Goal: Task Accomplishment & Management: Manage account settings

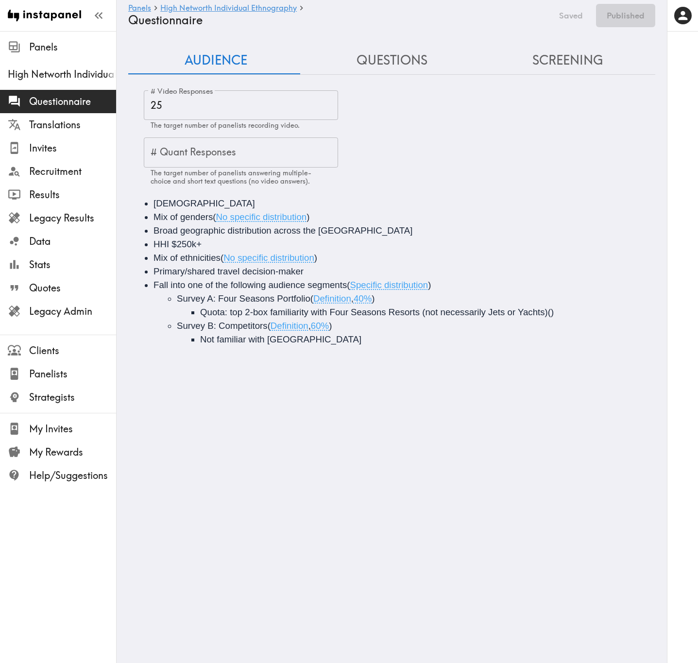
click at [379, 54] on button "Questions" at bounding box center [392, 61] width 176 height 28
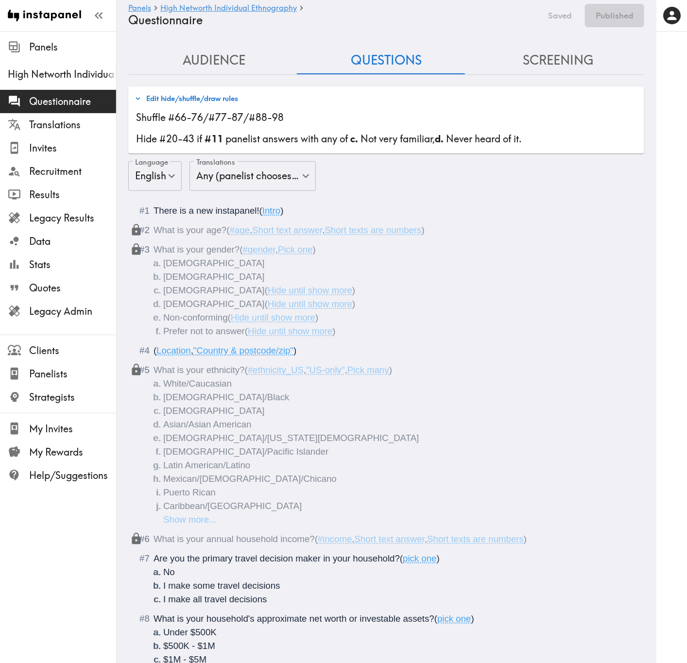
click at [569, 60] on button "Screening" at bounding box center [558, 61] width 172 height 28
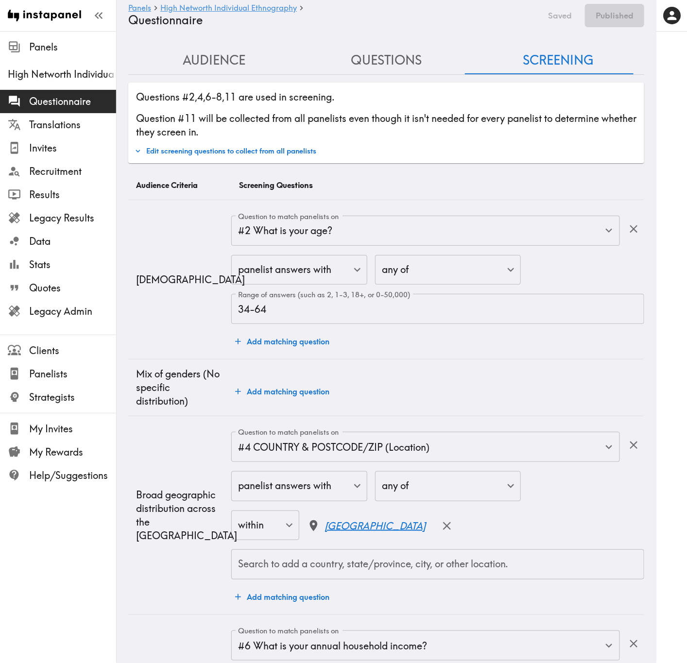
click at [391, 54] on button "Questions" at bounding box center [386, 61] width 172 height 28
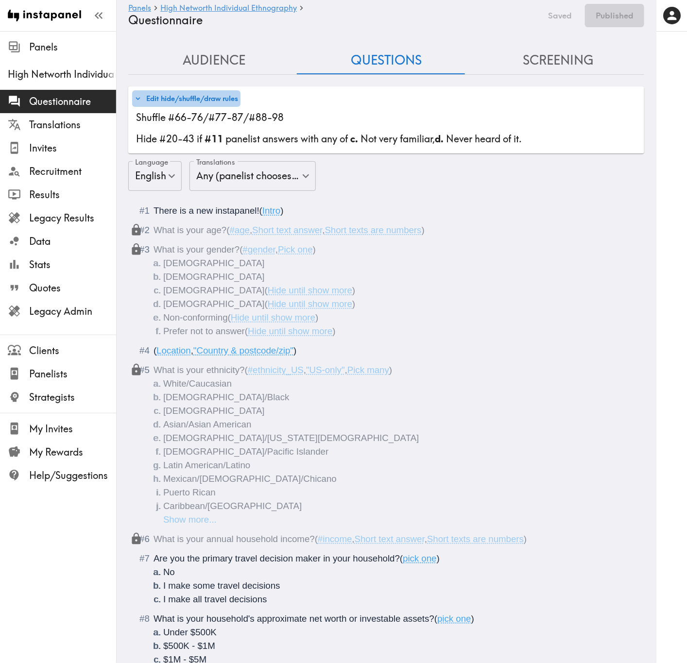
click at [181, 101] on button "Edit hide/shuffle/draw rules" at bounding box center [186, 98] width 108 height 17
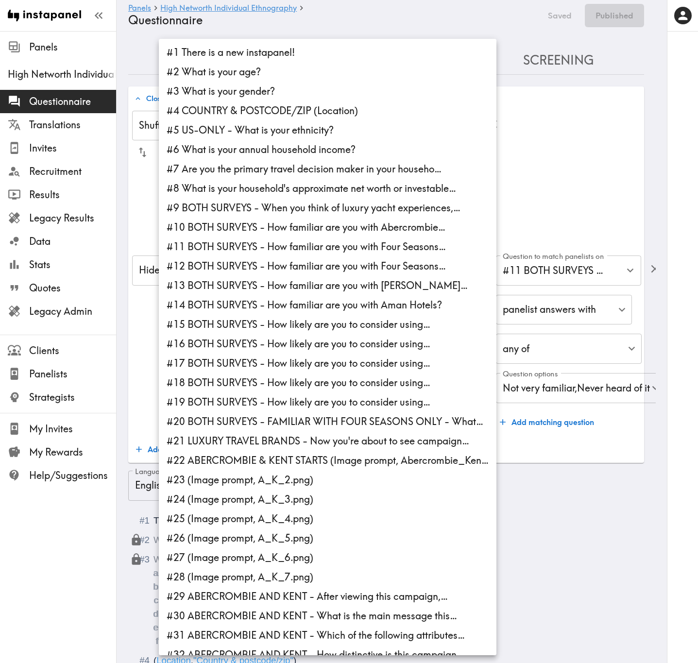
scroll to position [1162, 0]
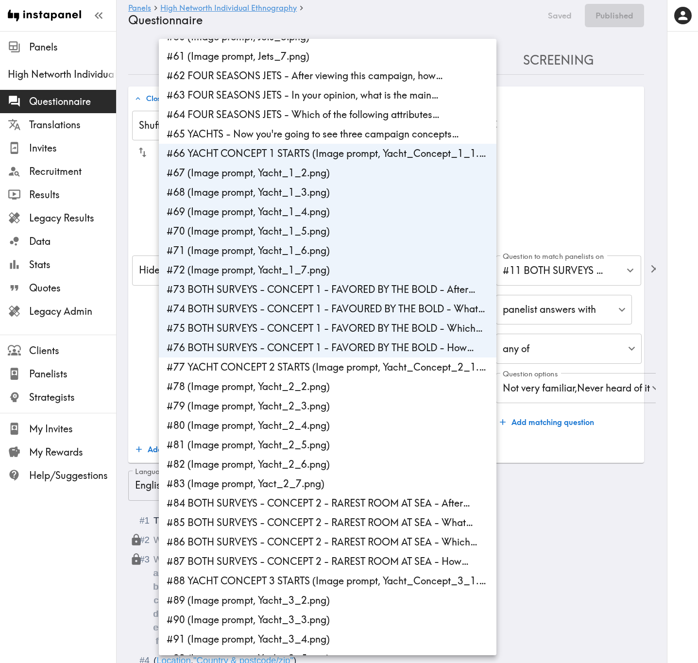
click at [590, 162] on div at bounding box center [349, 331] width 698 height 663
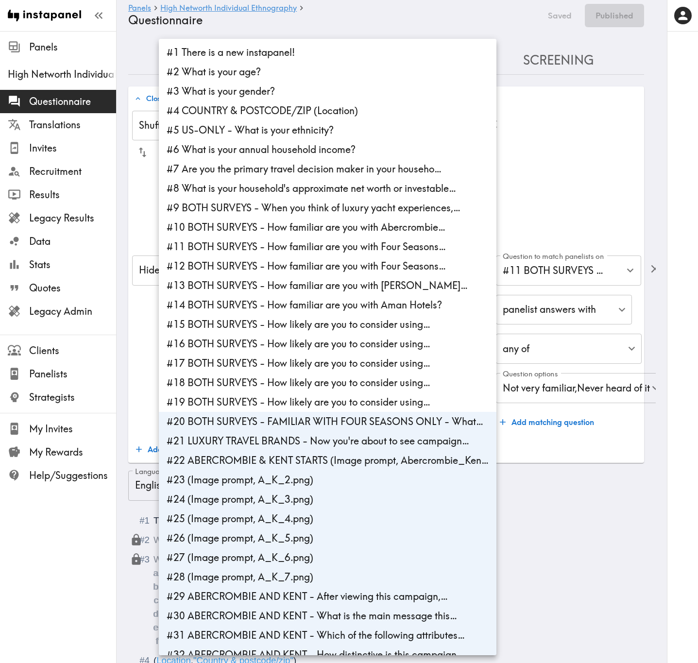
scroll to position [521, 0]
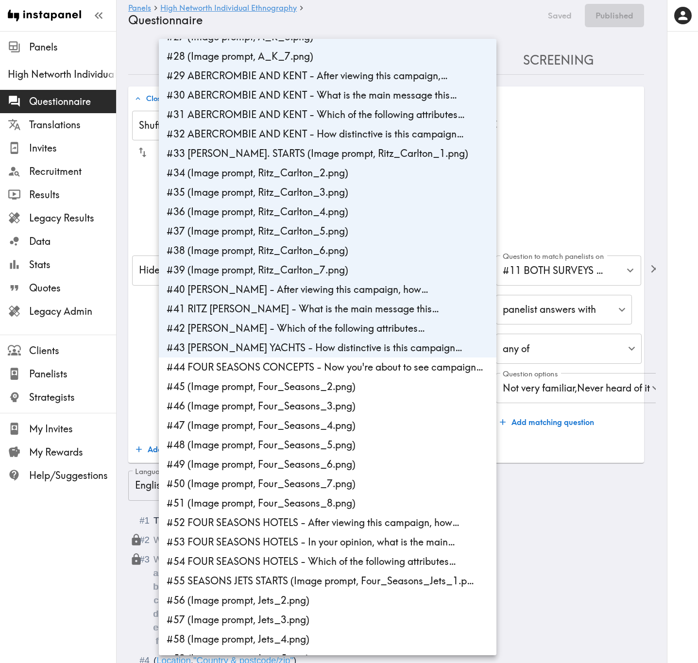
click at [561, 401] on div at bounding box center [349, 331] width 698 height 663
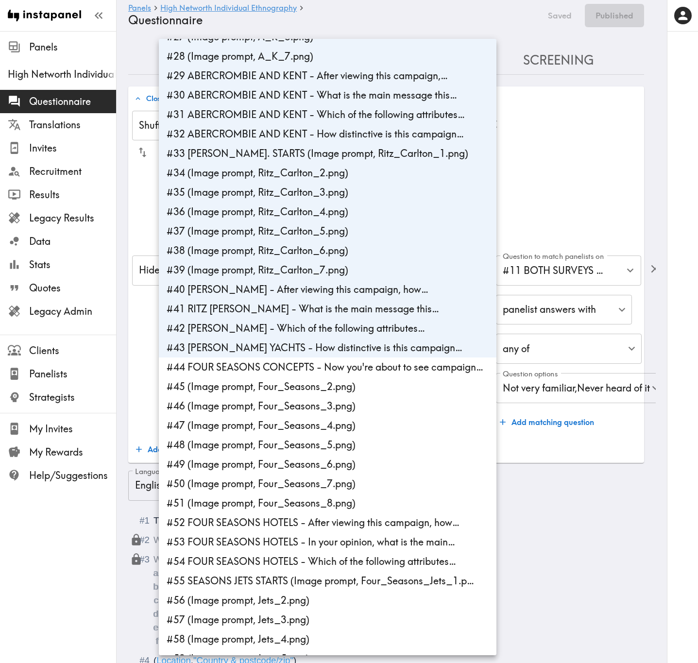
click at [550, 401] on div at bounding box center [349, 331] width 698 height 663
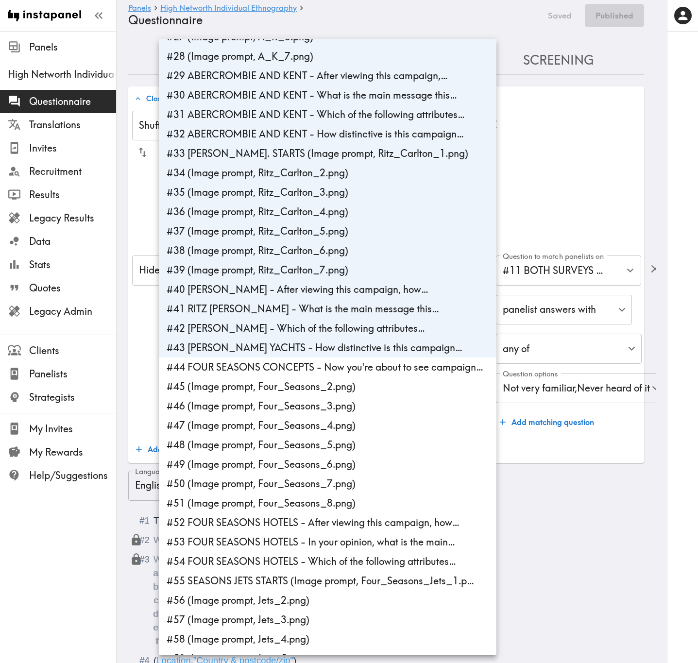
click at [576, 401] on div at bounding box center [349, 331] width 698 height 663
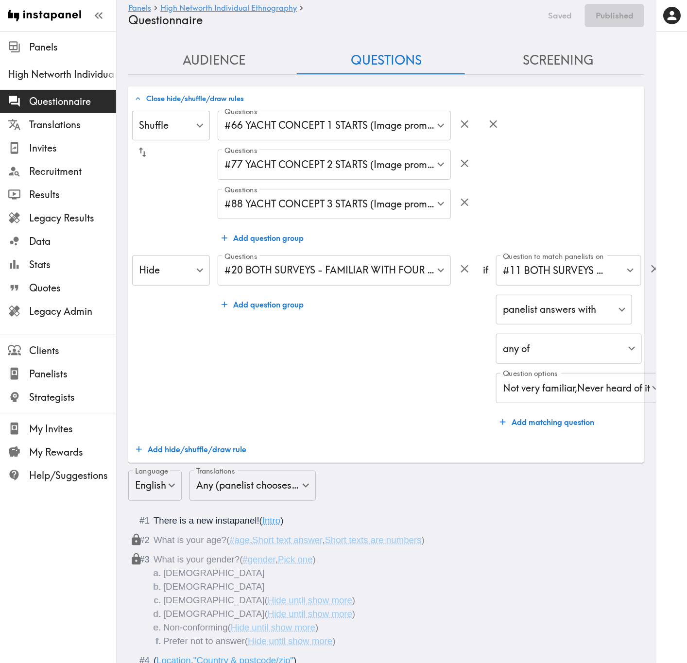
drag, startPoint x: 212, startPoint y: 100, endPoint x: 335, endPoint y: 79, distance: 125.0
click at [211, 100] on button "Close hide/shuffle/draw rules" at bounding box center [189, 98] width 114 height 17
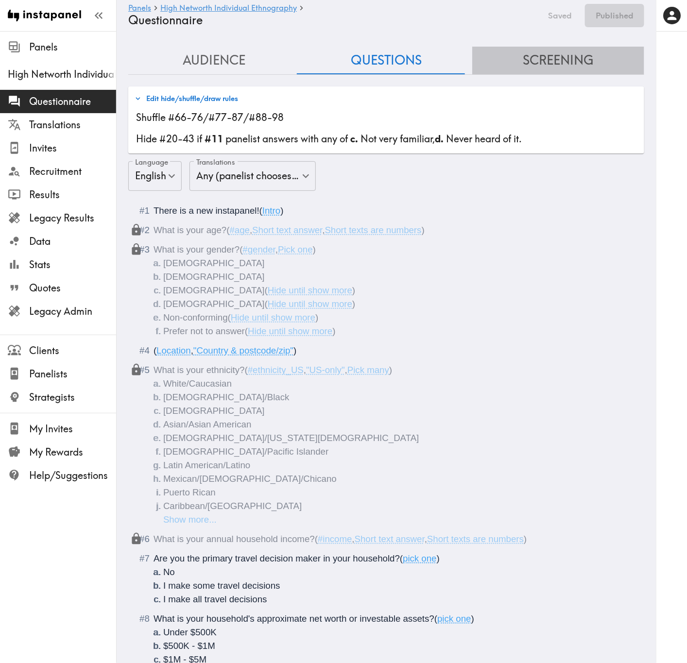
click at [572, 55] on button "Screening" at bounding box center [558, 61] width 172 height 28
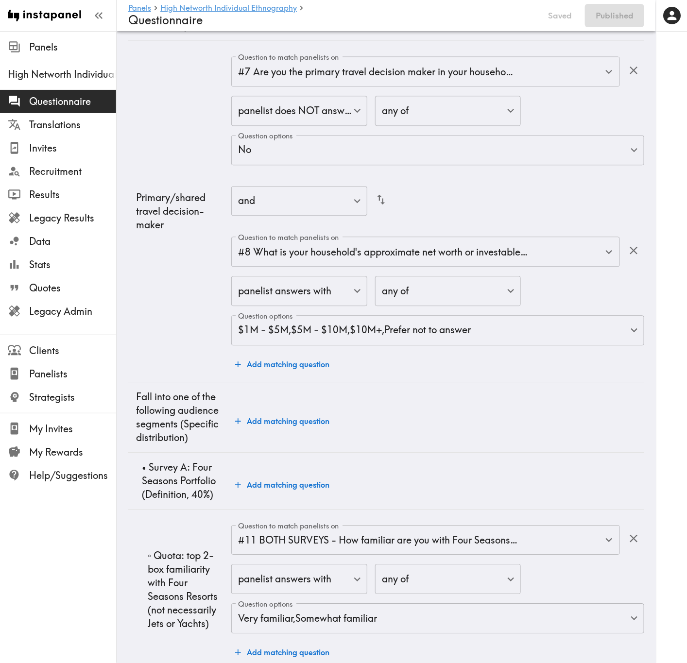
scroll to position [801, 0]
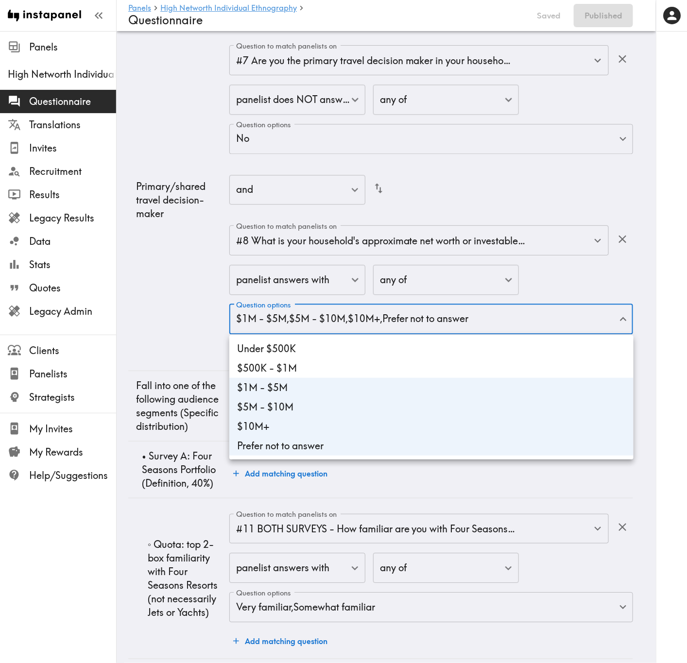
click at [447, 322] on body "Instapanel - Panels - High Networth Individual Ethnography - Questionnaire Pane…" at bounding box center [343, 61] width 687 height 1663
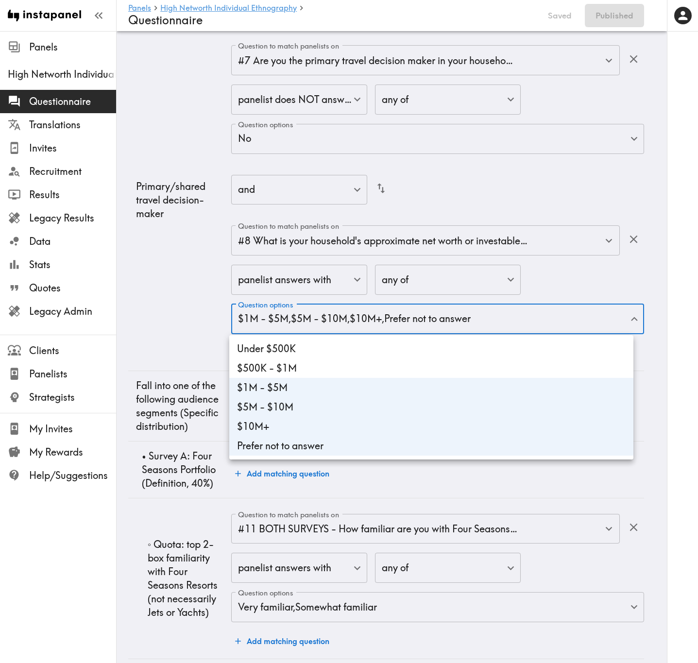
click at [160, 280] on div at bounding box center [349, 331] width 698 height 663
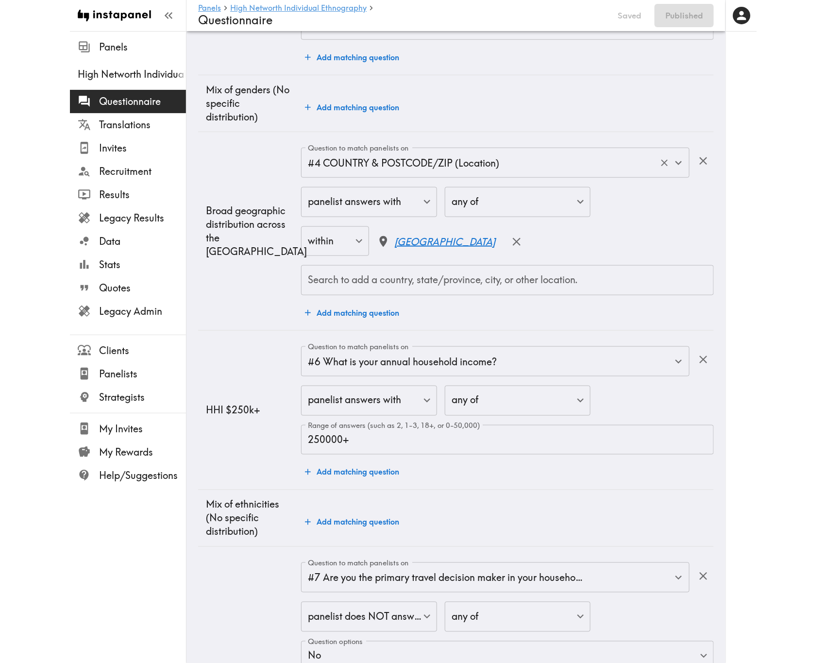
scroll to position [0, 0]
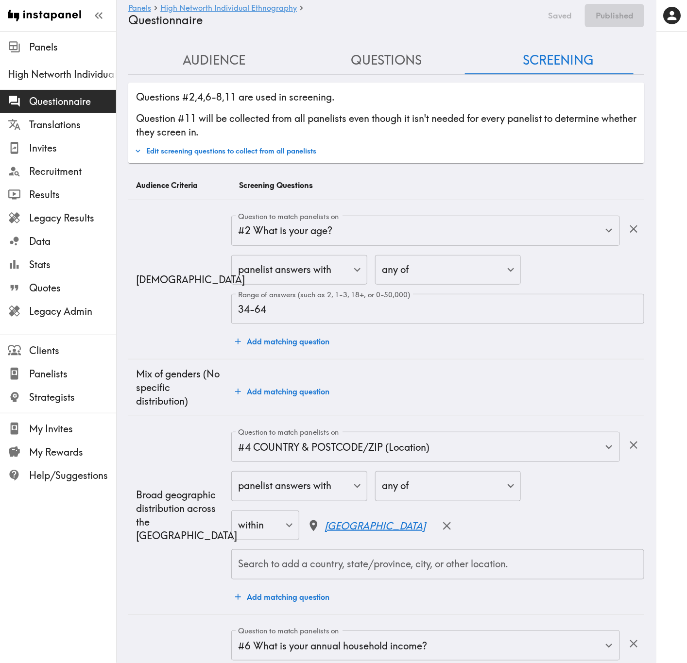
click at [374, 68] on button "Questions" at bounding box center [386, 61] width 172 height 28
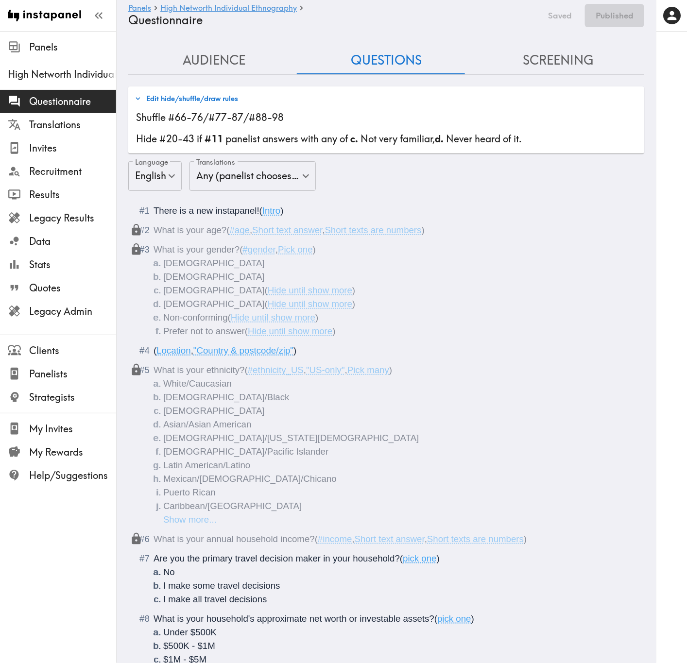
click at [207, 103] on button "Edit hide/shuffle/draw rules" at bounding box center [186, 98] width 108 height 17
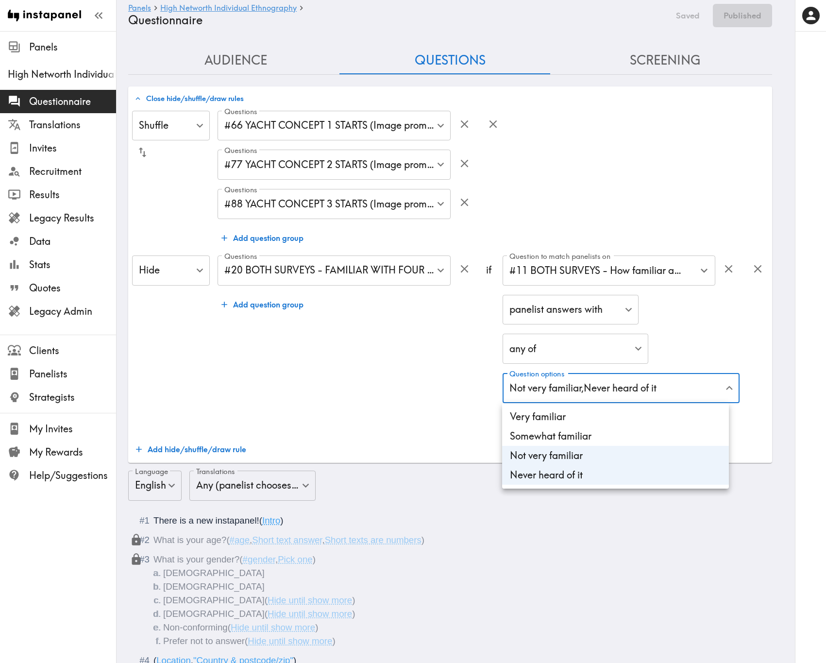
click at [372, 385] on div at bounding box center [413, 331] width 826 height 663
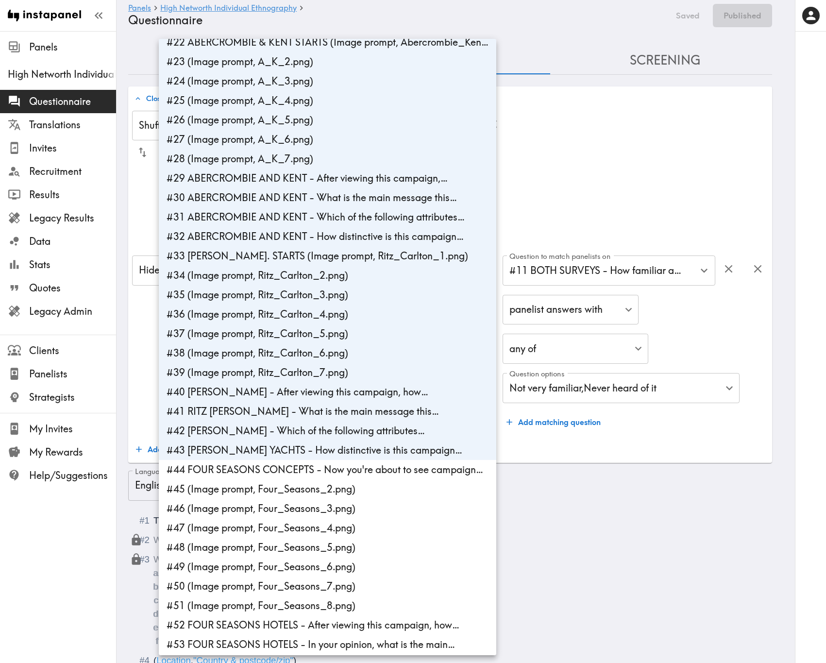
scroll to position [448, 0]
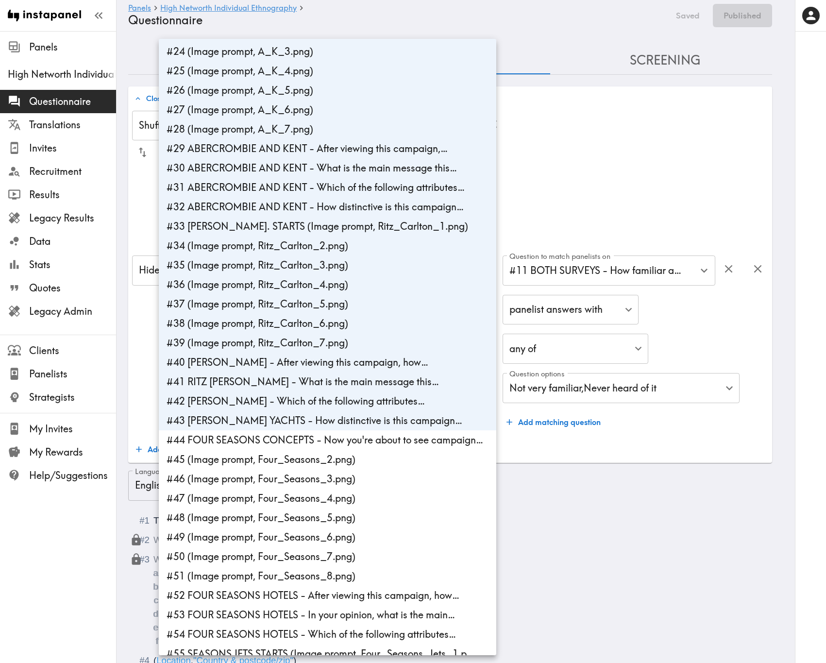
click at [688, 152] on div at bounding box center [413, 331] width 826 height 663
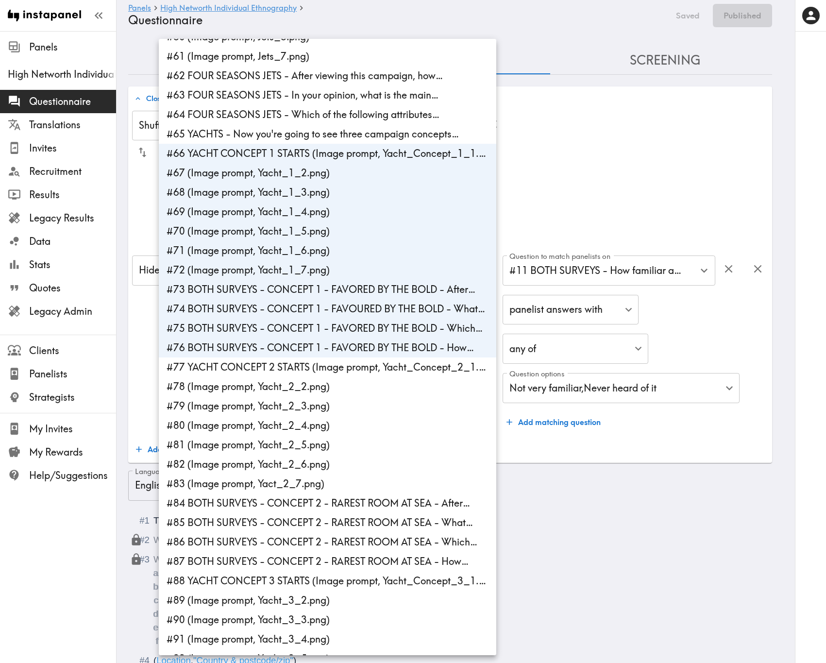
click at [662, 148] on div at bounding box center [413, 331] width 826 height 663
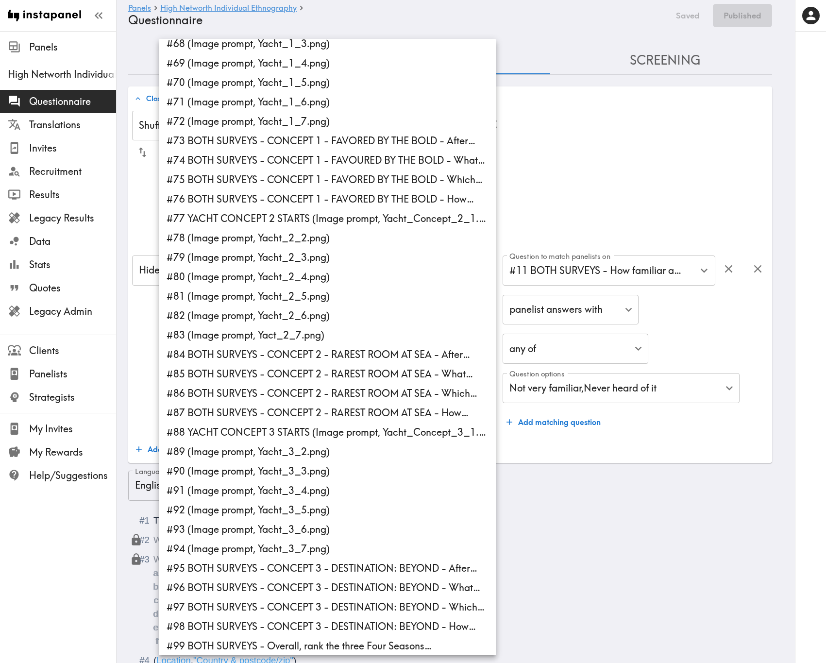
scroll to position [1333, 0]
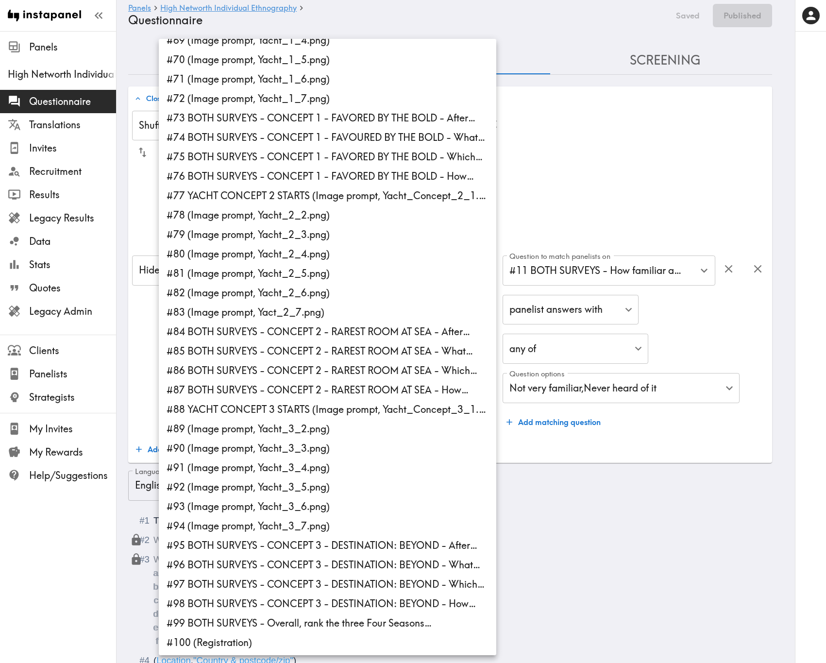
click at [669, 168] on div at bounding box center [413, 331] width 826 height 663
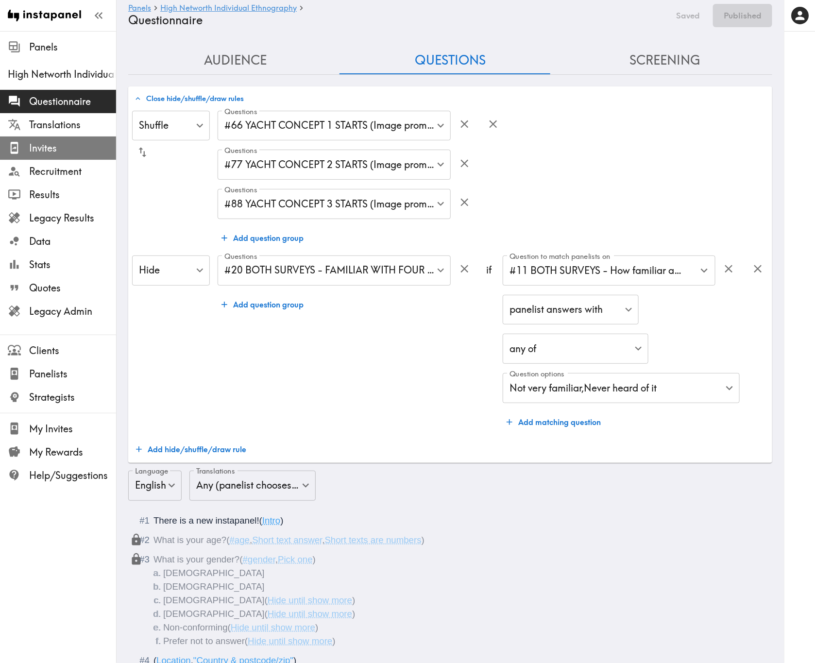
click at [54, 153] on span "Invites" at bounding box center [72, 148] width 87 height 14
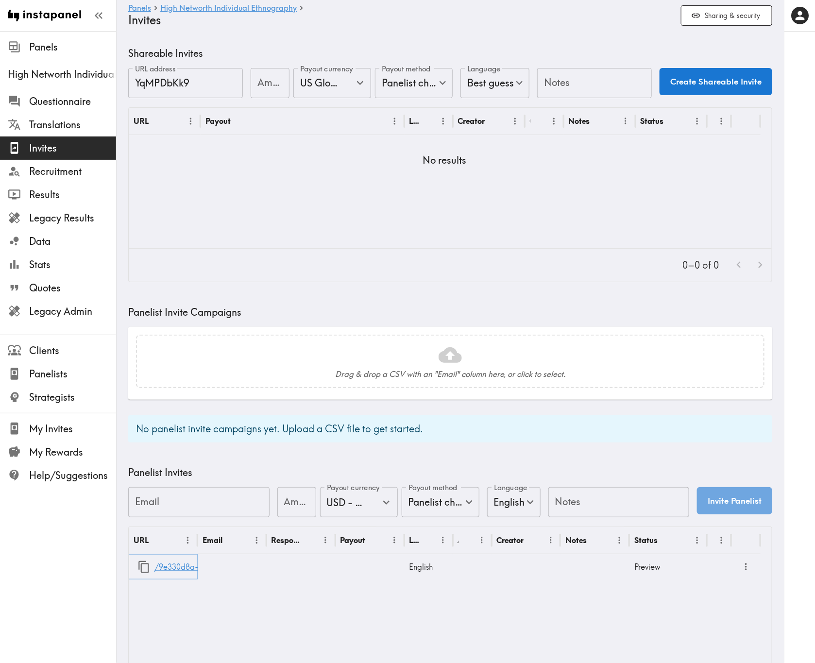
click at [179, 401] on link "/9e330d8a-29f6-4b12-8b4d-c6db4724d358" at bounding box center [235, 567] width 162 height 25
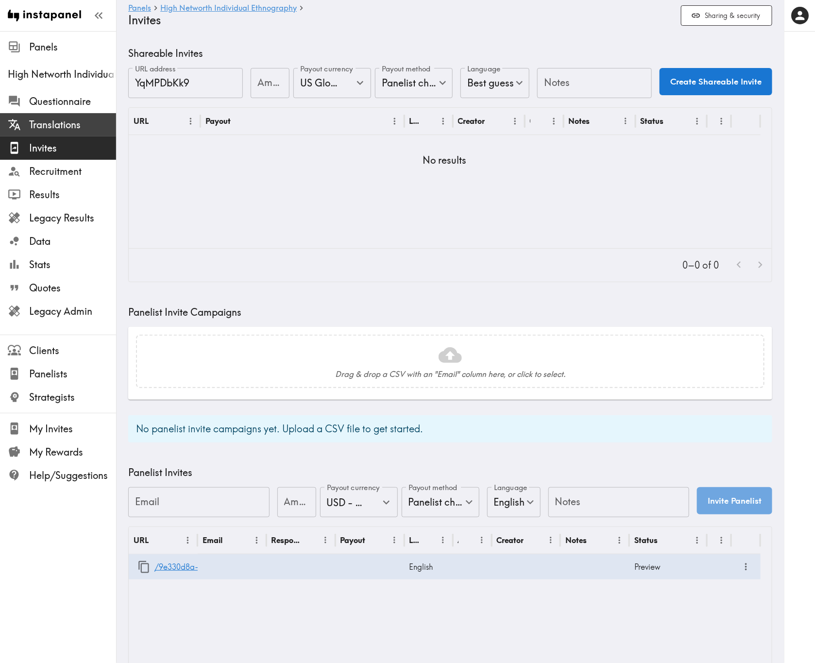
click at [77, 112] on div "Translations" at bounding box center [58, 124] width 116 height 25
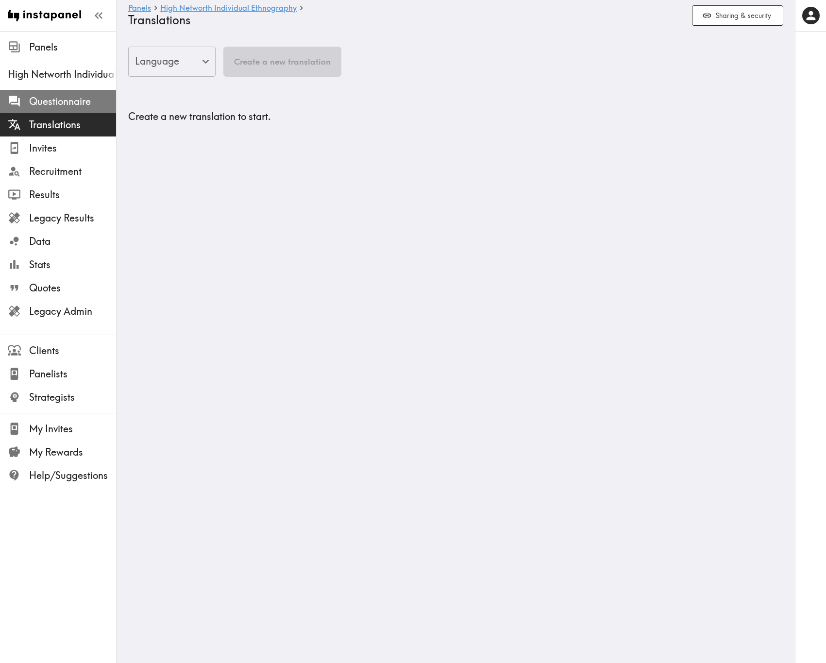
click at [79, 101] on span "Questionnaire" at bounding box center [72, 102] width 87 height 14
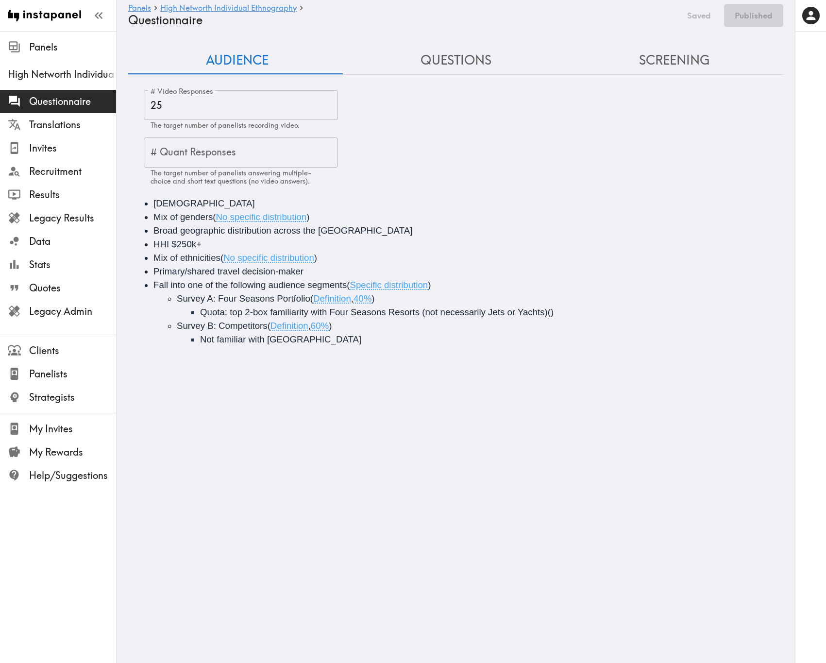
click at [446, 61] on button "Questions" at bounding box center [456, 61] width 219 height 28
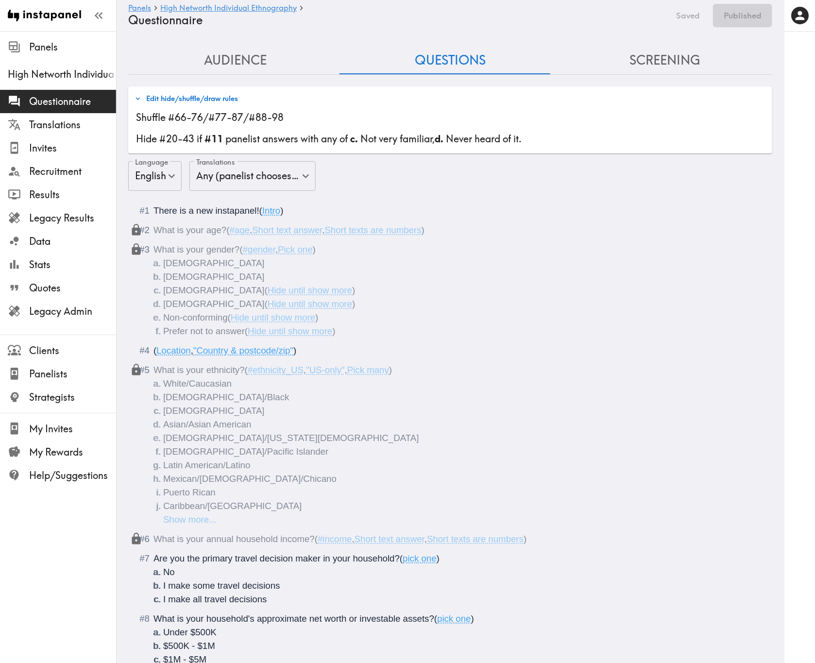
click at [207, 108] on div "Edit hide/shuffle/draw rules Shuffle #66-76 / #77-87 / #88-98 Hide #20-43 if #1…" at bounding box center [450, 119] width 644 height 67
click at [212, 98] on button "Edit hide/shuffle/draw rules" at bounding box center [186, 98] width 108 height 17
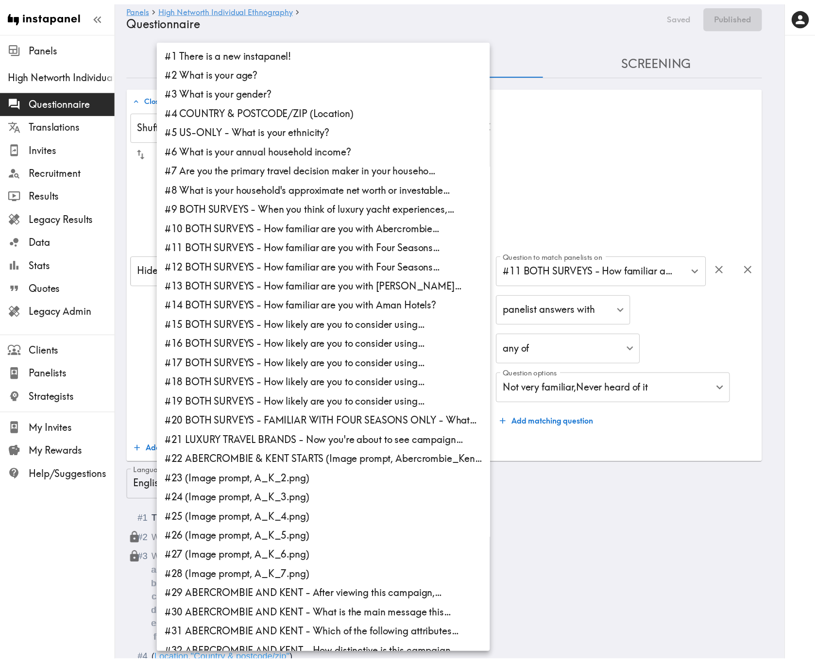
scroll to position [1162, 0]
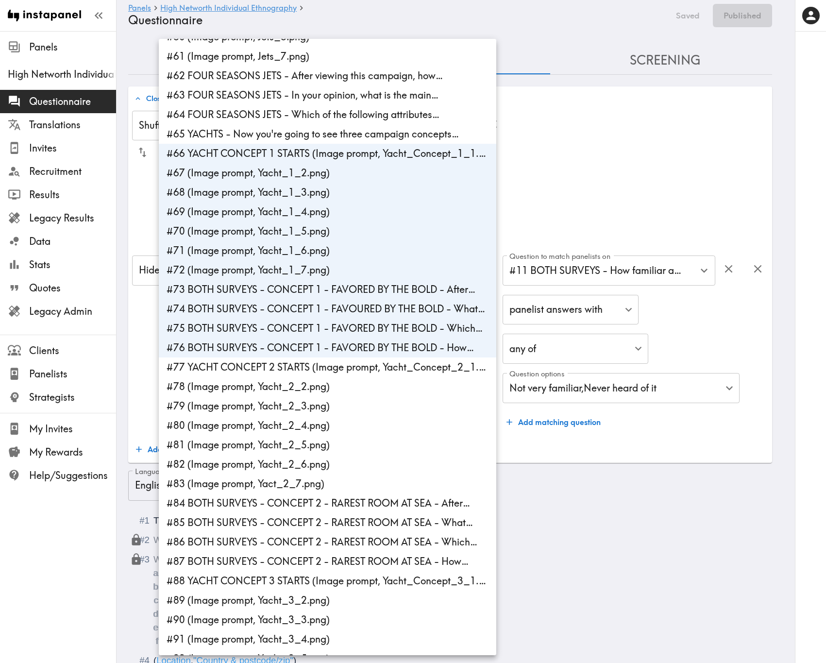
click at [676, 164] on div at bounding box center [413, 331] width 826 height 663
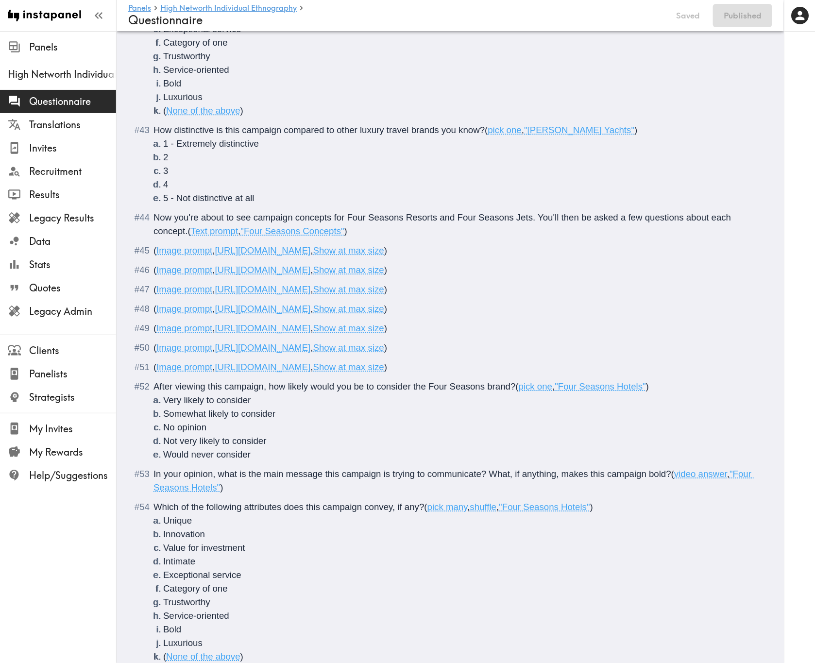
scroll to position [2707, 0]
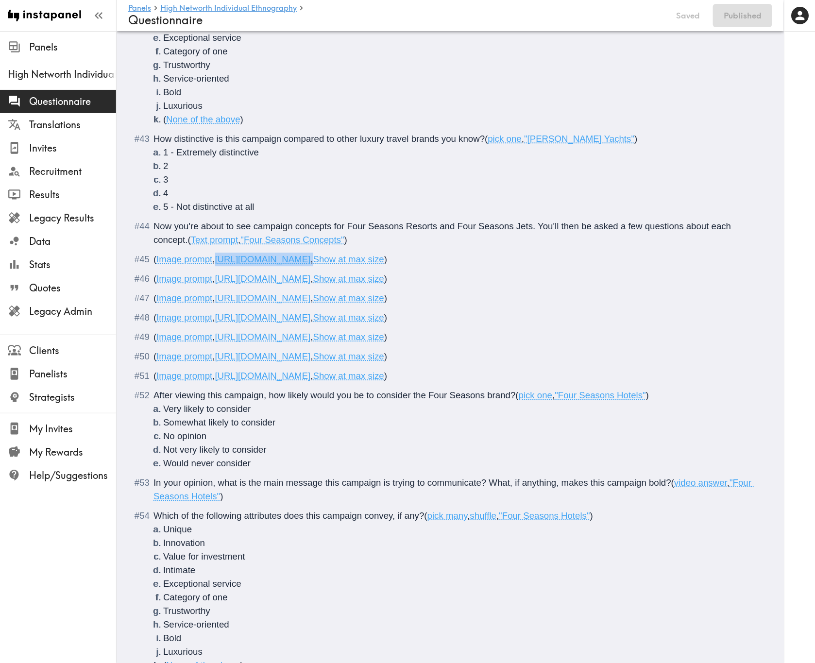
drag, startPoint x: 522, startPoint y: 257, endPoint x: 217, endPoint y: 254, distance: 304.6
click at [217, 254] on span "( Image prompt , https://prompts.instapanel.com/ebFbk3TvopaCEwUR/Four_Seasons_2…" at bounding box center [270, 259] width 234 height 10
click at [471, 238] on div "Now you're about to see campaign concepts for Four Seasons Resorts and Four Sea…" at bounding box center [456, 233] width 607 height 27
click at [484, 226] on span "Now you're about to see campaign concepts for Four Seasons Resorts and Four Sea…" at bounding box center [443, 233] width 580 height 24
drag, startPoint x: 519, startPoint y: 260, endPoint x: 219, endPoint y: 258, distance: 300.7
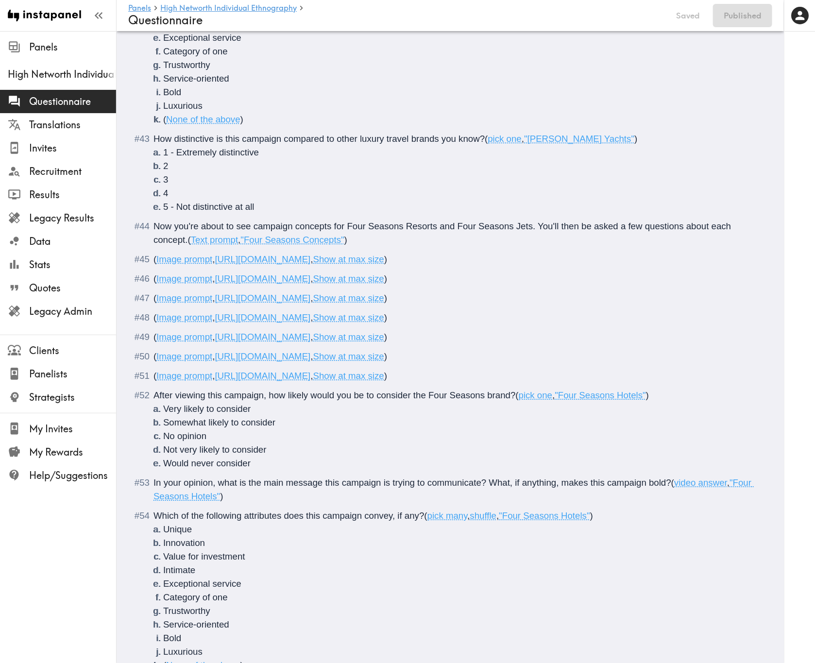
click at [219, 258] on span "https://prompts.instapanel.com/ebFbk3TvopaCEwUR/Four_Seasons_2.png" at bounding box center [263, 259] width 96 height 10
copy span "https://prompts.instapanel.com/ebFbk3TvopaCEwUR/Four_Seasons_2.png"
drag, startPoint x: 519, startPoint y: 283, endPoint x: 217, endPoint y: 274, distance: 301.7
click at [217, 274] on span "( Image prompt , https://prompts.instapanel.com/l7pARcb5W62wWJIE/Four_Seasons_3…" at bounding box center [270, 278] width 234 height 10
copy span "https://prompts.instapanel.com/l7pARcb5W62wWJIE/Four_Seasons_3.png"
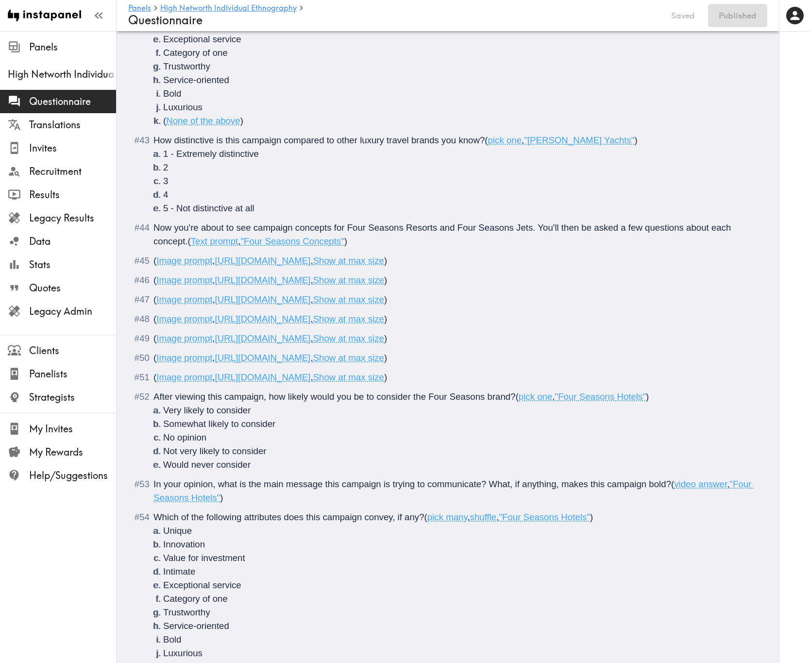
scroll to position [2914, 0]
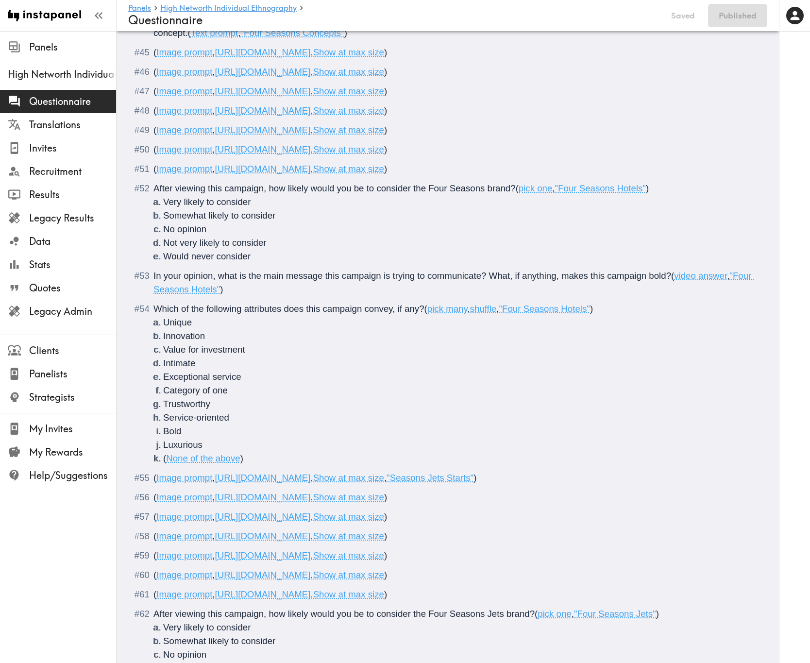
click at [312, 308] on span "Which of the following attributes does this campaign convey, if any?" at bounding box center [288, 309] width 271 height 10
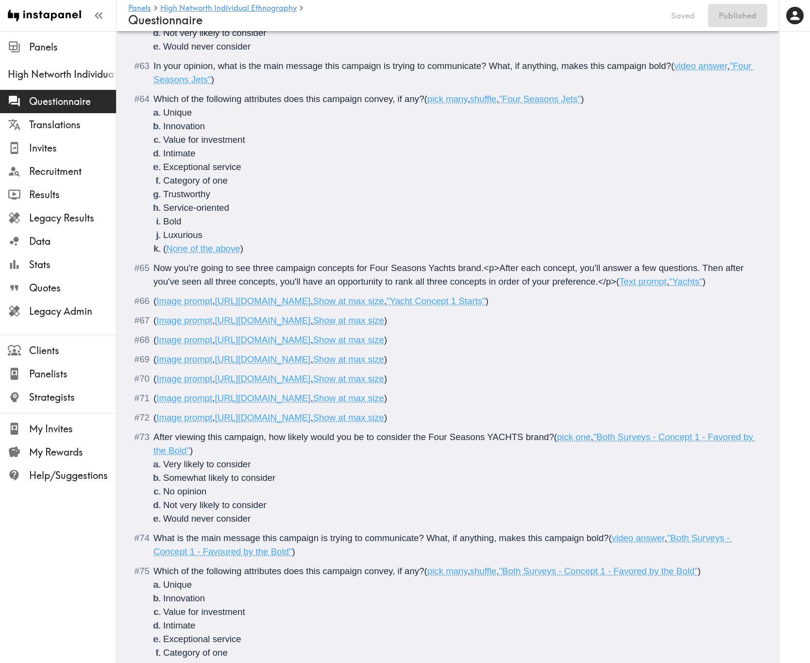
scroll to position [4934, 0]
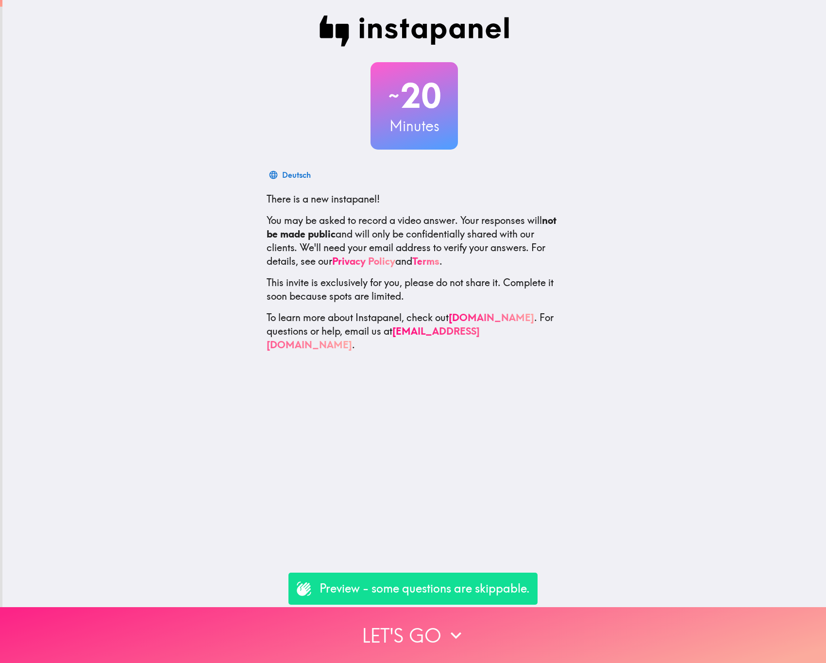
click at [445, 647] on button "Let's go" at bounding box center [413, 635] width 826 height 56
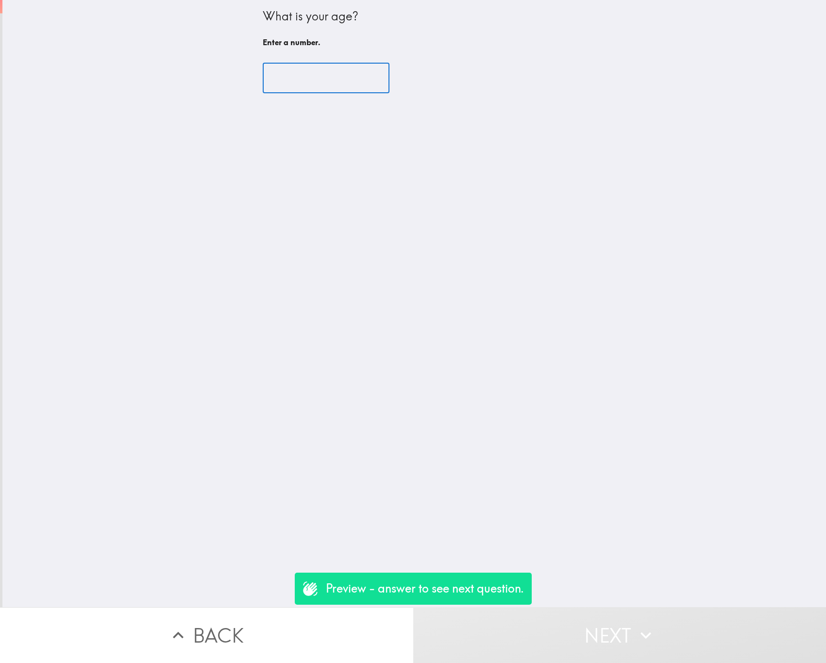
click at [277, 77] on input "number" at bounding box center [326, 78] width 127 height 30
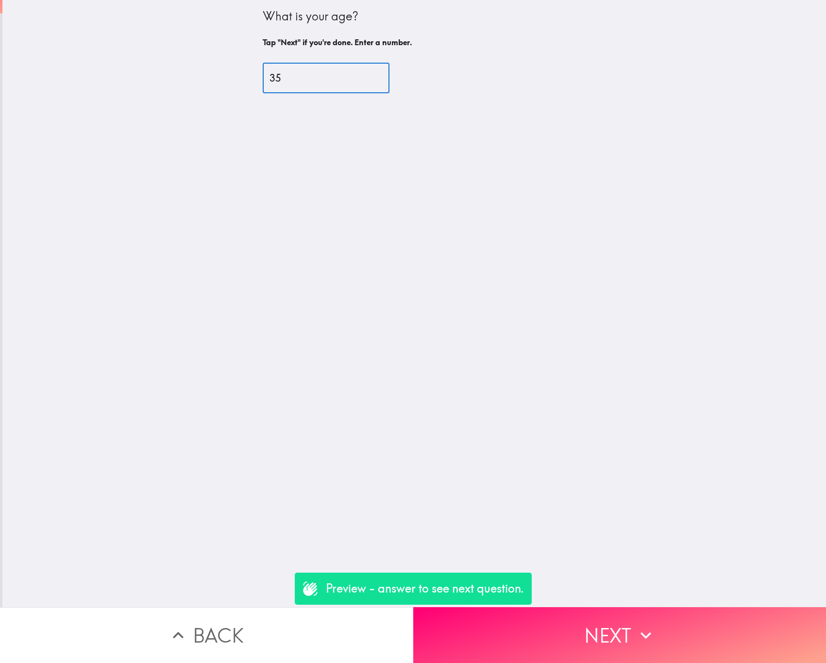
type input "35"
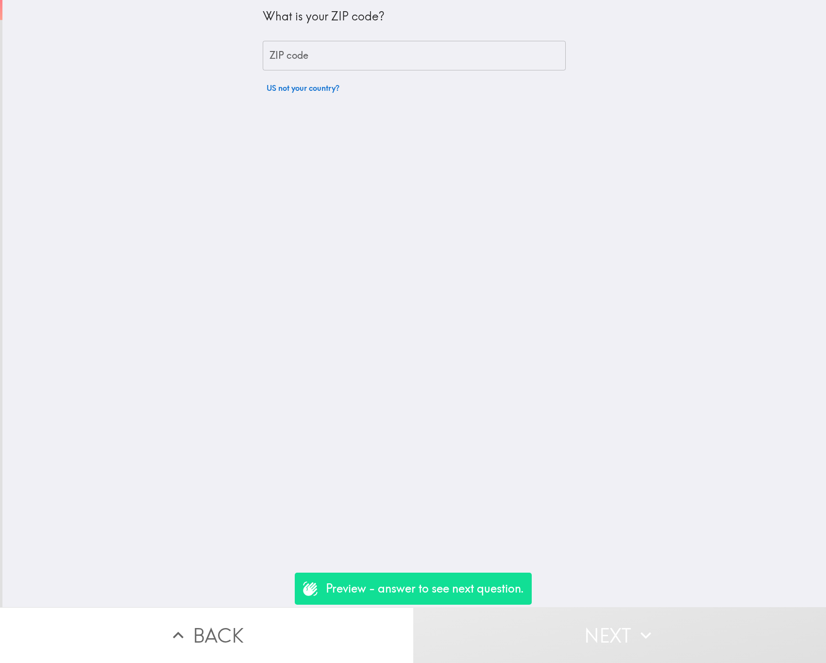
click at [289, 68] on input "ZIP code" at bounding box center [414, 56] width 303 height 30
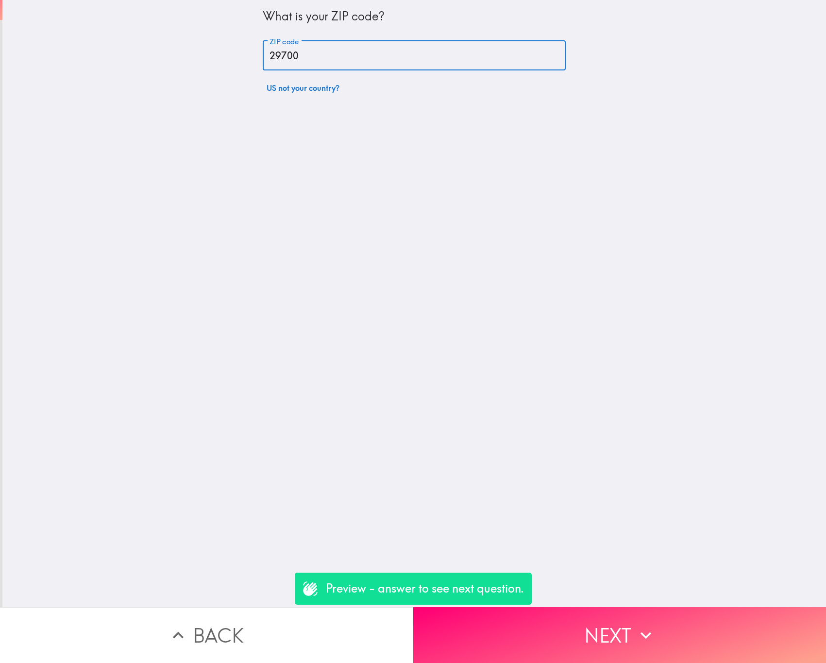
type input "29700"
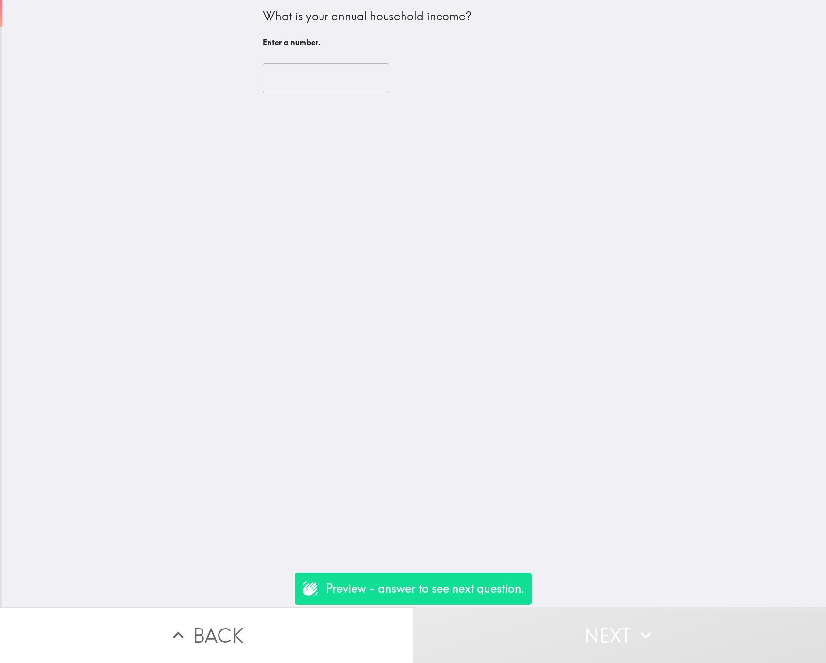
click at [315, 80] on input "number" at bounding box center [326, 78] width 127 height 30
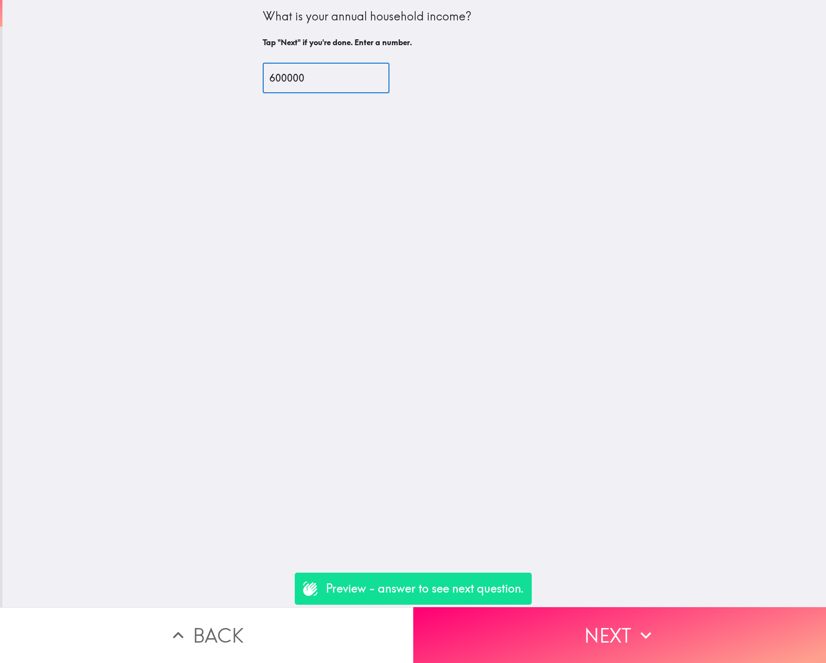
type input "600000"
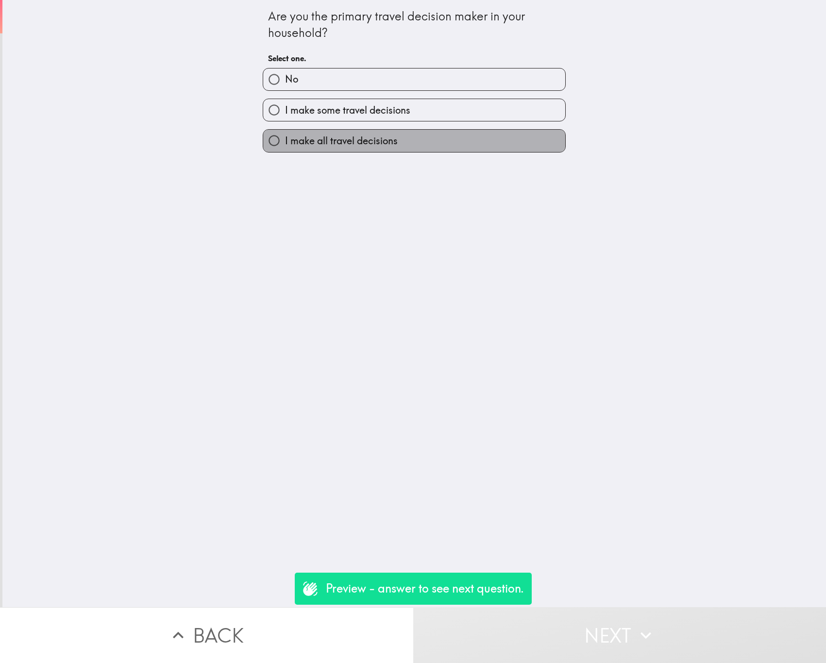
click at [366, 146] on span "I make all travel decisions" at bounding box center [341, 141] width 113 height 14
click at [285, 146] on input "I make all travel decisions" at bounding box center [274, 141] width 22 height 22
radio input "true"
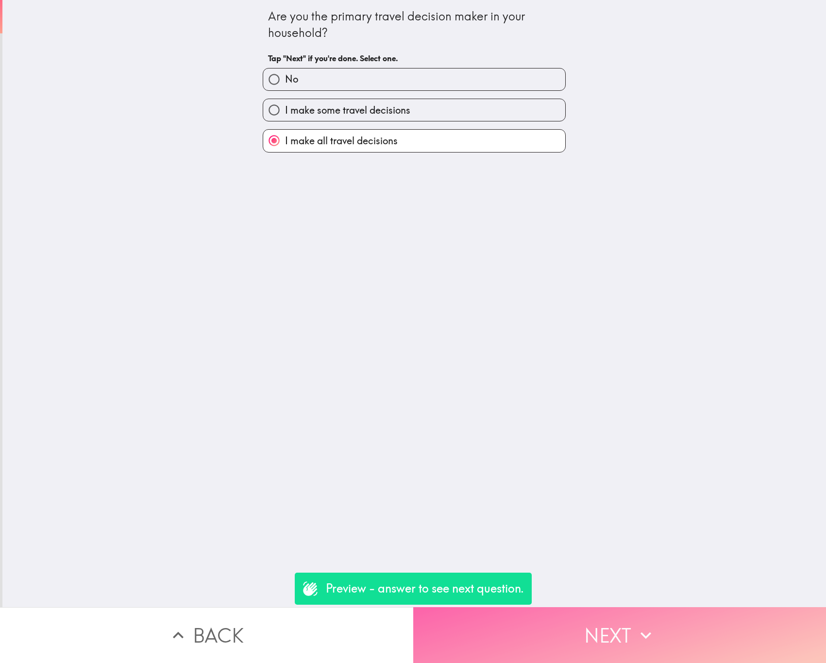
click at [548, 612] on button "Next" at bounding box center [619, 635] width 413 height 56
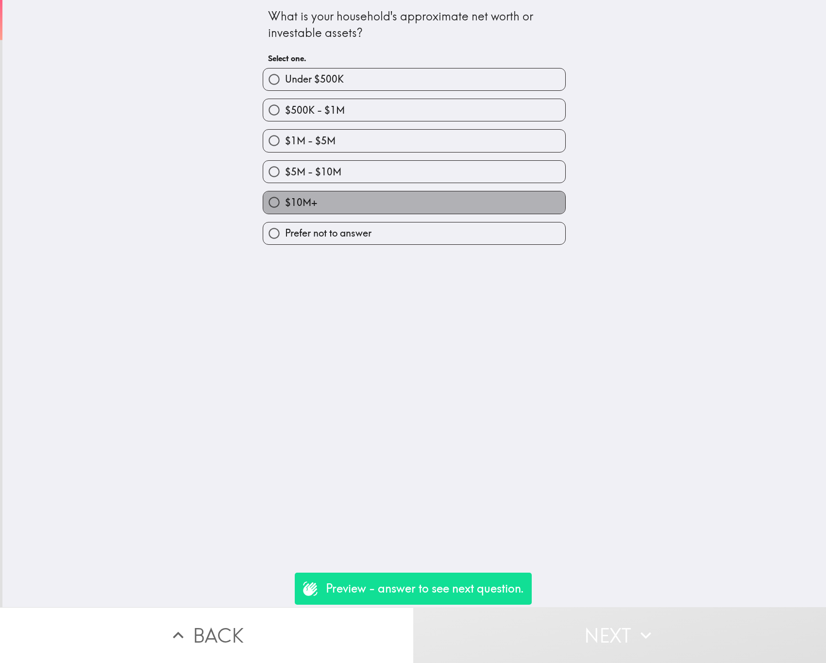
click at [374, 195] on label "$10M+" at bounding box center [414, 202] width 302 height 22
click at [285, 195] on input "$10M+" at bounding box center [274, 202] width 22 height 22
radio input "true"
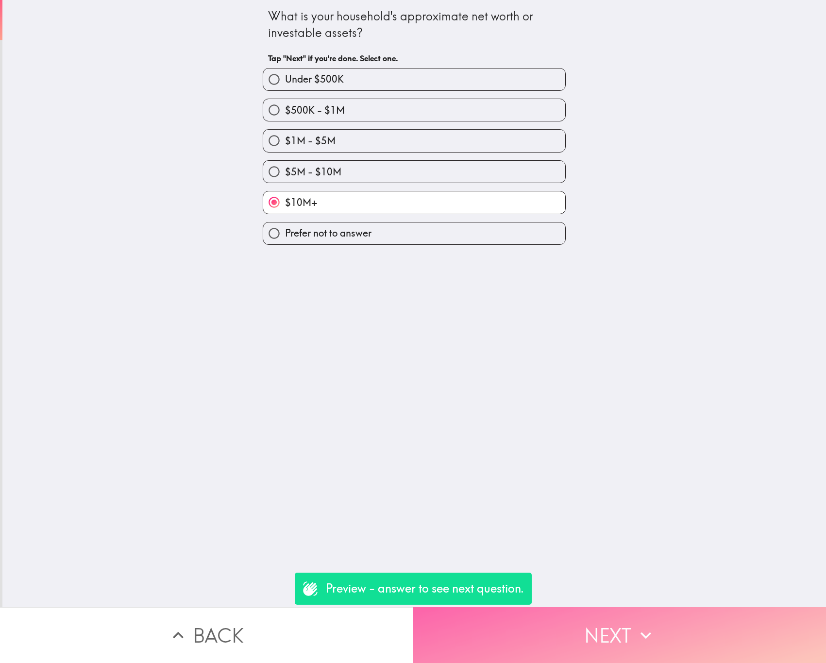
click at [559, 615] on button "Next" at bounding box center [619, 635] width 413 height 56
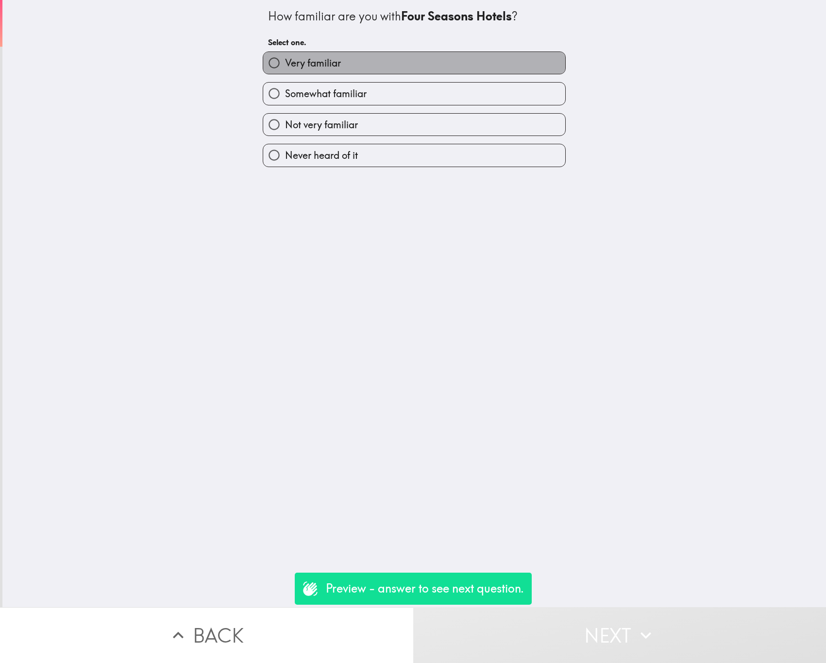
click at [328, 63] on span "Very familiar" at bounding box center [313, 63] width 56 height 14
click at [285, 63] on input "Very familiar" at bounding box center [274, 63] width 22 height 22
radio input "true"
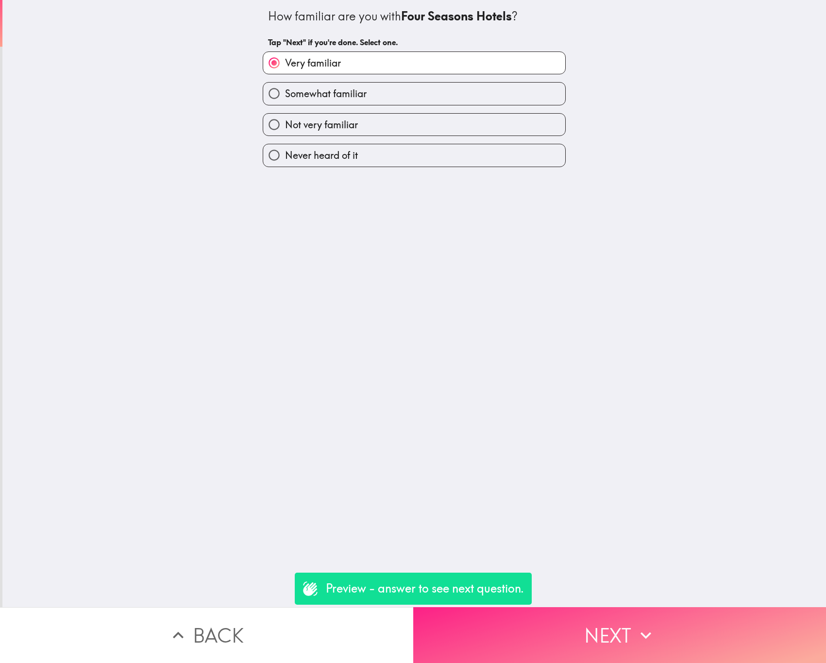
click at [526, 608] on button "Next" at bounding box center [619, 635] width 413 height 56
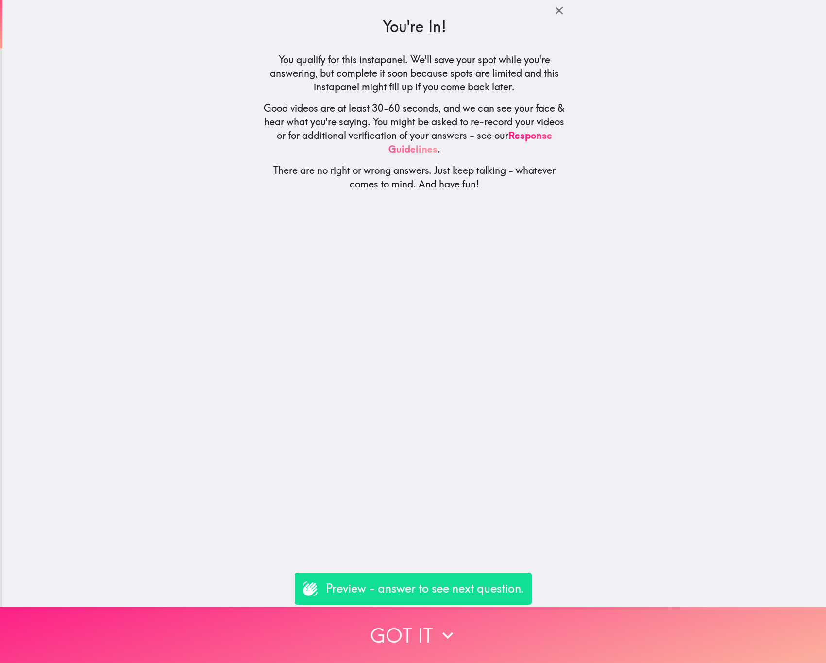
click at [526, 608] on button "Got it" at bounding box center [413, 635] width 826 height 56
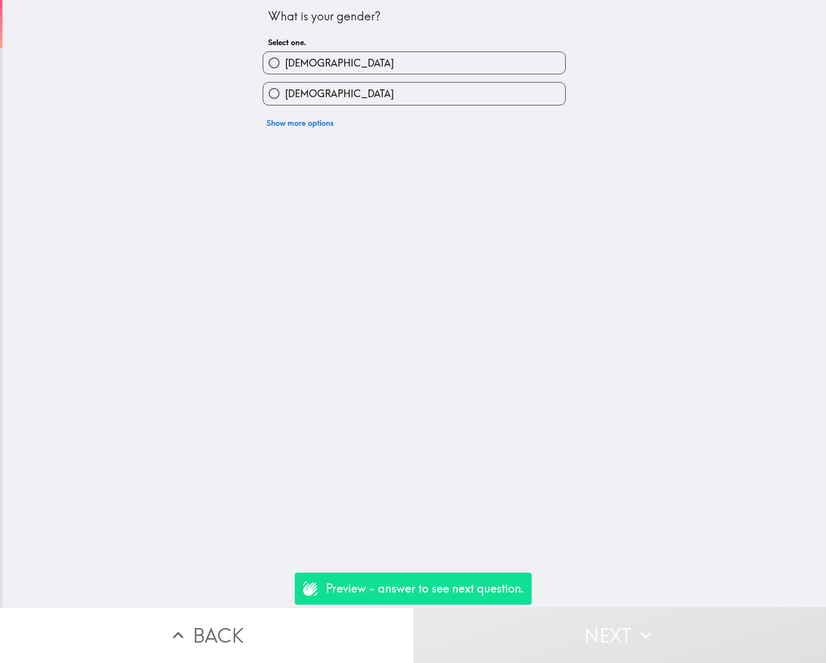
click at [408, 84] on label "Female" at bounding box center [414, 94] width 302 height 22
click at [285, 84] on input "Female" at bounding box center [274, 94] width 22 height 22
radio input "true"
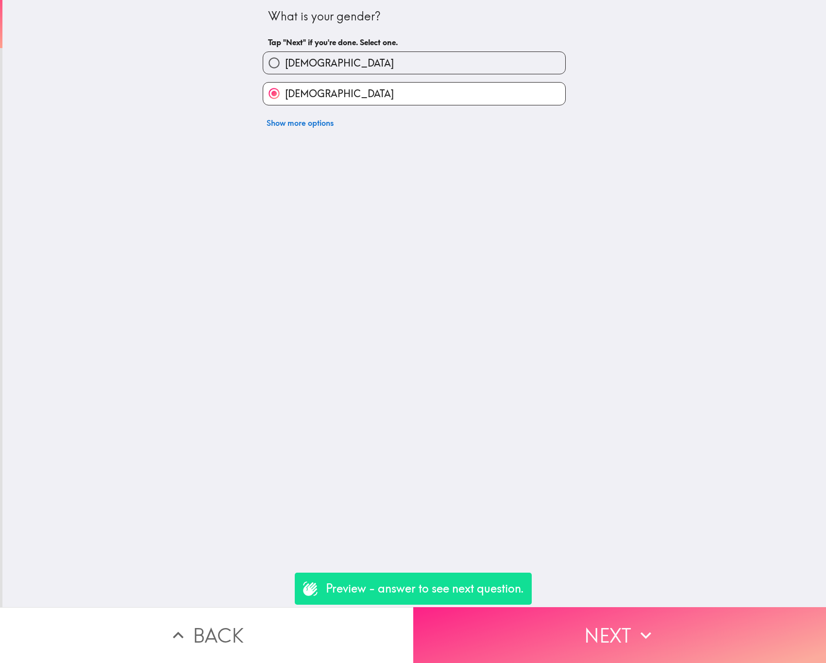
click at [610, 623] on button "Next" at bounding box center [619, 635] width 413 height 56
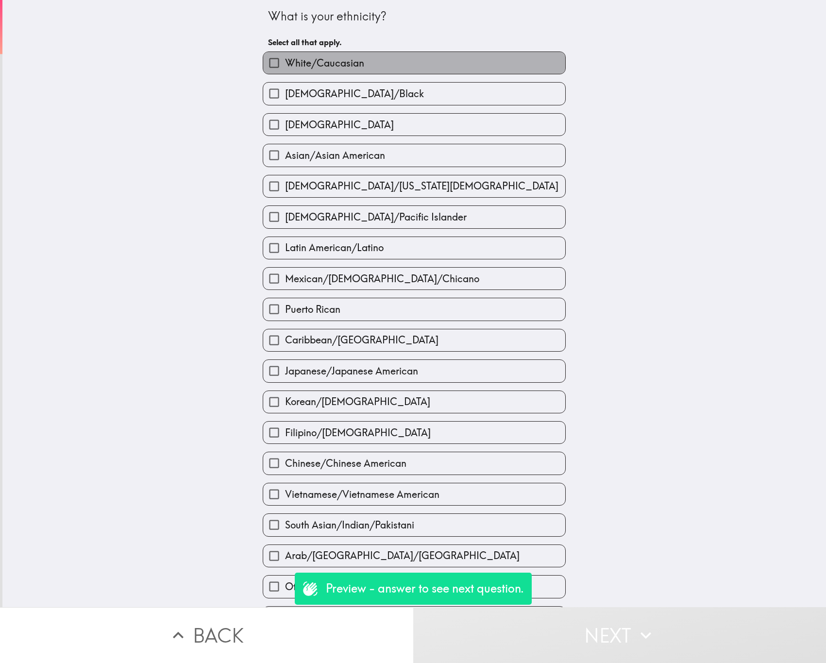
click at [393, 61] on label "White/Caucasian" at bounding box center [414, 63] width 302 height 22
click at [285, 61] on input "White/Caucasian" at bounding box center [274, 63] width 22 height 22
checkbox input "true"
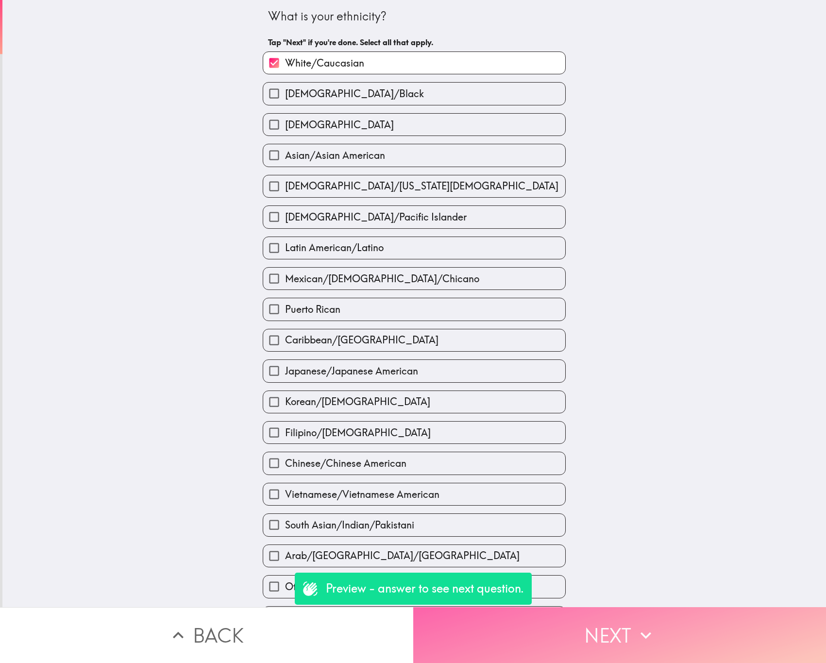
click at [585, 636] on button "Next" at bounding box center [619, 635] width 413 height 56
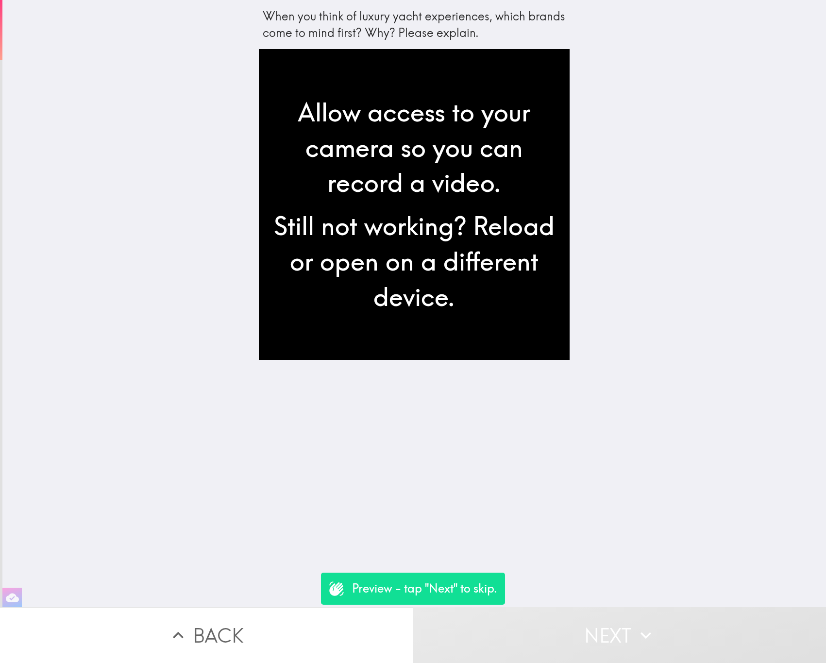
click at [585, 636] on button "Next" at bounding box center [619, 635] width 413 height 56
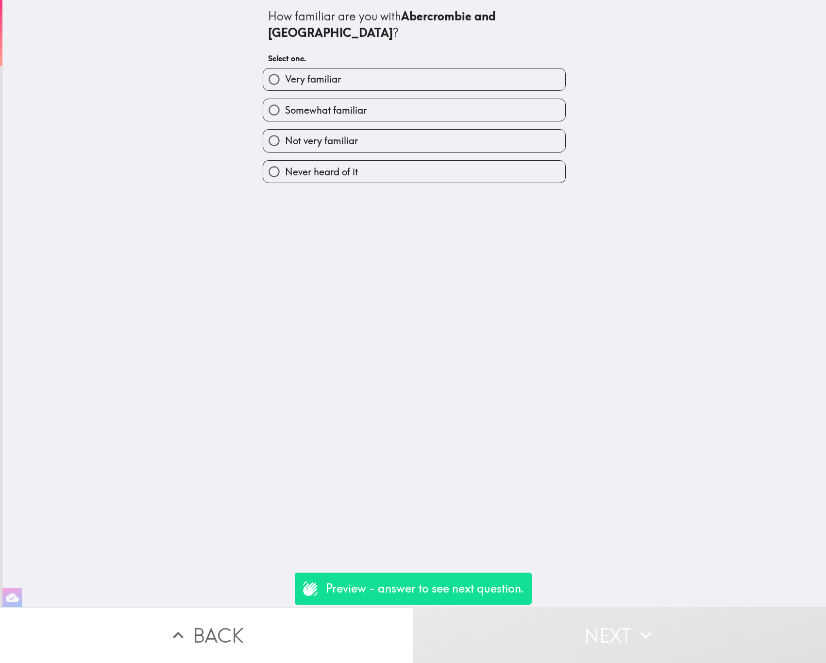
click at [498, 153] on div "Never heard of it" at bounding box center [410, 168] width 311 height 31
click at [441, 102] on label "Somewhat familiar" at bounding box center [414, 110] width 302 height 22
click at [285, 102] on input "Somewhat familiar" at bounding box center [274, 110] width 22 height 22
radio input "true"
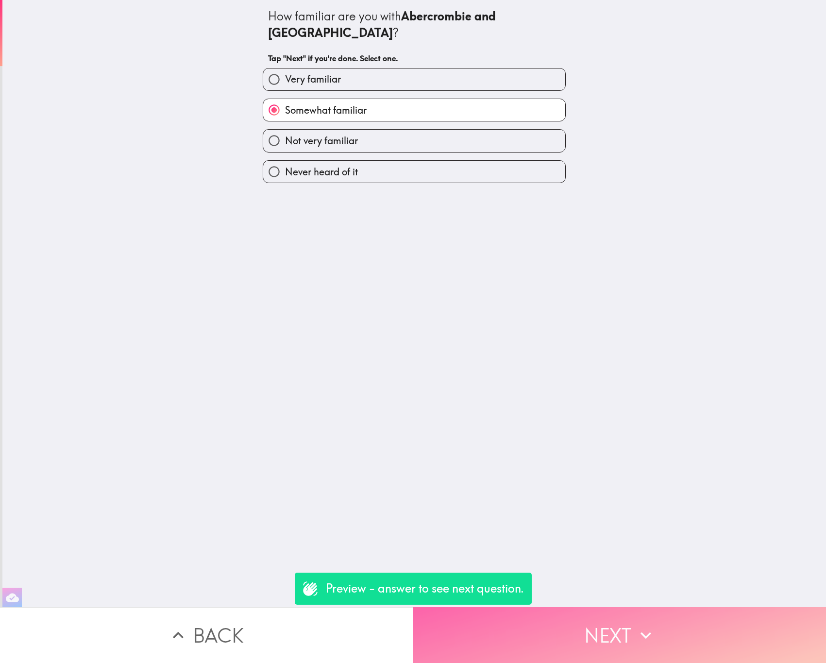
click at [656, 640] on button "Next" at bounding box center [619, 635] width 413 height 56
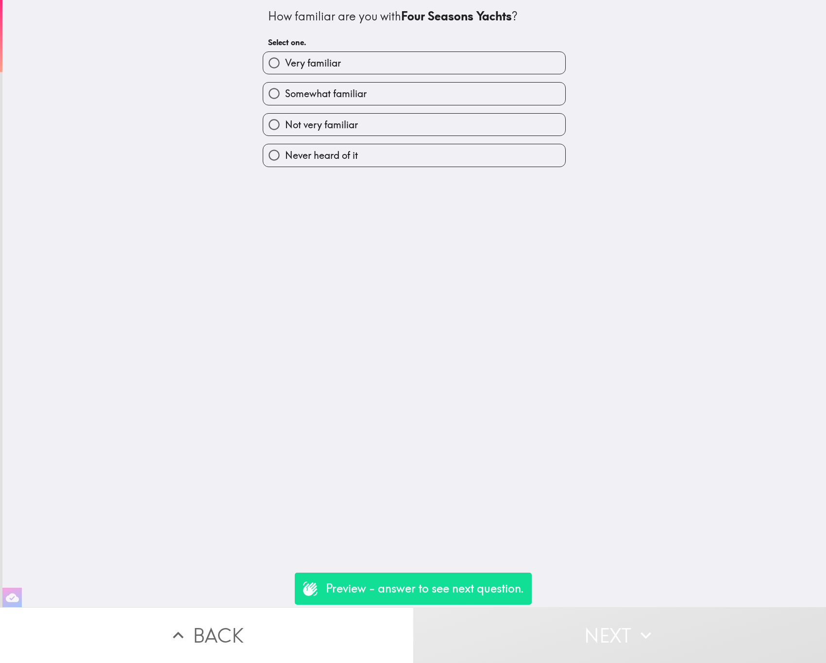
click at [417, 69] on label "Very familiar" at bounding box center [414, 63] width 302 height 22
click at [285, 69] on input "Very familiar" at bounding box center [274, 63] width 22 height 22
radio input "true"
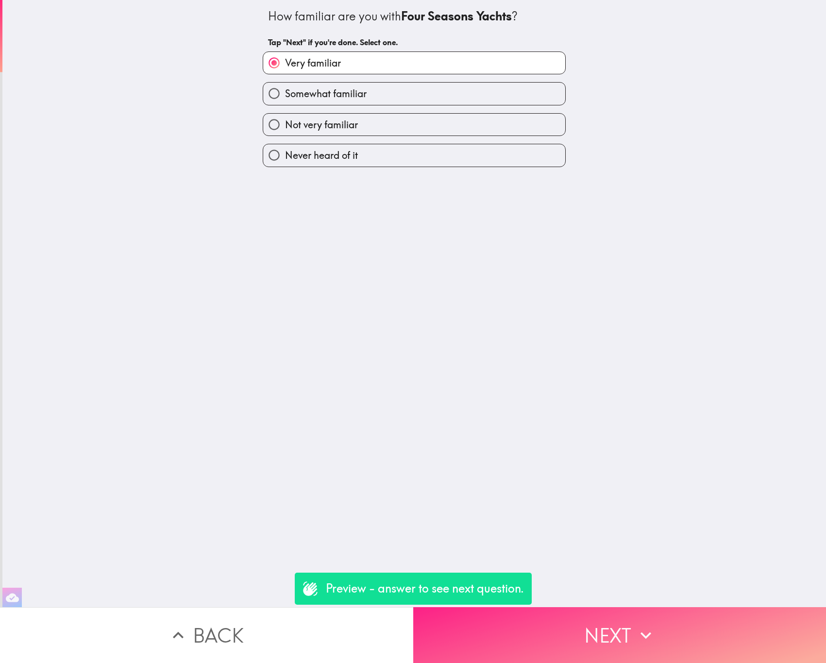
click at [570, 630] on button "Next" at bounding box center [619, 635] width 413 height 56
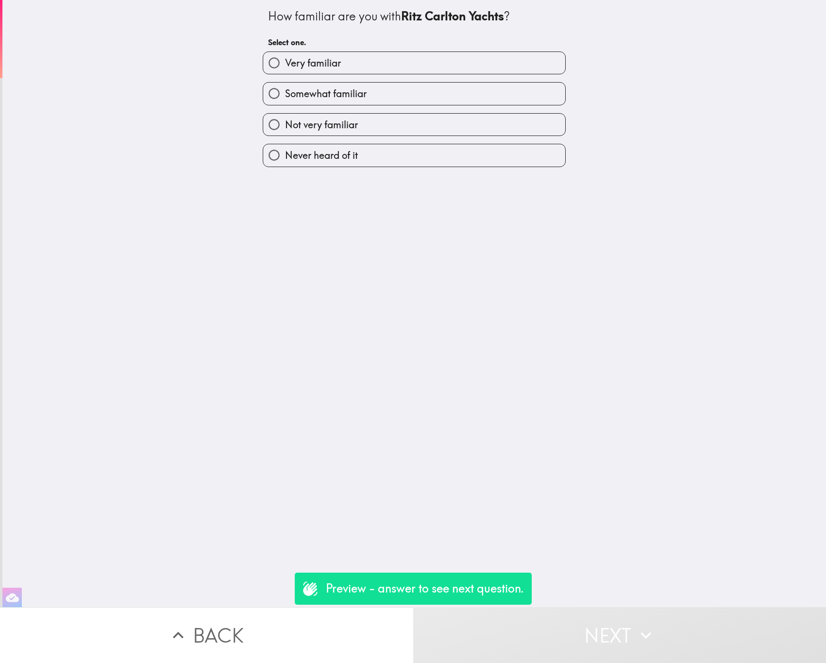
click at [340, 38] on h6 "Select one." at bounding box center [414, 42] width 292 height 11
click at [361, 70] on label "Very familiar" at bounding box center [414, 63] width 302 height 22
click at [285, 70] on input "Very familiar" at bounding box center [274, 63] width 22 height 22
radio input "true"
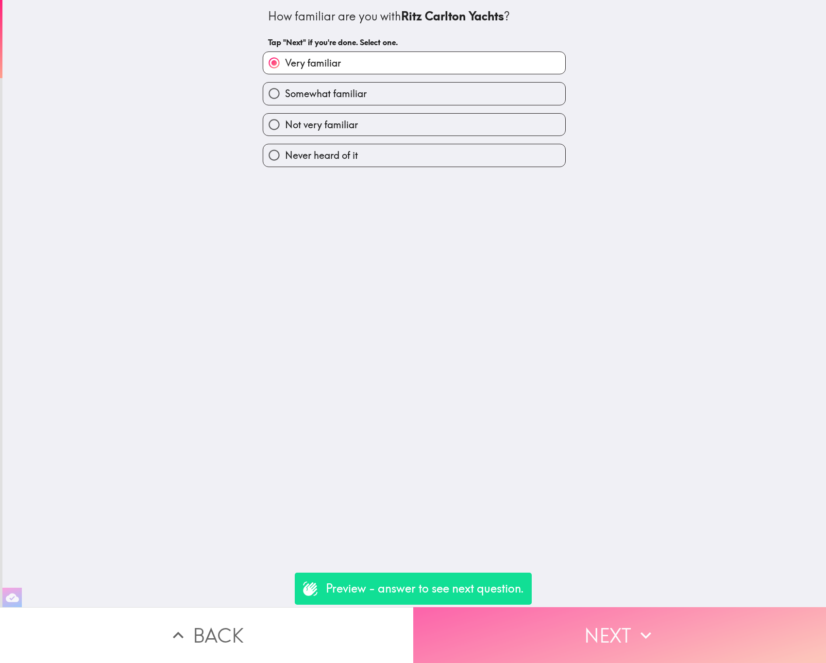
drag, startPoint x: 570, startPoint y: 626, endPoint x: 538, endPoint y: 629, distance: 32.3
click at [570, 626] on button "Next" at bounding box center [619, 635] width 413 height 56
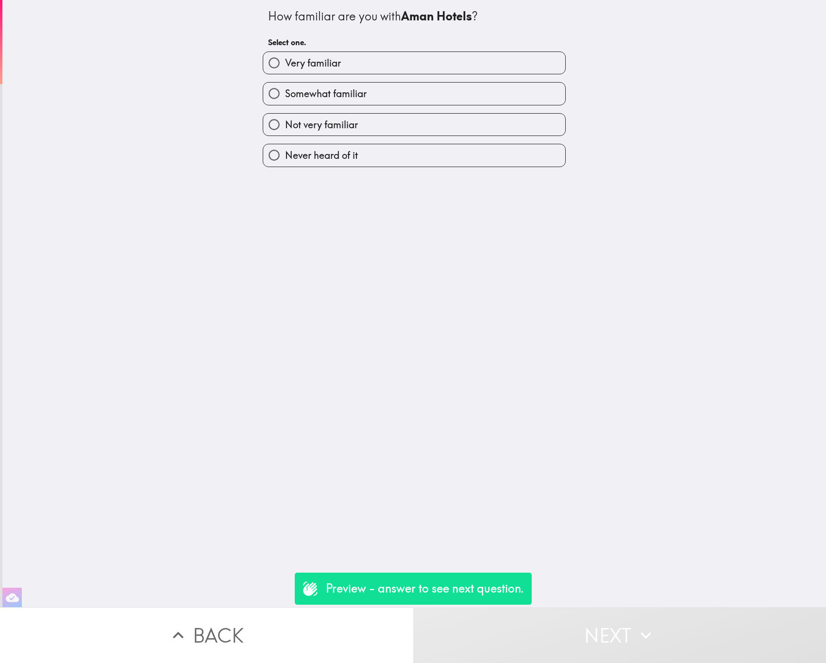
click at [403, 119] on label "Not very familiar" at bounding box center [414, 125] width 302 height 22
click at [285, 119] on input "Not very familiar" at bounding box center [274, 125] width 22 height 22
radio input "true"
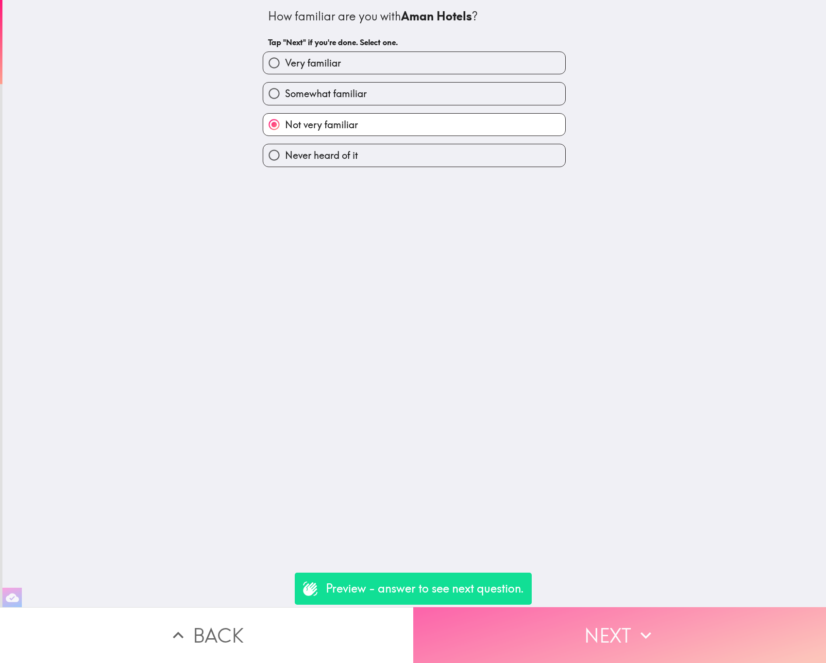
click at [622, 648] on button "Next" at bounding box center [619, 635] width 413 height 56
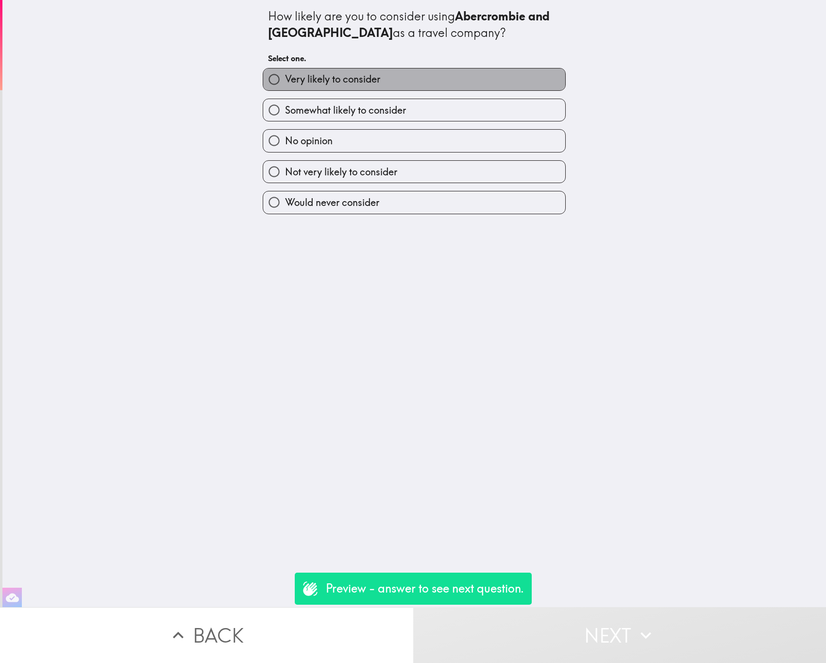
click at [354, 79] on span "Very likely to consider" at bounding box center [332, 79] width 95 height 14
click at [285, 79] on input "Very likely to consider" at bounding box center [274, 79] width 22 height 22
radio input "true"
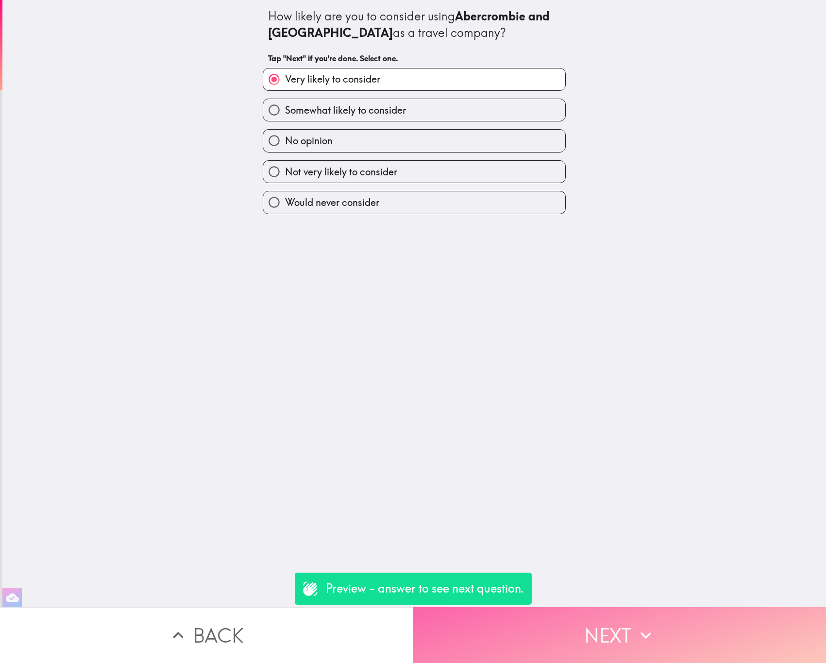
click at [583, 608] on button "Next" at bounding box center [619, 635] width 413 height 56
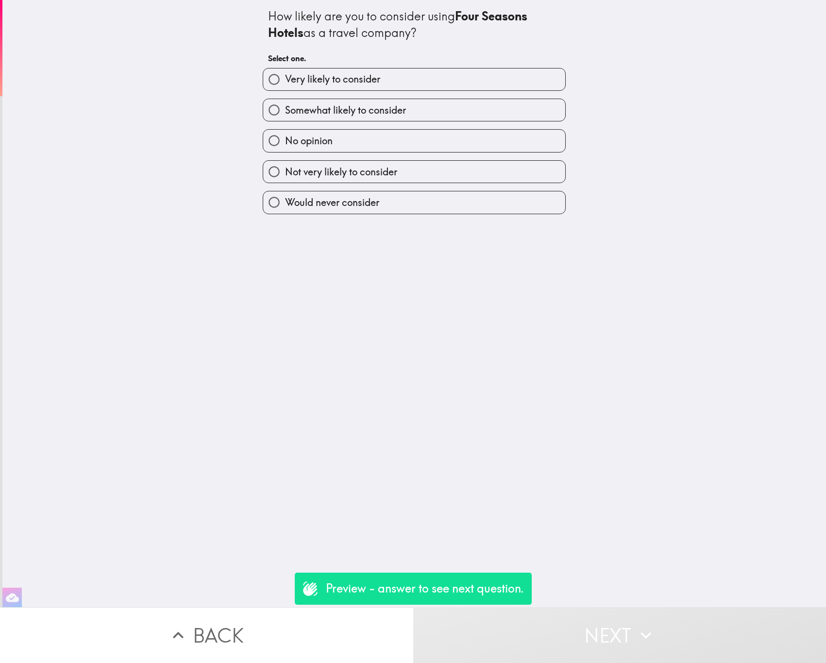
click at [415, 101] on label "Somewhat likely to consider" at bounding box center [414, 110] width 302 height 22
click at [285, 101] on input "Somewhat likely to consider" at bounding box center [274, 110] width 22 height 22
radio input "true"
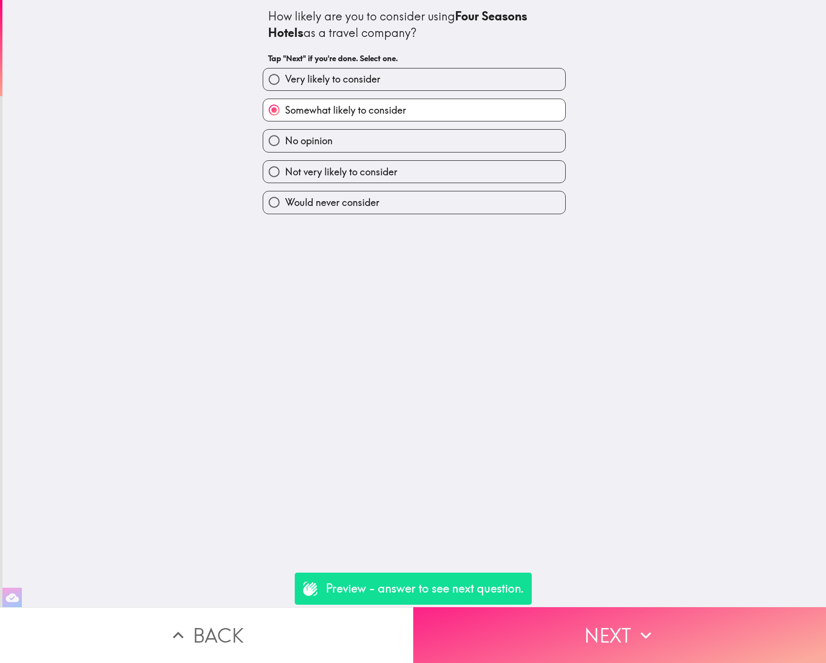
click at [535, 637] on button "Next" at bounding box center [619, 635] width 413 height 56
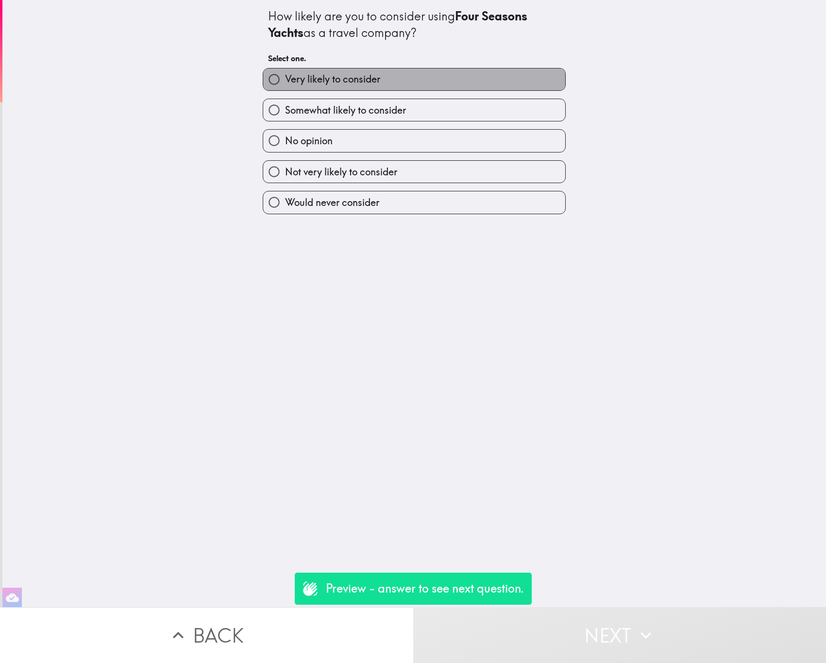
click at [399, 90] on label "Very likely to consider" at bounding box center [414, 79] width 302 height 22
click at [285, 90] on input "Very likely to consider" at bounding box center [274, 79] width 22 height 22
radio input "true"
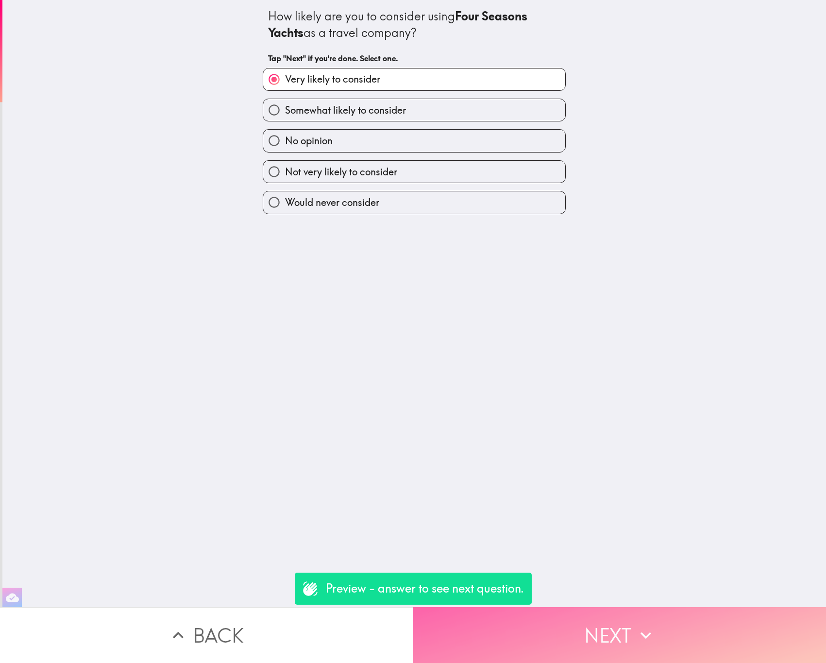
click at [571, 611] on button "Next" at bounding box center [619, 635] width 413 height 56
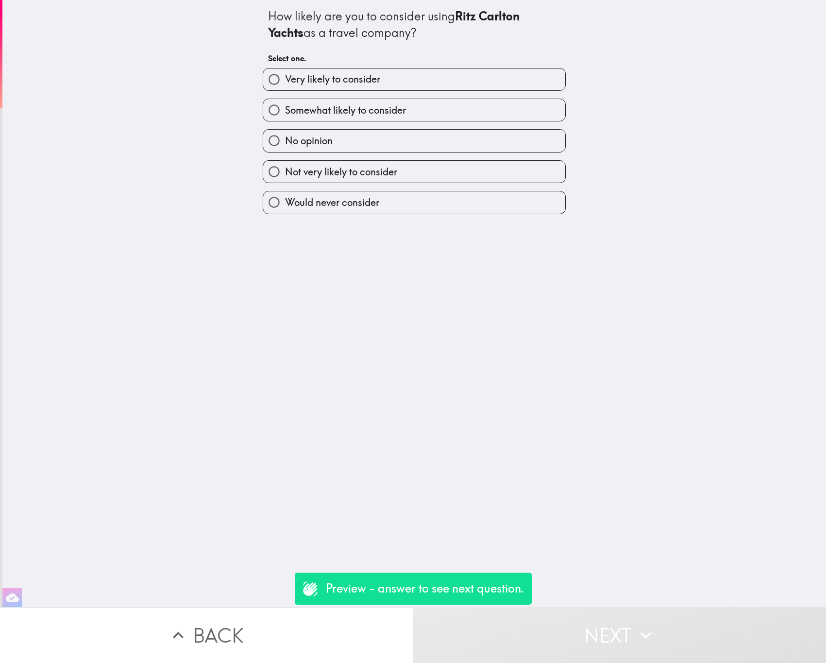
click at [394, 86] on label "Very likely to consider" at bounding box center [414, 79] width 302 height 22
click at [285, 86] on input "Very likely to consider" at bounding box center [274, 79] width 22 height 22
radio input "true"
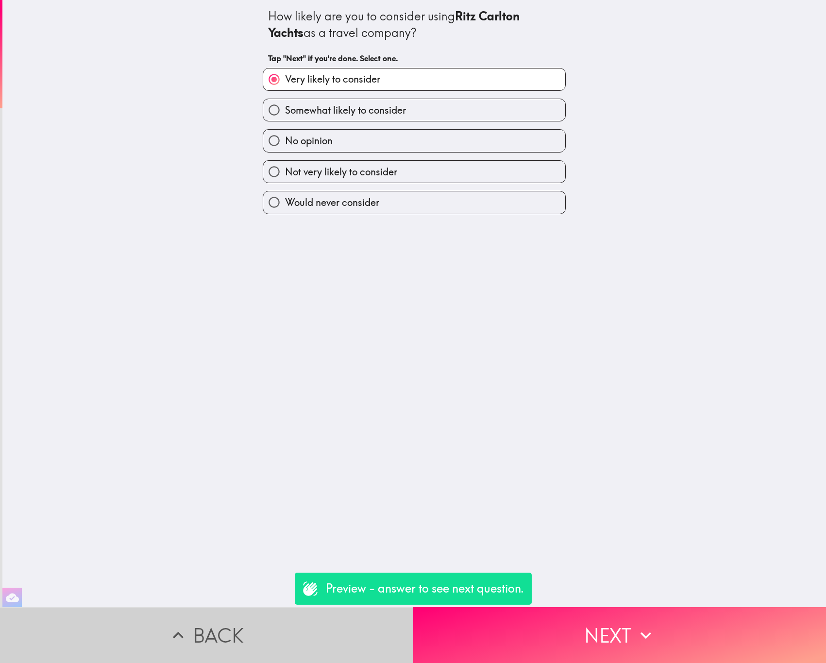
click at [124, 621] on button "Back" at bounding box center [206, 635] width 413 height 56
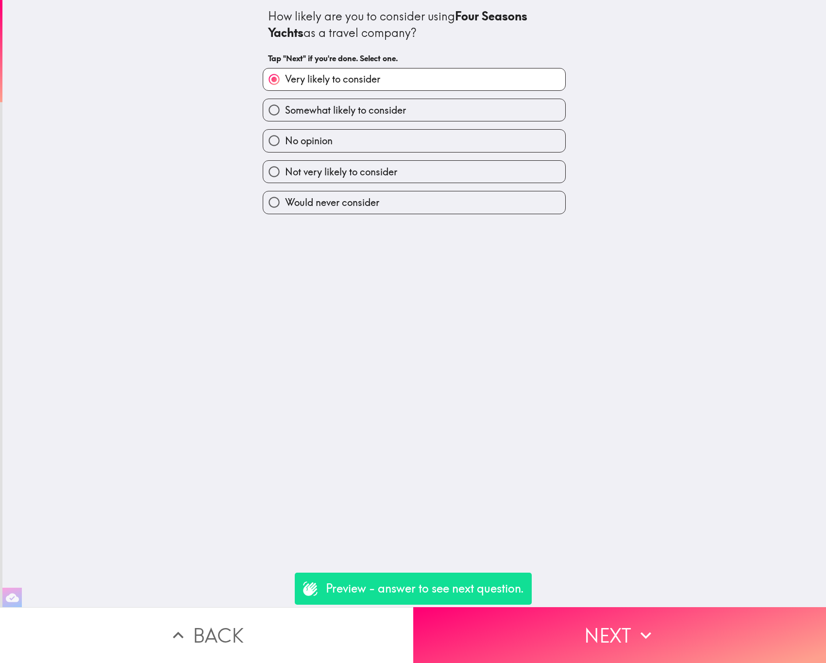
click at [124, 621] on button "Back" at bounding box center [206, 635] width 413 height 56
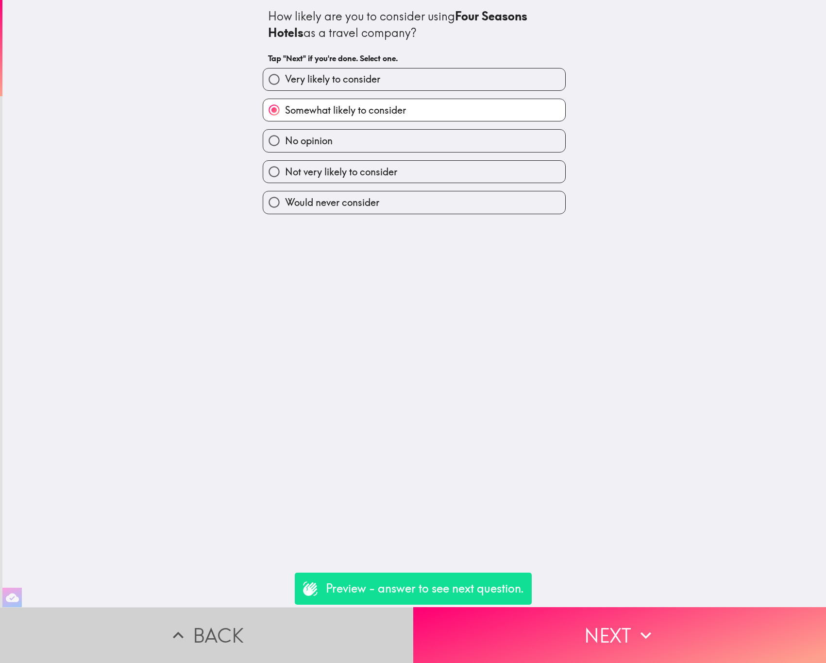
click at [124, 621] on button "Back" at bounding box center [206, 635] width 413 height 56
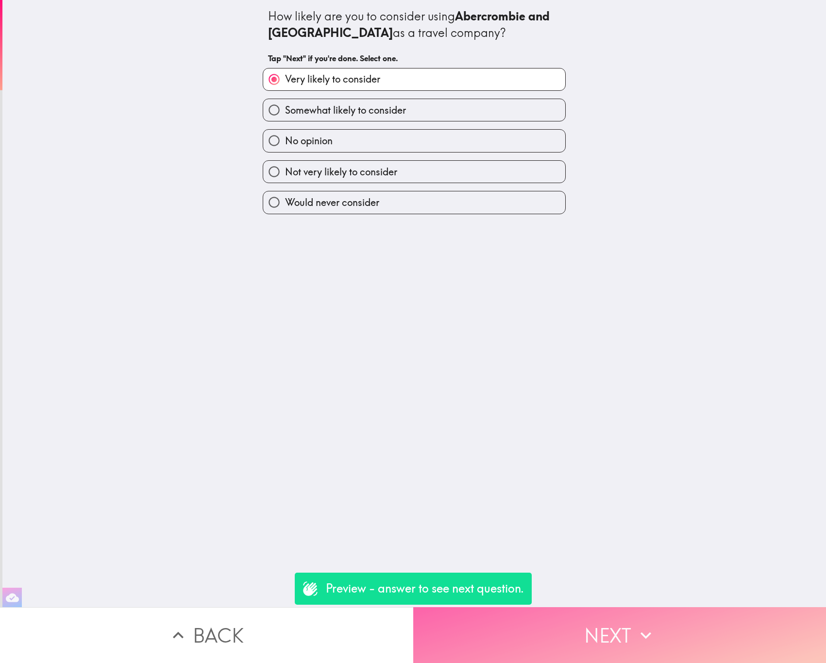
click at [476, 607] on button "Next" at bounding box center [619, 635] width 413 height 56
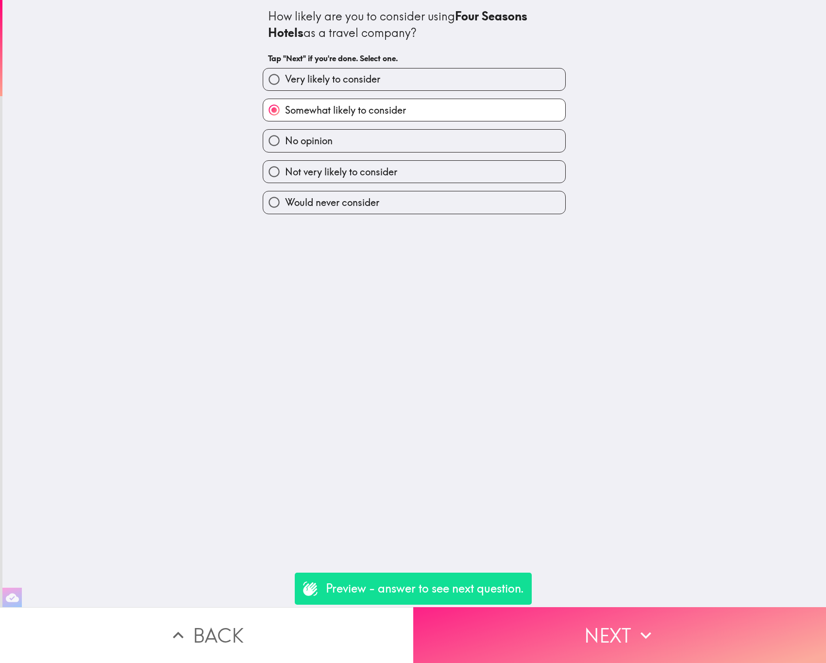
click at [519, 608] on button "Next" at bounding box center [619, 635] width 413 height 56
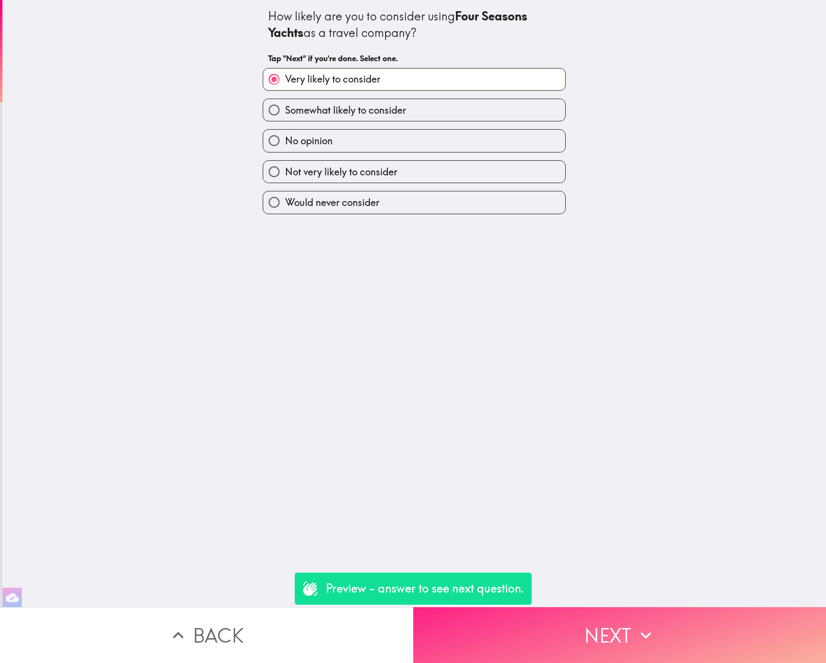
click at [519, 608] on button "Next" at bounding box center [619, 635] width 413 height 56
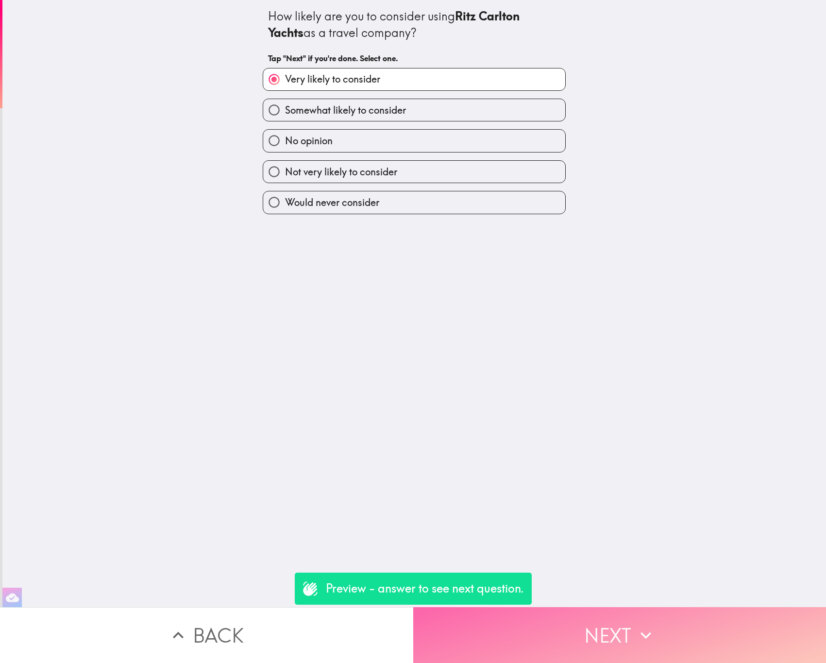
click at [519, 608] on button "Next" at bounding box center [619, 635] width 413 height 56
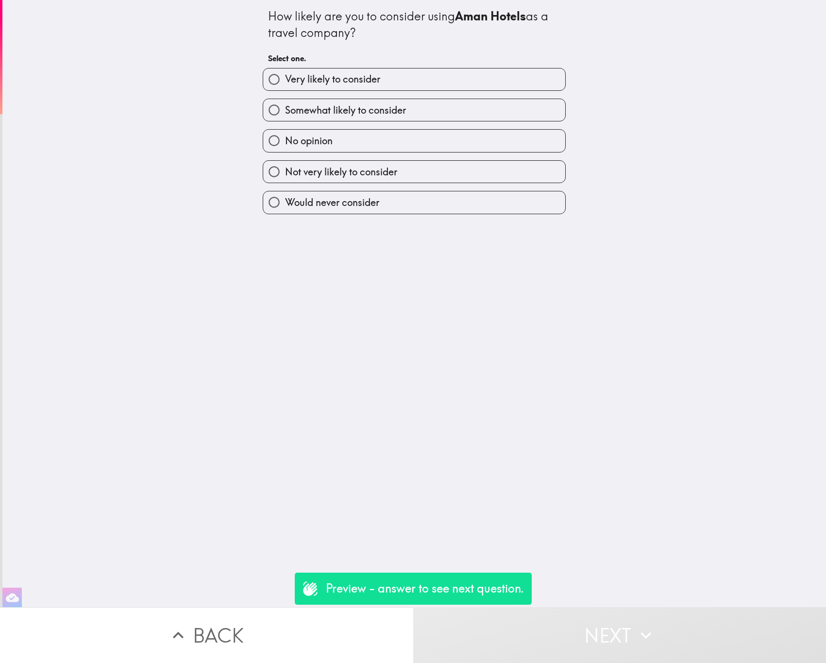
click at [519, 608] on button "Next" at bounding box center [619, 635] width 413 height 56
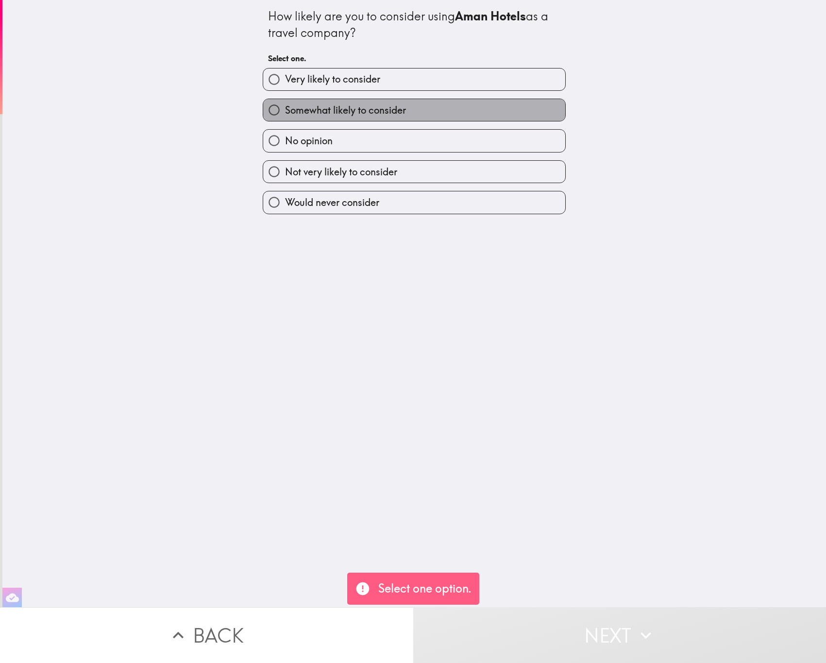
click at [373, 114] on span "Somewhat likely to consider" at bounding box center [345, 110] width 121 height 14
click at [285, 114] on input "Somewhat likely to consider" at bounding box center [274, 110] width 22 height 22
radio input "true"
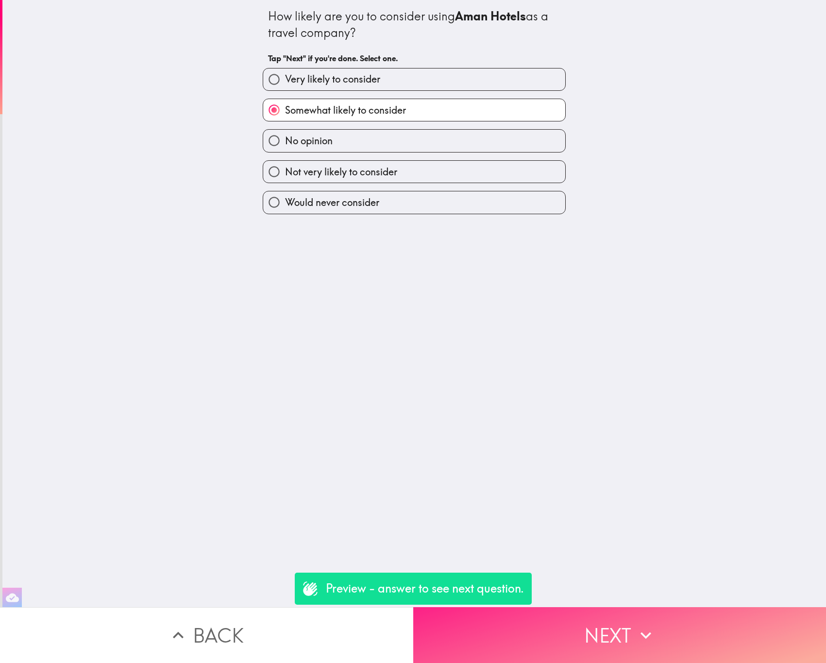
click at [578, 615] on button "Next" at bounding box center [619, 635] width 413 height 56
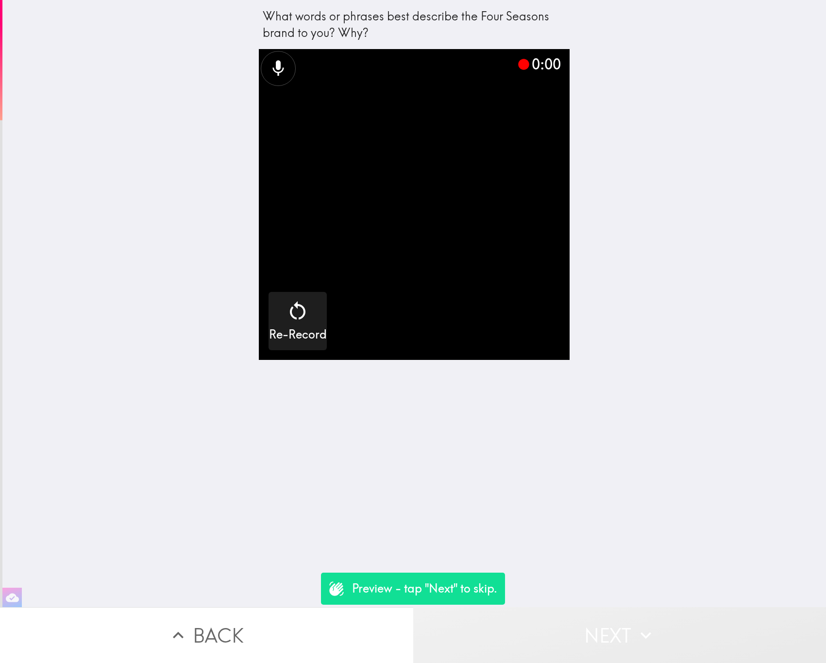
click at [537, 618] on button "Next" at bounding box center [619, 635] width 413 height 56
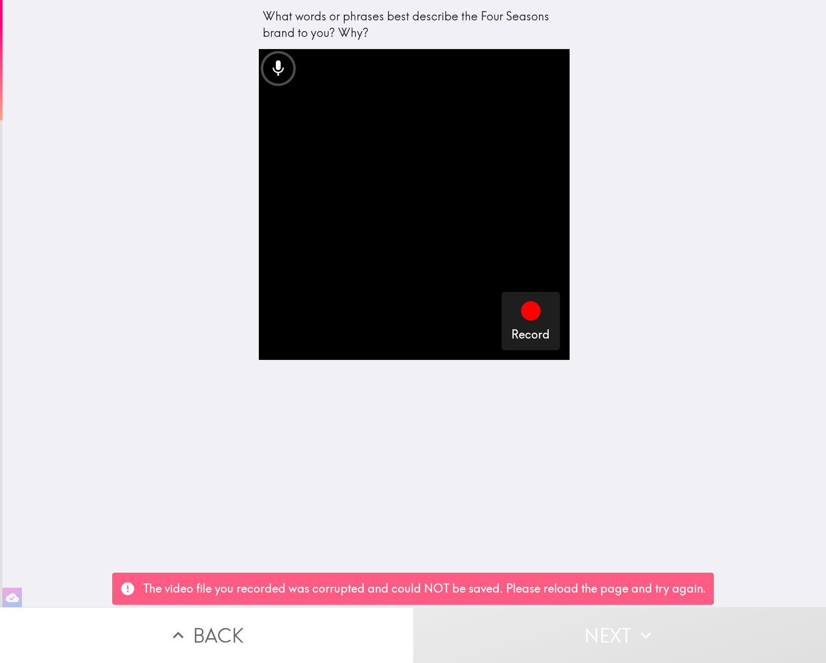
click at [350, 615] on button "Back" at bounding box center [206, 635] width 413 height 56
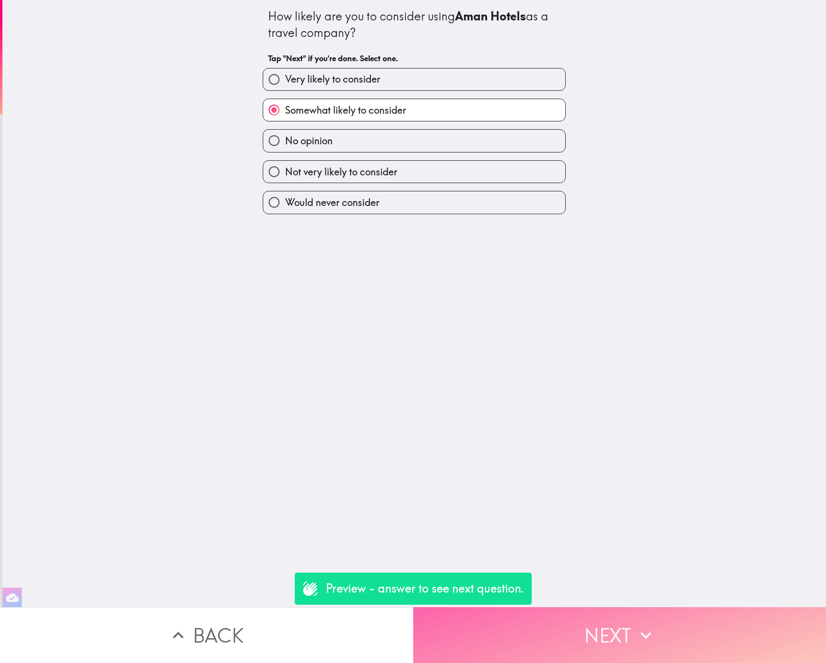
click at [486, 624] on button "Next" at bounding box center [619, 635] width 413 height 56
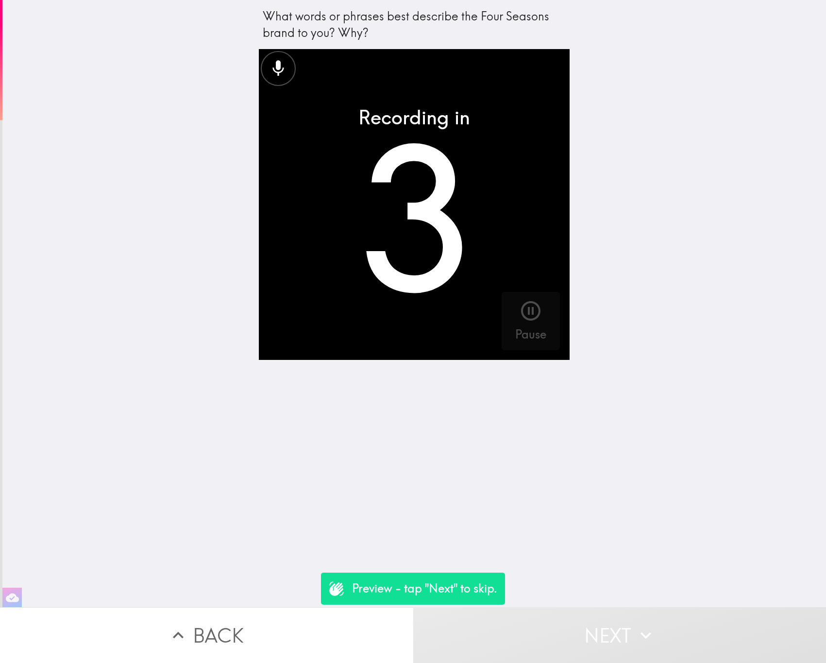
click at [522, 622] on button "Next" at bounding box center [619, 635] width 413 height 56
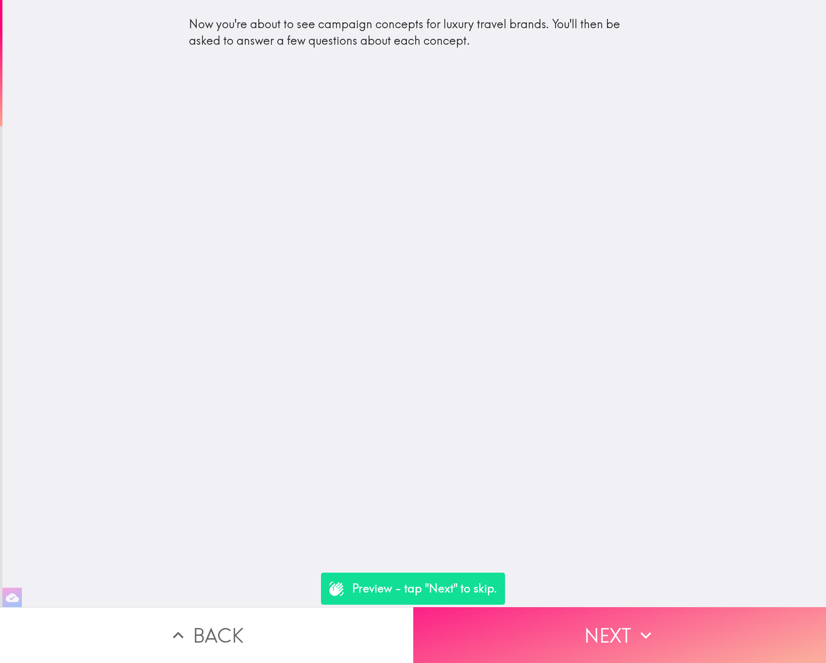
click at [622, 626] on button "Next" at bounding box center [619, 635] width 413 height 56
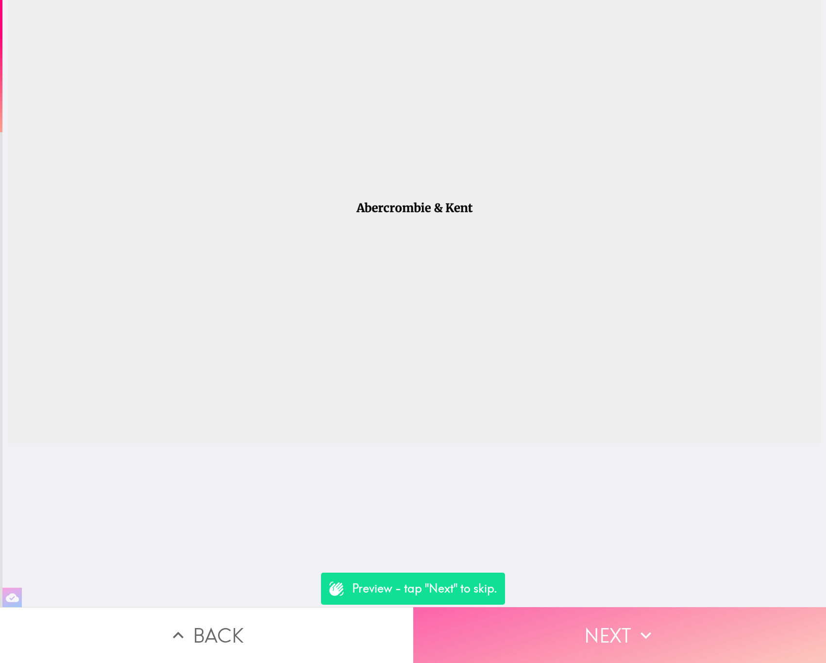
click at [592, 617] on button "Next" at bounding box center [619, 635] width 413 height 56
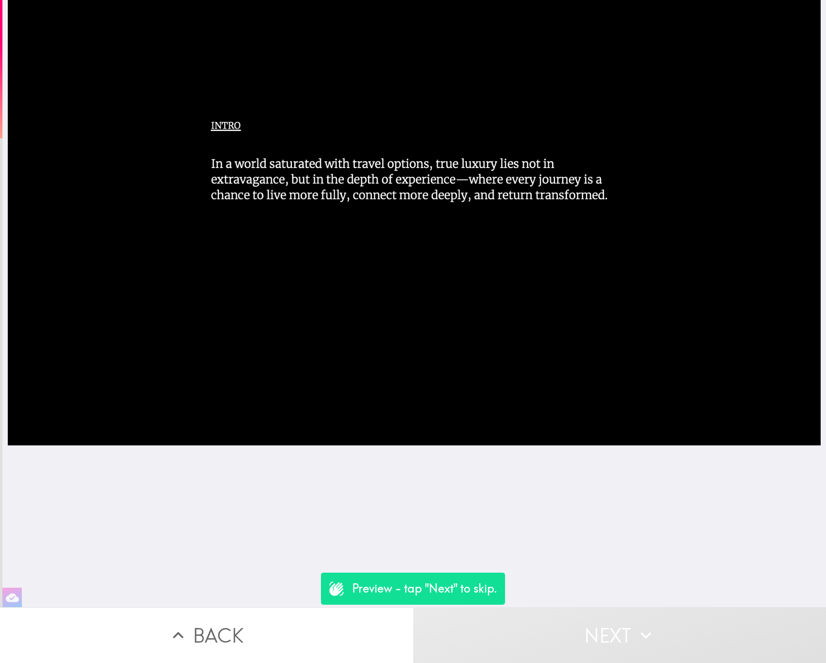
click at [598, 624] on button "Next" at bounding box center [619, 635] width 413 height 56
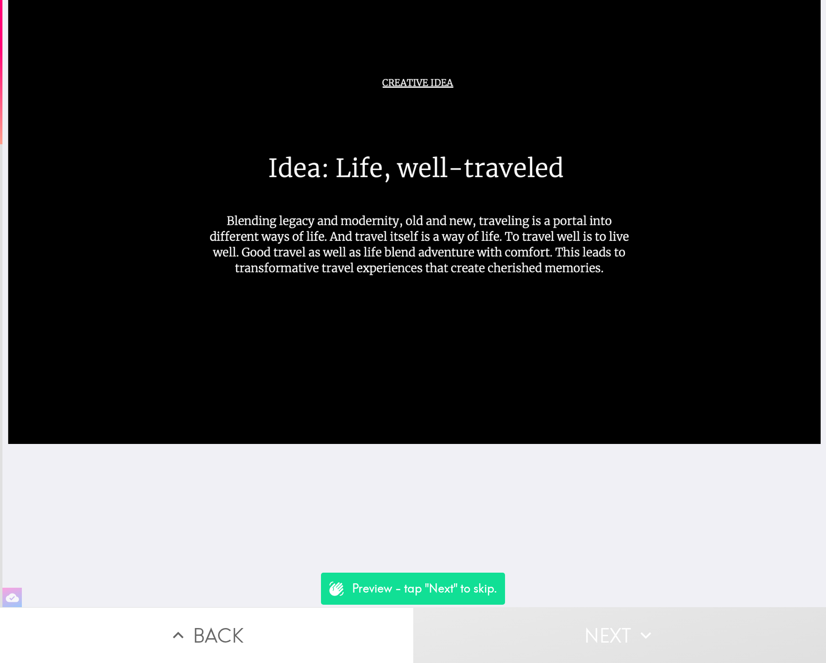
click at [230, 612] on button "Back" at bounding box center [206, 635] width 413 height 56
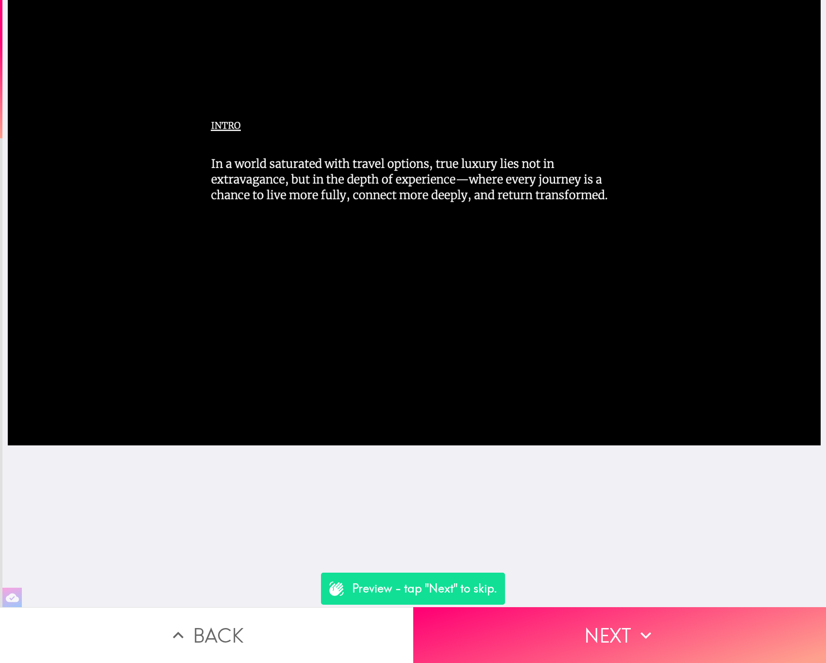
click at [230, 612] on button "Back" at bounding box center [206, 635] width 413 height 56
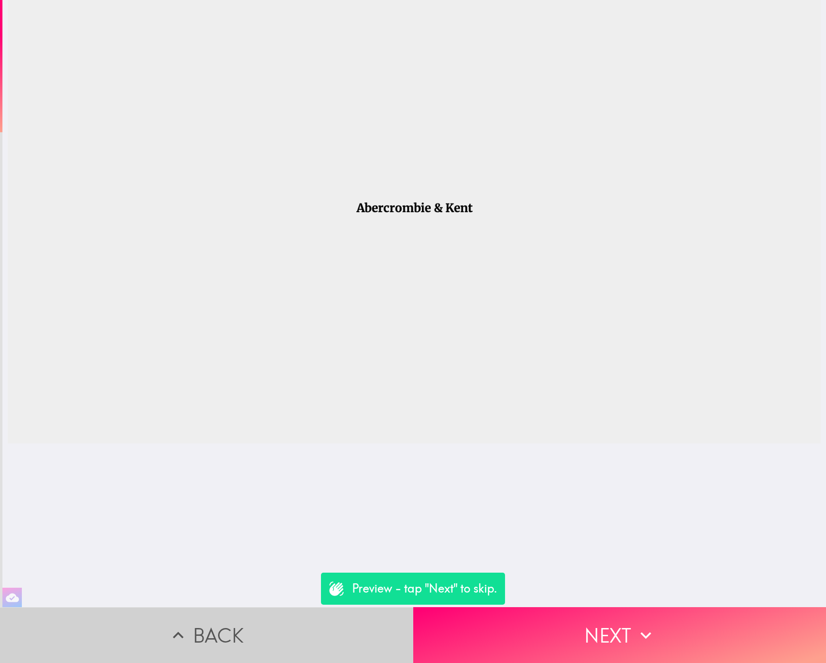
click at [230, 612] on button "Back" at bounding box center [206, 635] width 413 height 56
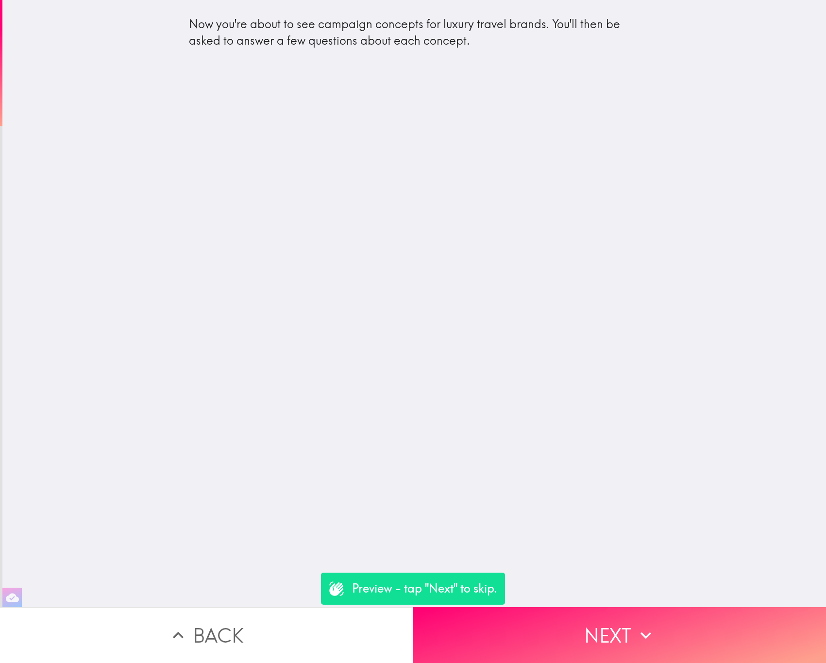
click at [230, 612] on button "Back" at bounding box center [206, 635] width 413 height 56
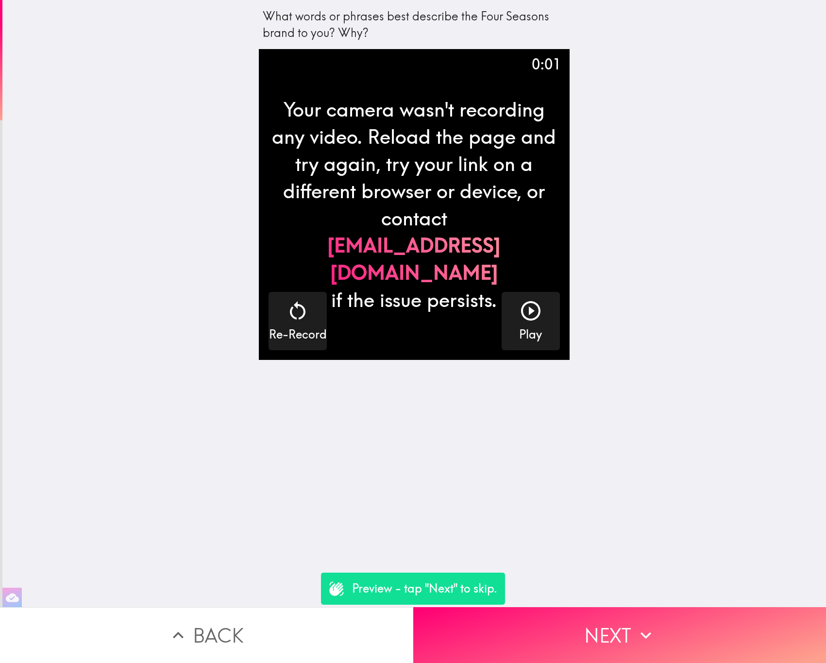
click at [230, 612] on button "Back" at bounding box center [206, 635] width 413 height 56
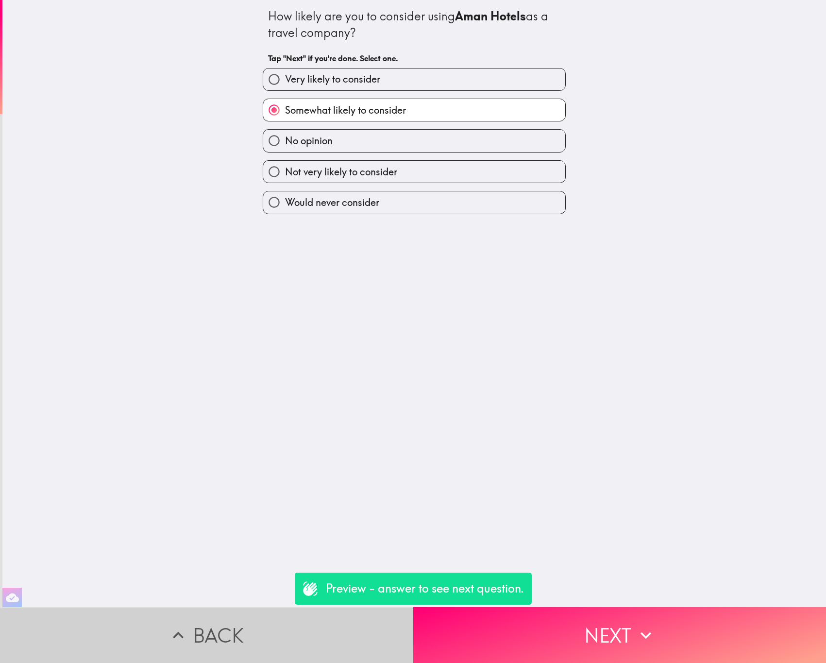
click at [230, 612] on button "Back" at bounding box center [206, 635] width 413 height 56
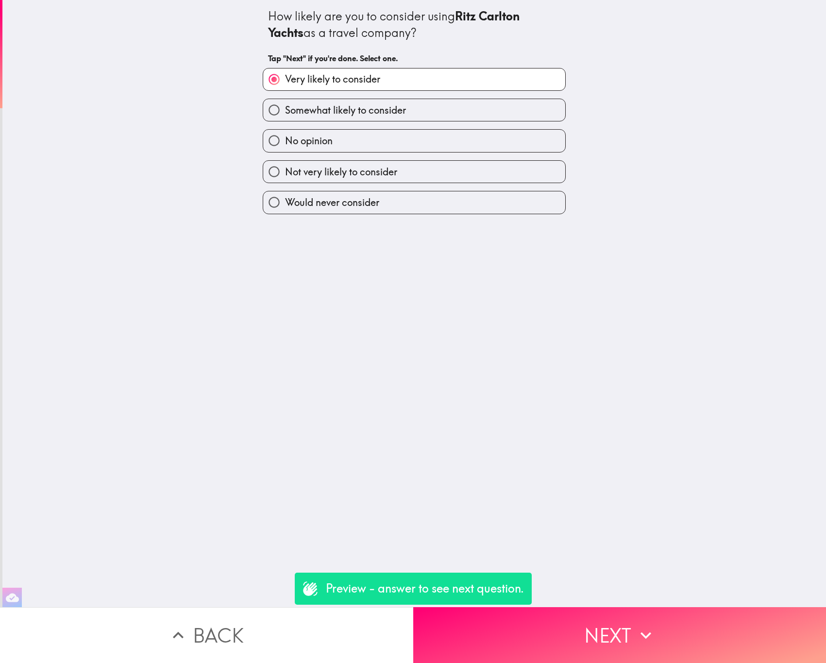
click at [230, 612] on button "Back" at bounding box center [206, 635] width 413 height 56
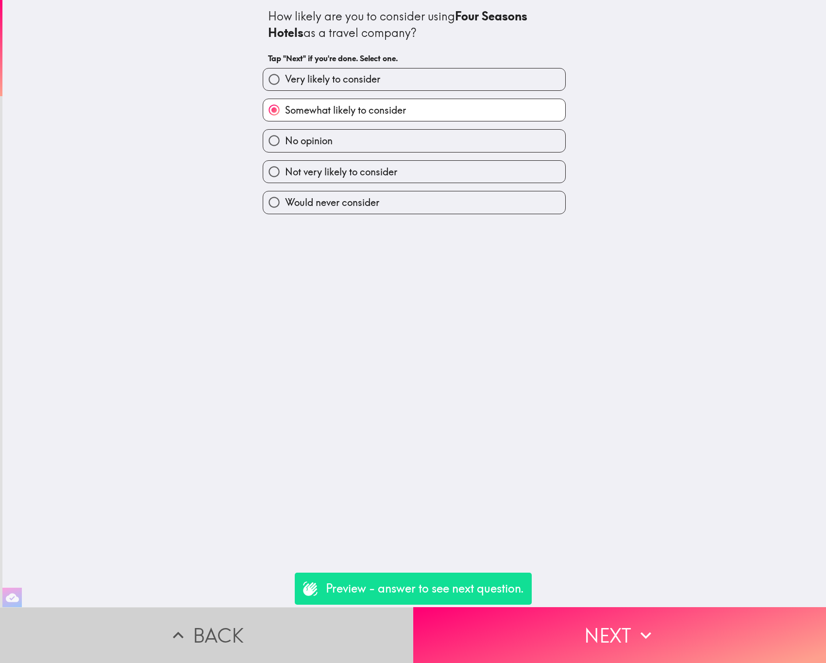
click at [230, 612] on button "Back" at bounding box center [206, 635] width 413 height 56
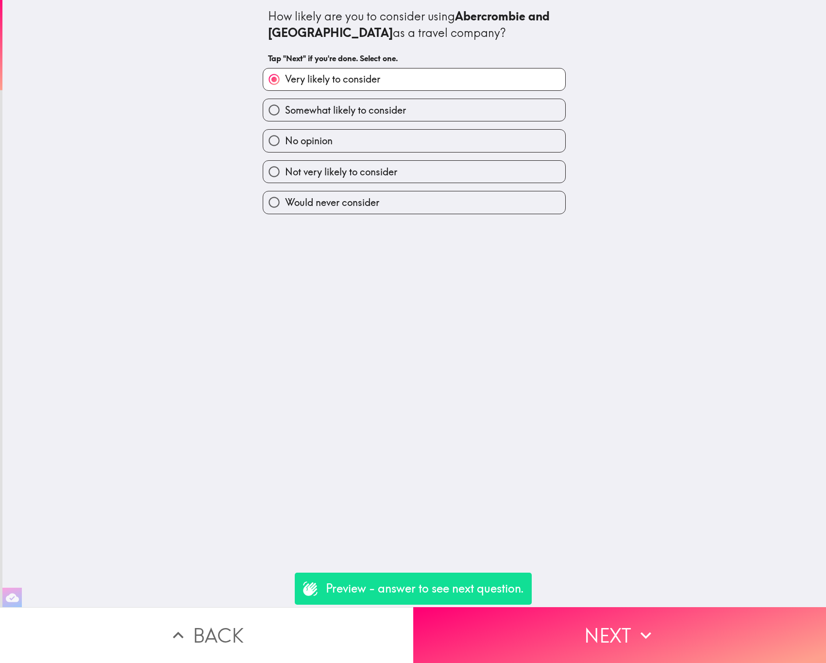
click at [230, 612] on button "Back" at bounding box center [206, 635] width 413 height 56
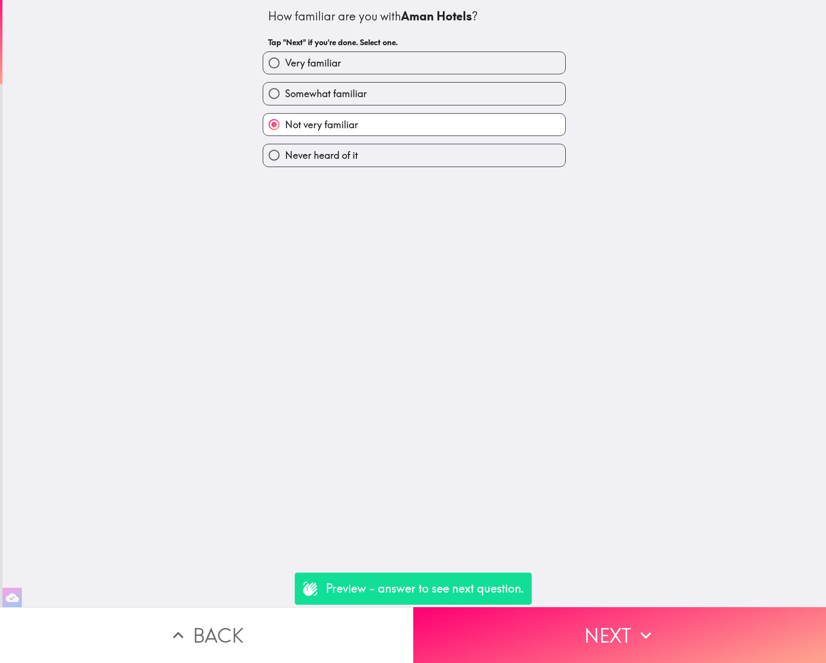
click at [230, 612] on button "Back" at bounding box center [206, 635] width 413 height 56
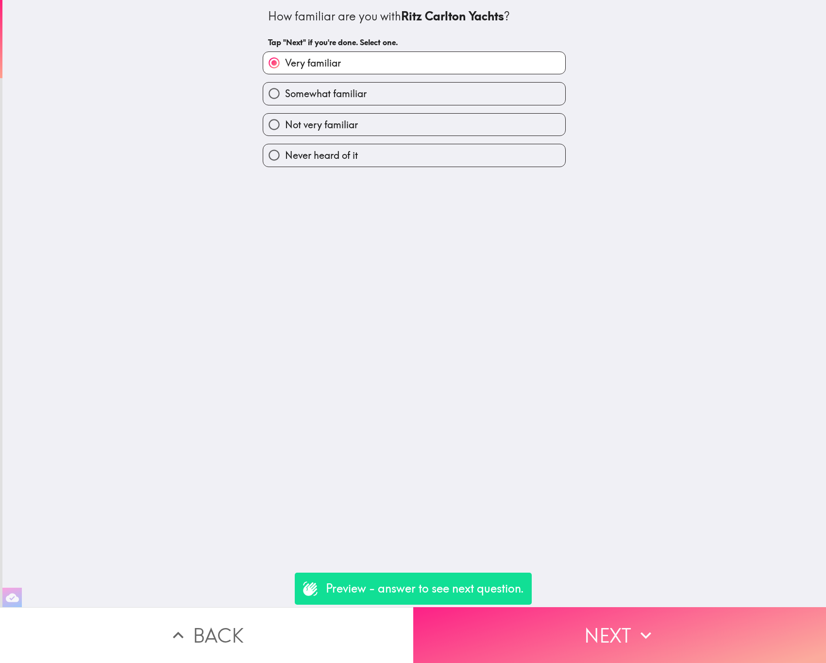
click at [524, 607] on button "Next" at bounding box center [619, 635] width 413 height 56
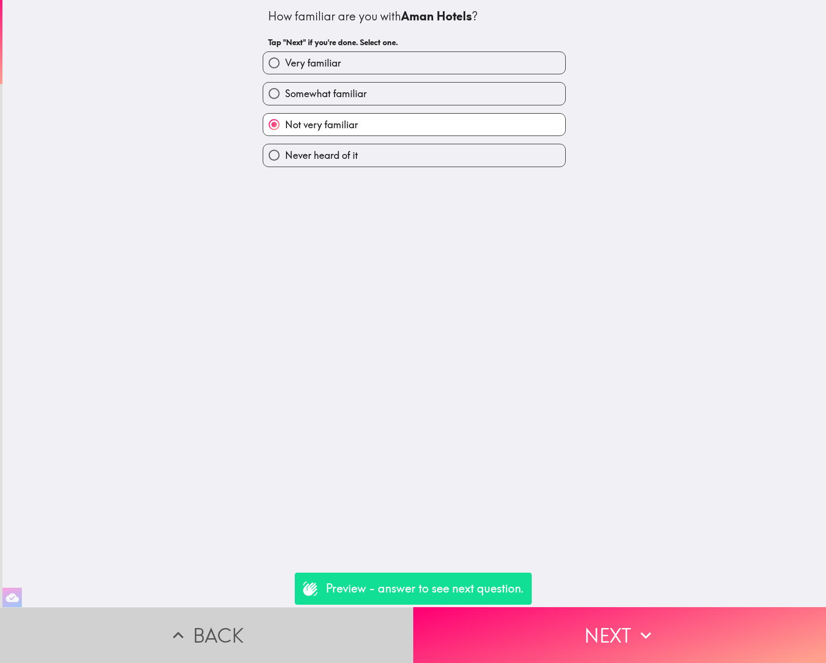
click at [185, 611] on button "Back" at bounding box center [206, 635] width 413 height 56
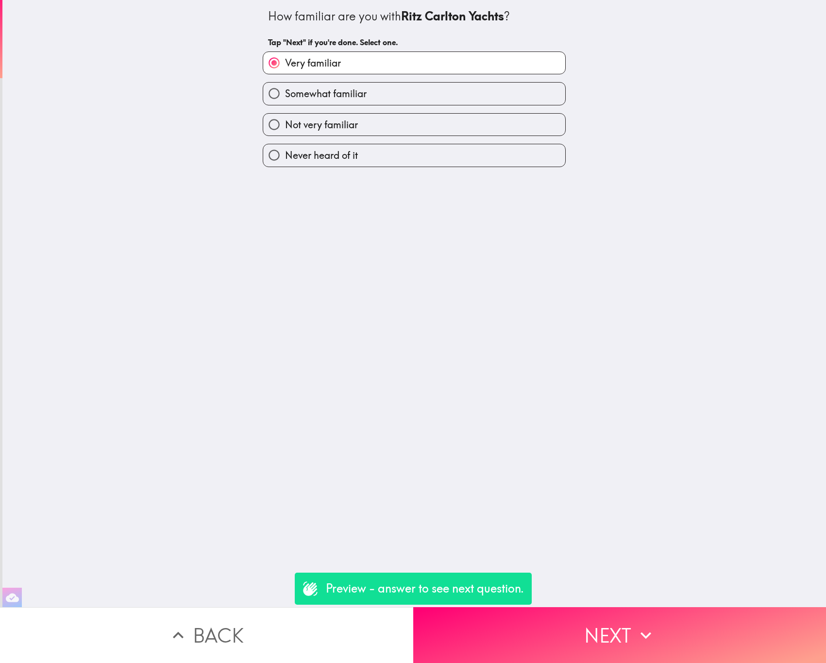
click at [185, 611] on button "Back" at bounding box center [206, 635] width 413 height 56
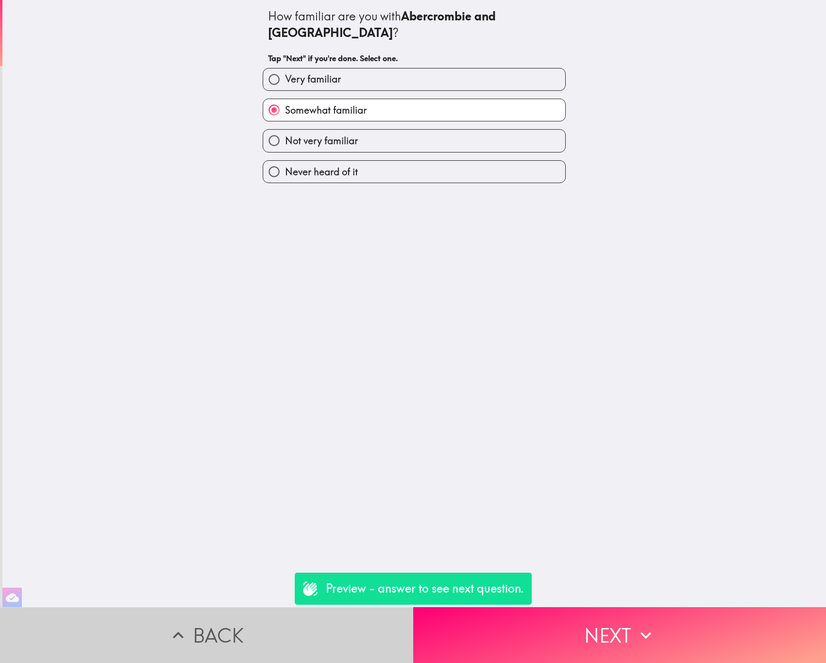
click at [185, 611] on button "Back" at bounding box center [206, 635] width 413 height 56
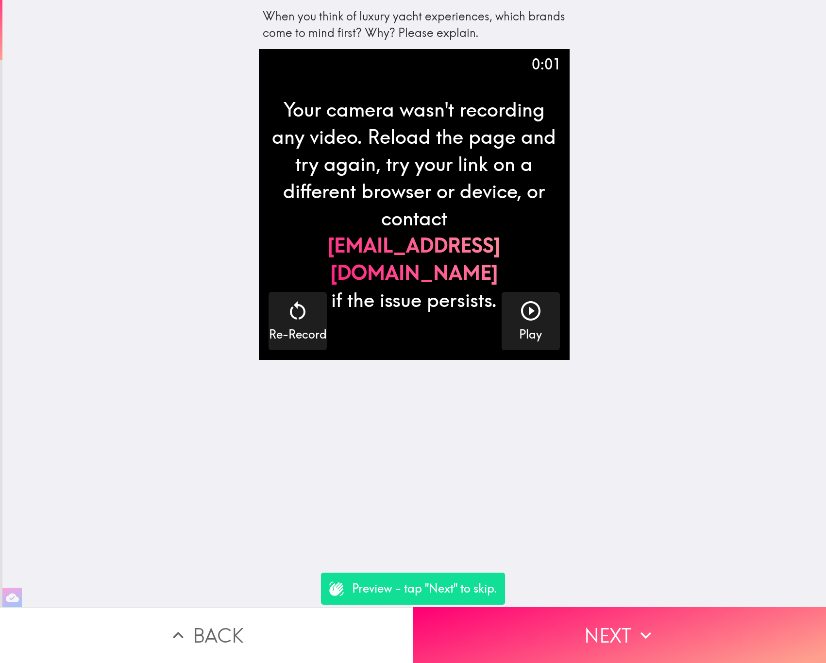
click at [185, 611] on button "Back" at bounding box center [206, 635] width 413 height 56
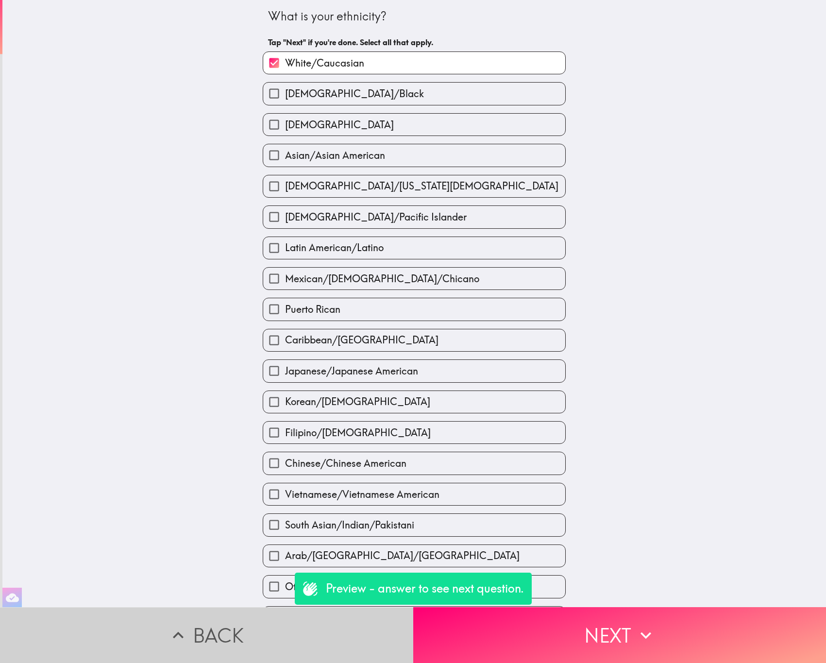
click at [185, 611] on button "Back" at bounding box center [206, 635] width 413 height 56
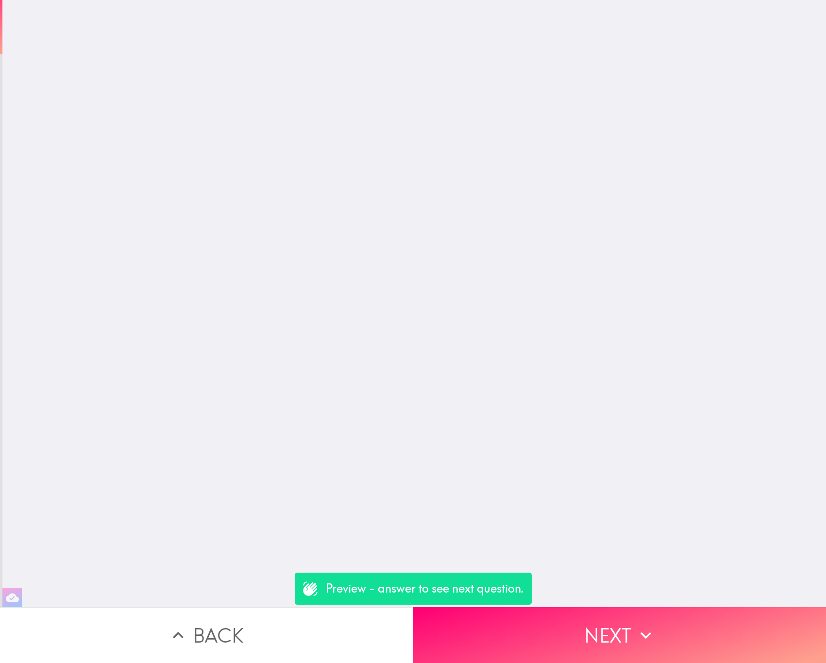
click at [185, 611] on button "Back" at bounding box center [206, 635] width 413 height 56
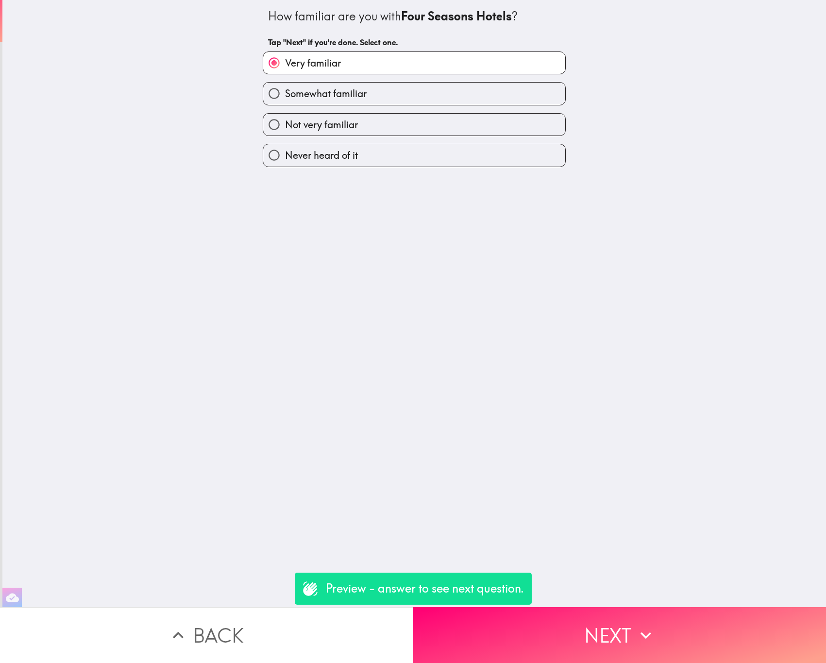
click at [185, 611] on button "Back" at bounding box center [206, 635] width 413 height 56
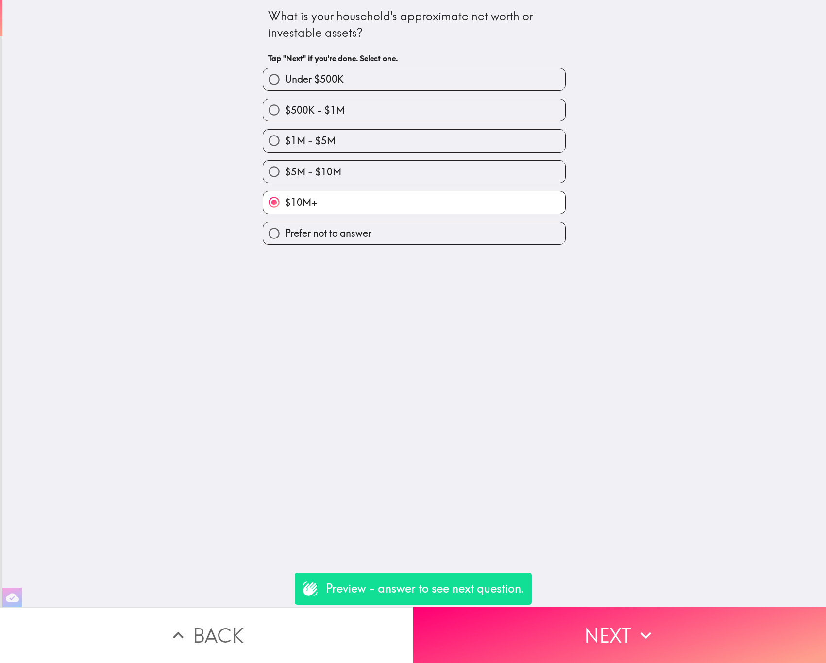
click at [529, 599] on div "Preview - answer to see next question." at bounding box center [413, 589] width 237 height 32
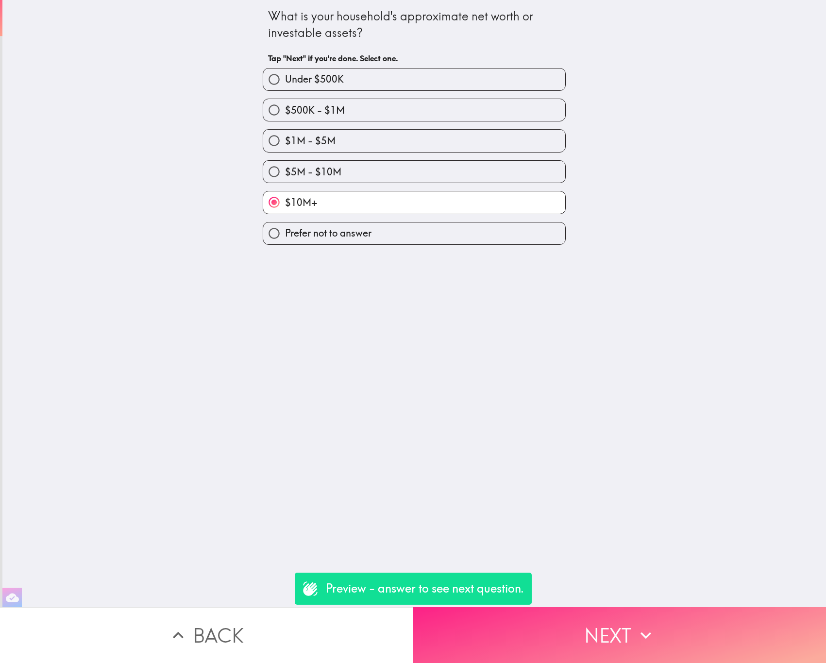
click at [538, 621] on button "Next" at bounding box center [619, 635] width 413 height 56
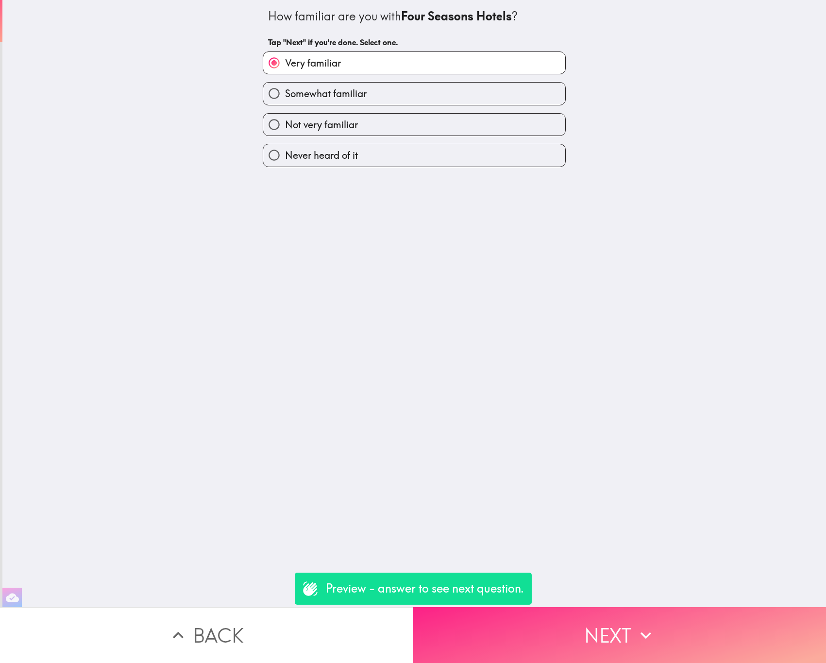
click at [615, 607] on button "Next" at bounding box center [619, 635] width 413 height 56
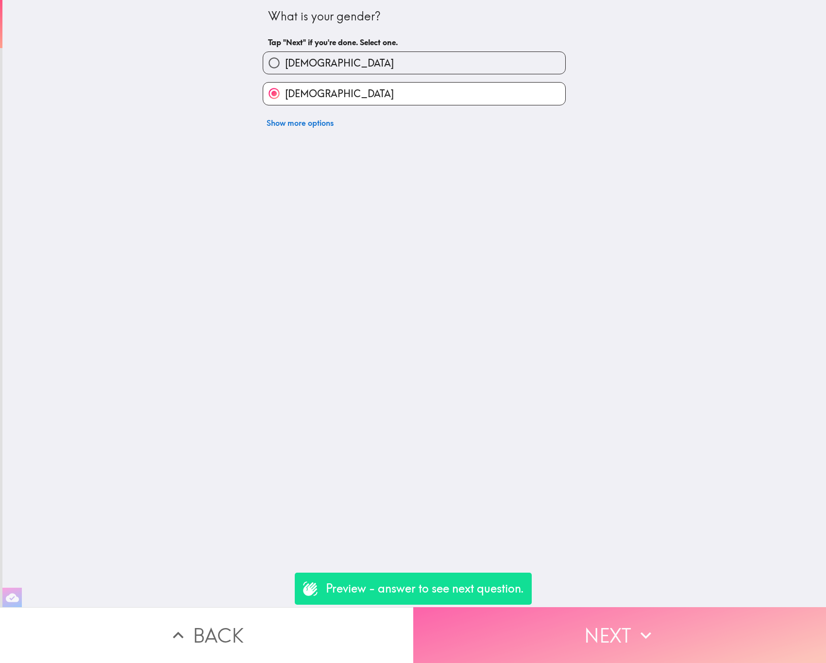
click at [615, 607] on button "Next" at bounding box center [619, 635] width 413 height 56
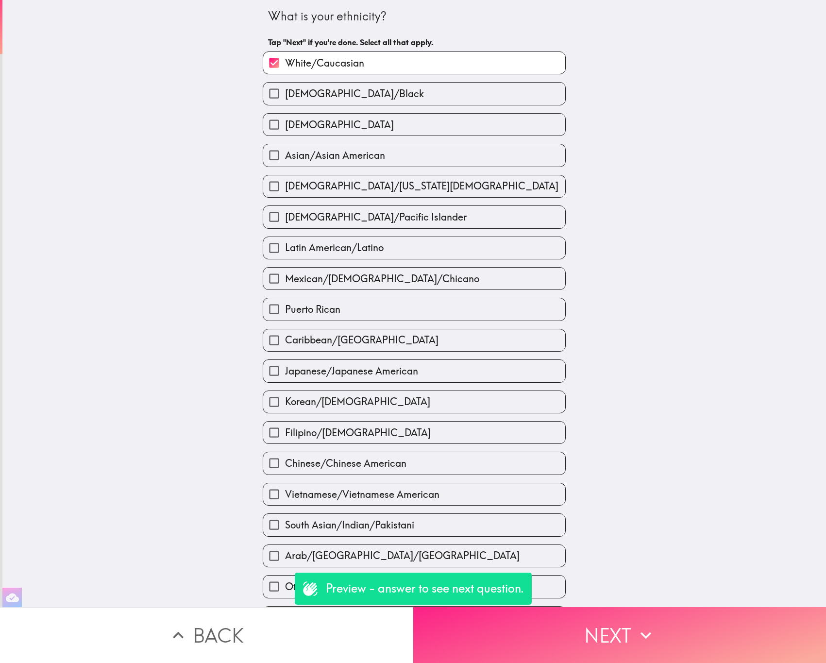
click at [615, 607] on button "Next" at bounding box center [619, 635] width 413 height 56
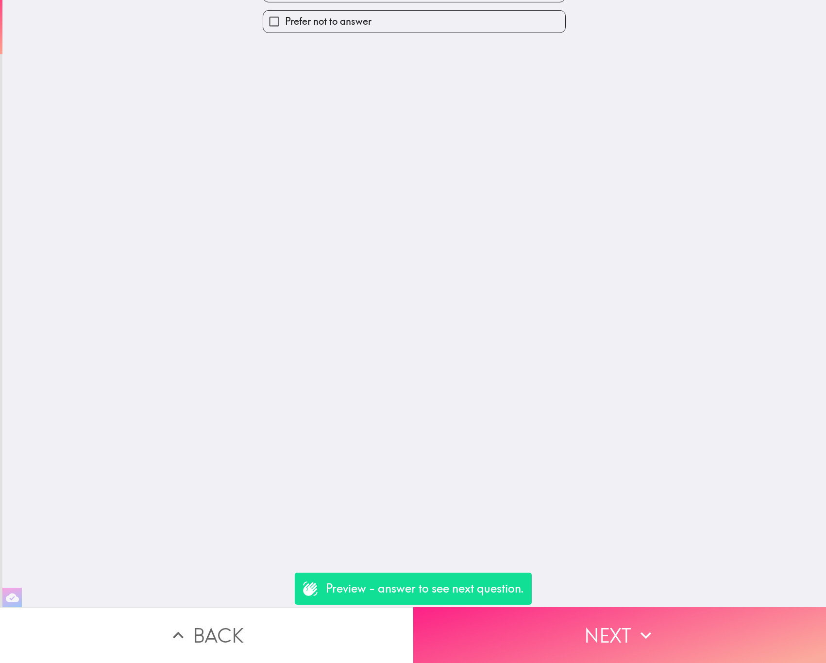
click at [615, 607] on button "Next" at bounding box center [619, 635] width 413 height 56
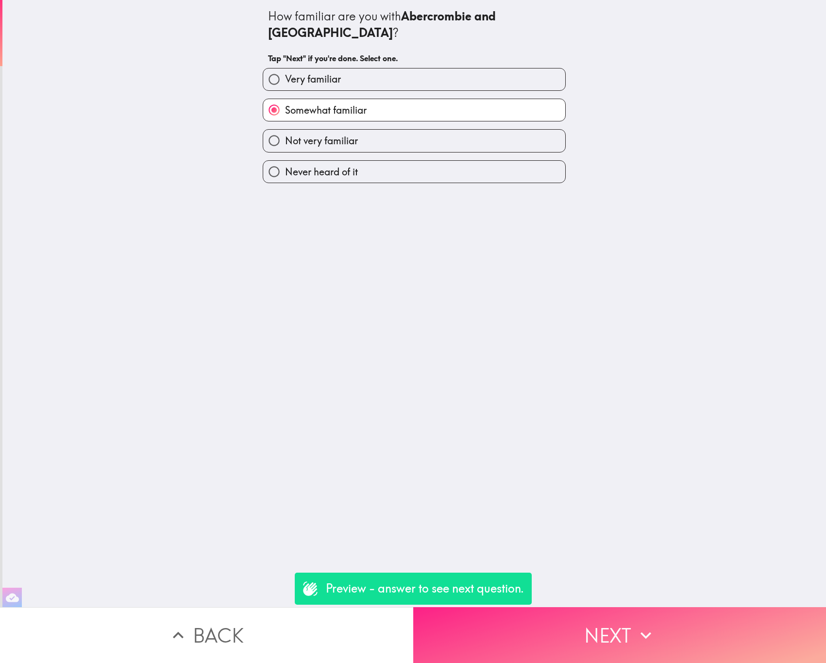
click at [615, 607] on button "Next" at bounding box center [619, 635] width 413 height 56
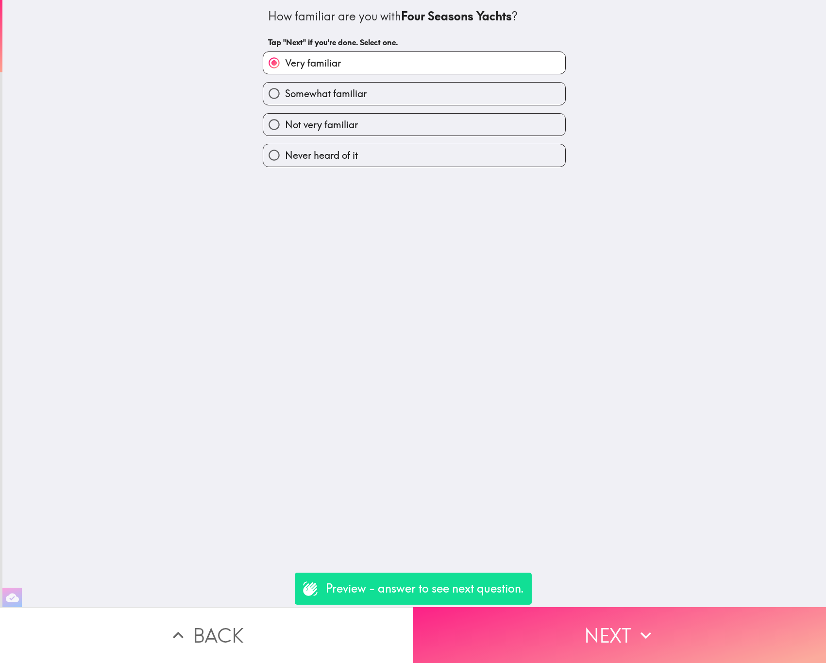
click at [615, 607] on button "Next" at bounding box center [619, 635] width 413 height 56
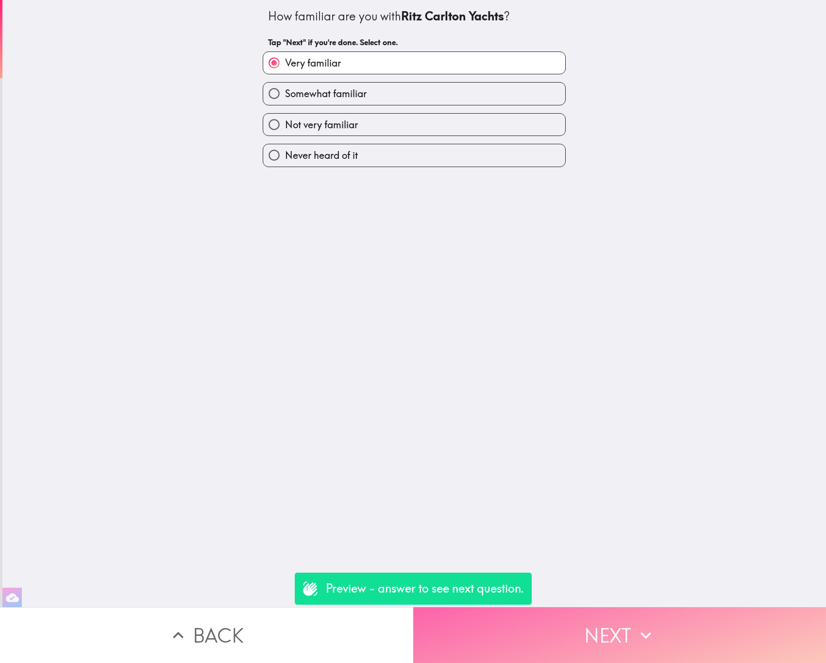
click at [615, 607] on button "Next" at bounding box center [619, 635] width 413 height 56
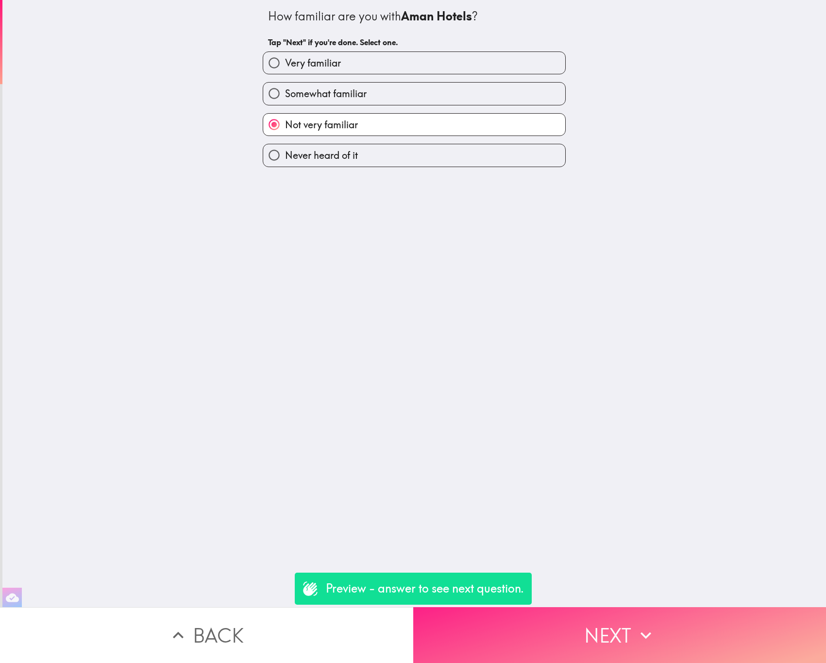
click at [615, 607] on button "Next" at bounding box center [619, 635] width 413 height 56
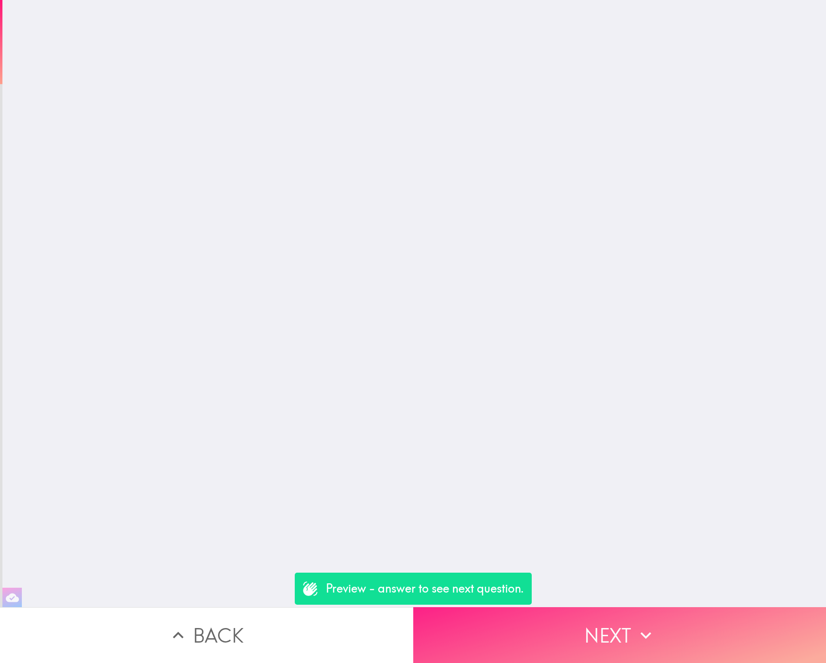
click at [615, 607] on button "Next" at bounding box center [619, 635] width 413 height 56
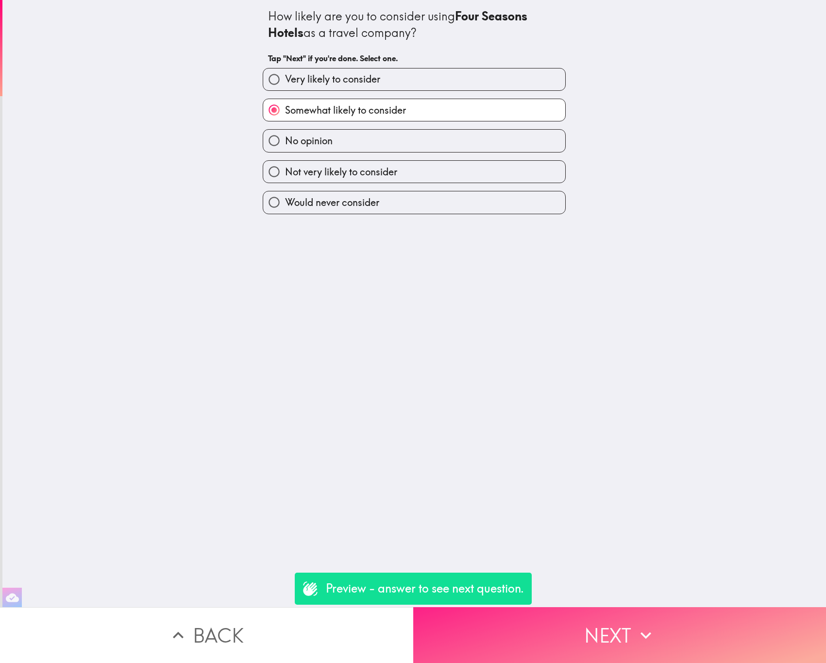
click at [615, 607] on button "Next" at bounding box center [619, 635] width 413 height 56
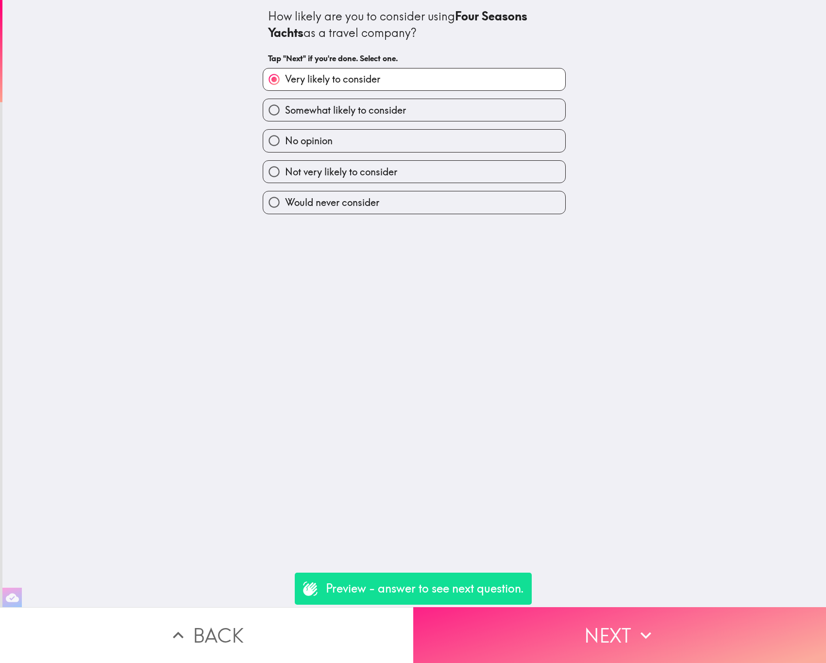
drag, startPoint x: 615, startPoint y: 603, endPoint x: 610, endPoint y: 605, distance: 5.5
click at [610, 607] on button "Next" at bounding box center [619, 635] width 413 height 56
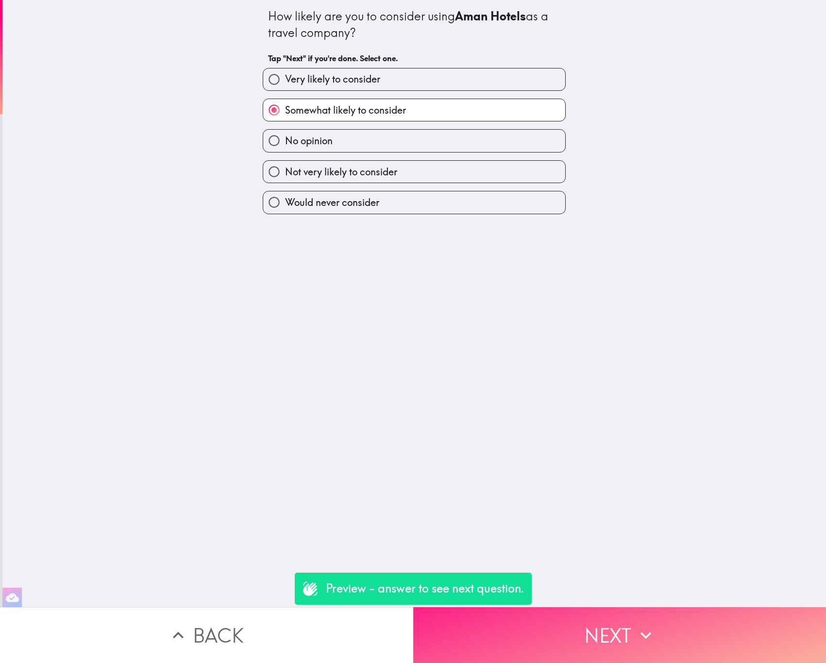
click at [610, 607] on button "Next" at bounding box center [619, 635] width 413 height 56
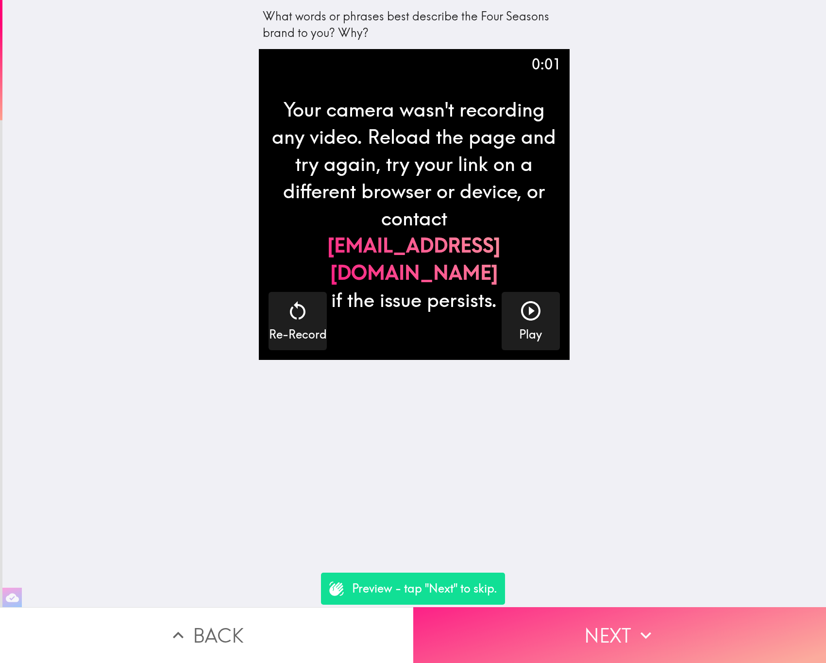
click at [610, 607] on button "Next" at bounding box center [619, 635] width 413 height 56
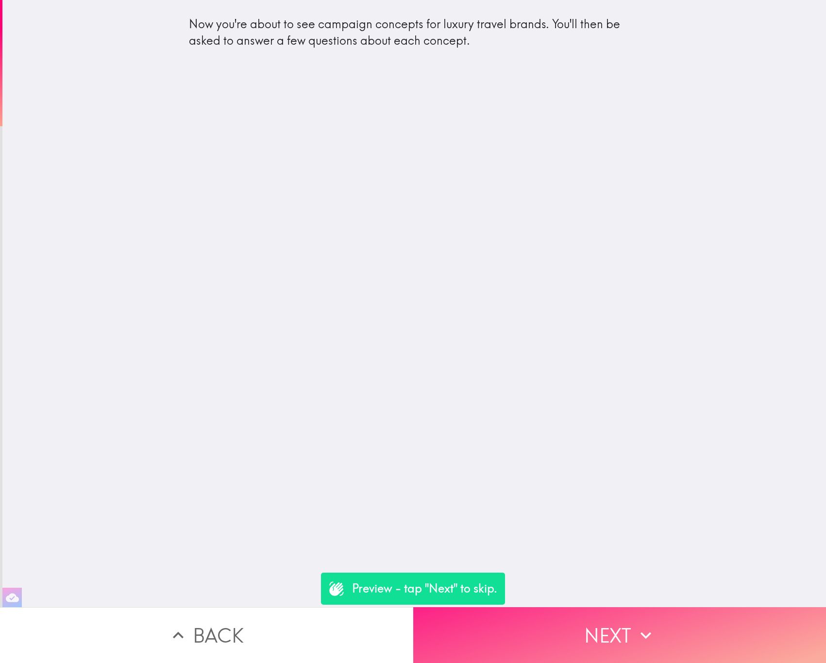
click at [610, 607] on button "Next" at bounding box center [619, 635] width 413 height 56
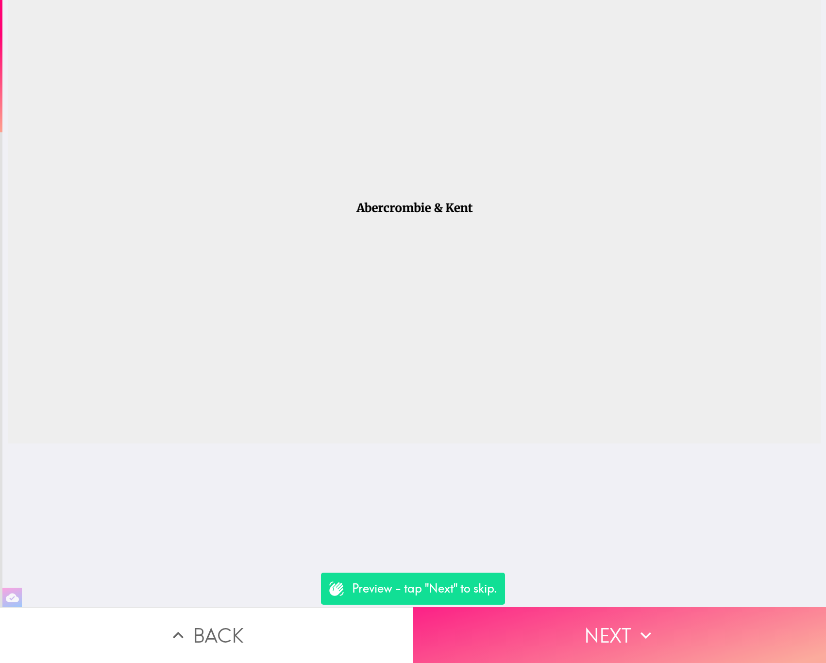
click at [610, 607] on button "Next" at bounding box center [619, 635] width 413 height 56
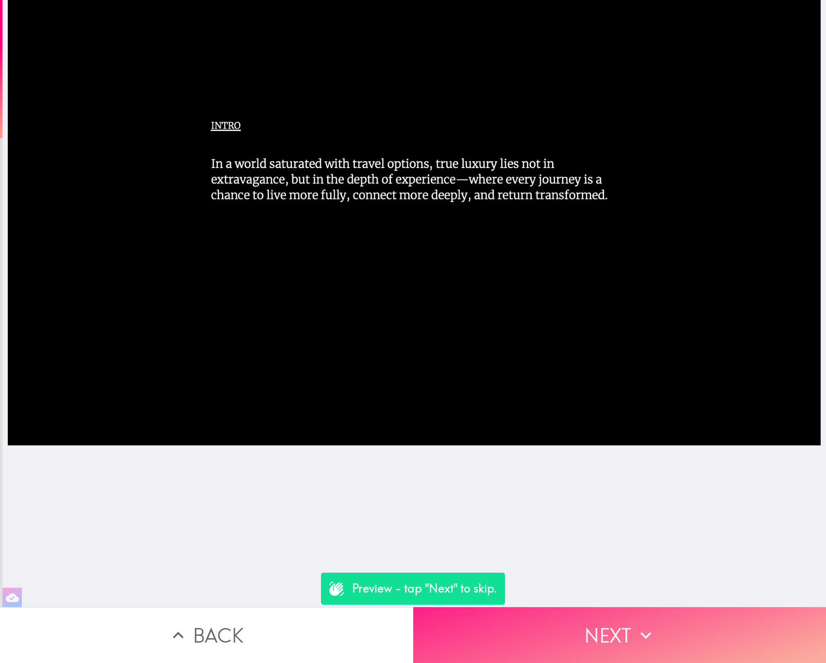
click at [610, 607] on button "Next" at bounding box center [619, 635] width 413 height 56
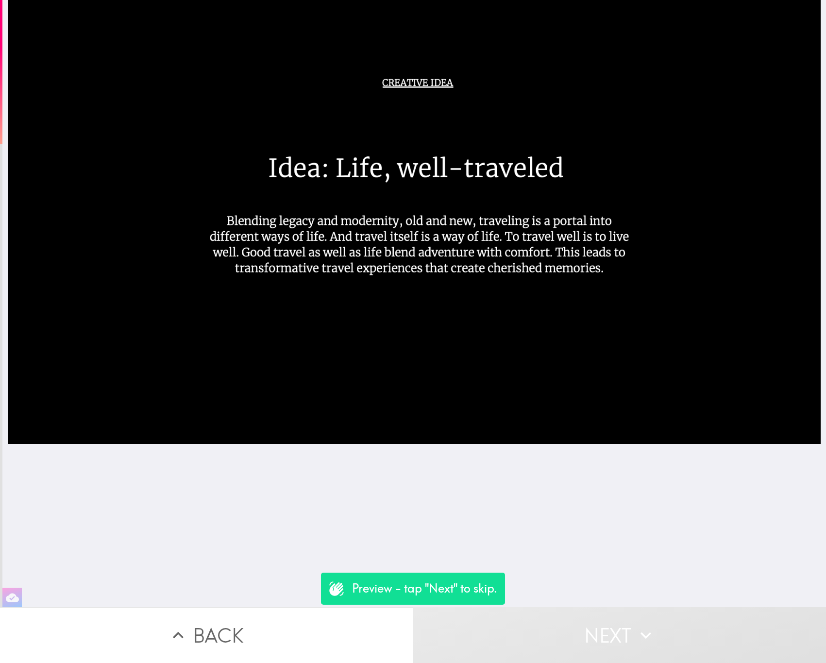
click at [610, 607] on button "Next" at bounding box center [619, 635] width 413 height 56
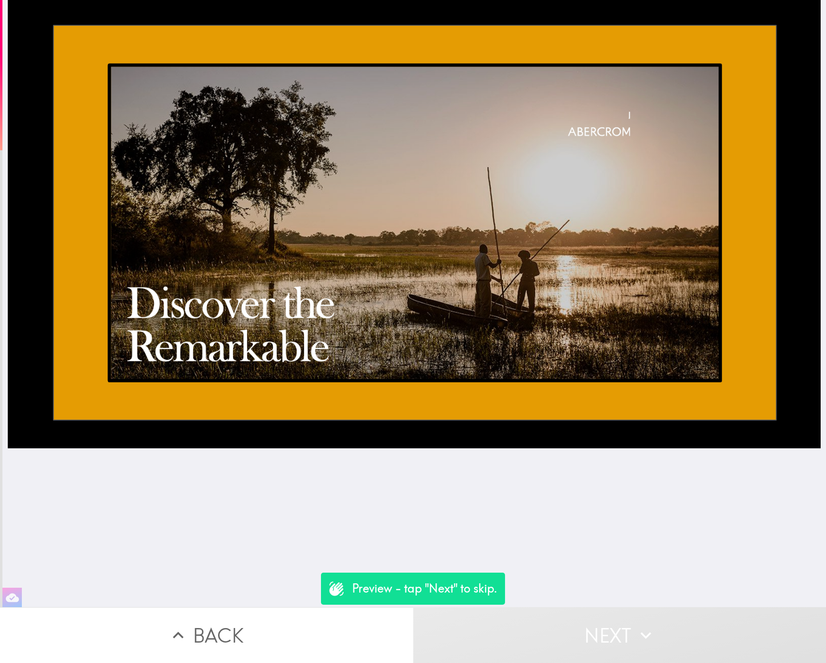
click at [610, 607] on button "Next" at bounding box center [619, 635] width 413 height 56
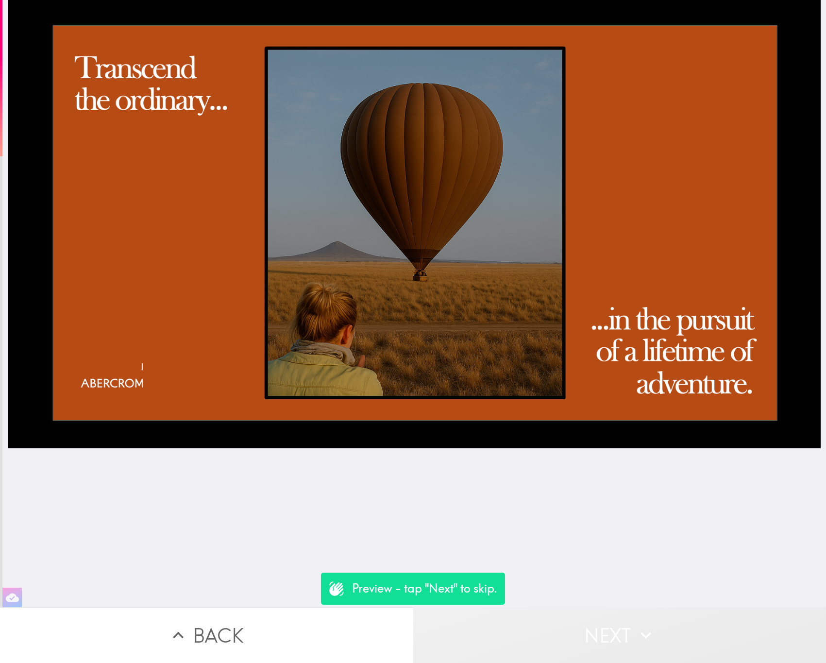
click at [610, 607] on button "Next" at bounding box center [619, 635] width 413 height 56
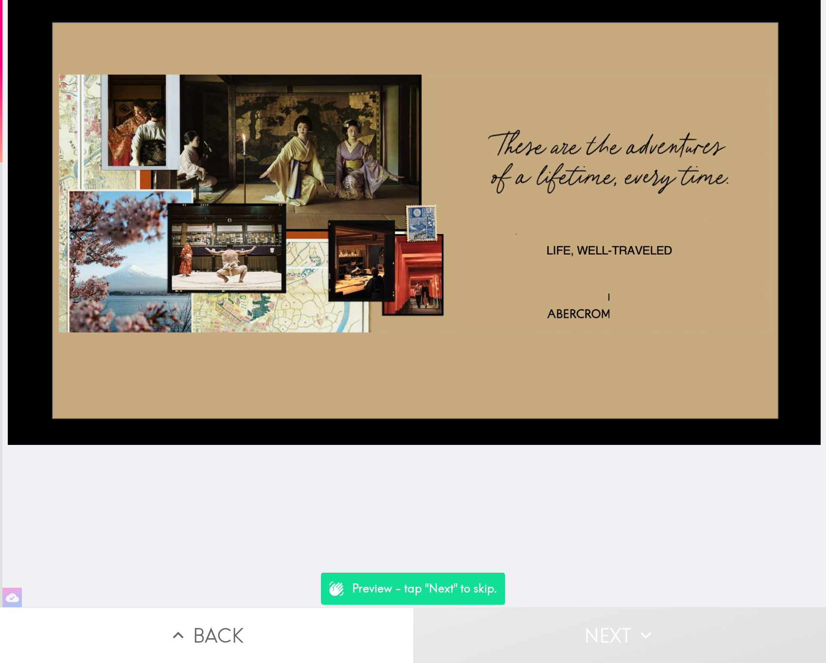
click at [610, 607] on button "Next" at bounding box center [619, 635] width 413 height 56
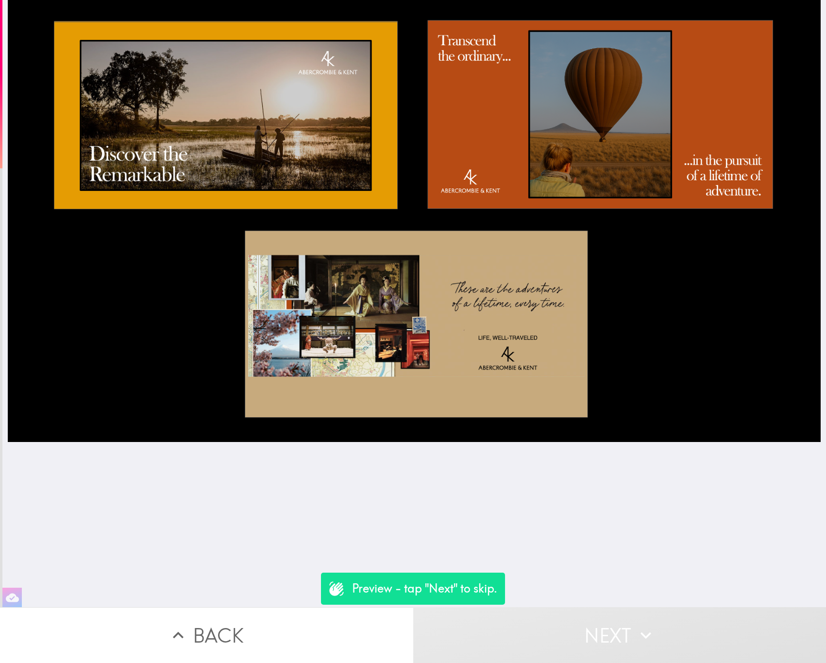
click at [610, 607] on button "Next" at bounding box center [619, 635] width 413 height 56
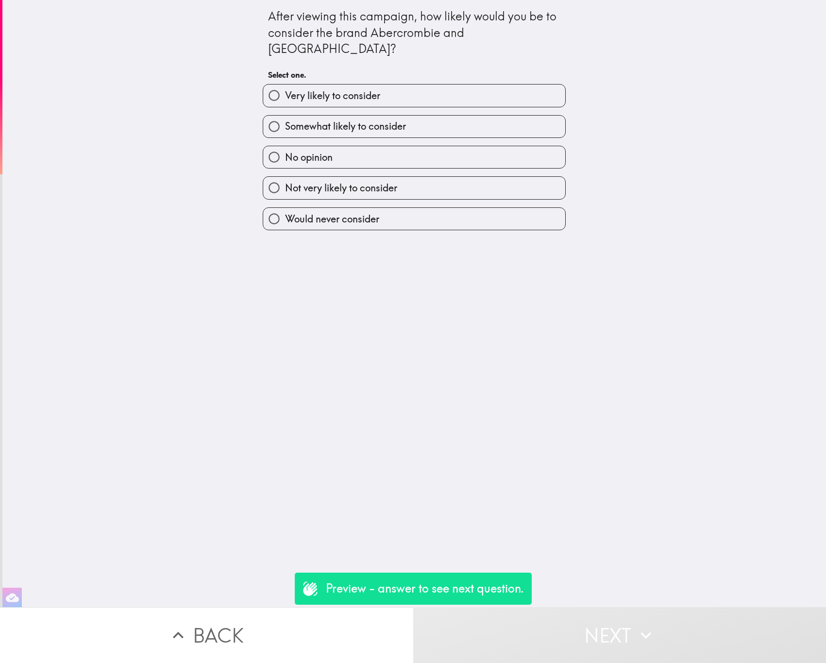
click at [347, 169] on div "Not very likely to consider" at bounding box center [410, 184] width 311 height 31
click at [366, 181] on span "Not very likely to consider" at bounding box center [341, 188] width 112 height 14
click at [285, 177] on input "Not very likely to consider" at bounding box center [274, 188] width 22 height 22
radio input "true"
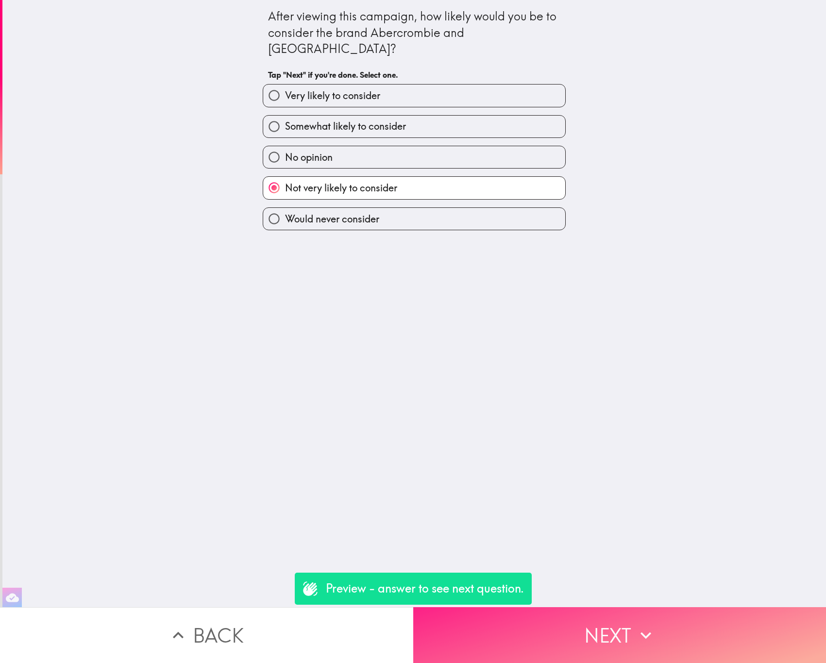
click at [573, 616] on button "Next" at bounding box center [619, 635] width 413 height 56
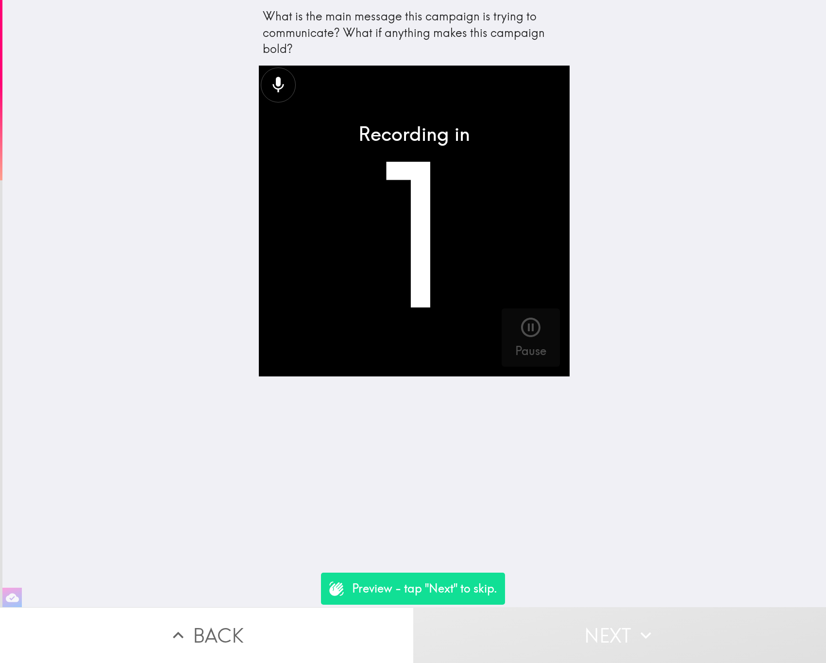
click at [609, 627] on button "Next" at bounding box center [619, 635] width 413 height 56
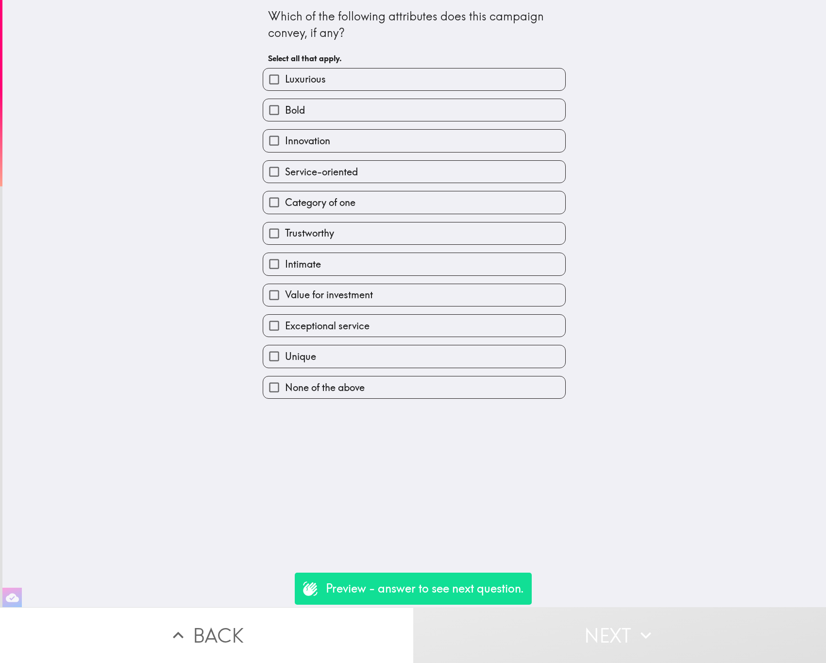
click at [513, 240] on label "Trustworthy" at bounding box center [414, 233] width 302 height 22
click at [285, 240] on input "Trustworthy" at bounding box center [274, 233] width 22 height 22
checkbox input "true"
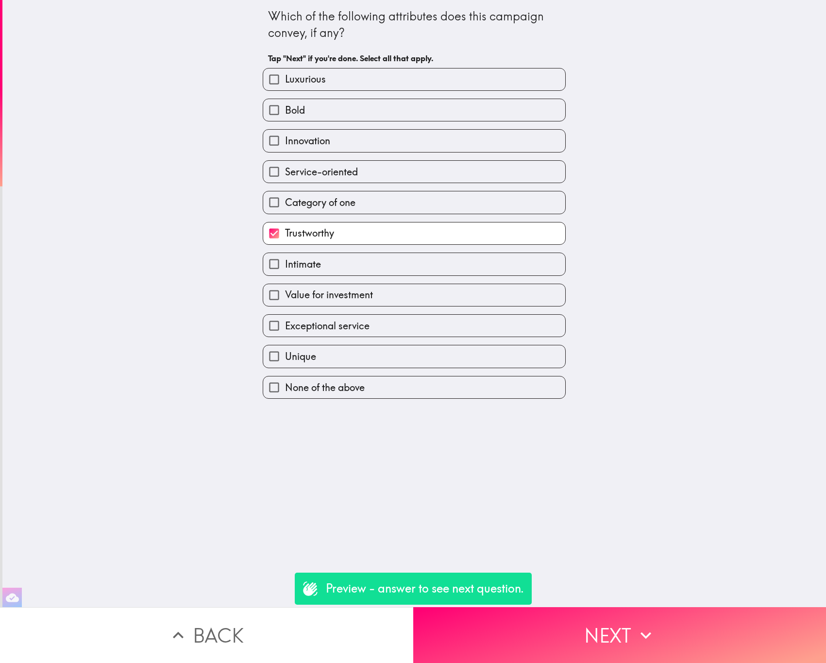
click at [604, 591] on div "Which of the following attributes does this campaign convey, if any? Tap "Next"…" at bounding box center [414, 303] width 824 height 607
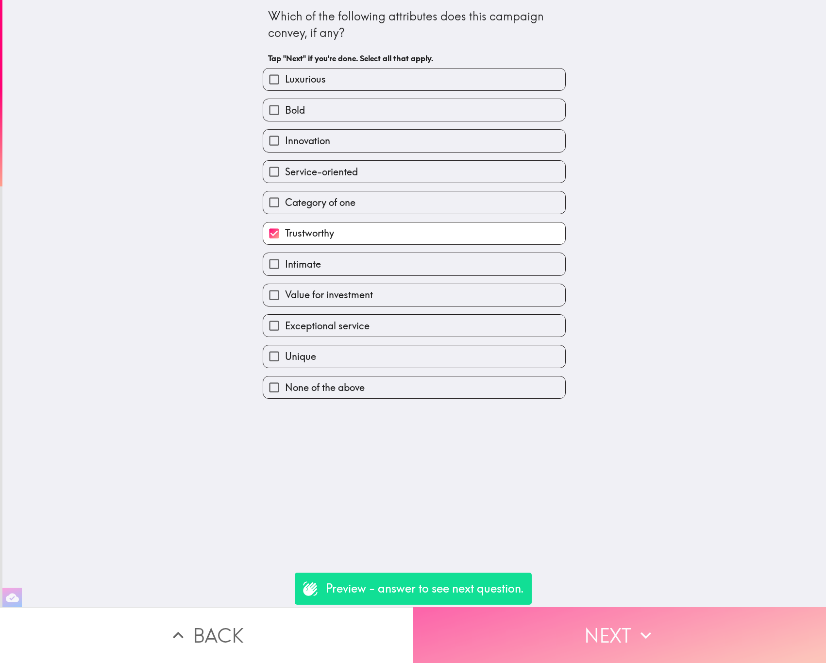
click at [604, 612] on button "Next" at bounding box center [619, 635] width 413 height 56
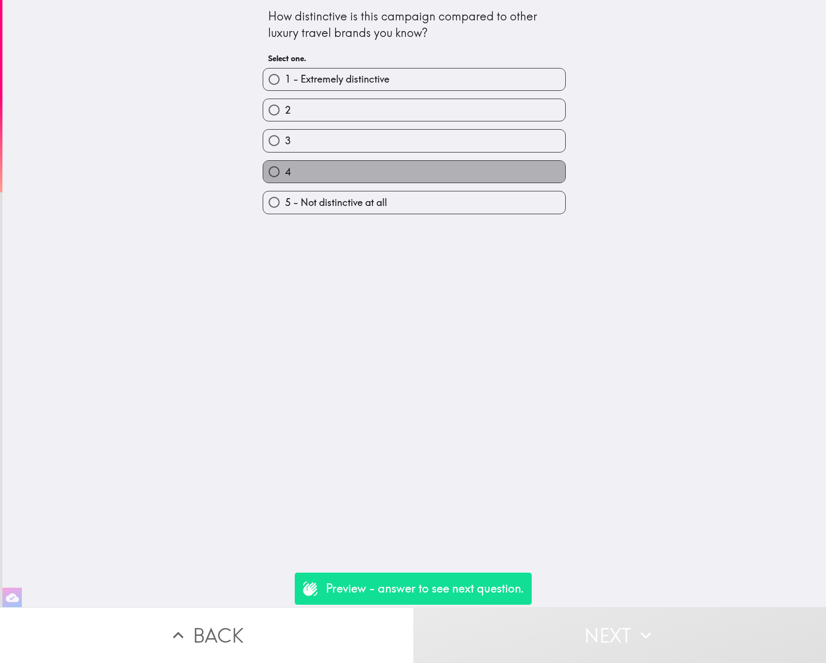
click at [436, 165] on label "4" at bounding box center [414, 172] width 302 height 22
click at [285, 165] on input "4" at bounding box center [274, 172] width 22 height 22
radio input "true"
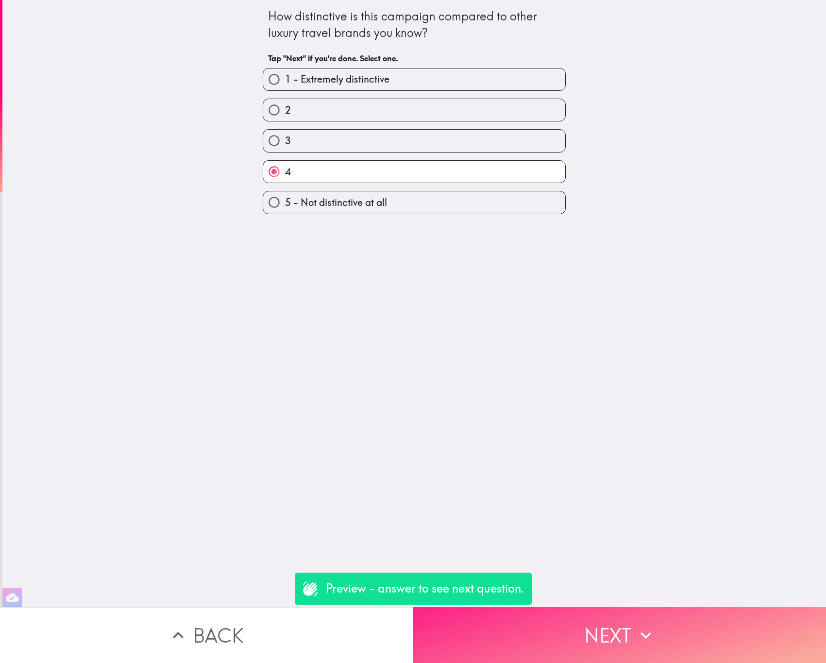
click at [611, 614] on button "Next" at bounding box center [619, 635] width 413 height 56
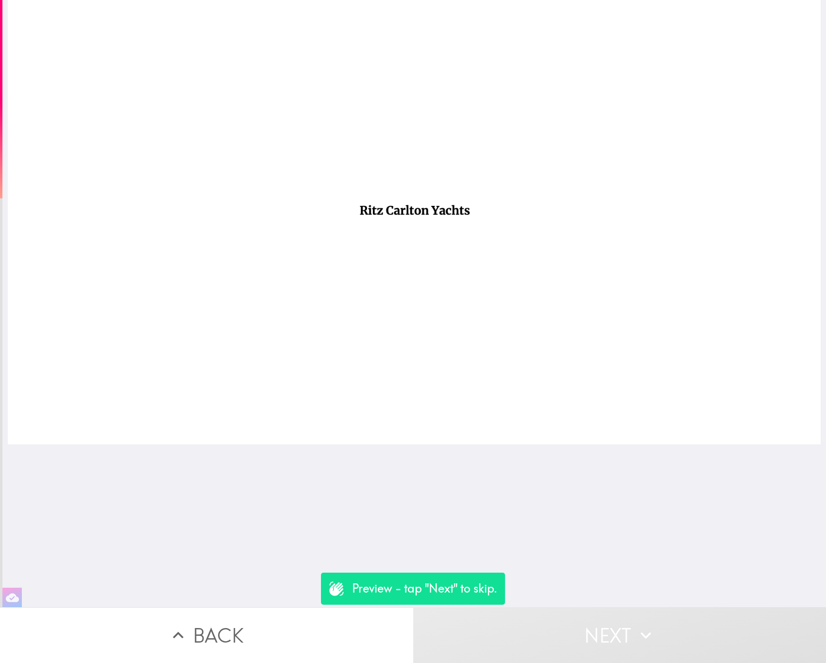
click at [565, 613] on button "Next" at bounding box center [619, 635] width 413 height 56
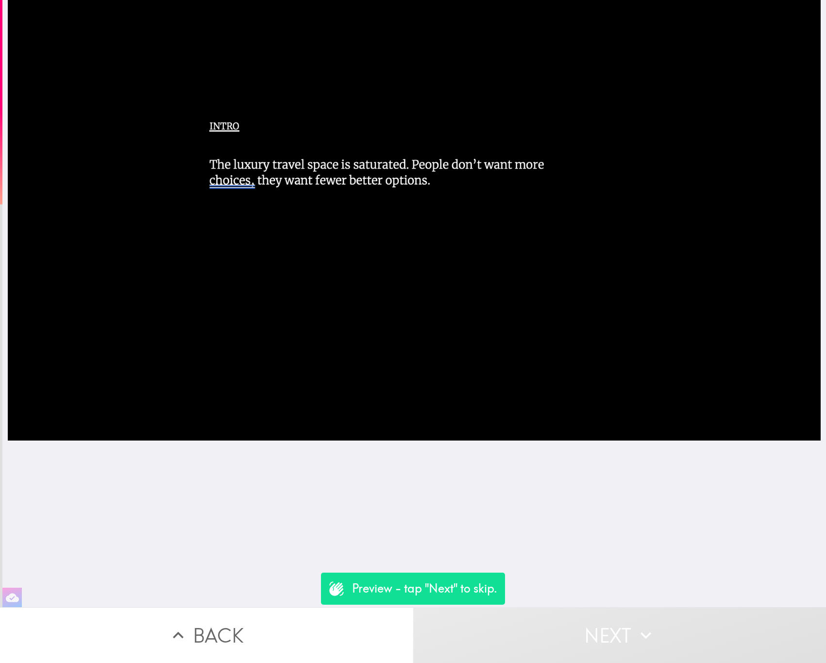
click at [569, 621] on button "Next" at bounding box center [619, 635] width 413 height 56
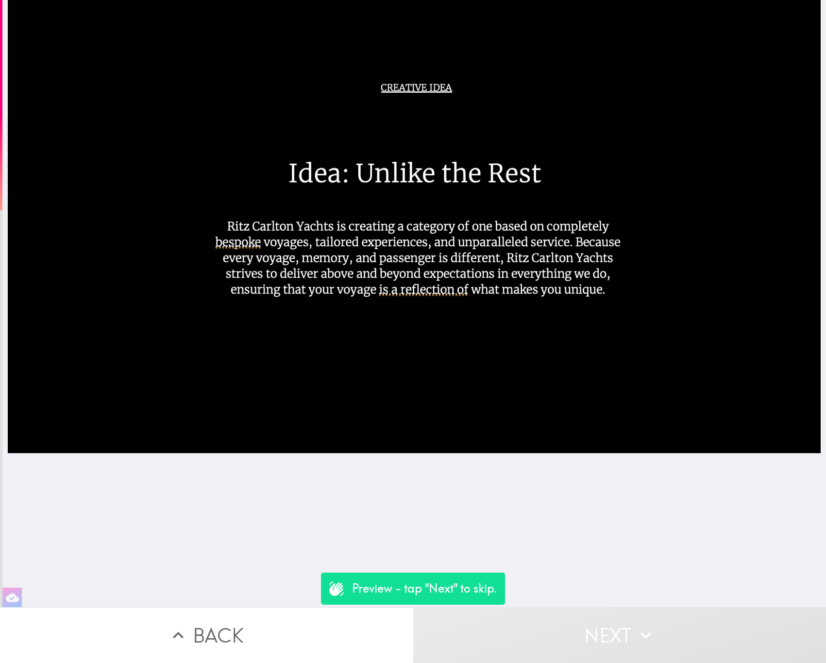
click at [568, 621] on button "Next" at bounding box center [619, 635] width 413 height 56
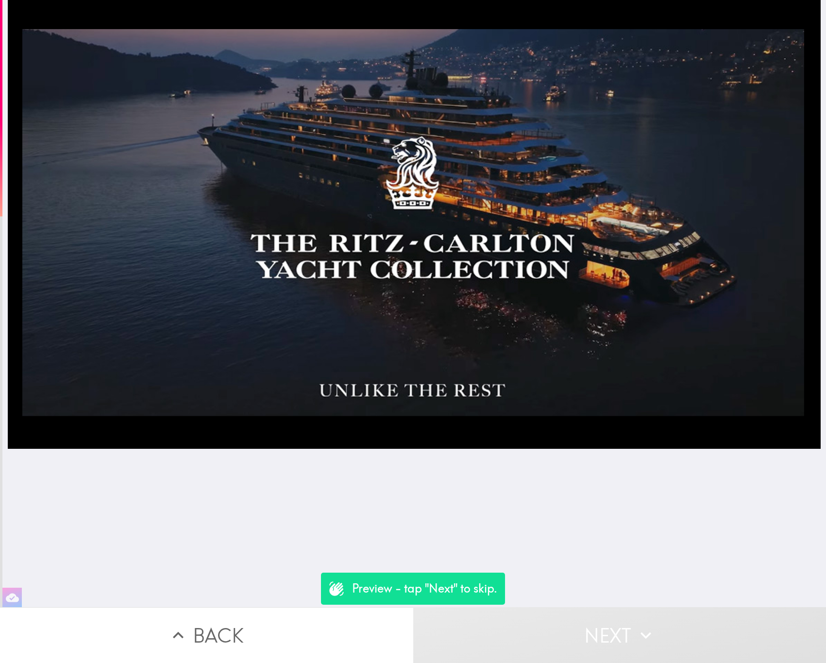
click at [568, 621] on button "Next" at bounding box center [619, 635] width 413 height 56
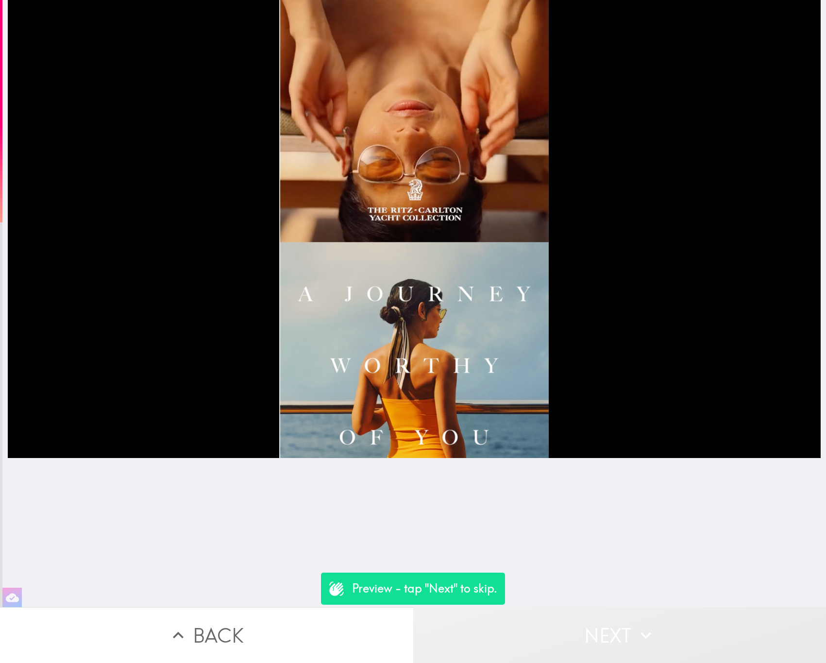
click at [596, 610] on button "Next" at bounding box center [619, 635] width 413 height 56
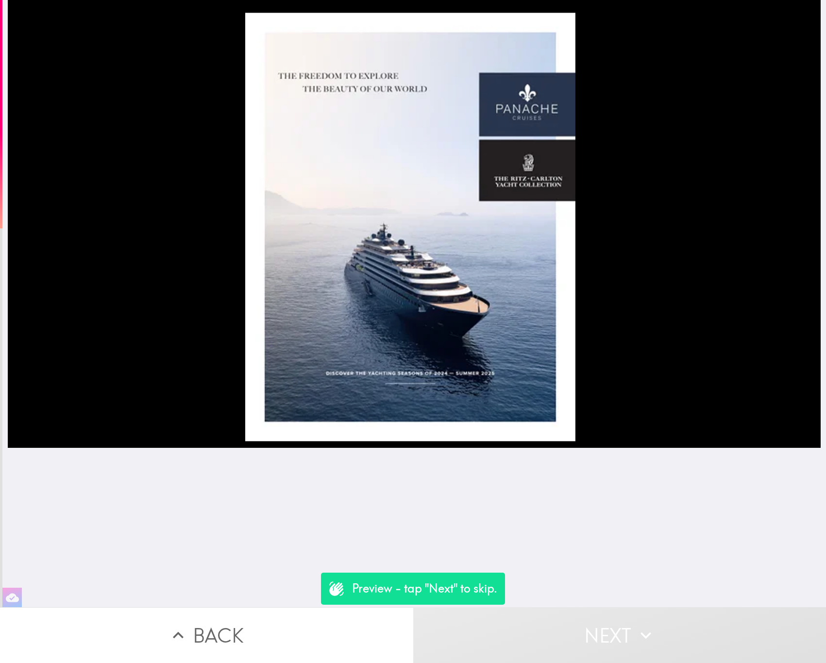
click at [595, 610] on button "Next" at bounding box center [619, 635] width 413 height 56
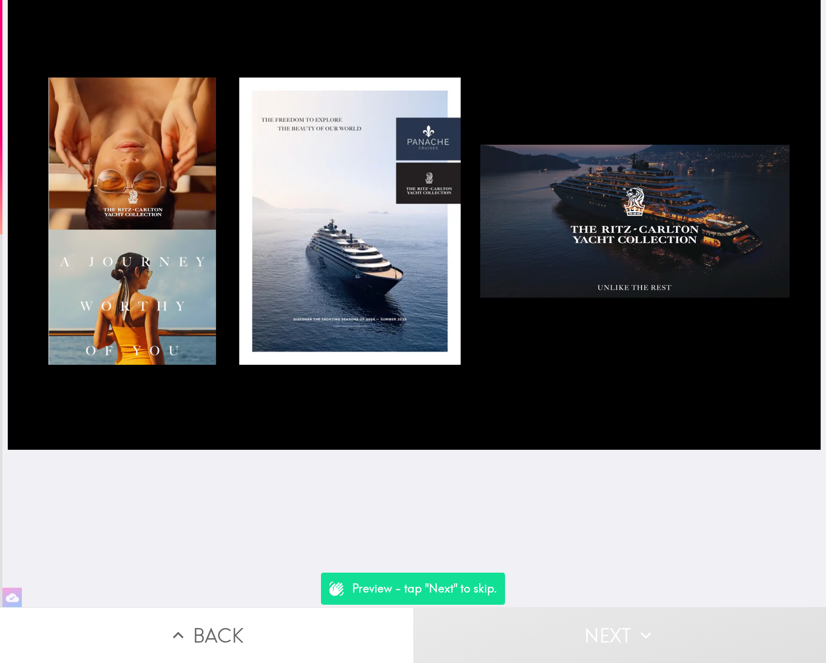
click at [230, 627] on button "Back" at bounding box center [206, 635] width 413 height 56
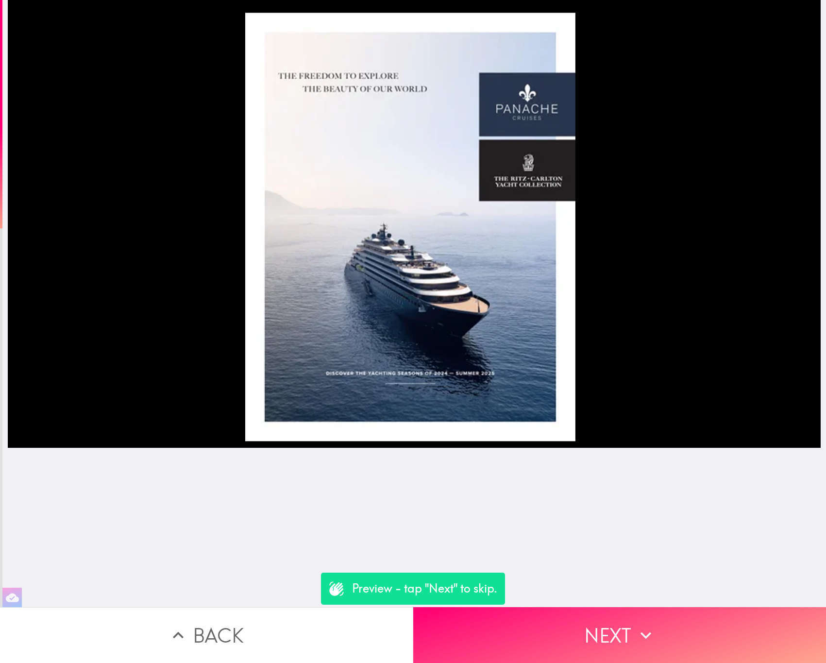
click at [230, 627] on button "Back" at bounding box center [206, 635] width 413 height 56
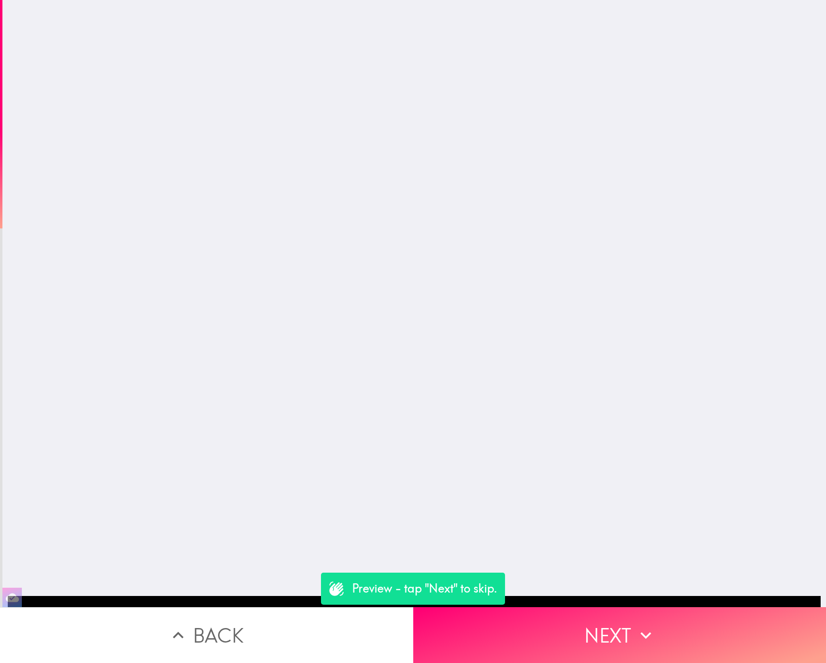
click at [230, 627] on button "Back" at bounding box center [206, 635] width 413 height 56
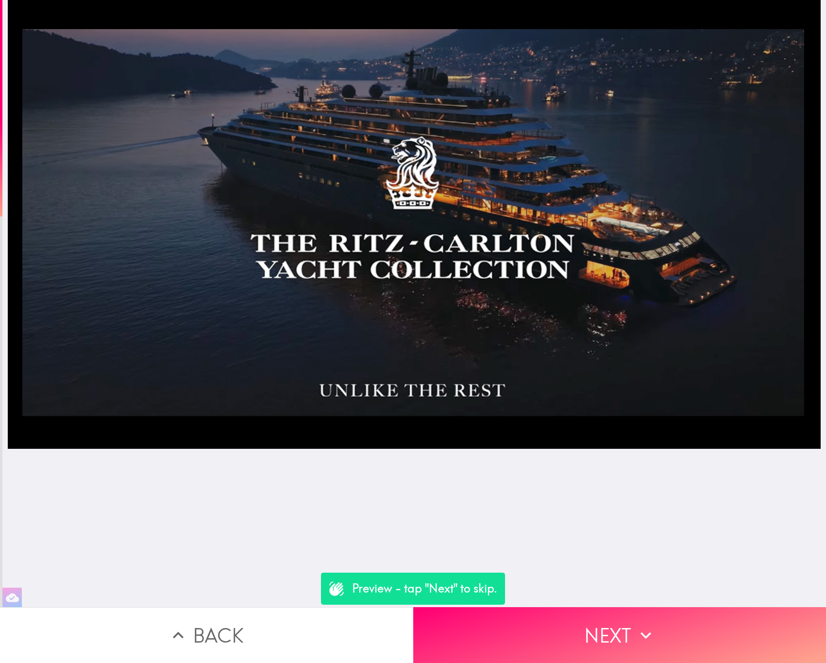
click at [230, 627] on button "Back" at bounding box center [206, 635] width 413 height 56
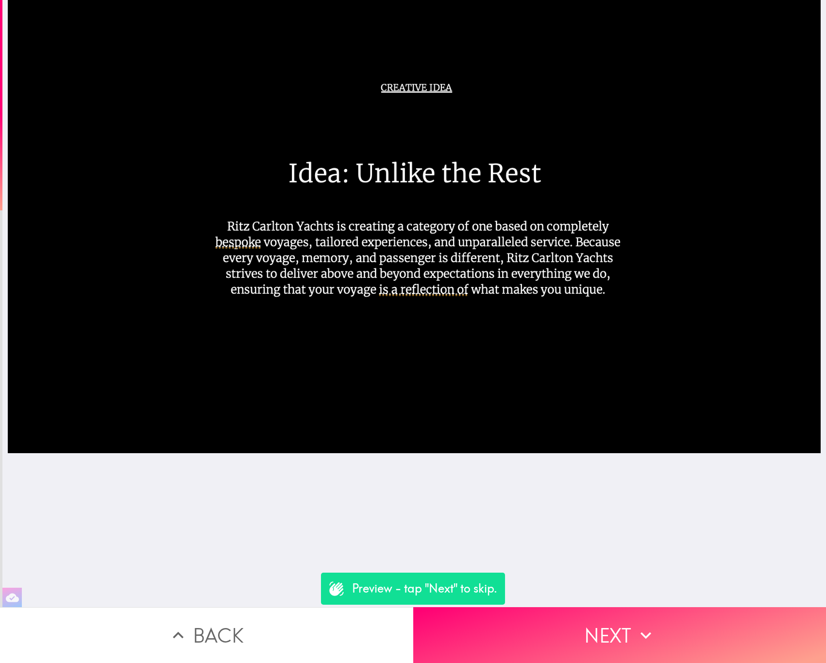
click at [230, 627] on button "Back" at bounding box center [206, 635] width 413 height 56
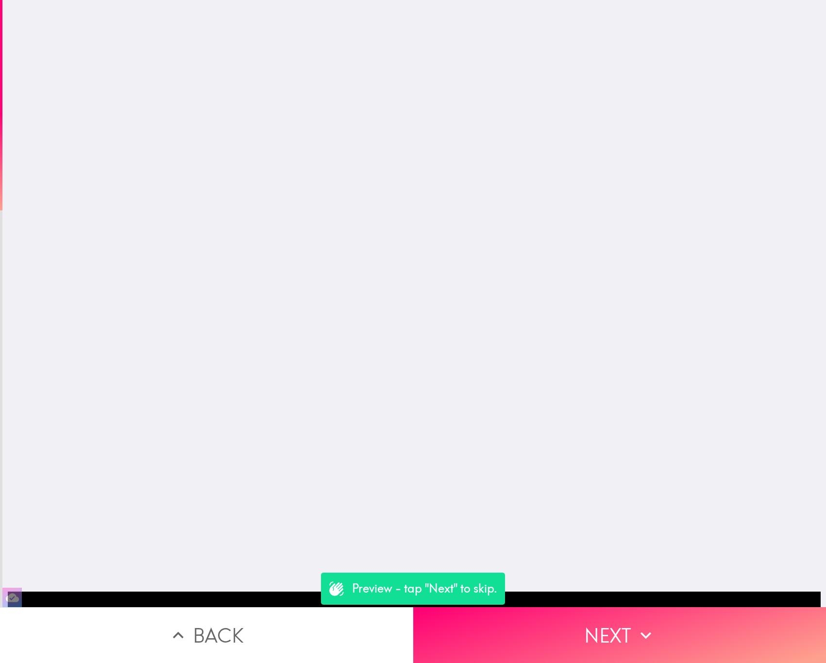
click at [230, 627] on button "Back" at bounding box center [206, 635] width 413 height 56
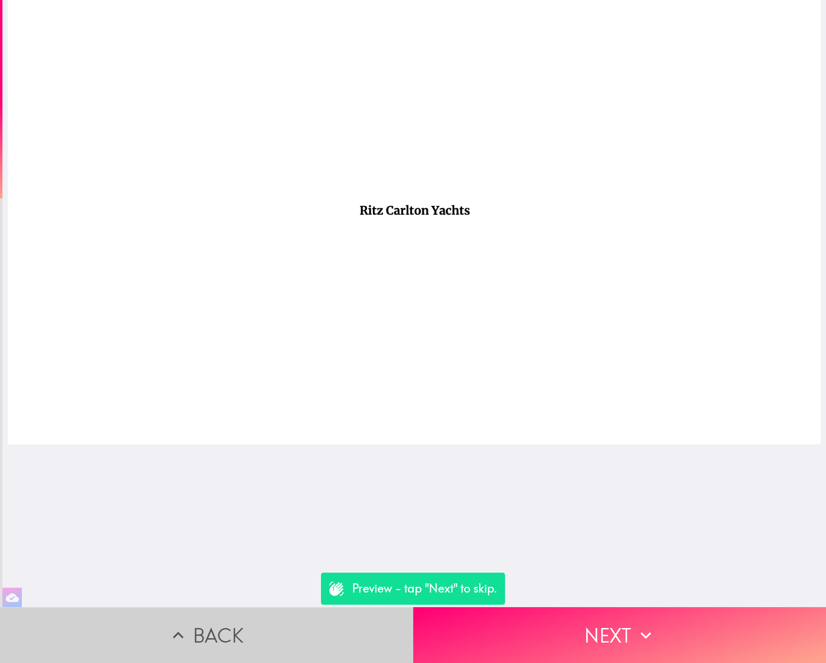
click at [230, 627] on button "Back" at bounding box center [206, 635] width 413 height 56
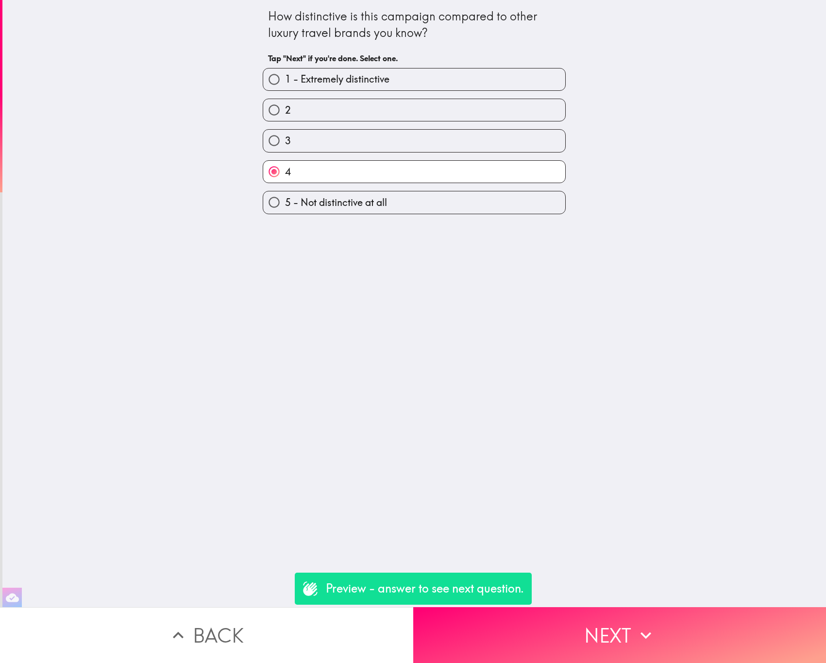
click at [230, 627] on button "Back" at bounding box center [206, 635] width 413 height 56
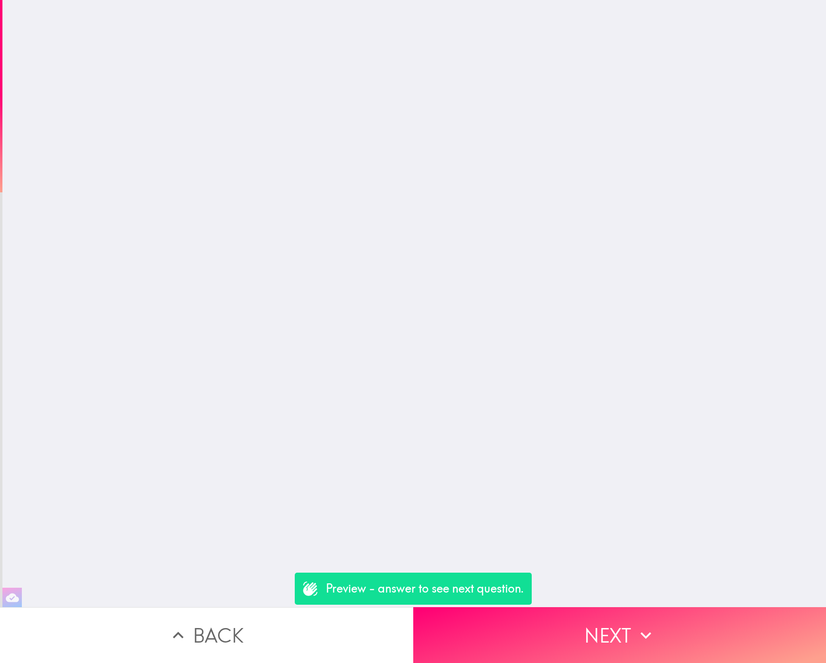
click at [230, 627] on button "Back" at bounding box center [206, 635] width 413 height 56
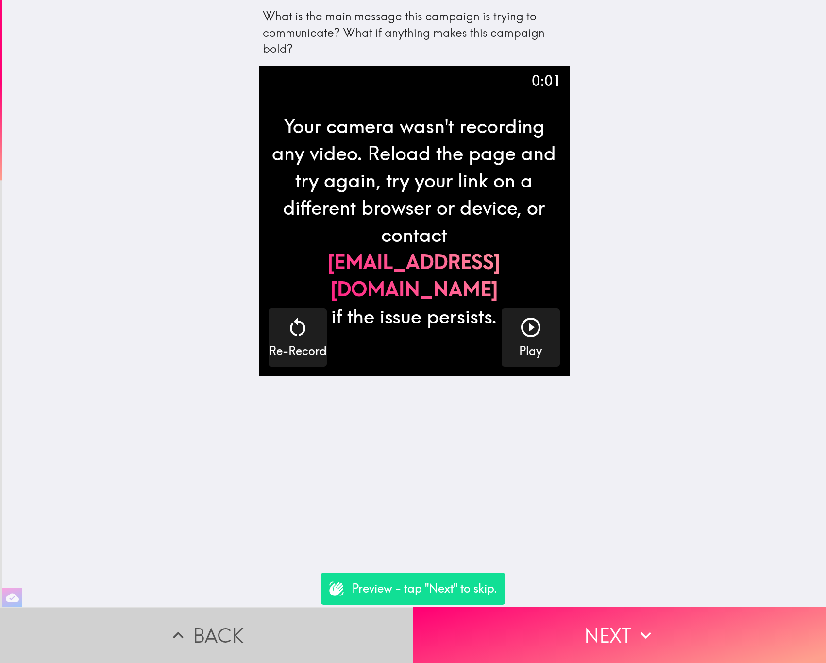
click at [230, 627] on button "Back" at bounding box center [206, 635] width 413 height 56
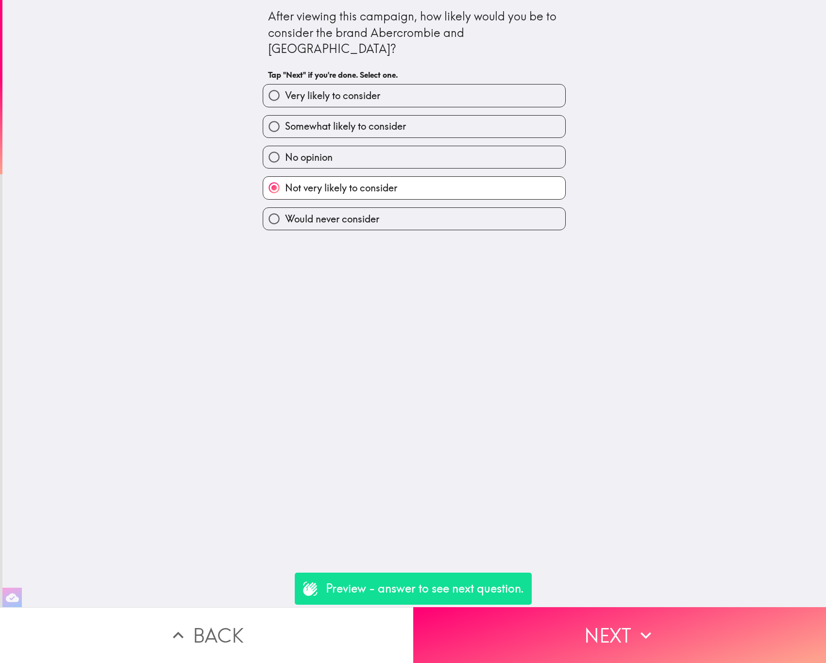
click at [230, 627] on button "Back" at bounding box center [206, 635] width 413 height 56
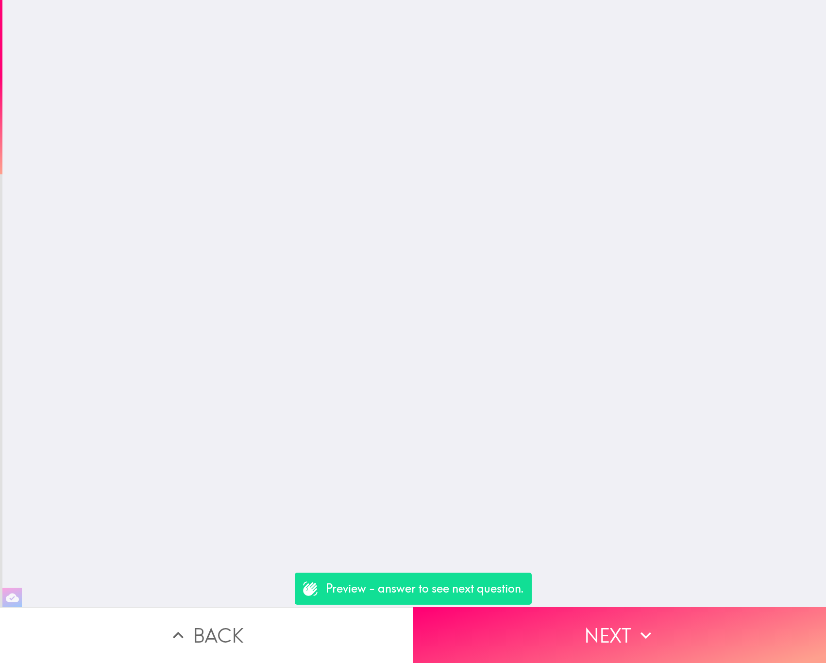
click at [230, 627] on button "Back" at bounding box center [206, 635] width 413 height 56
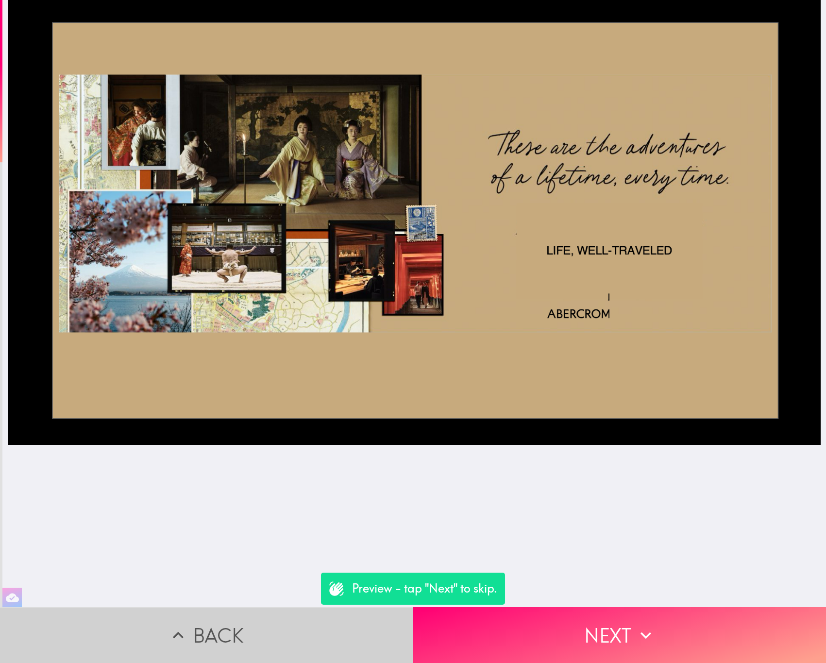
click at [230, 627] on button "Back" at bounding box center [206, 635] width 413 height 56
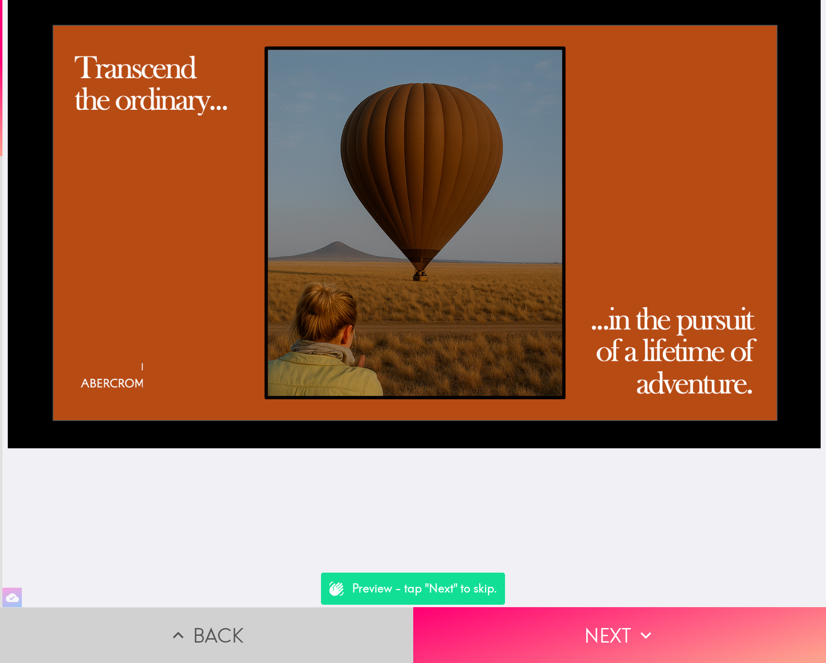
click at [226, 628] on button "Back" at bounding box center [206, 635] width 413 height 56
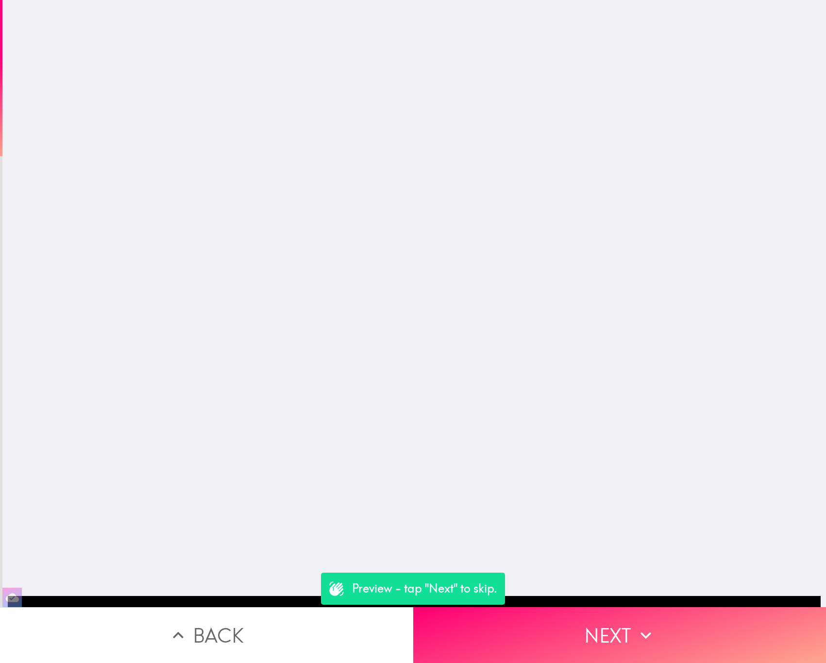
click at [226, 628] on button "Back" at bounding box center [206, 635] width 413 height 56
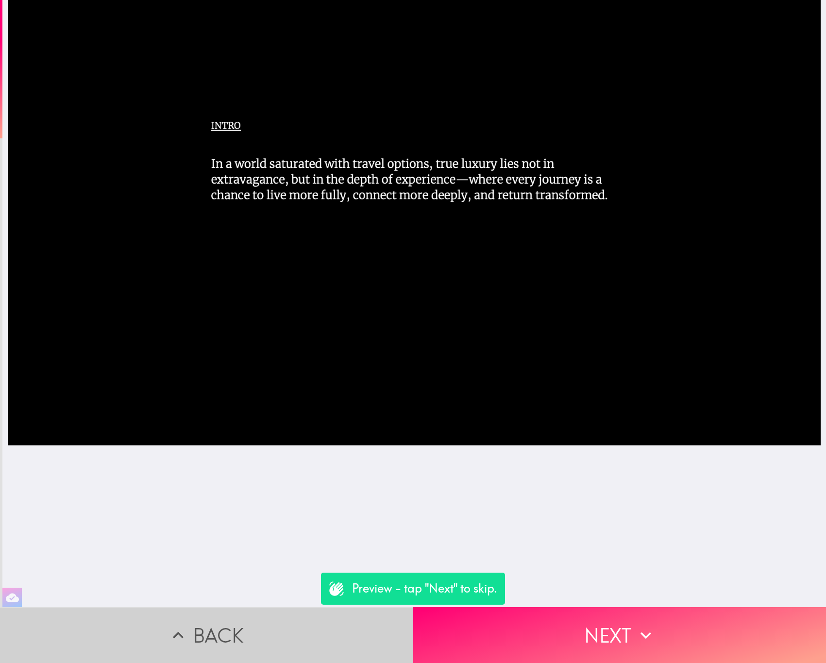
click at [226, 628] on button "Back" at bounding box center [206, 635] width 413 height 56
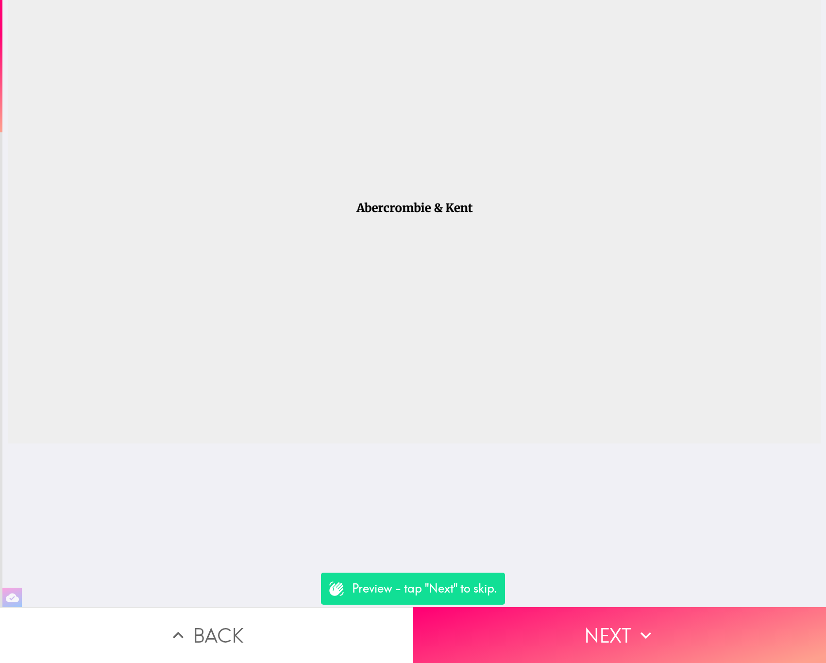
click at [226, 628] on button "Back" at bounding box center [206, 635] width 413 height 56
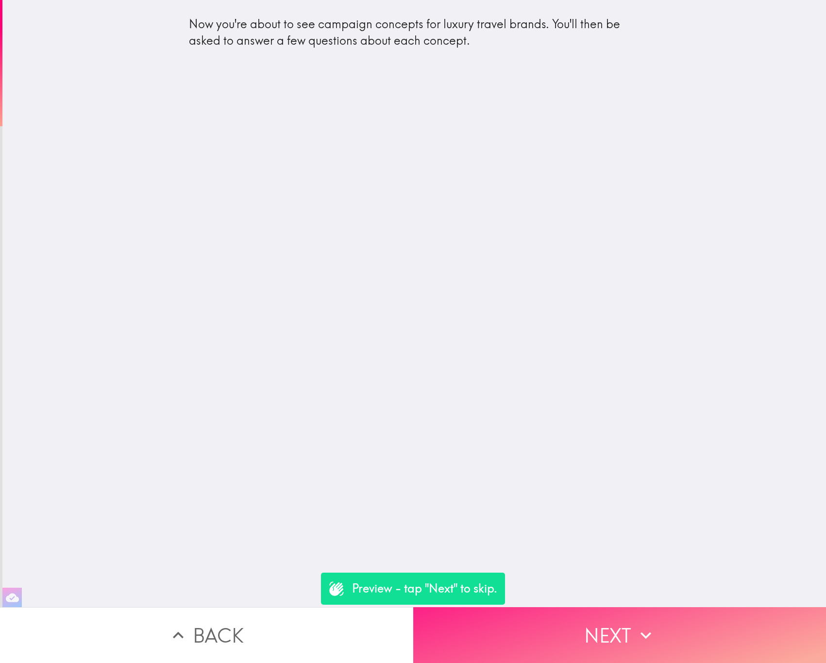
click at [606, 618] on button "Next" at bounding box center [619, 635] width 413 height 56
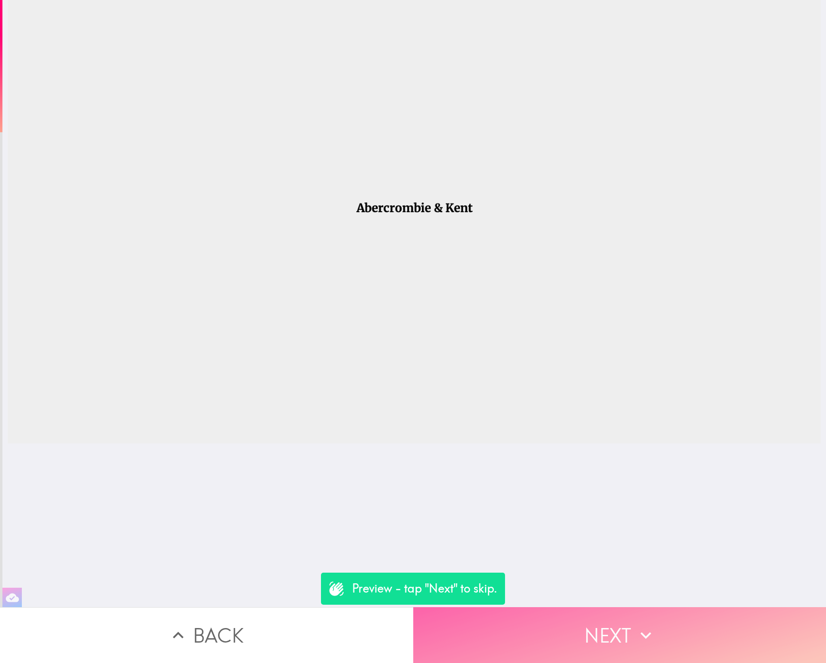
click at [606, 618] on button "Next" at bounding box center [619, 635] width 413 height 56
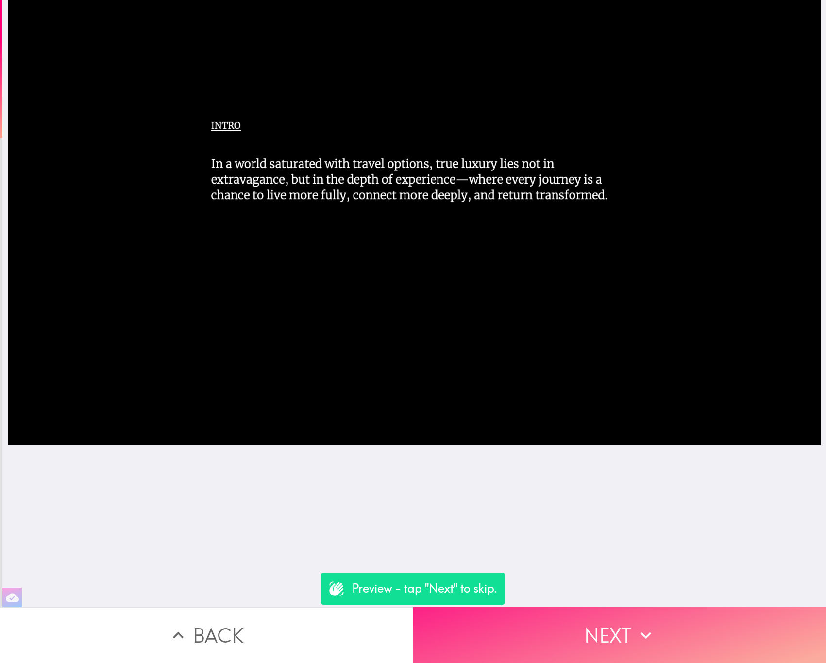
click at [606, 618] on button "Next" at bounding box center [619, 635] width 413 height 56
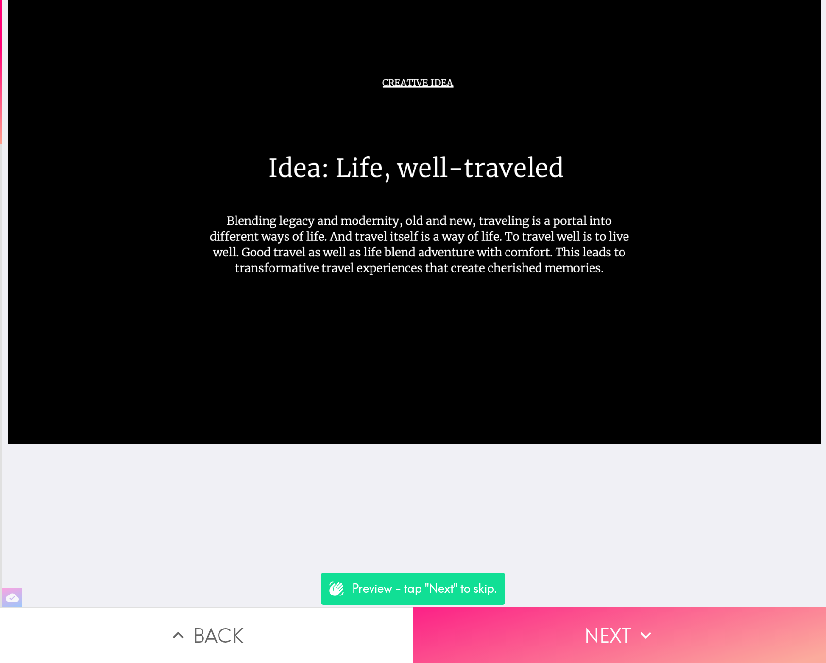
click at [606, 618] on button "Next" at bounding box center [619, 635] width 413 height 56
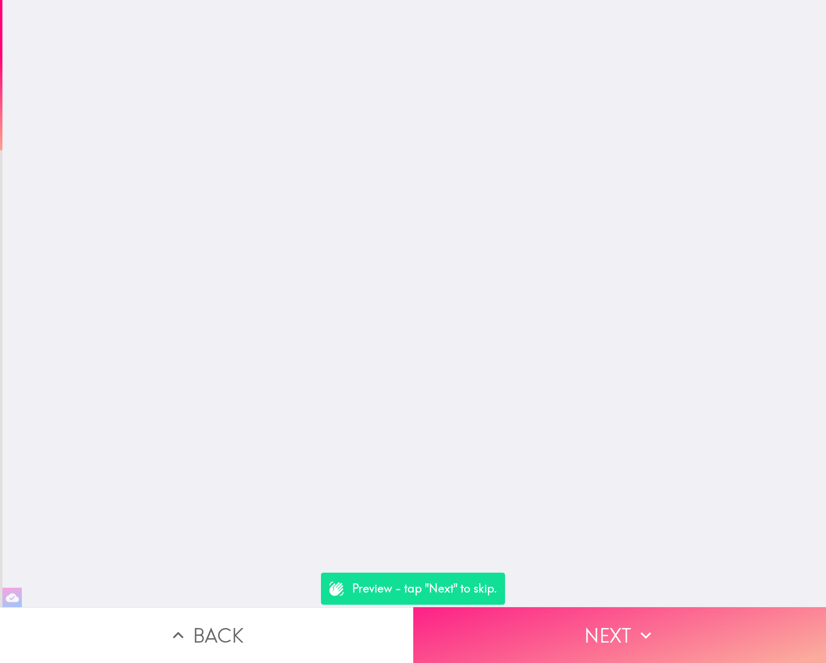
click at [606, 618] on button "Next" at bounding box center [619, 635] width 413 height 56
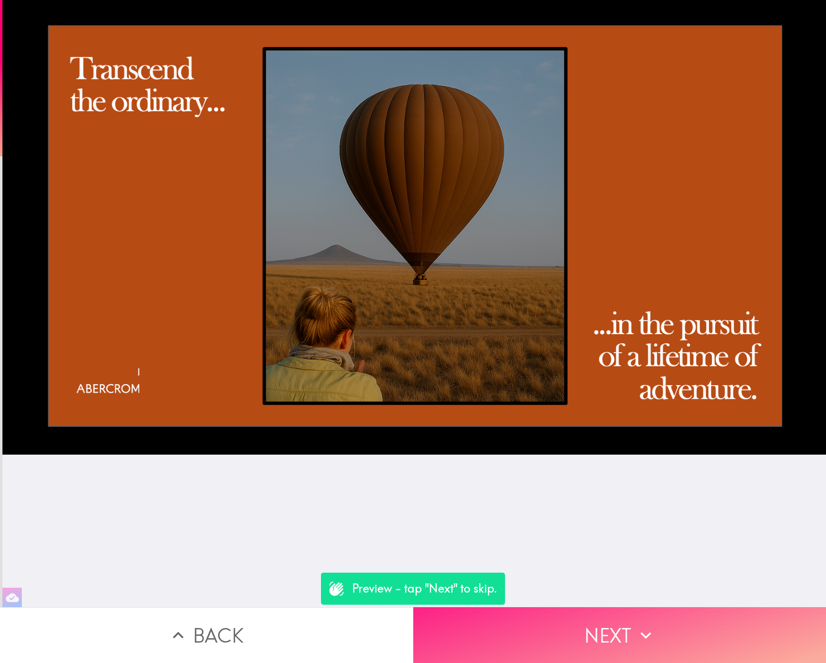
click at [606, 618] on button "Next" at bounding box center [619, 635] width 413 height 56
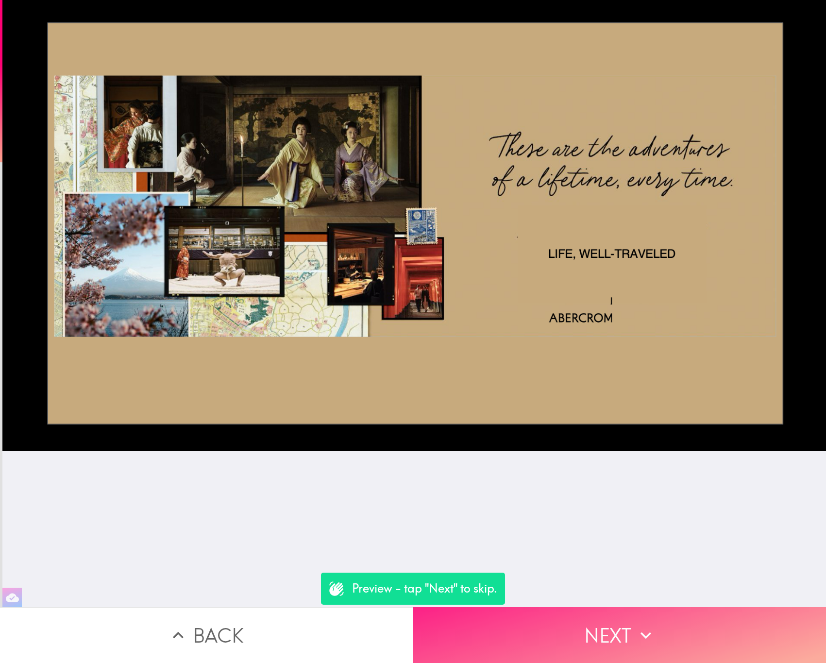
click at [606, 618] on button "Next" at bounding box center [619, 635] width 413 height 56
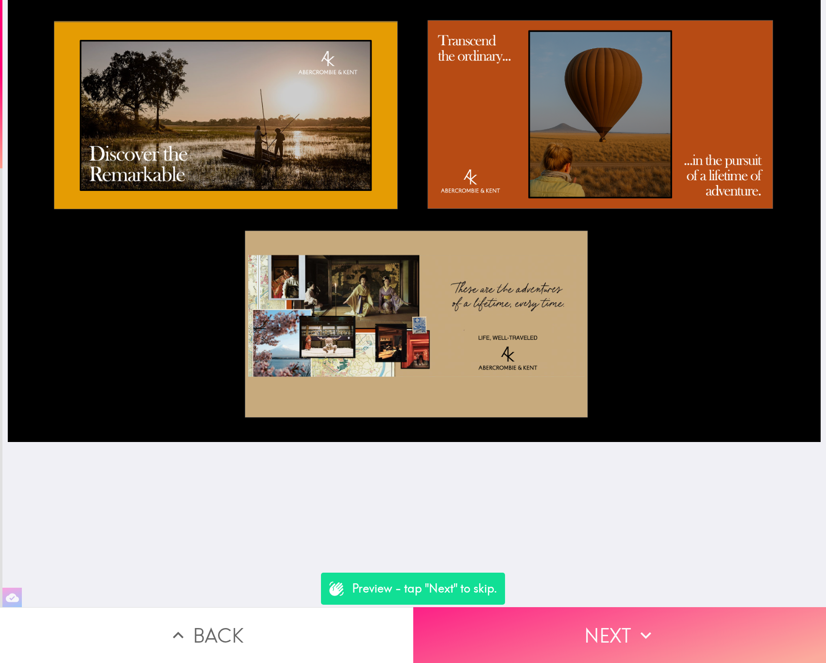
click at [606, 618] on button "Next" at bounding box center [619, 635] width 413 height 56
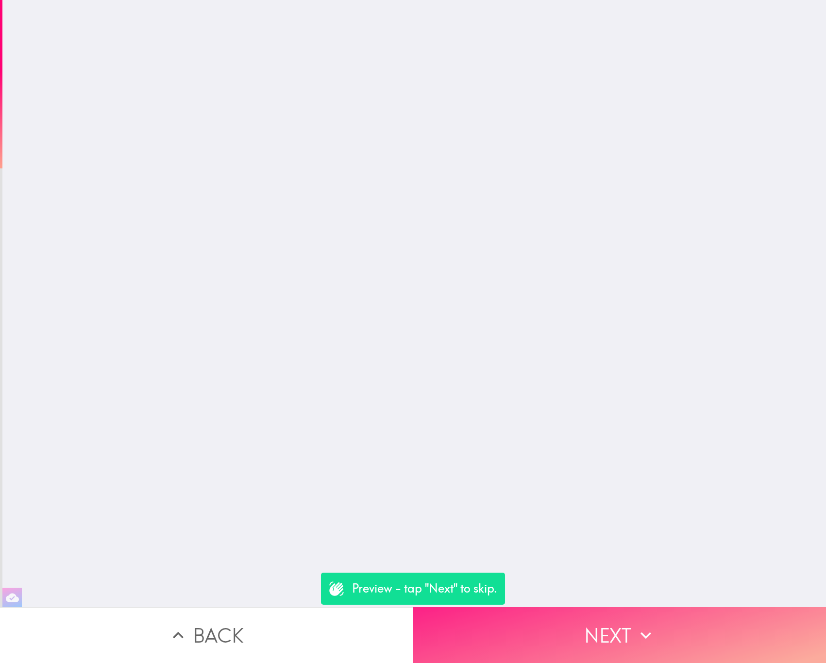
click at [606, 618] on button "Next" at bounding box center [619, 635] width 413 height 56
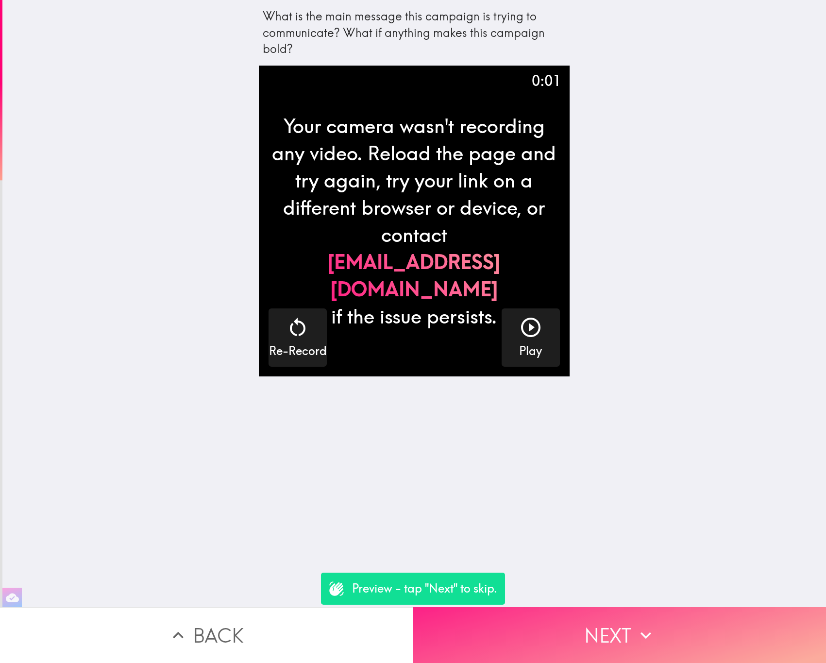
click at [606, 618] on button "Next" at bounding box center [619, 635] width 413 height 56
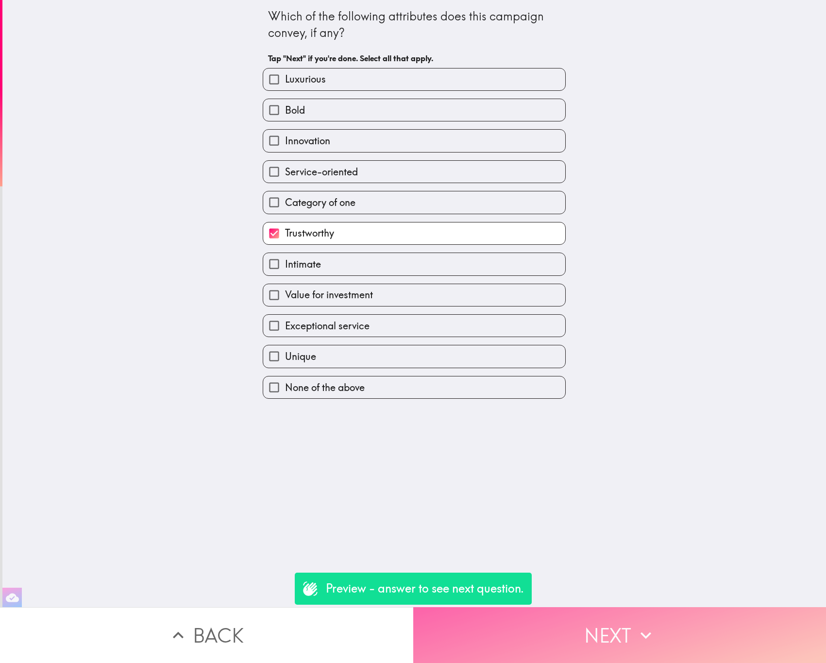
click at [606, 618] on button "Next" at bounding box center [619, 635] width 413 height 56
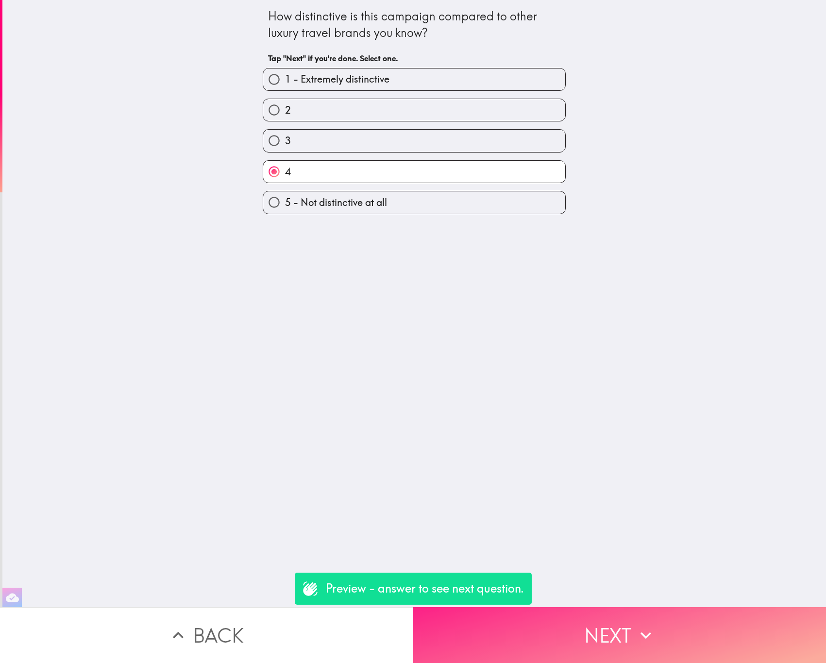
click at [606, 618] on button "Next" at bounding box center [619, 635] width 413 height 56
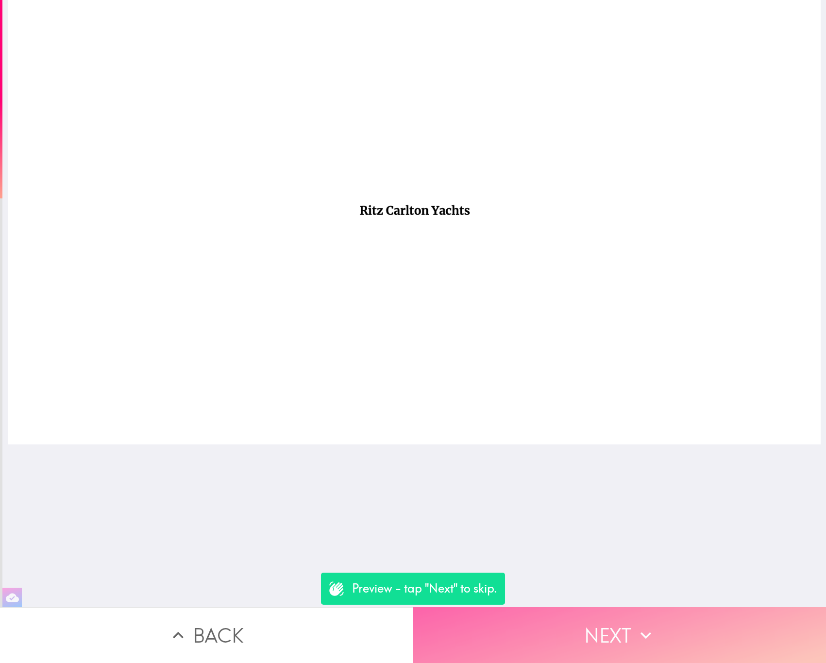
click at [606, 618] on button "Next" at bounding box center [619, 635] width 413 height 56
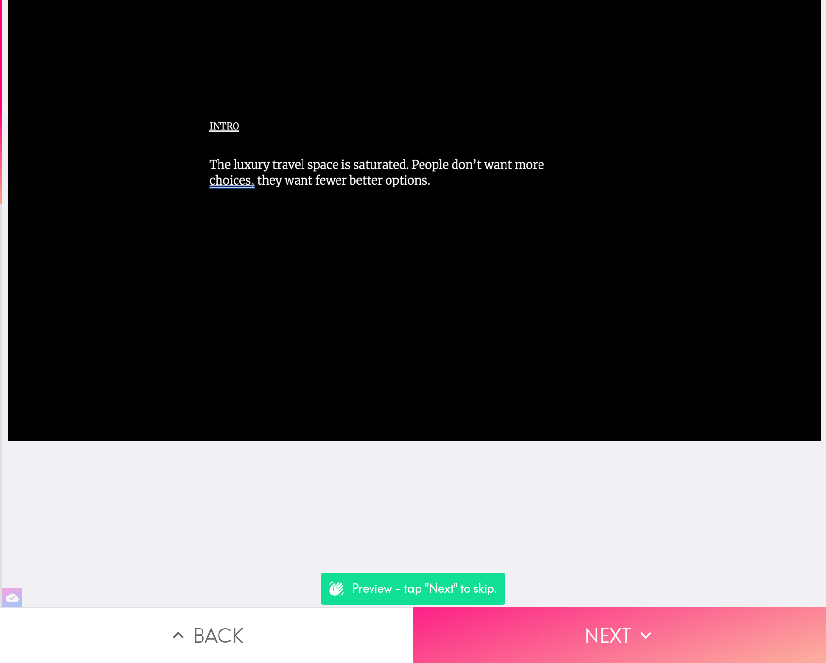
click at [606, 618] on button "Next" at bounding box center [619, 635] width 413 height 56
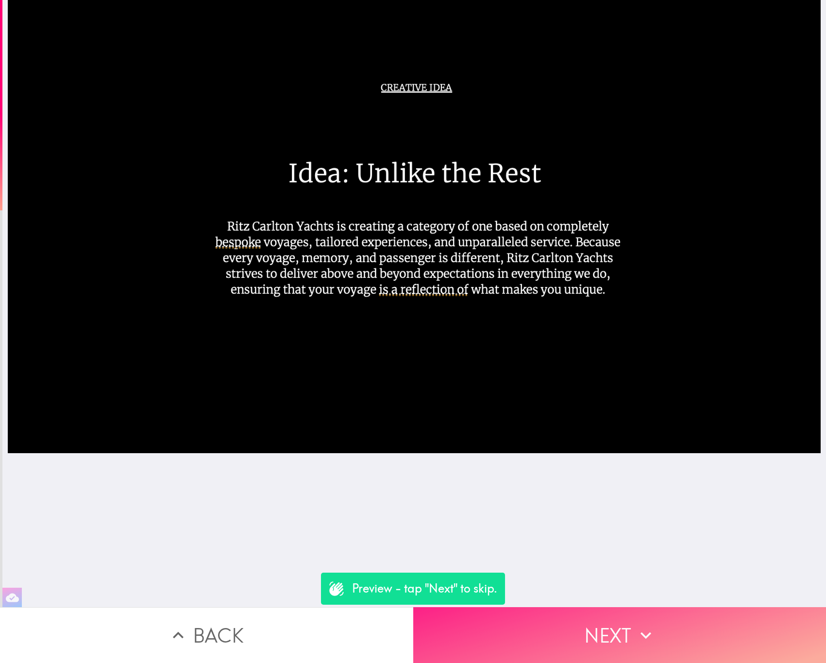
click at [606, 618] on button "Next" at bounding box center [619, 635] width 413 height 56
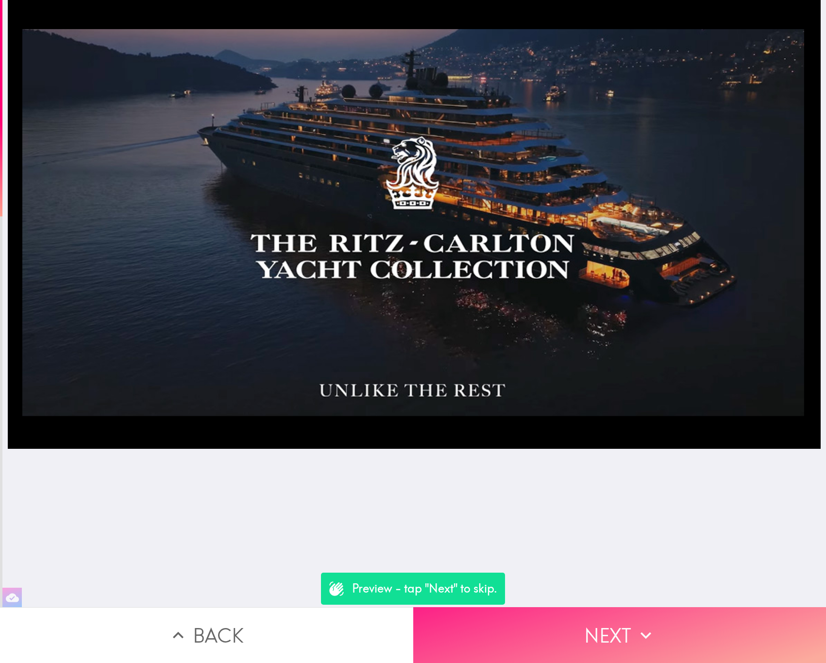
click at [606, 618] on button "Next" at bounding box center [619, 635] width 413 height 56
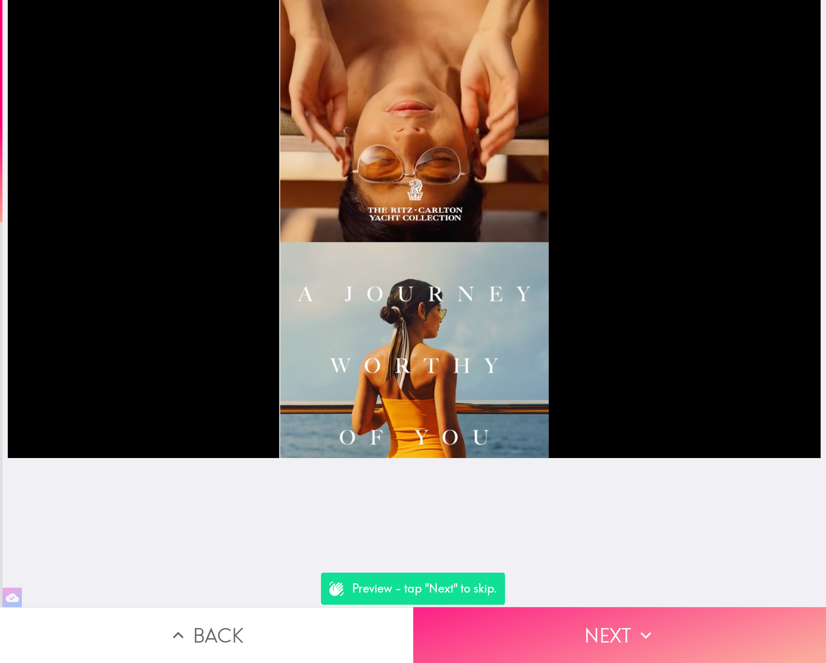
click at [629, 631] on button "Next" at bounding box center [619, 635] width 413 height 56
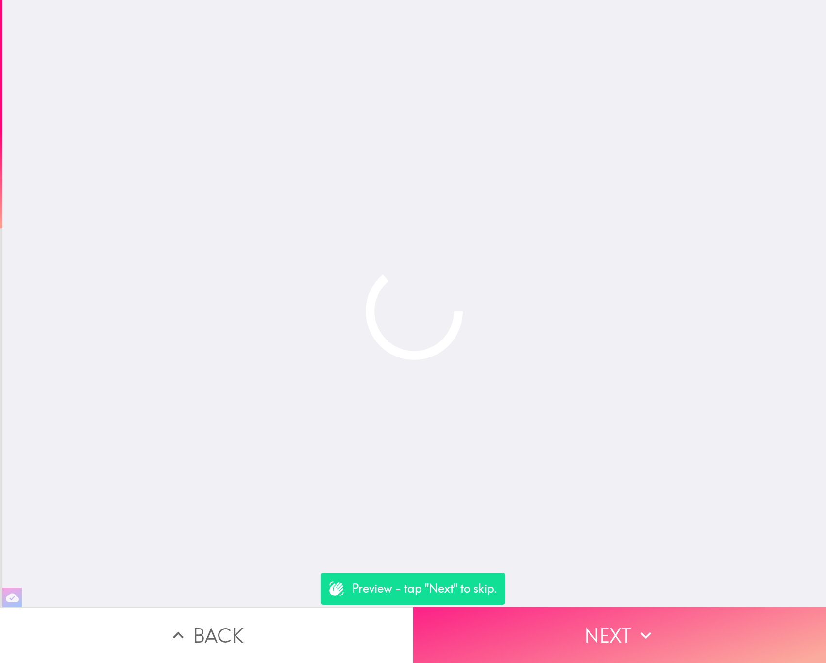
click at [624, 615] on button "Next" at bounding box center [619, 635] width 413 height 56
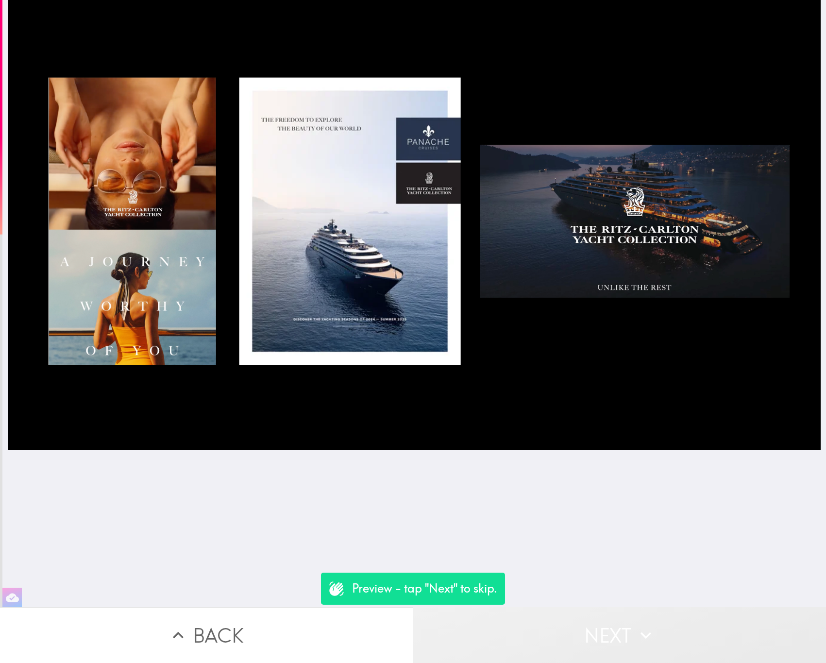
click at [624, 615] on button "Next" at bounding box center [619, 635] width 413 height 56
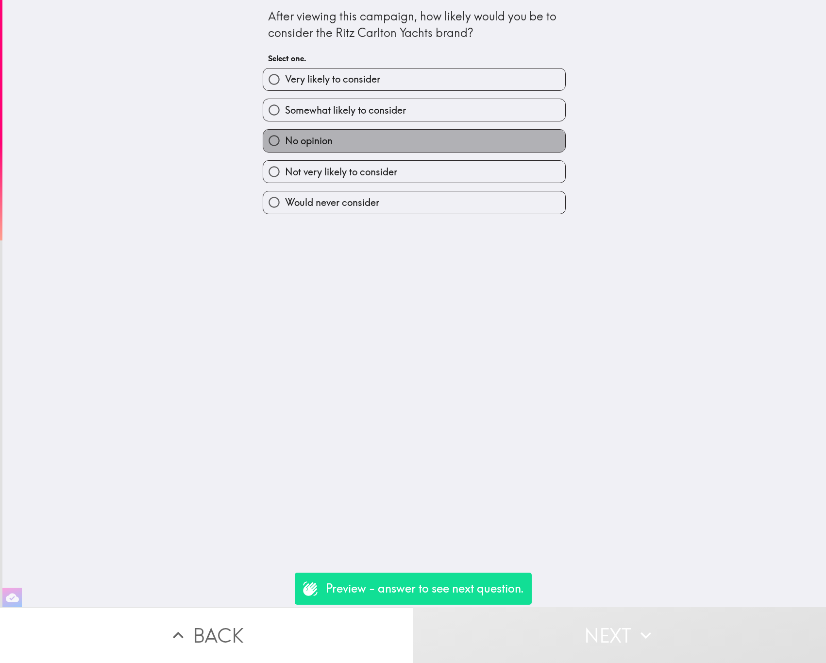
click at [393, 132] on label "No opinion" at bounding box center [414, 141] width 302 height 22
click at [285, 132] on input "No opinion" at bounding box center [274, 141] width 22 height 22
radio input "true"
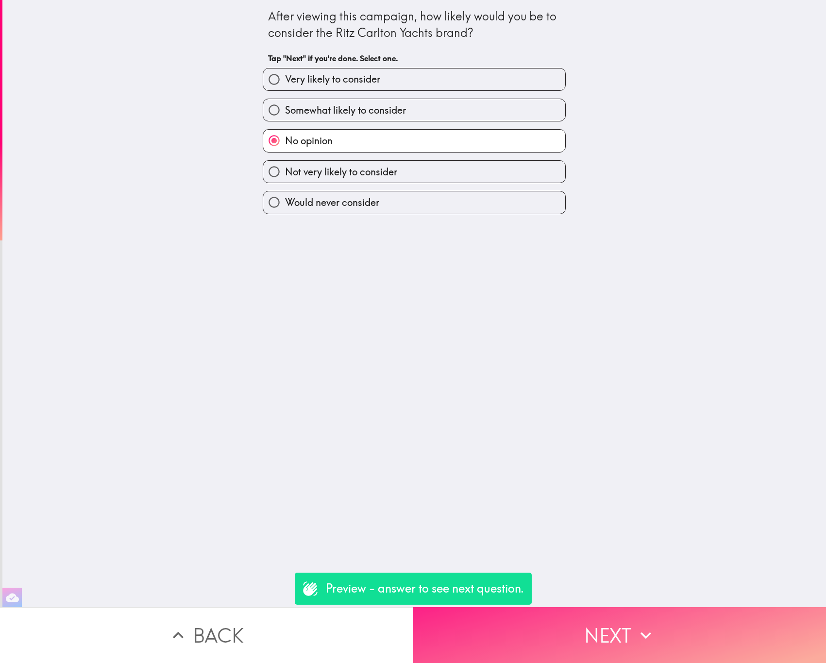
click at [635, 628] on icon "button" at bounding box center [645, 635] width 21 height 21
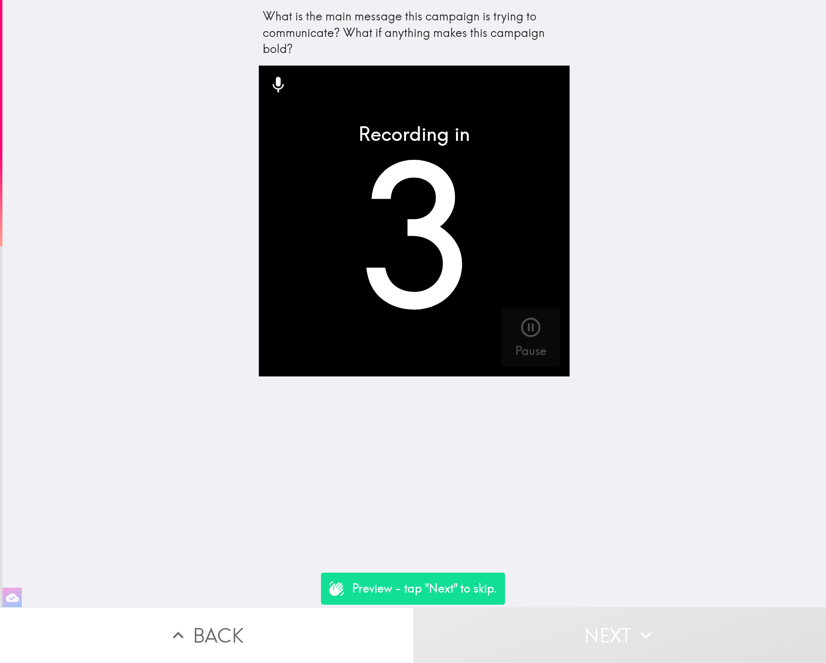
click at [586, 607] on button "Next" at bounding box center [619, 635] width 413 height 56
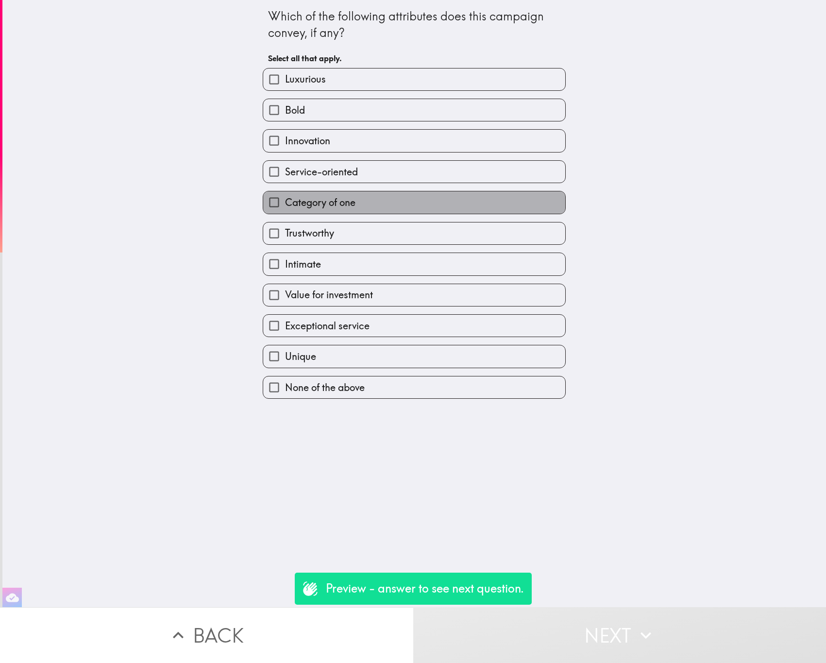
click at [393, 204] on label "Category of one" at bounding box center [414, 202] width 302 height 22
click at [285, 204] on input "Category of one" at bounding box center [274, 202] width 22 height 22
checkbox input "true"
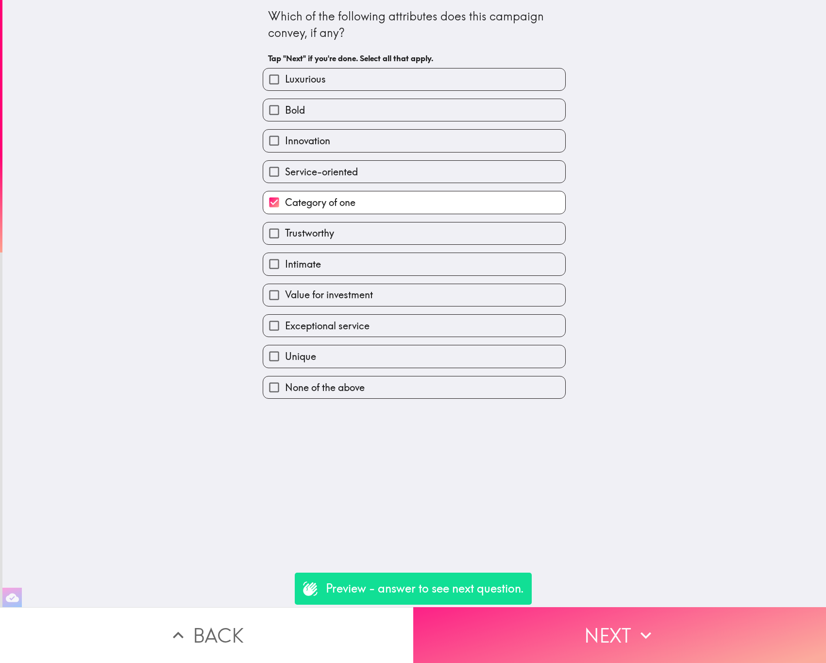
click at [570, 616] on button "Next" at bounding box center [619, 635] width 413 height 56
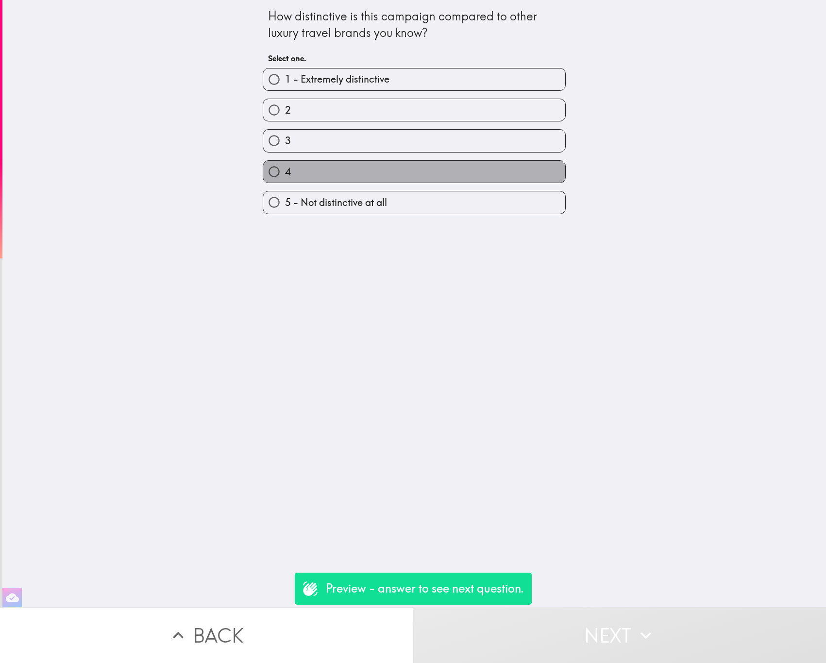
click at [336, 175] on label "4" at bounding box center [414, 172] width 302 height 22
click at [285, 175] on input "4" at bounding box center [274, 172] width 22 height 22
radio input "true"
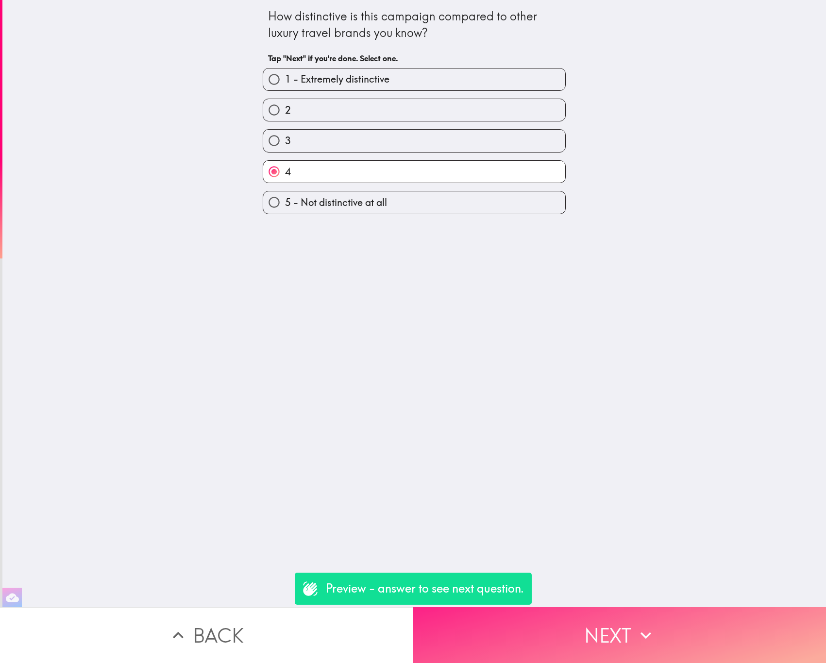
click at [541, 647] on button "Next" at bounding box center [619, 635] width 413 height 56
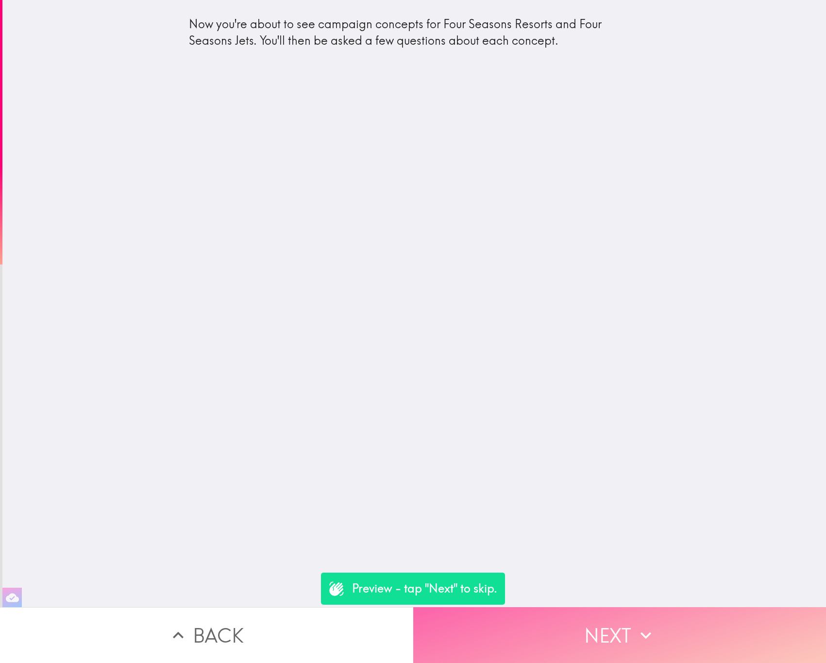
click at [610, 615] on button "Next" at bounding box center [619, 635] width 413 height 56
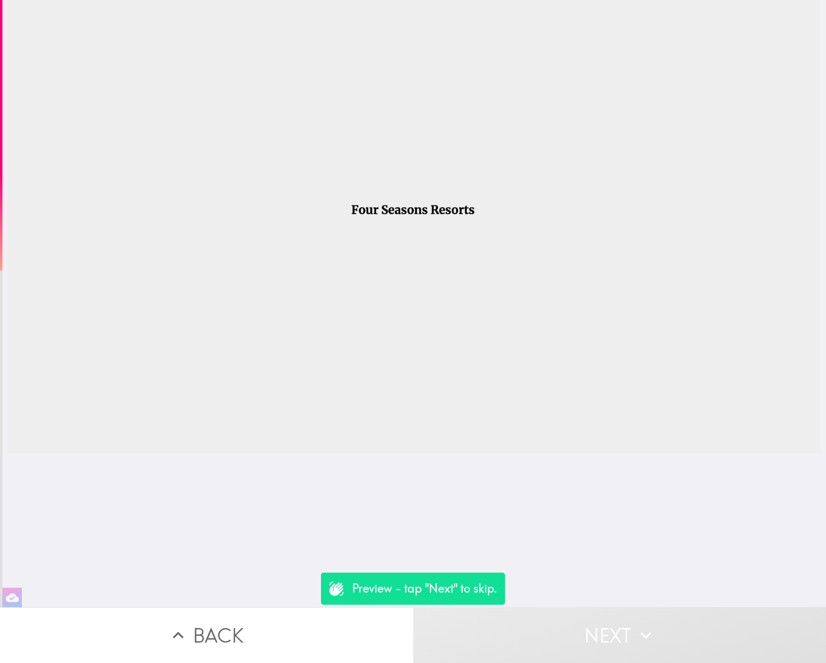
click at [616, 615] on button "Next" at bounding box center [619, 635] width 413 height 56
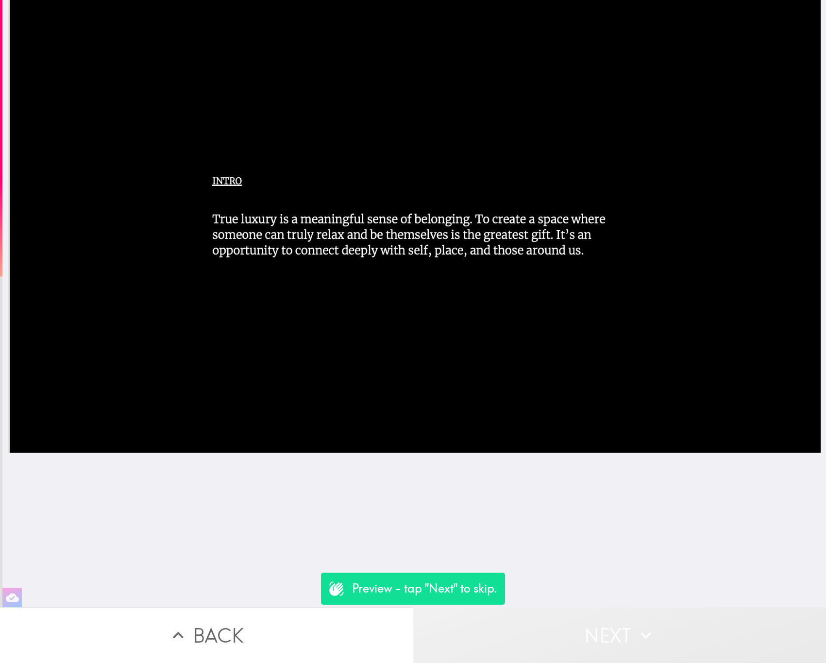
click at [616, 615] on button "Next" at bounding box center [619, 635] width 413 height 56
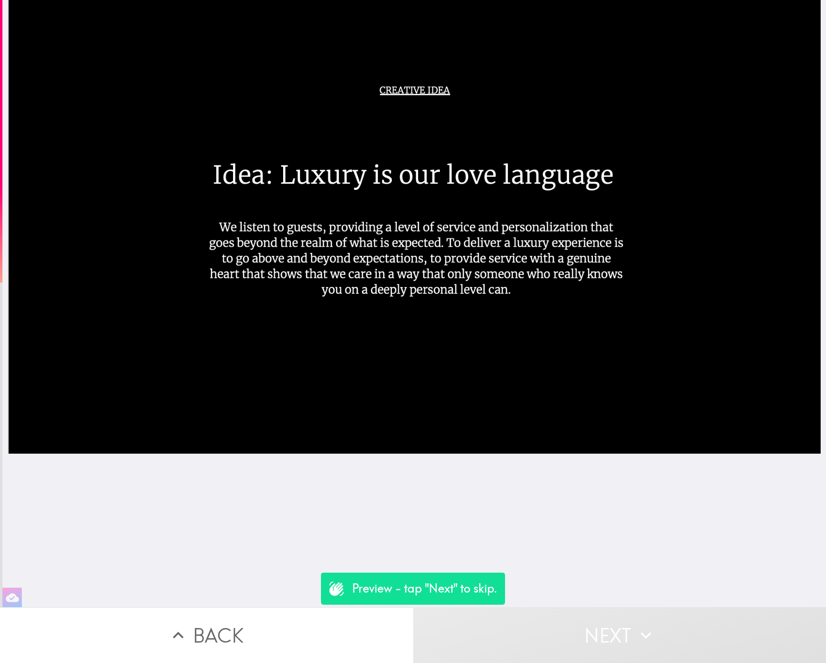
click at [616, 615] on button "Next" at bounding box center [619, 635] width 413 height 56
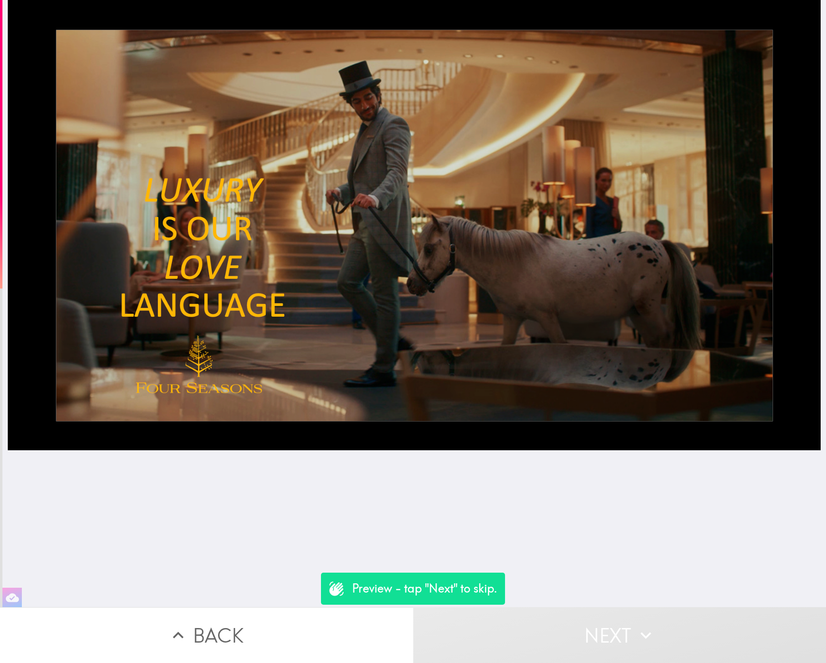
click at [616, 615] on button "Next" at bounding box center [619, 635] width 413 height 56
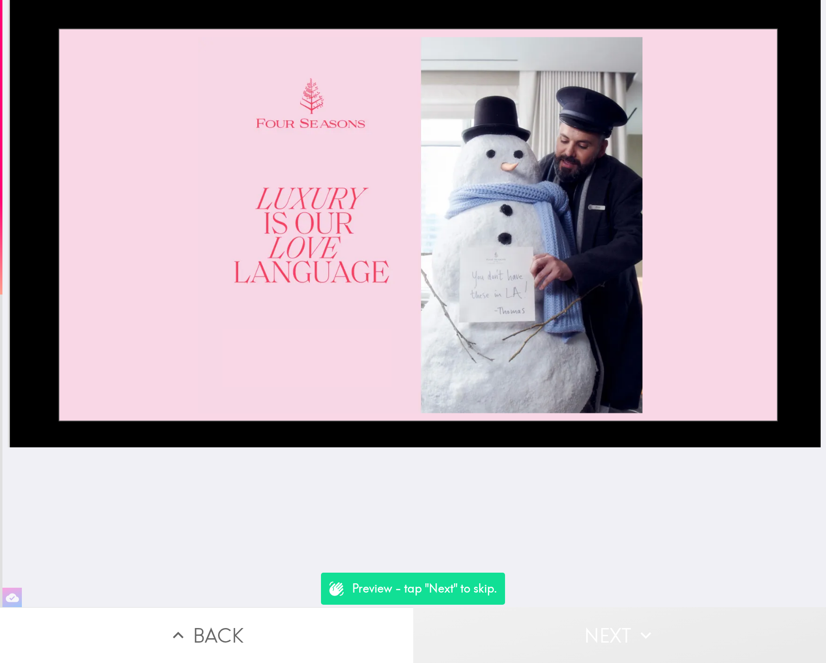
click at [616, 615] on button "Next" at bounding box center [619, 635] width 413 height 56
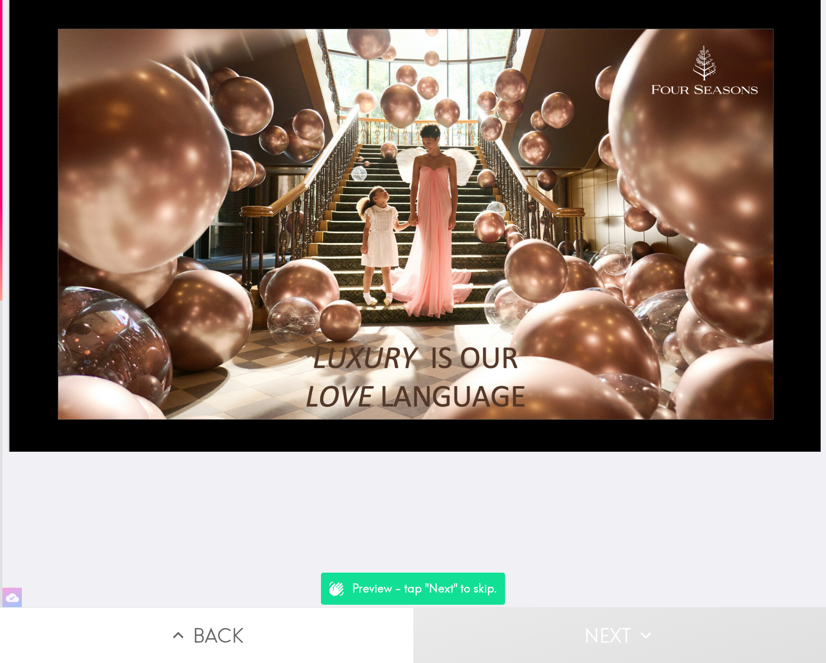
click at [616, 615] on button "Next" at bounding box center [619, 635] width 413 height 56
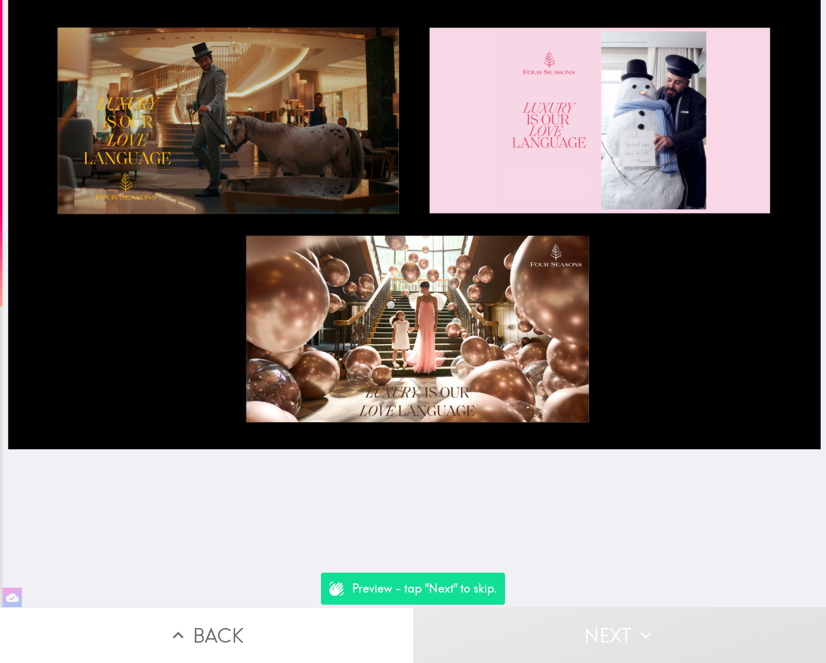
click at [616, 615] on button "Next" at bounding box center [619, 635] width 413 height 56
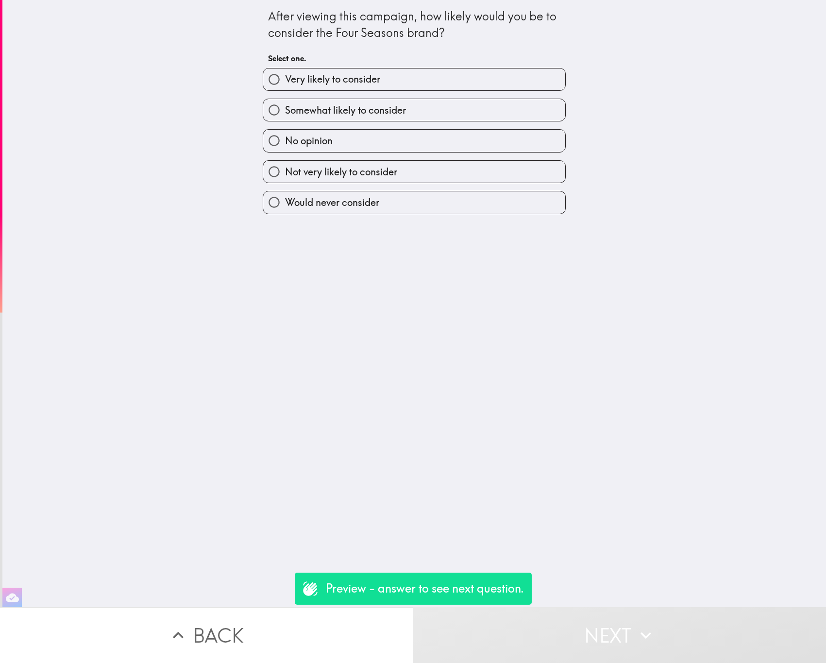
click at [361, 101] on label "Somewhat likely to consider" at bounding box center [414, 110] width 302 height 22
click at [285, 101] on input "Somewhat likely to consider" at bounding box center [274, 110] width 22 height 22
radio input "true"
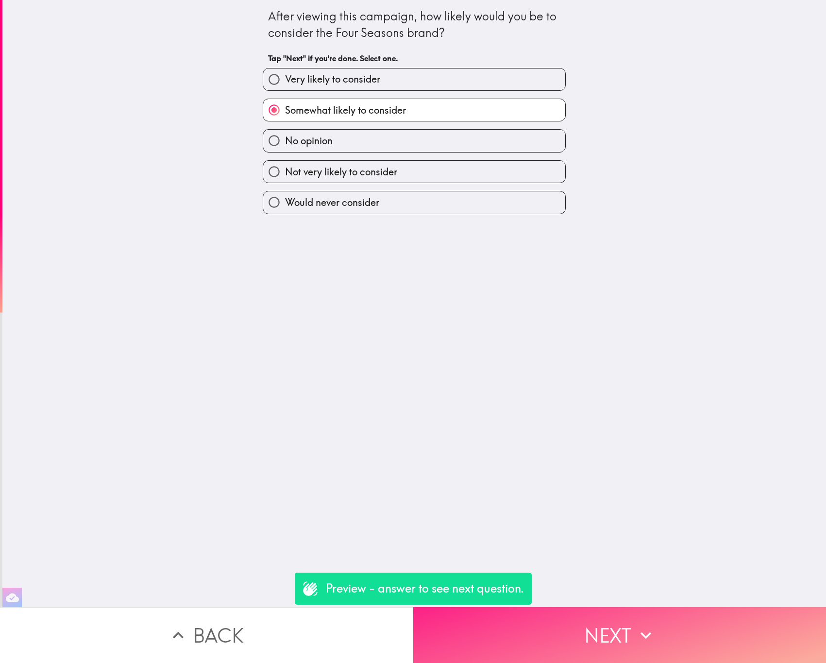
click at [598, 618] on button "Next" at bounding box center [619, 635] width 413 height 56
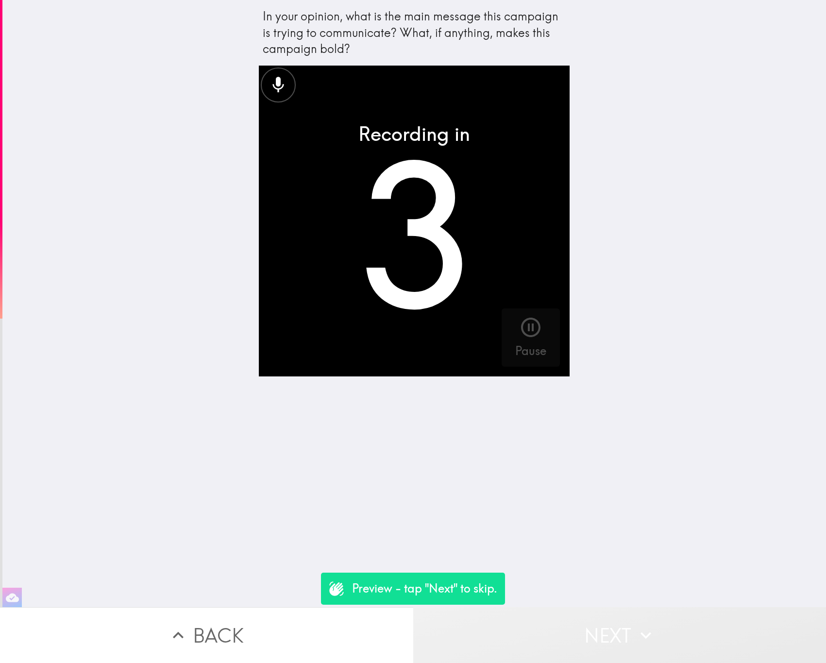
click at [581, 615] on button "Next" at bounding box center [619, 635] width 413 height 56
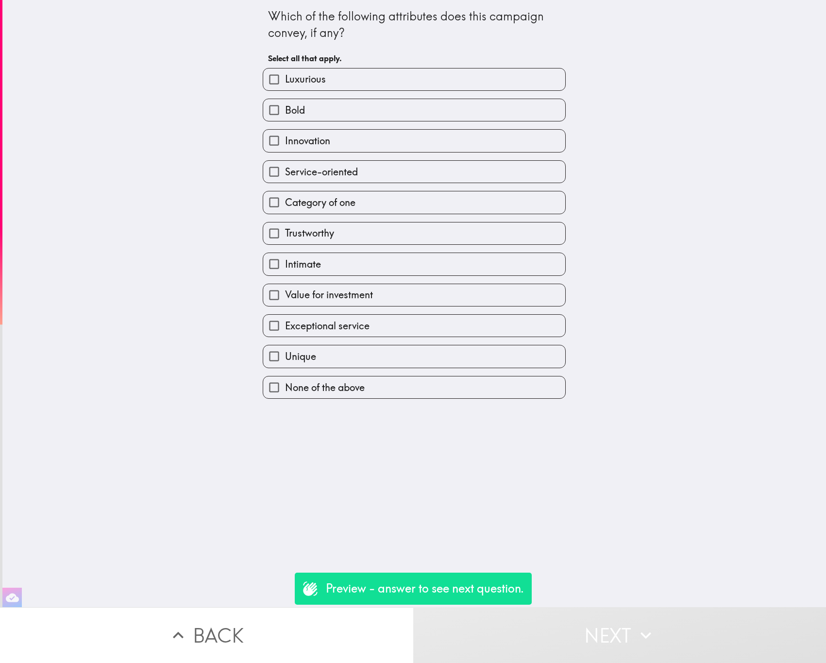
click at [382, 207] on label "Category of one" at bounding box center [414, 202] width 302 height 22
click at [285, 207] on input "Category of one" at bounding box center [274, 202] width 22 height 22
checkbox input "true"
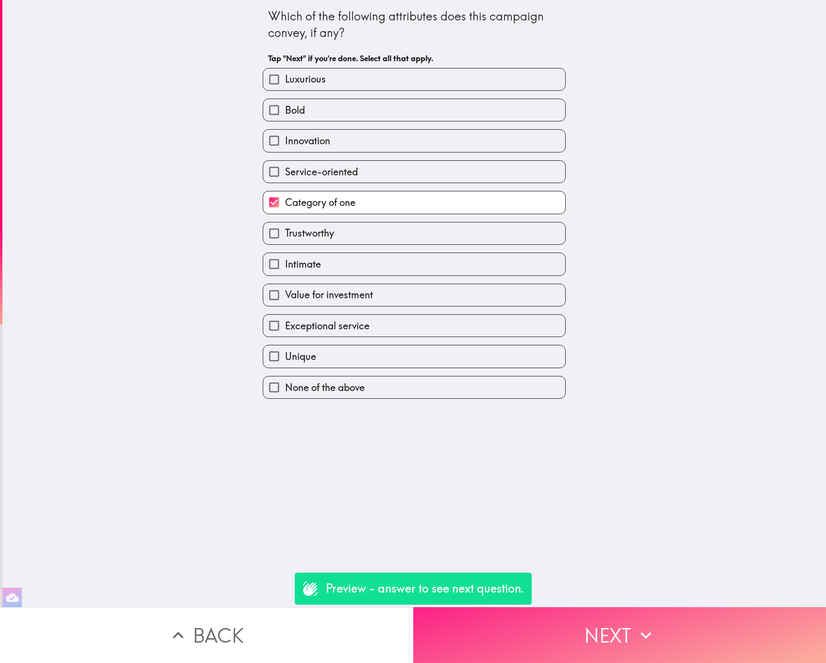
click at [612, 616] on button "Next" at bounding box center [619, 635] width 413 height 56
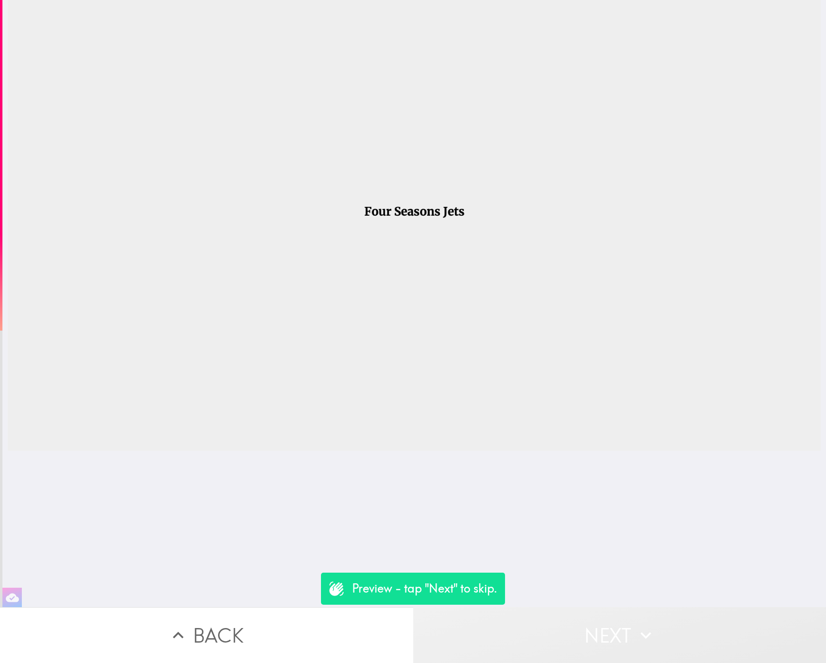
click at [612, 616] on button "Next" at bounding box center [619, 635] width 413 height 56
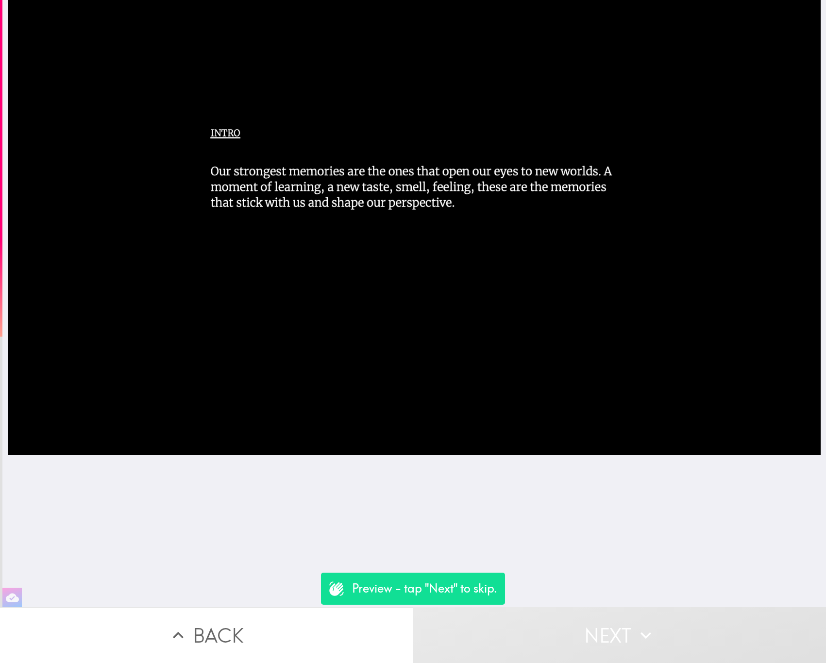
click at [153, 620] on button "Back" at bounding box center [206, 635] width 413 height 56
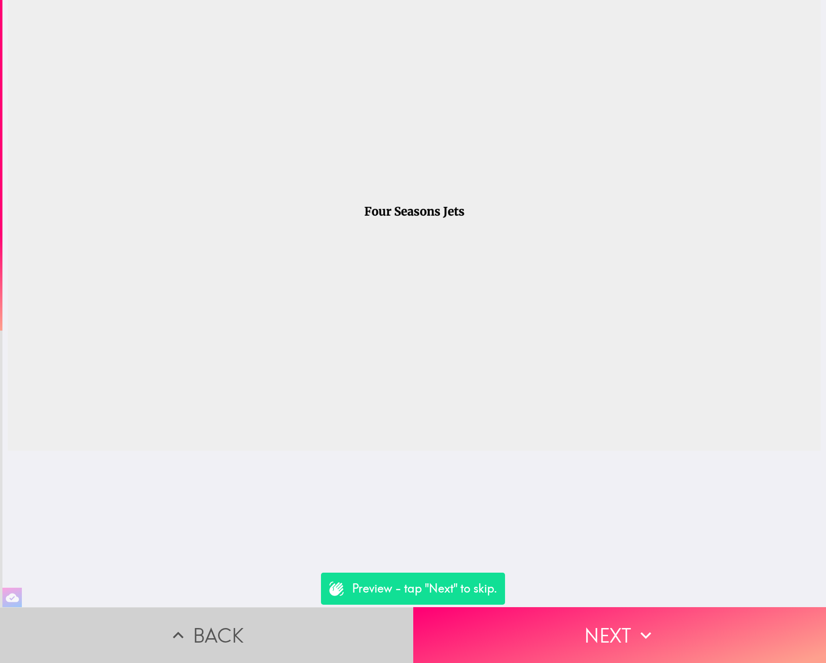
click at [153, 620] on button "Back" at bounding box center [206, 635] width 413 height 56
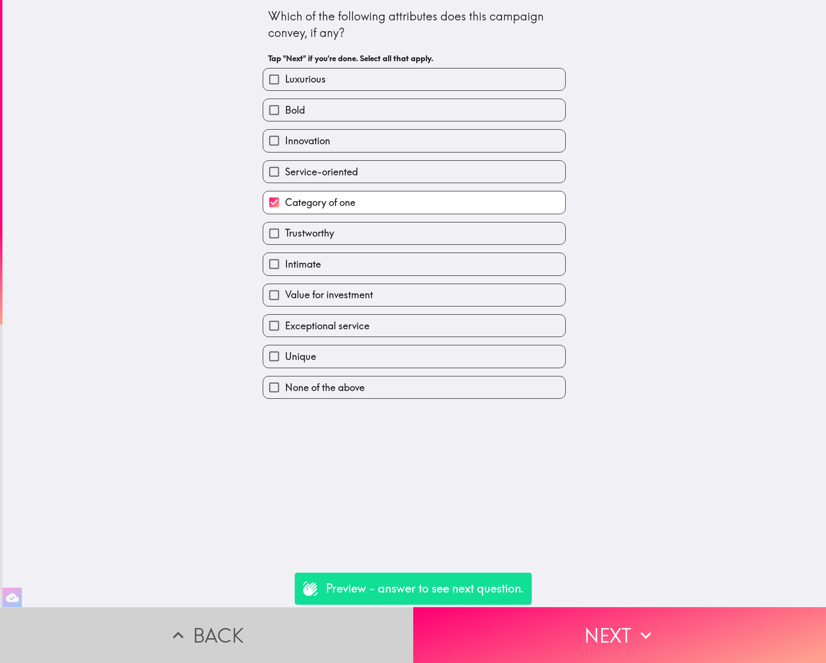
click at [153, 620] on button "Back" at bounding box center [206, 635] width 413 height 56
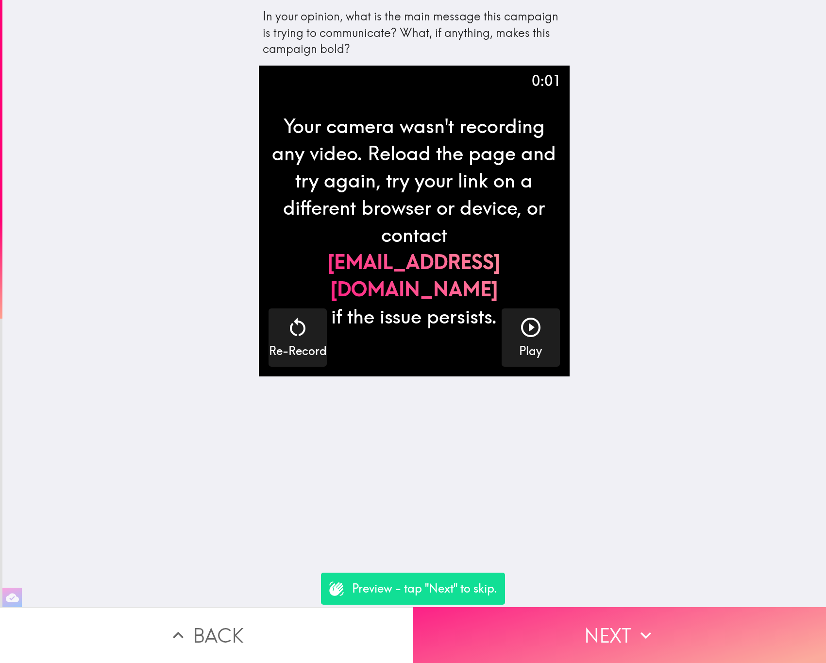
click at [502, 616] on button "Next" at bounding box center [619, 635] width 413 height 56
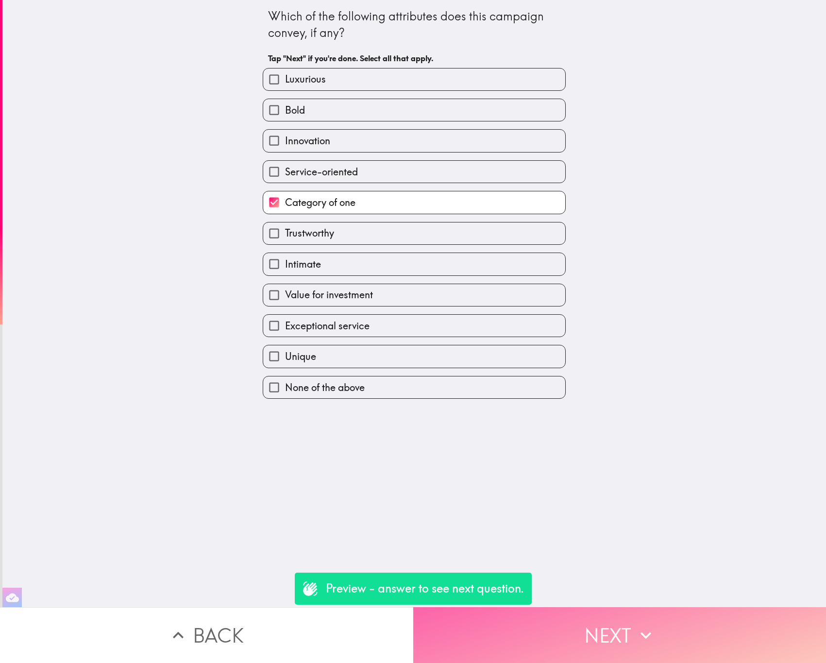
click at [513, 615] on button "Next" at bounding box center [619, 635] width 413 height 56
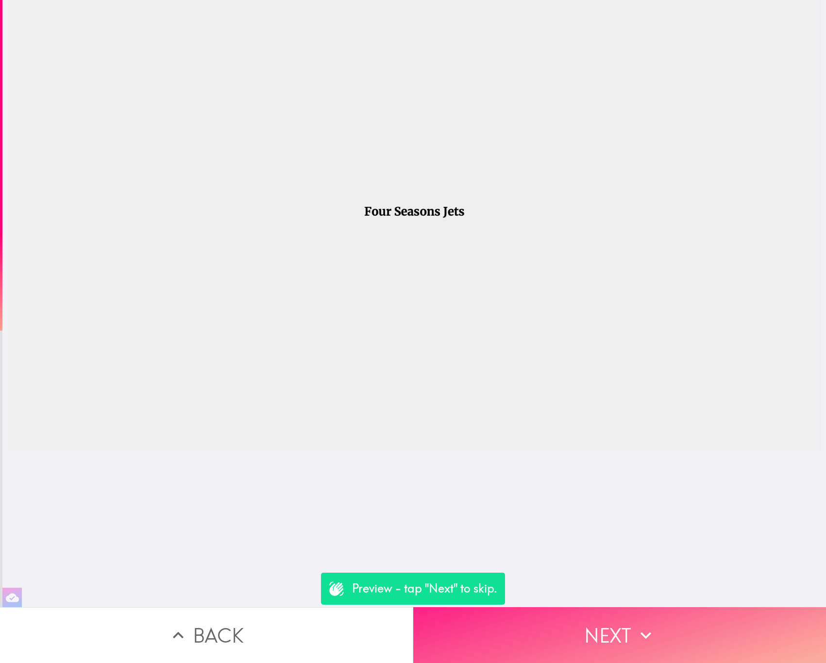
click at [522, 624] on button "Next" at bounding box center [619, 635] width 413 height 56
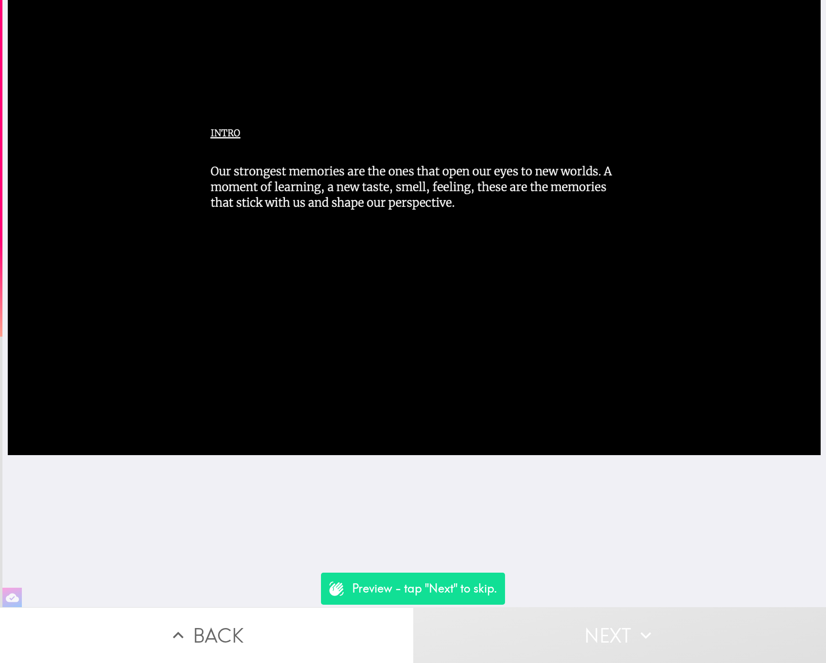
click at [525, 625] on button "Next" at bounding box center [619, 635] width 413 height 56
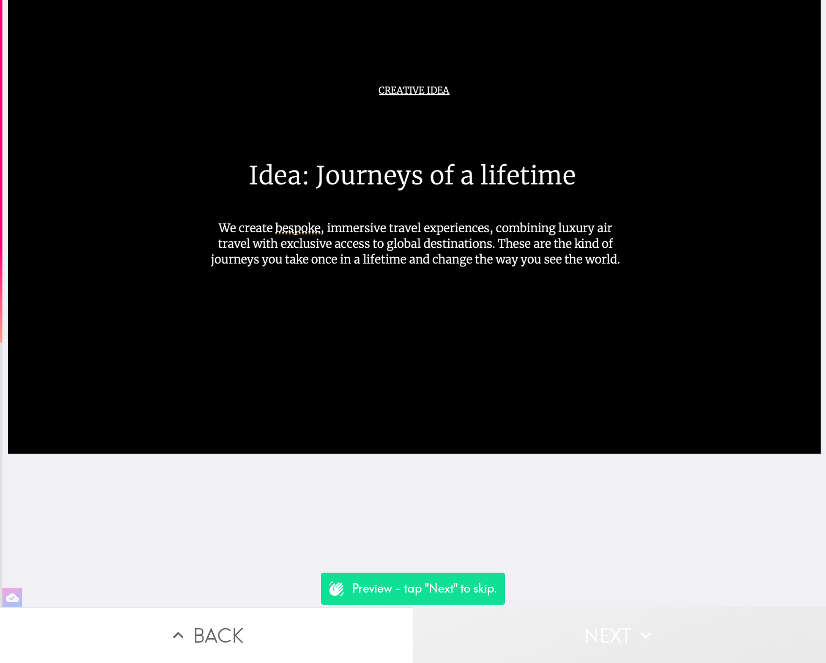
click at [525, 625] on button "Next" at bounding box center [619, 635] width 413 height 56
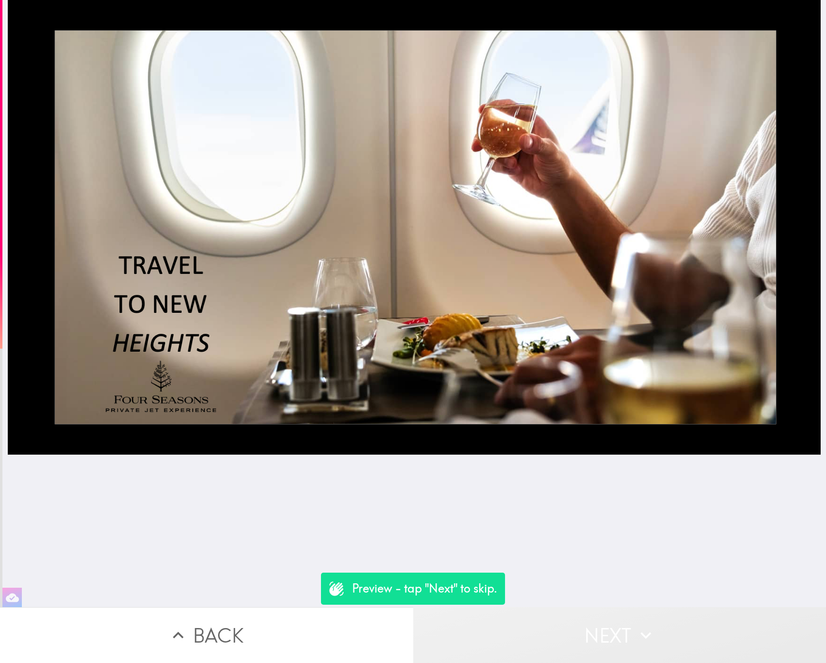
click at [525, 625] on button "Next" at bounding box center [619, 635] width 413 height 56
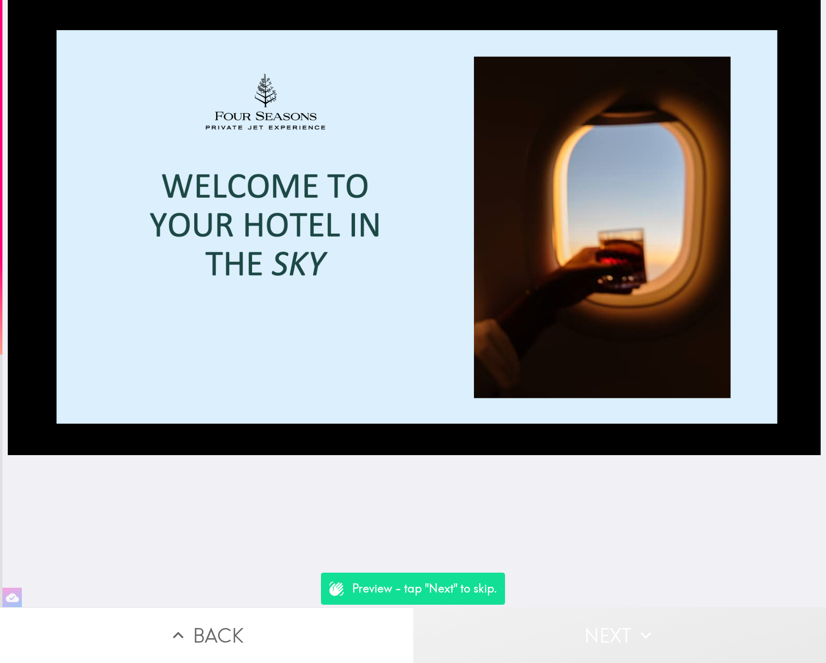
click at [525, 625] on button "Next" at bounding box center [619, 635] width 413 height 56
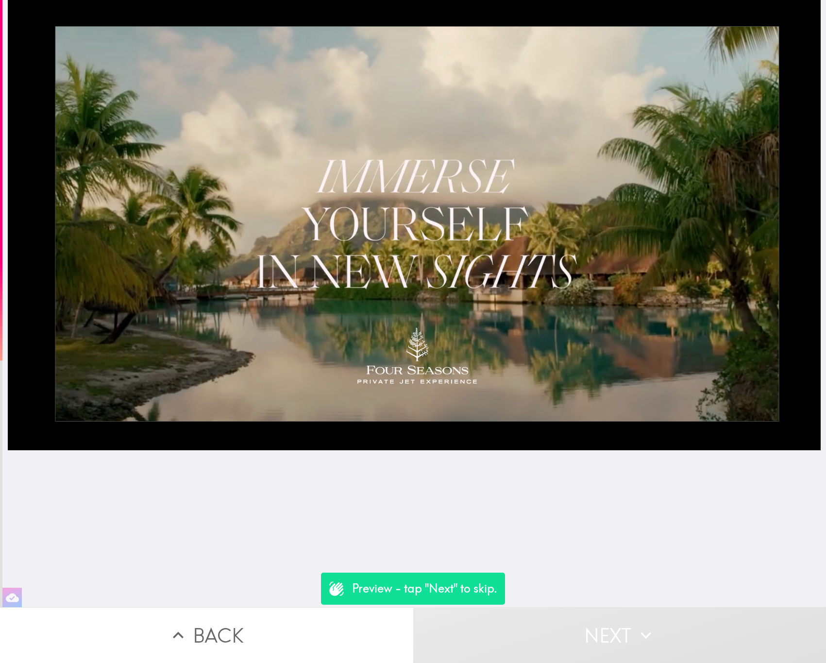
click at [525, 625] on button "Next" at bounding box center [619, 635] width 413 height 56
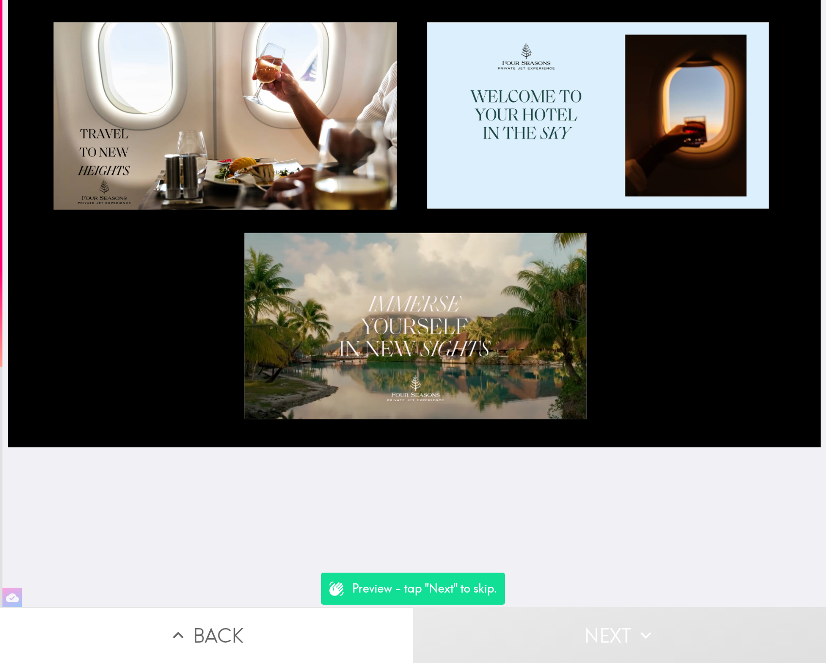
click at [548, 626] on button "Next" at bounding box center [619, 635] width 413 height 56
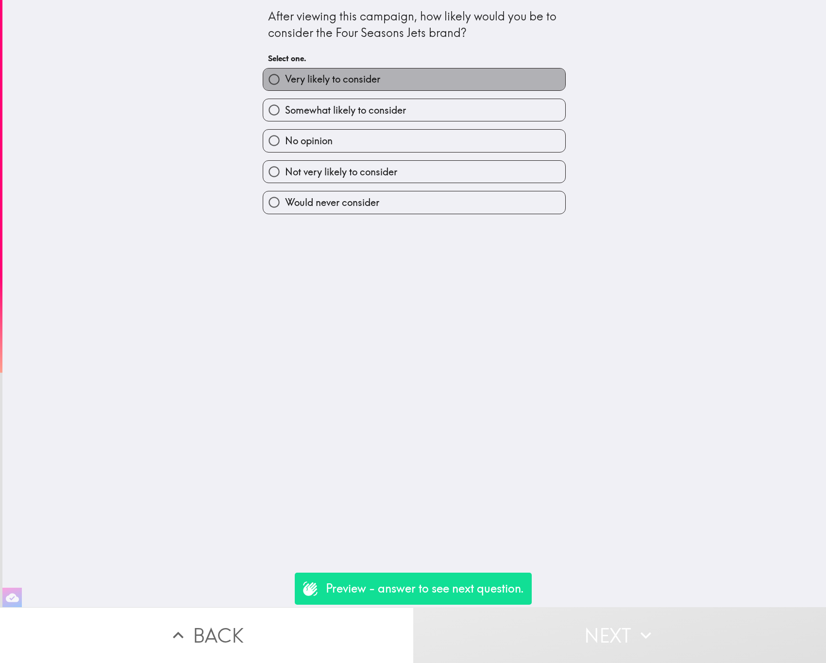
drag, startPoint x: 338, startPoint y: 79, endPoint x: 369, endPoint y: 128, distance: 57.8
click at [338, 80] on span "Very likely to consider" at bounding box center [332, 79] width 95 height 14
click at [285, 80] on input "Very likely to consider" at bounding box center [274, 79] width 22 height 22
radio input "true"
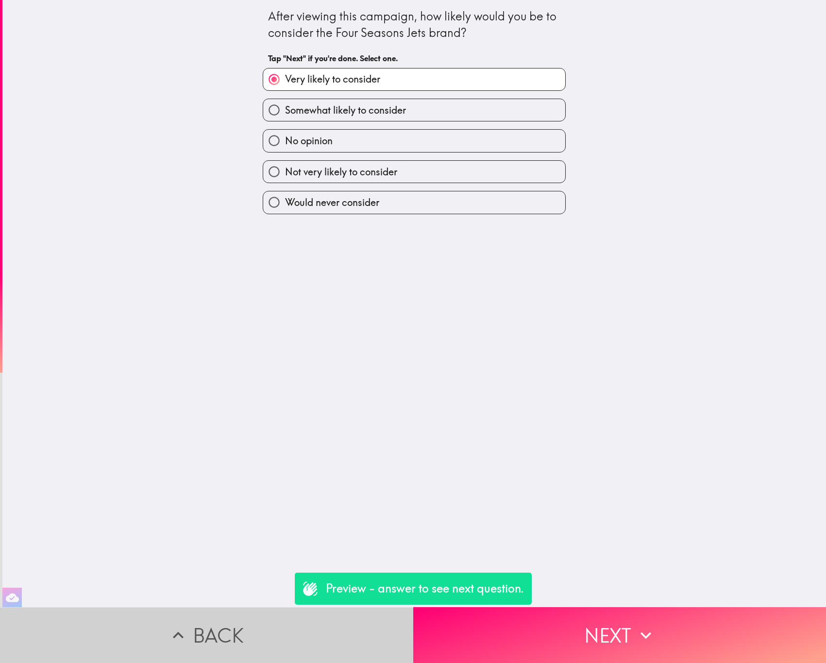
click at [187, 615] on button "Back" at bounding box center [206, 635] width 413 height 56
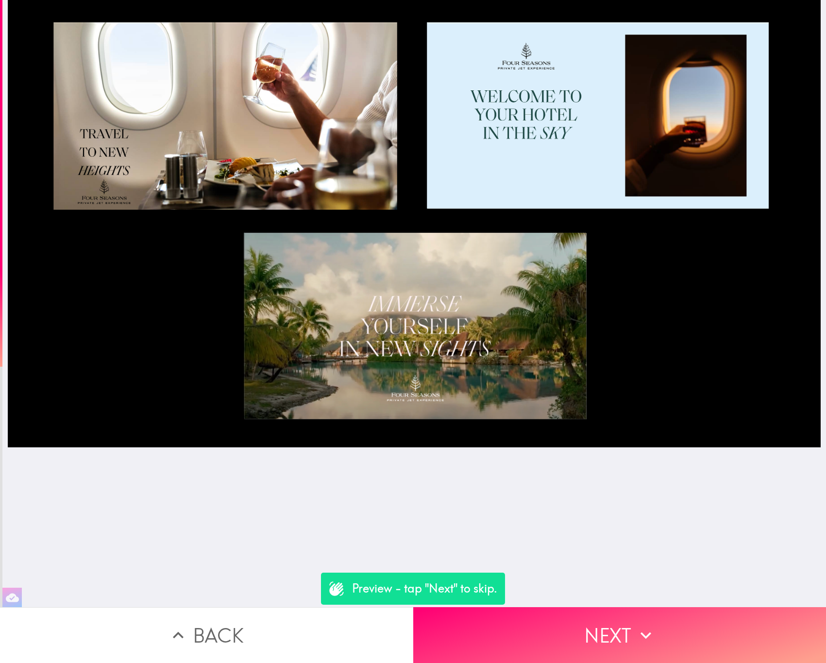
click at [187, 615] on button "Back" at bounding box center [206, 635] width 413 height 56
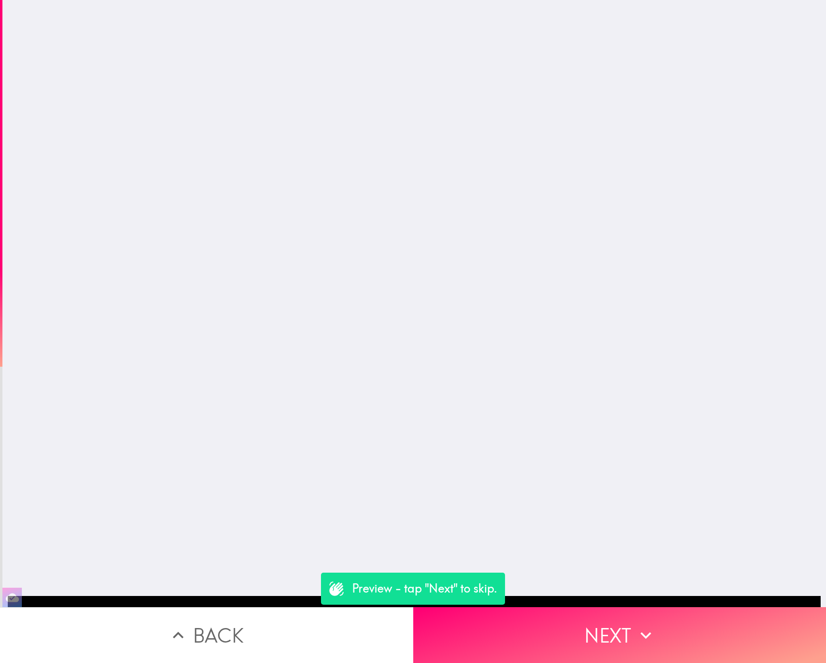
click at [187, 615] on button "Back" at bounding box center [206, 635] width 413 height 56
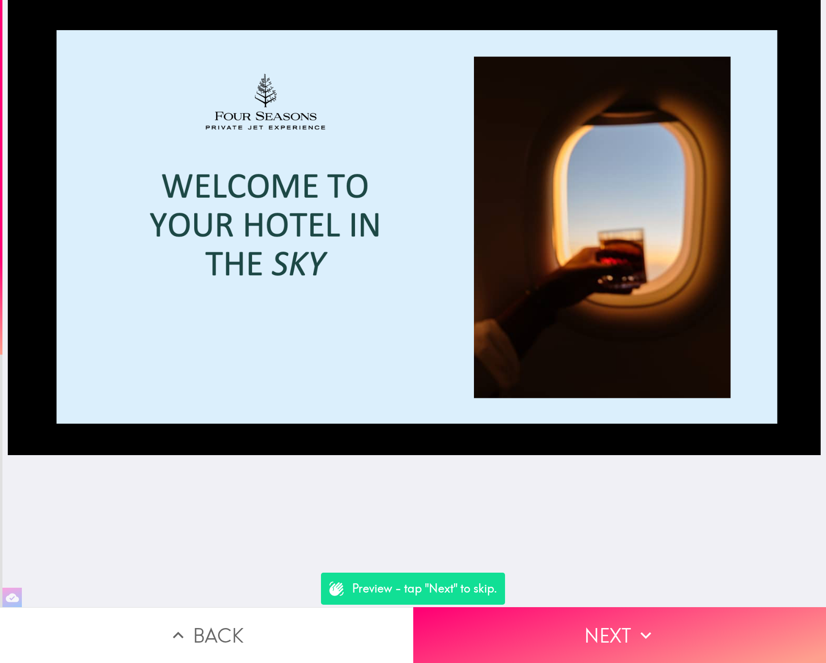
click at [187, 615] on button "Back" at bounding box center [206, 635] width 413 height 56
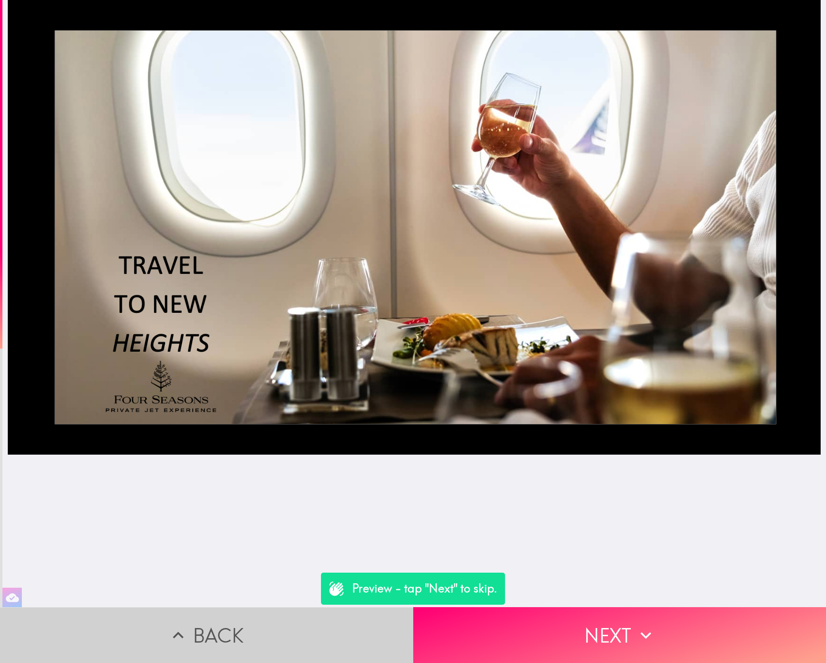
click at [187, 615] on button "Back" at bounding box center [206, 635] width 413 height 56
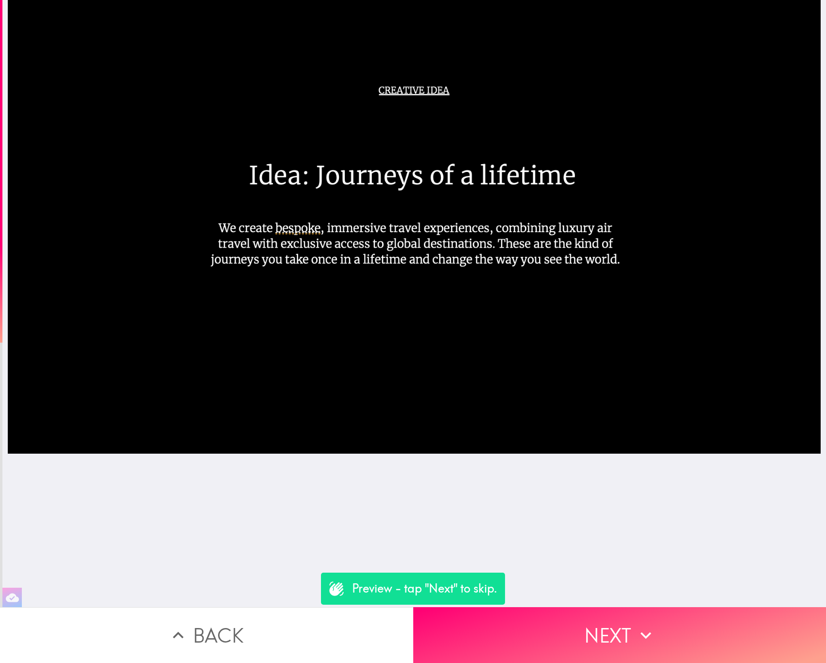
click at [187, 615] on button "Back" at bounding box center [206, 635] width 413 height 56
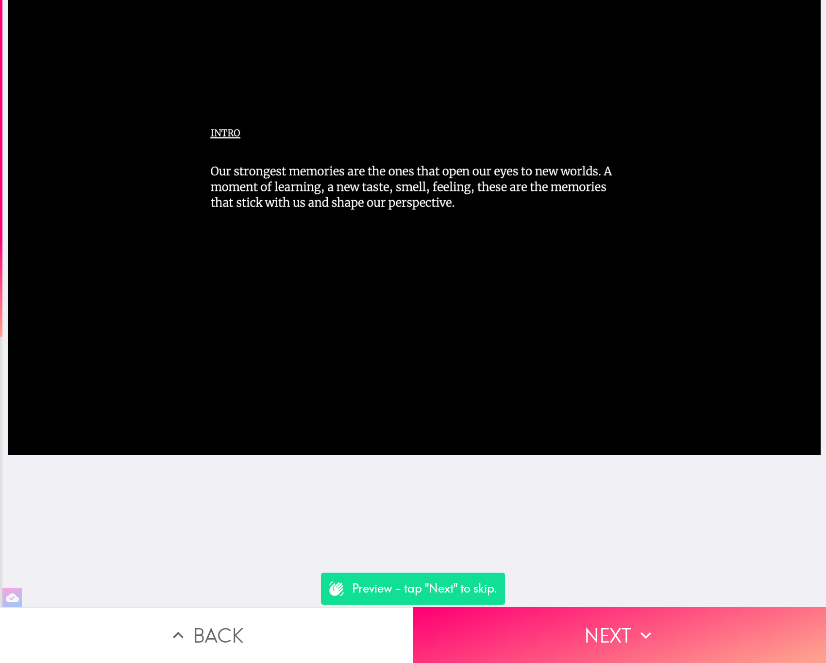
click at [187, 615] on button "Back" at bounding box center [206, 635] width 413 height 56
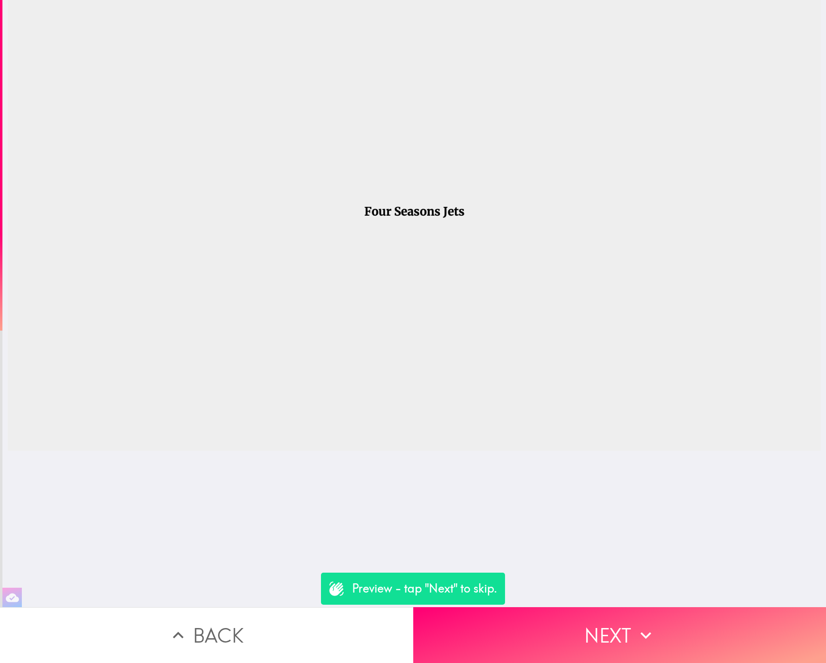
click at [187, 615] on button "Back" at bounding box center [206, 635] width 413 height 56
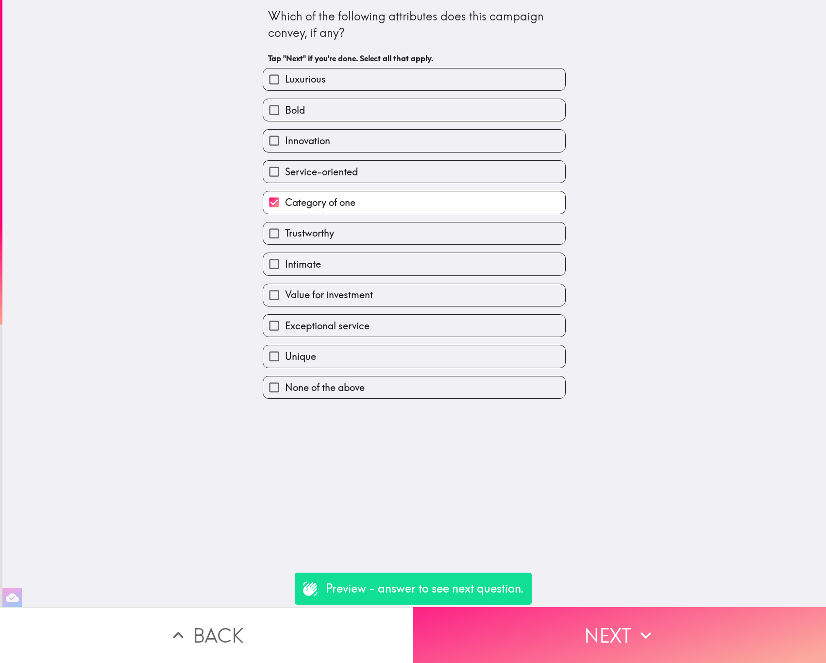
click at [579, 612] on button "Next" at bounding box center [619, 635] width 413 height 56
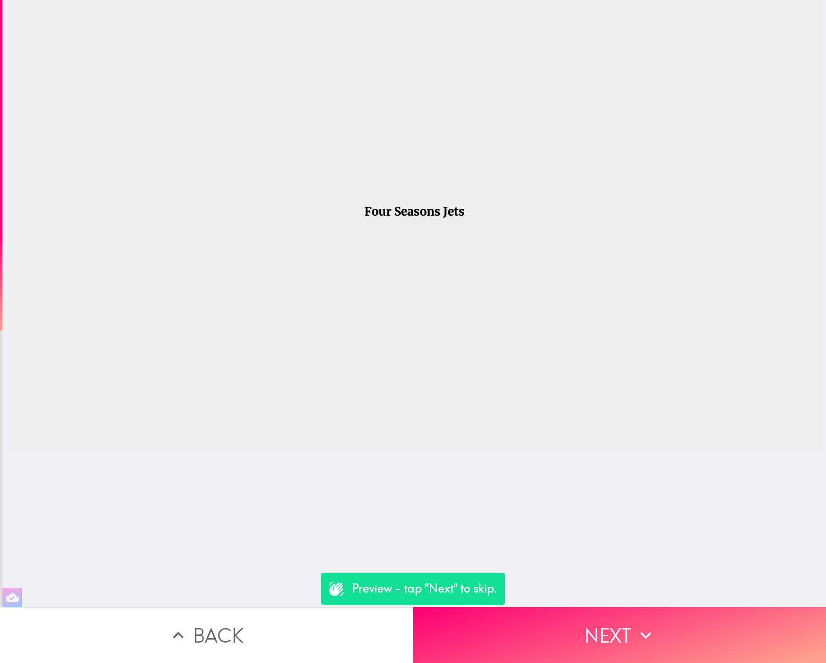
click at [323, 612] on button "Back" at bounding box center [206, 635] width 413 height 56
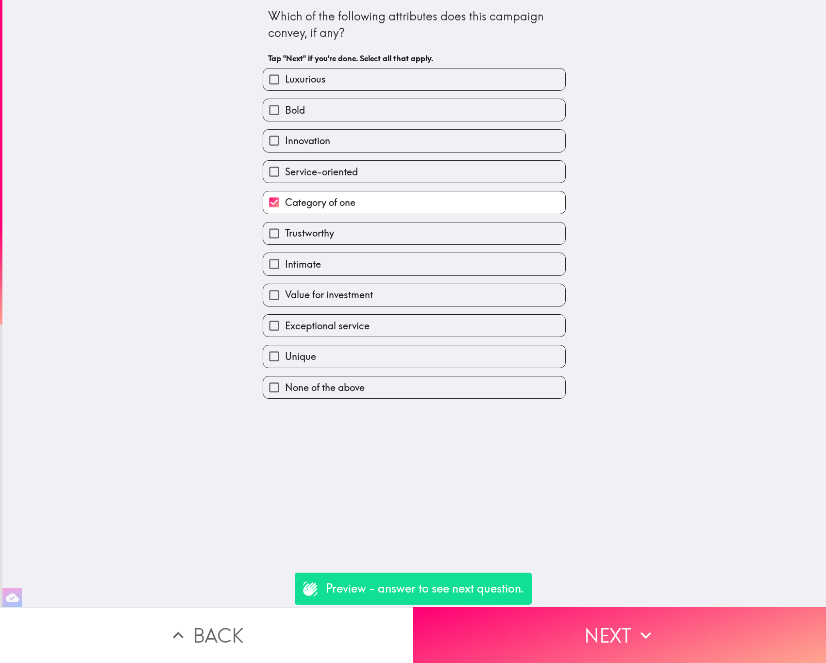
click at [323, 612] on button "Back" at bounding box center [206, 635] width 413 height 56
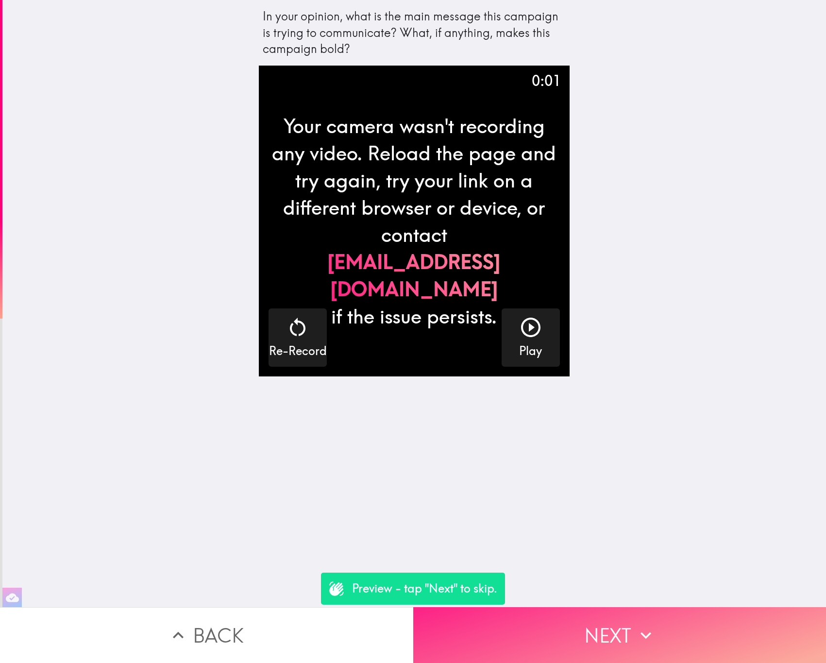
click at [564, 615] on button "Next" at bounding box center [619, 635] width 413 height 56
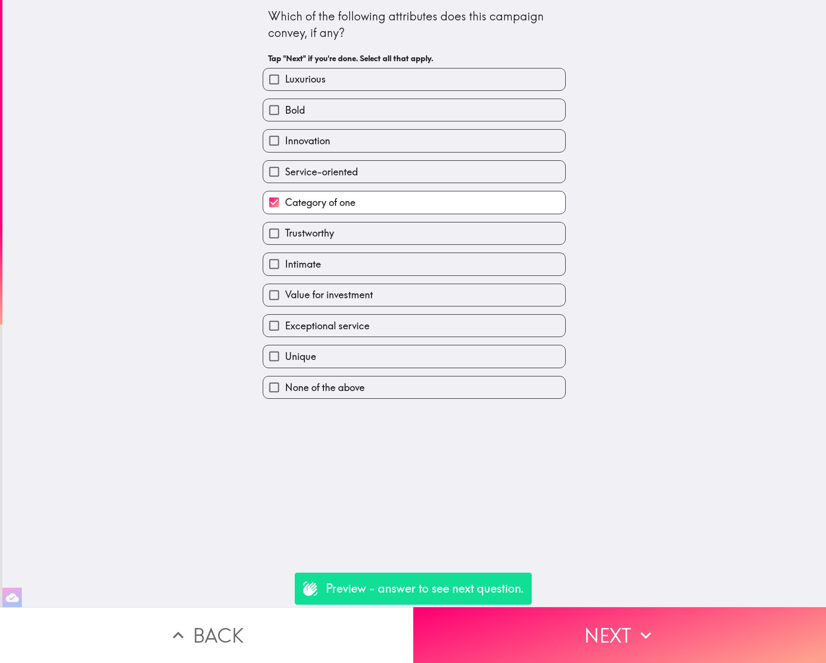
click at [333, 615] on button "Back" at bounding box center [206, 635] width 413 height 56
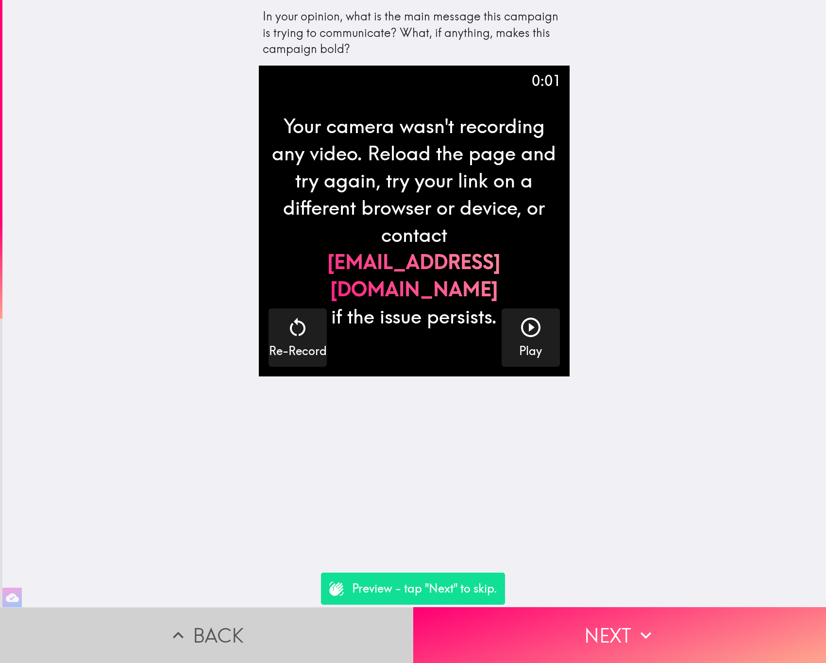
click at [328, 615] on button "Back" at bounding box center [206, 635] width 413 height 56
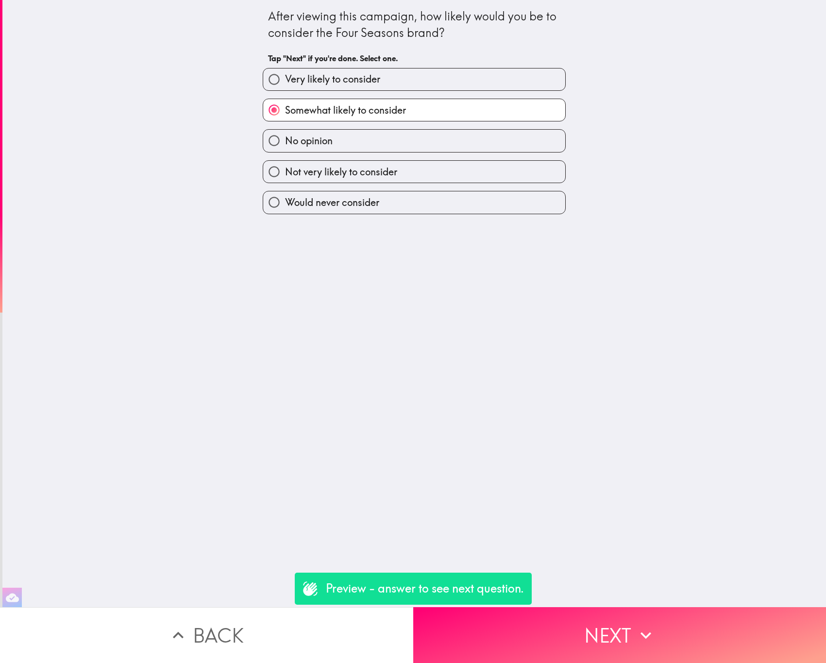
click at [328, 615] on button "Back" at bounding box center [206, 635] width 413 height 56
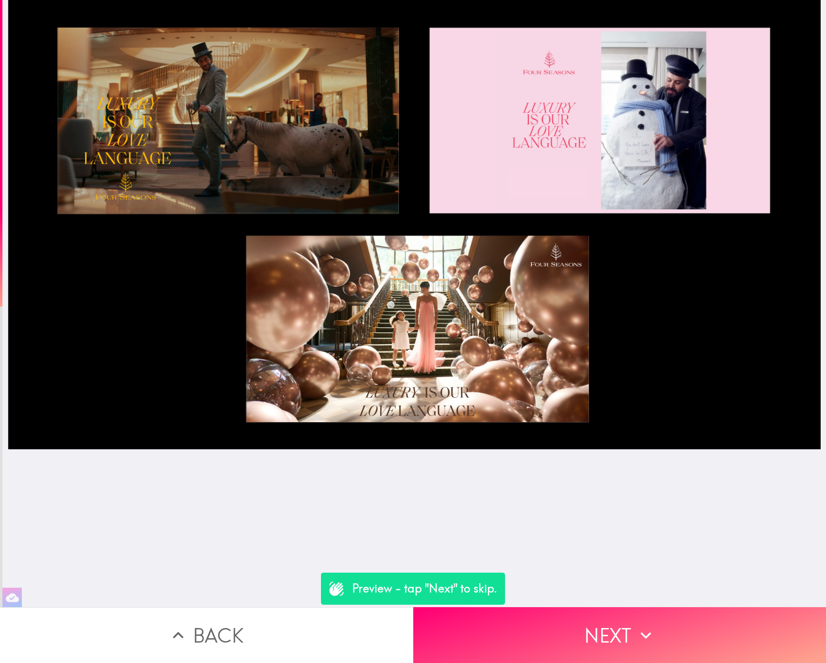
click at [328, 615] on button "Back" at bounding box center [206, 635] width 413 height 56
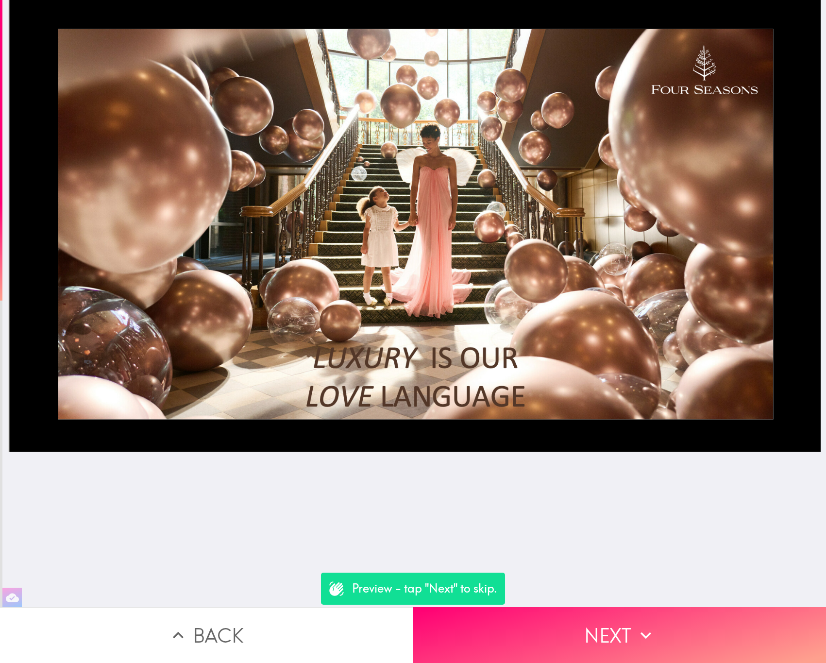
click at [328, 615] on button "Back" at bounding box center [206, 635] width 413 height 56
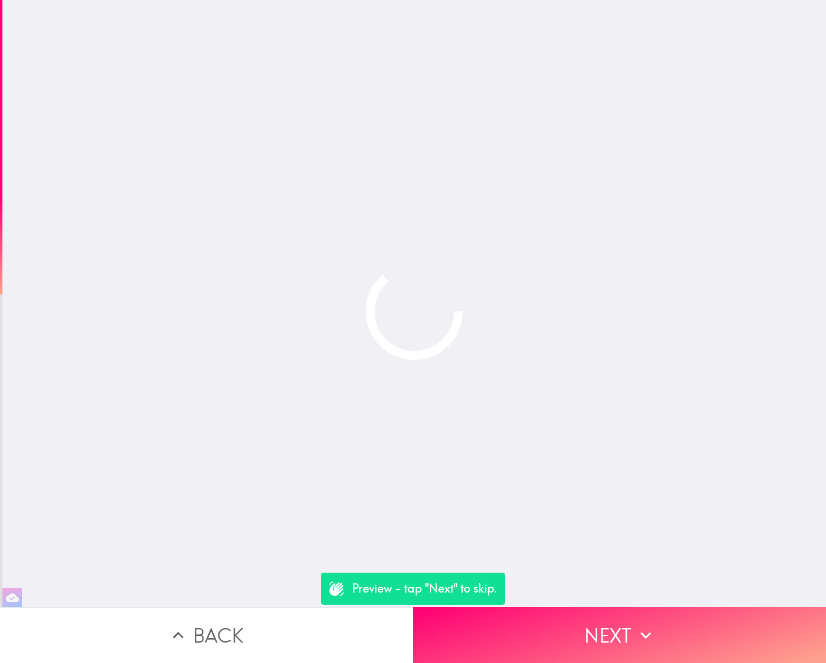
click at [328, 615] on button "Back" at bounding box center [206, 635] width 413 height 56
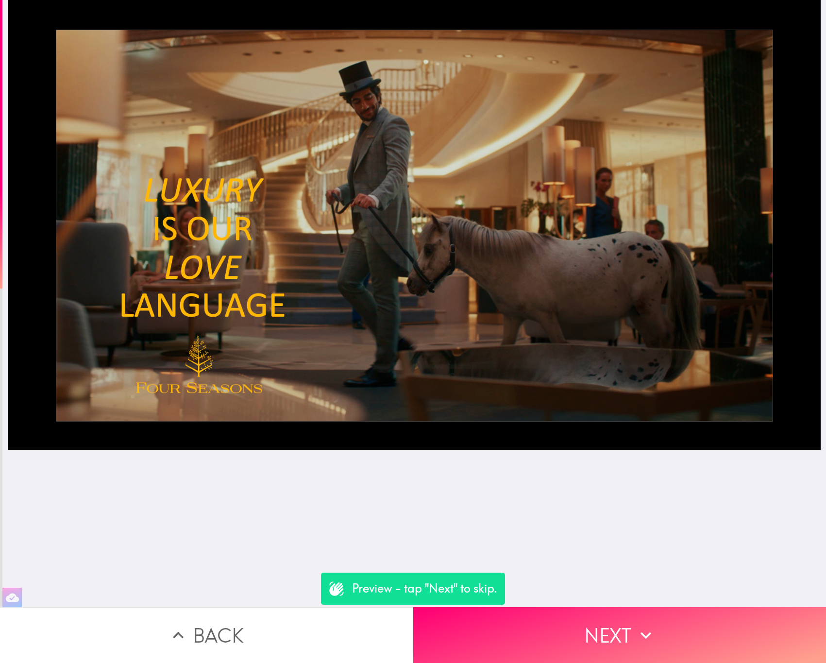
click at [328, 615] on button "Back" at bounding box center [206, 635] width 413 height 56
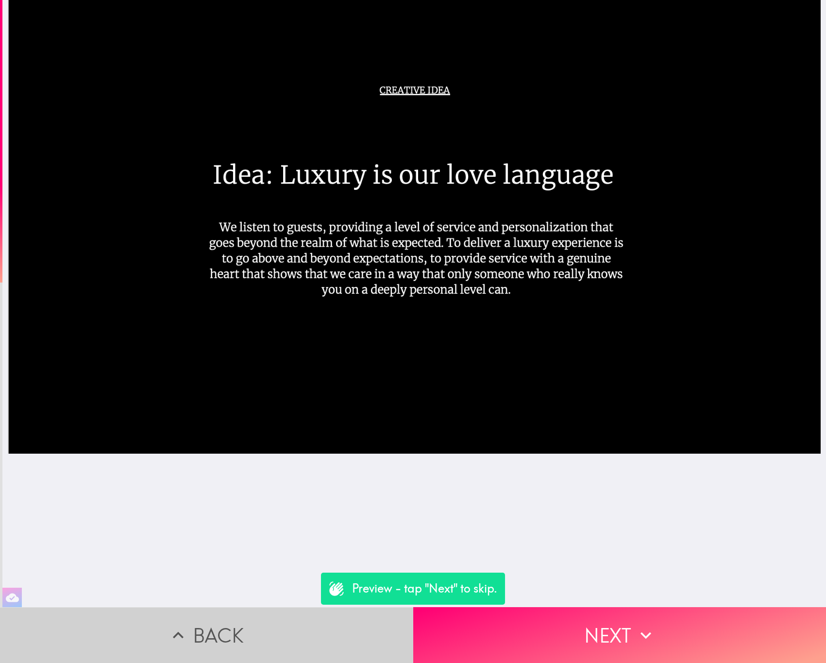
click at [328, 615] on button "Back" at bounding box center [206, 635] width 413 height 56
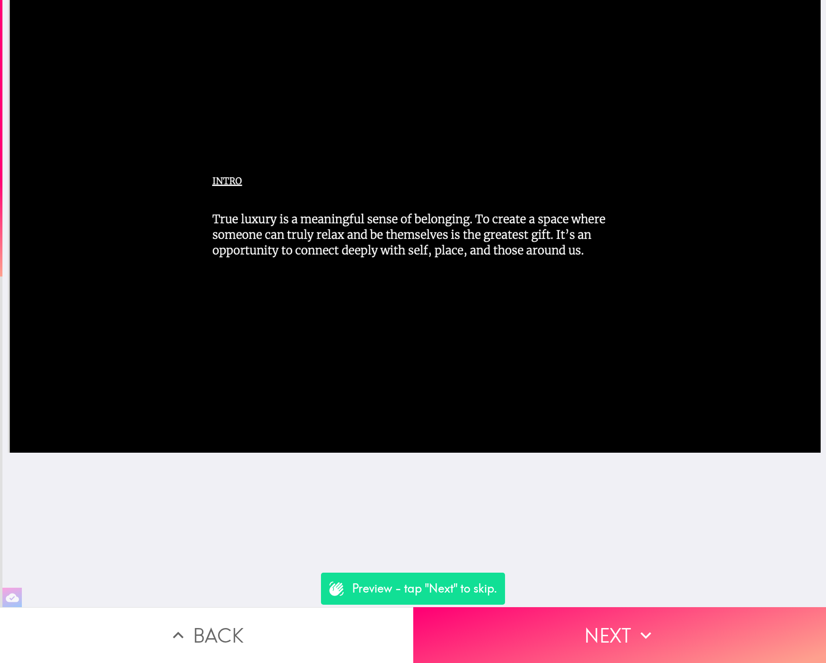
click at [328, 615] on button "Back" at bounding box center [206, 635] width 413 height 56
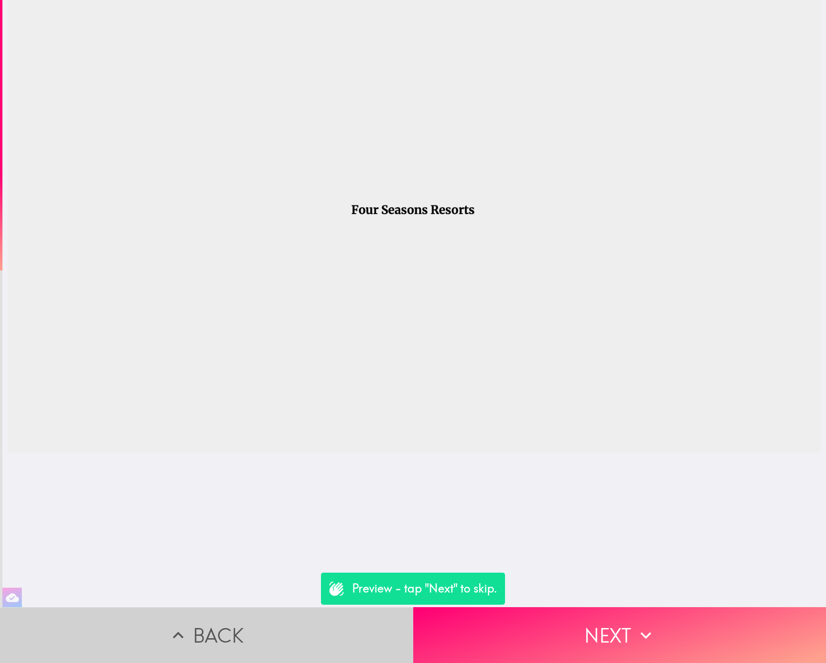
click at [328, 615] on button "Back" at bounding box center [206, 635] width 413 height 56
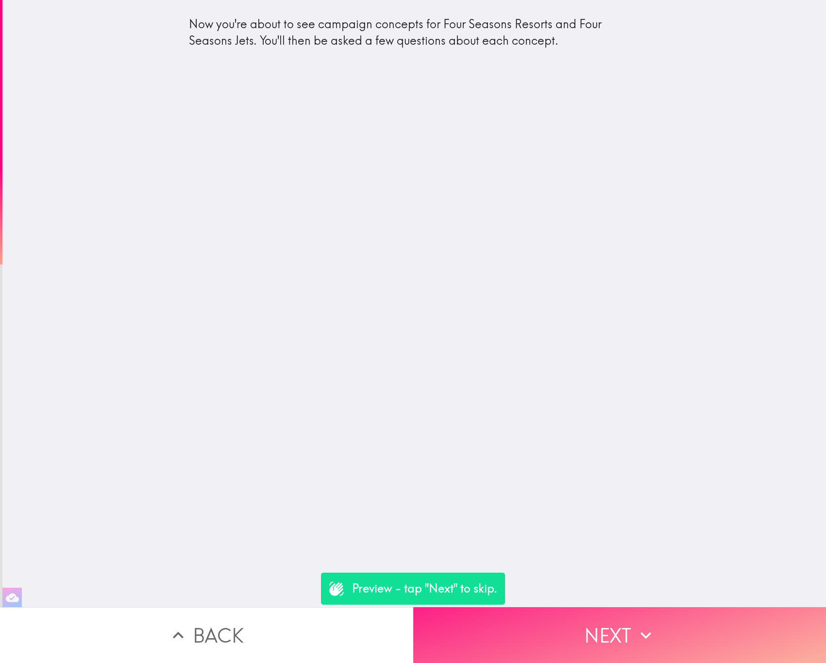
click at [602, 619] on button "Next" at bounding box center [619, 635] width 413 height 56
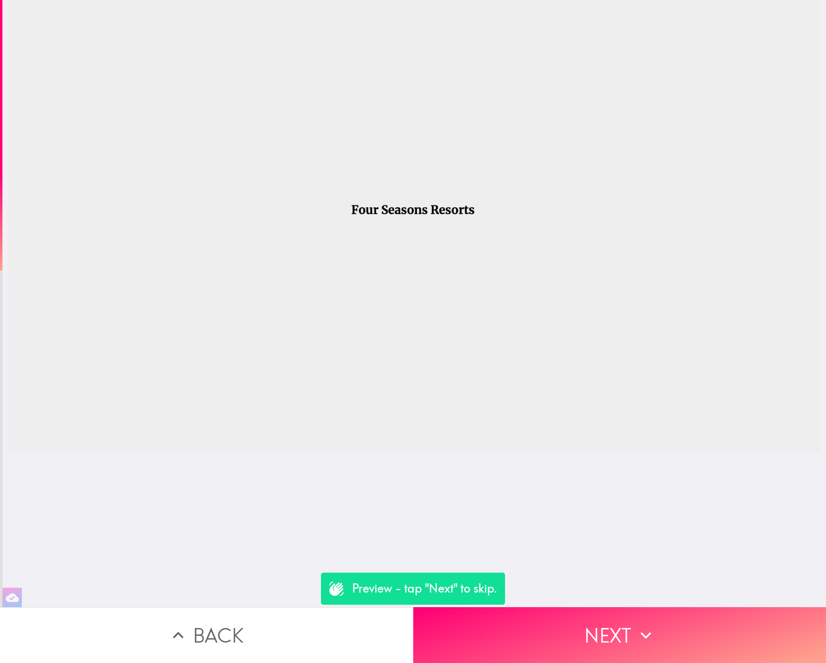
click at [493, 599] on div "Preview - tap "Next" to skip." at bounding box center [413, 589] width 184 height 32
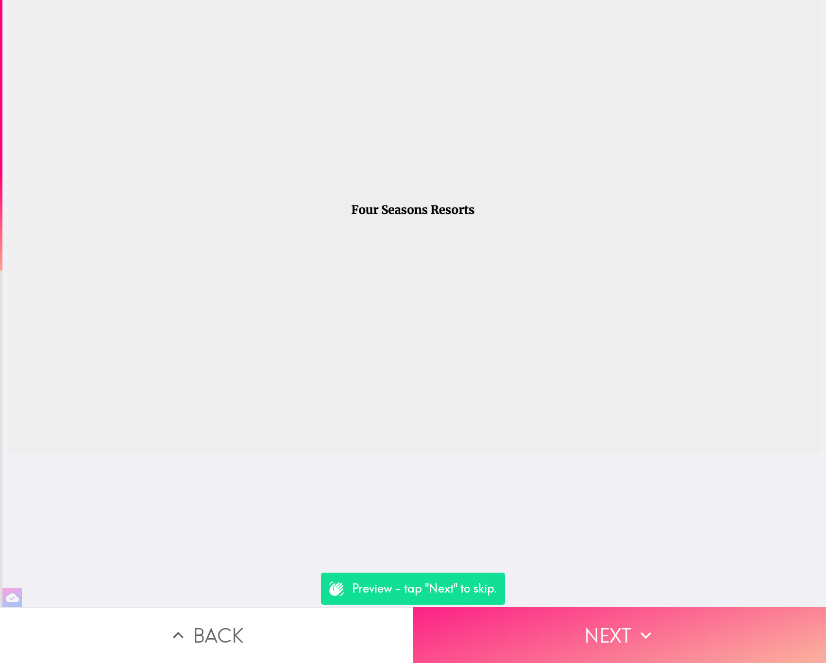
click at [504, 628] on button "Next" at bounding box center [619, 635] width 413 height 56
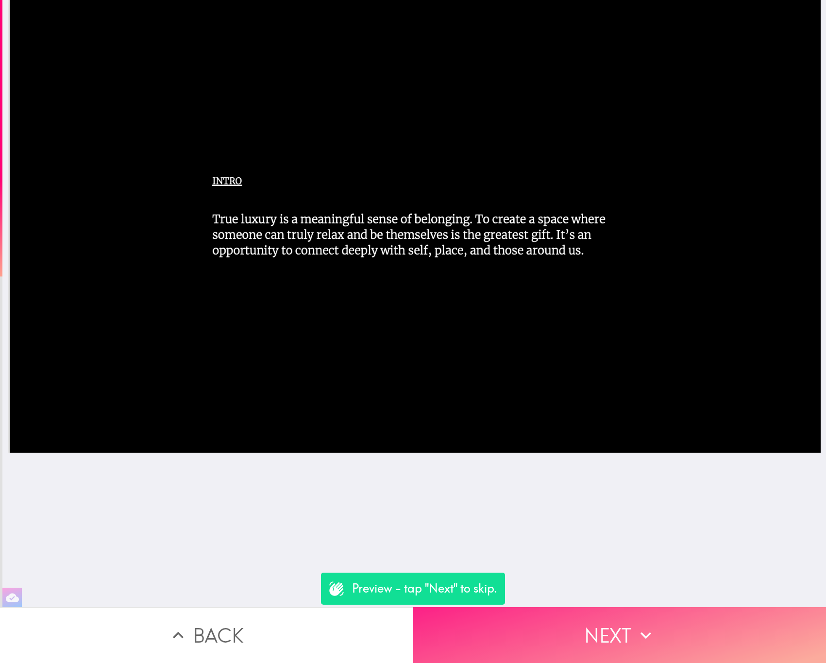
click at [597, 607] on button "Next" at bounding box center [619, 635] width 413 height 56
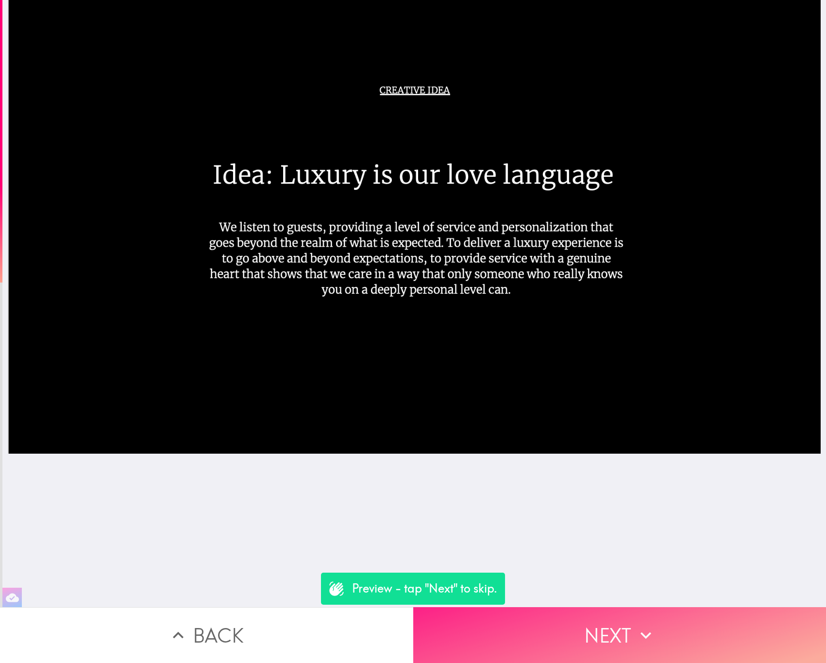
click at [592, 620] on button "Next" at bounding box center [619, 635] width 413 height 56
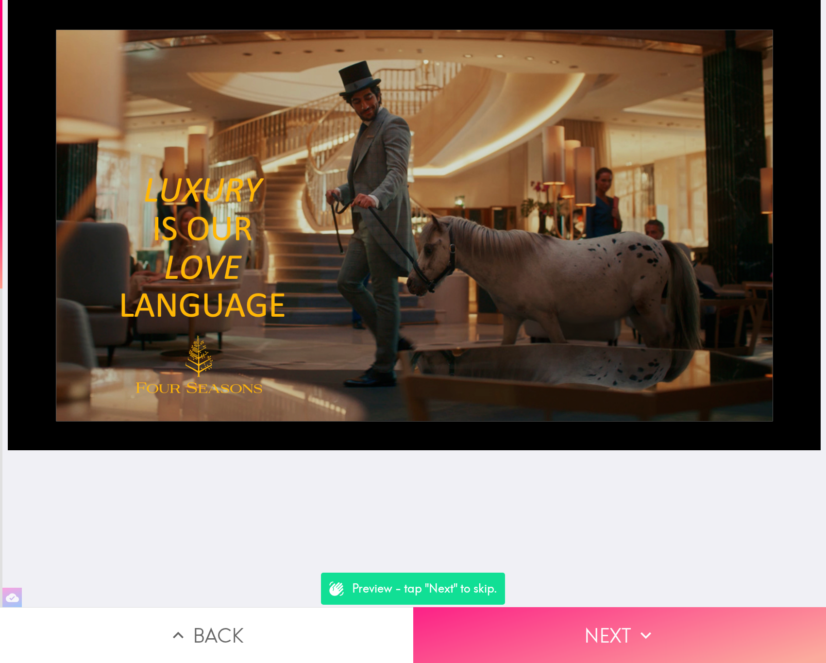
click at [592, 620] on button "Next" at bounding box center [619, 635] width 413 height 56
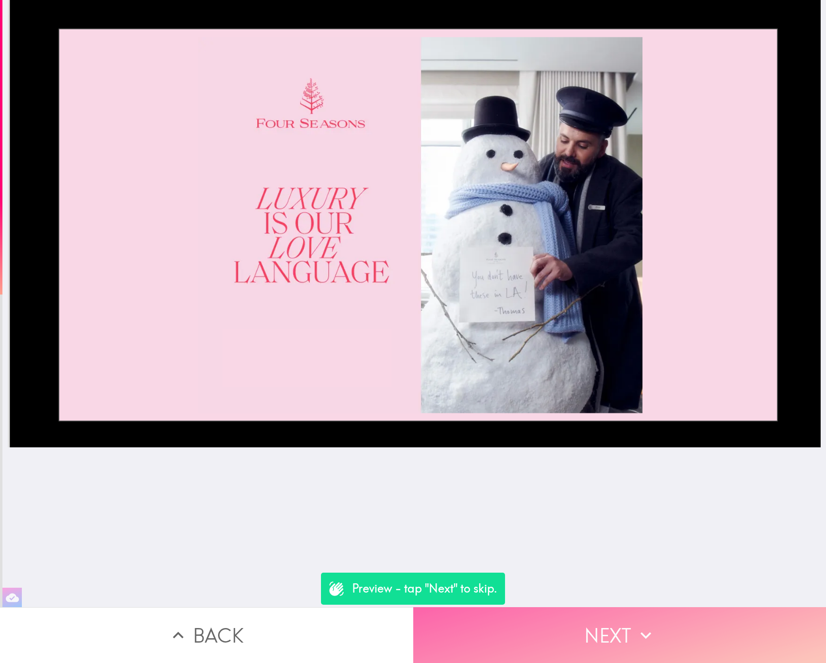
click at [592, 620] on button "Next" at bounding box center [619, 635] width 413 height 56
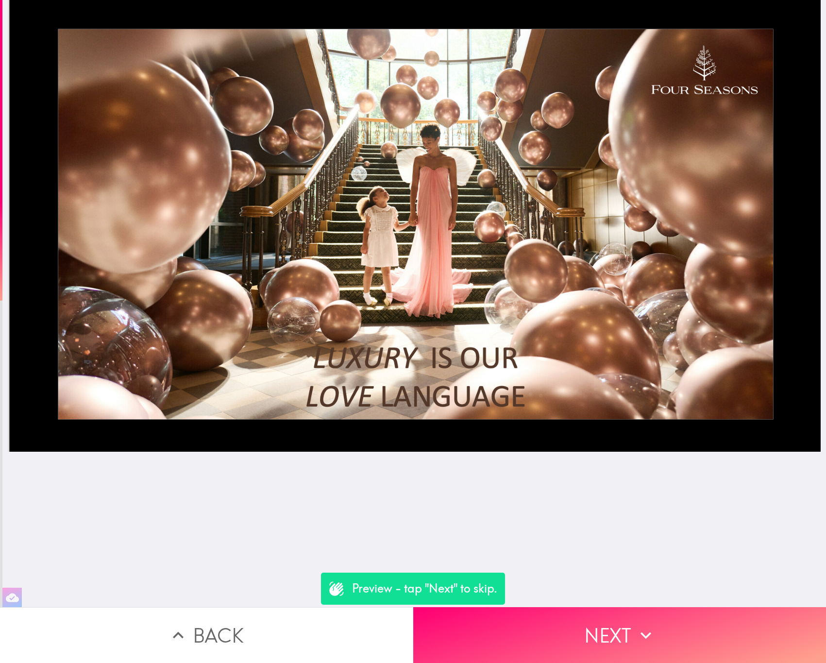
click at [283, 624] on button "Back" at bounding box center [206, 635] width 413 height 56
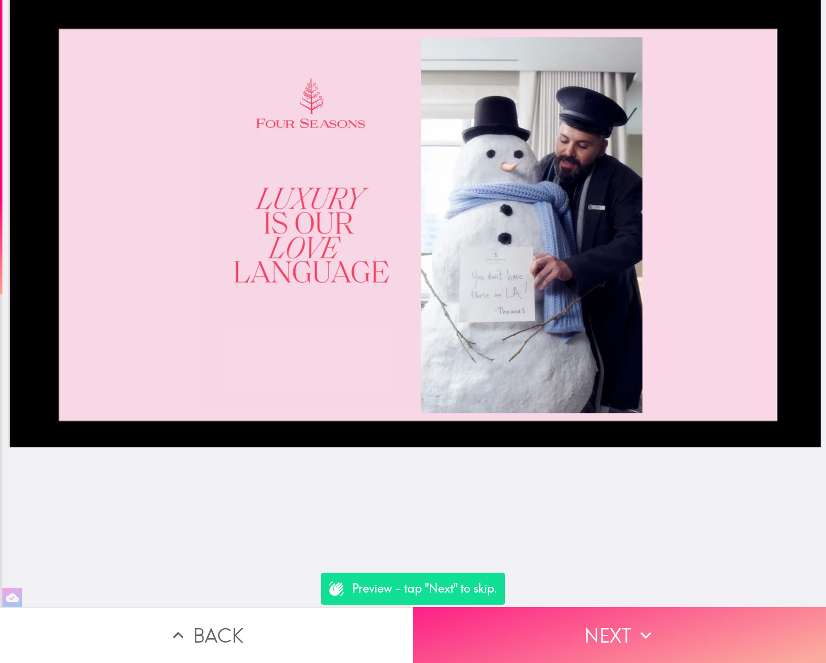
click at [581, 607] on button "Next" at bounding box center [619, 635] width 413 height 56
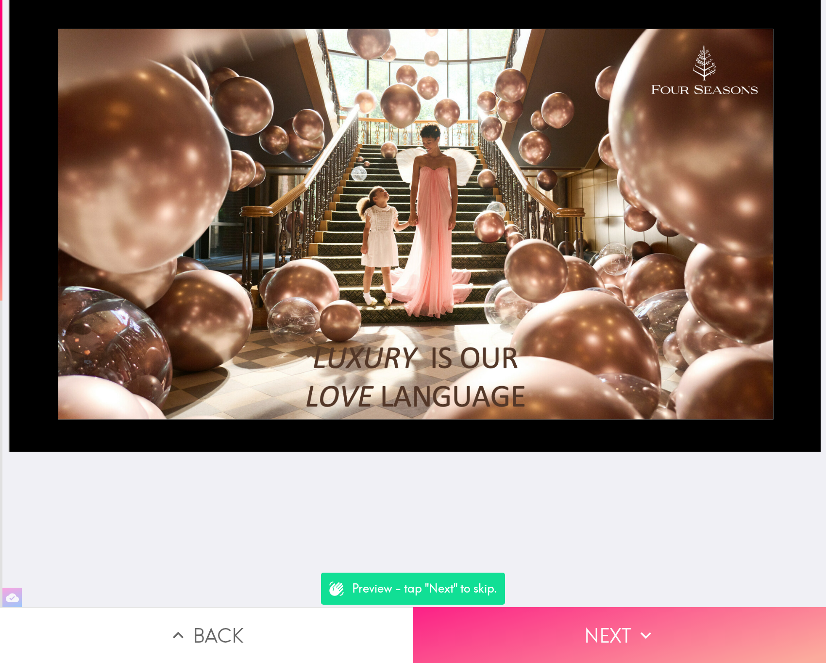
click at [581, 607] on button "Next" at bounding box center [619, 635] width 413 height 56
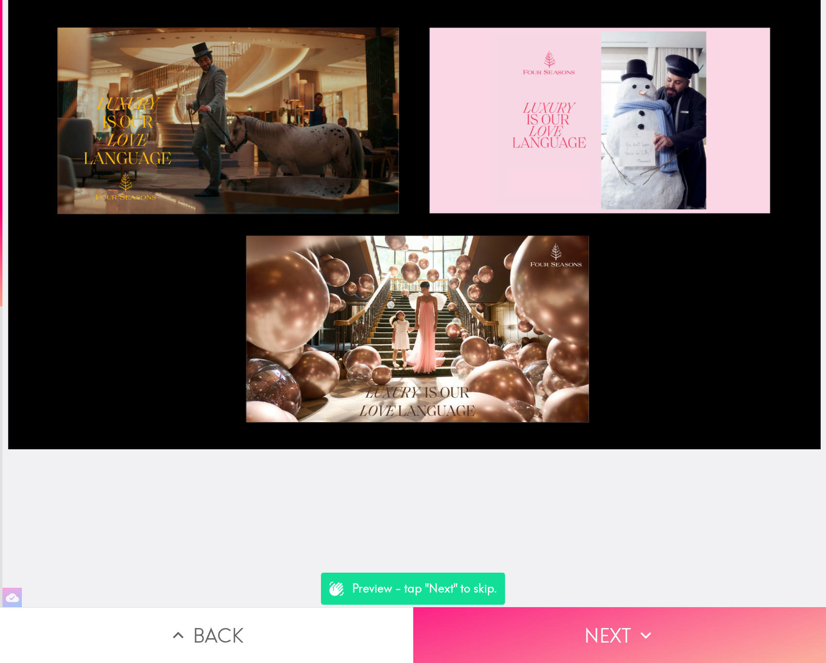
click at [581, 607] on button "Next" at bounding box center [619, 635] width 413 height 56
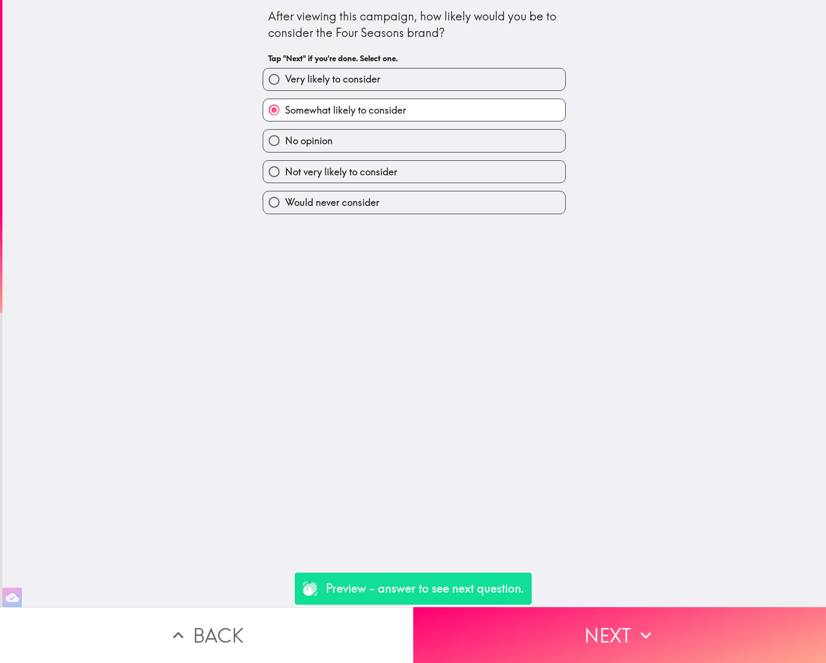
click at [203, 634] on button "Back" at bounding box center [206, 635] width 413 height 56
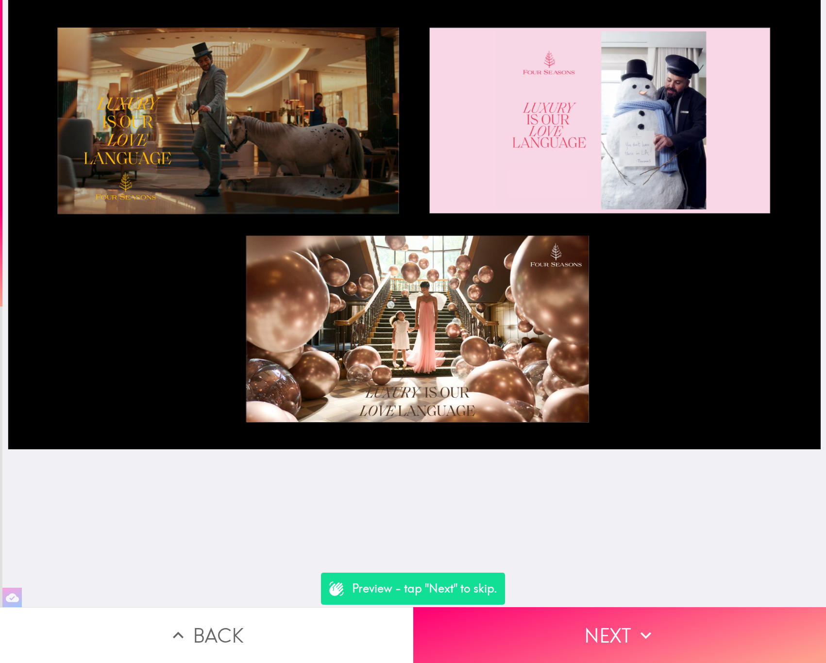
click at [203, 637] on button "Back" at bounding box center [206, 635] width 413 height 56
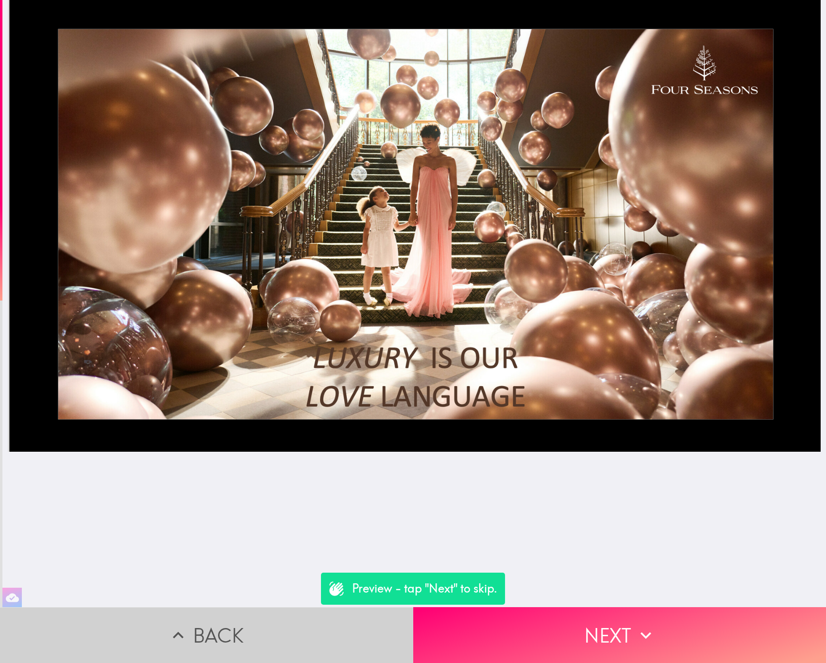
click at [219, 624] on button "Back" at bounding box center [206, 635] width 413 height 56
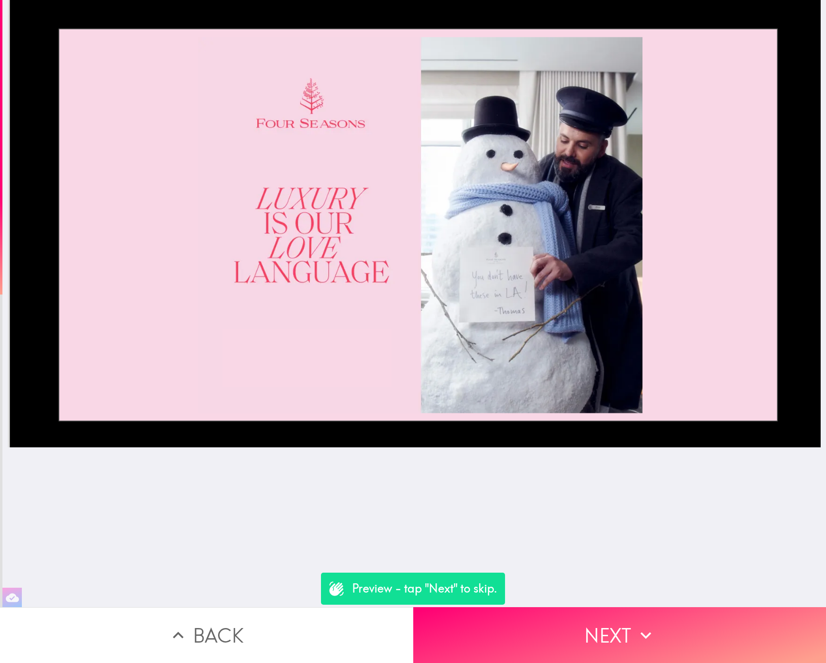
click at [216, 624] on button "Back" at bounding box center [206, 635] width 413 height 56
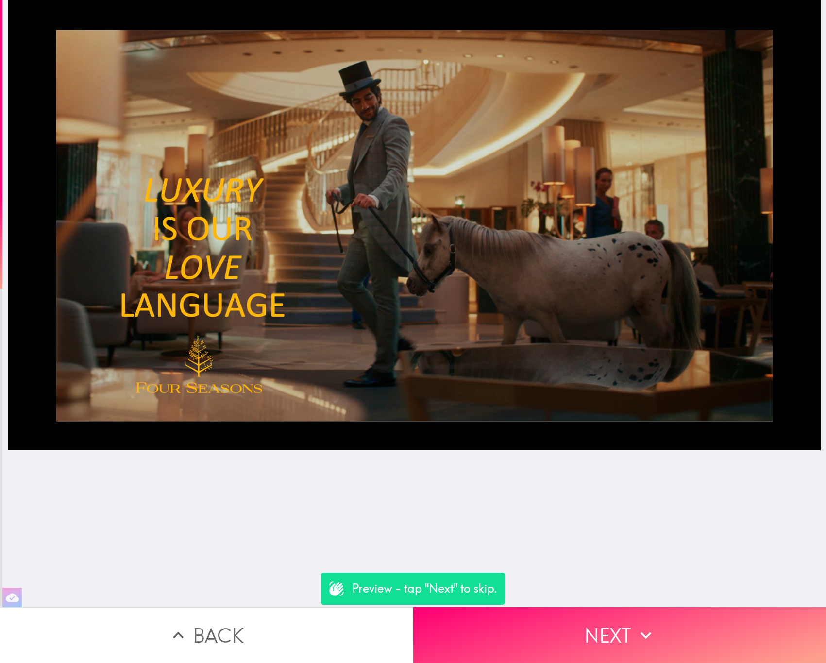
click at [216, 624] on button "Back" at bounding box center [206, 635] width 413 height 56
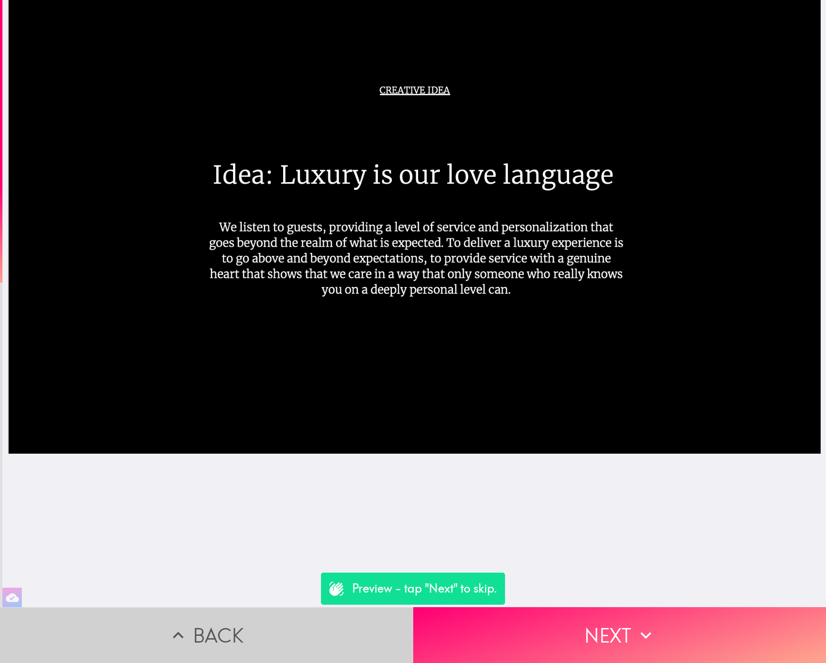
click at [216, 624] on button "Back" at bounding box center [206, 635] width 413 height 56
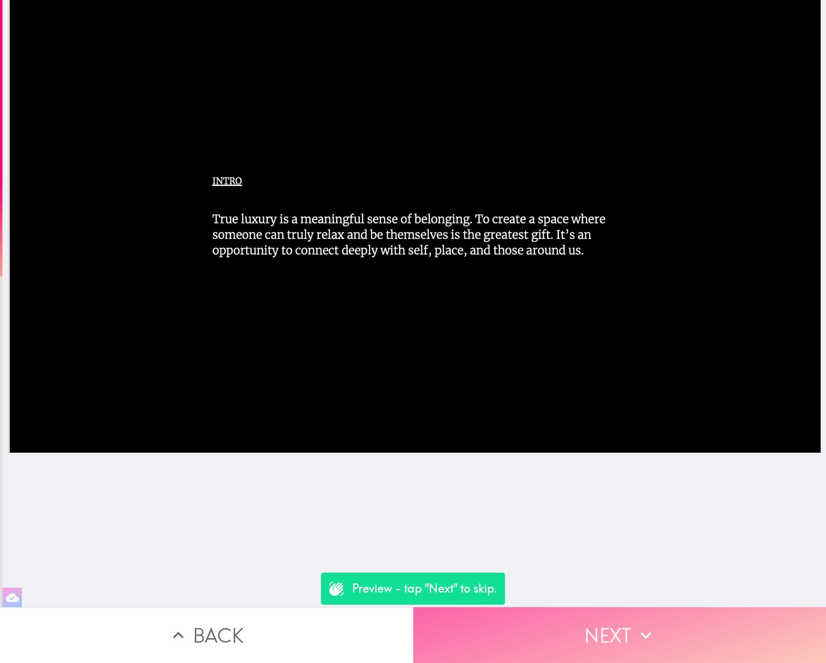
click at [596, 621] on button "Next" at bounding box center [619, 635] width 413 height 56
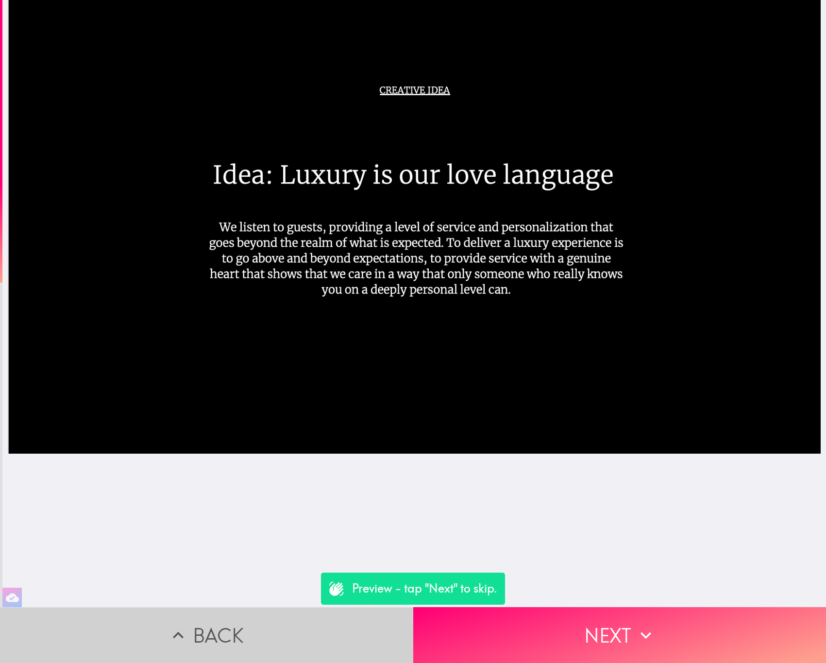
click at [242, 609] on button "Back" at bounding box center [206, 635] width 413 height 56
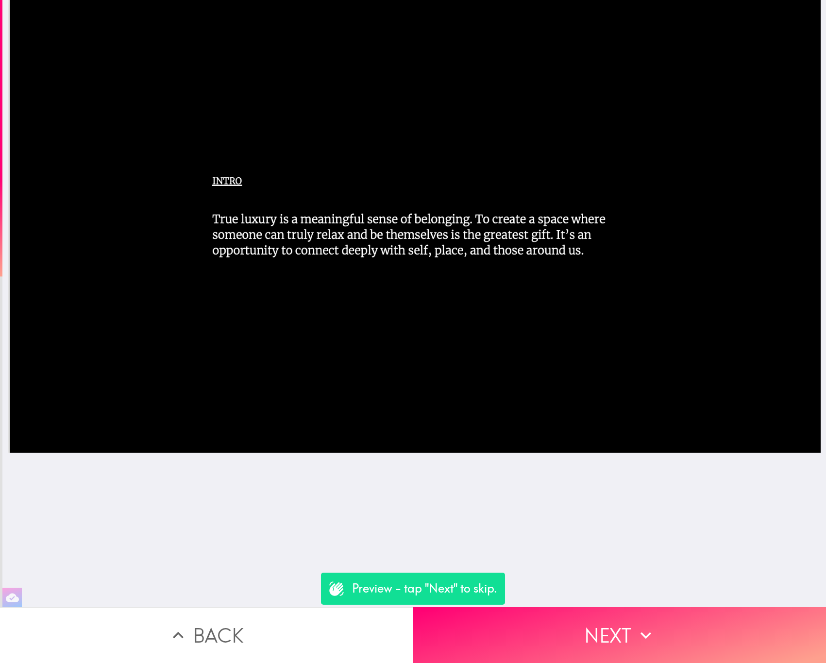
click at [238, 593] on div at bounding box center [414, 303] width 824 height 607
click at [339, 609] on button "Back" at bounding box center [206, 635] width 413 height 56
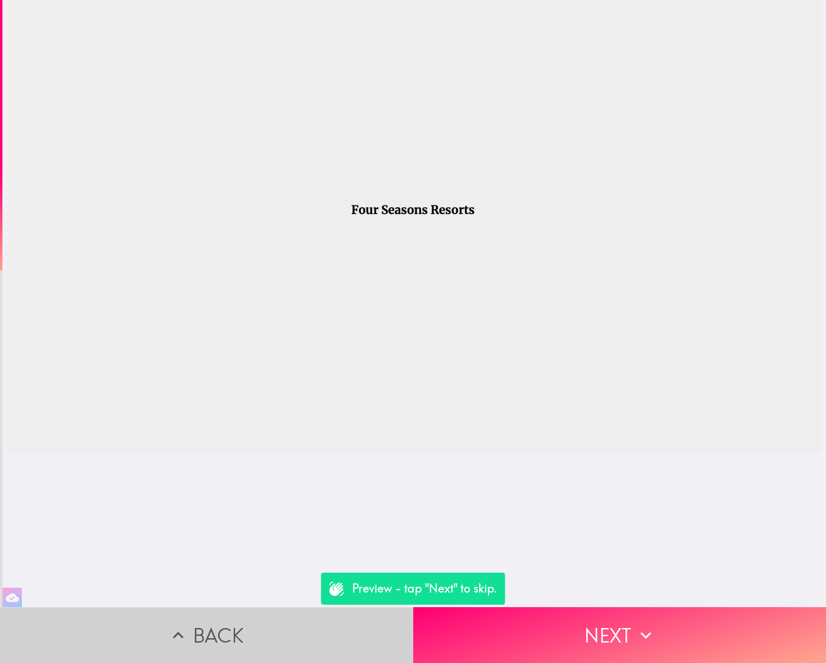
click at [339, 609] on button "Back" at bounding box center [206, 635] width 413 height 56
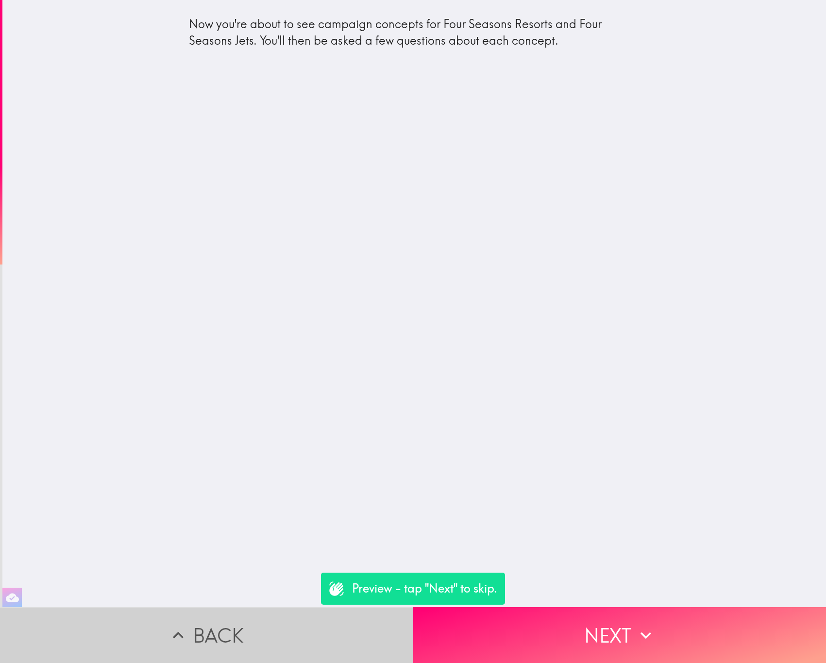
click at [339, 609] on button "Back" at bounding box center [206, 635] width 413 height 56
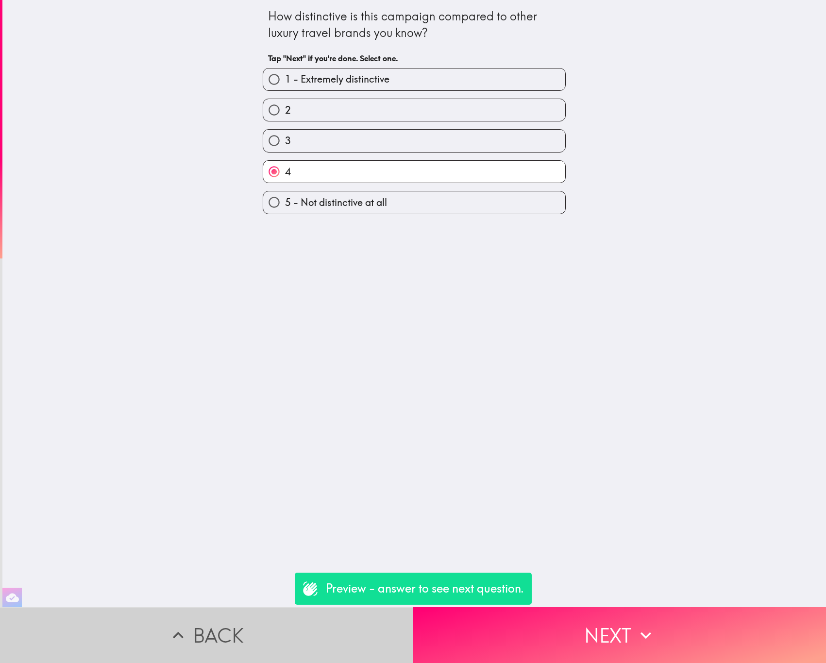
click at [339, 609] on button "Back" at bounding box center [206, 635] width 413 height 56
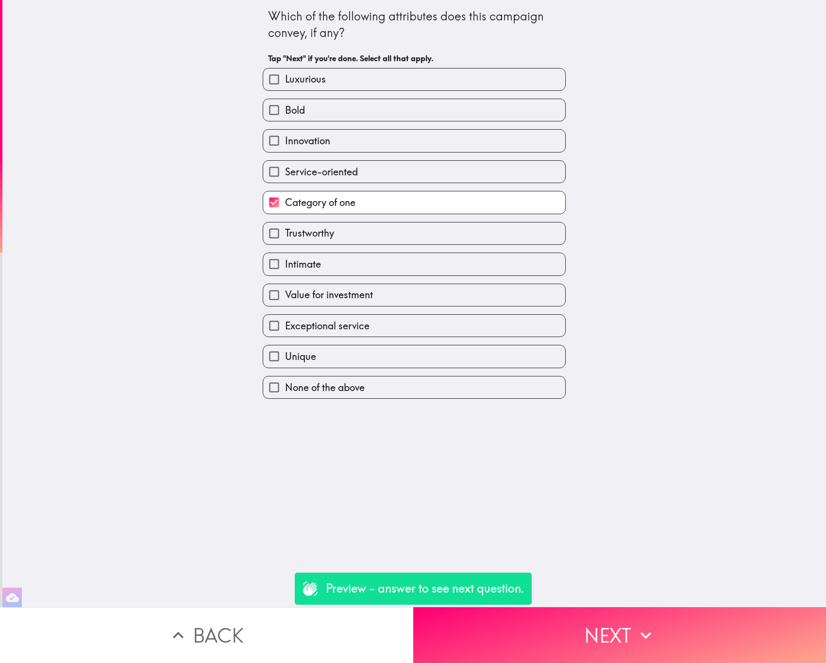
click at [338, 609] on button "Back" at bounding box center [206, 635] width 413 height 56
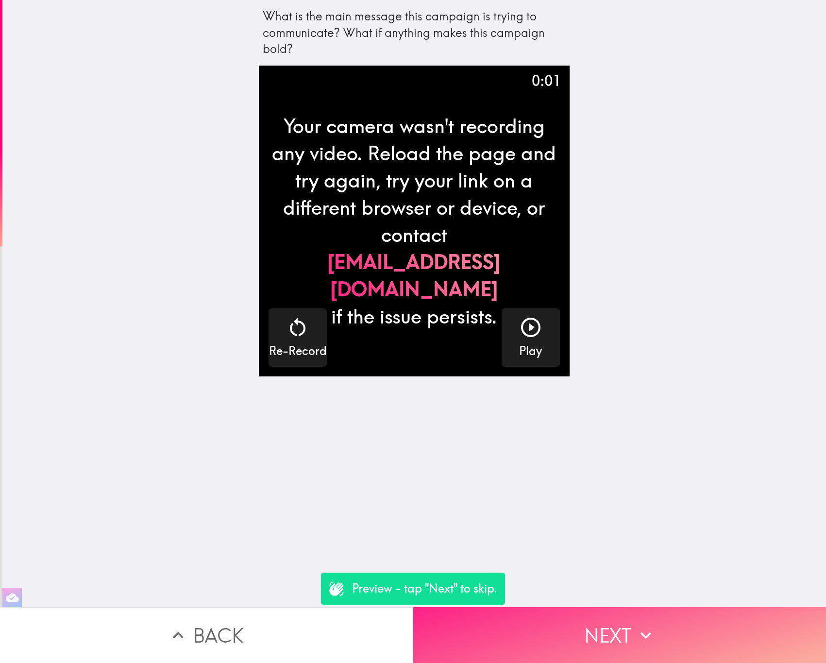
click at [681, 607] on button "Next" at bounding box center [619, 635] width 413 height 56
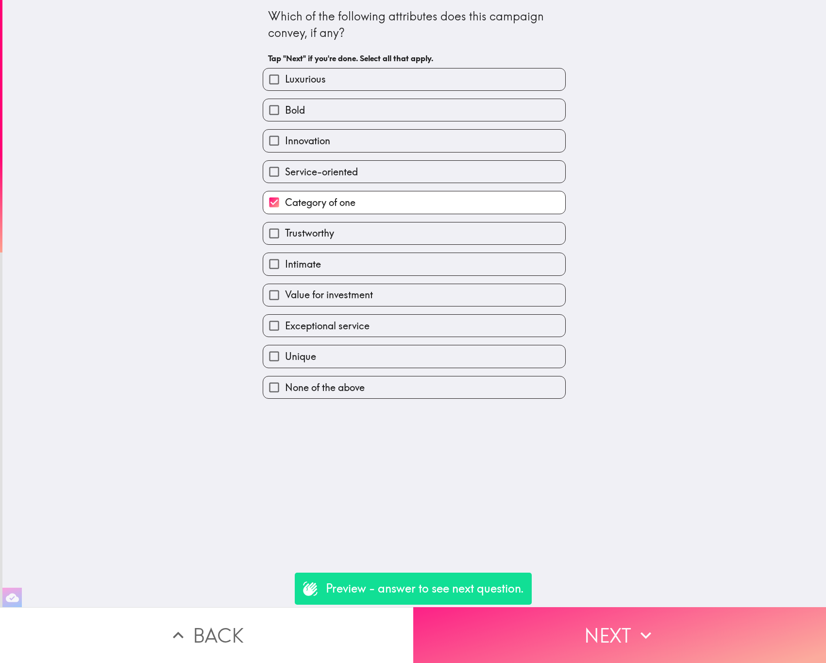
click at [685, 609] on button "Next" at bounding box center [619, 635] width 413 height 56
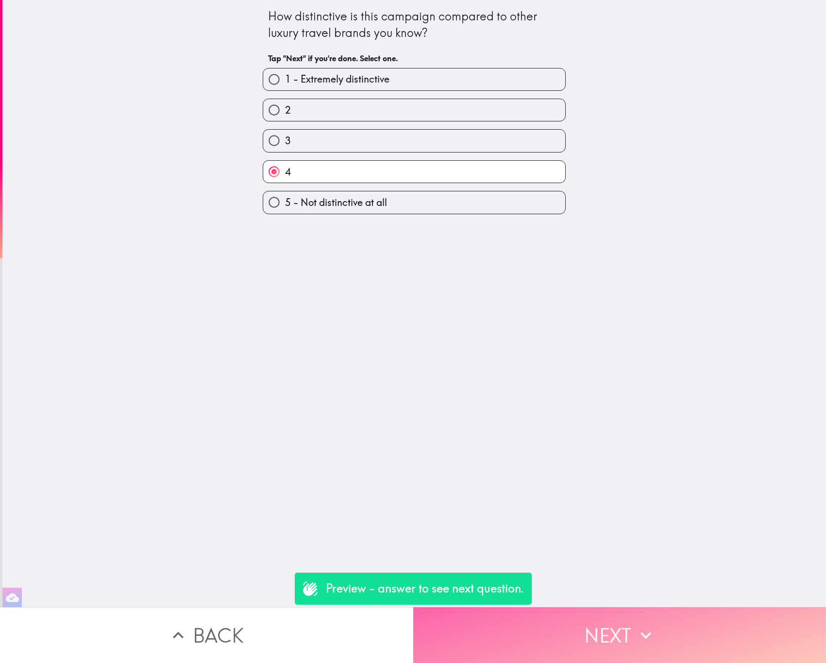
click at [682, 609] on button "Next" at bounding box center [619, 635] width 413 height 56
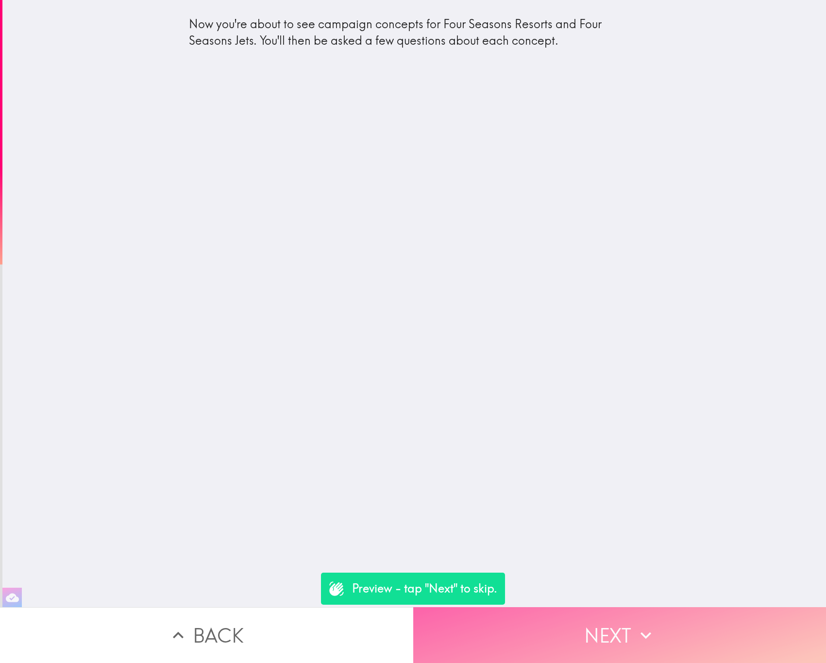
click at [639, 637] on button "Next" at bounding box center [619, 635] width 413 height 56
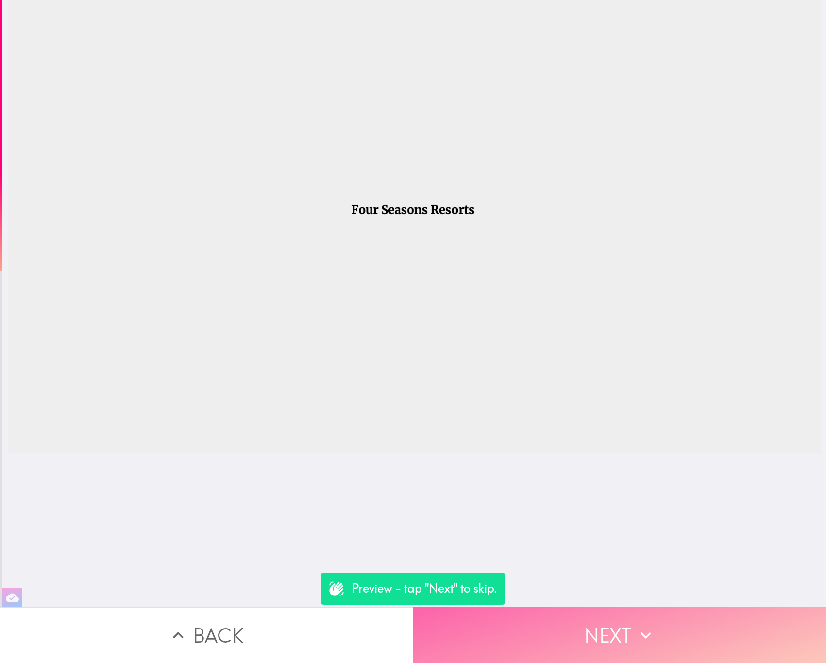
click at [627, 615] on button "Next" at bounding box center [619, 635] width 413 height 56
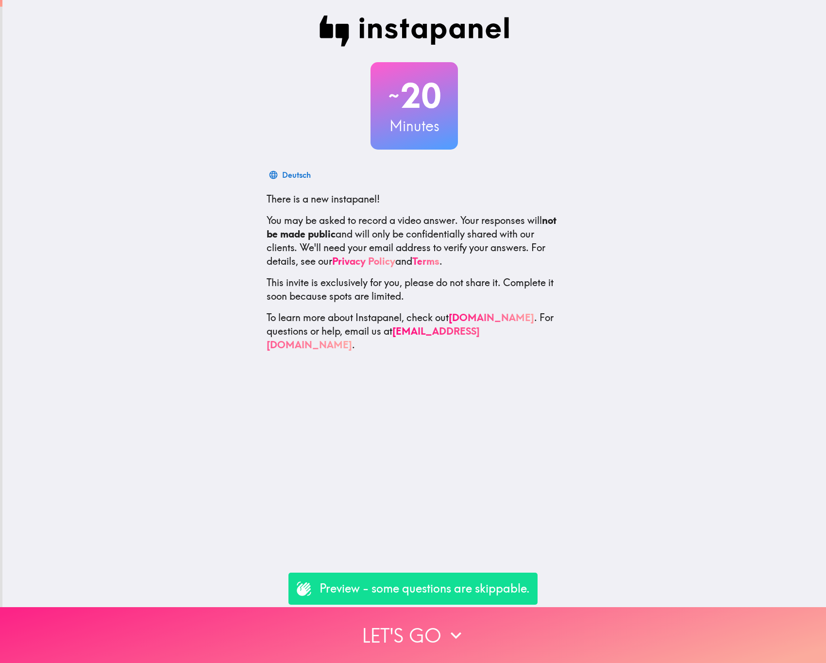
click at [433, 627] on button "Let's go" at bounding box center [413, 635] width 826 height 56
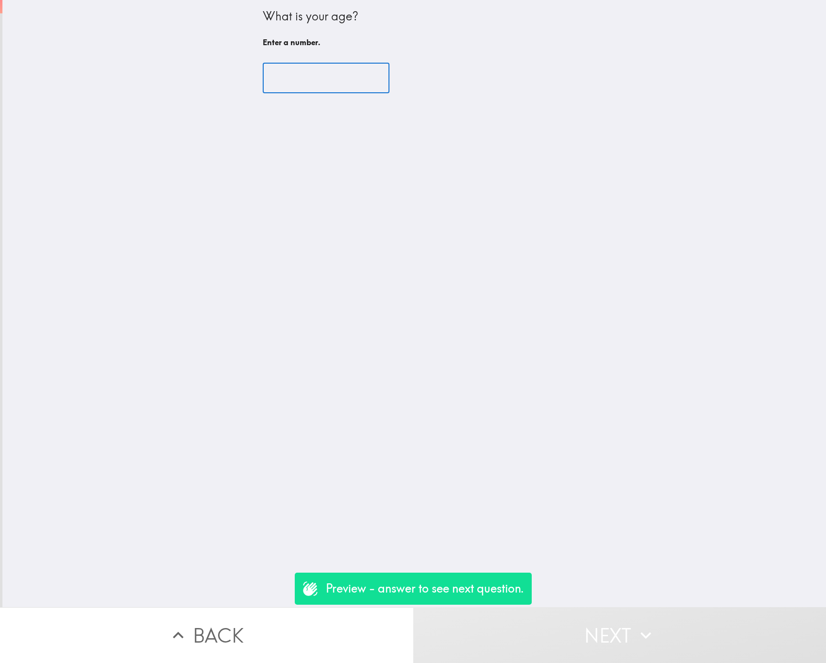
click at [270, 79] on input "number" at bounding box center [326, 78] width 127 height 30
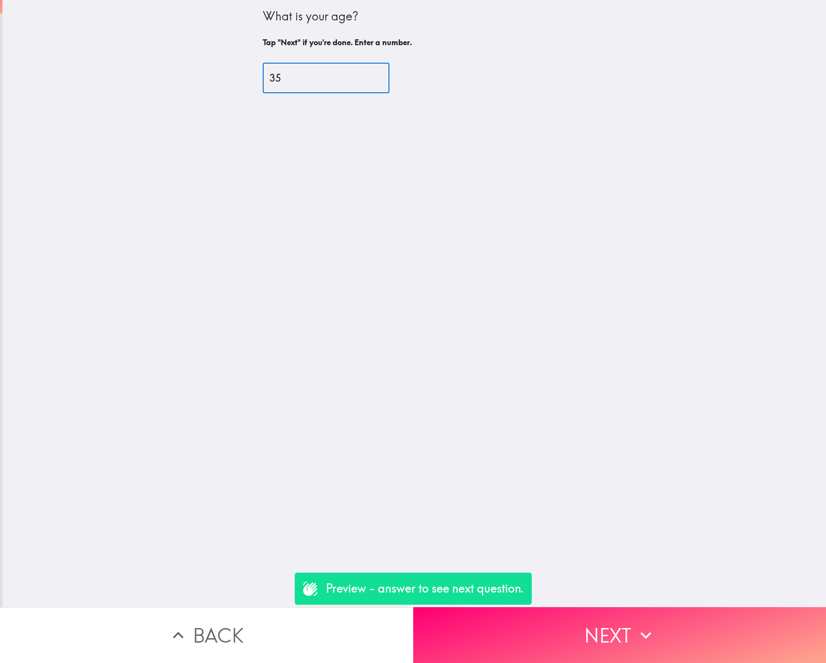
type input "35"
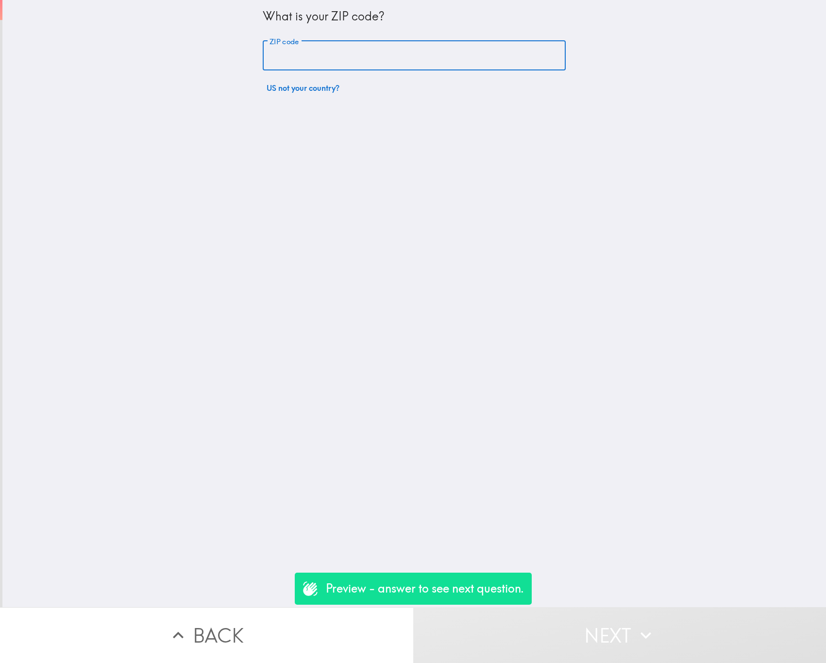
click at [302, 60] on input "ZIP code" at bounding box center [414, 56] width 303 height 30
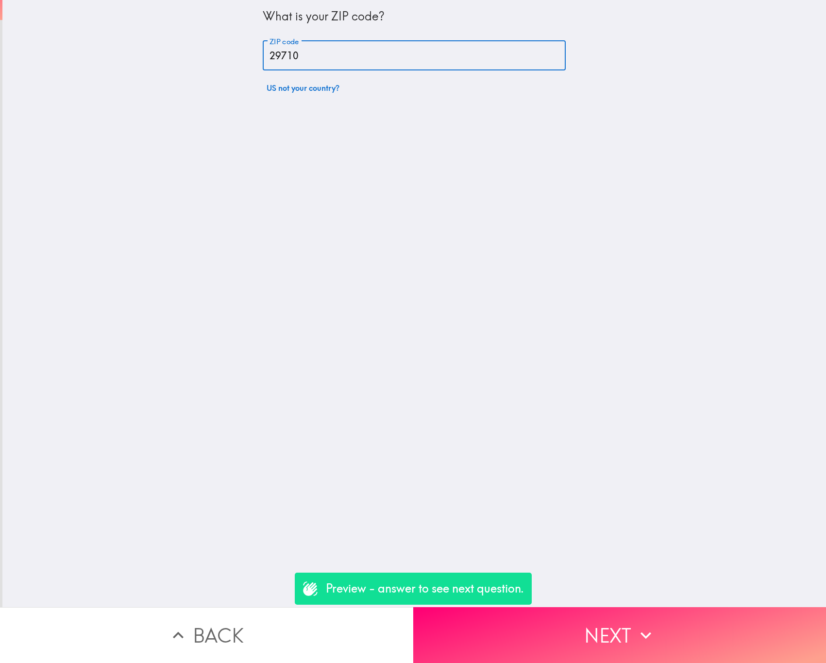
type input "29710"
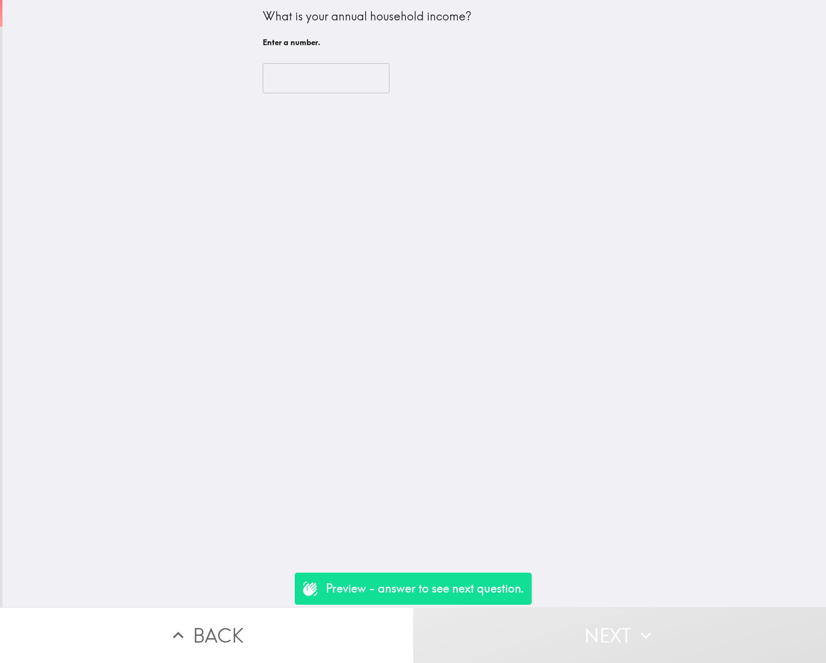
drag, startPoint x: 302, startPoint y: 59, endPoint x: 300, endPoint y: 79, distance: 20.5
click at [302, 71] on div "​" at bounding box center [414, 77] width 303 height 53
click at [300, 79] on input "number" at bounding box center [326, 78] width 127 height 30
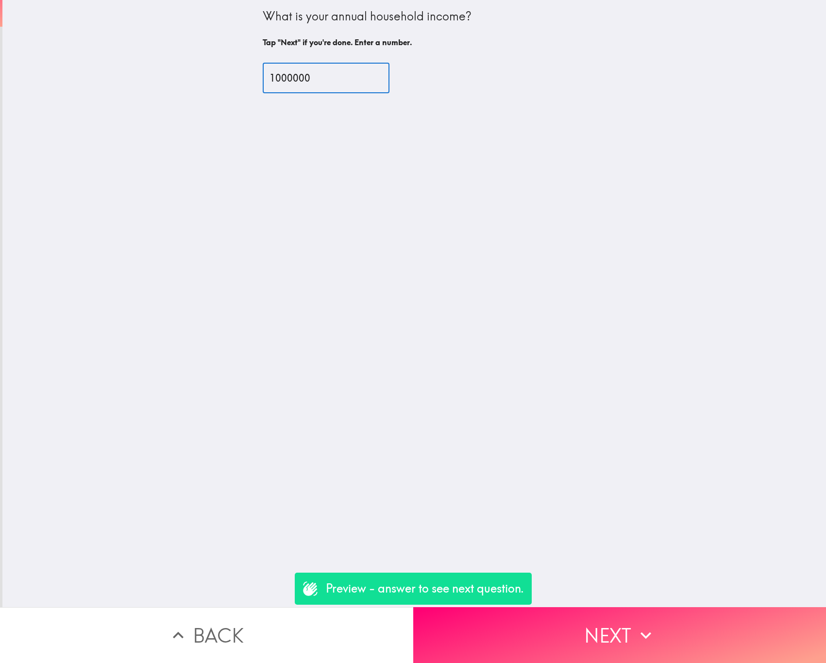
type input "1000000"
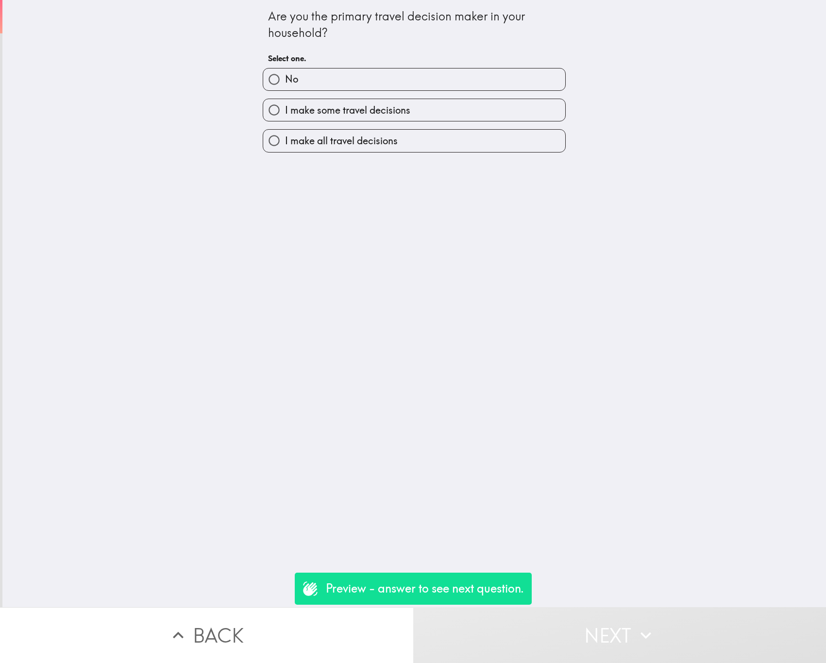
click at [295, 91] on div "I make some travel decisions" at bounding box center [410, 106] width 311 height 31
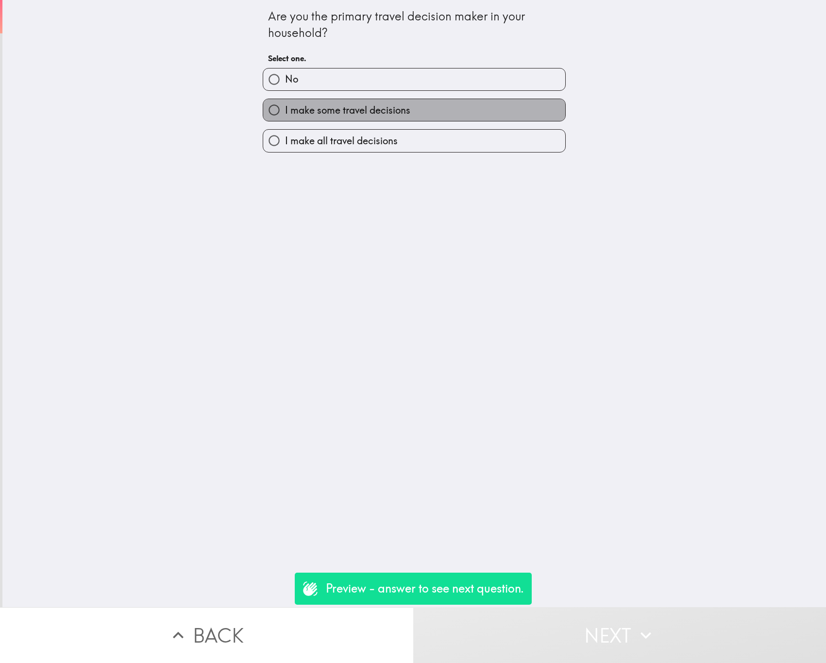
click at [310, 111] on span "I make some travel decisions" at bounding box center [347, 110] width 125 height 14
click at [285, 111] on input "I make some travel decisions" at bounding box center [274, 110] width 22 height 22
radio input "true"
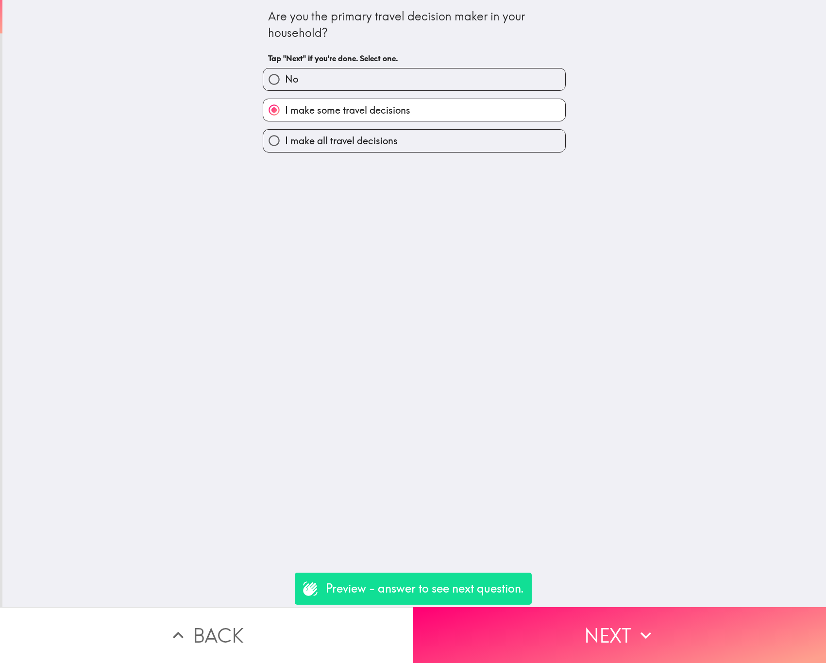
click at [350, 137] on span "I make all travel decisions" at bounding box center [341, 141] width 113 height 14
click at [285, 137] on input "I make all travel decisions" at bounding box center [274, 141] width 22 height 22
radio input "true"
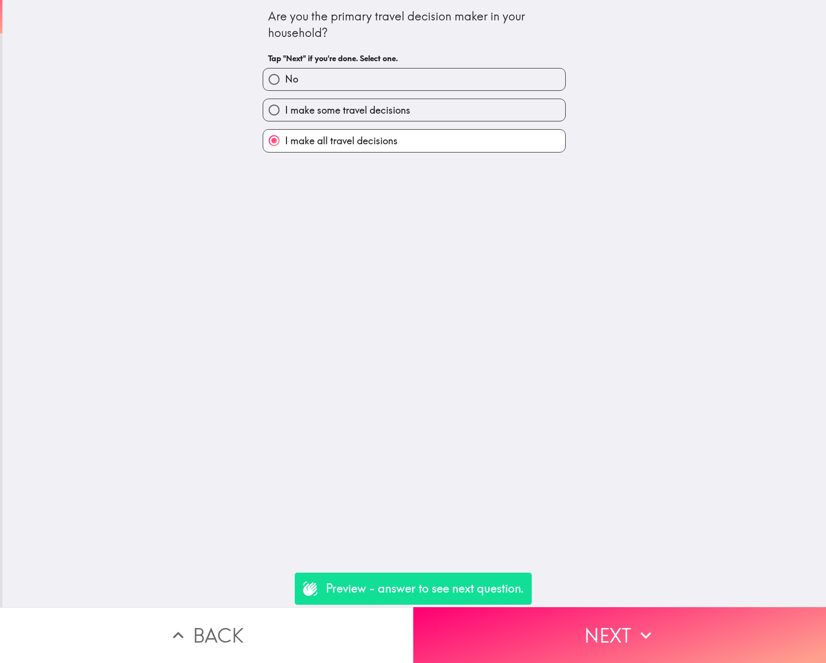
click at [588, 582] on div "Are you the primary travel decision maker in your household? Tap "Next" if you'…" at bounding box center [414, 303] width 824 height 607
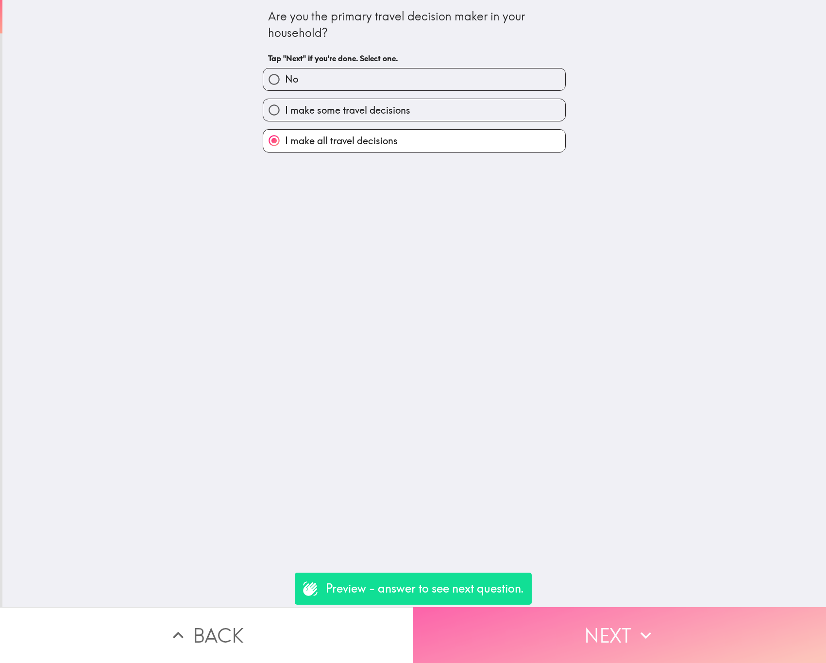
click at [603, 607] on button "Next" at bounding box center [619, 635] width 413 height 56
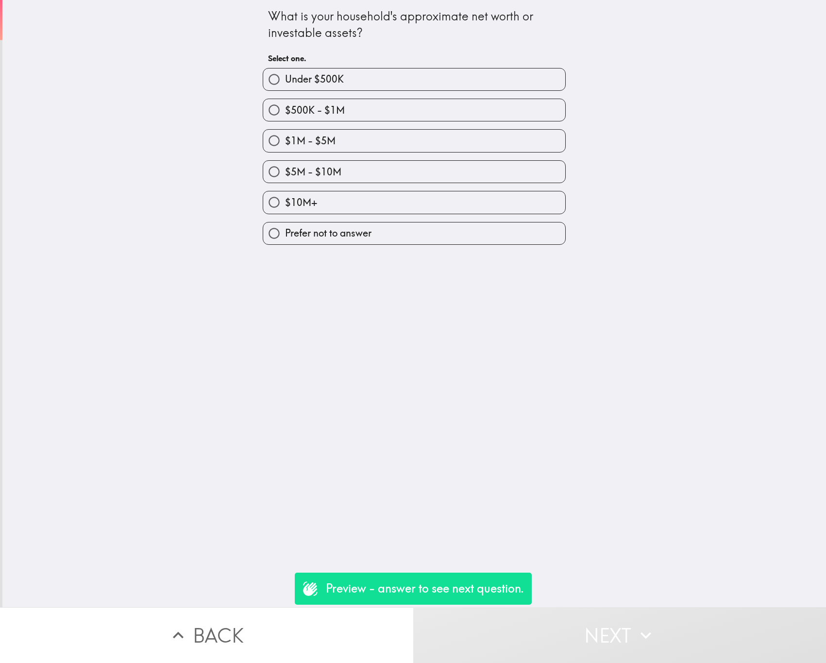
click at [384, 207] on label "$10M+" at bounding box center [414, 202] width 302 height 22
click at [285, 207] on input "$10M+" at bounding box center [274, 202] width 22 height 22
radio input "true"
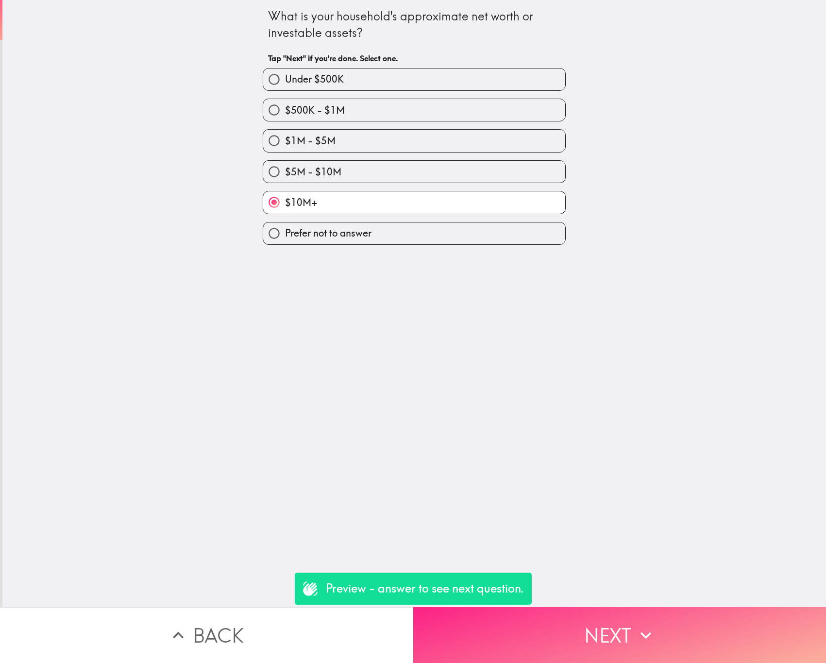
click at [585, 607] on button "Next" at bounding box center [619, 635] width 413 height 56
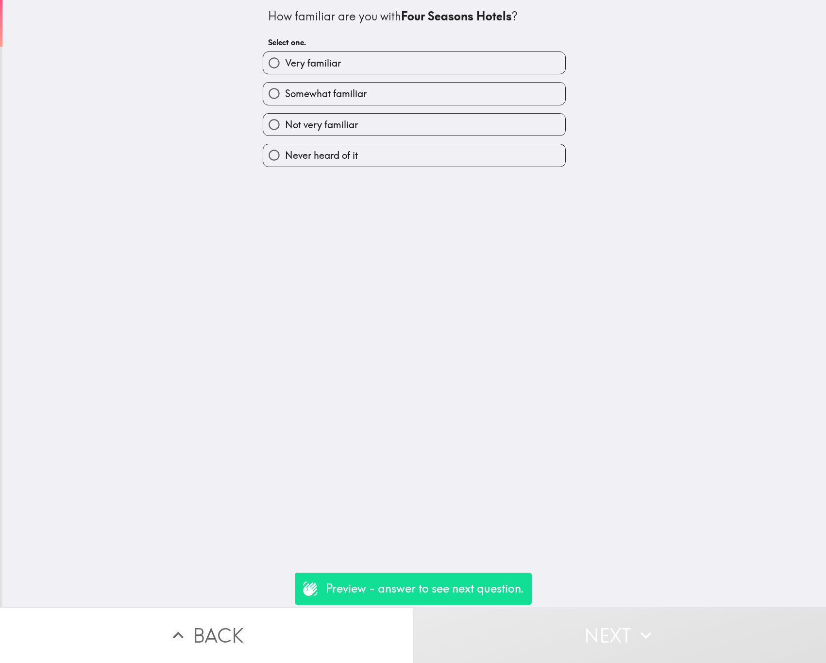
click at [384, 149] on label "Never heard of it" at bounding box center [414, 155] width 302 height 22
click at [285, 149] on input "Never heard of it" at bounding box center [274, 155] width 22 height 22
radio input "true"
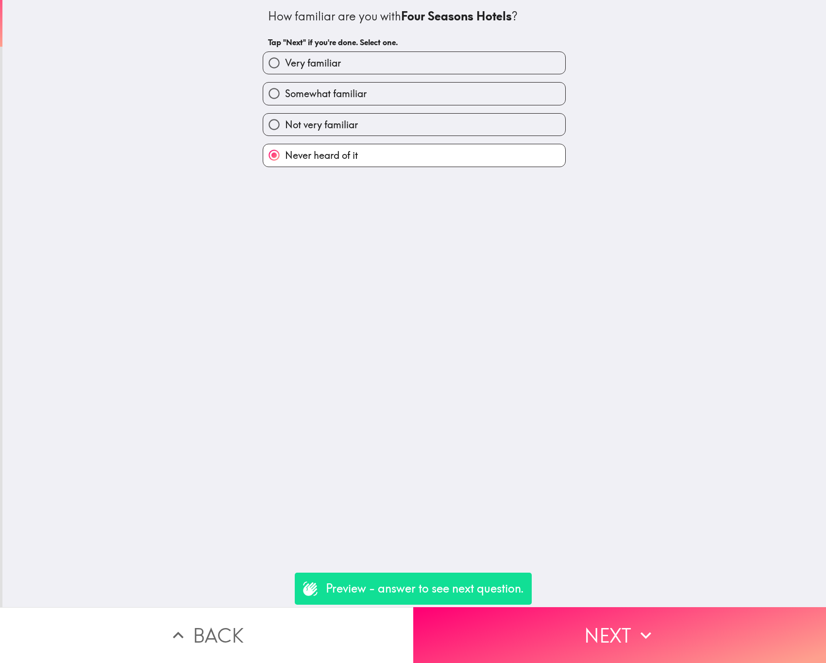
click at [3, 312] on div "How familiar are you with Four Seasons Hotels ? Tap "Next" if you're done. Sele…" at bounding box center [414, 303] width 824 height 607
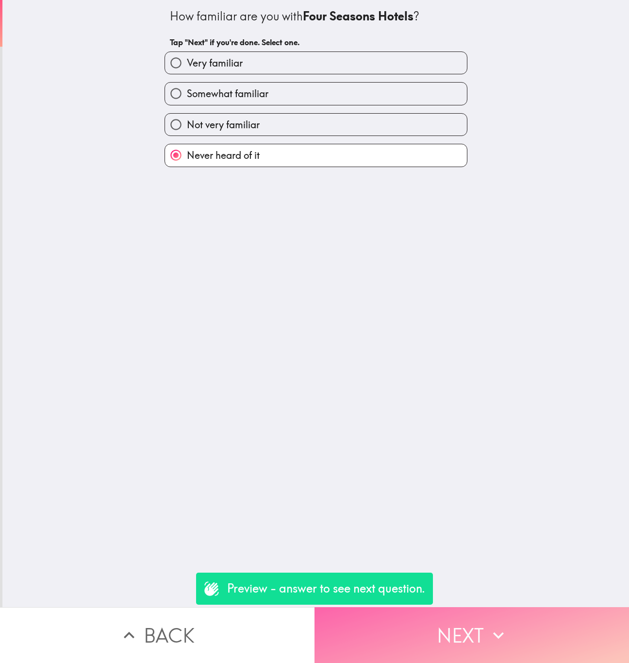
click at [425, 617] on button "Next" at bounding box center [472, 635] width 315 height 56
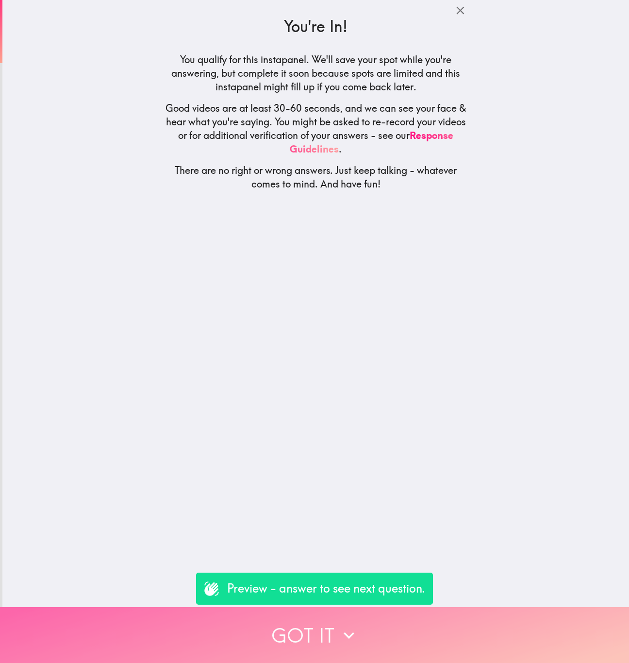
click at [452, 643] on button "Got it" at bounding box center [314, 635] width 629 height 56
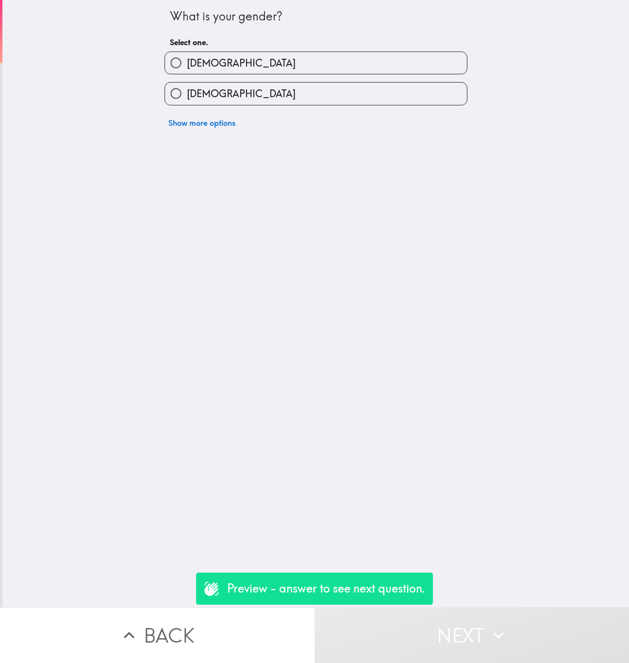
click at [270, 86] on label "[DEMOGRAPHIC_DATA]" at bounding box center [316, 94] width 302 height 22
click at [187, 86] on input "[DEMOGRAPHIC_DATA]" at bounding box center [176, 94] width 22 height 22
radio input "true"
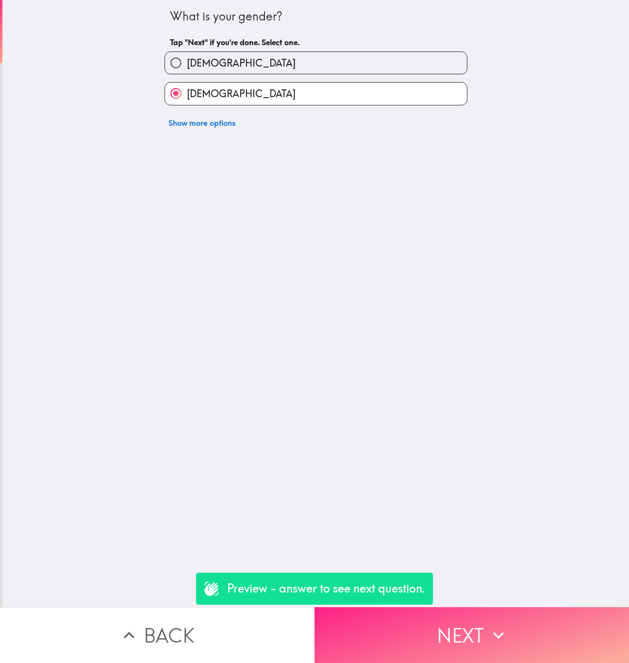
click at [490, 625] on icon "button" at bounding box center [498, 635] width 21 height 21
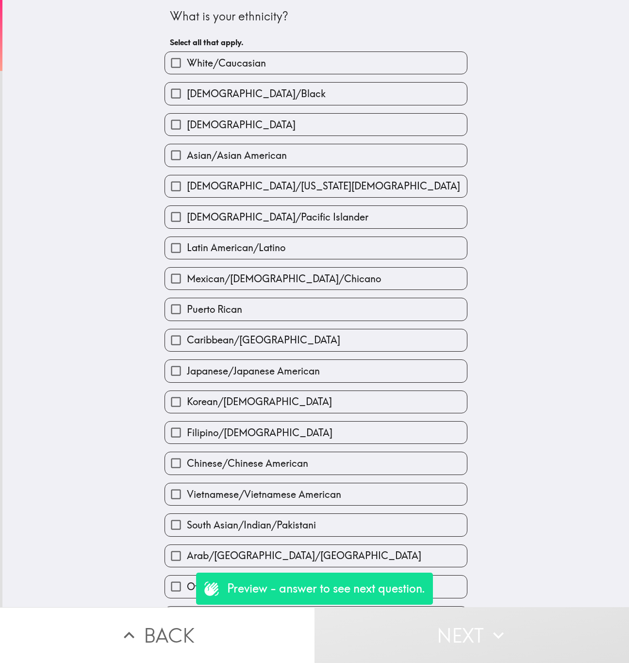
click at [257, 83] on label "[DEMOGRAPHIC_DATA]/Black" at bounding box center [316, 94] width 302 height 22
click at [187, 83] on input "[DEMOGRAPHIC_DATA]/Black" at bounding box center [176, 94] width 22 height 22
checkbox input "true"
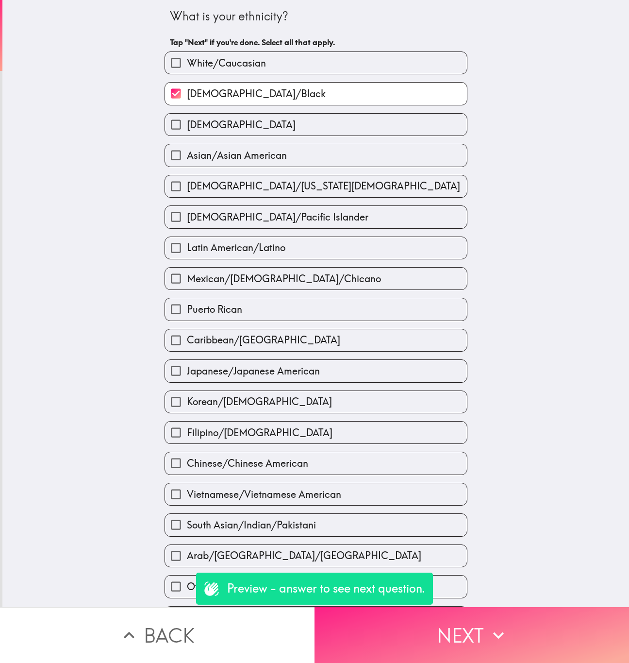
click at [498, 629] on icon "button" at bounding box center [498, 635] width 21 height 21
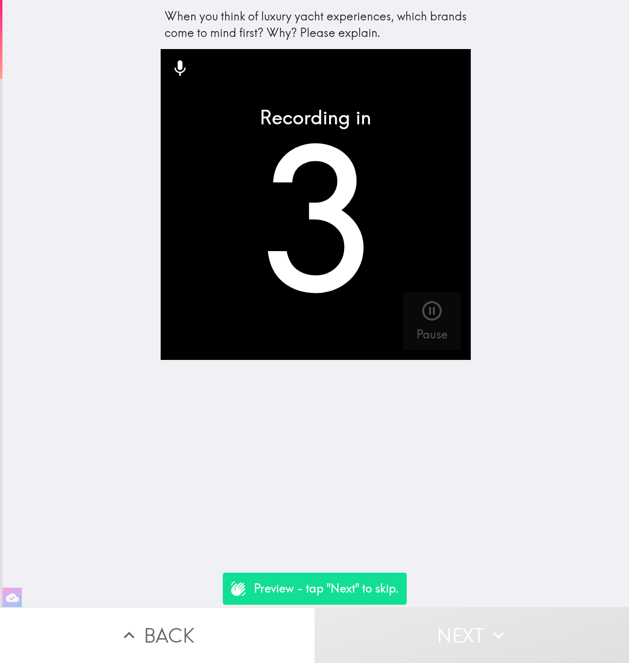
click at [442, 608] on button "Next" at bounding box center [472, 635] width 315 height 56
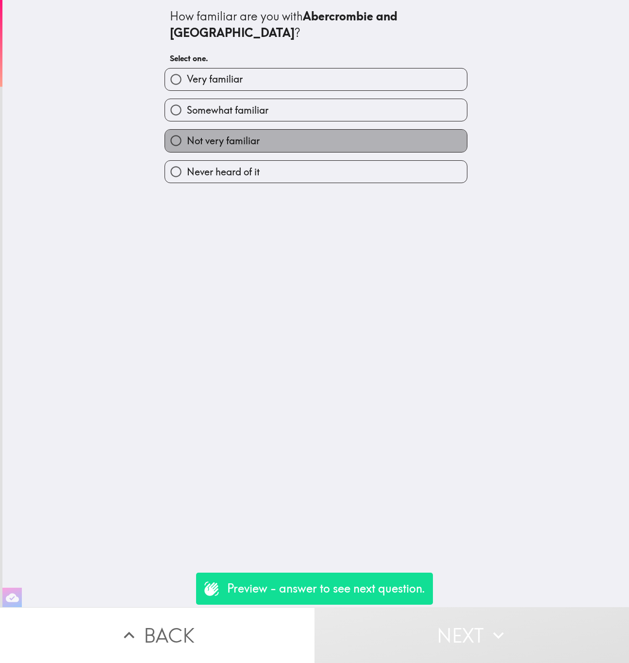
click at [319, 130] on label "Not very familiar" at bounding box center [316, 141] width 302 height 22
click at [187, 130] on input "Not very familiar" at bounding box center [176, 141] width 22 height 22
radio input "true"
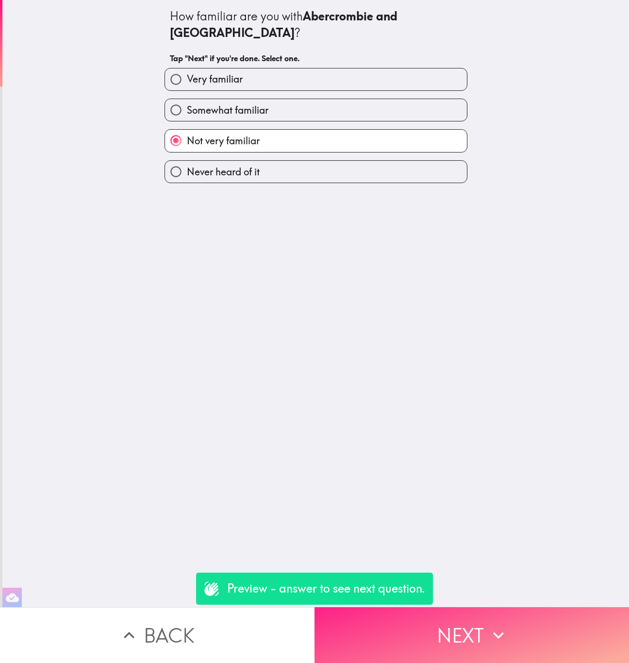
click at [494, 607] on button "Next" at bounding box center [472, 635] width 315 height 56
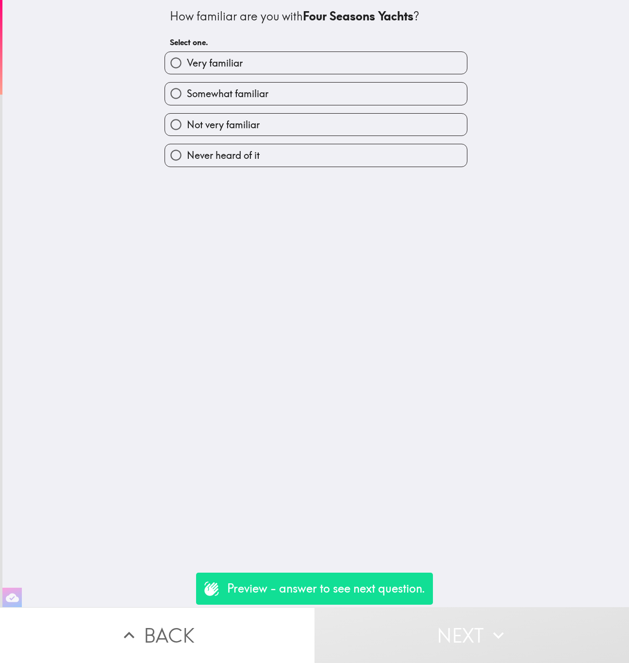
click at [296, 98] on label "Somewhat familiar" at bounding box center [316, 94] width 302 height 22
click at [187, 98] on input "Somewhat familiar" at bounding box center [176, 94] width 22 height 22
radio input "true"
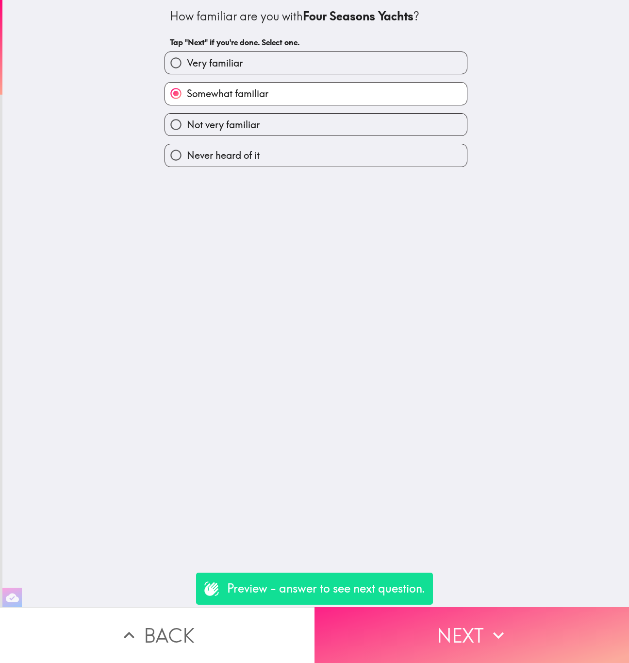
click at [459, 607] on button "Next" at bounding box center [472, 635] width 315 height 56
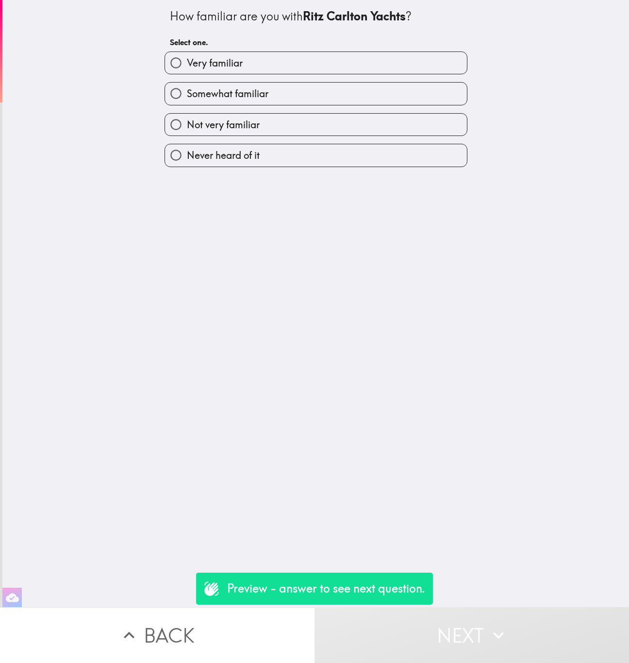
click at [274, 66] on label "Very familiar" at bounding box center [316, 63] width 302 height 22
click at [187, 66] on input "Very familiar" at bounding box center [176, 63] width 22 height 22
radio input "true"
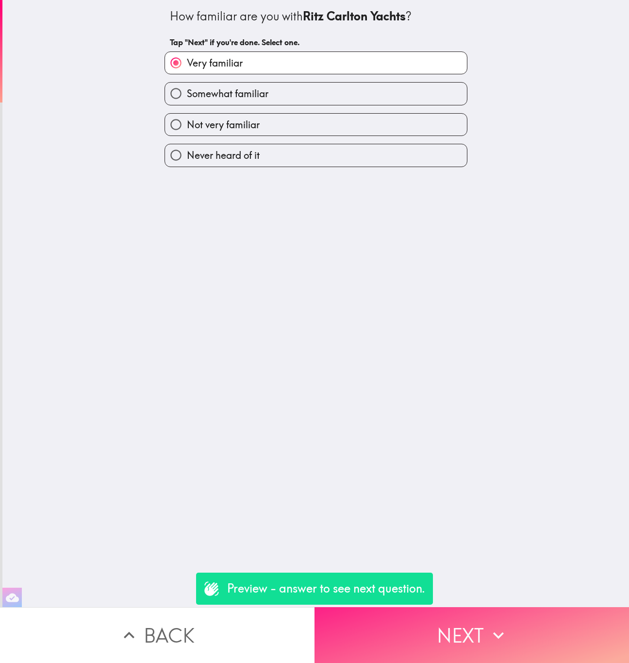
click at [454, 634] on button "Next" at bounding box center [472, 635] width 315 height 56
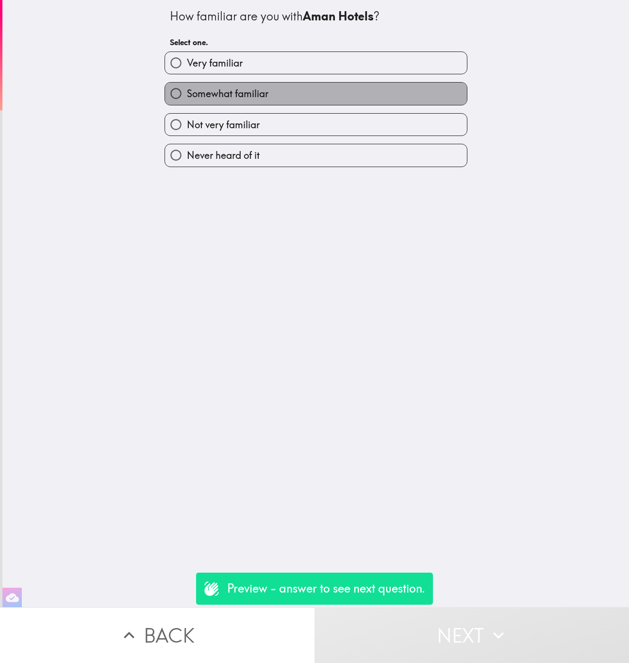
click at [305, 98] on label "Somewhat familiar" at bounding box center [316, 94] width 302 height 22
click at [187, 98] on input "Somewhat familiar" at bounding box center [176, 94] width 22 height 22
radio input "true"
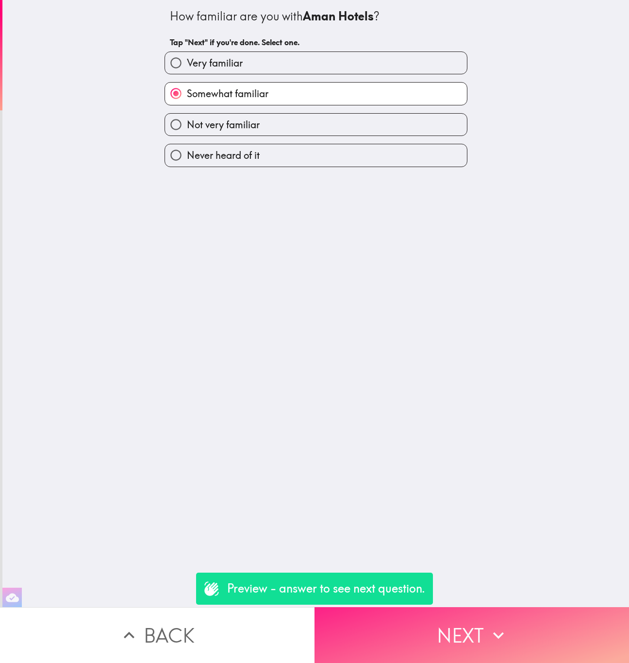
click at [465, 609] on button "Next" at bounding box center [472, 635] width 315 height 56
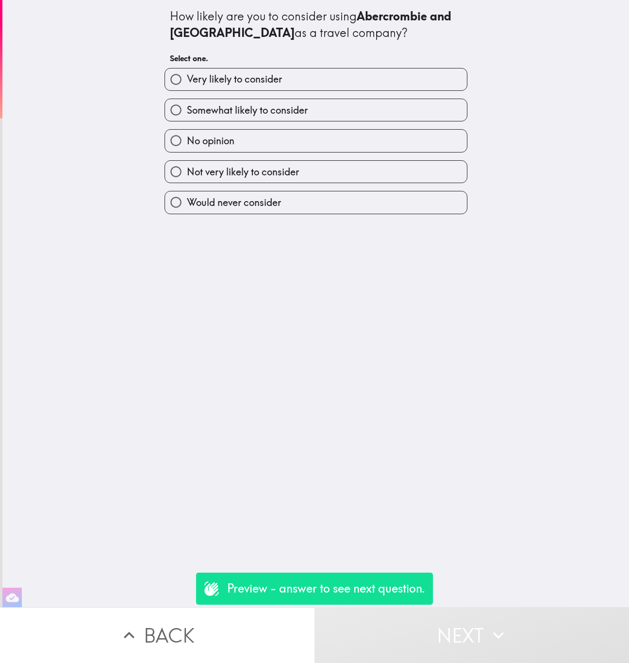
click at [312, 78] on label "Very likely to consider" at bounding box center [316, 79] width 302 height 22
click at [187, 78] on input "Very likely to consider" at bounding box center [176, 79] width 22 height 22
radio input "true"
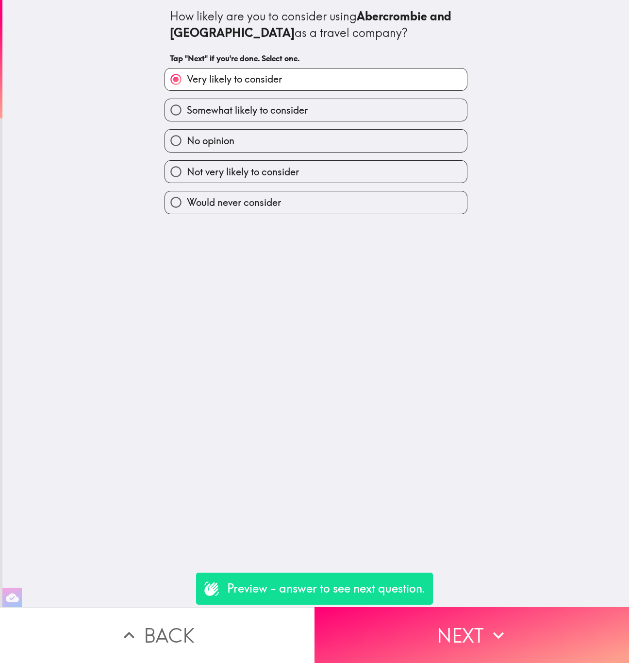
click at [208, 618] on button "Back" at bounding box center [157, 635] width 315 height 56
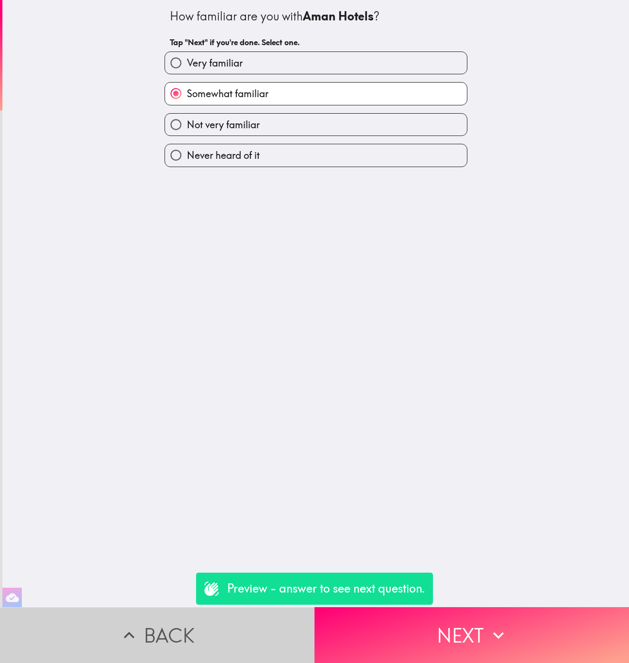
click at [202, 634] on button "Back" at bounding box center [157, 635] width 315 height 56
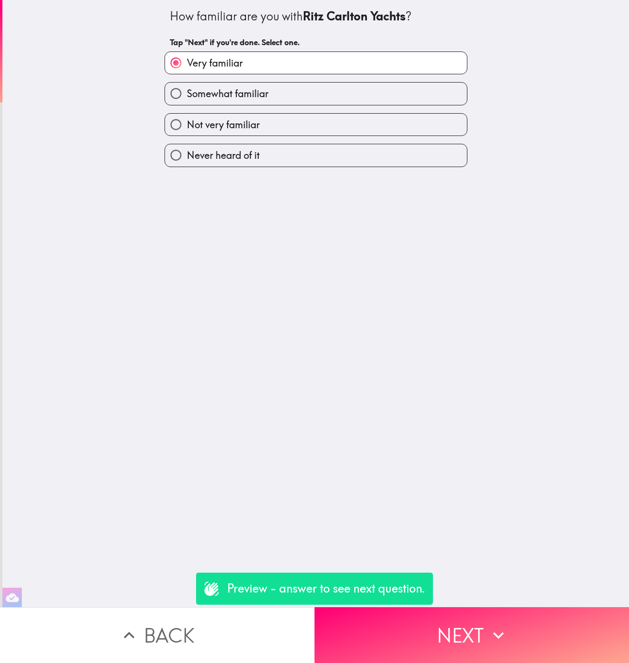
click at [202, 634] on button "Back" at bounding box center [157, 635] width 315 height 56
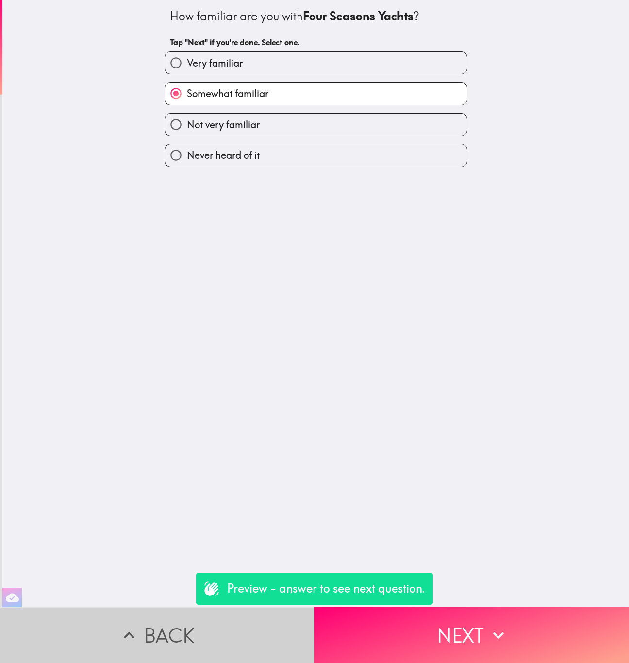
click at [202, 634] on button "Back" at bounding box center [157, 635] width 315 height 56
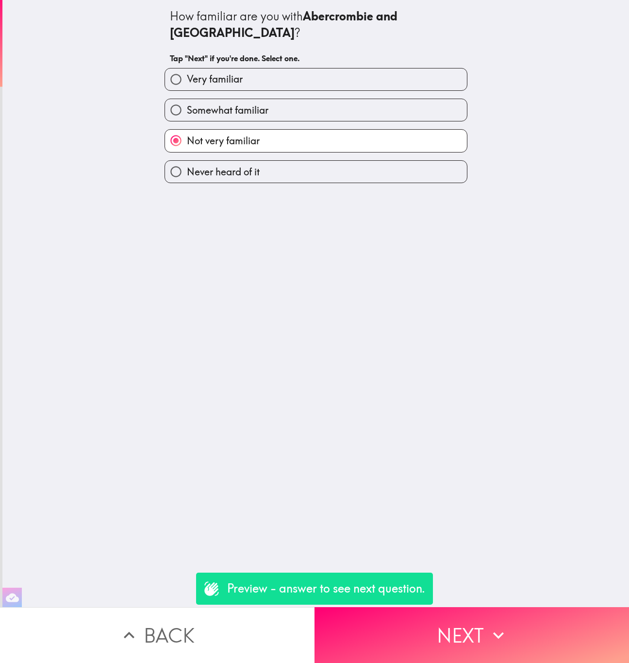
click at [202, 634] on button "Back" at bounding box center [157, 635] width 315 height 56
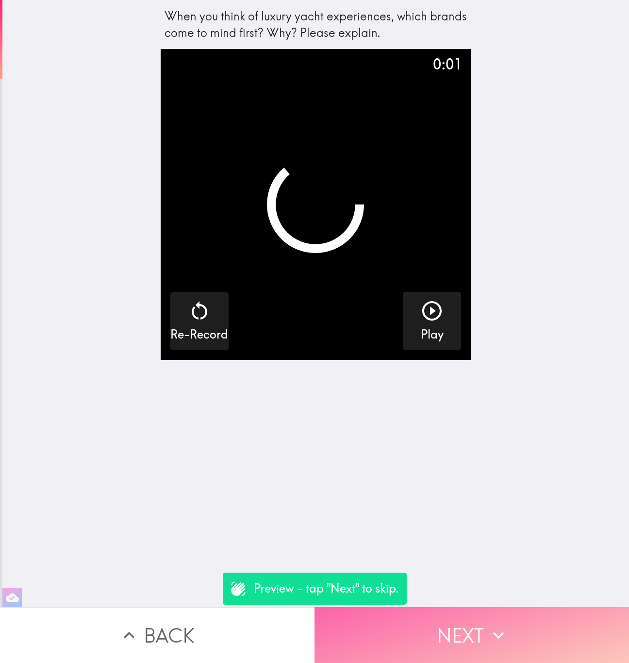
click at [458, 623] on button "Next" at bounding box center [472, 635] width 315 height 56
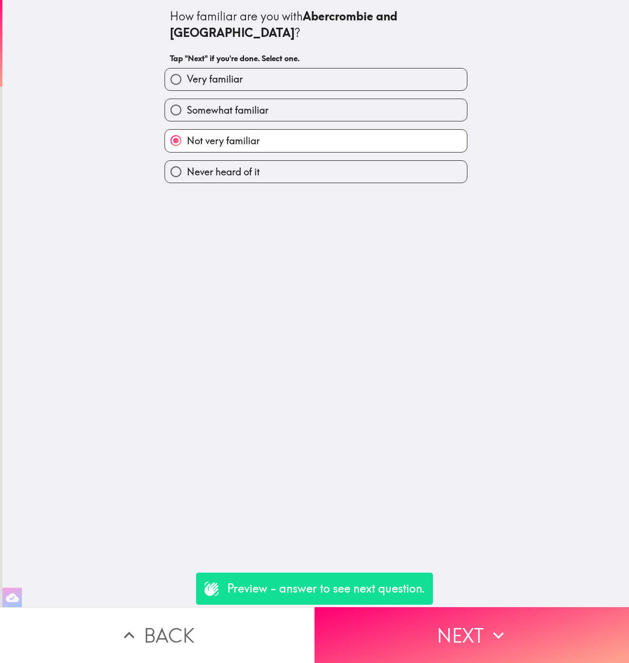
click at [167, 624] on button "Back" at bounding box center [157, 635] width 315 height 56
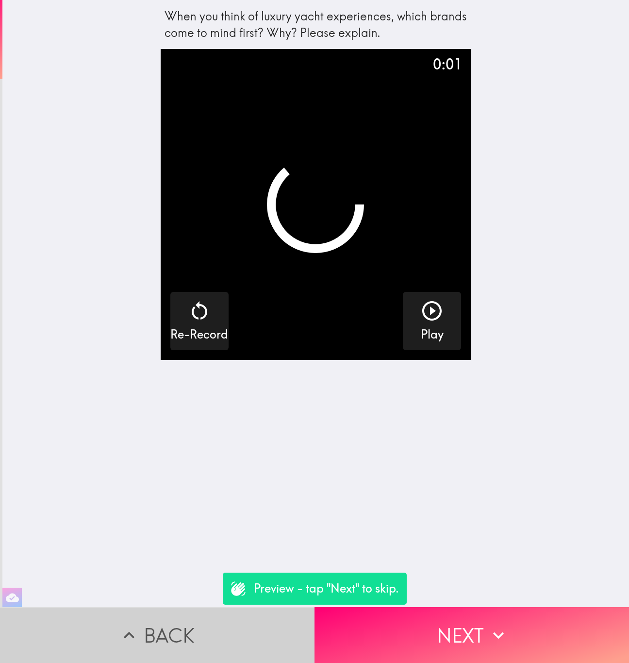
click at [168, 624] on button "Back" at bounding box center [157, 635] width 315 height 56
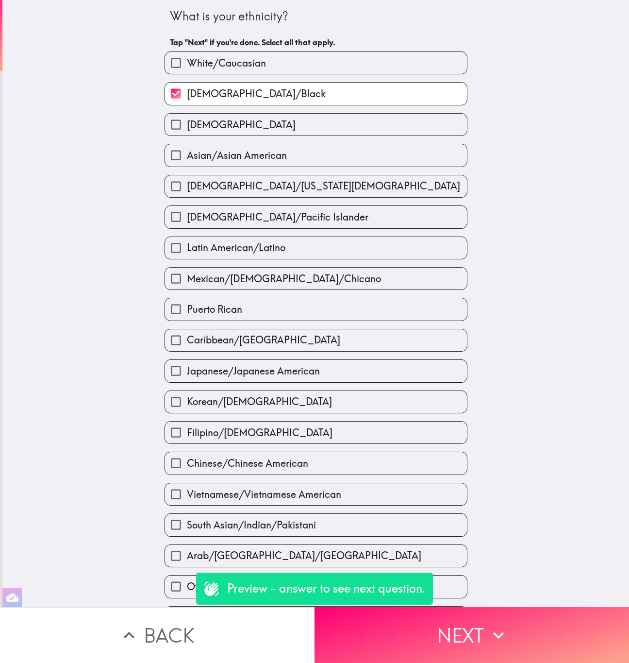
click at [168, 624] on button "Back" at bounding box center [157, 635] width 315 height 56
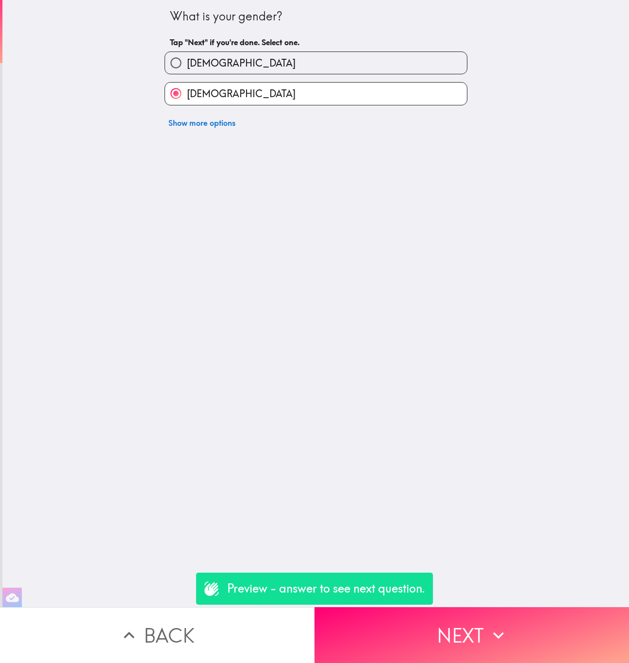
click at [168, 624] on button "Back" at bounding box center [157, 635] width 315 height 56
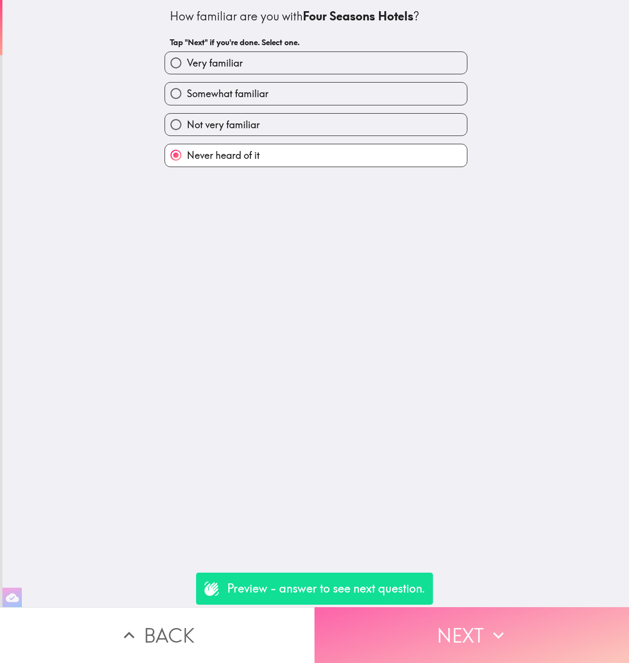
click at [474, 613] on button "Next" at bounding box center [472, 635] width 315 height 56
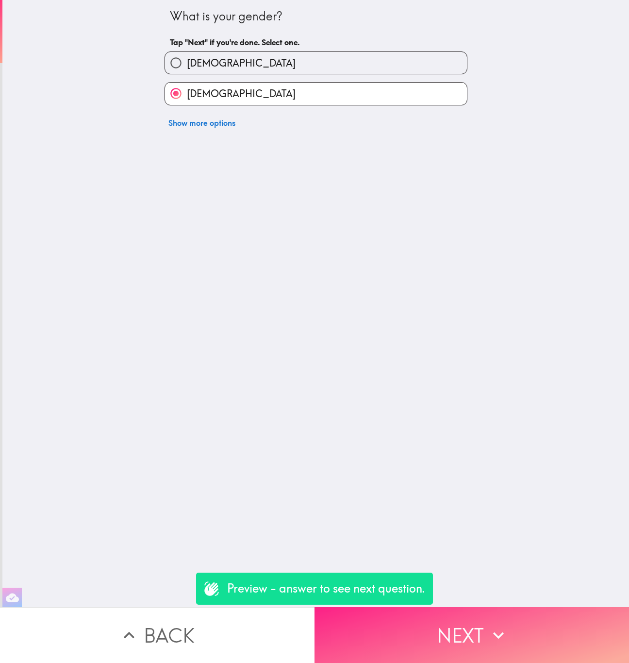
click at [474, 613] on button "Next" at bounding box center [472, 635] width 315 height 56
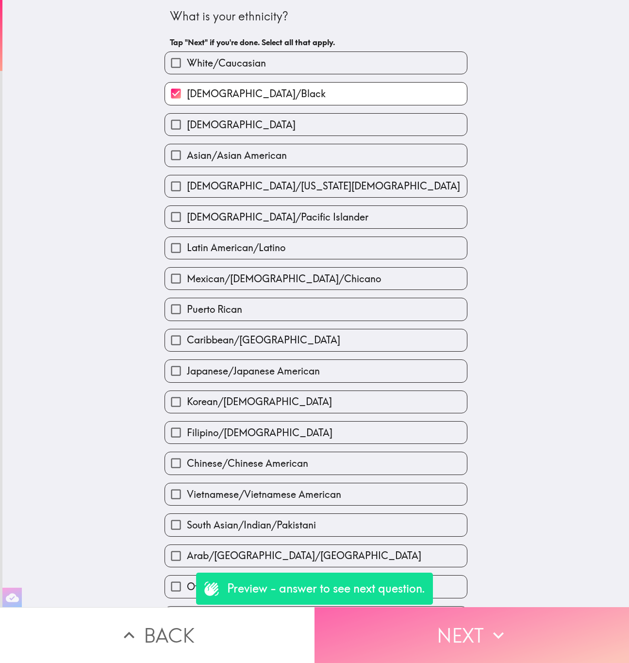
click at [474, 613] on button "Next" at bounding box center [472, 635] width 315 height 56
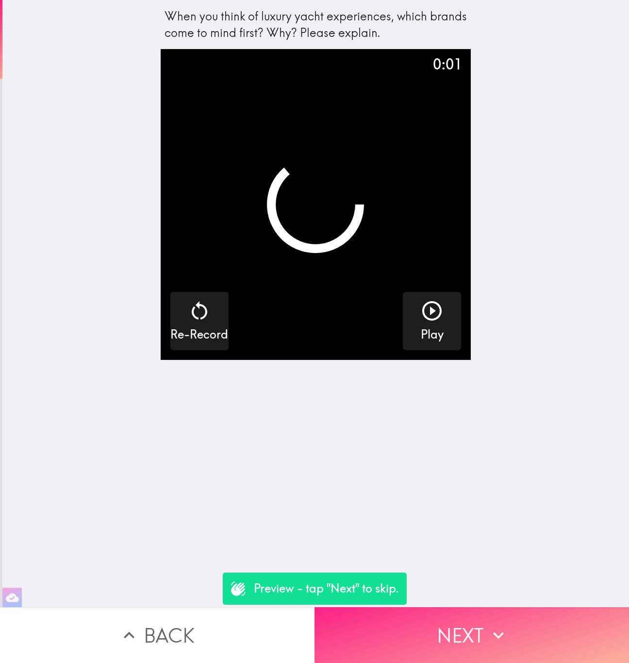
click at [448, 624] on button "Next" at bounding box center [472, 635] width 315 height 56
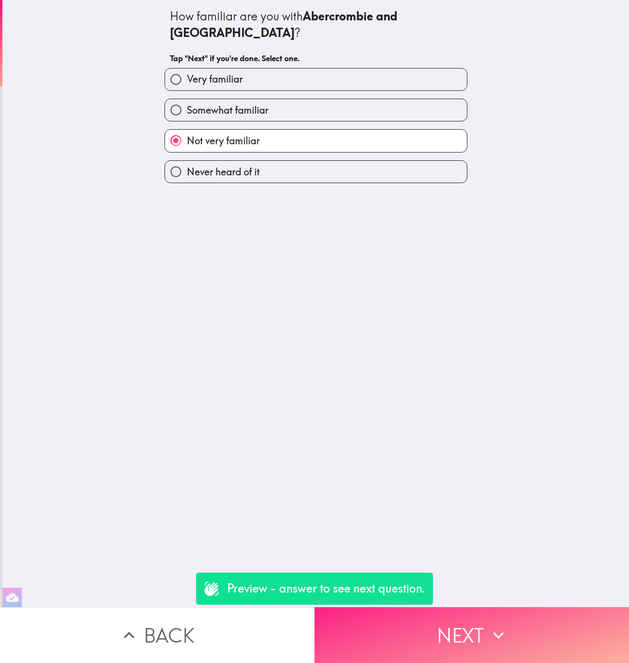
click at [448, 624] on button "Next" at bounding box center [472, 635] width 315 height 56
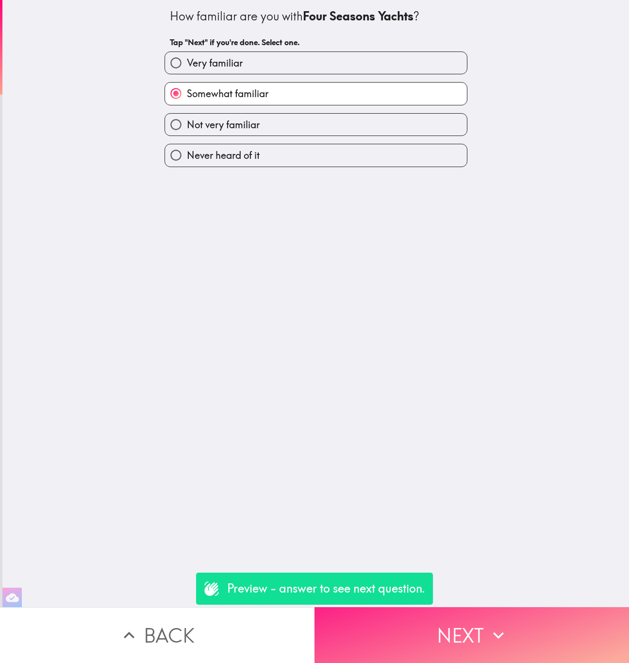
click at [448, 624] on button "Next" at bounding box center [472, 635] width 315 height 56
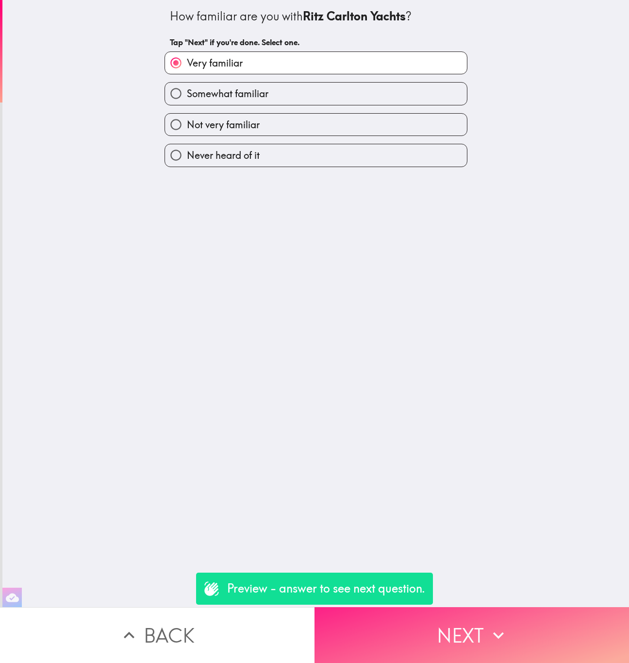
click at [448, 624] on button "Next" at bounding box center [472, 635] width 315 height 56
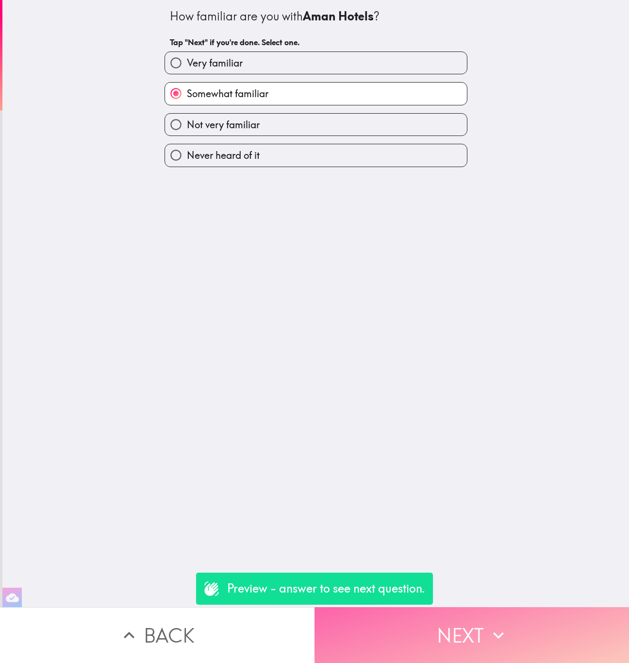
click at [448, 624] on button "Next" at bounding box center [472, 635] width 315 height 56
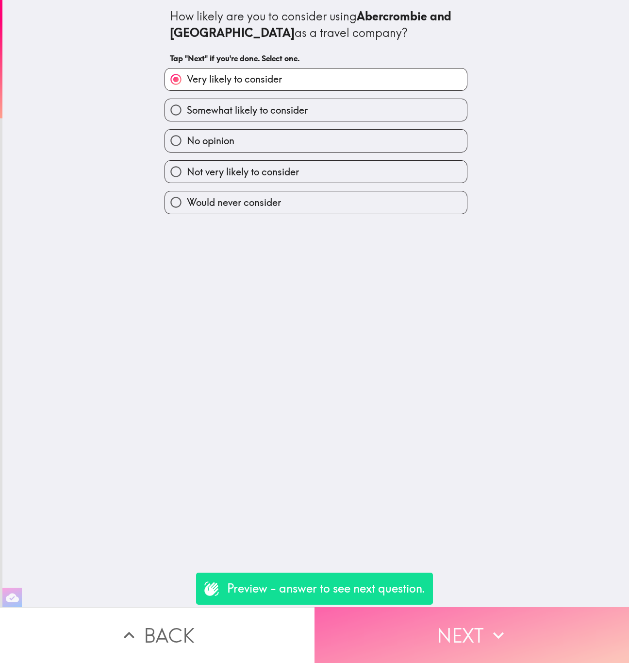
click at [429, 608] on button "Next" at bounding box center [472, 635] width 315 height 56
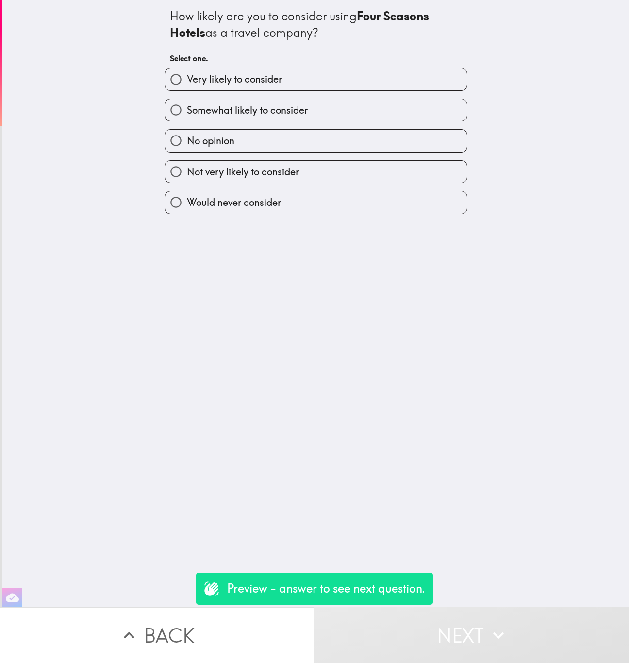
click at [336, 153] on div "Not very likely to consider" at bounding box center [312, 168] width 311 height 31
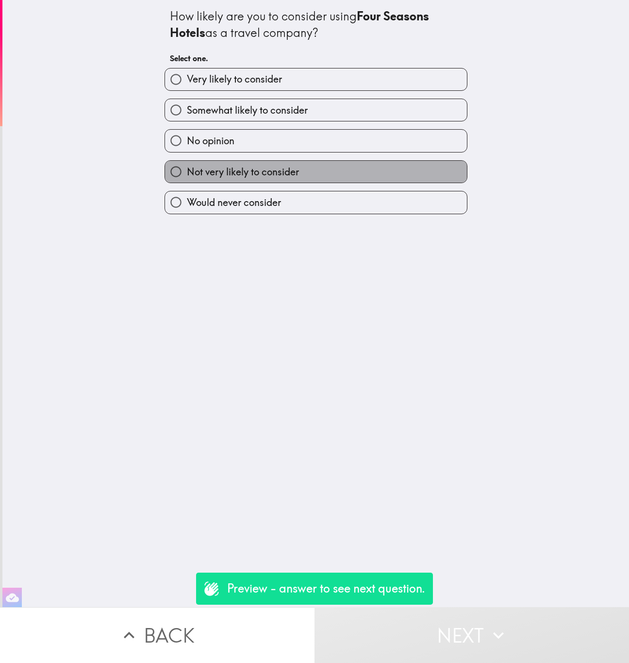
click at [338, 163] on label "Not very likely to consider" at bounding box center [316, 172] width 302 height 22
click at [187, 163] on input "Not very likely to consider" at bounding box center [176, 172] width 22 height 22
radio input "true"
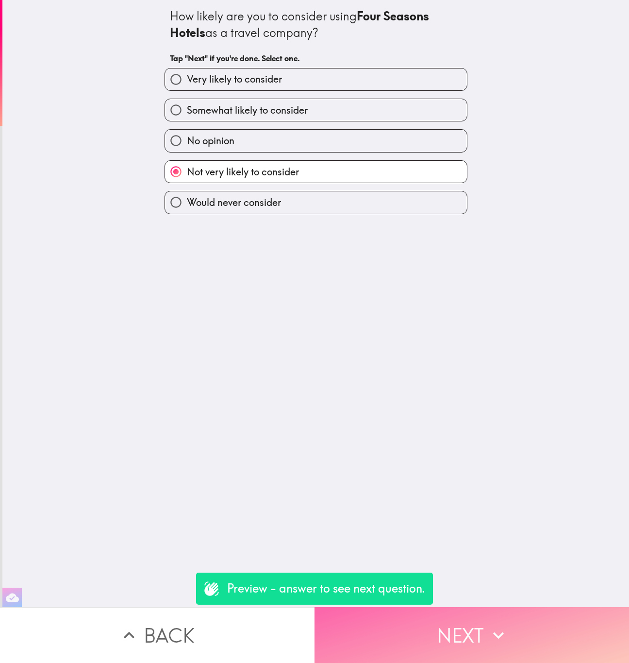
click at [451, 618] on button "Next" at bounding box center [472, 635] width 315 height 56
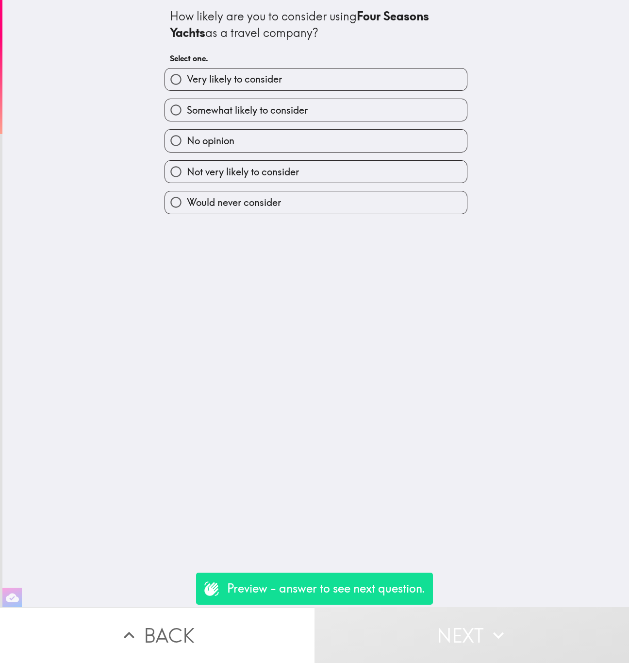
click at [334, 176] on label "Not very likely to consider" at bounding box center [316, 172] width 302 height 22
click at [187, 176] on input "Not very likely to consider" at bounding box center [176, 172] width 22 height 22
radio input "true"
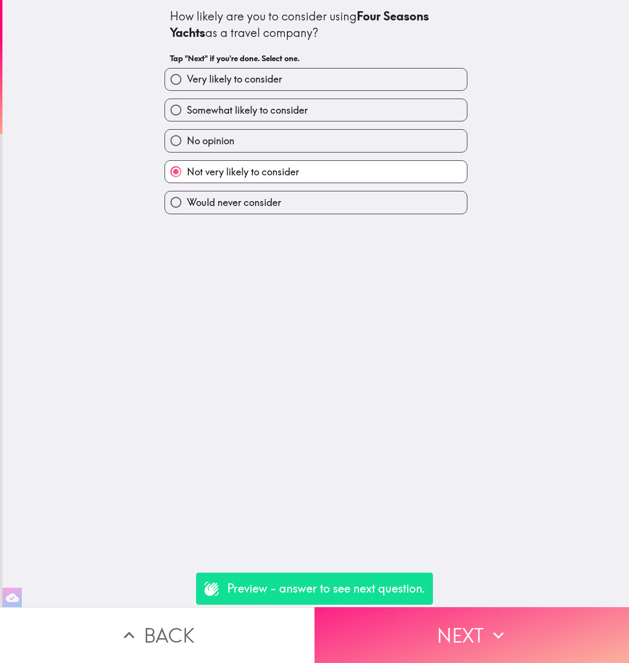
click at [441, 618] on button "Next" at bounding box center [472, 635] width 315 height 56
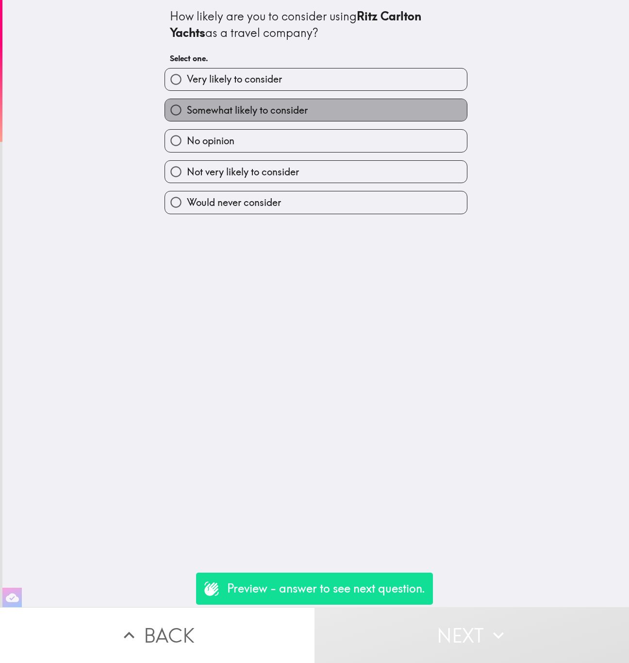
click at [327, 119] on label "Somewhat likely to consider" at bounding box center [316, 110] width 302 height 22
click at [187, 119] on input "Somewhat likely to consider" at bounding box center [176, 110] width 22 height 22
radio input "true"
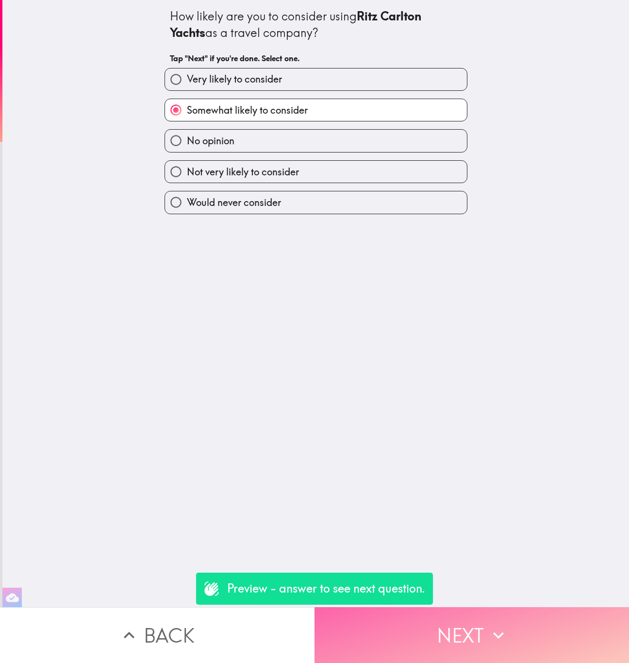
click at [434, 624] on button "Next" at bounding box center [472, 635] width 315 height 56
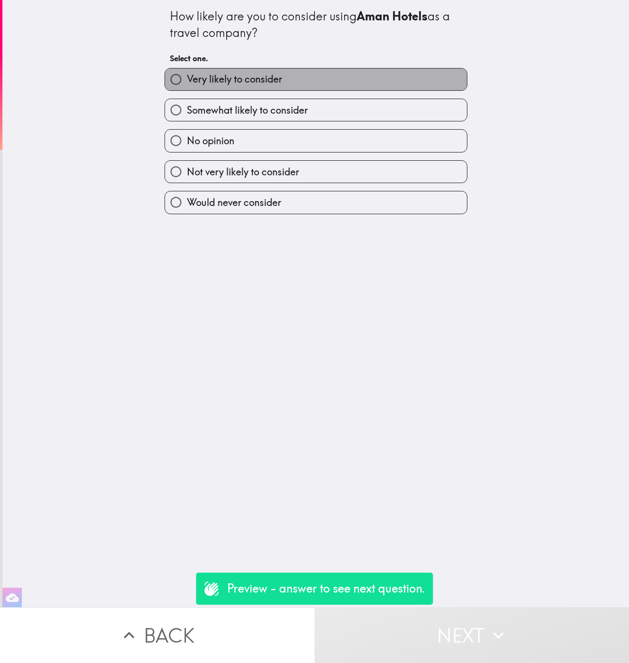
click at [260, 83] on label "Very likely to consider" at bounding box center [316, 79] width 302 height 22
click at [187, 83] on input "Very likely to consider" at bounding box center [176, 79] width 22 height 22
radio input "true"
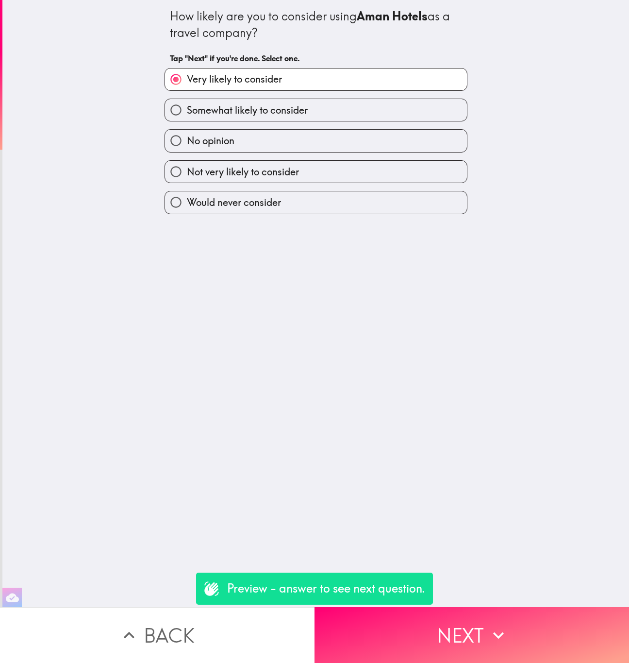
click at [208, 639] on button "Back" at bounding box center [157, 635] width 315 height 56
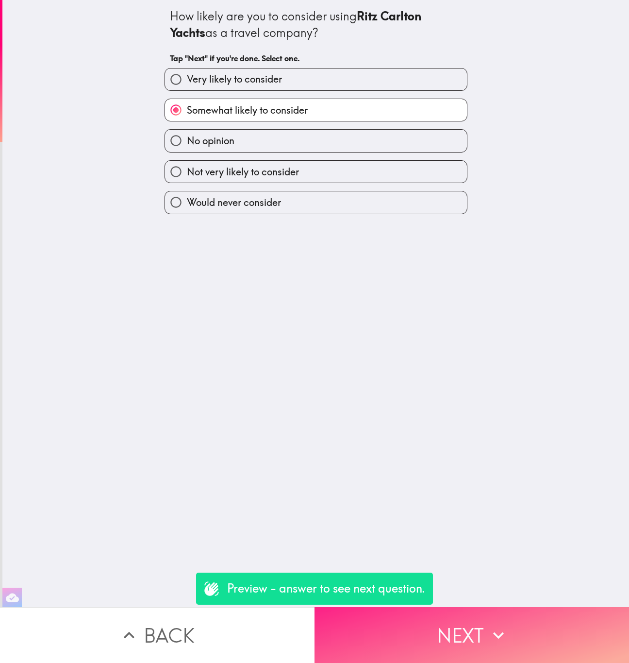
click at [420, 610] on button "Next" at bounding box center [472, 635] width 315 height 56
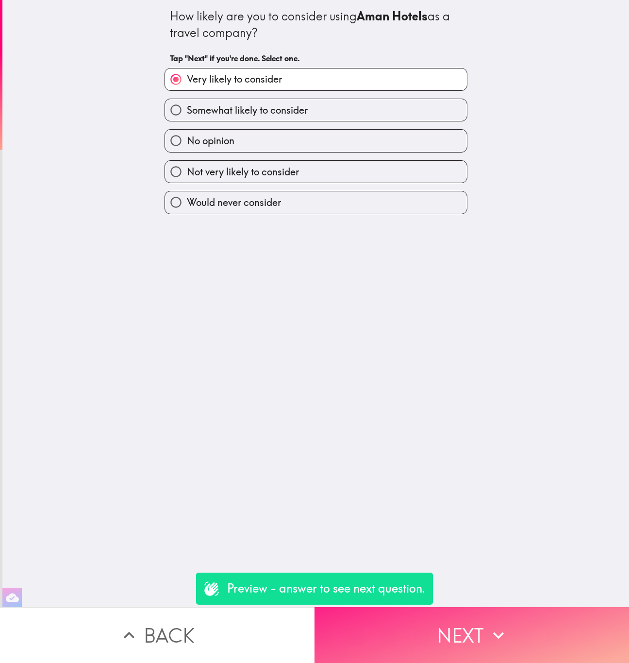
click at [420, 610] on button "Next" at bounding box center [472, 635] width 315 height 56
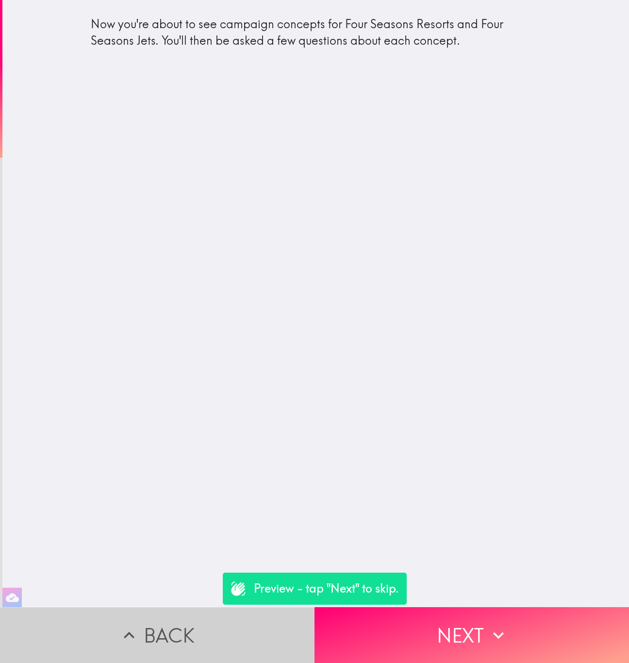
click at [178, 607] on button "Back" at bounding box center [157, 635] width 315 height 56
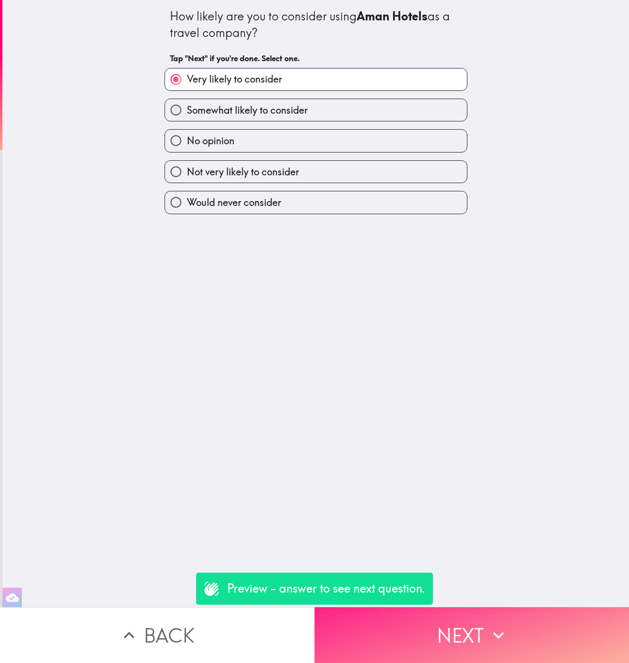
click at [434, 619] on button "Next" at bounding box center [472, 635] width 315 height 56
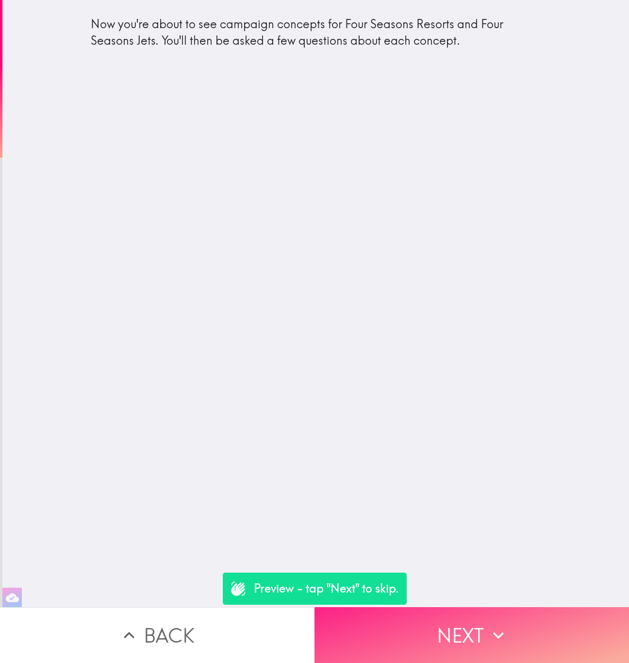
click at [434, 619] on button "Next" at bounding box center [472, 635] width 315 height 56
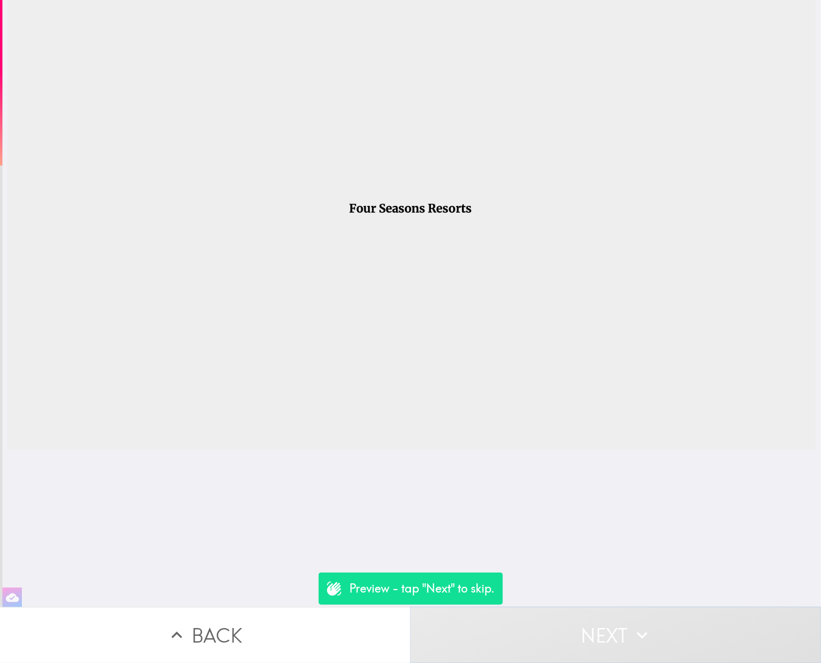
click at [554, 619] on button "Next" at bounding box center [615, 635] width 410 height 56
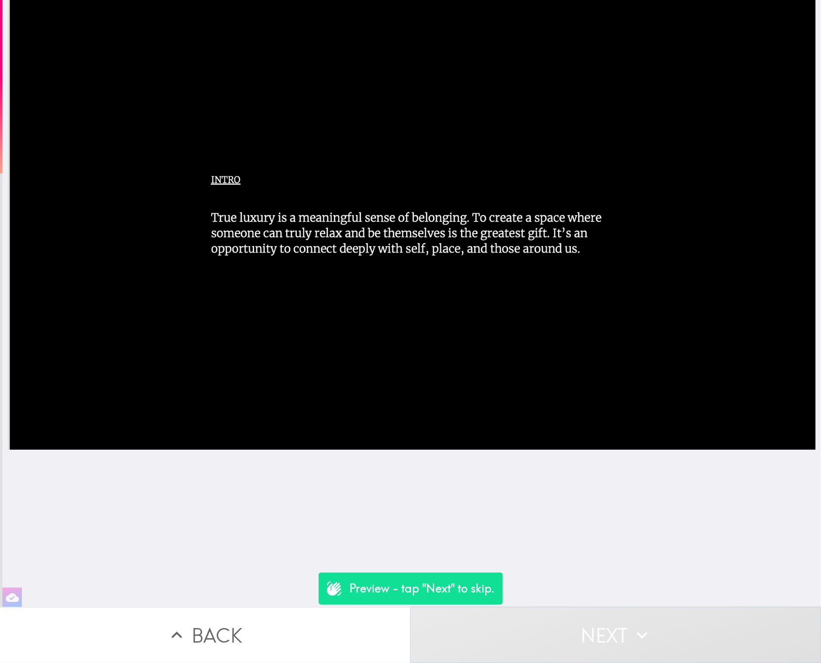
click at [568, 635] on button "Next" at bounding box center [615, 635] width 410 height 56
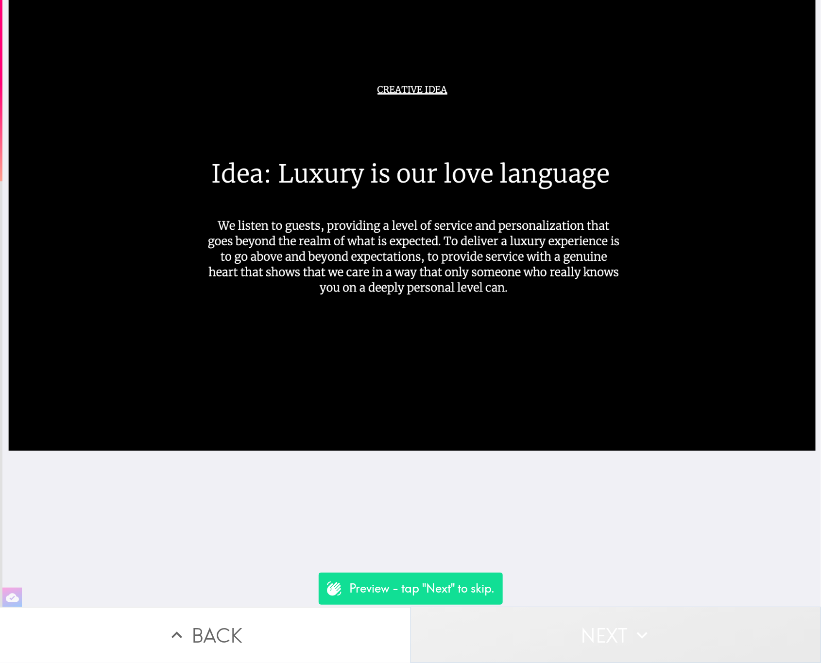
click at [571, 615] on button "Next" at bounding box center [615, 635] width 410 height 56
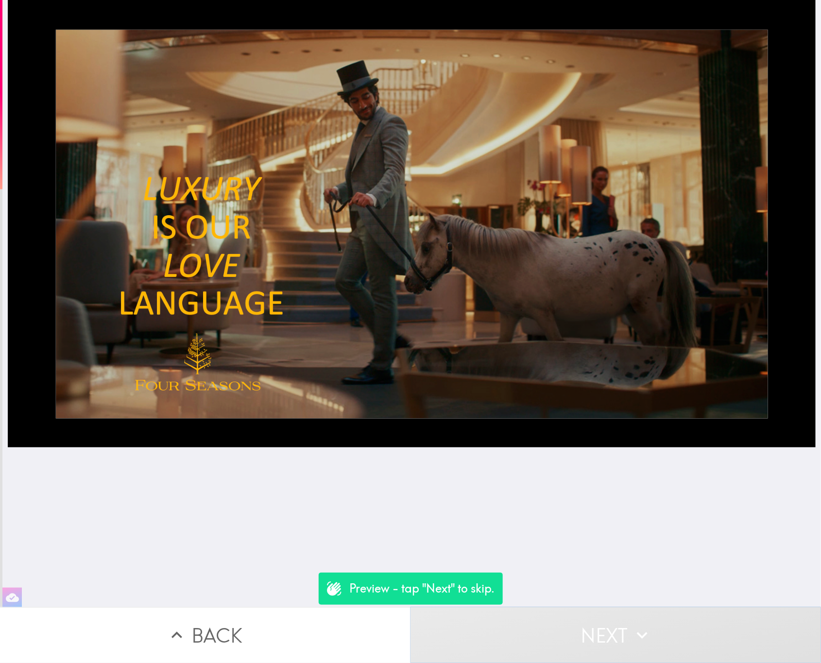
click at [434, 615] on button "Next" at bounding box center [615, 635] width 410 height 56
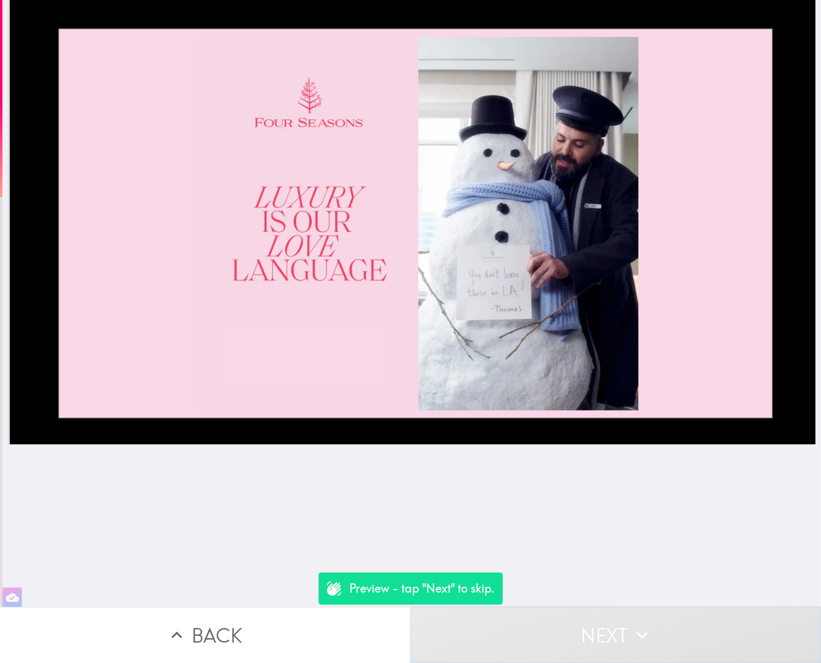
click at [472, 621] on button "Next" at bounding box center [615, 635] width 410 height 56
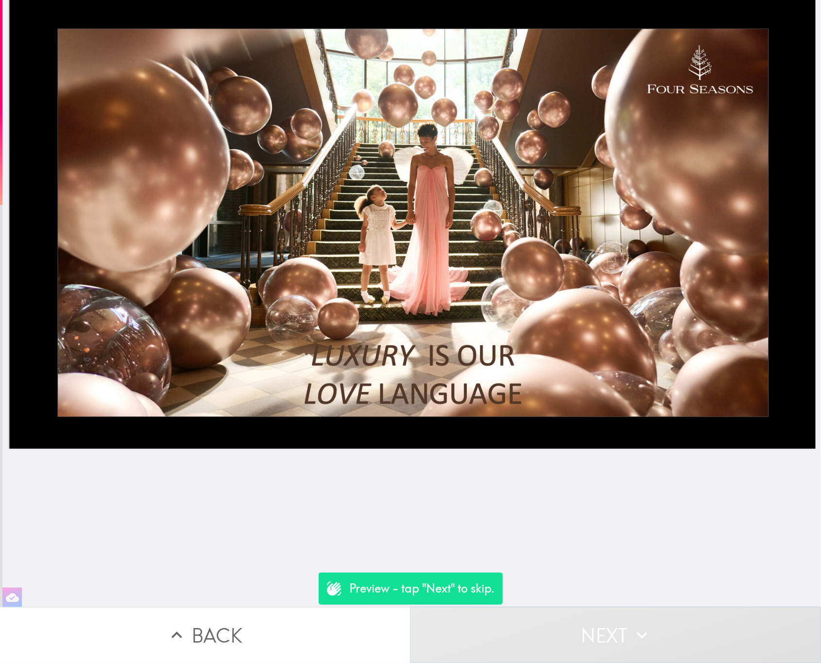
click at [484, 607] on button "Next" at bounding box center [615, 635] width 410 height 56
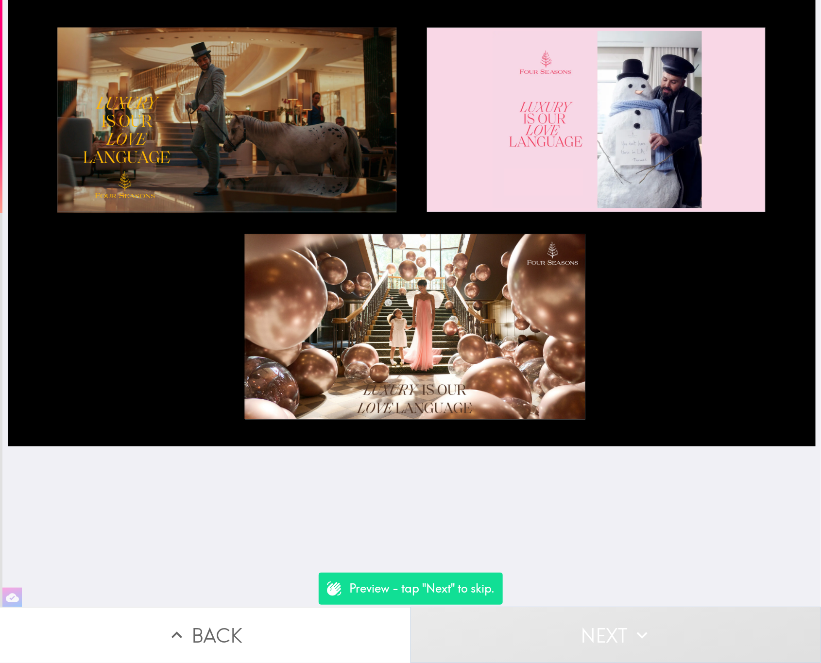
click at [516, 617] on button "Next" at bounding box center [615, 635] width 410 height 56
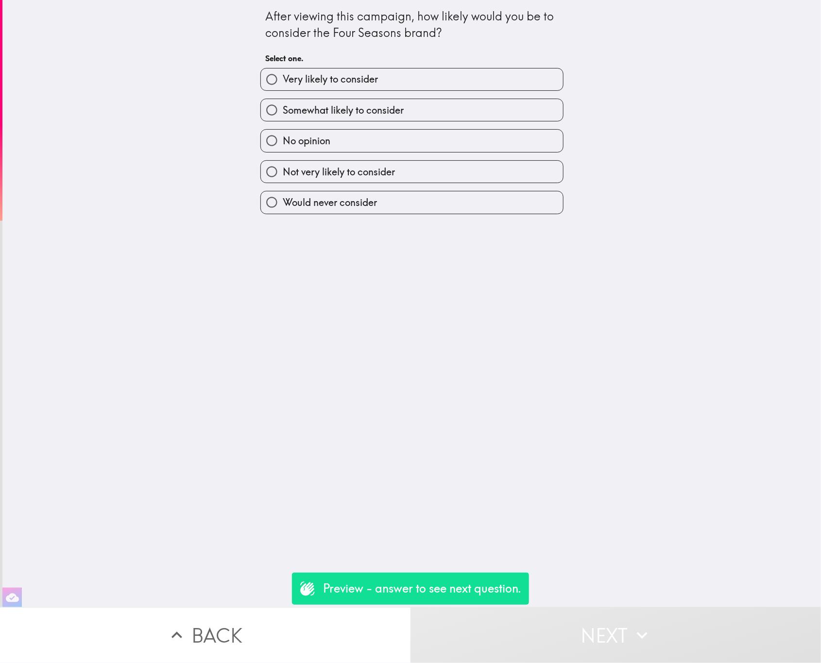
click at [356, 90] on label "Very likely to consider" at bounding box center [412, 79] width 302 height 22
click at [283, 90] on input "Very likely to consider" at bounding box center [272, 79] width 22 height 22
radio input "true"
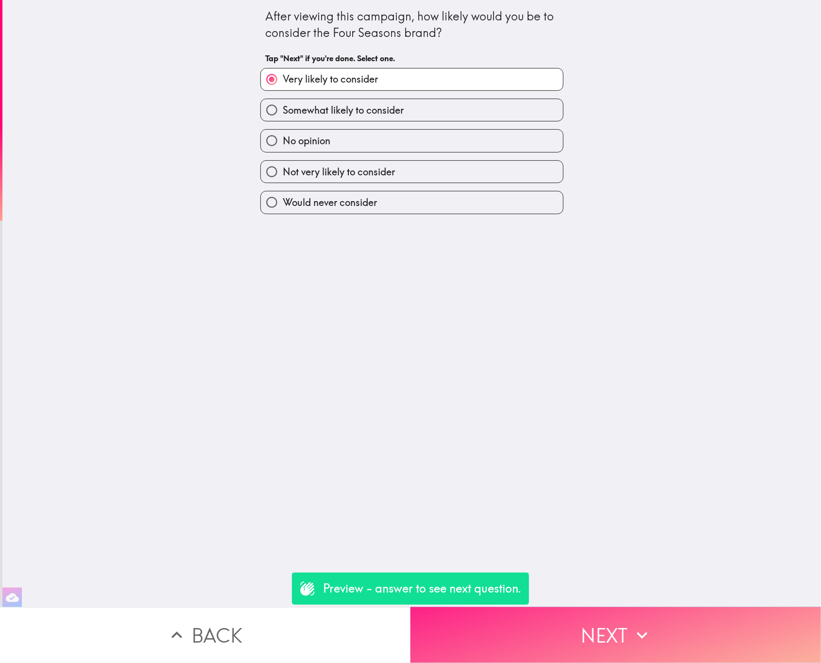
click at [615, 618] on button "Next" at bounding box center [615, 635] width 410 height 56
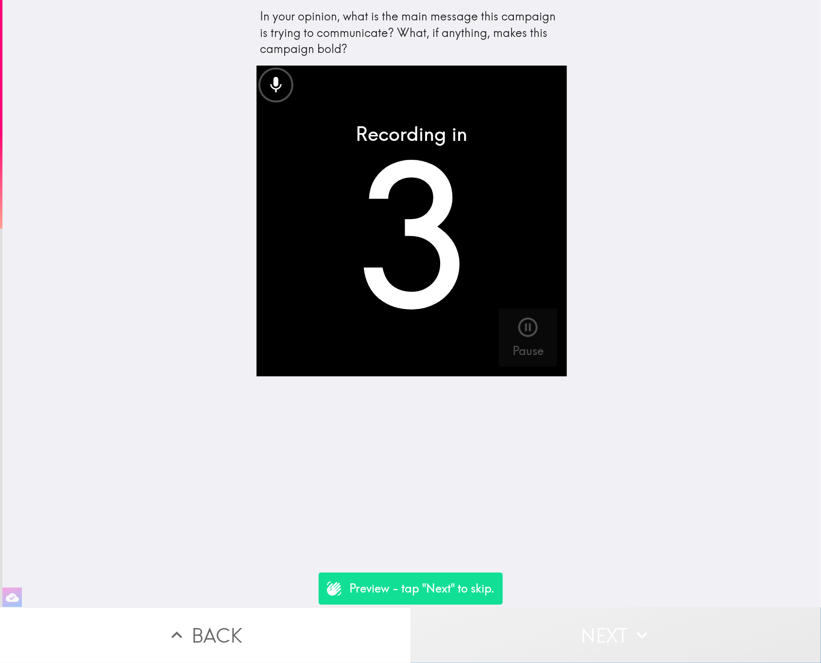
click at [615, 618] on button "Next" at bounding box center [615, 635] width 410 height 56
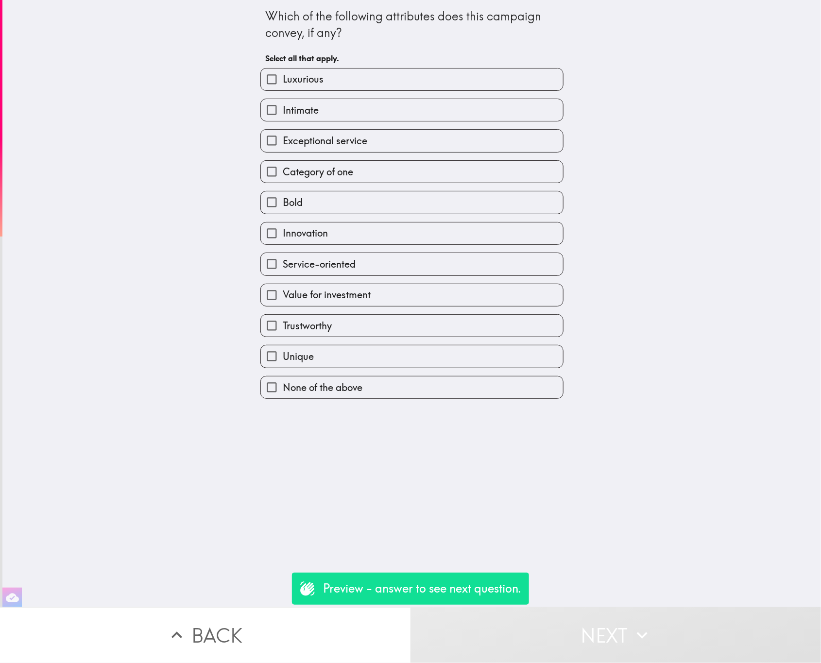
click at [369, 212] on label "Bold" at bounding box center [412, 202] width 302 height 22
click at [283, 212] on input "Bold" at bounding box center [272, 202] width 22 height 22
checkbox input "true"
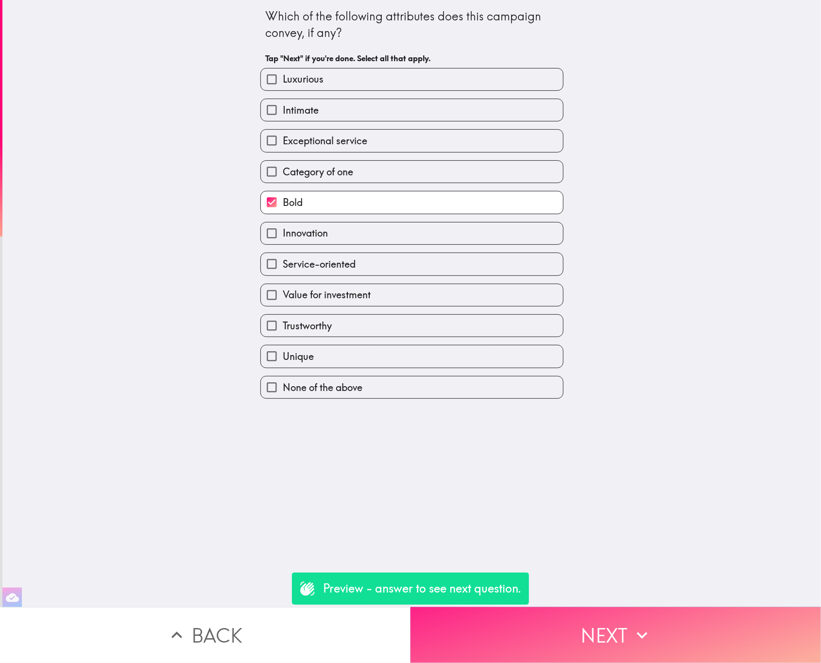
click at [636, 625] on icon "button" at bounding box center [641, 635] width 21 height 21
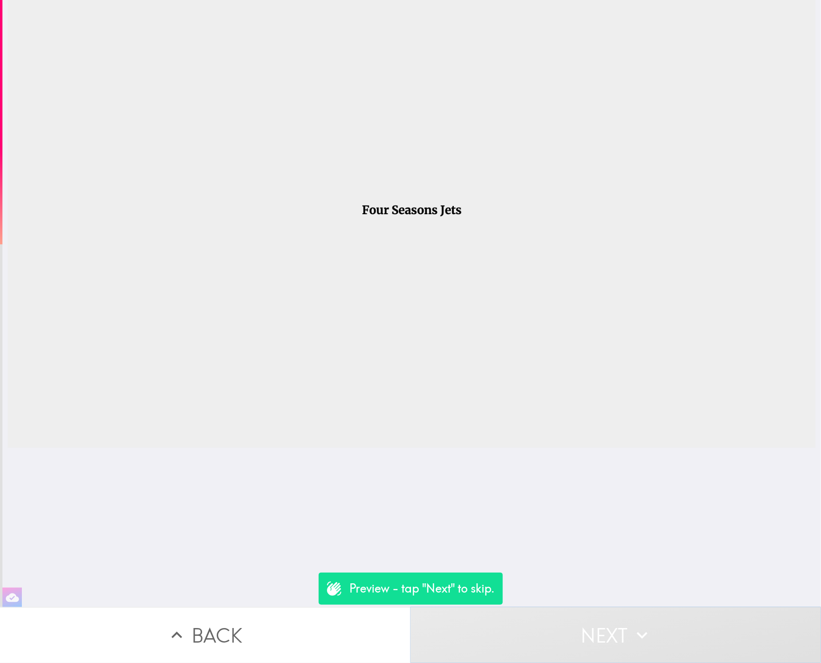
click at [614, 618] on button "Next" at bounding box center [615, 635] width 410 height 56
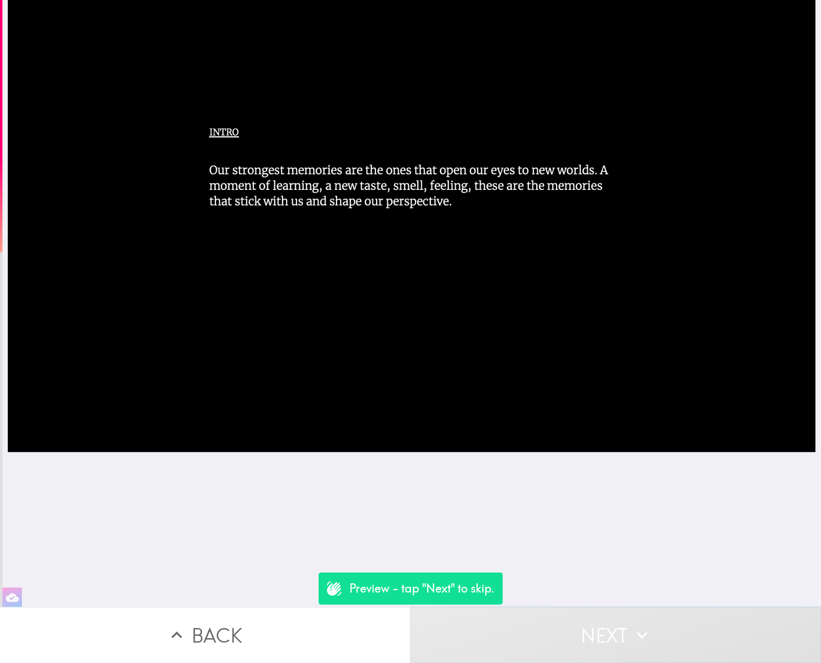
click at [614, 618] on button "Next" at bounding box center [615, 635] width 410 height 56
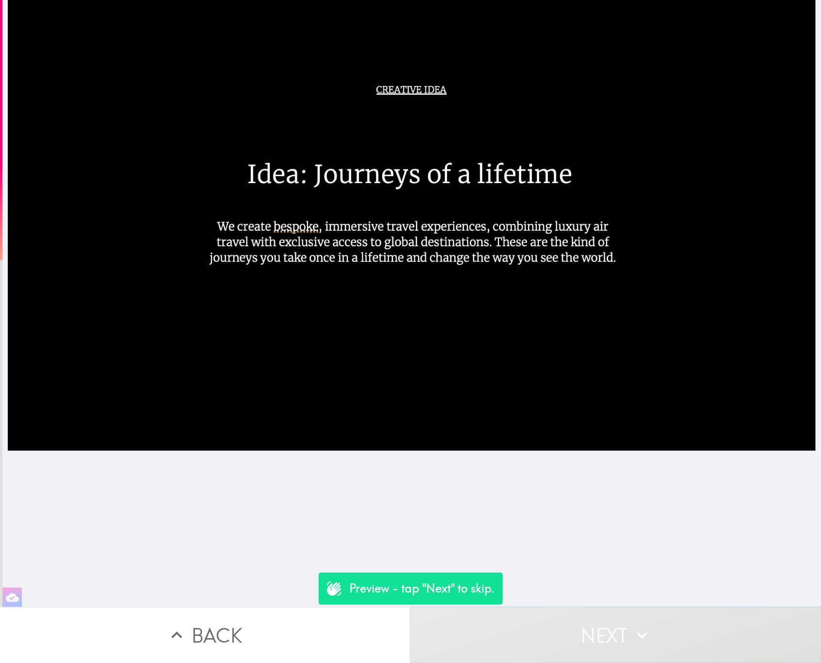
click at [615, 618] on button "Next" at bounding box center [615, 635] width 410 height 56
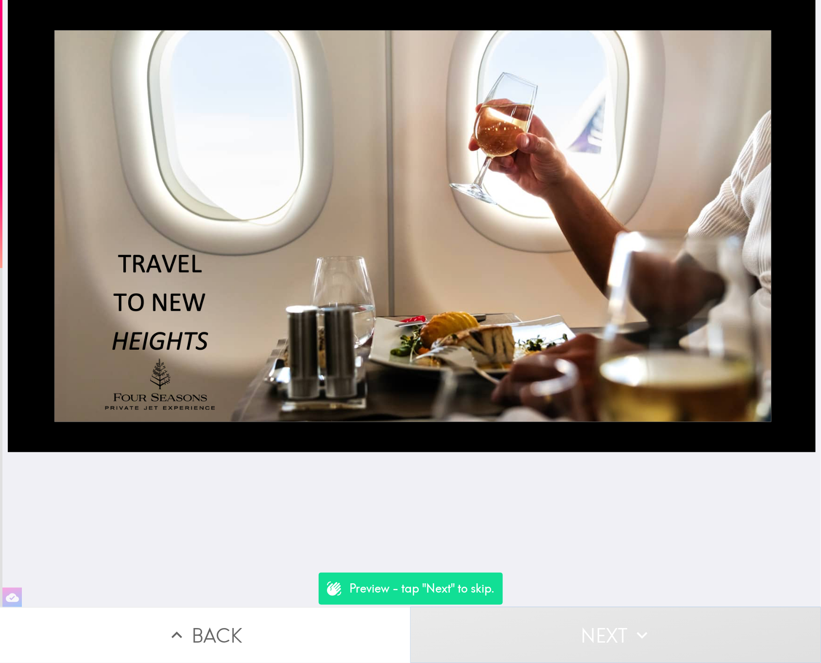
click at [609, 628] on button "Next" at bounding box center [615, 635] width 410 height 56
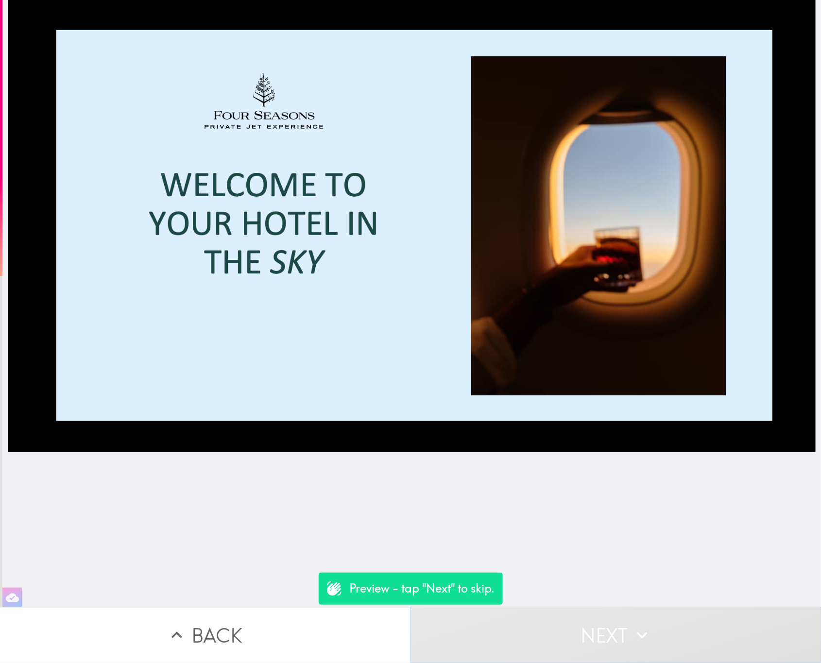
click at [608, 627] on button "Next" at bounding box center [615, 635] width 410 height 56
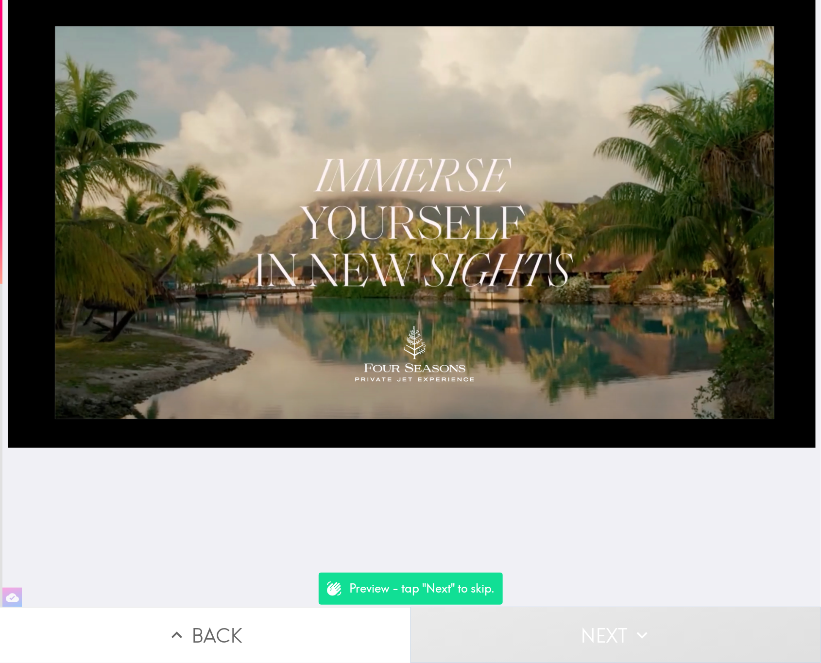
click at [608, 627] on button "Next" at bounding box center [615, 635] width 410 height 56
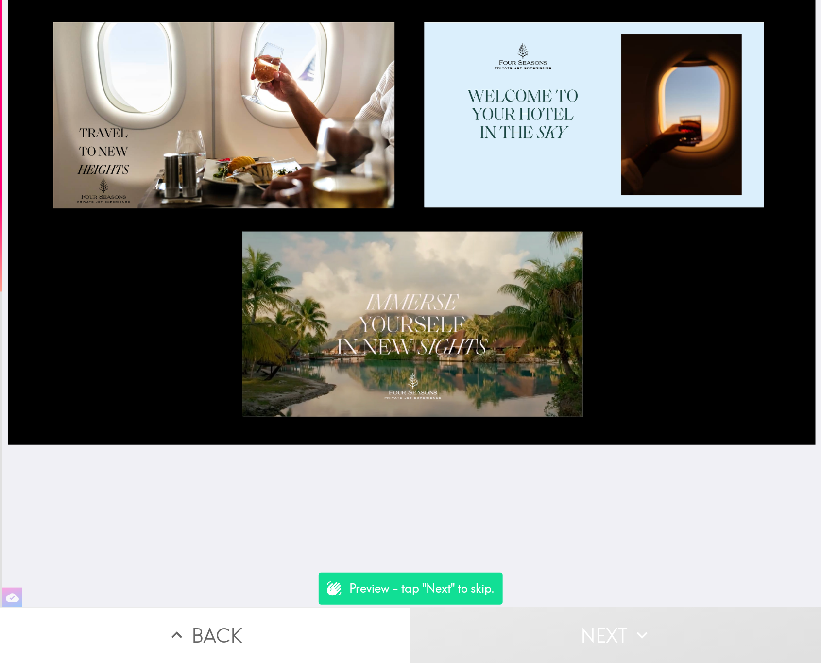
click at [608, 627] on button "Next" at bounding box center [615, 635] width 410 height 56
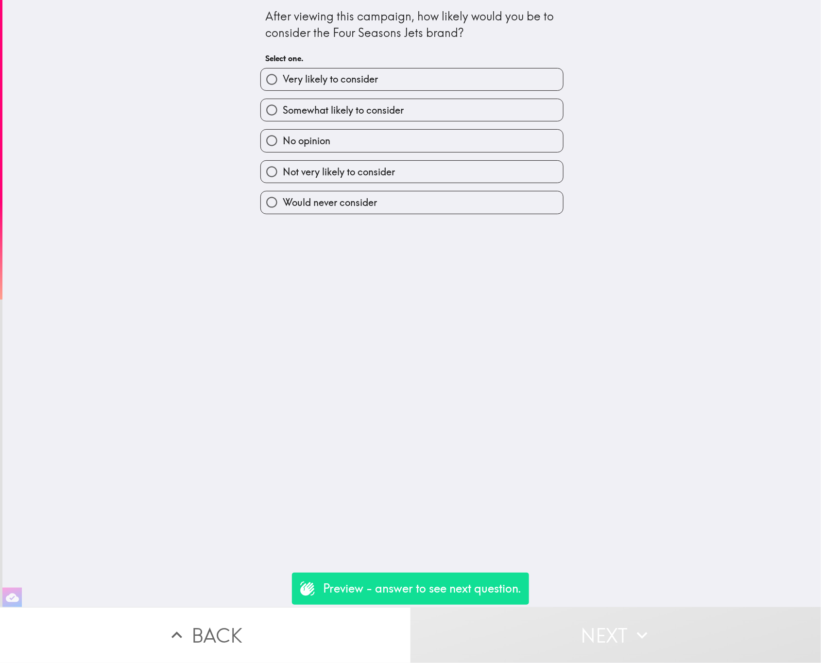
click at [452, 73] on label "Very likely to consider" at bounding box center [412, 79] width 302 height 22
click at [283, 73] on input "Very likely to consider" at bounding box center [272, 79] width 22 height 22
radio input "true"
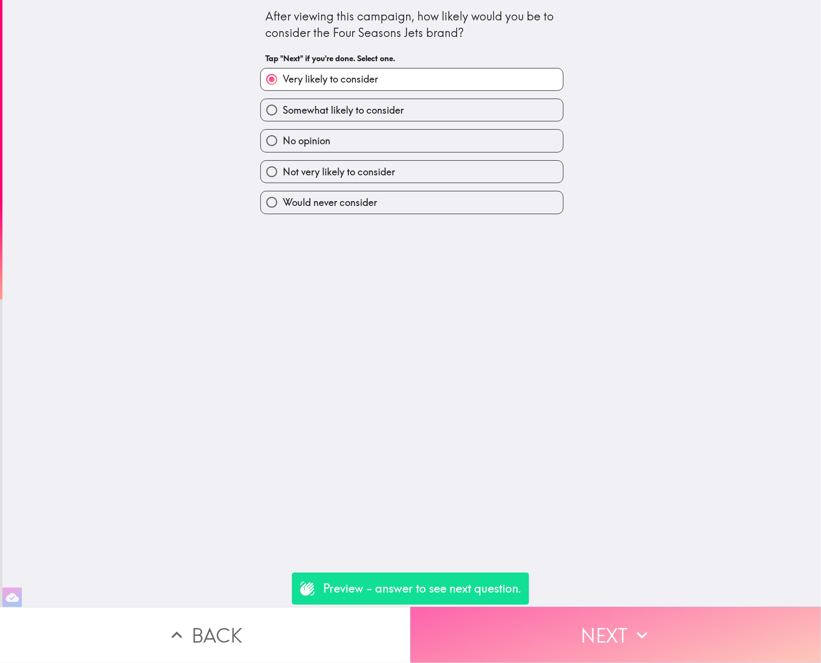
click at [553, 622] on button "Next" at bounding box center [615, 635] width 410 height 56
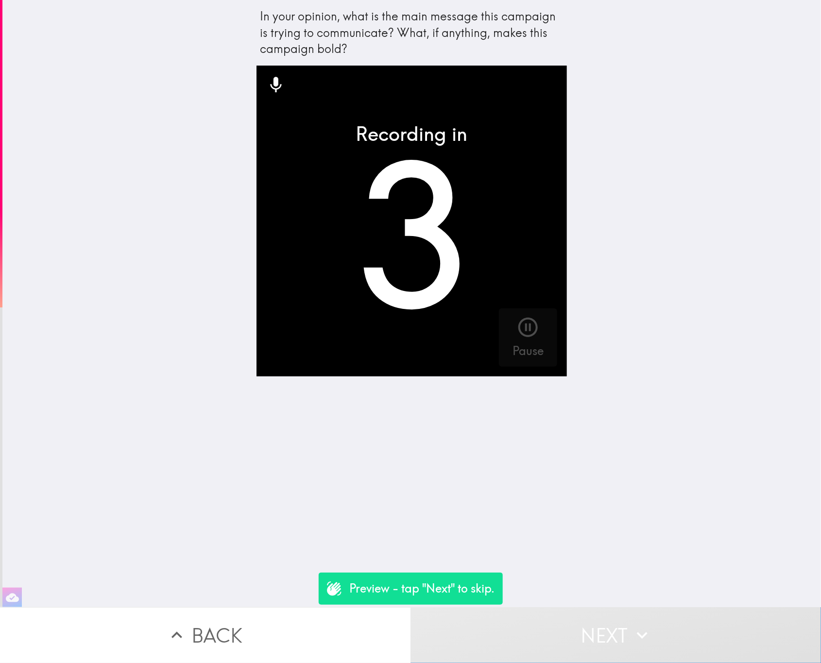
click at [559, 628] on button "Next" at bounding box center [615, 635] width 410 height 56
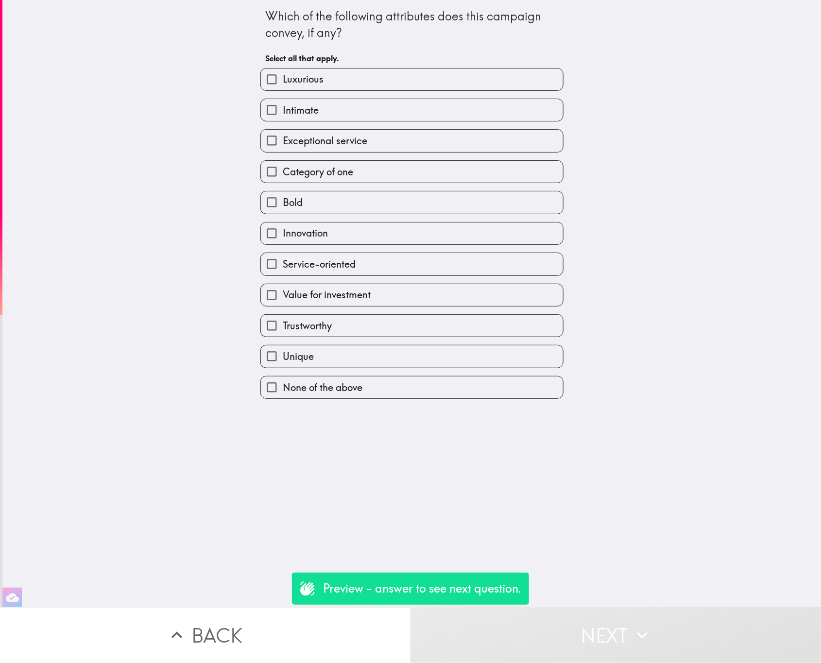
click at [439, 311] on div "Trustworthy" at bounding box center [408, 321] width 311 height 31
click at [439, 298] on label "Value for investment" at bounding box center [412, 295] width 302 height 22
click at [283, 298] on input "Value for investment" at bounding box center [272, 295] width 22 height 22
checkbox input "true"
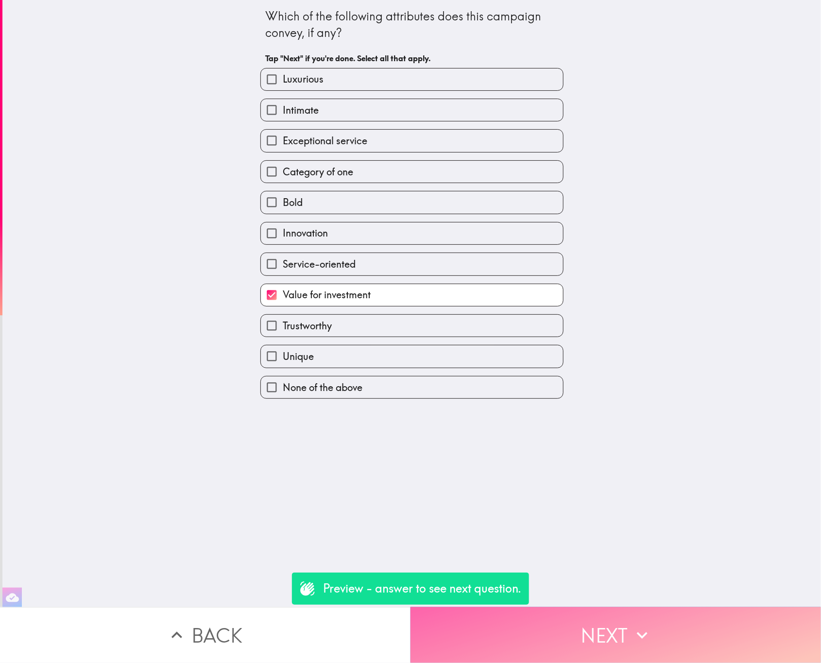
click at [538, 621] on button "Next" at bounding box center [615, 635] width 410 height 56
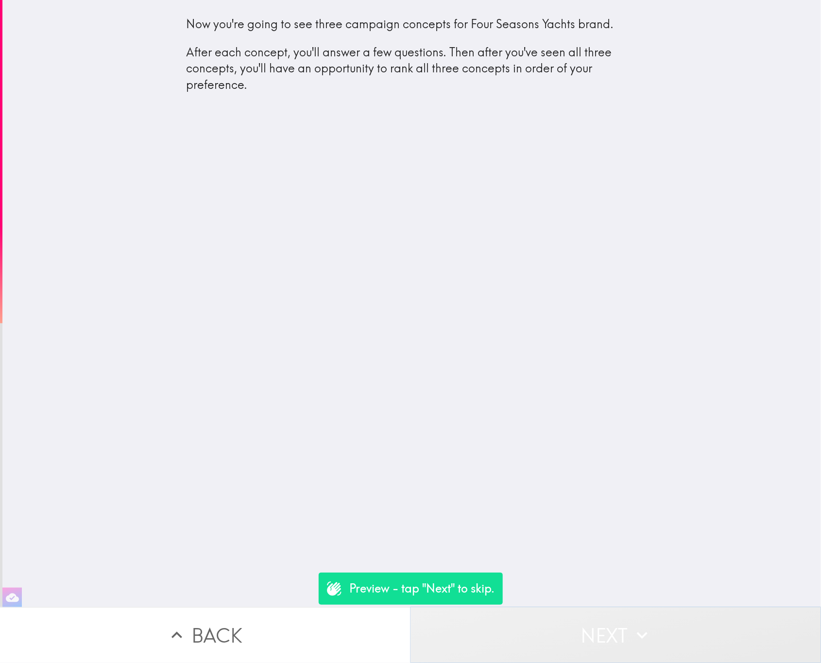
click at [586, 636] on button "Next" at bounding box center [615, 635] width 410 height 56
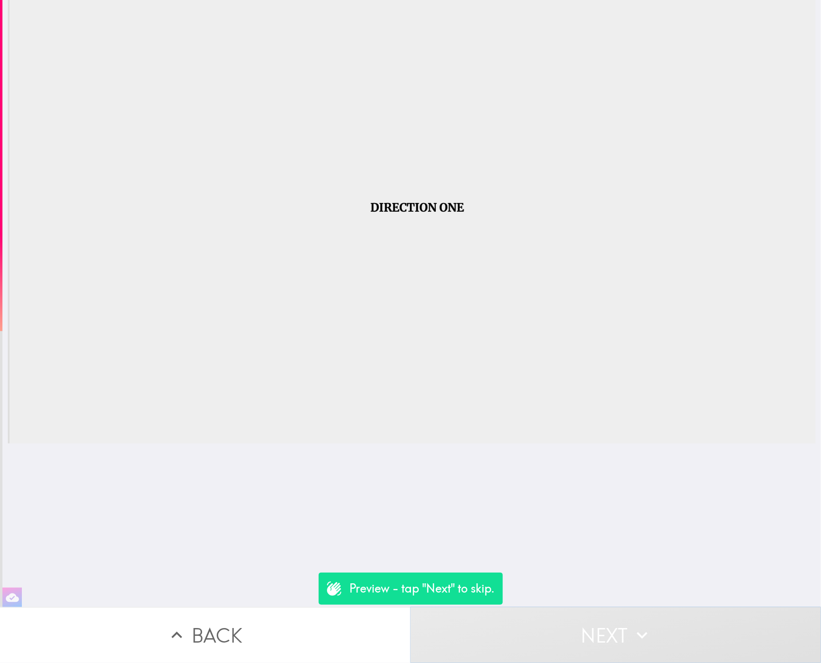
click at [733, 629] on button "Next" at bounding box center [615, 635] width 410 height 56
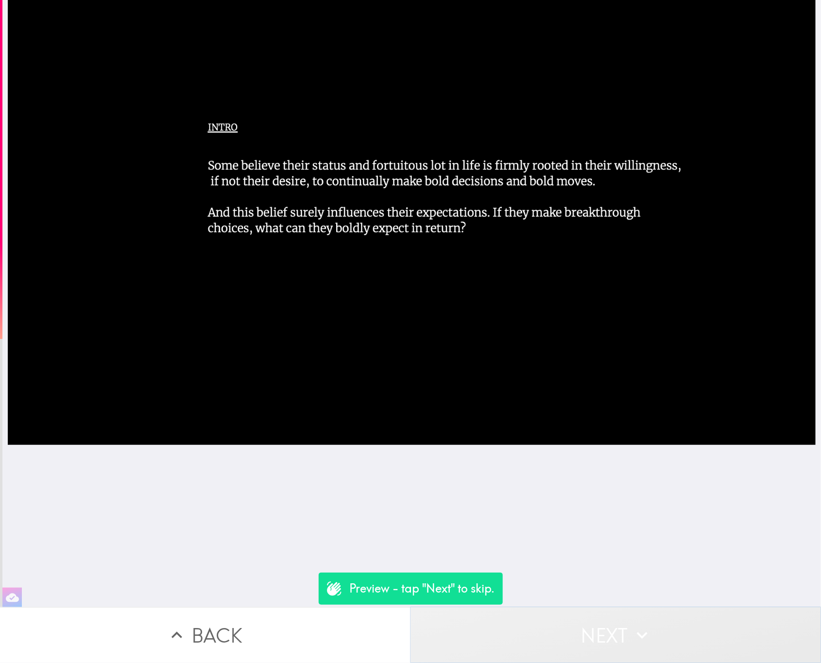
click at [624, 629] on button "Next" at bounding box center [615, 635] width 410 height 56
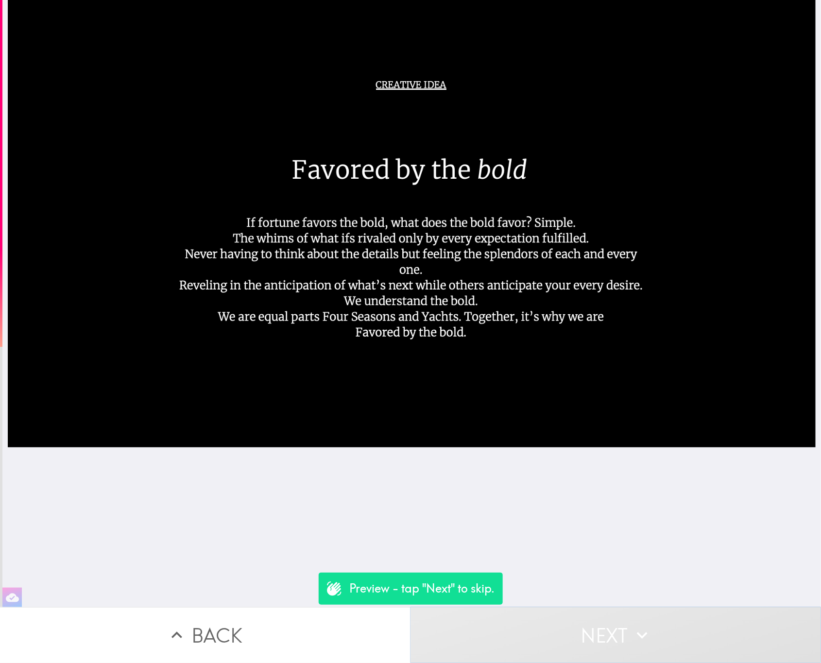
click at [624, 629] on button "Next" at bounding box center [615, 635] width 410 height 56
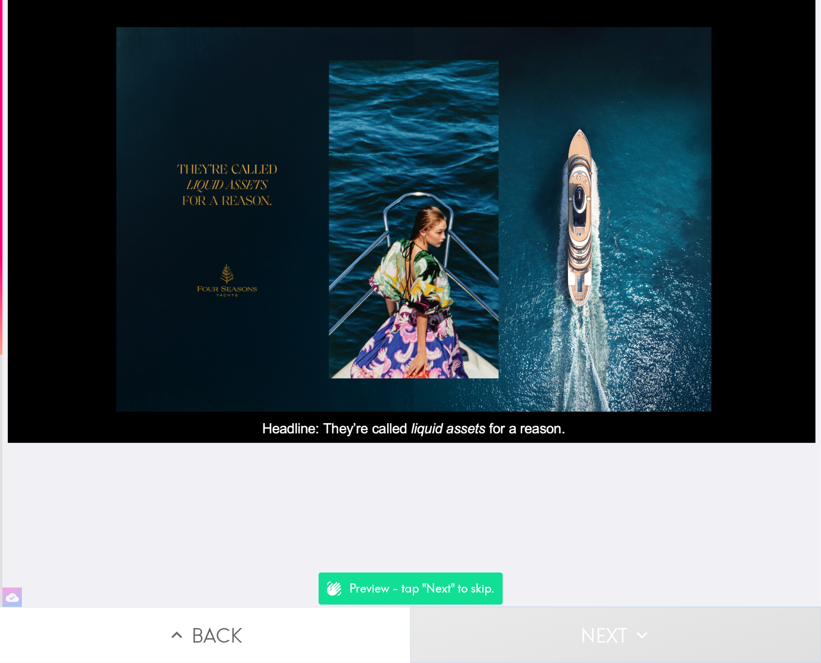
click at [687, 614] on button "Next" at bounding box center [615, 635] width 410 height 56
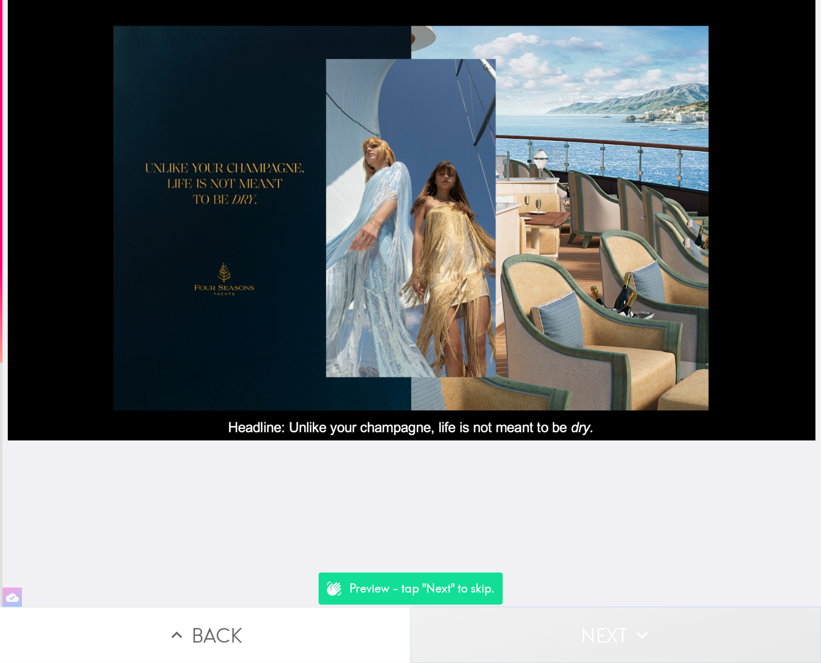
click at [680, 616] on button "Next" at bounding box center [615, 635] width 410 height 56
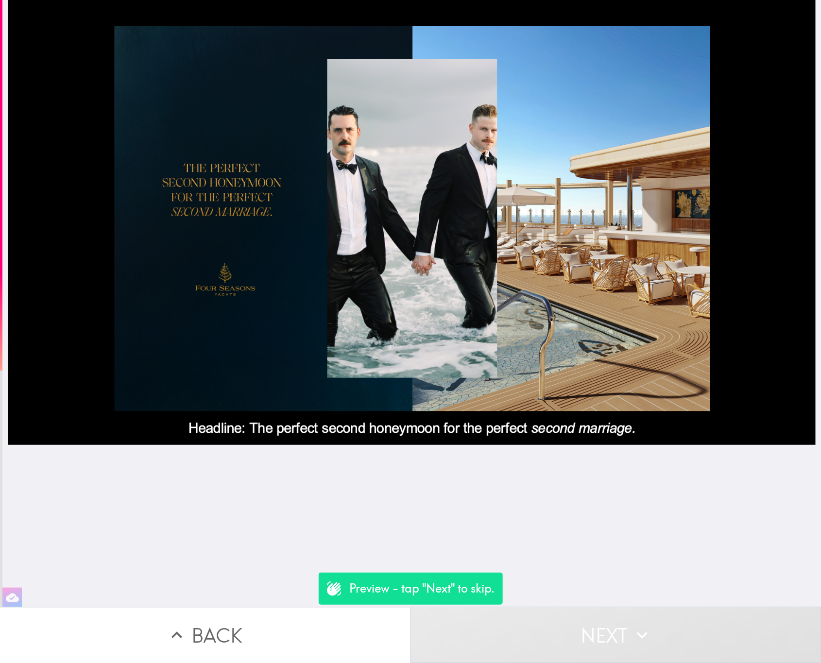
click at [680, 616] on button "Next" at bounding box center [615, 635] width 410 height 56
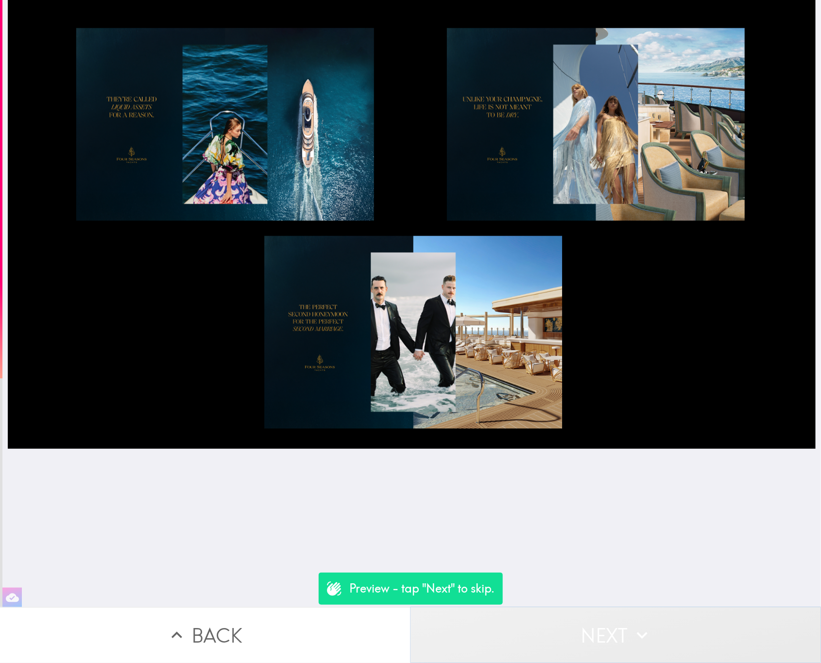
click at [592, 632] on button "Next" at bounding box center [615, 635] width 410 height 56
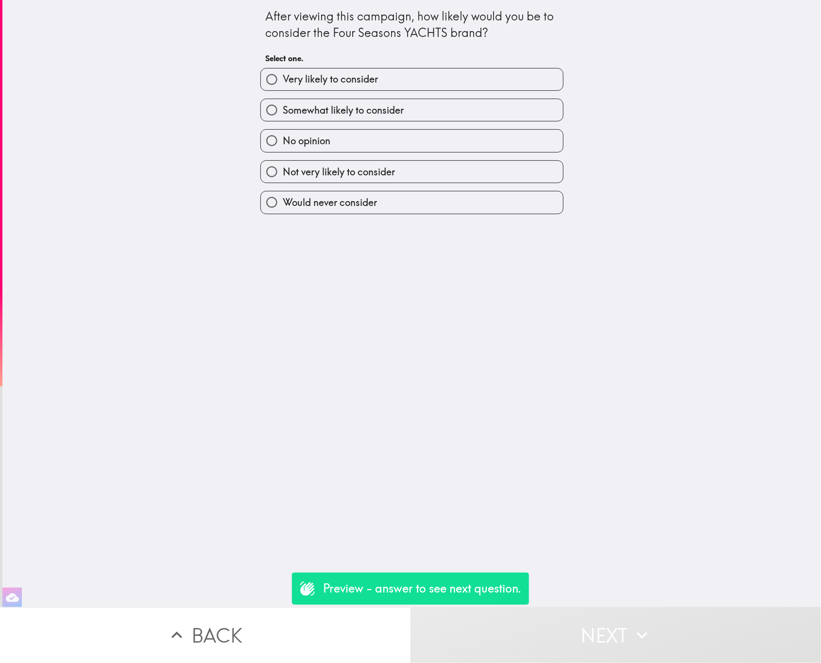
click at [478, 130] on label "No opinion" at bounding box center [412, 141] width 302 height 22
click at [283, 130] on input "No opinion" at bounding box center [272, 141] width 22 height 22
radio input "true"
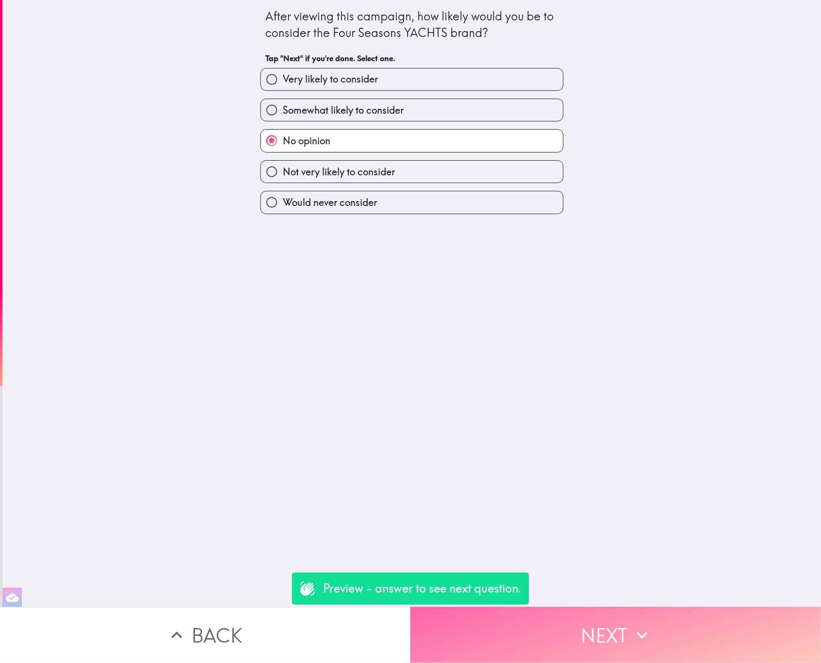
click at [664, 608] on button "Next" at bounding box center [615, 635] width 410 height 56
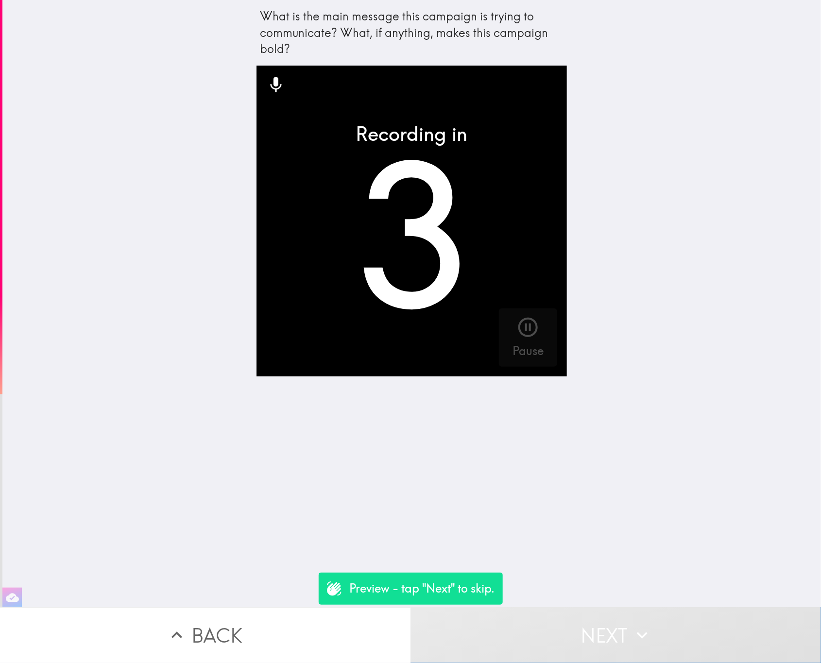
click at [586, 636] on button "Next" at bounding box center [615, 635] width 410 height 56
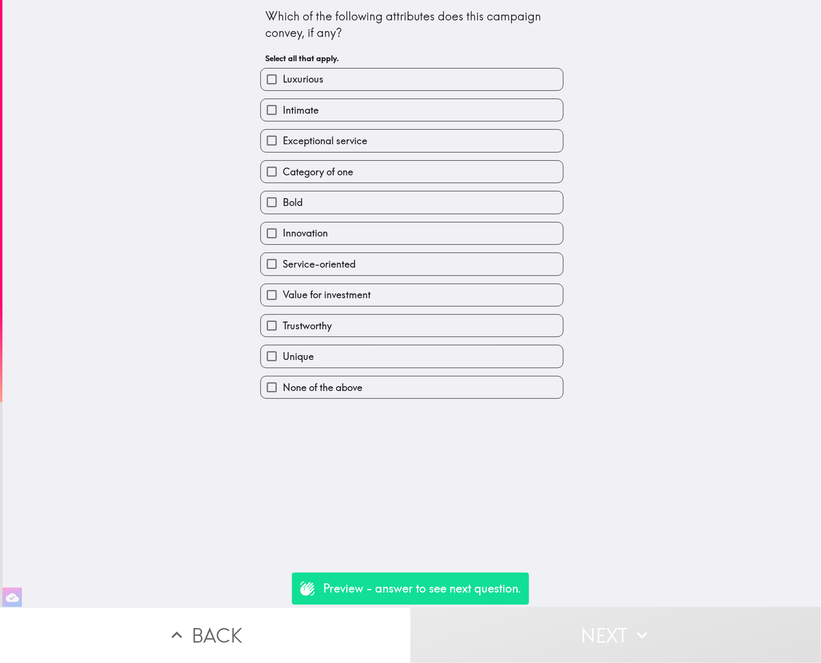
click at [380, 95] on div "Intimate" at bounding box center [408, 106] width 311 height 31
click at [404, 116] on label "Intimate" at bounding box center [412, 110] width 302 height 22
click at [283, 116] on input "Intimate" at bounding box center [272, 110] width 22 height 22
checkbox input "true"
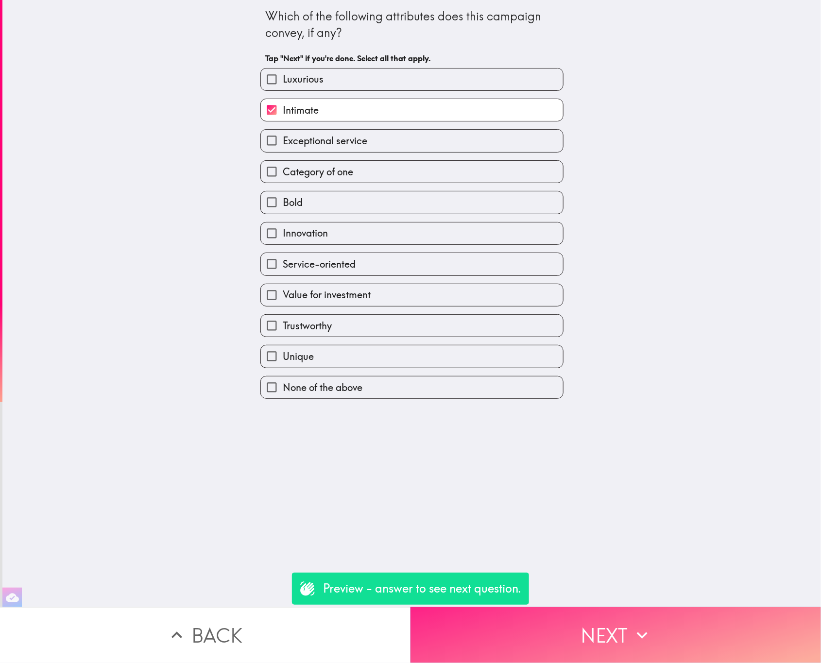
click at [654, 617] on button "Next" at bounding box center [615, 635] width 410 height 56
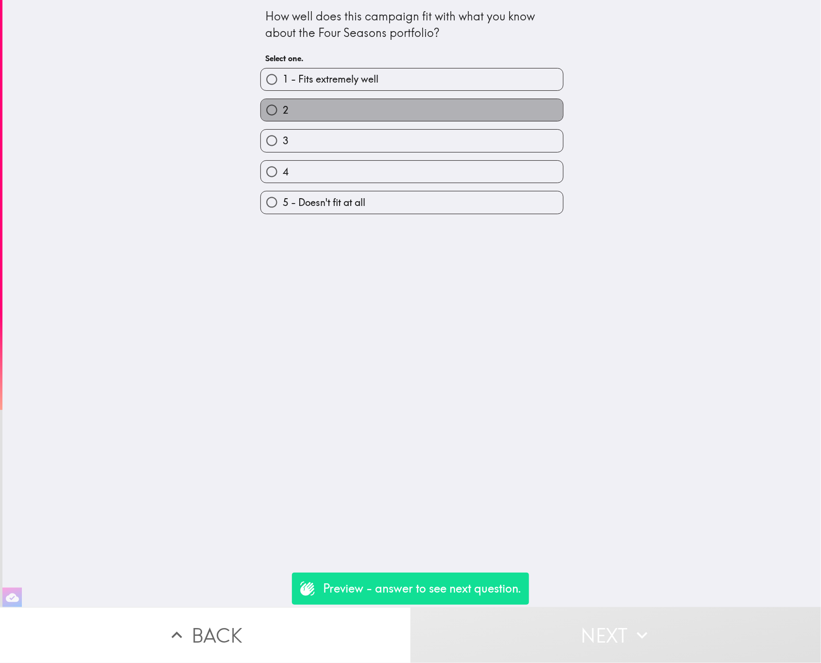
click at [423, 102] on label "2" at bounding box center [412, 110] width 302 height 22
click at [283, 102] on input "2" at bounding box center [272, 110] width 22 height 22
radio input "true"
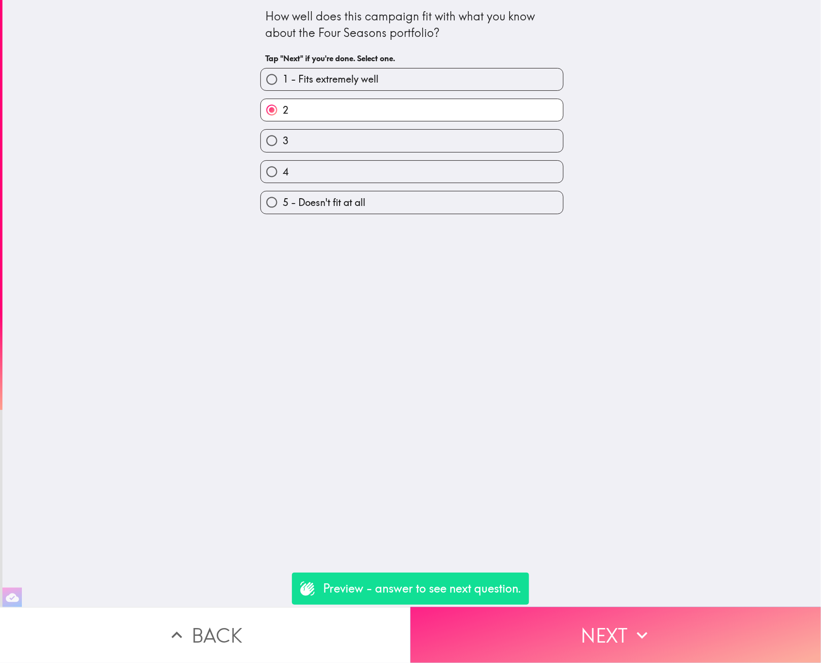
click at [540, 639] on button "Next" at bounding box center [615, 635] width 410 height 56
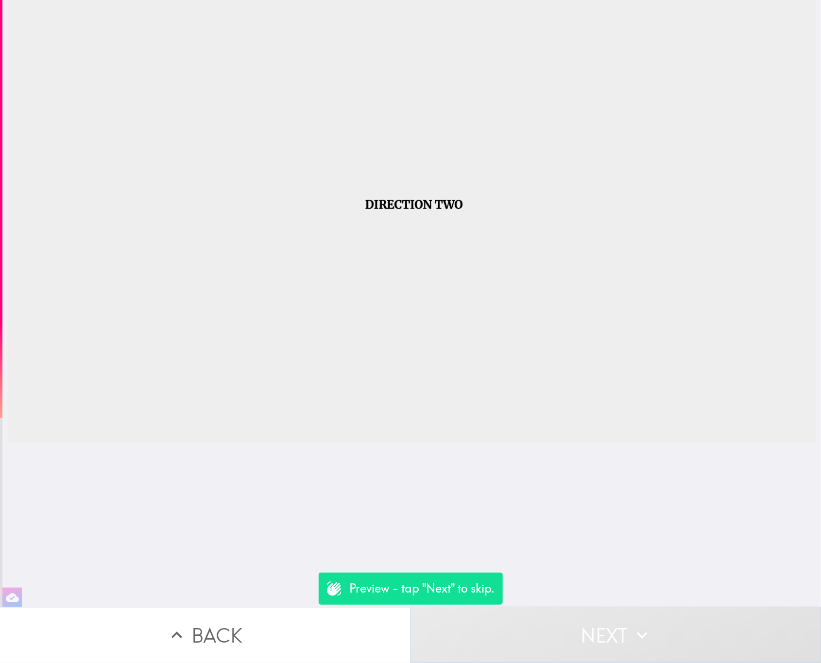
click at [574, 618] on button "Next" at bounding box center [615, 635] width 410 height 56
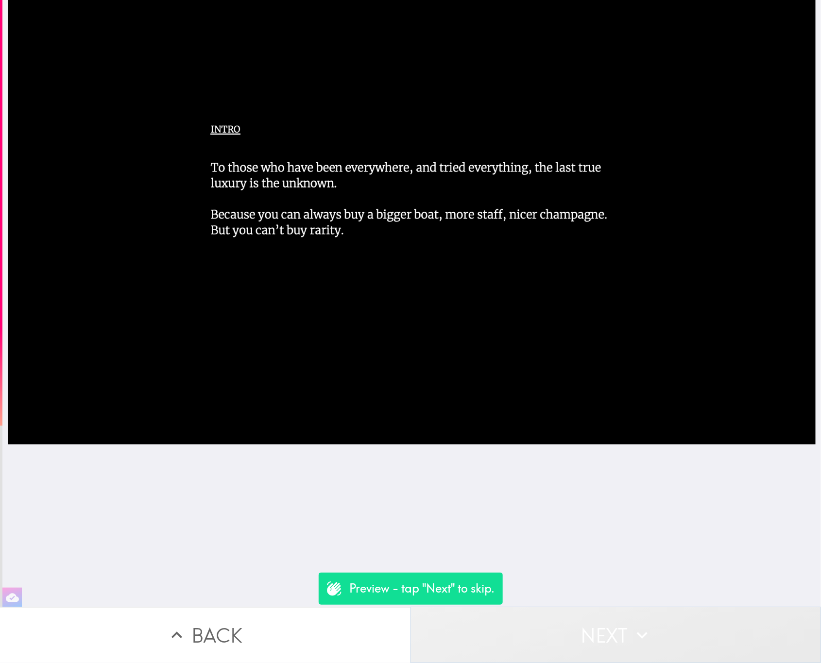
click at [588, 626] on button "Next" at bounding box center [615, 635] width 410 height 56
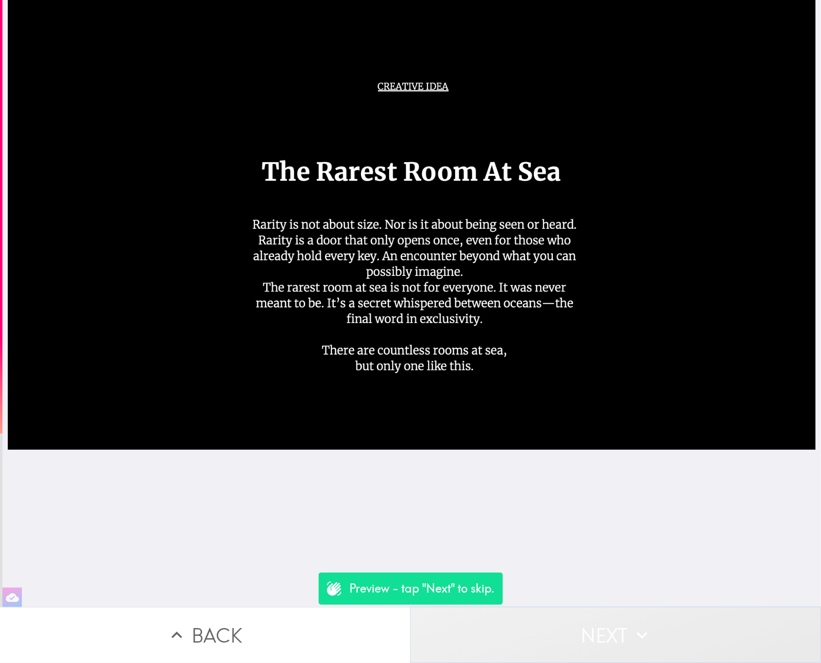
click at [654, 633] on button "Next" at bounding box center [615, 635] width 410 height 56
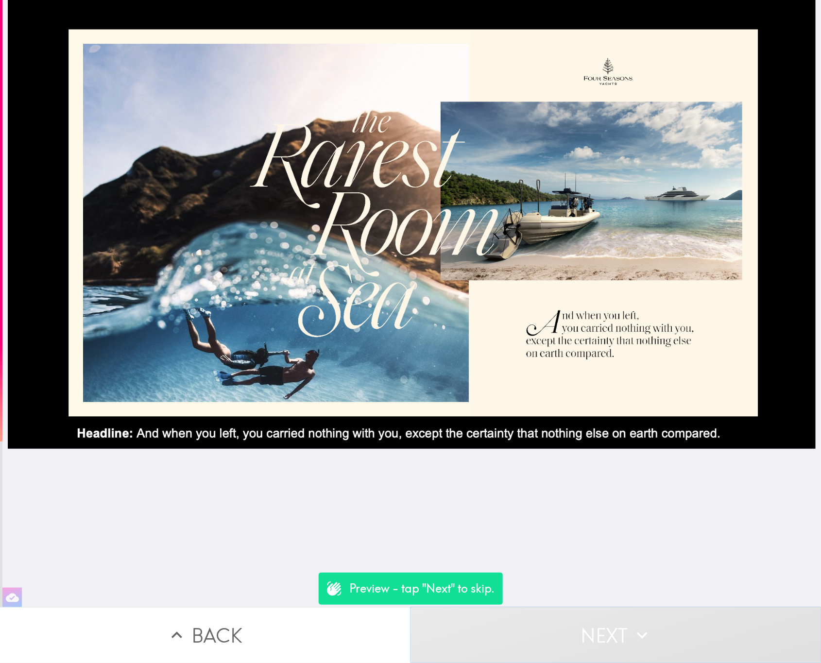
click at [640, 632] on icon "button" at bounding box center [642, 635] width 11 height 7
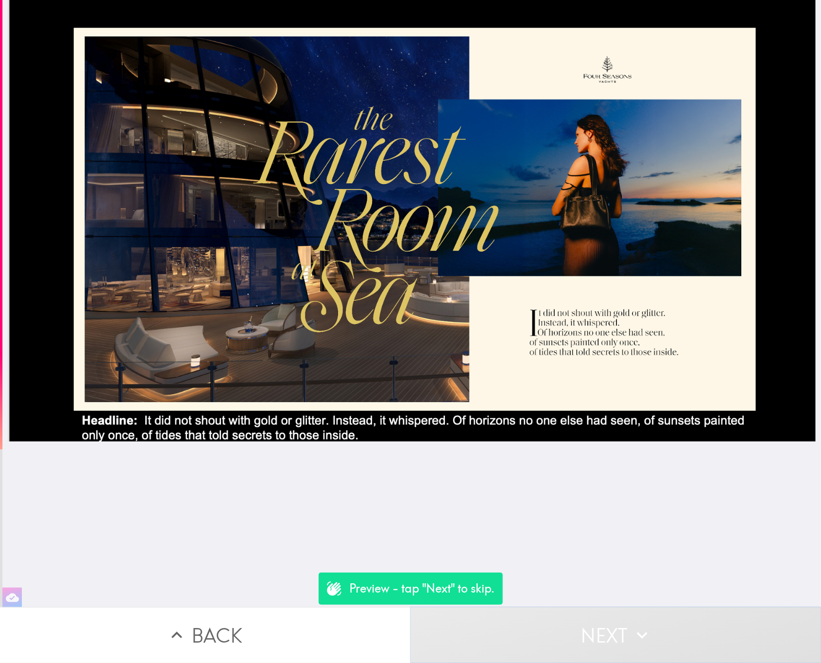
click at [640, 632] on icon "button" at bounding box center [642, 635] width 11 height 7
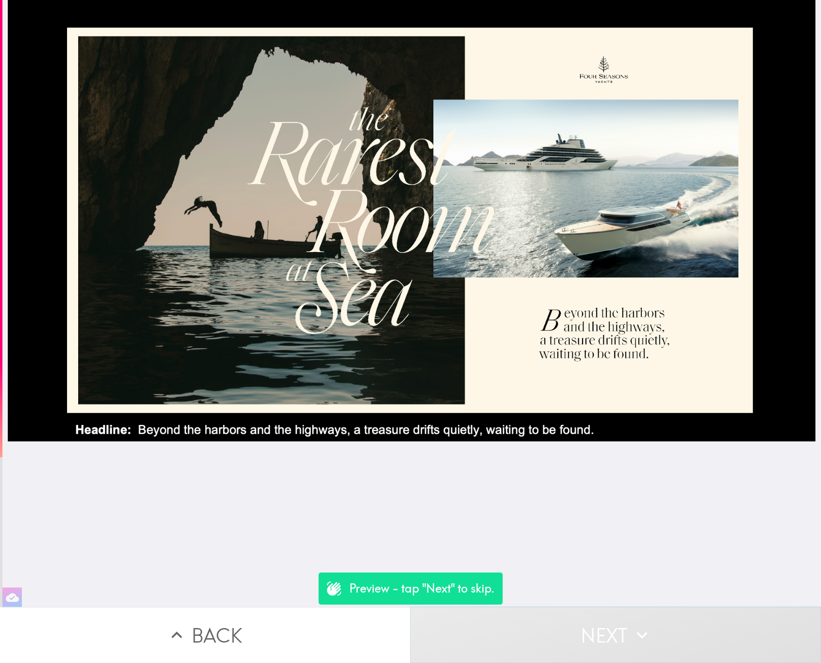
click at [522, 613] on button "Next" at bounding box center [615, 635] width 410 height 56
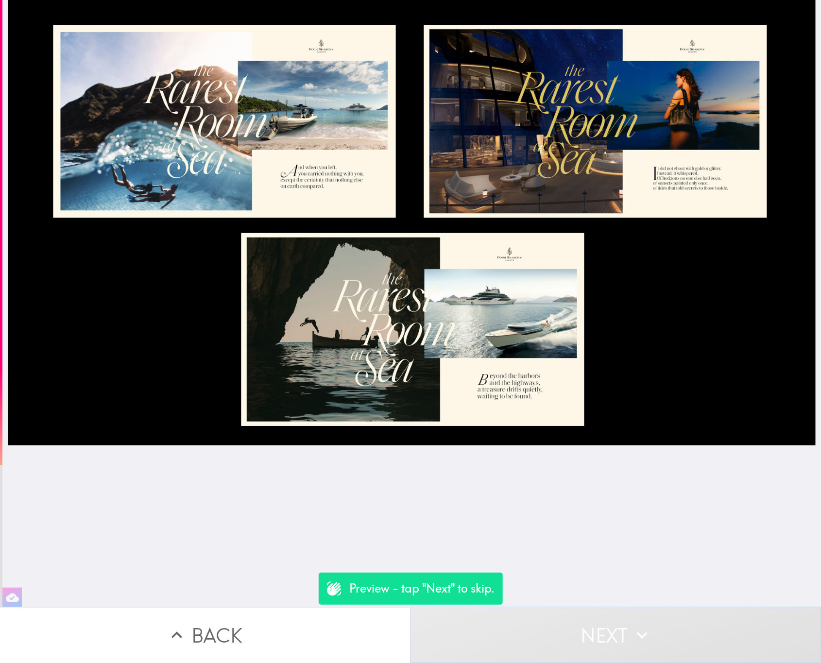
click at [522, 613] on button "Next" at bounding box center [615, 635] width 410 height 56
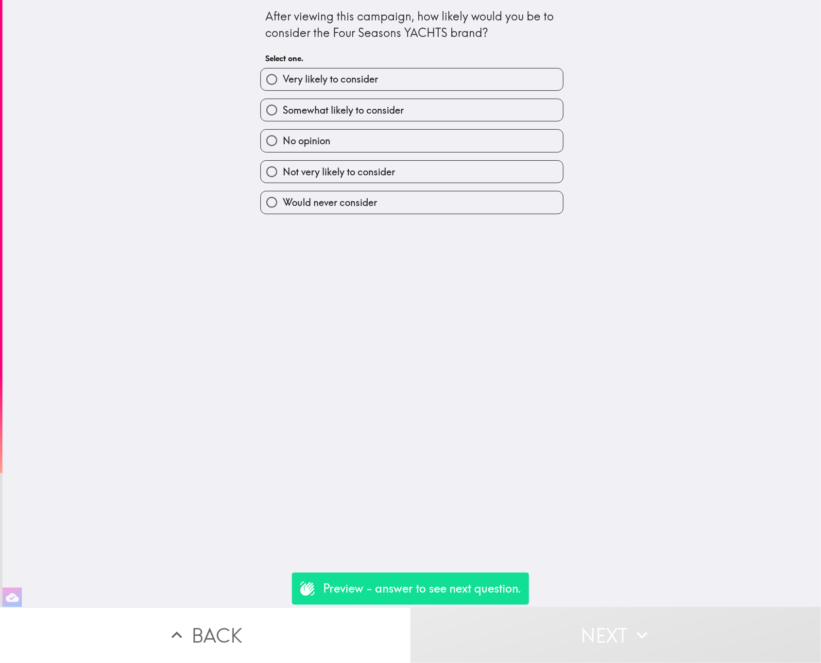
click at [459, 98] on div "Somewhat likely to consider" at bounding box center [408, 106] width 311 height 31
click at [465, 106] on label "Somewhat likely to consider" at bounding box center [412, 110] width 302 height 22
click at [283, 106] on input "Somewhat likely to consider" at bounding box center [272, 110] width 22 height 22
radio input "true"
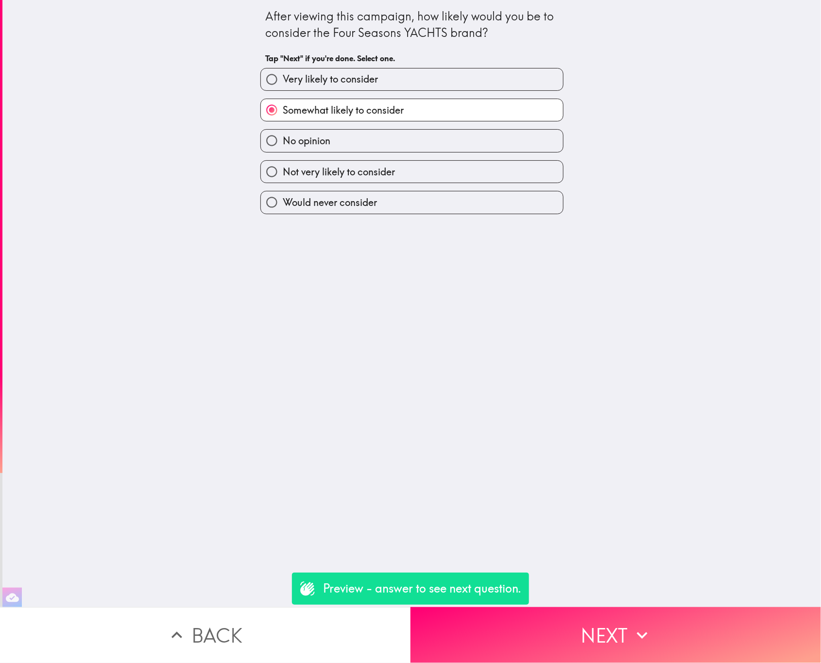
click at [529, 594] on div "Preview - answer to see next question." at bounding box center [410, 589] width 237 height 32
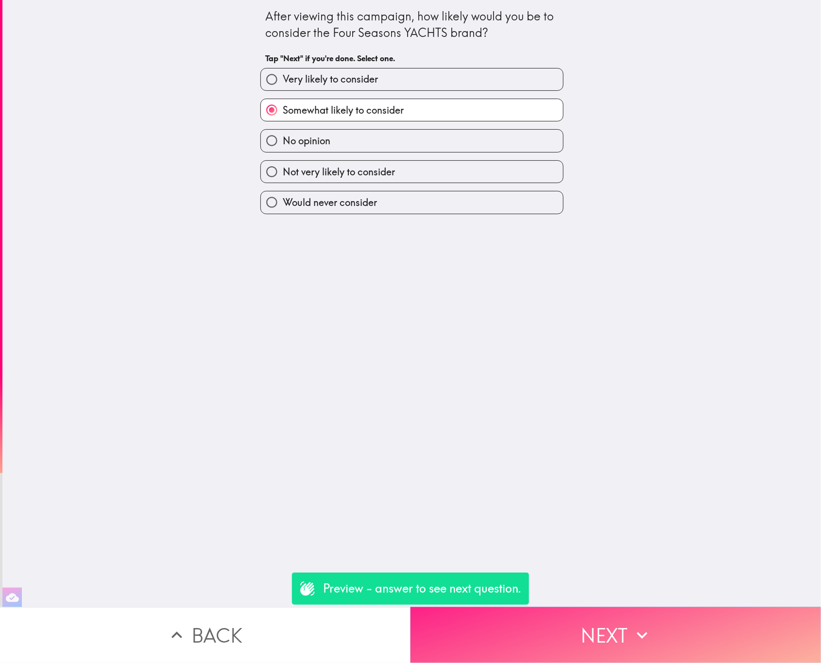
click at [548, 614] on button "Next" at bounding box center [615, 635] width 410 height 56
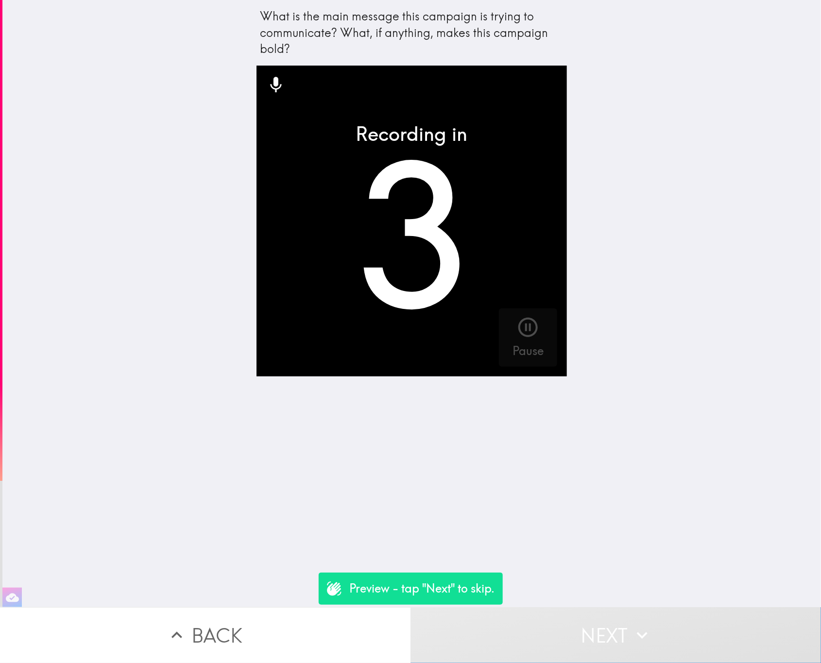
click at [548, 614] on button "Next" at bounding box center [615, 635] width 410 height 56
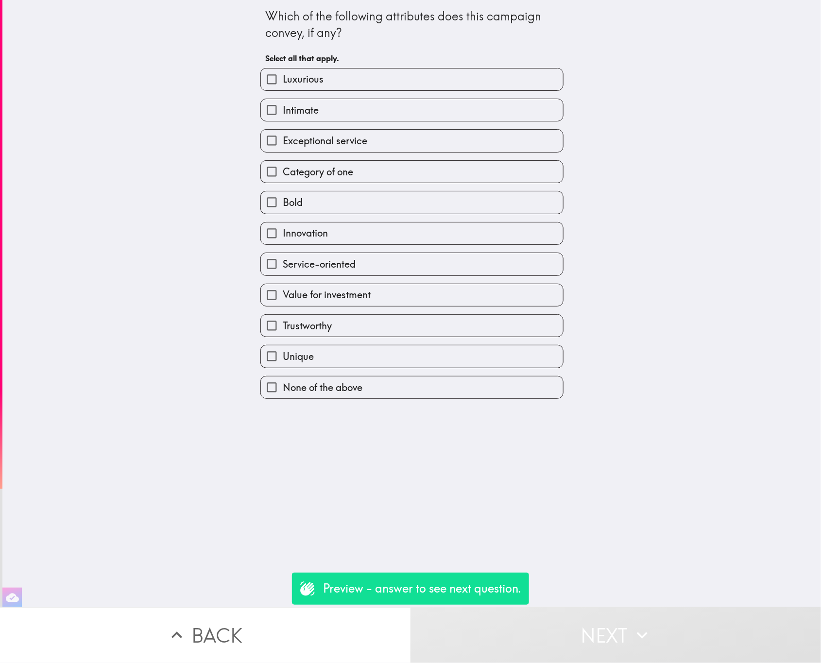
click at [507, 229] on label "Innovation" at bounding box center [412, 233] width 302 height 22
click at [283, 229] on input "Innovation" at bounding box center [272, 233] width 22 height 22
checkbox input "true"
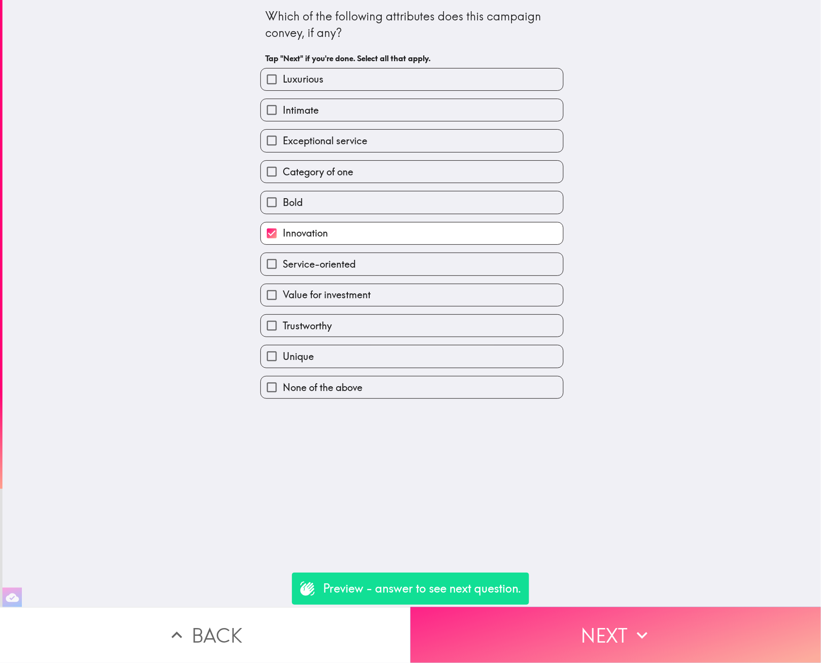
click at [611, 626] on button "Next" at bounding box center [615, 635] width 410 height 56
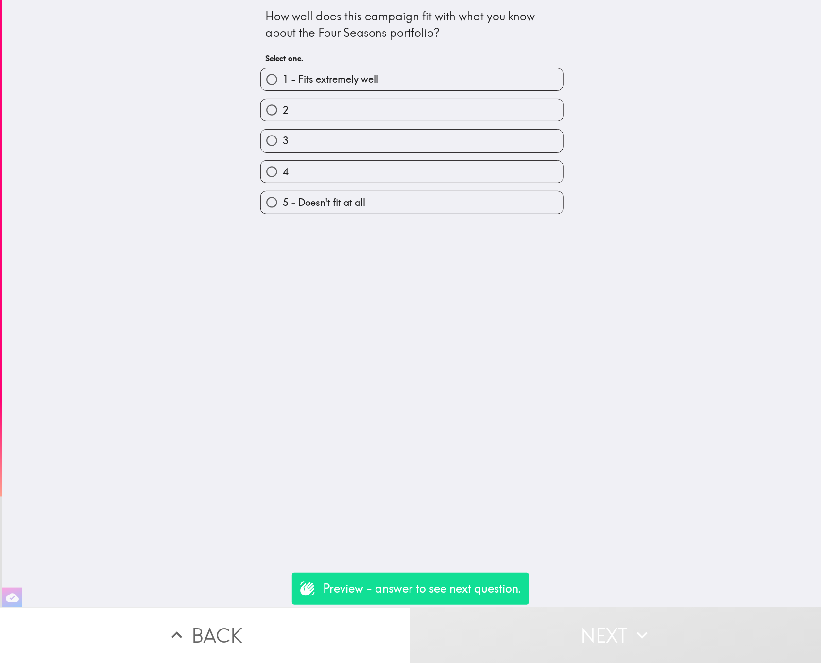
click at [451, 172] on label "4" at bounding box center [412, 172] width 302 height 22
click at [283, 172] on input "4" at bounding box center [272, 172] width 22 height 22
radio input "true"
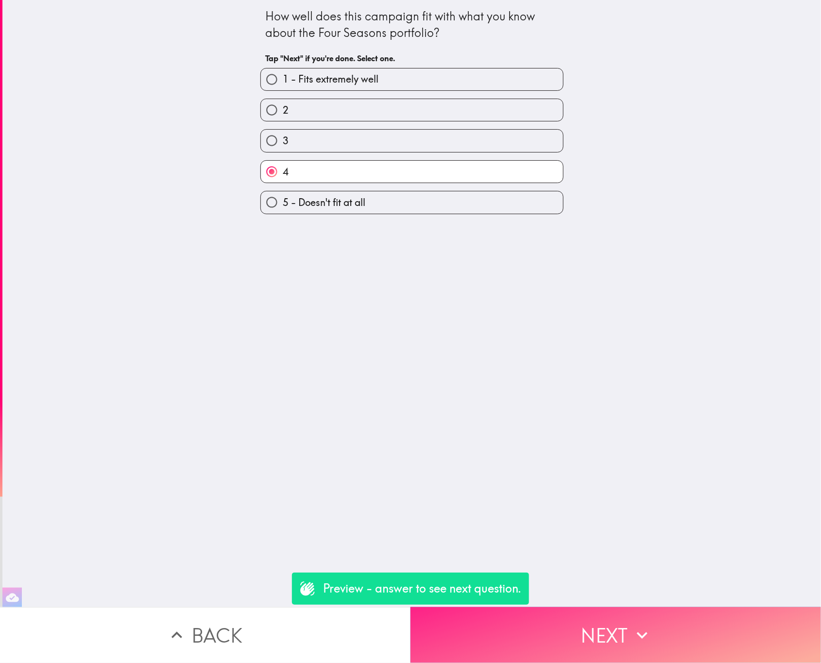
click at [546, 629] on button "Next" at bounding box center [615, 635] width 410 height 56
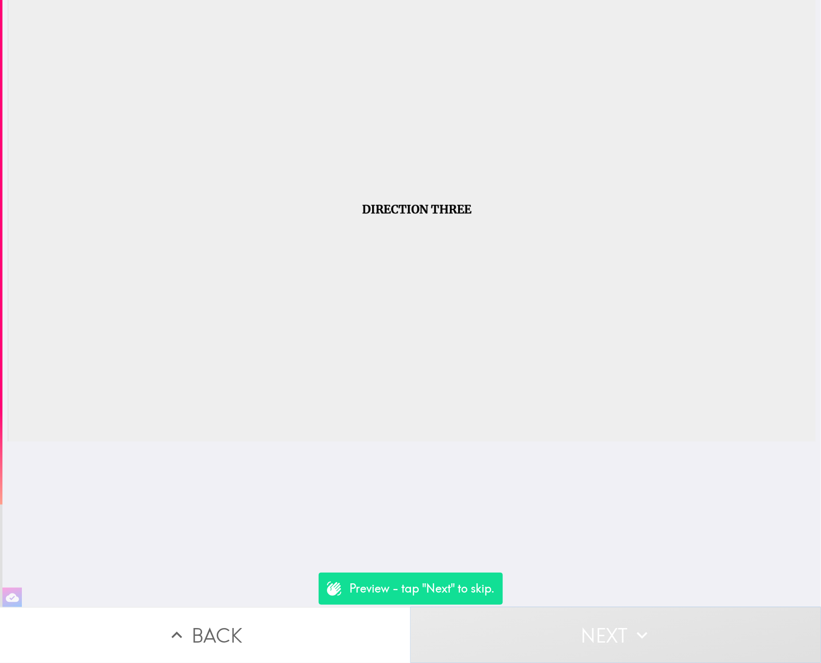
click at [519, 614] on button "Next" at bounding box center [615, 635] width 410 height 56
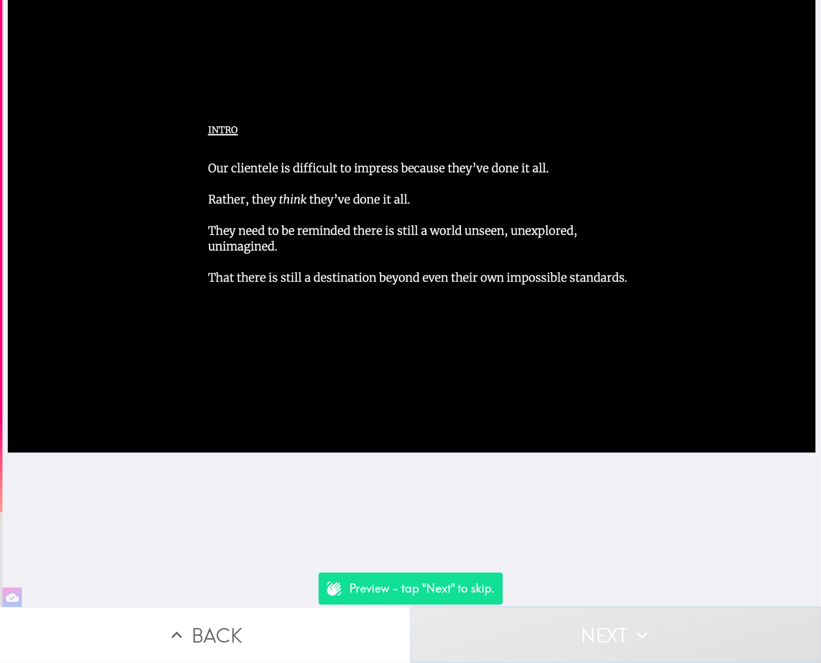
click at [519, 614] on button "Next" at bounding box center [615, 635] width 410 height 56
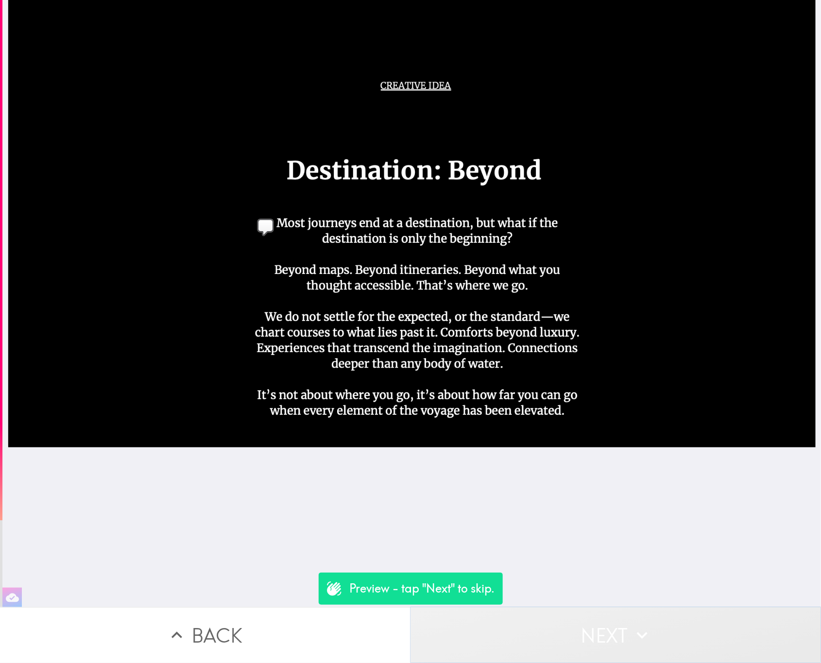
click at [519, 614] on button "Next" at bounding box center [615, 635] width 410 height 56
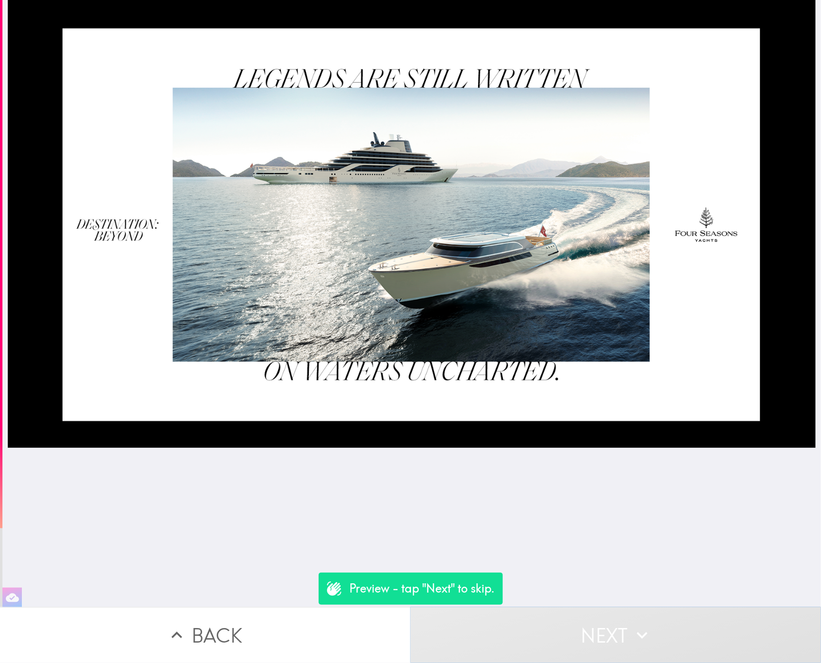
click at [516, 611] on button "Next" at bounding box center [615, 635] width 410 height 56
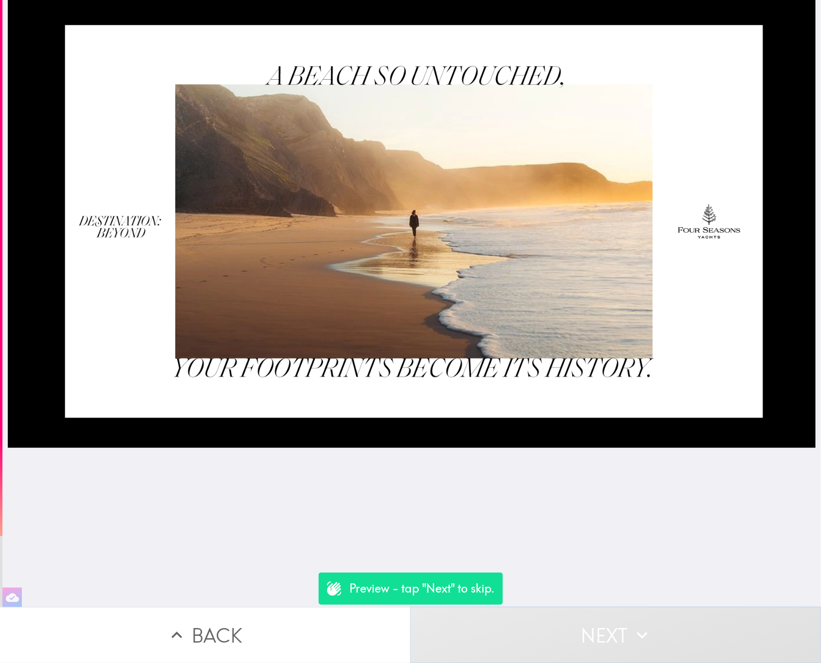
click at [516, 611] on button "Next" at bounding box center [615, 635] width 410 height 56
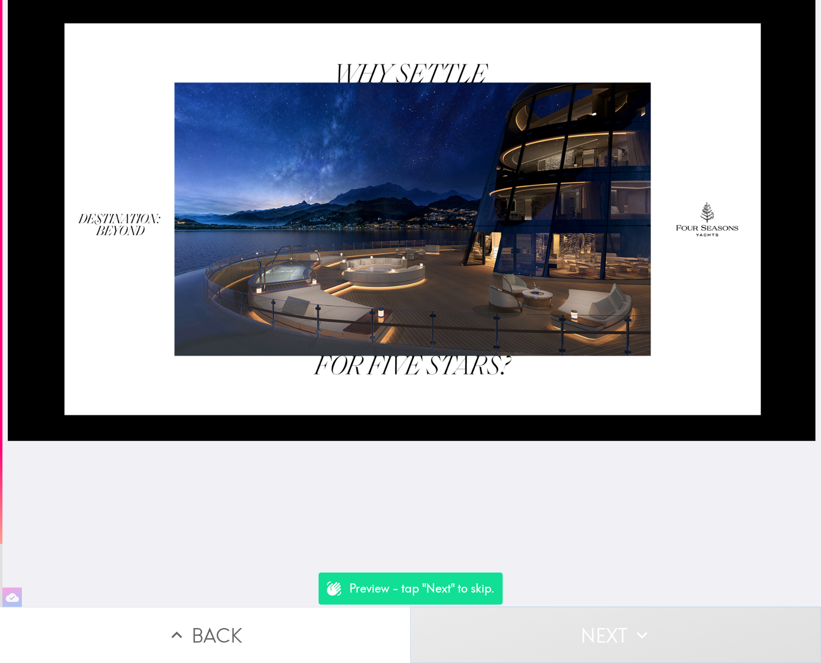
click at [454, 624] on button "Next" at bounding box center [615, 635] width 410 height 56
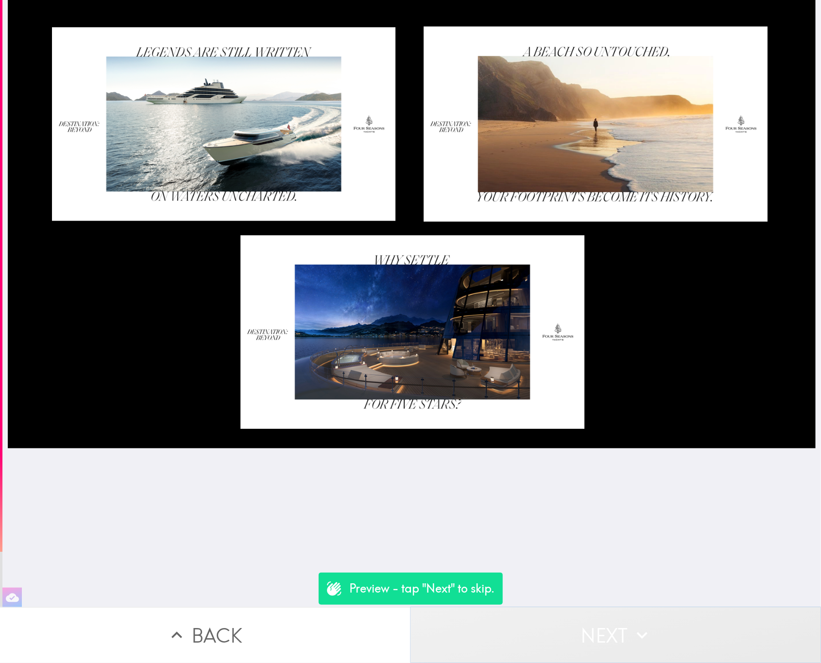
click at [494, 612] on button "Next" at bounding box center [615, 635] width 410 height 56
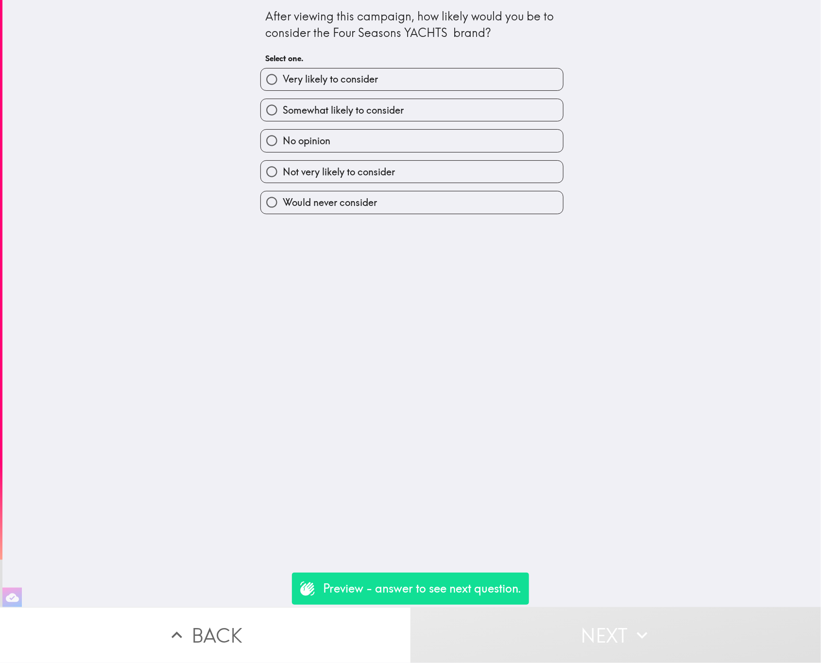
click at [299, 617] on button "Back" at bounding box center [205, 635] width 410 height 56
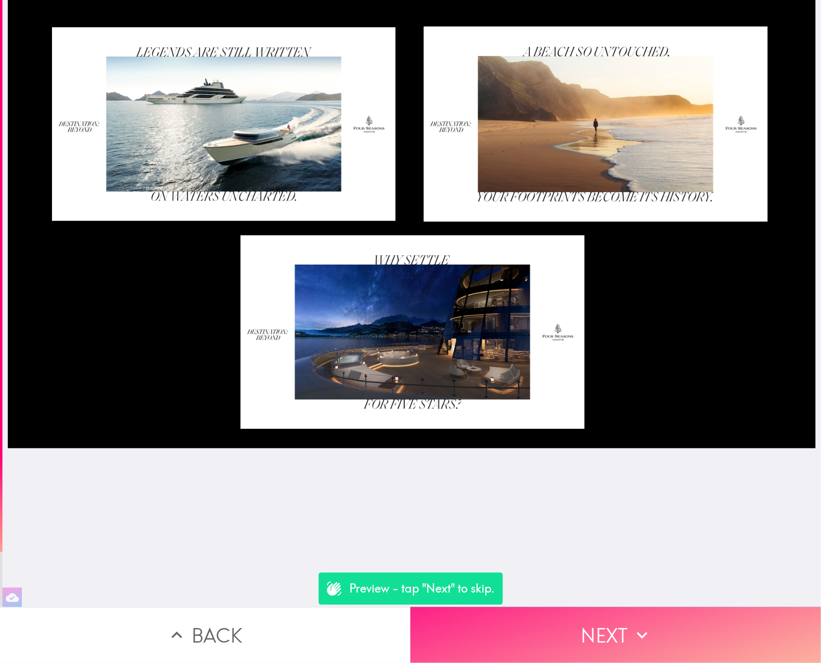
click at [492, 620] on button "Next" at bounding box center [615, 635] width 410 height 56
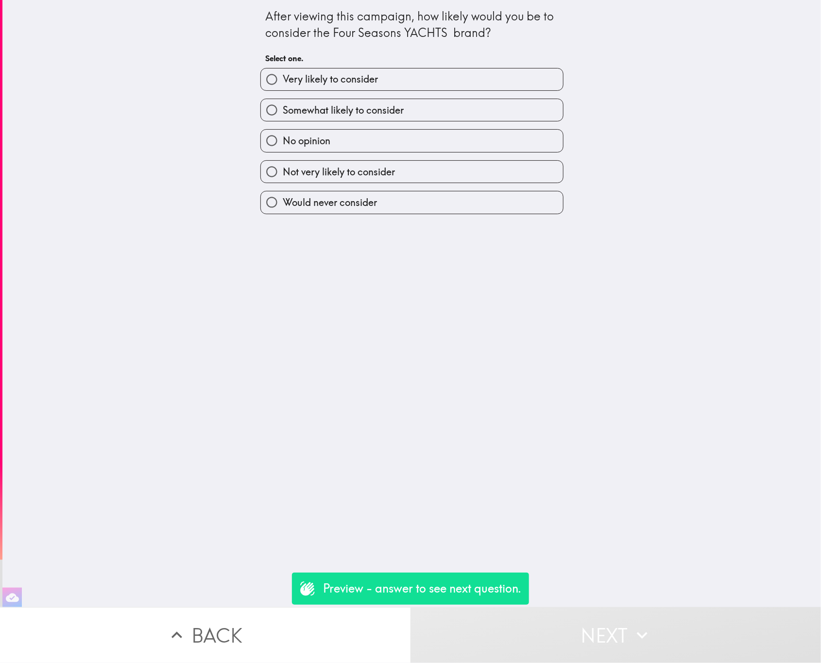
click at [337, 634] on button "Back" at bounding box center [205, 635] width 410 height 56
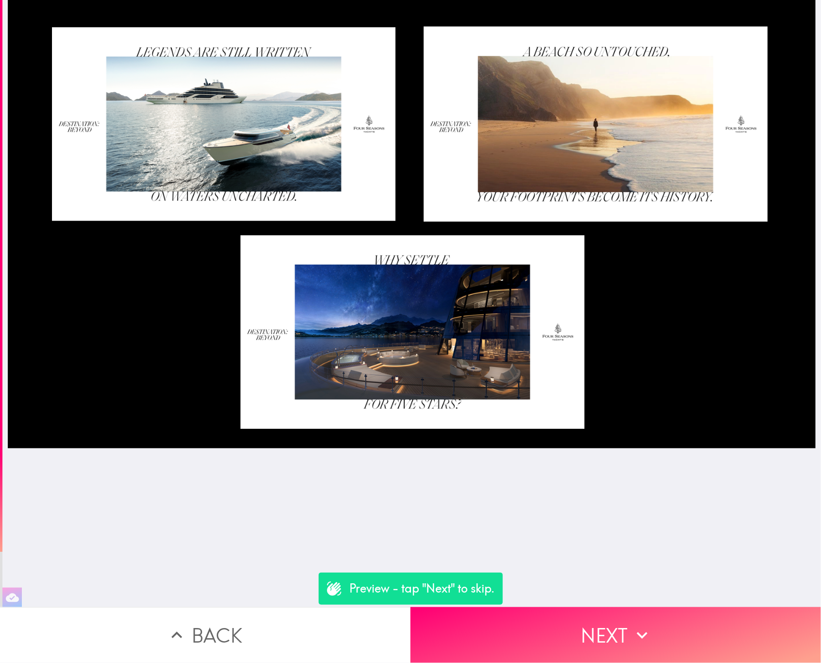
click at [337, 634] on button "Back" at bounding box center [205, 635] width 410 height 56
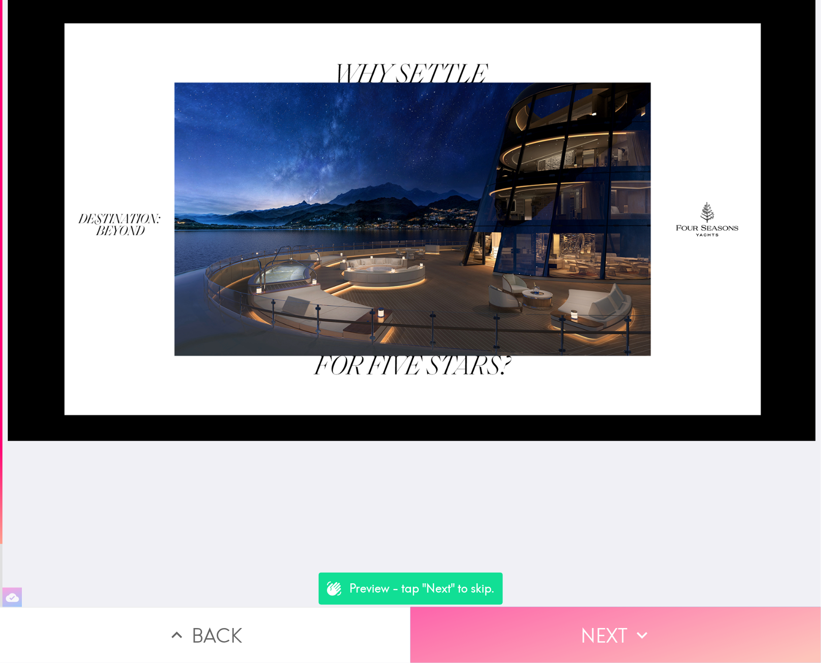
click at [576, 618] on button "Next" at bounding box center [615, 635] width 410 height 56
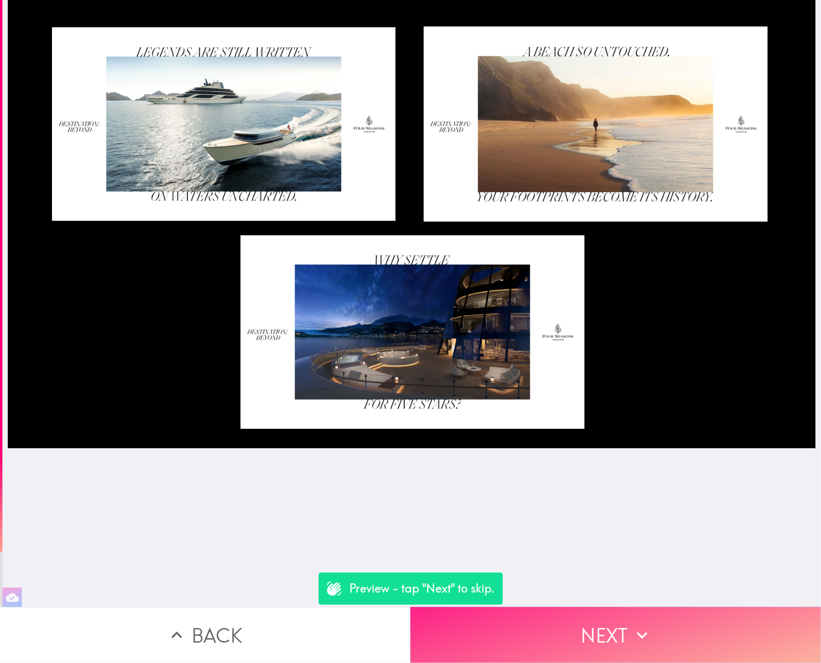
click at [576, 618] on button "Next" at bounding box center [615, 635] width 410 height 56
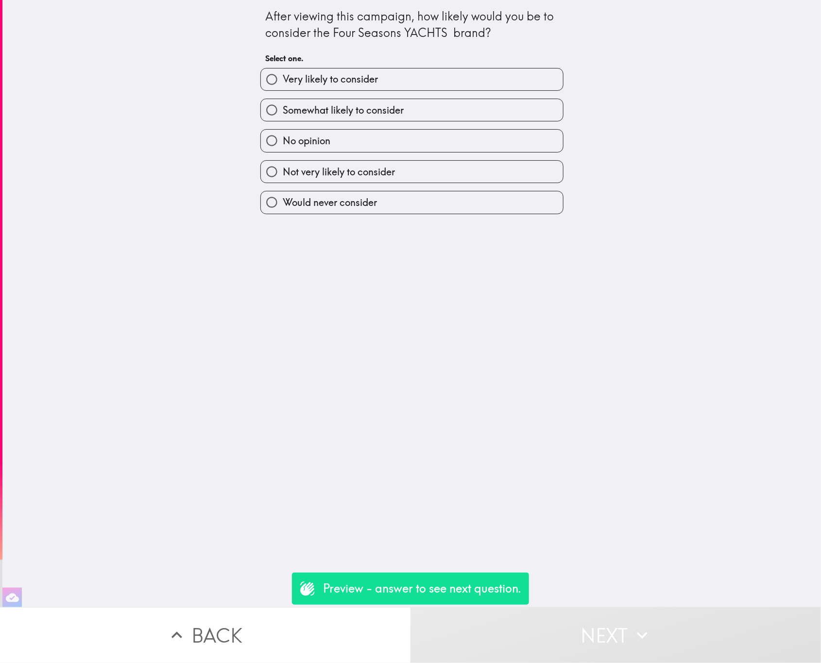
click at [437, 92] on div "Somewhat likely to consider" at bounding box center [408, 106] width 311 height 31
click at [471, 126] on div "No opinion" at bounding box center [408, 136] width 311 height 31
click at [465, 121] on label "Somewhat likely to consider" at bounding box center [412, 110] width 302 height 22
click at [283, 121] on input "Somewhat likely to consider" at bounding box center [272, 110] width 22 height 22
radio input "true"
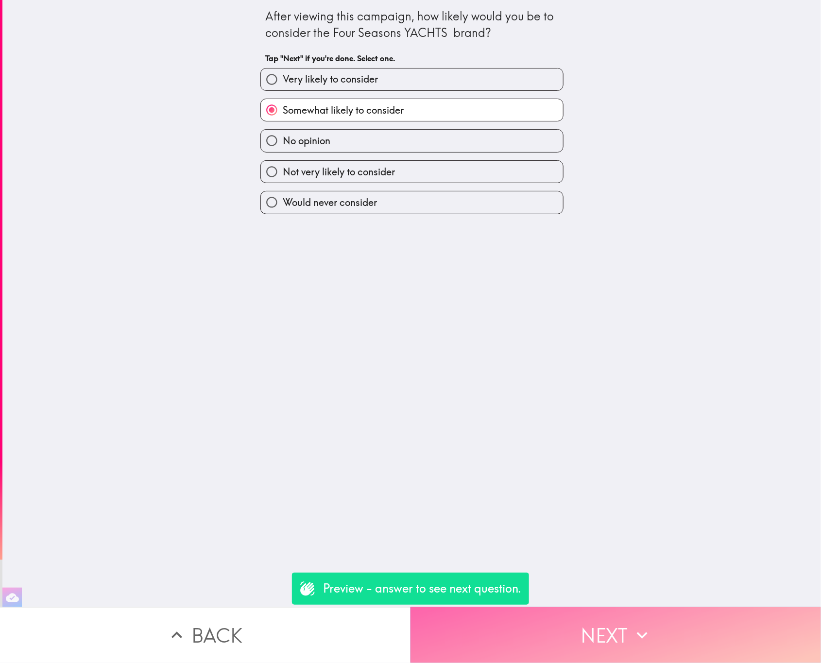
click at [581, 634] on button "Next" at bounding box center [615, 635] width 410 height 56
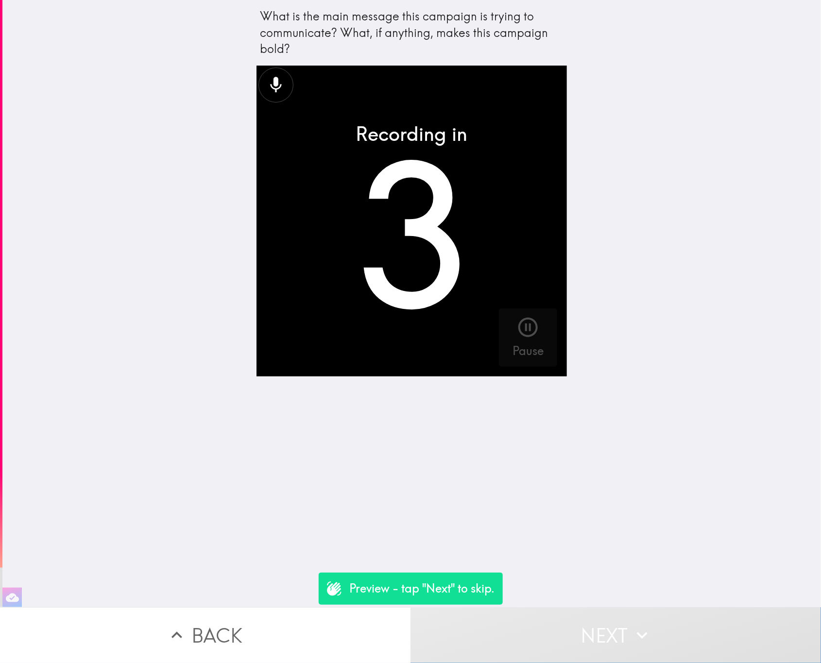
click at [538, 622] on button "Next" at bounding box center [615, 635] width 410 height 56
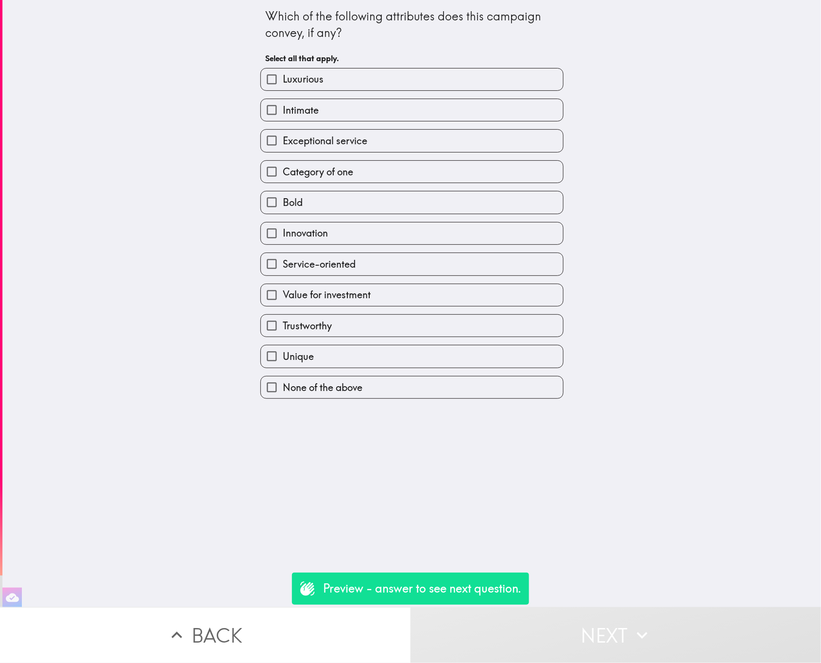
click at [364, 243] on label "Innovation" at bounding box center [412, 233] width 302 height 22
click at [283, 243] on input "Innovation" at bounding box center [272, 233] width 22 height 22
checkbox input "true"
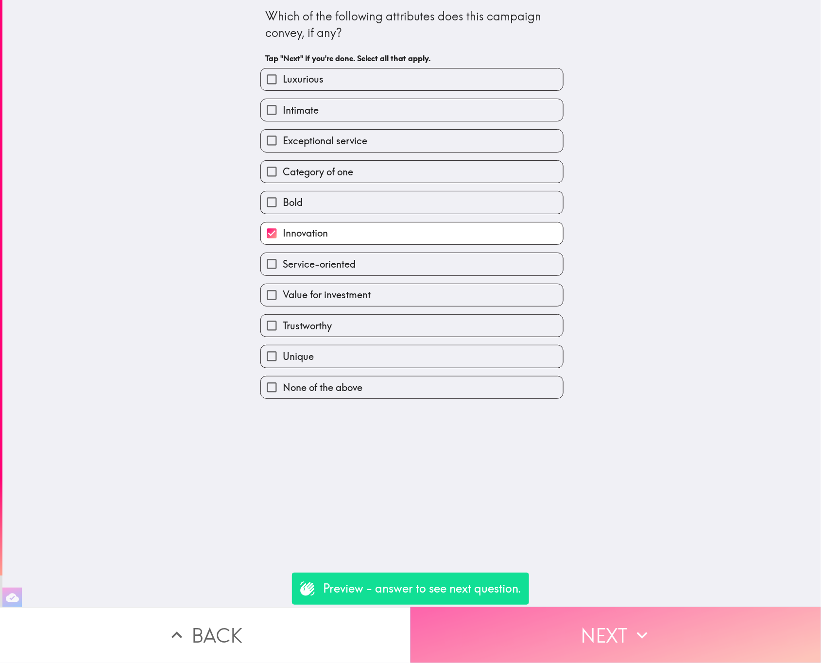
click at [586, 618] on button "Next" at bounding box center [615, 635] width 410 height 56
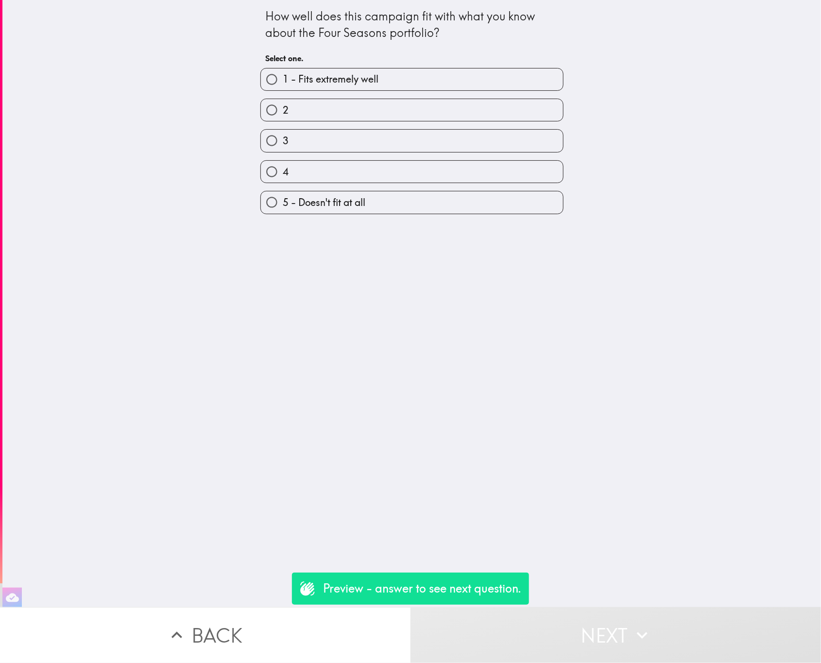
click at [363, 92] on div "2" at bounding box center [408, 106] width 311 height 31
click at [387, 128] on div "3" at bounding box center [408, 136] width 311 height 31
click at [427, 128] on div "3" at bounding box center [408, 136] width 311 height 31
click at [432, 140] on label "3" at bounding box center [412, 141] width 302 height 22
click at [283, 140] on input "3" at bounding box center [272, 141] width 22 height 22
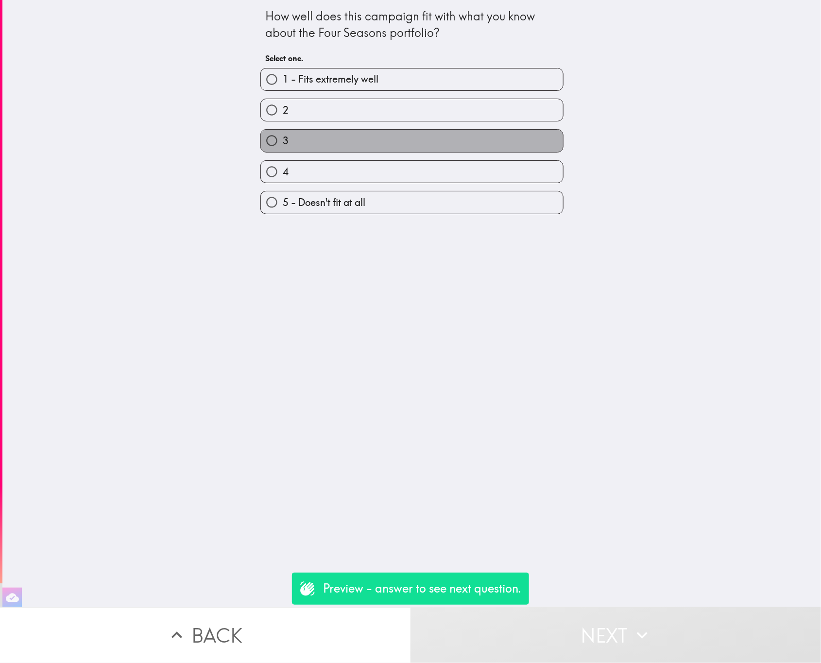
radio input "true"
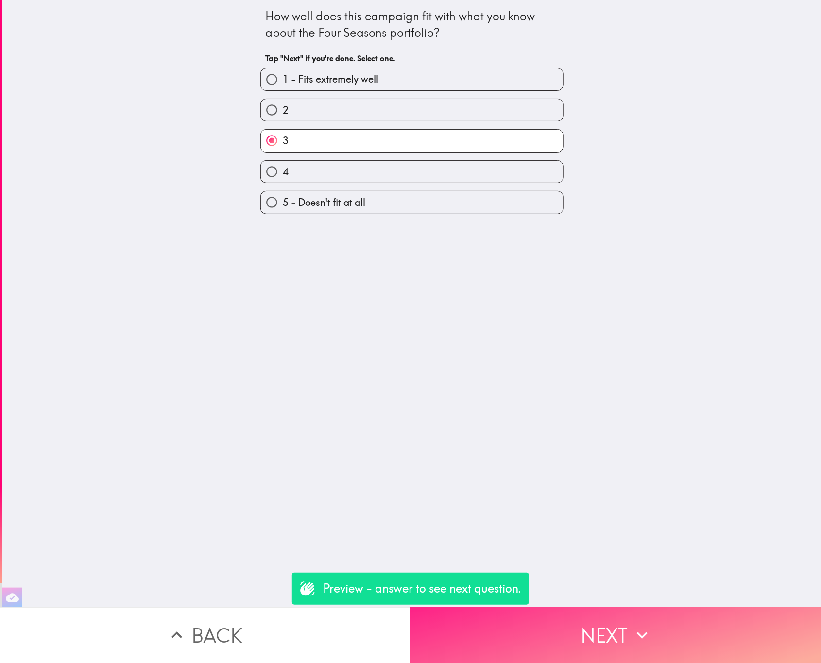
click at [593, 619] on button "Next" at bounding box center [615, 635] width 410 height 56
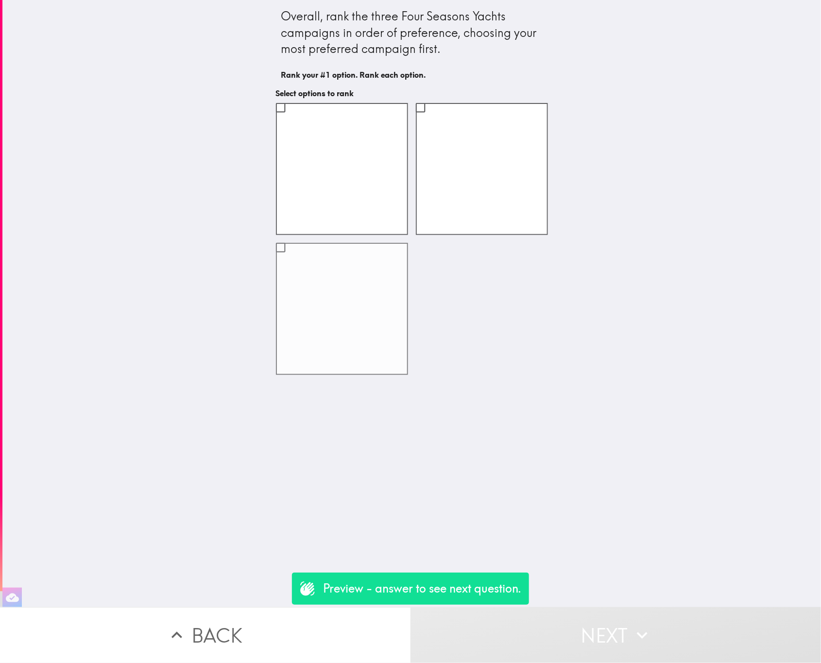
click at [354, 283] on label at bounding box center [342, 309] width 132 height 132
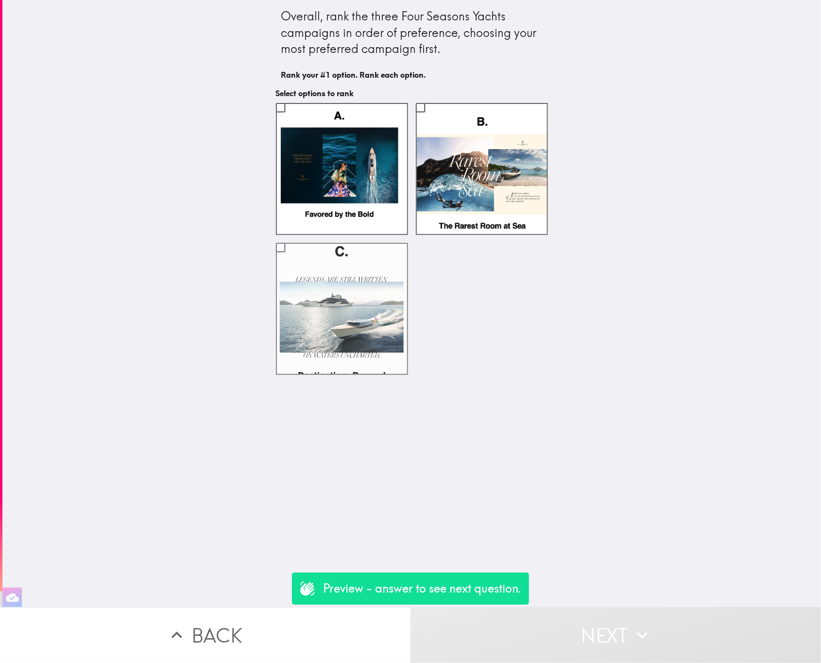
click at [291, 258] on input "checkbox" at bounding box center [281, 248] width 22 height 22
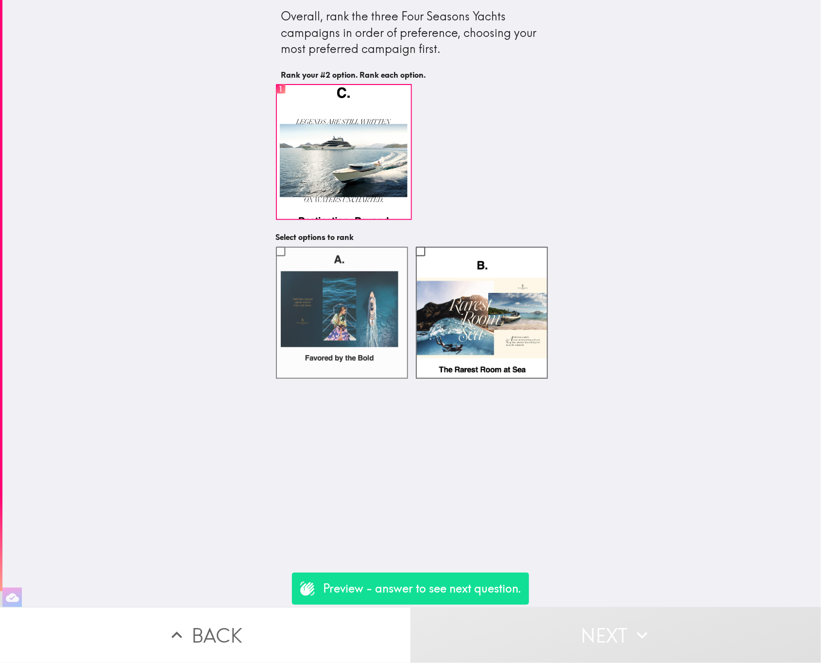
click at [379, 327] on label at bounding box center [342, 313] width 132 height 132
click at [291, 262] on input "checkbox" at bounding box center [281, 251] width 22 height 22
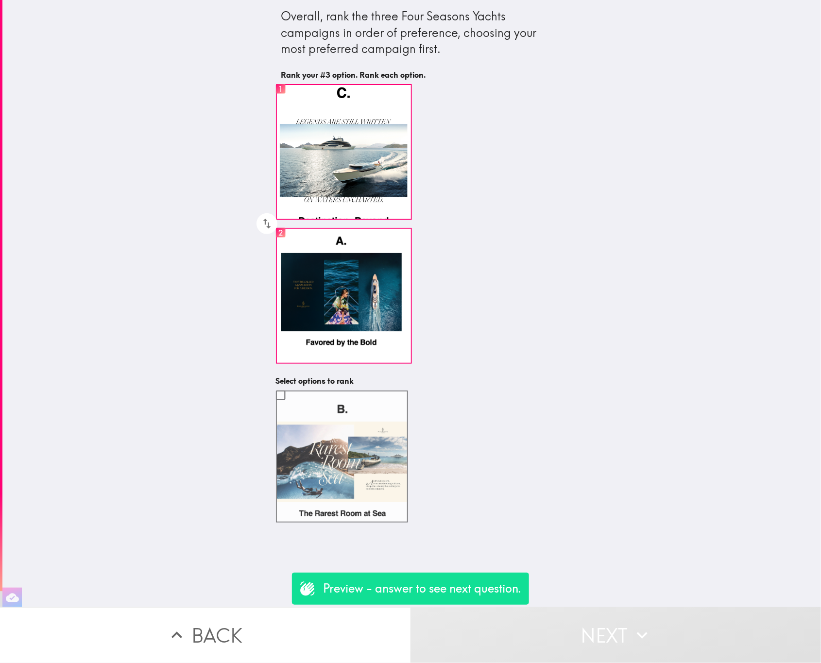
click at [335, 447] on label at bounding box center [342, 457] width 132 height 132
click at [291, 406] on input "checkbox" at bounding box center [281, 395] width 22 height 22
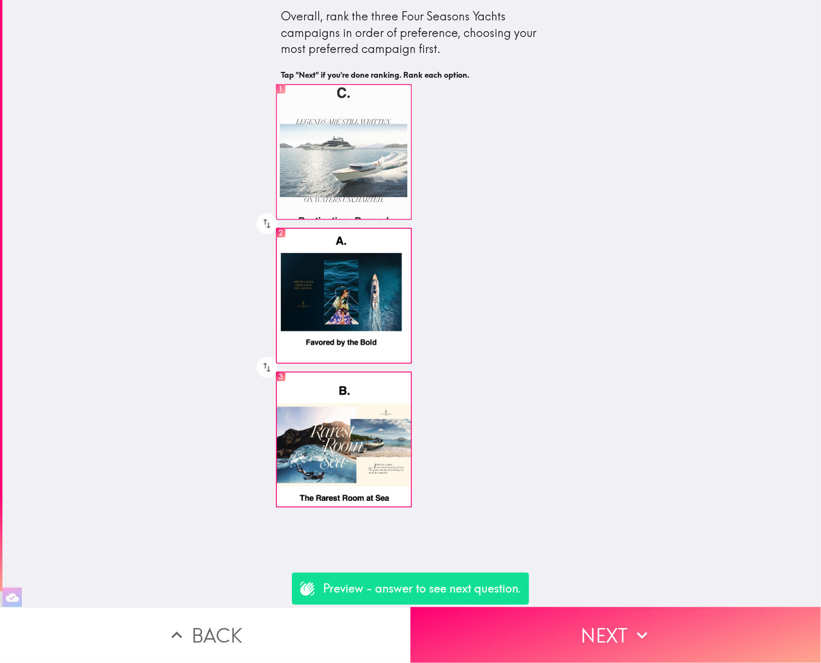
click at [378, 182] on label "1" at bounding box center [344, 152] width 136 height 136
click at [291, 102] on input "1" at bounding box center [281, 90] width 22 height 25
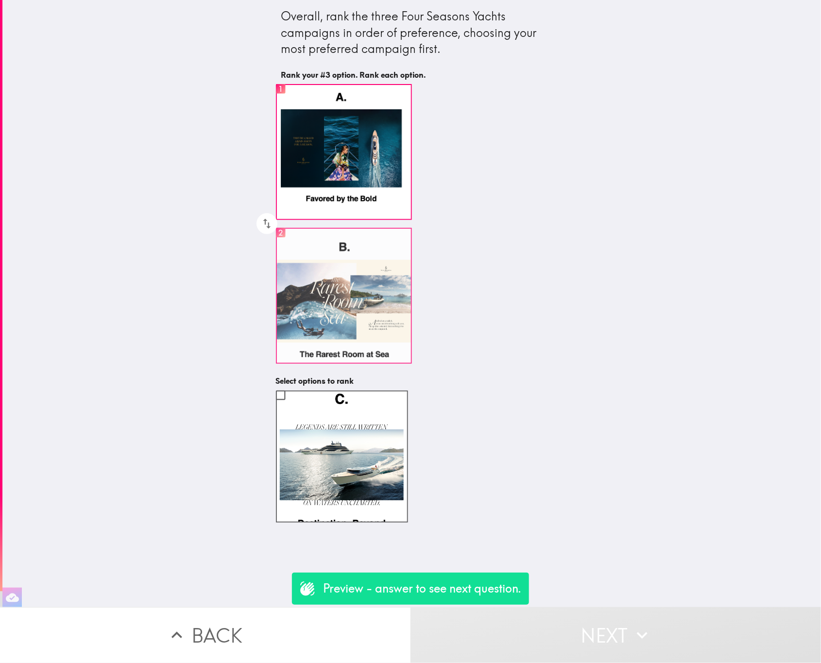
click at [384, 302] on label "2" at bounding box center [344, 296] width 136 height 136
click at [291, 246] on input "2" at bounding box center [281, 233] width 22 height 25
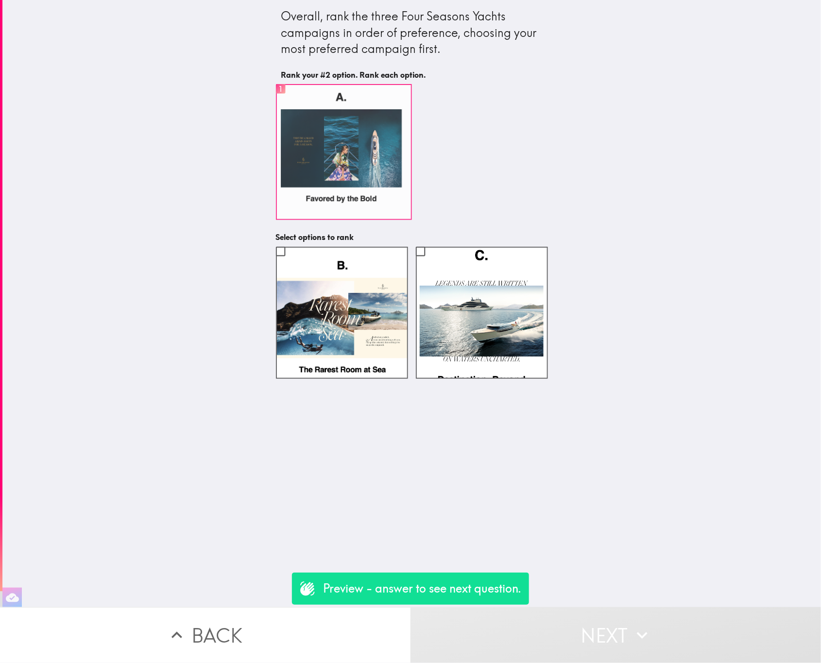
click at [348, 167] on label "1" at bounding box center [344, 152] width 136 height 136
click at [291, 102] on input "1" at bounding box center [281, 90] width 22 height 25
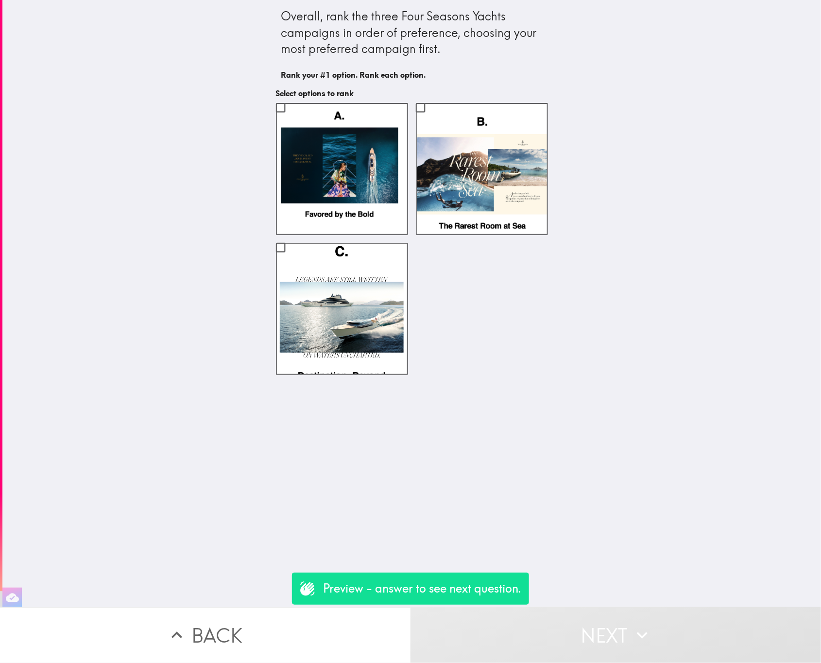
click at [351, 237] on div at bounding box center [338, 305] width 140 height 140
click at [348, 316] on label at bounding box center [342, 309] width 132 height 132
click at [291, 258] on input "checkbox" at bounding box center [281, 248] width 22 height 22
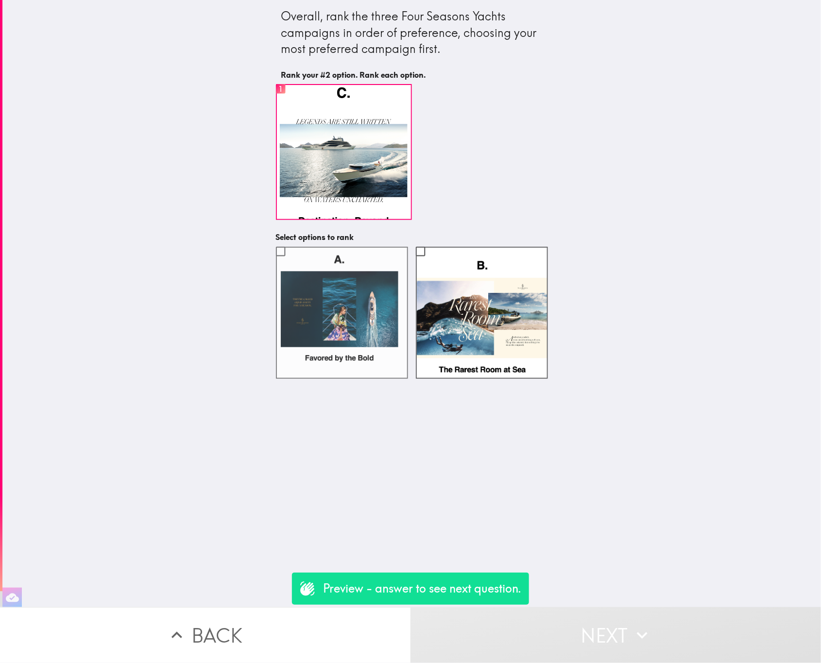
click at [353, 299] on label at bounding box center [342, 313] width 132 height 132
click at [291, 262] on input "checkbox" at bounding box center [281, 251] width 22 height 22
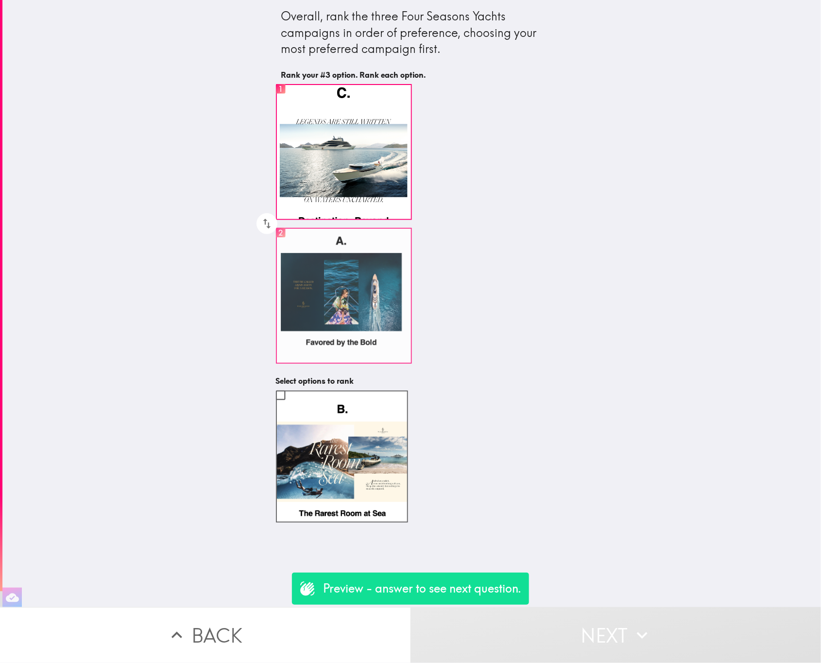
click at [354, 302] on label "2" at bounding box center [344, 296] width 136 height 136
click at [291, 246] on input "2" at bounding box center [281, 233] width 22 height 25
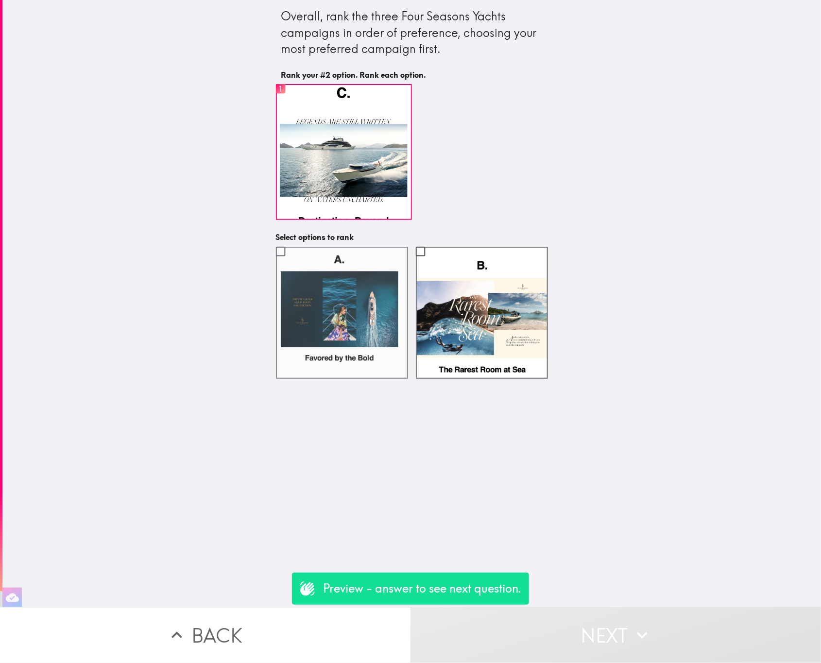
click at [339, 302] on label at bounding box center [342, 313] width 132 height 132
click at [291, 262] on input "checkbox" at bounding box center [281, 251] width 22 height 22
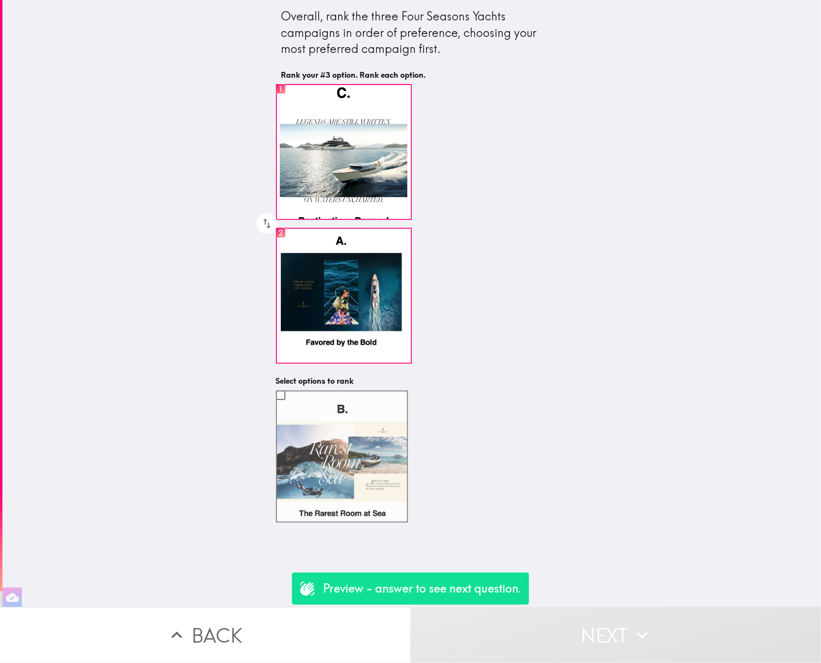
drag, startPoint x: 286, startPoint y: 392, endPoint x: 310, endPoint y: 428, distance: 43.4
click at [310, 428] on label at bounding box center [342, 457] width 132 height 132
click at [291, 406] on input "checkbox" at bounding box center [281, 395] width 22 height 22
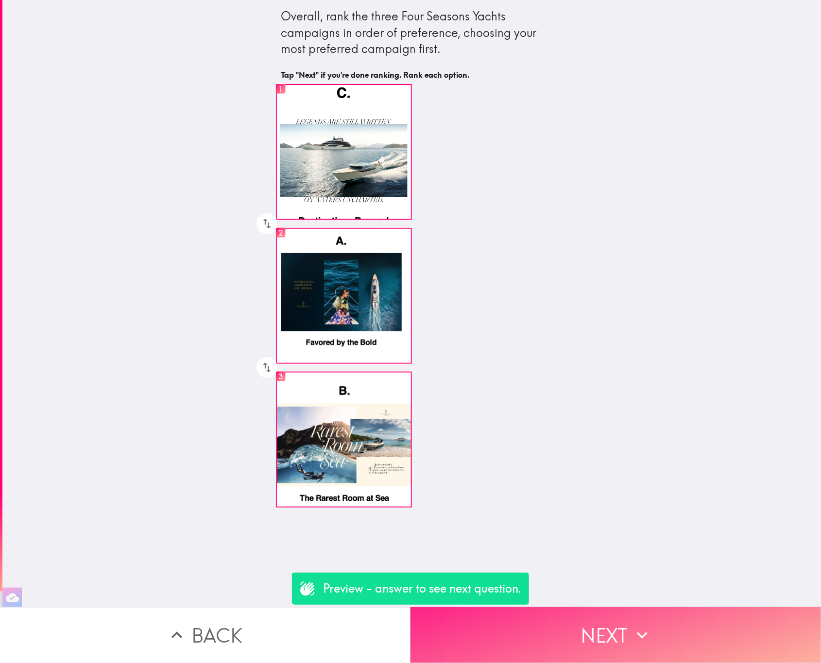
click at [586, 614] on button "Next" at bounding box center [615, 635] width 410 height 56
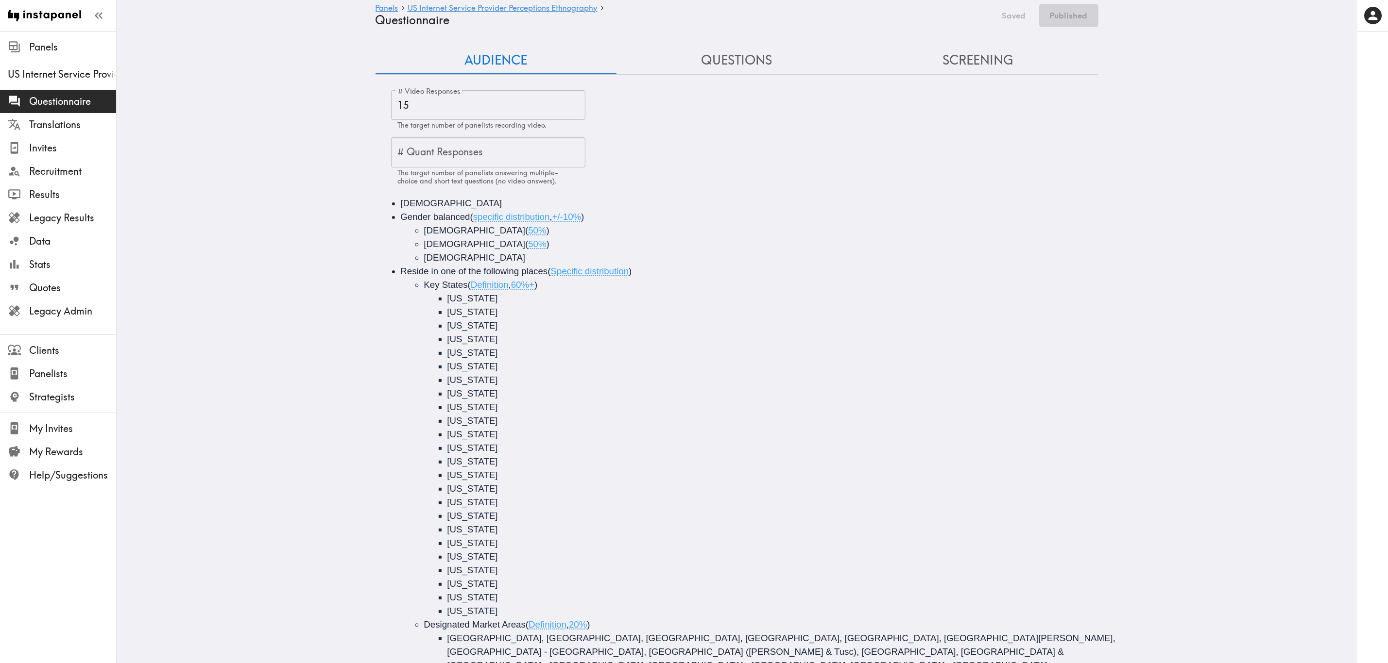
click at [722, 85] on div "# Video Responses 15 # Video Responses The target number of panelists recording…" at bounding box center [736, 547] width 723 height 929
click at [728, 72] on button "Questions" at bounding box center [736, 61] width 241 height 28
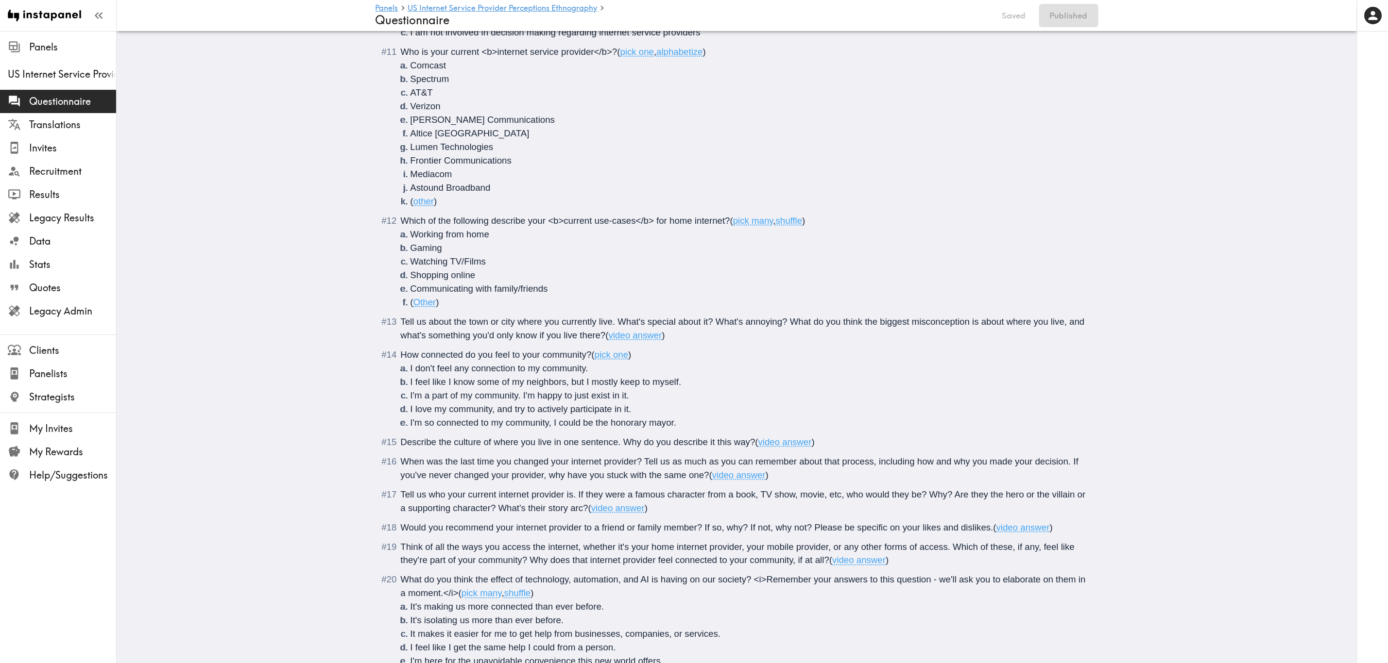
scroll to position [656, 0]
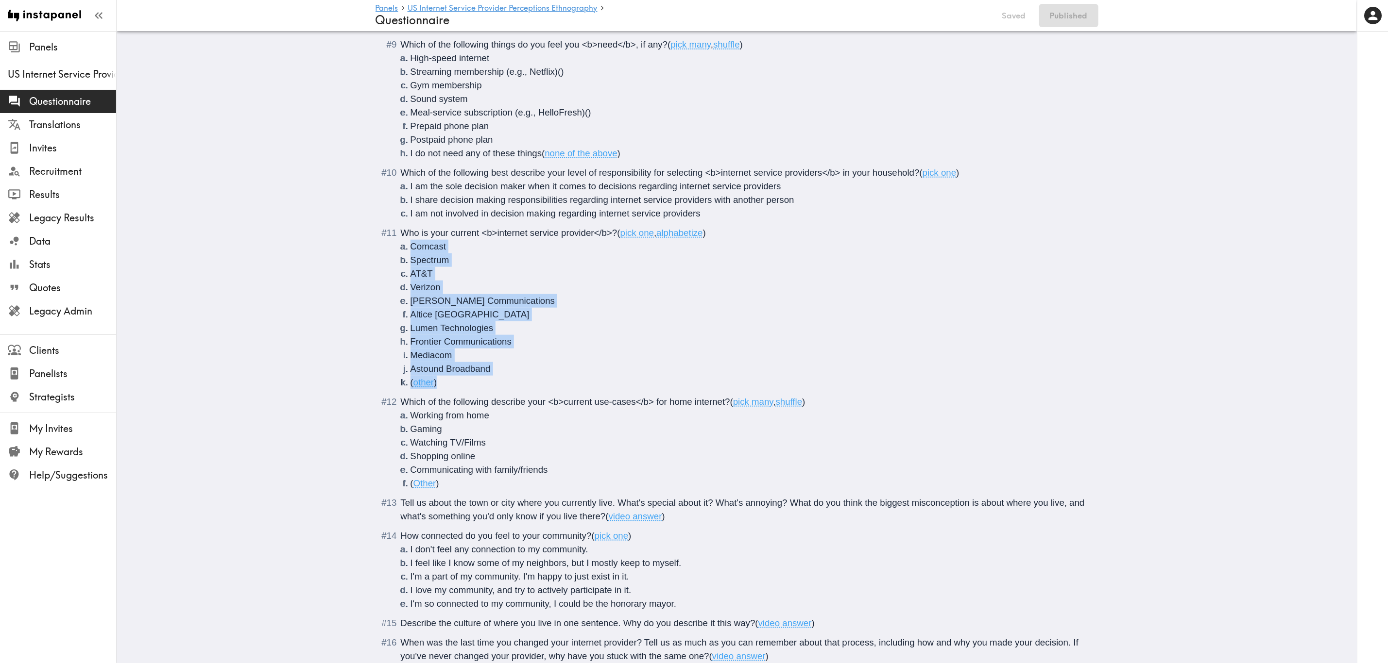
drag, startPoint x: 489, startPoint y: 382, endPoint x: 408, endPoint y: 245, distance: 158.9
click at [408, 245] on ol "Comcast Spectrum AT&T Verizon Cox Communications Altice USA Lumen Technologies …" at bounding box center [744, 315] width 686 height 150
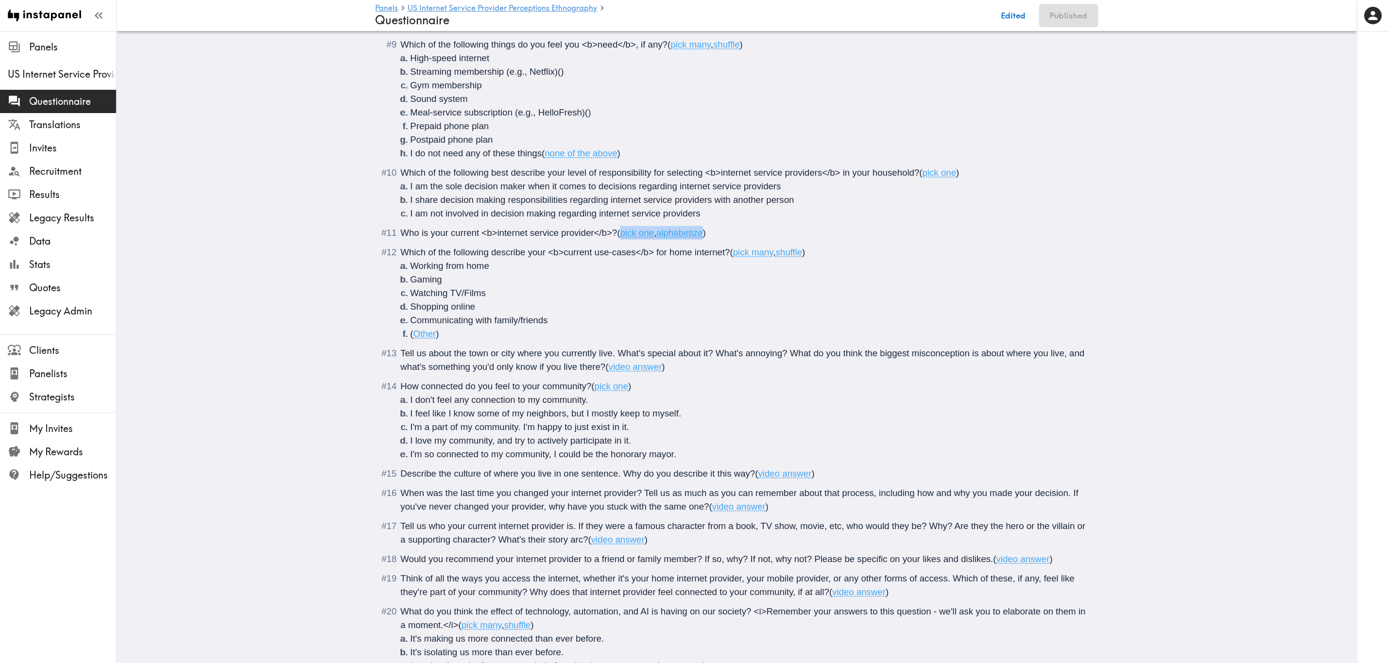
drag, startPoint x: 701, startPoint y: 232, endPoint x: 616, endPoint y: 235, distance: 85.1
click at [617, 235] on span "( pick one , alphabetize )" at bounding box center [661, 233] width 89 height 10
click at [839, 18] on button "Edited" at bounding box center [1013, 15] width 35 height 23
click at [839, 15] on button "Publish" at bounding box center [1074, 15] width 50 height 23
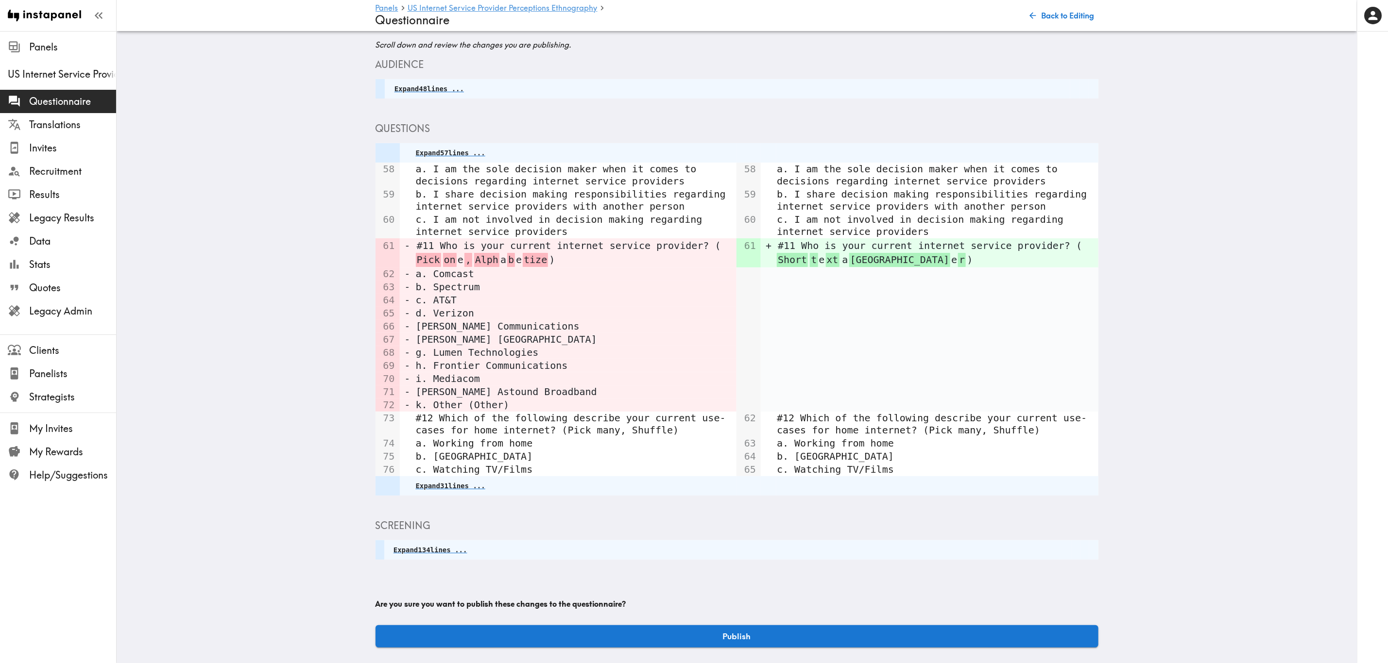
scroll to position [33, 0]
click at [839, 401] on button "Publish" at bounding box center [736, 637] width 723 height 22
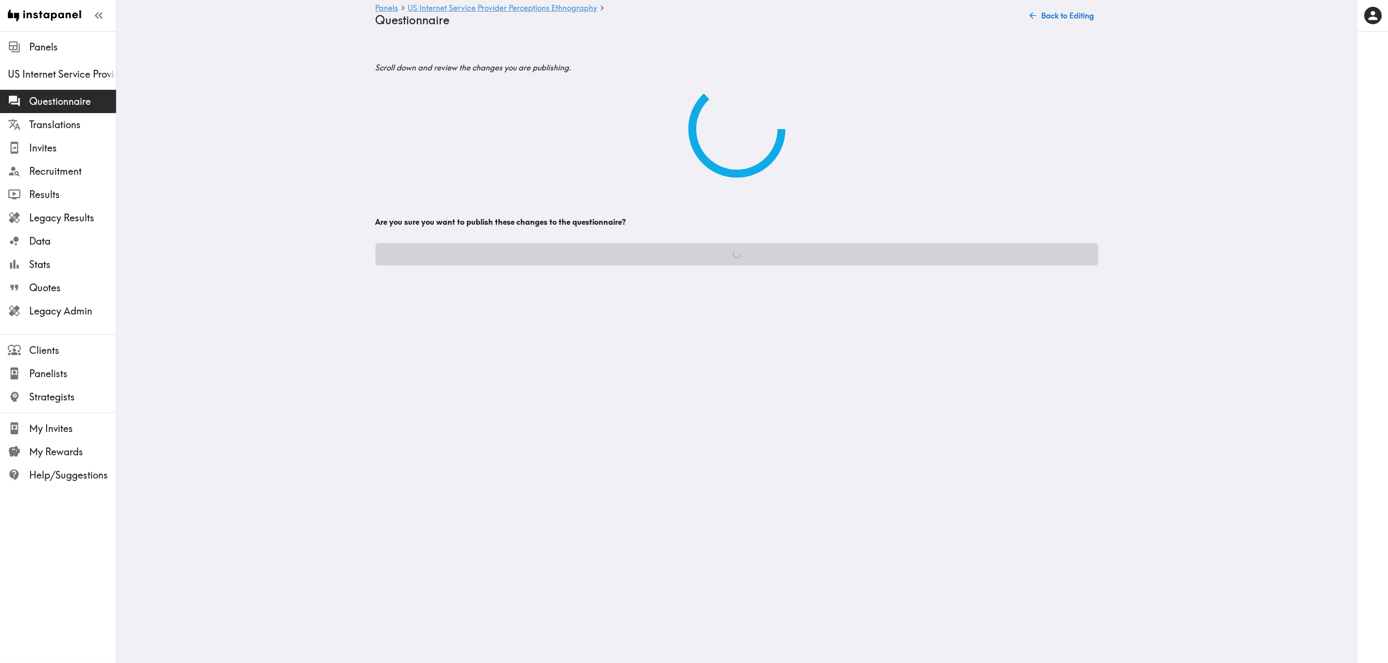
scroll to position [0, 0]
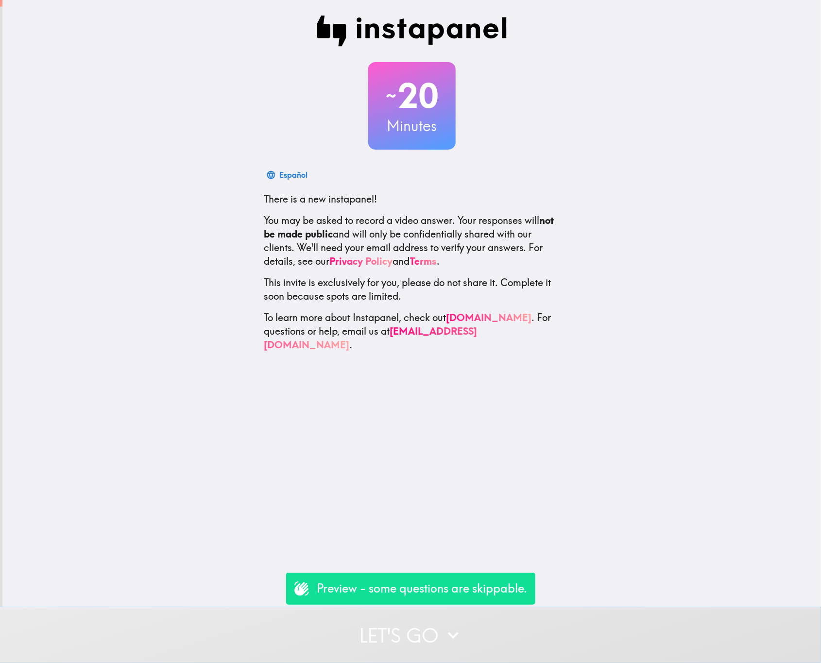
drag, startPoint x: 498, startPoint y: 616, endPoint x: 308, endPoint y: 631, distance: 191.0
click at [498, 616] on button "Let's go" at bounding box center [410, 635] width 821 height 56
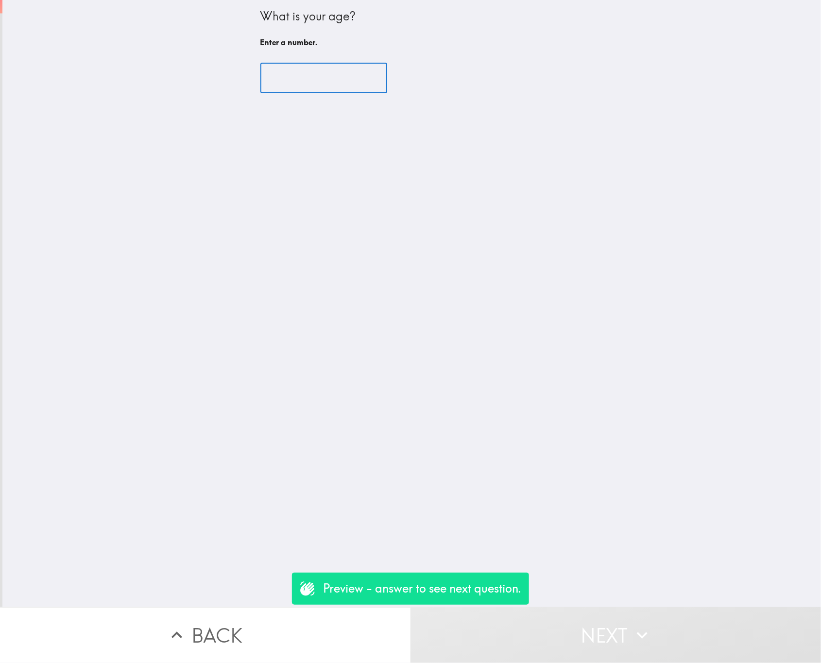
click at [306, 67] on input "number" at bounding box center [323, 78] width 127 height 30
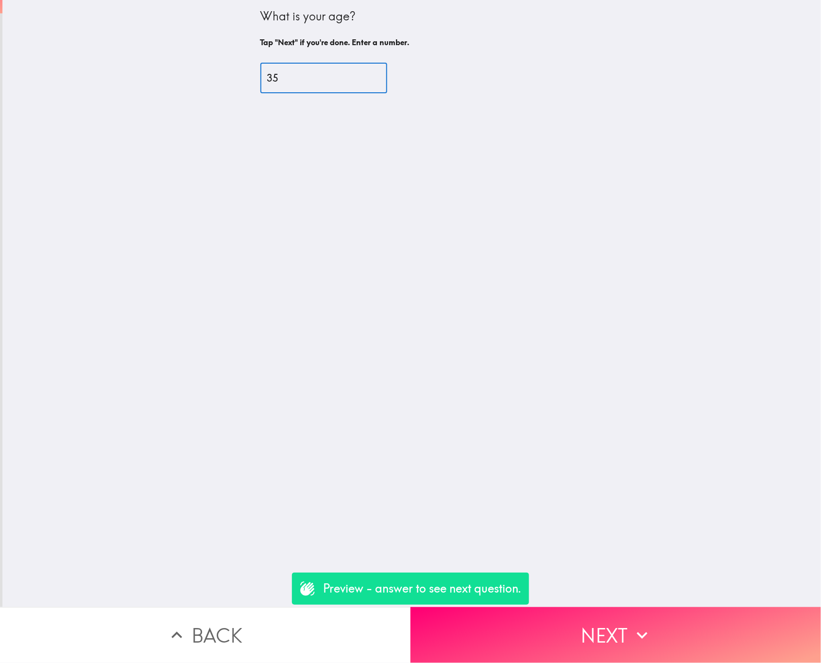
type input "35"
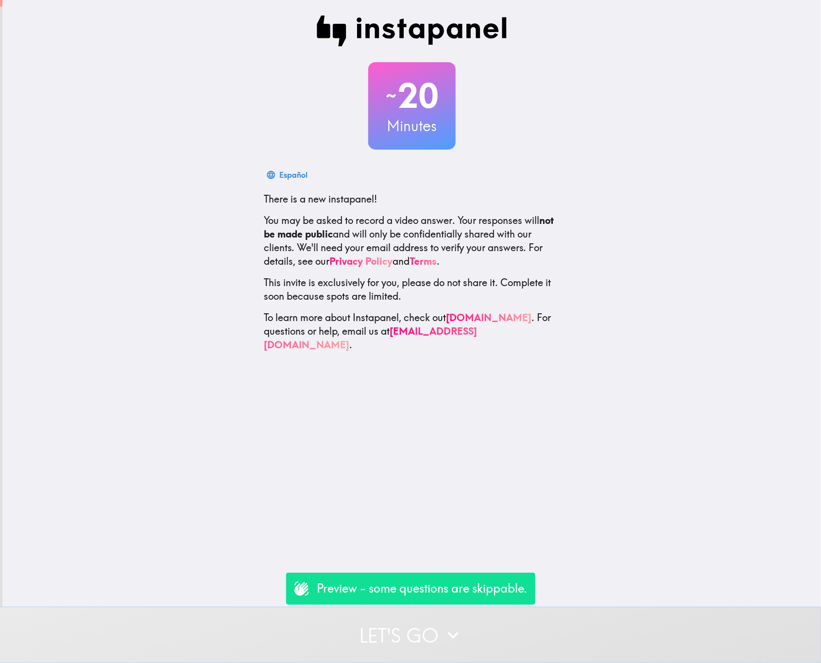
drag, startPoint x: 561, startPoint y: 617, endPoint x: 481, endPoint y: 414, distance: 217.8
click at [561, 617] on button "Let's go" at bounding box center [410, 635] width 821 height 56
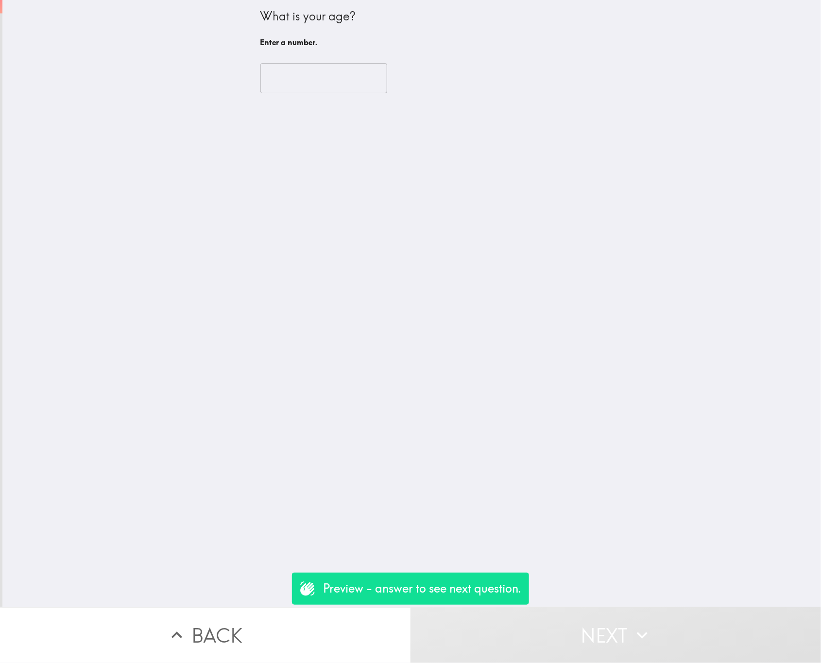
click at [322, 94] on div "​" at bounding box center [411, 77] width 303 height 53
click at [314, 85] on input "number" at bounding box center [323, 78] width 127 height 30
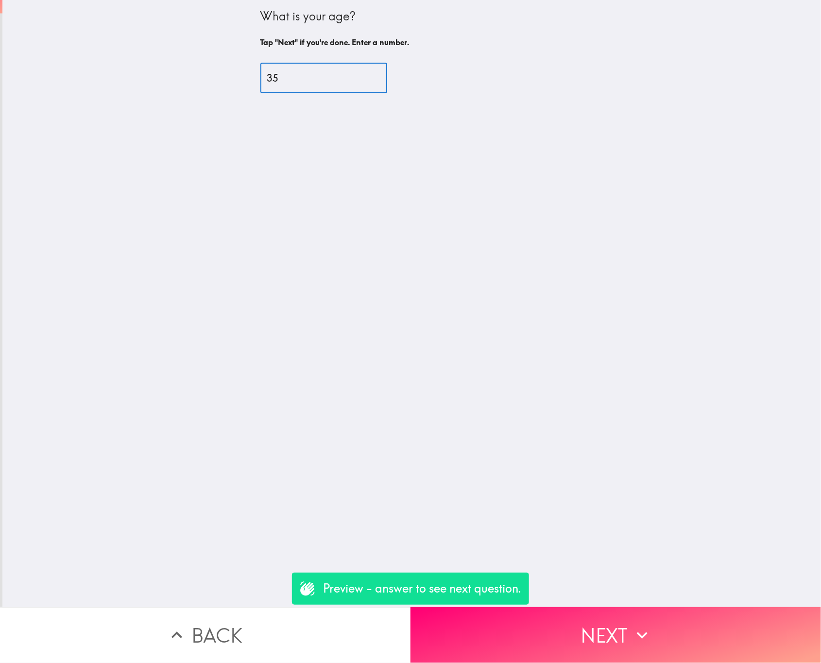
type input "35"
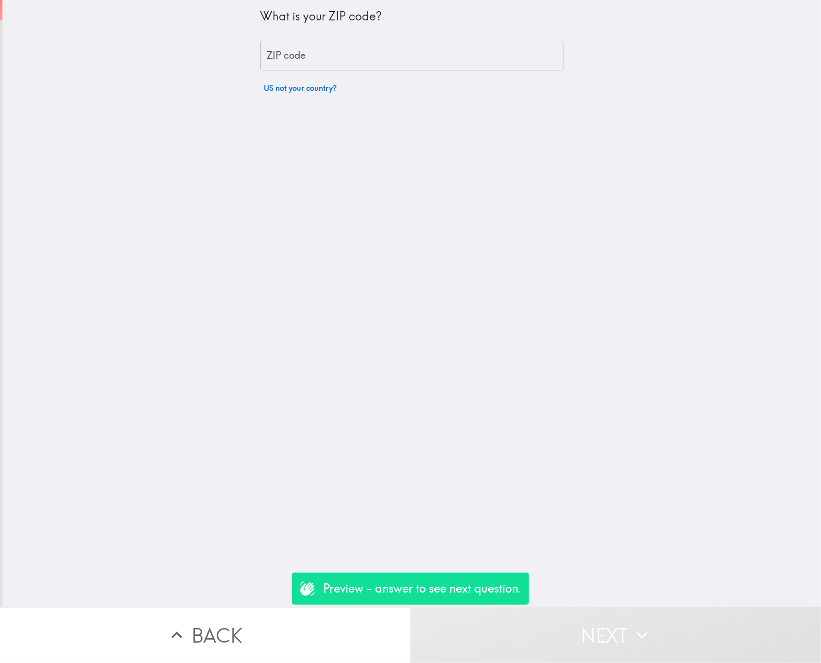
click at [337, 50] on input "ZIP code" at bounding box center [411, 56] width 303 height 30
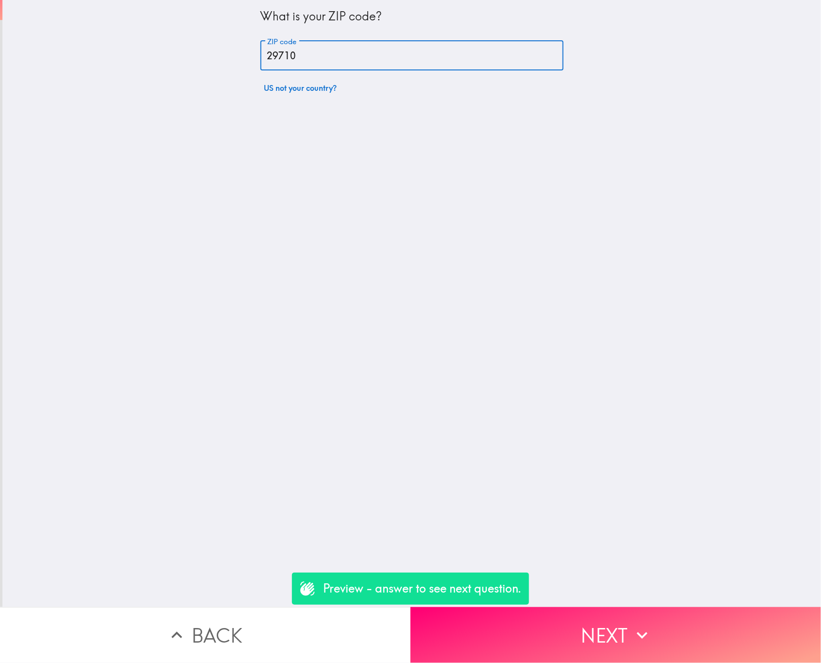
type input "29710"
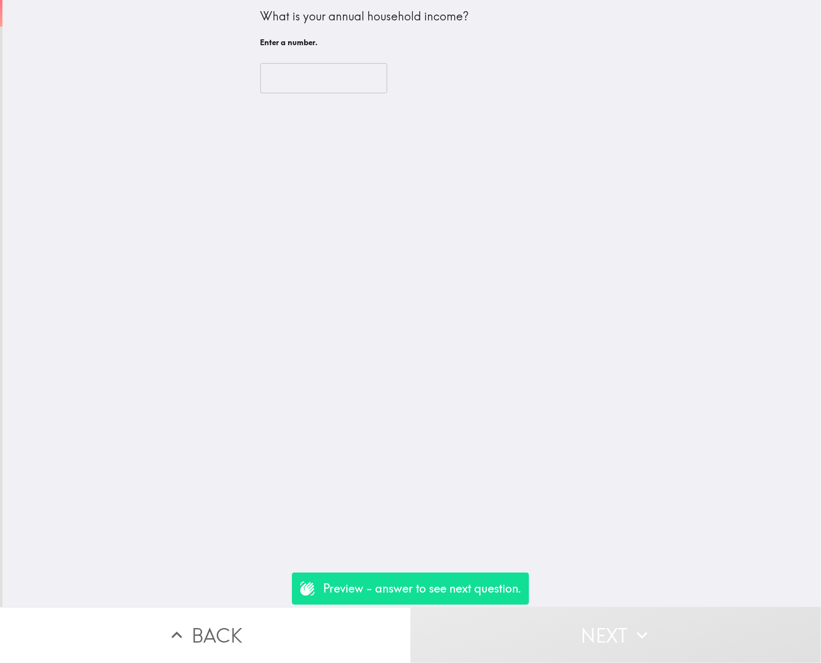
click at [351, 76] on input "number" at bounding box center [323, 78] width 127 height 30
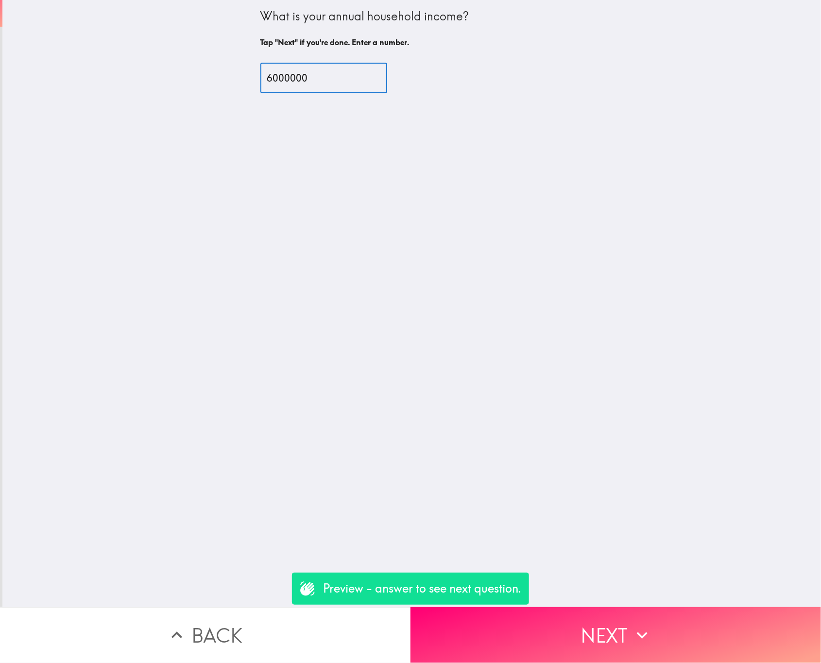
type input "6000000"
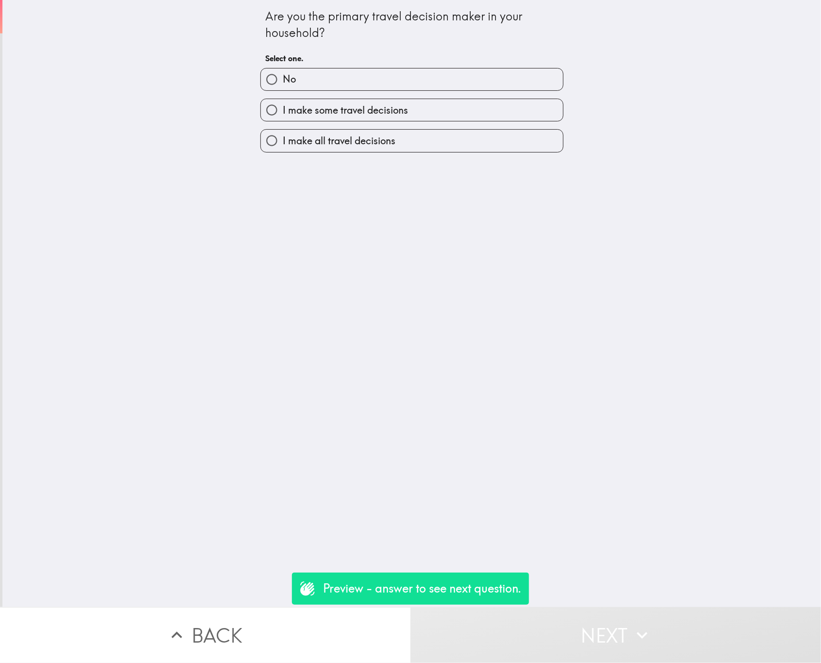
click at [357, 77] on label "No" at bounding box center [412, 79] width 302 height 22
click at [283, 77] on input "No" at bounding box center [272, 79] width 22 height 22
radio input "true"
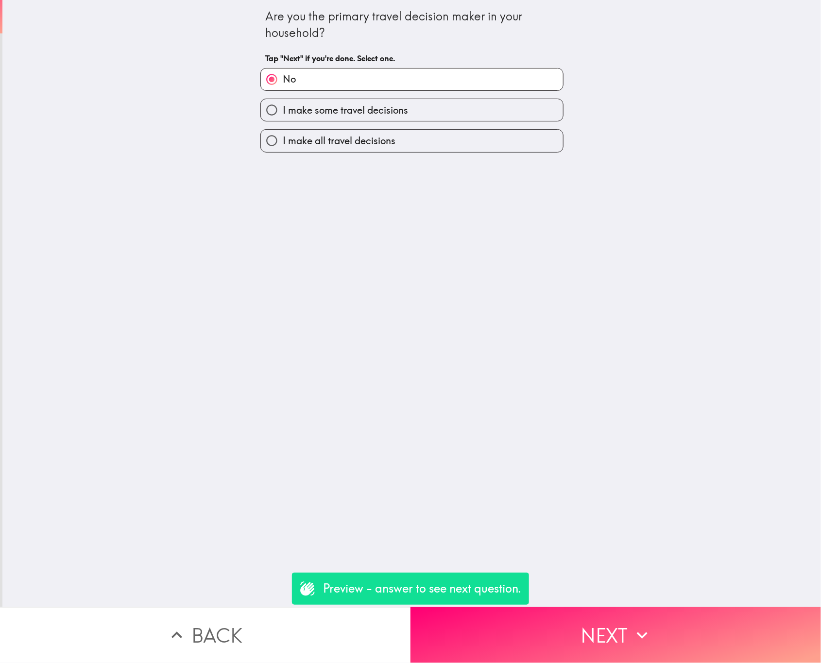
click at [363, 152] on label "I make all travel decisions" at bounding box center [412, 141] width 302 height 22
click at [283, 152] on input "I make all travel decisions" at bounding box center [272, 141] width 22 height 22
radio input "true"
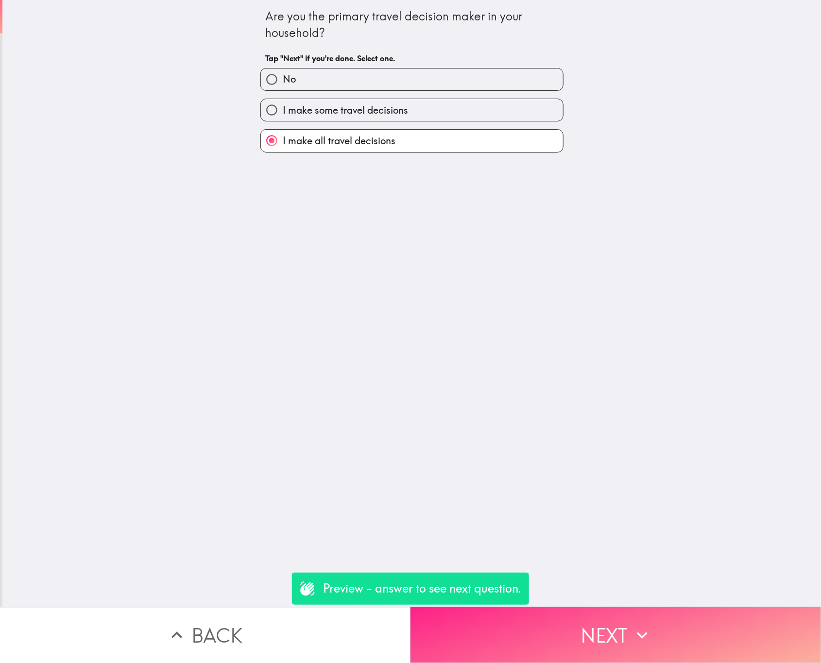
click at [653, 612] on button "Next" at bounding box center [615, 635] width 410 height 56
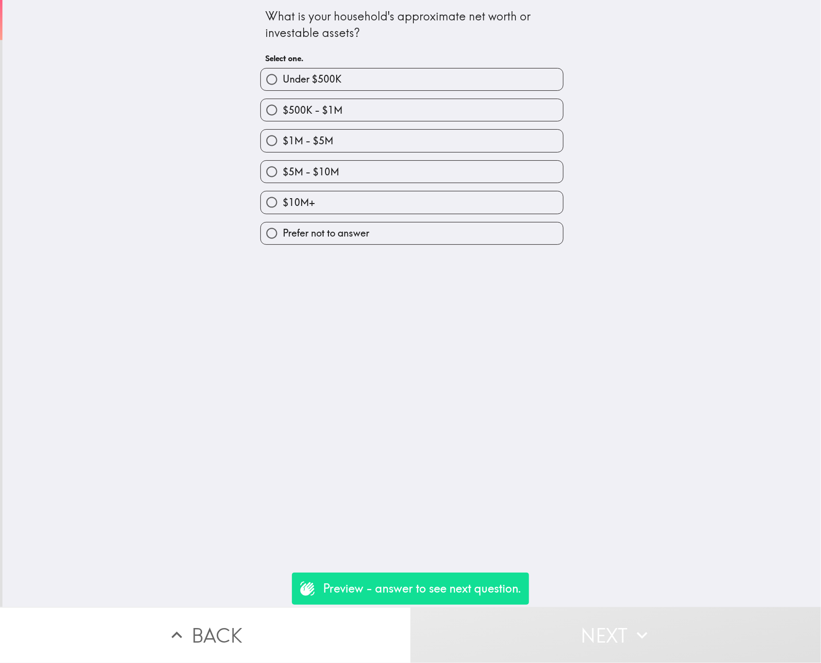
click at [375, 198] on label "$10M+" at bounding box center [412, 202] width 302 height 22
click at [283, 198] on input "$10M+" at bounding box center [272, 202] width 22 height 22
radio input "true"
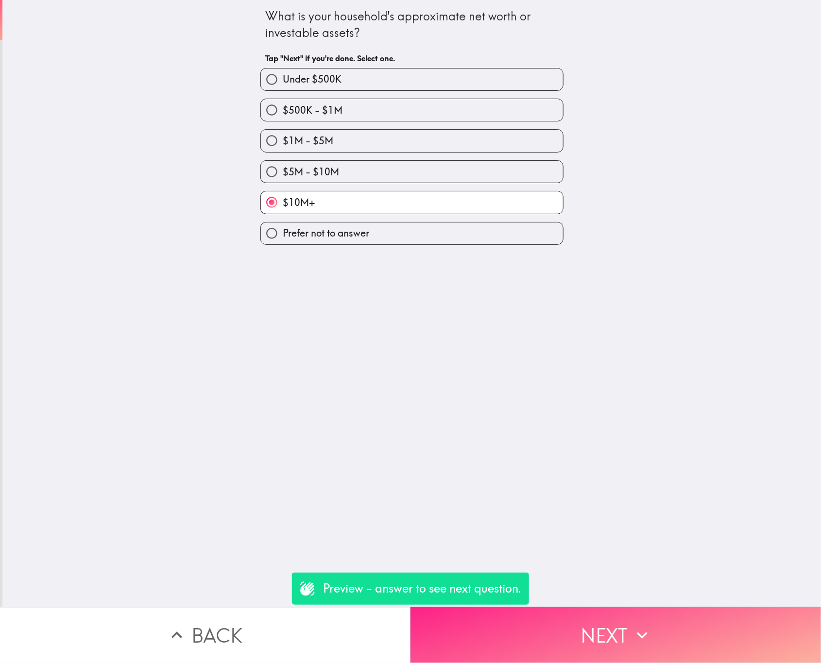
click at [683, 619] on button "Next" at bounding box center [615, 635] width 410 height 56
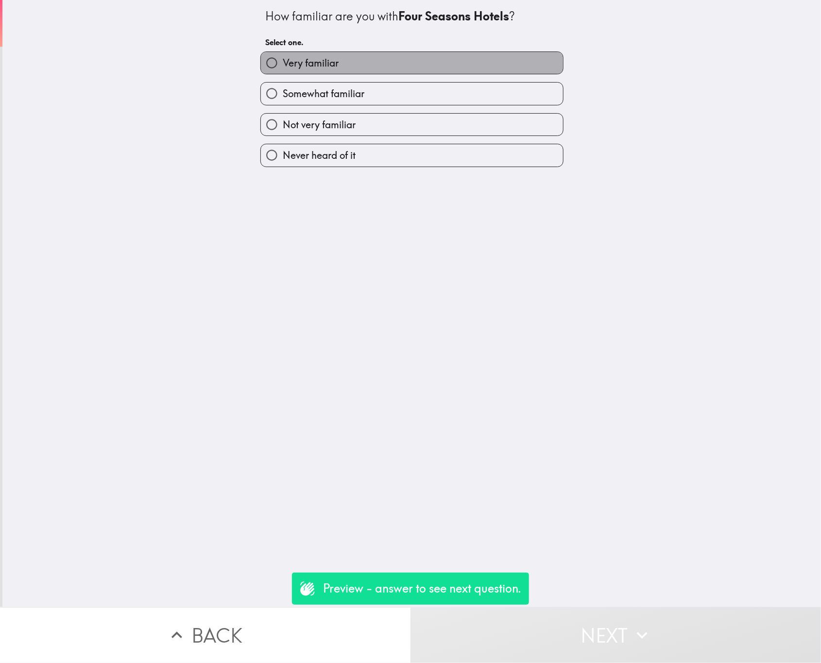
click at [334, 65] on label "Very familiar" at bounding box center [412, 63] width 302 height 22
click at [283, 65] on input "Very familiar" at bounding box center [272, 63] width 22 height 22
radio input "true"
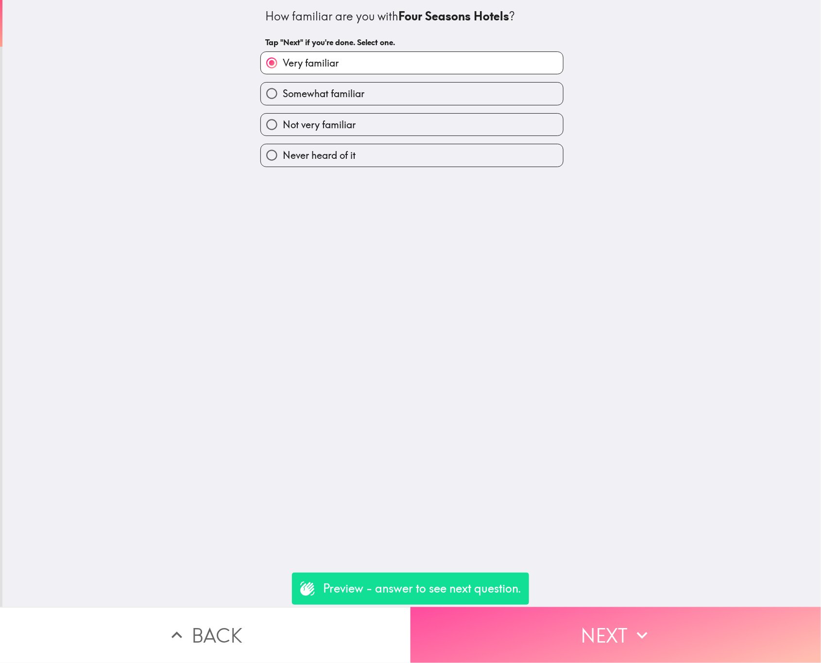
drag, startPoint x: 628, startPoint y: 621, endPoint x: 318, endPoint y: 559, distance: 316.6
click at [631, 625] on icon "button" at bounding box center [641, 635] width 21 height 21
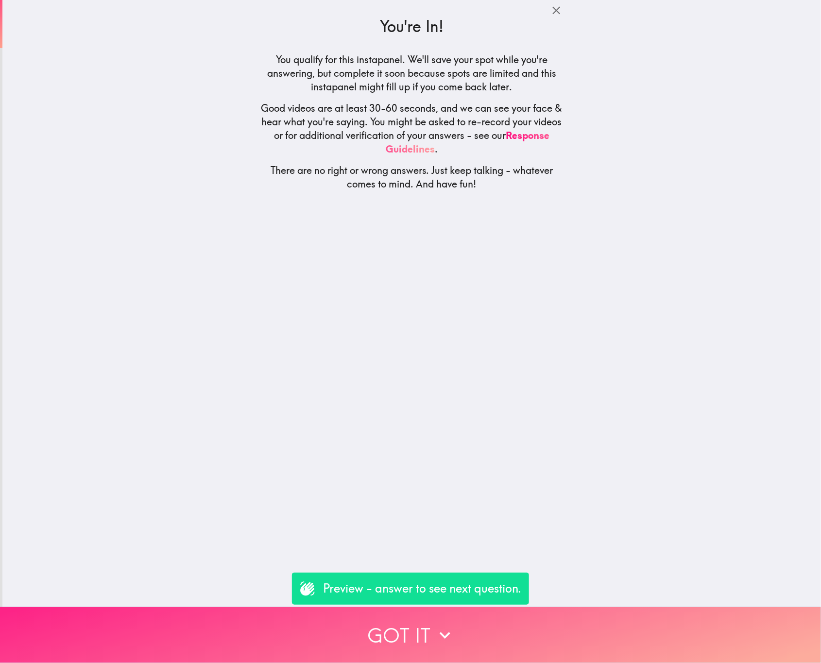
click at [560, 635] on button "Got it" at bounding box center [410, 635] width 821 height 56
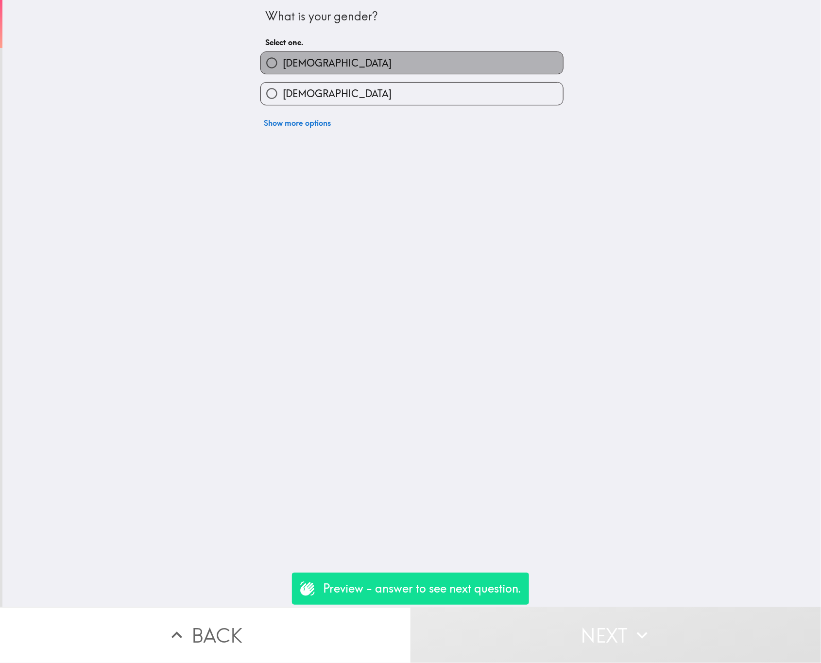
click at [324, 69] on label "Male" at bounding box center [412, 63] width 302 height 22
click at [283, 69] on input "Male" at bounding box center [272, 63] width 22 height 22
radio input "true"
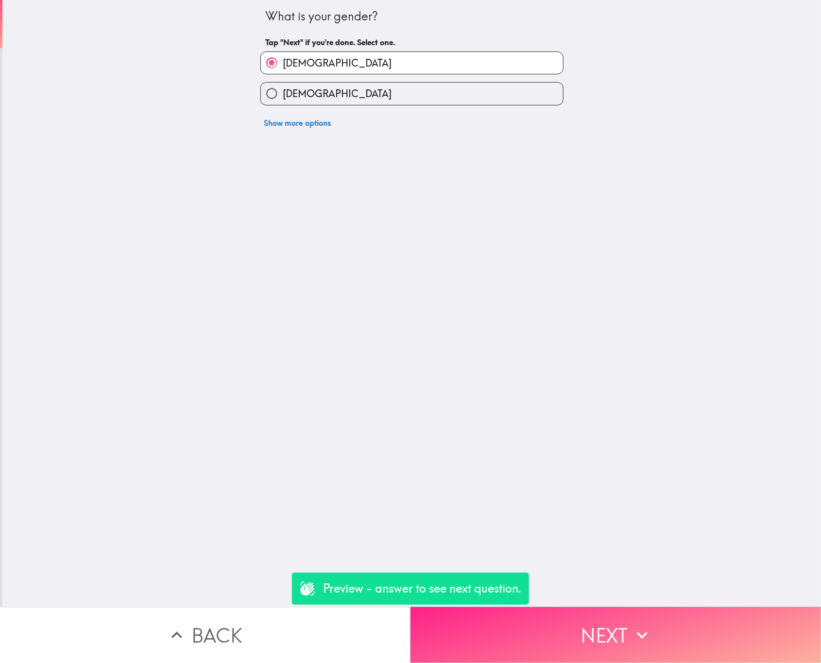
click at [669, 641] on button "Next" at bounding box center [615, 635] width 410 height 56
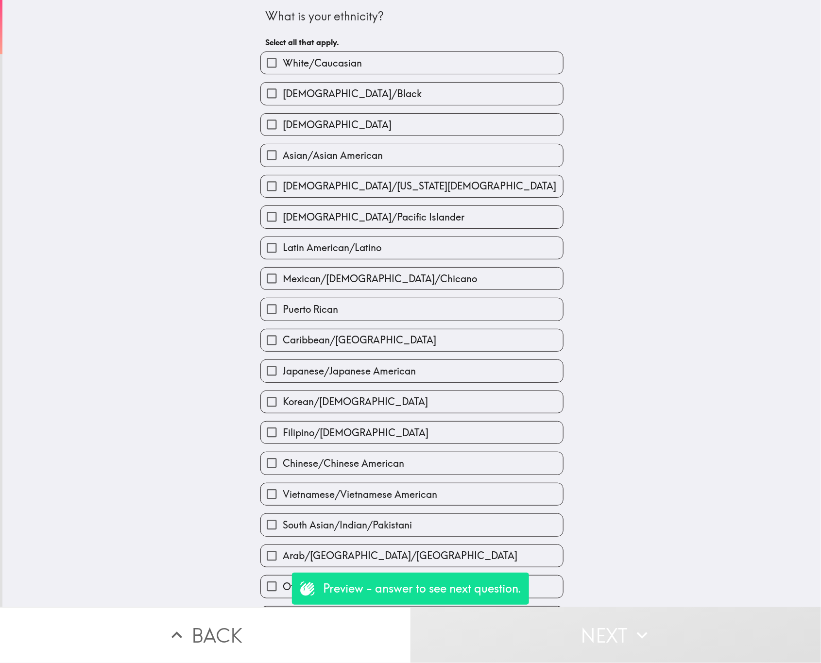
click at [384, 80] on div "African American/Black" at bounding box center [408, 89] width 311 height 31
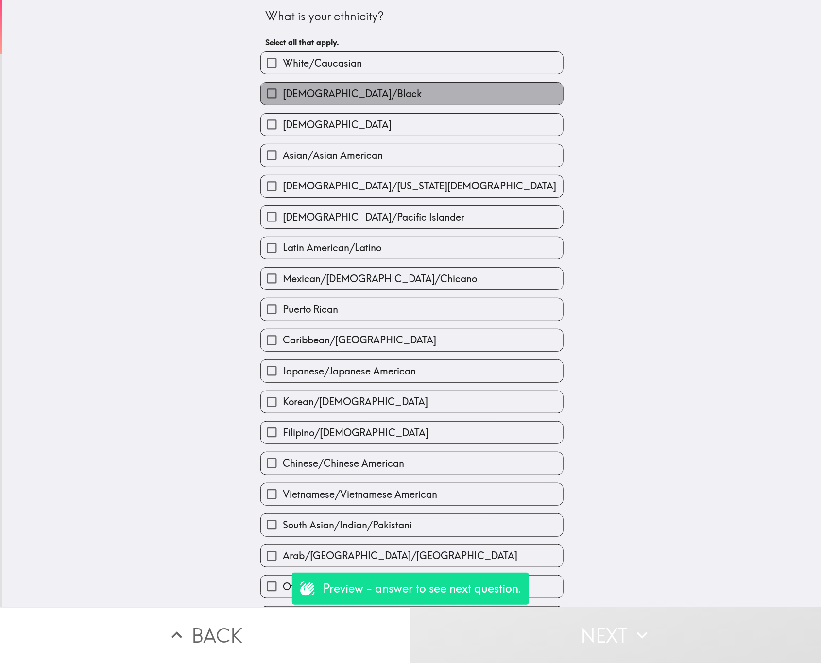
click at [390, 95] on label "African American/Black" at bounding box center [412, 94] width 302 height 22
click at [283, 95] on input "African American/Black" at bounding box center [272, 94] width 22 height 22
checkbox input "true"
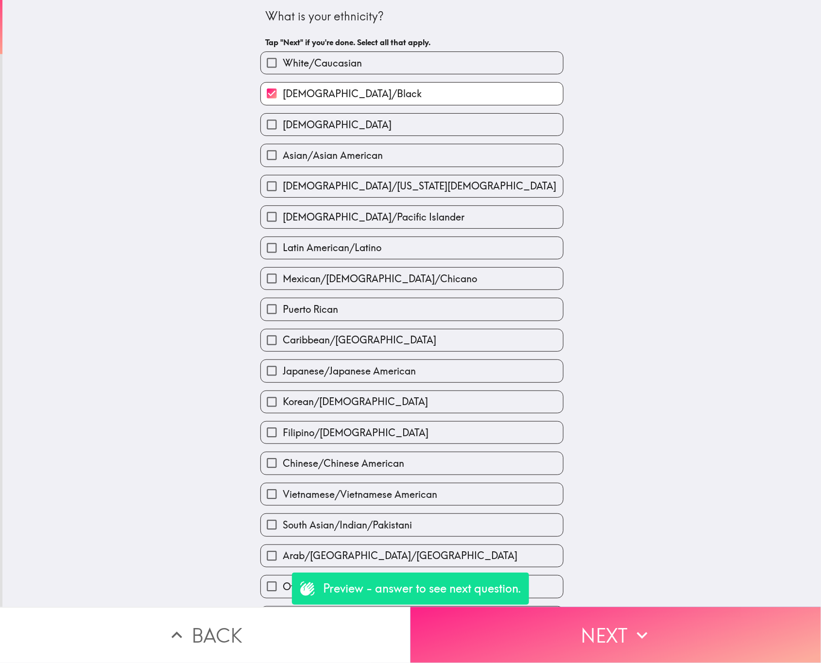
click at [617, 610] on button "Next" at bounding box center [615, 635] width 410 height 56
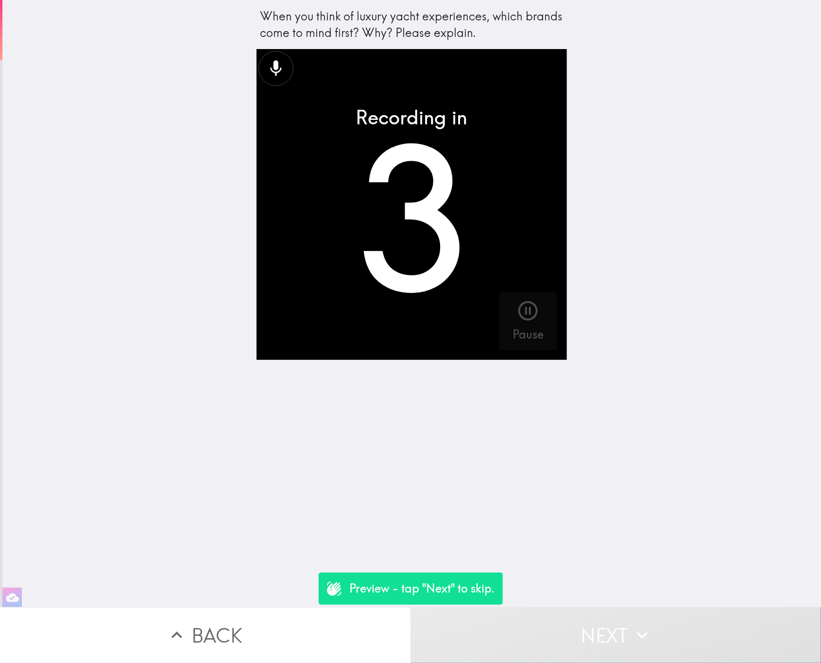
click at [576, 607] on button "Next" at bounding box center [615, 635] width 410 height 56
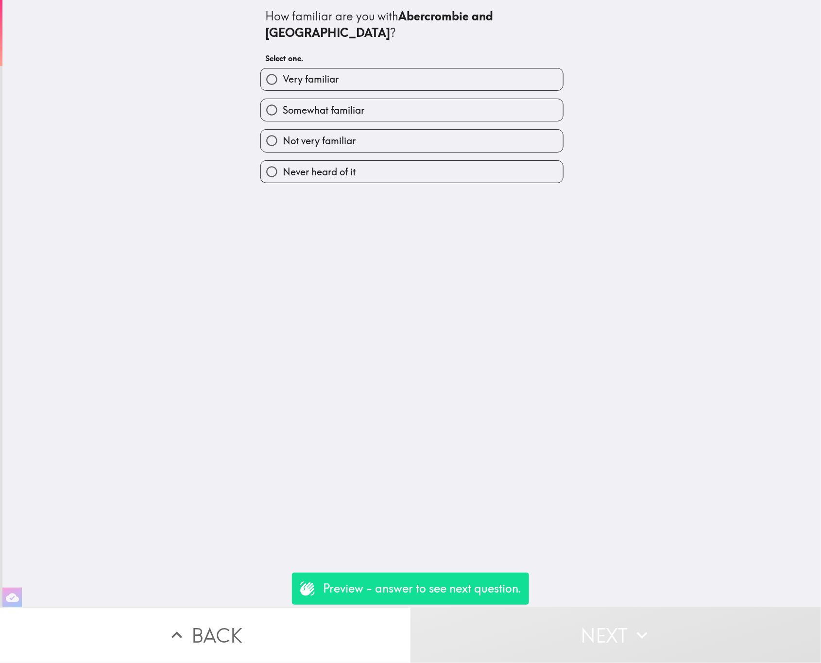
click at [416, 130] on label "Not very familiar" at bounding box center [412, 141] width 302 height 22
click at [283, 130] on input "Not very familiar" at bounding box center [272, 141] width 22 height 22
radio input "true"
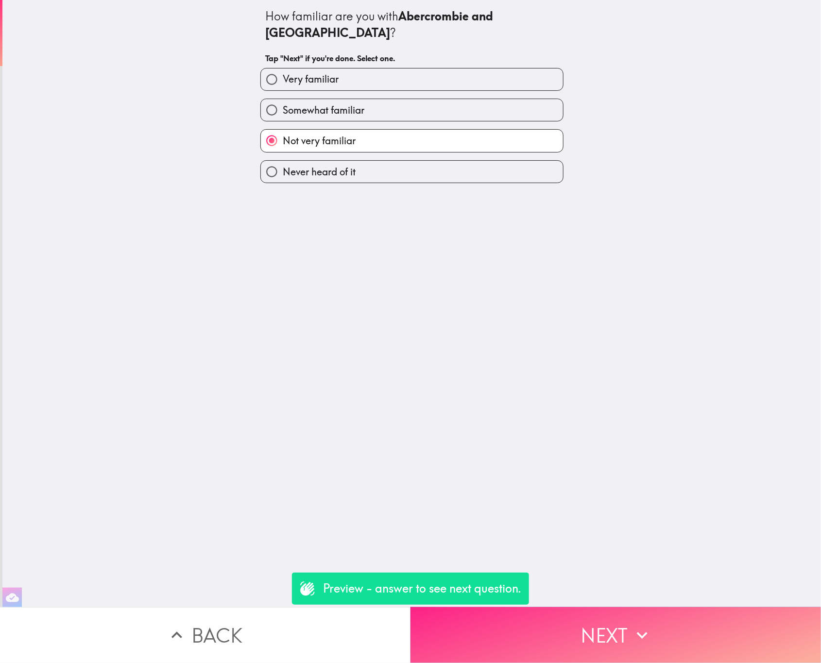
click at [613, 613] on button "Next" at bounding box center [615, 635] width 410 height 56
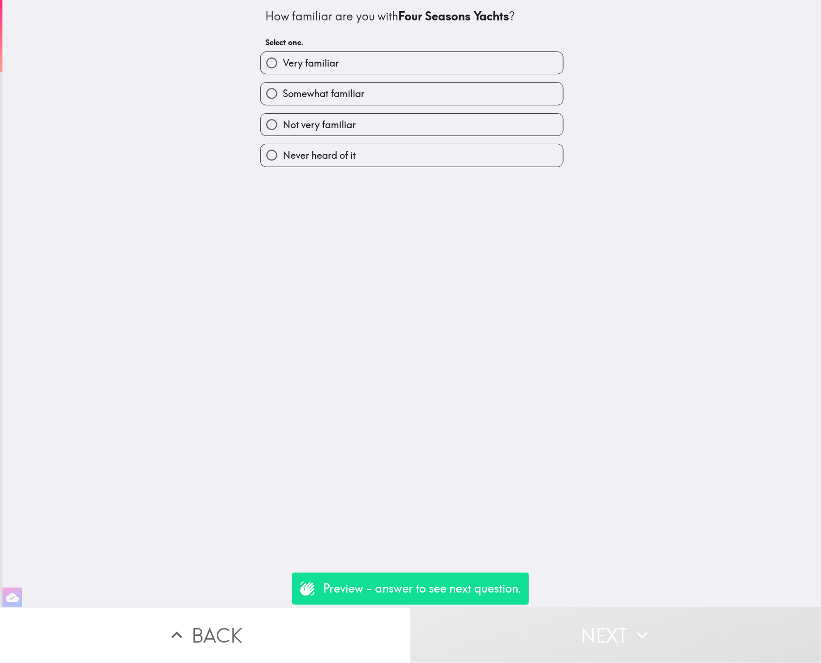
click at [392, 143] on div "Never heard of it" at bounding box center [408, 151] width 311 height 31
click at [442, 151] on label "Never heard of it" at bounding box center [412, 155] width 302 height 22
click at [283, 151] on input "Never heard of it" at bounding box center [272, 155] width 22 height 22
radio input "true"
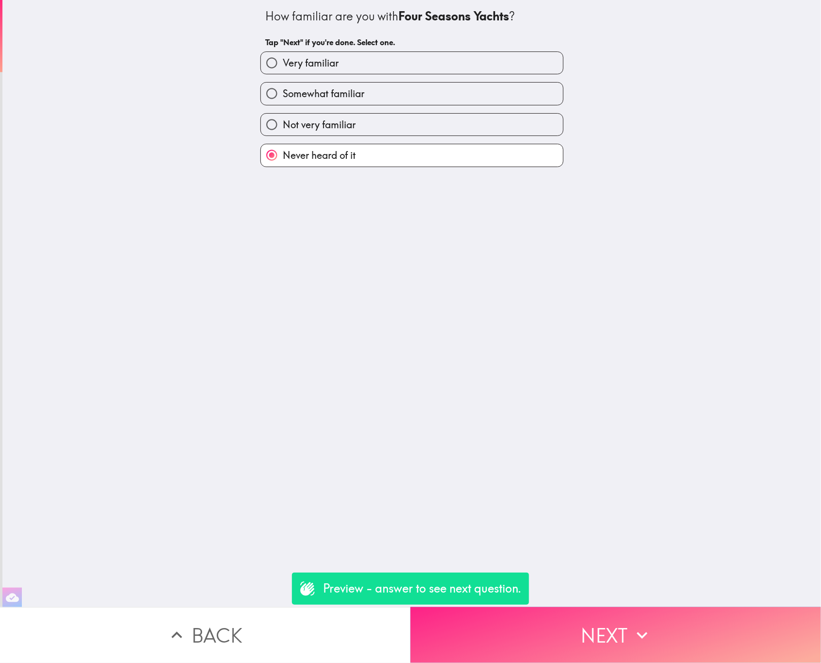
click at [605, 611] on button "Next" at bounding box center [615, 635] width 410 height 56
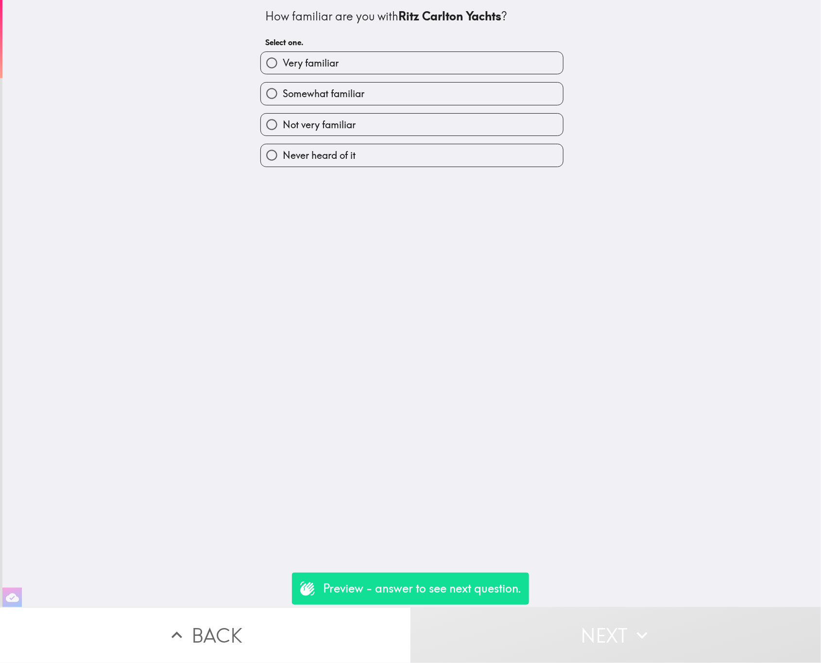
click at [328, 63] on label "Very familiar" at bounding box center [412, 63] width 302 height 22
click at [283, 63] on input "Very familiar" at bounding box center [272, 63] width 22 height 22
radio input "true"
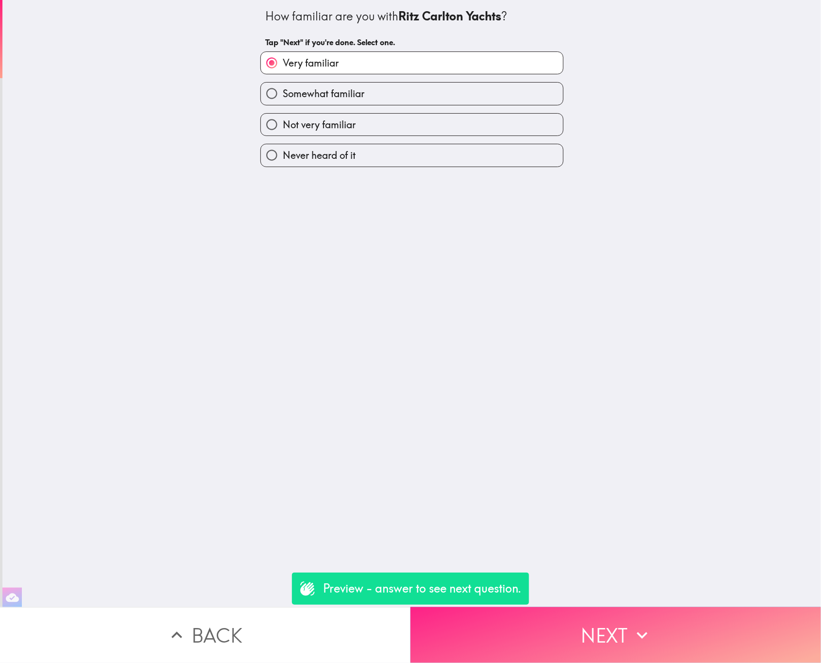
click at [580, 612] on button "Next" at bounding box center [615, 635] width 410 height 56
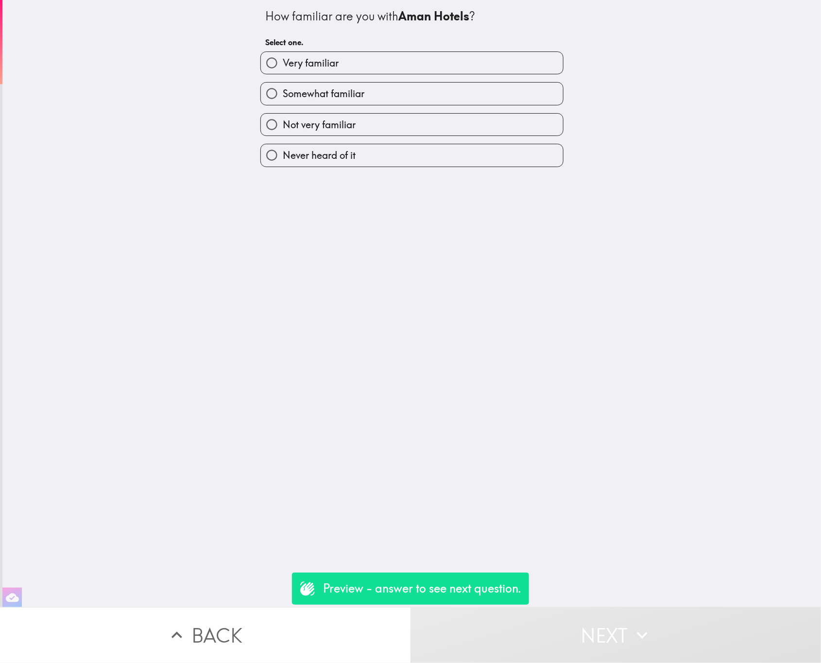
click at [369, 86] on label "Somewhat familiar" at bounding box center [412, 94] width 302 height 22
click at [283, 86] on input "Somewhat familiar" at bounding box center [272, 94] width 22 height 22
radio input "true"
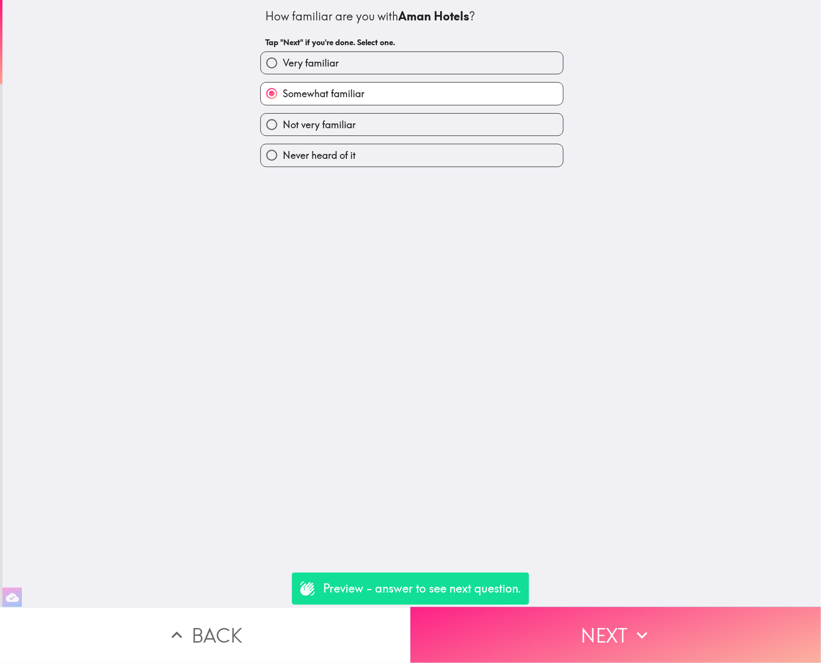
click at [612, 627] on button "Next" at bounding box center [615, 635] width 410 height 56
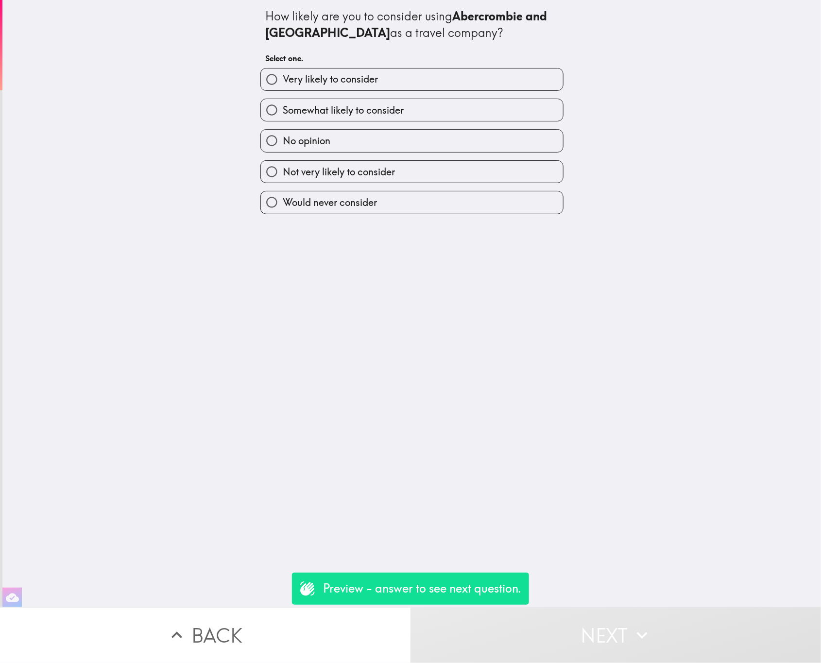
click at [455, 85] on label "Very likely to consider" at bounding box center [412, 79] width 302 height 22
click at [283, 85] on input "Very likely to consider" at bounding box center [272, 79] width 22 height 22
radio input "true"
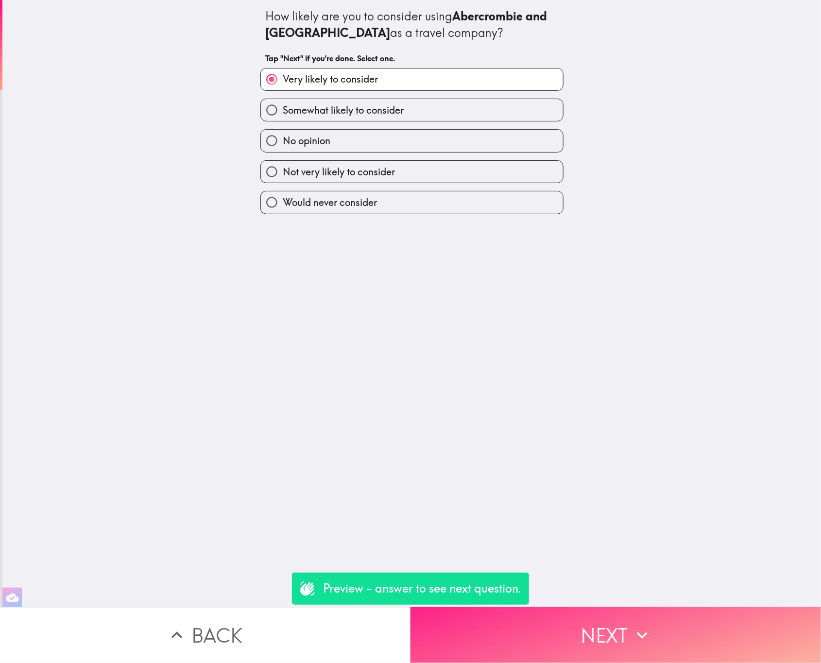
click at [580, 628] on button "Next" at bounding box center [615, 635] width 410 height 56
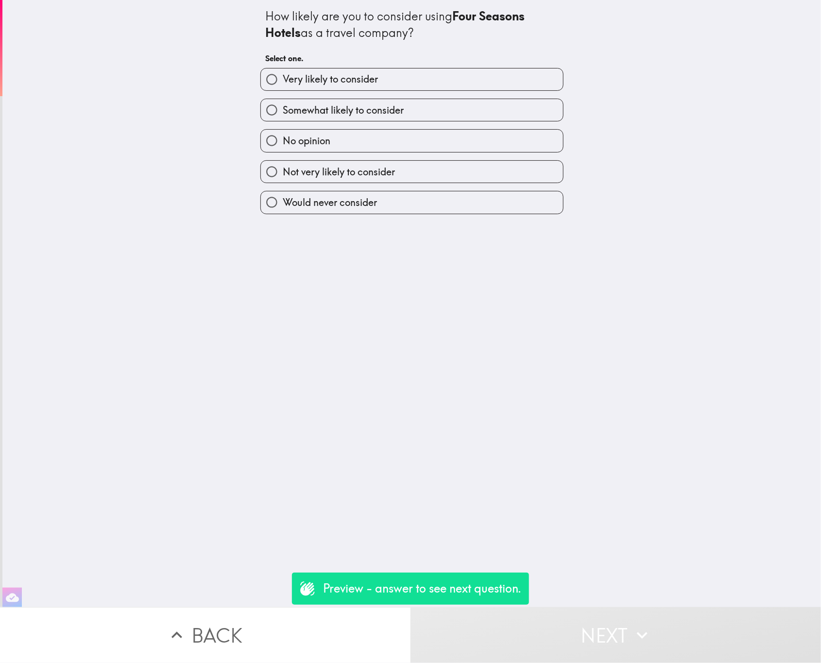
click at [391, 96] on div "Somewhat likely to consider" at bounding box center [408, 106] width 311 height 31
click at [395, 108] on label "Somewhat likely to consider" at bounding box center [412, 110] width 302 height 22
click at [283, 108] on input "Somewhat likely to consider" at bounding box center [272, 110] width 22 height 22
radio input "true"
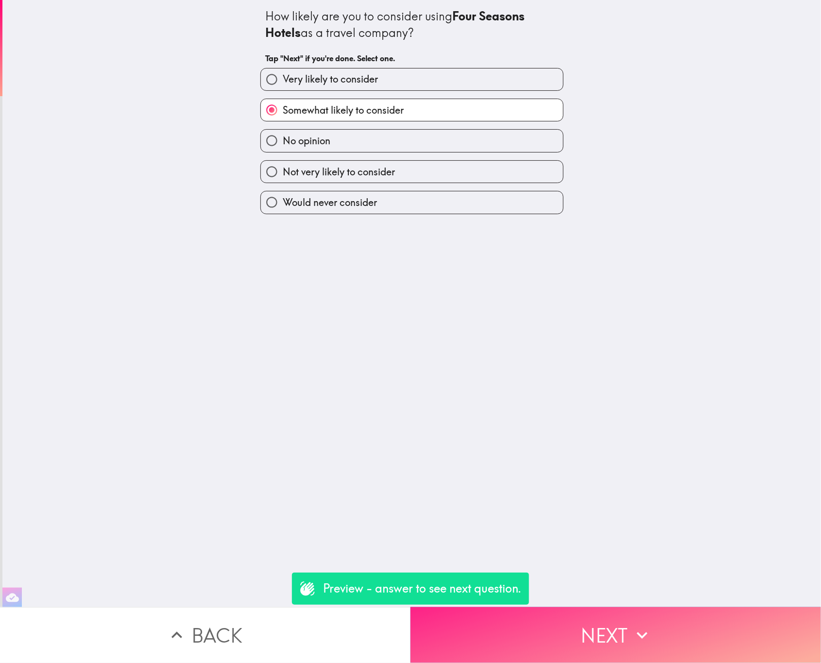
click at [570, 623] on button "Next" at bounding box center [615, 635] width 410 height 56
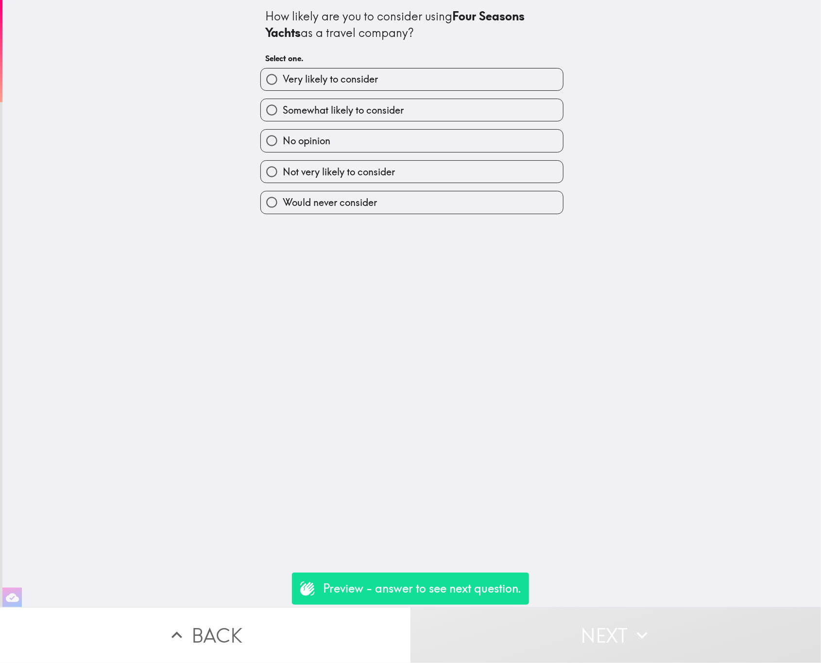
click at [401, 129] on div "No opinion" at bounding box center [408, 136] width 311 height 31
click at [402, 130] on label "No opinion" at bounding box center [412, 141] width 302 height 22
click at [283, 130] on input "No opinion" at bounding box center [272, 141] width 22 height 22
radio input "true"
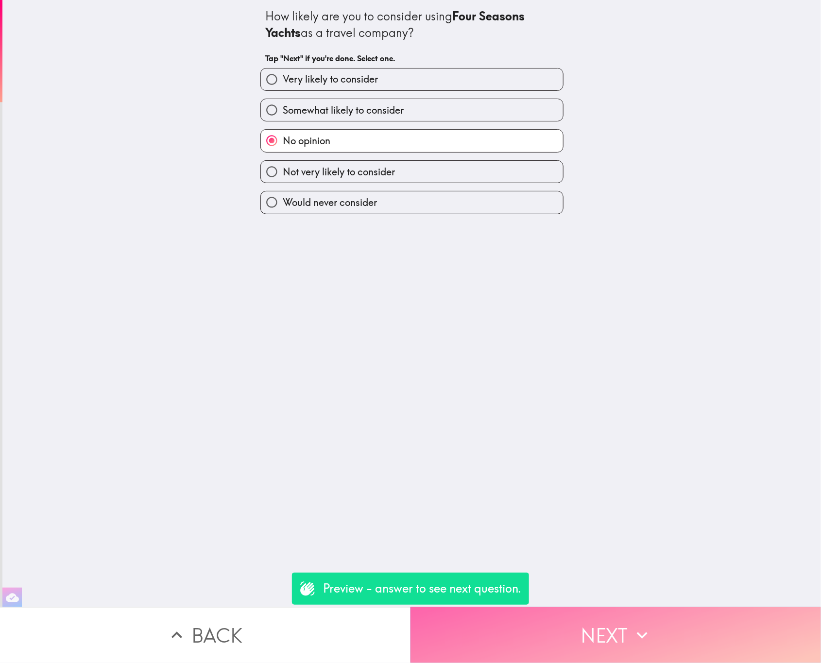
click at [517, 634] on button "Next" at bounding box center [615, 635] width 410 height 56
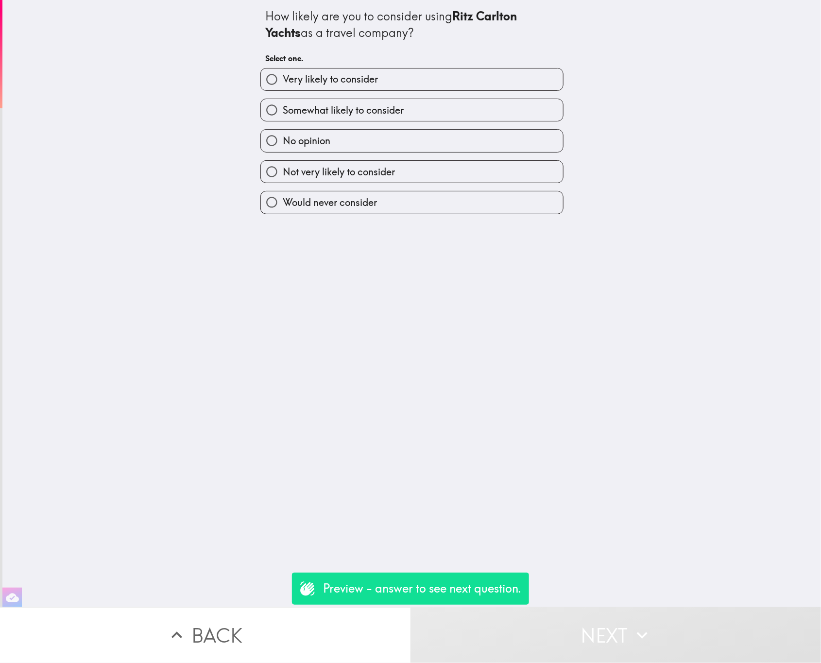
click at [343, 140] on label "No opinion" at bounding box center [412, 141] width 302 height 22
click at [283, 140] on input "No opinion" at bounding box center [272, 141] width 22 height 22
radio input "true"
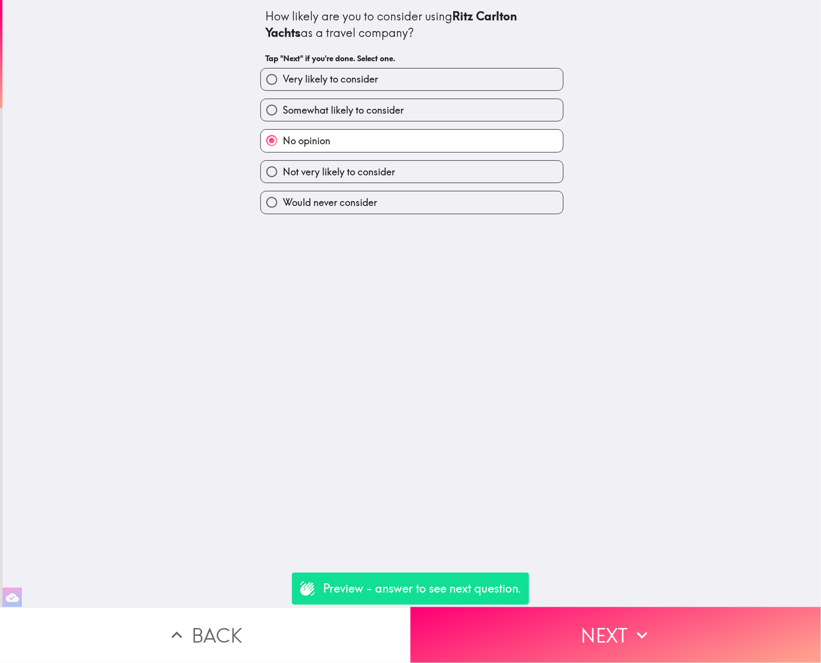
click at [554, 594] on div "How likely are you to consider using Ritz Carlton Yachts as a travel company? T…" at bounding box center [411, 303] width 818 height 607
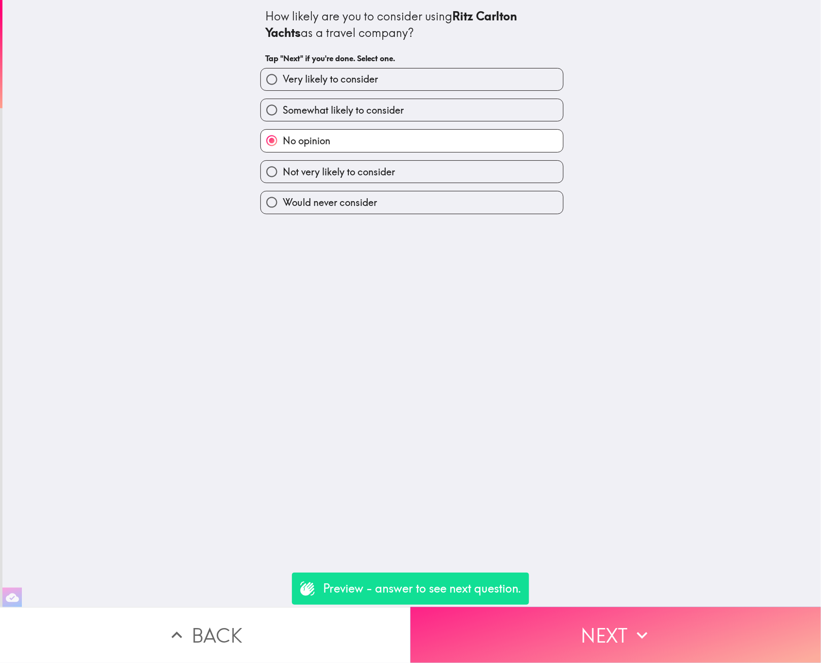
click at [581, 611] on button "Next" at bounding box center [615, 635] width 410 height 56
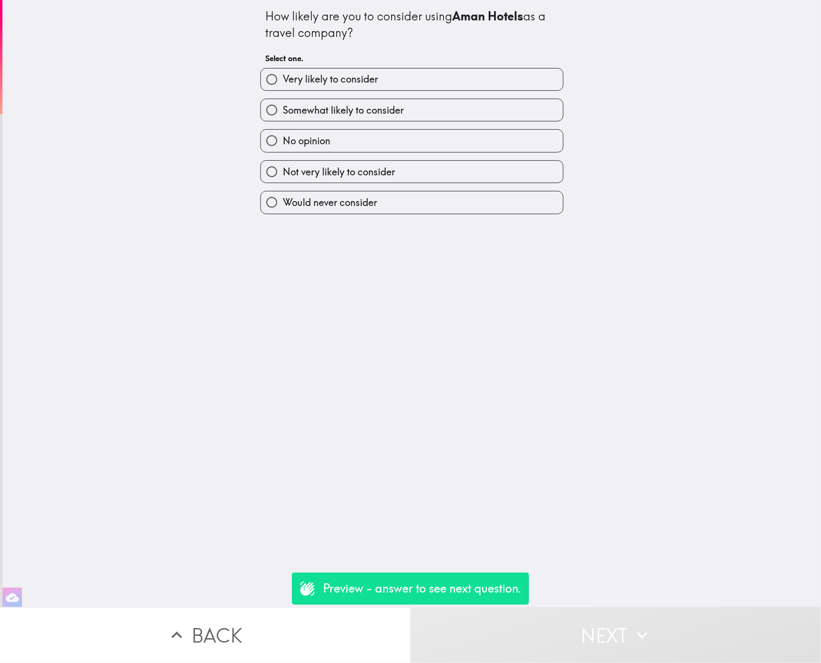
click at [413, 86] on label "Very likely to consider" at bounding box center [412, 79] width 302 height 22
click at [283, 86] on input "Very likely to consider" at bounding box center [272, 79] width 22 height 22
radio input "true"
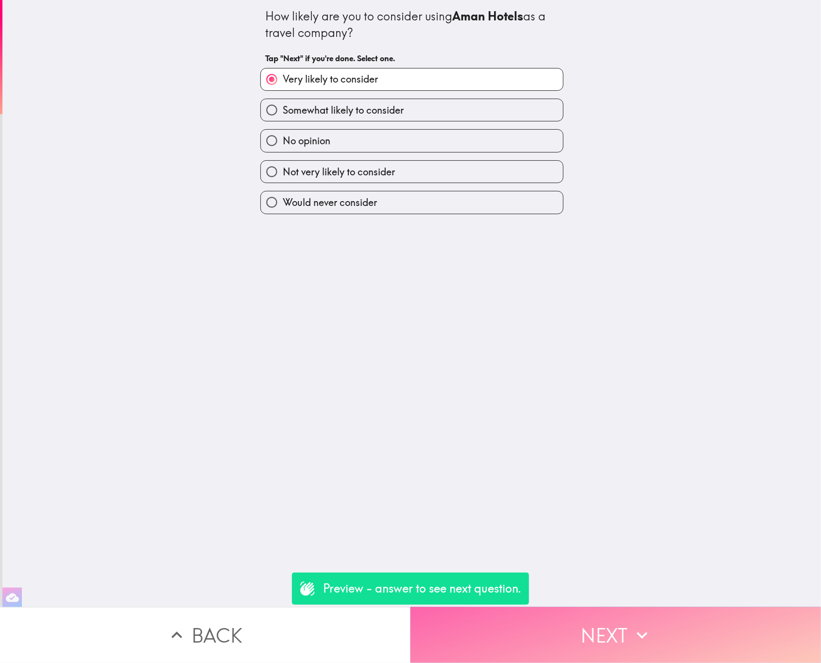
click at [573, 613] on button "Next" at bounding box center [615, 635] width 410 height 56
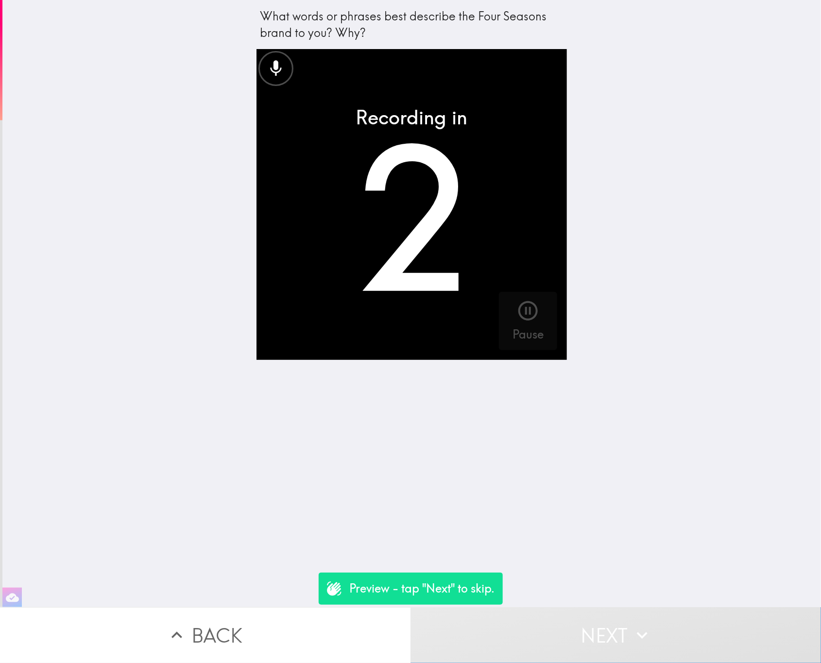
click at [541, 628] on button "Next" at bounding box center [615, 635] width 410 height 56
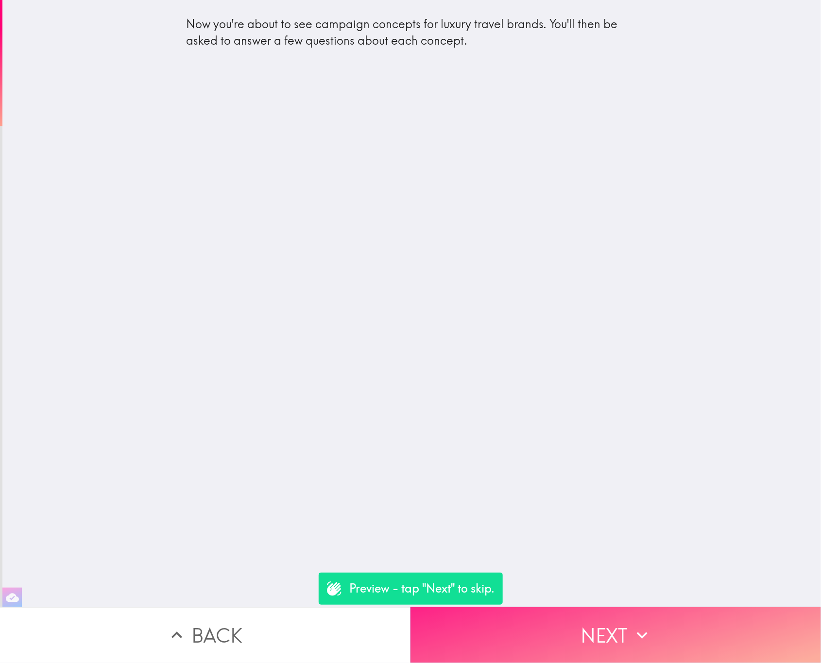
click at [514, 608] on button "Next" at bounding box center [615, 635] width 410 height 56
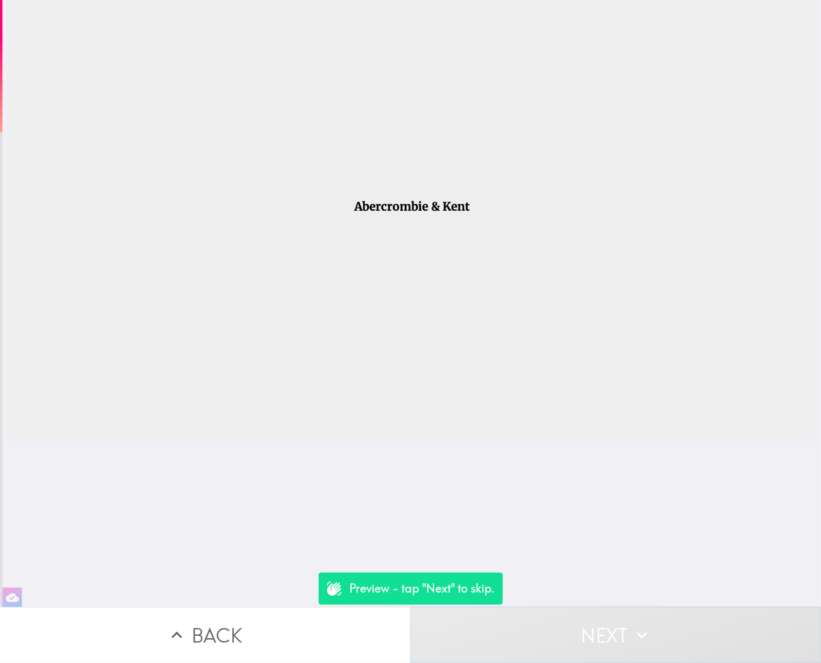
click at [552, 625] on button "Next" at bounding box center [615, 635] width 410 height 56
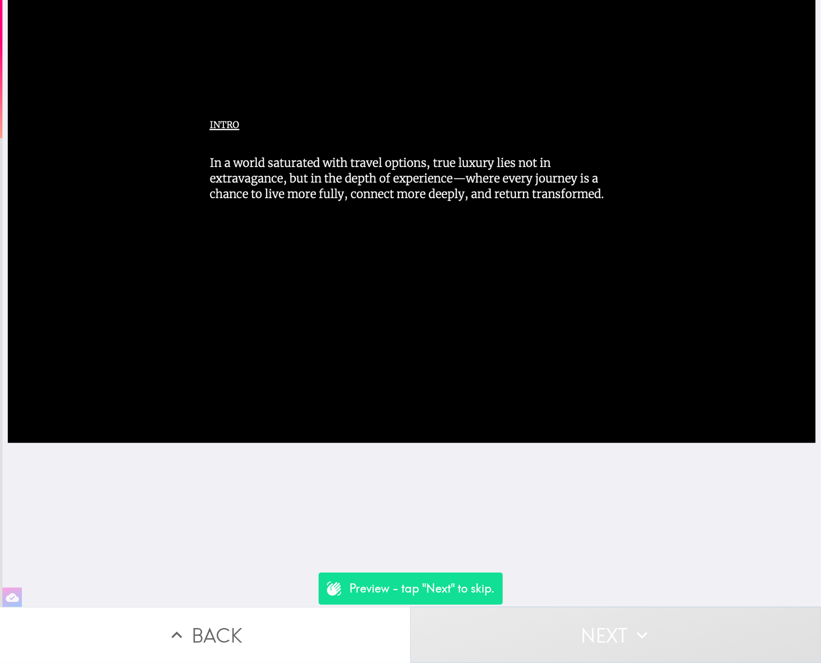
click at [504, 610] on button "Next" at bounding box center [615, 635] width 410 height 56
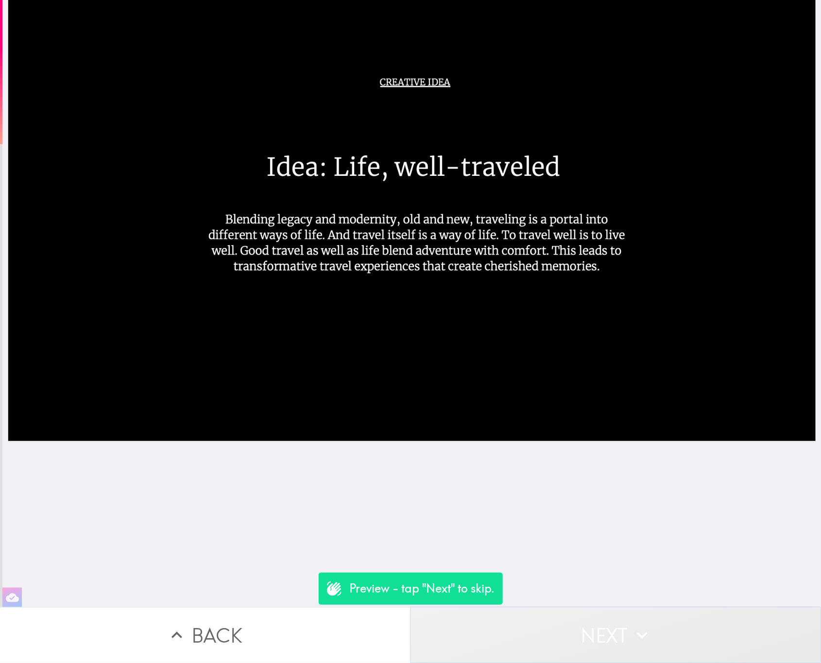
click at [504, 610] on button "Next" at bounding box center [615, 635] width 410 height 56
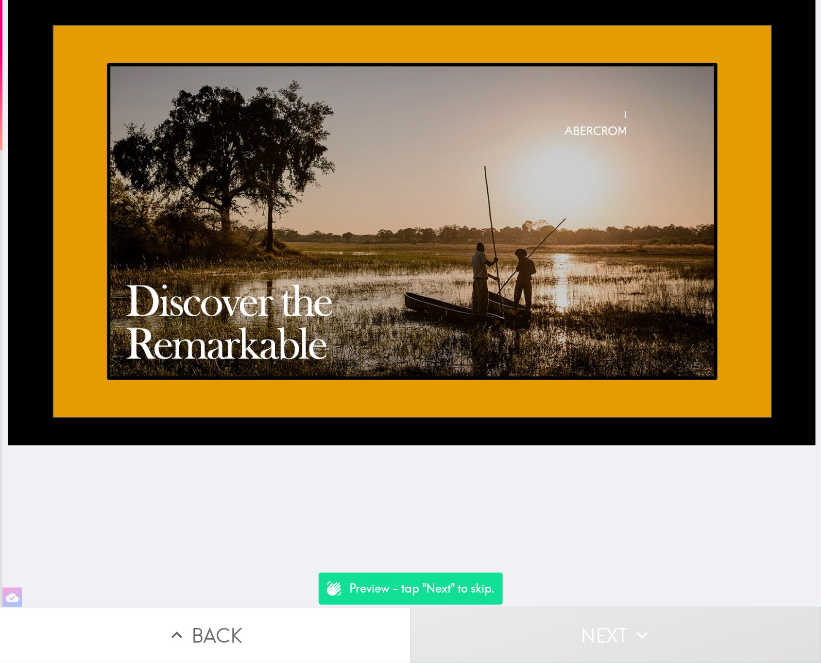
click at [521, 640] on button "Next" at bounding box center [615, 635] width 410 height 56
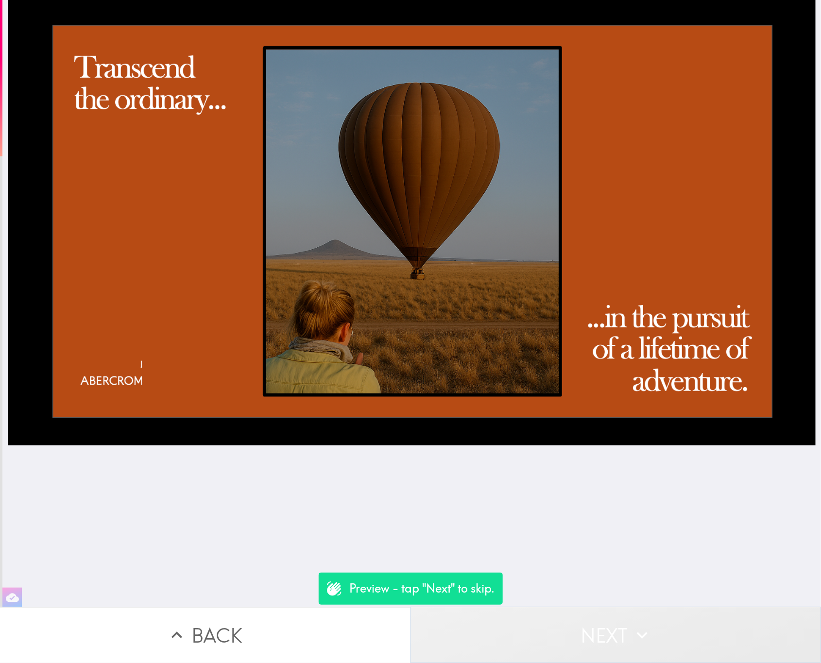
click at [522, 639] on button "Next" at bounding box center [615, 635] width 410 height 56
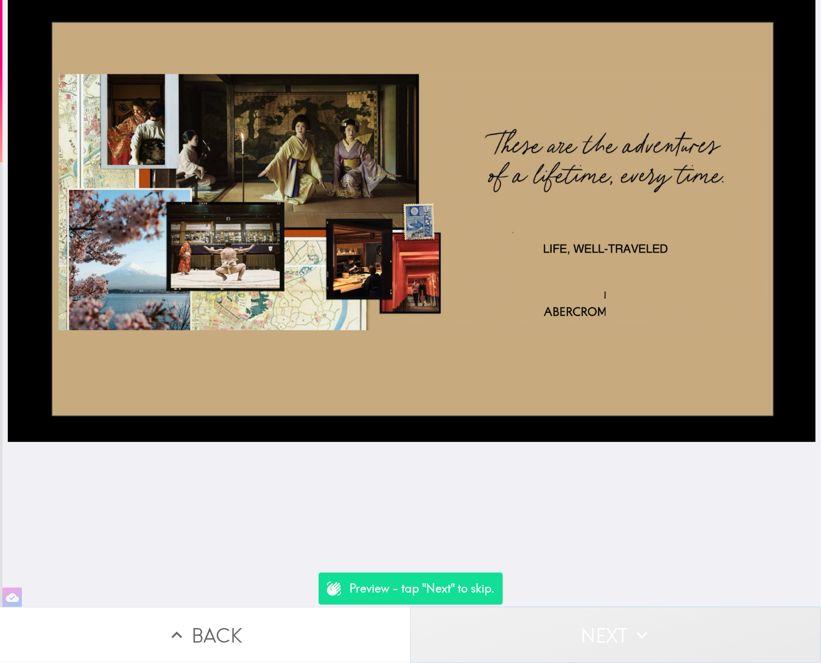
click at [580, 632] on button "Next" at bounding box center [615, 635] width 410 height 56
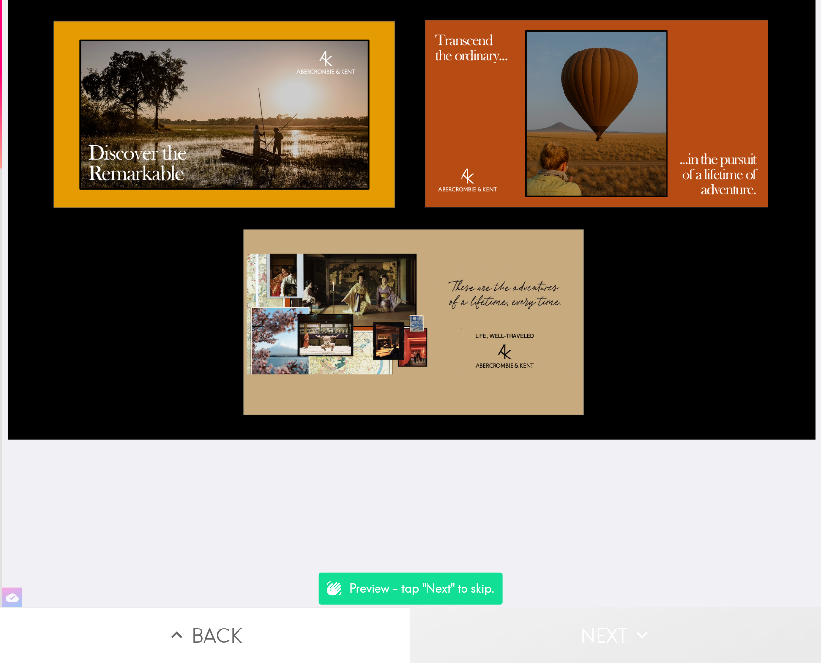
click at [577, 628] on button "Next" at bounding box center [615, 635] width 410 height 56
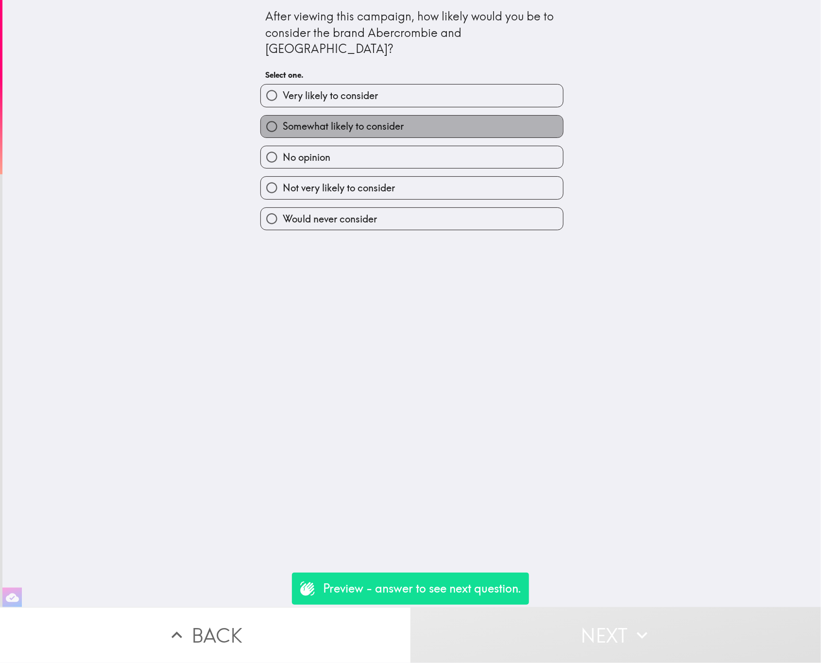
click at [477, 121] on label "Somewhat likely to consider" at bounding box center [412, 127] width 302 height 22
click at [283, 121] on input "Somewhat likely to consider" at bounding box center [272, 127] width 22 height 22
radio input "true"
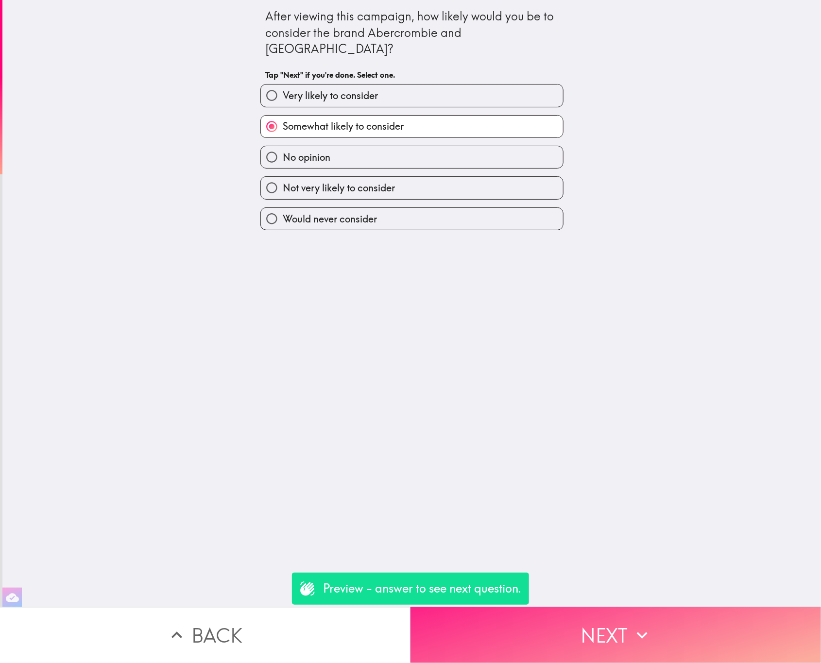
click at [578, 618] on button "Next" at bounding box center [615, 635] width 410 height 56
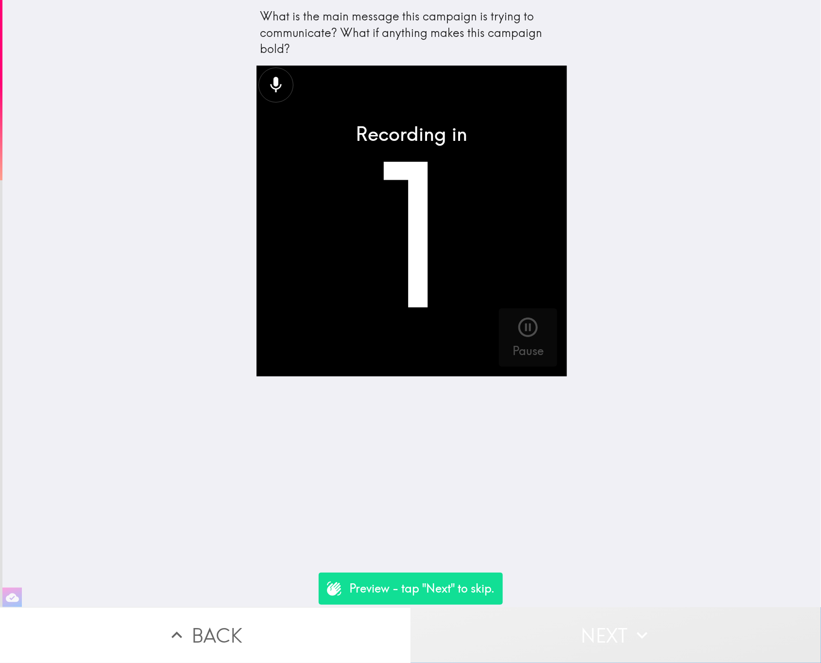
click at [589, 646] on button "Next" at bounding box center [615, 635] width 410 height 56
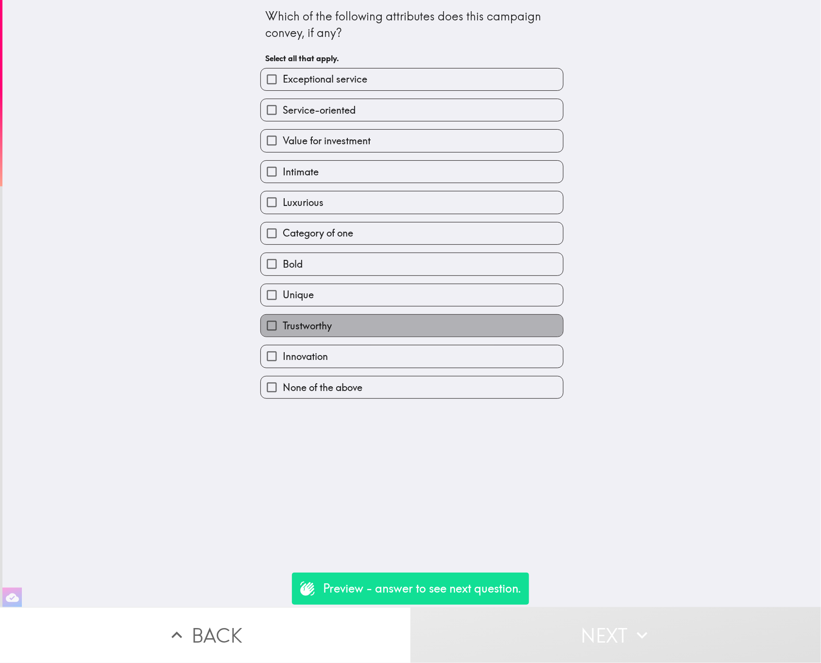
click at [494, 337] on label "Trustworthy" at bounding box center [412, 326] width 302 height 22
click at [283, 337] on input "Trustworthy" at bounding box center [272, 326] width 22 height 22
checkbox input "true"
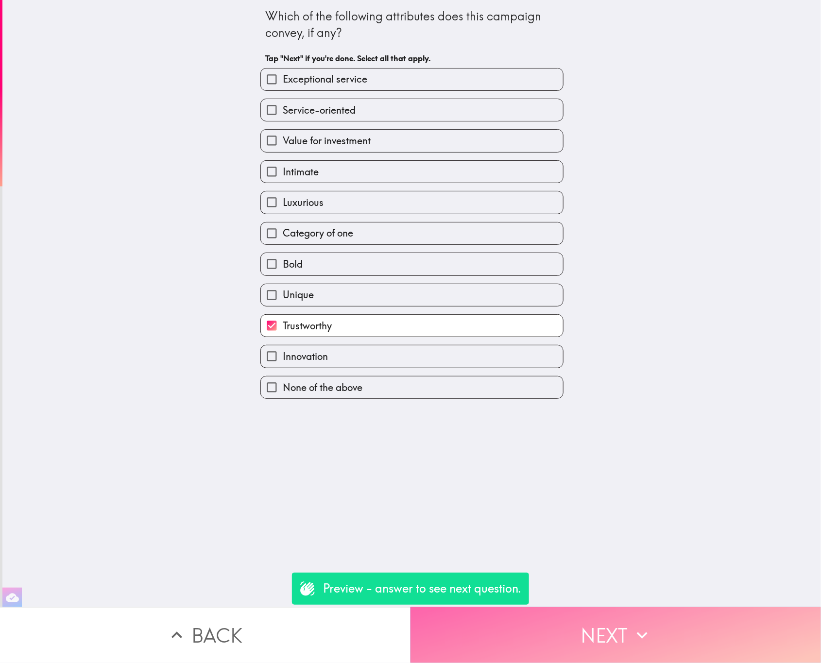
click at [585, 629] on button "Next" at bounding box center [615, 635] width 410 height 56
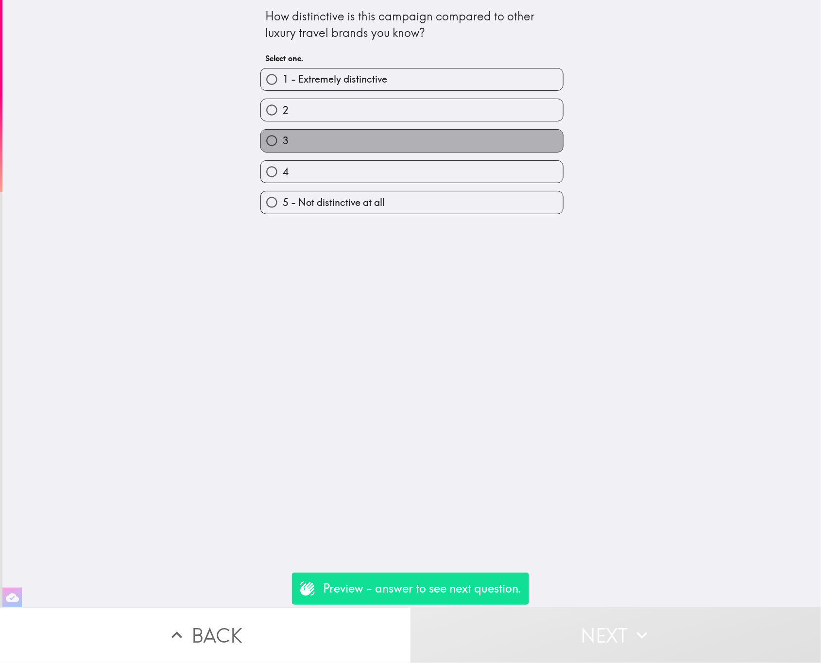
click at [440, 141] on label "3" at bounding box center [412, 141] width 302 height 22
click at [283, 141] on input "3" at bounding box center [272, 141] width 22 height 22
radio input "true"
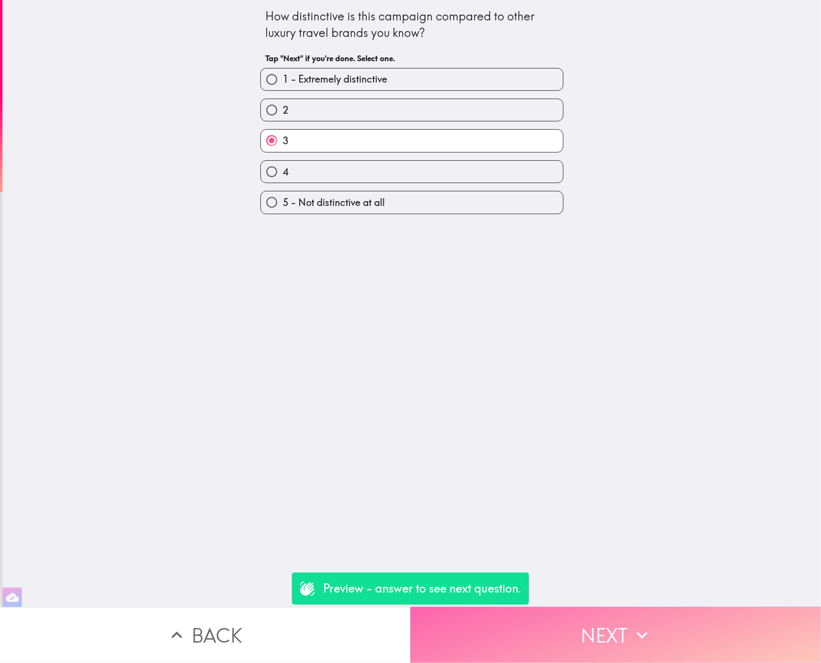
click at [624, 636] on button "Next" at bounding box center [615, 635] width 410 height 56
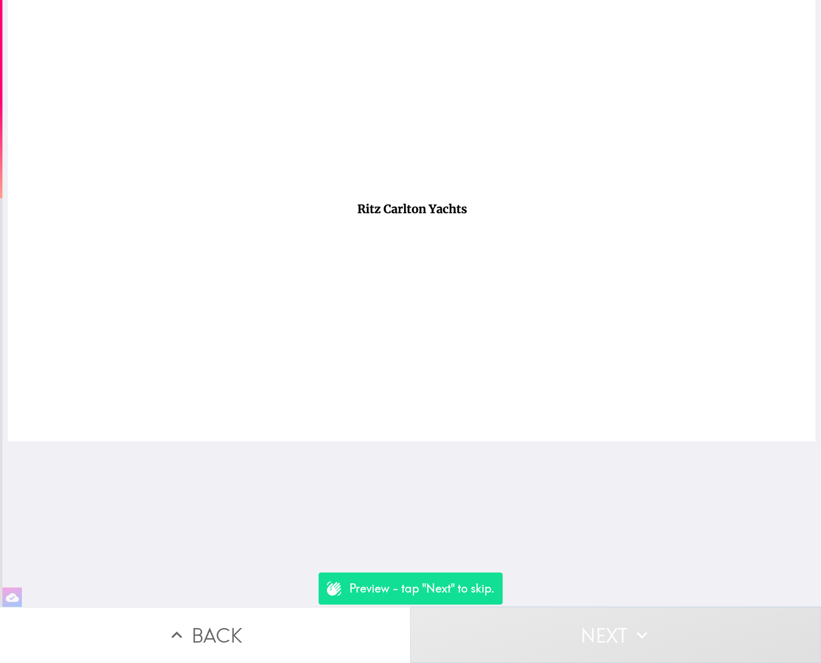
click at [631, 625] on icon "button" at bounding box center [641, 635] width 21 height 21
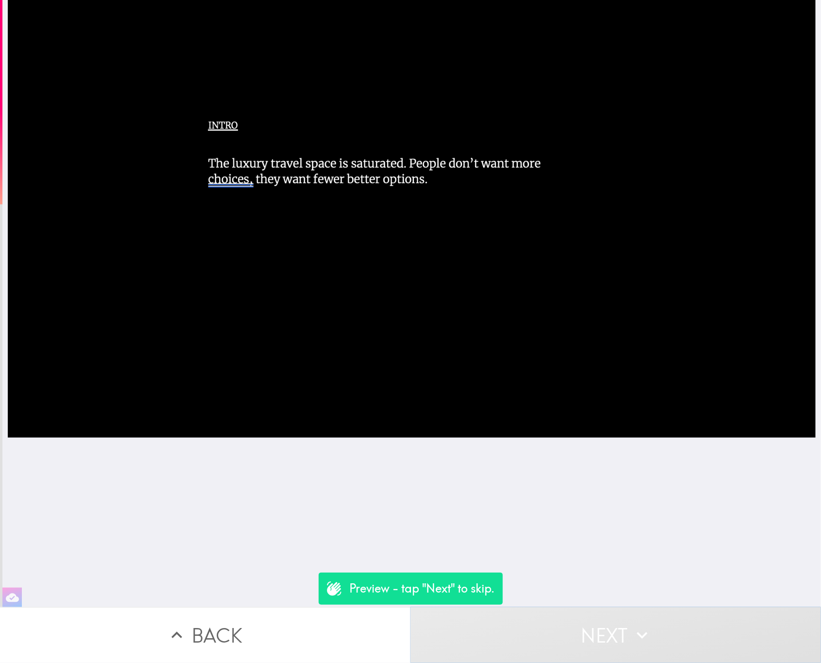
click at [529, 627] on button "Next" at bounding box center [615, 635] width 410 height 56
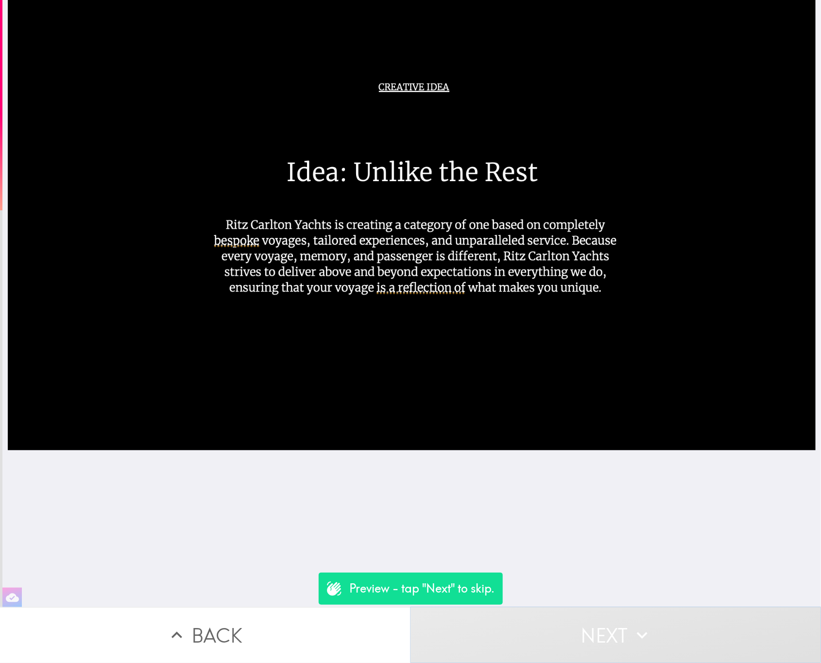
click at [580, 610] on button "Next" at bounding box center [615, 635] width 410 height 56
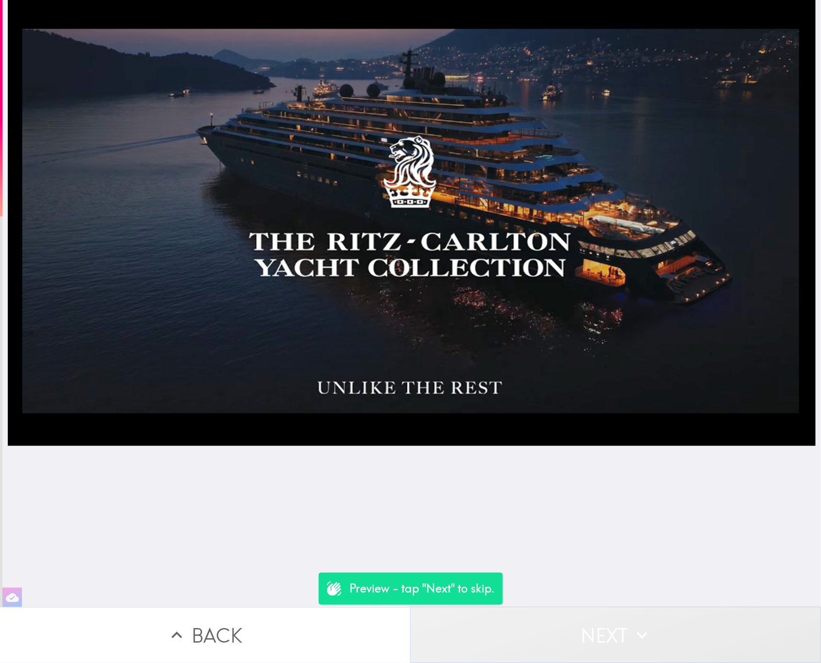
click at [580, 611] on button "Next" at bounding box center [615, 635] width 410 height 56
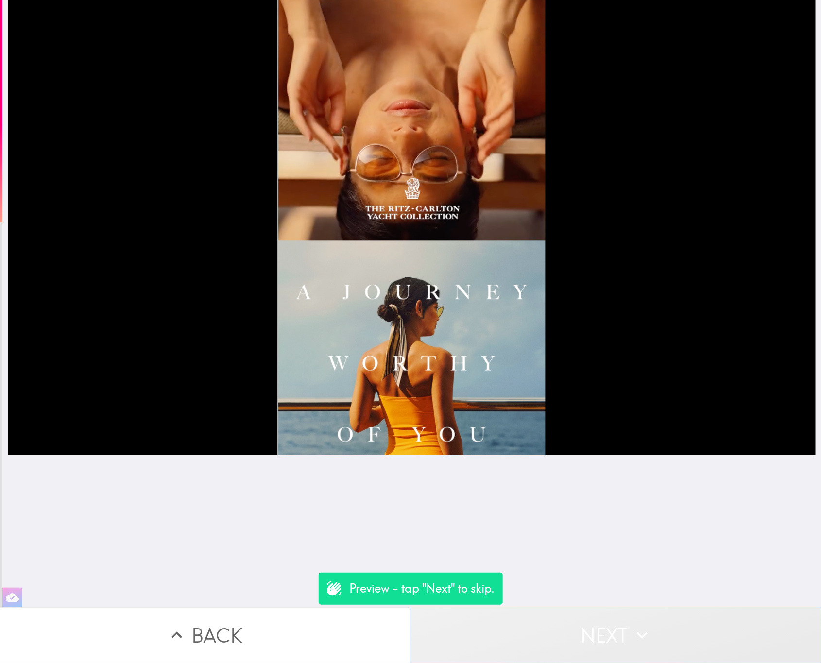
click at [497, 615] on button "Next" at bounding box center [615, 635] width 410 height 56
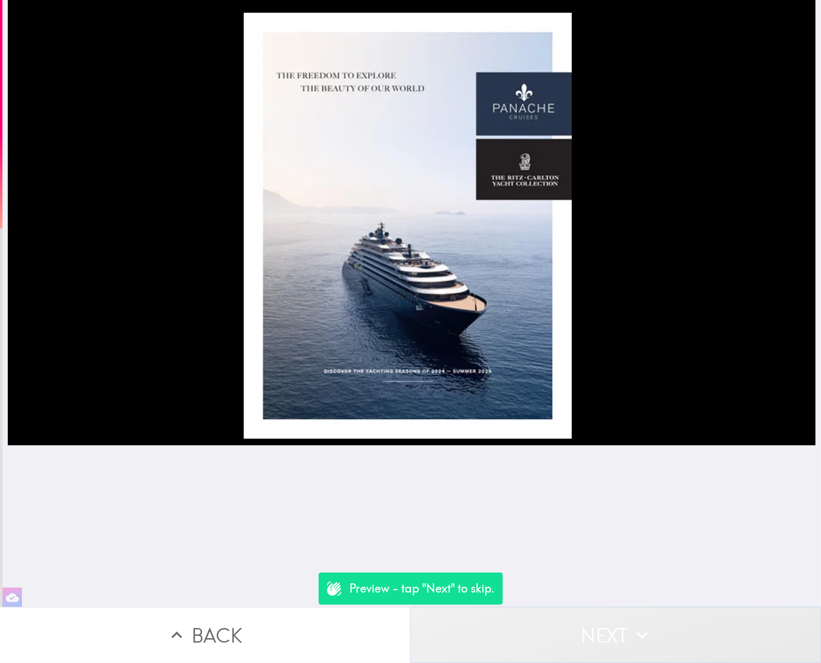
click at [488, 626] on button "Next" at bounding box center [615, 635] width 410 height 56
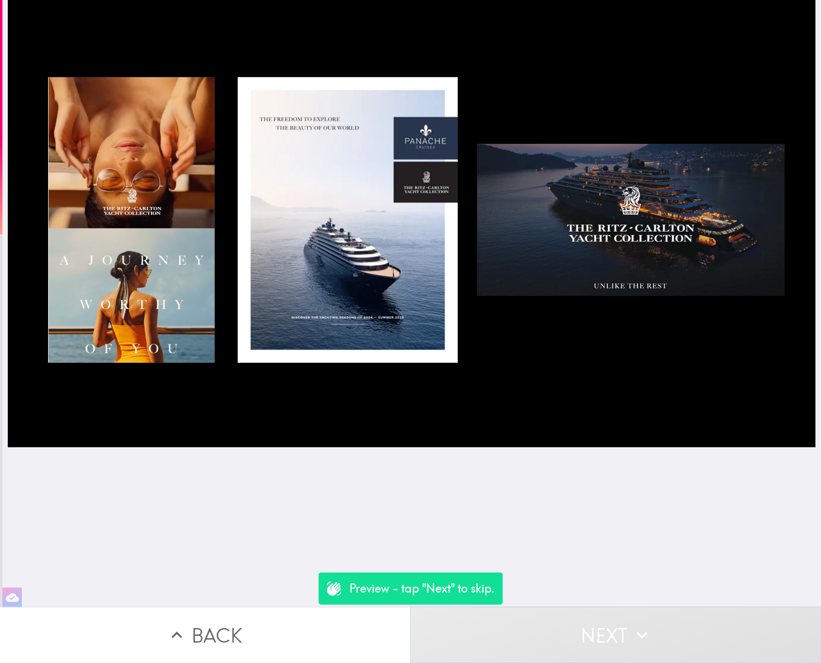
click at [625, 626] on button "Next" at bounding box center [615, 635] width 410 height 56
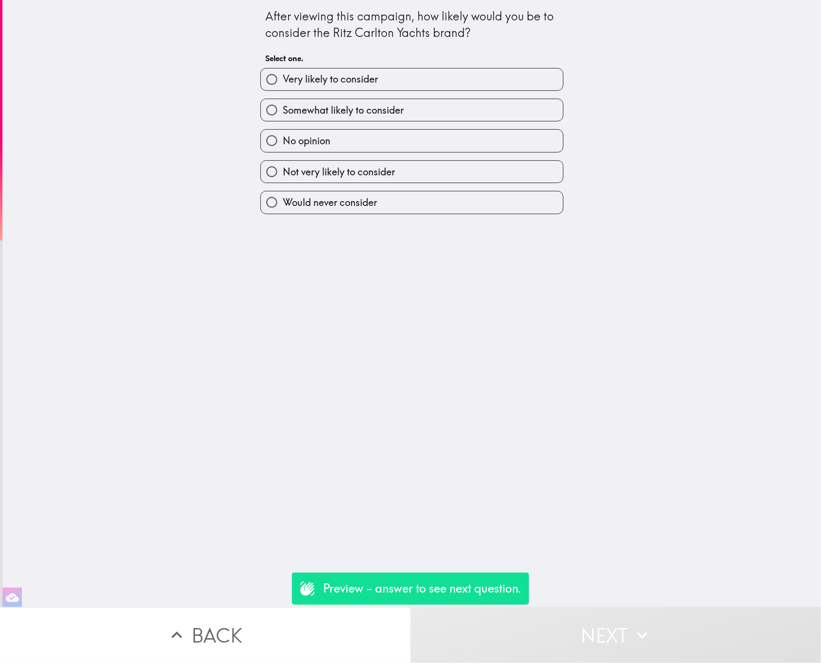
click at [391, 105] on span "Somewhat likely to consider" at bounding box center [343, 110] width 121 height 14
click at [283, 105] on input "Somewhat likely to consider" at bounding box center [272, 110] width 22 height 22
radio input "true"
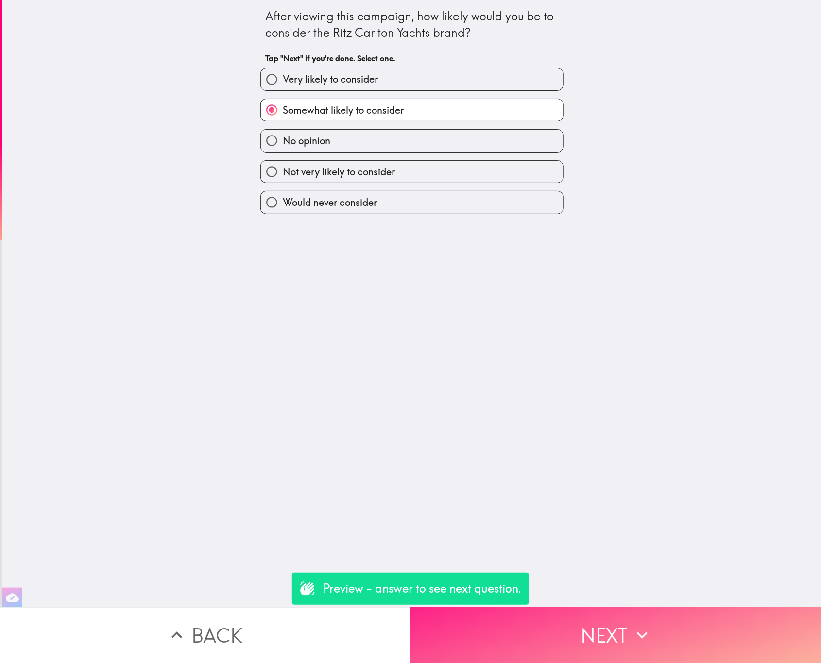
click at [581, 622] on button "Next" at bounding box center [615, 635] width 410 height 56
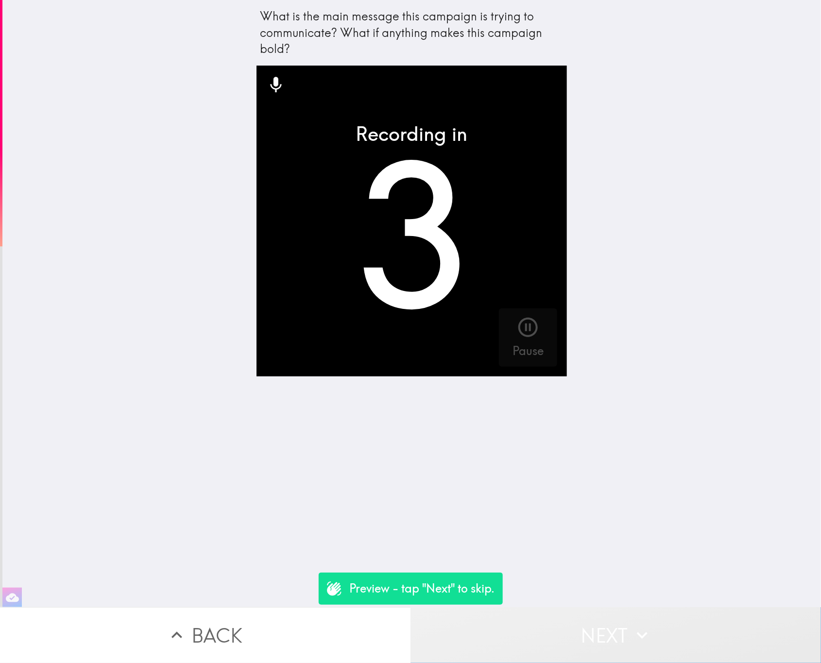
click at [581, 622] on button "Next" at bounding box center [615, 635] width 410 height 56
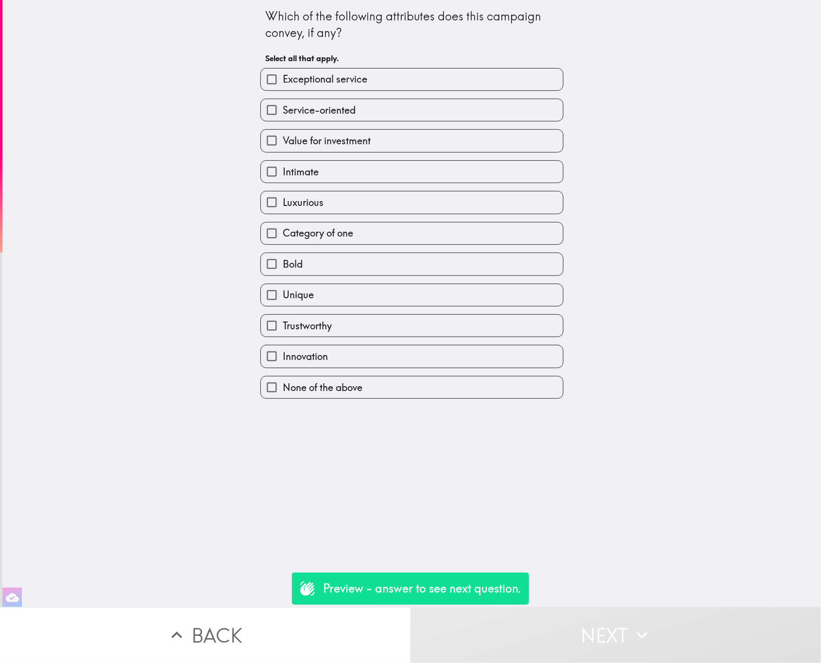
click at [444, 183] on label "Intimate" at bounding box center [412, 172] width 302 height 22
click at [283, 183] on input "Intimate" at bounding box center [272, 172] width 22 height 22
checkbox input "true"
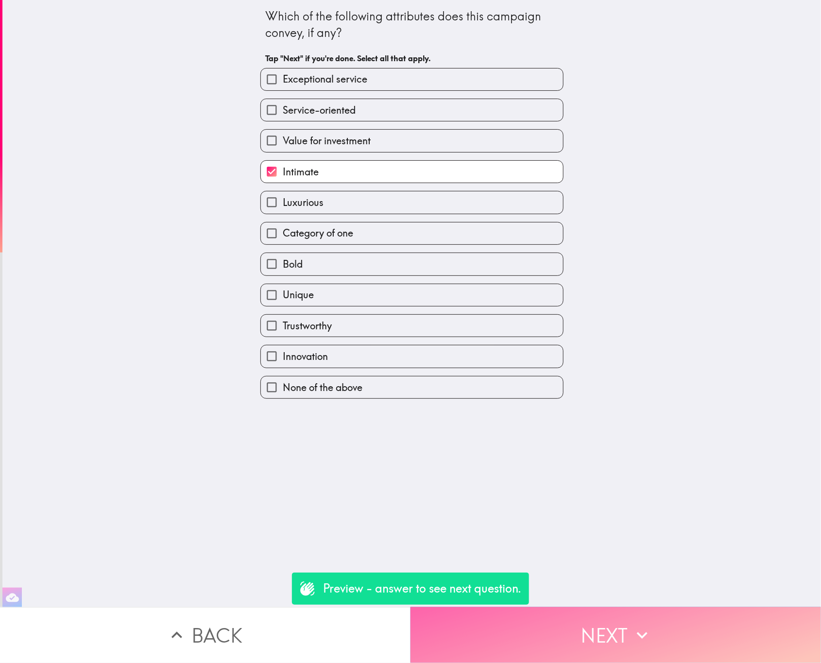
click at [572, 610] on button "Next" at bounding box center [615, 635] width 410 height 56
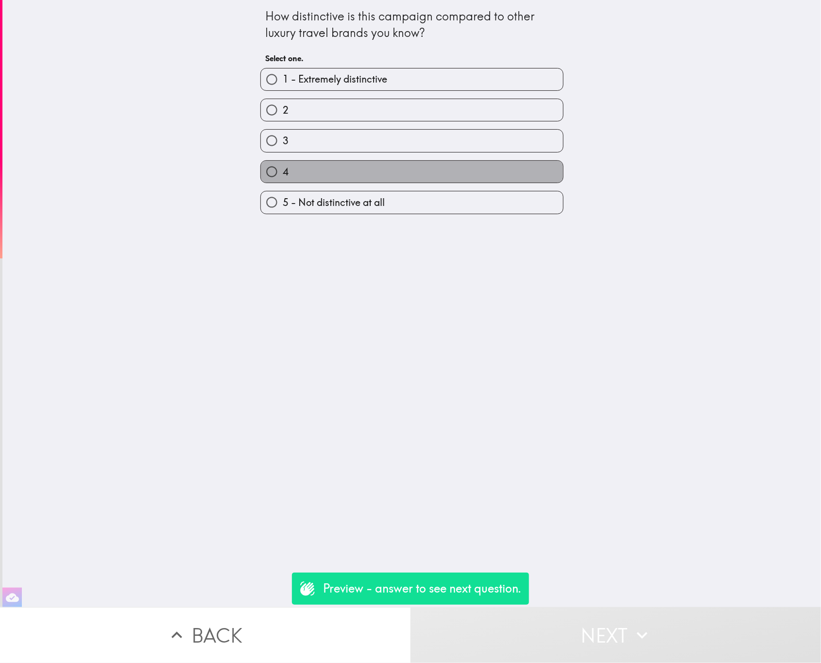
click at [381, 165] on label "4" at bounding box center [412, 172] width 302 height 22
click at [283, 165] on input "4" at bounding box center [272, 172] width 22 height 22
radio input "true"
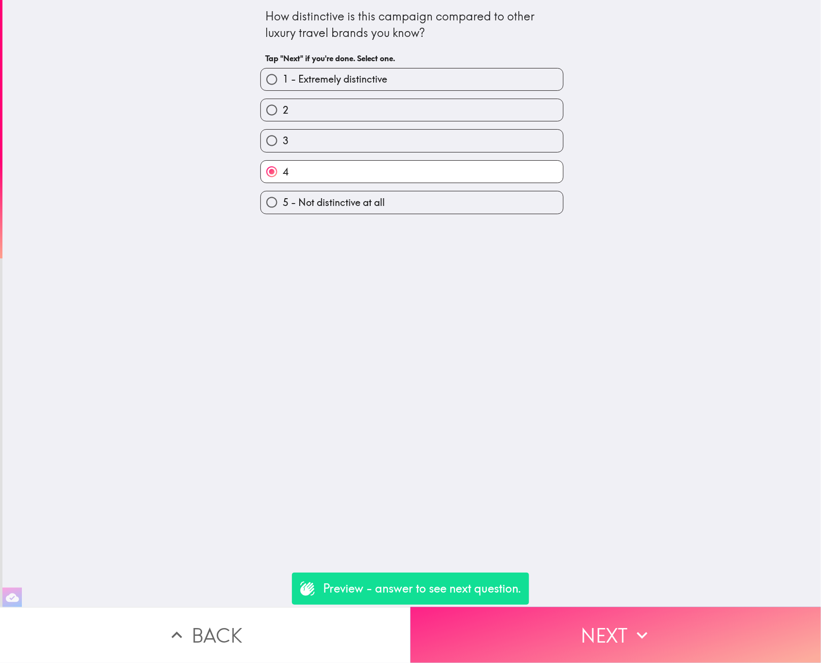
click at [589, 627] on button "Next" at bounding box center [615, 635] width 410 height 56
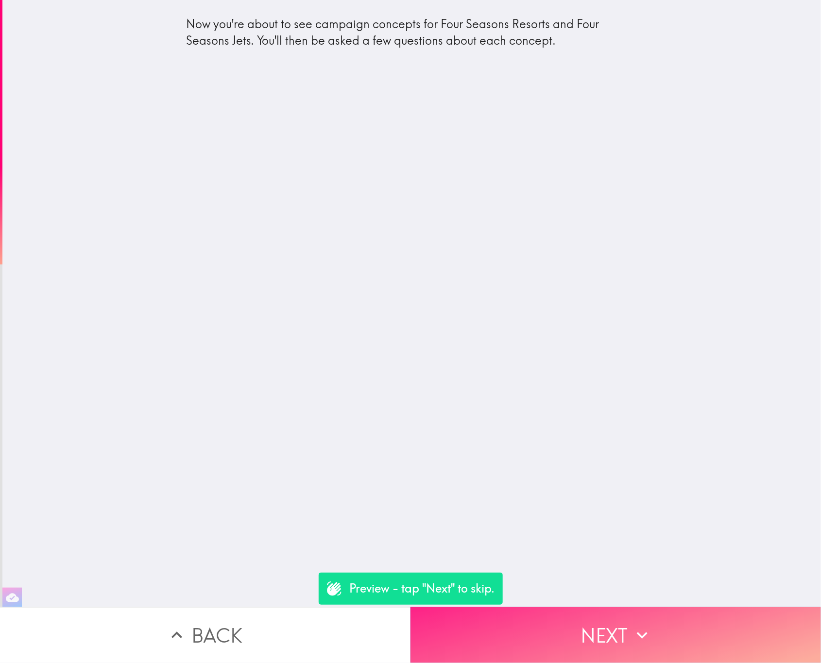
click at [544, 630] on button "Next" at bounding box center [615, 635] width 410 height 56
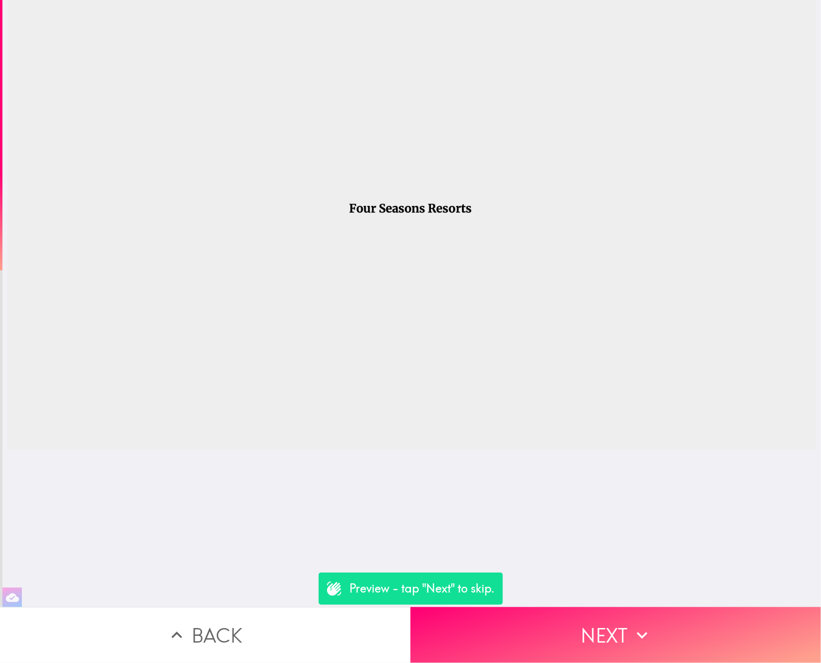
click at [276, 611] on button "Back" at bounding box center [205, 635] width 410 height 56
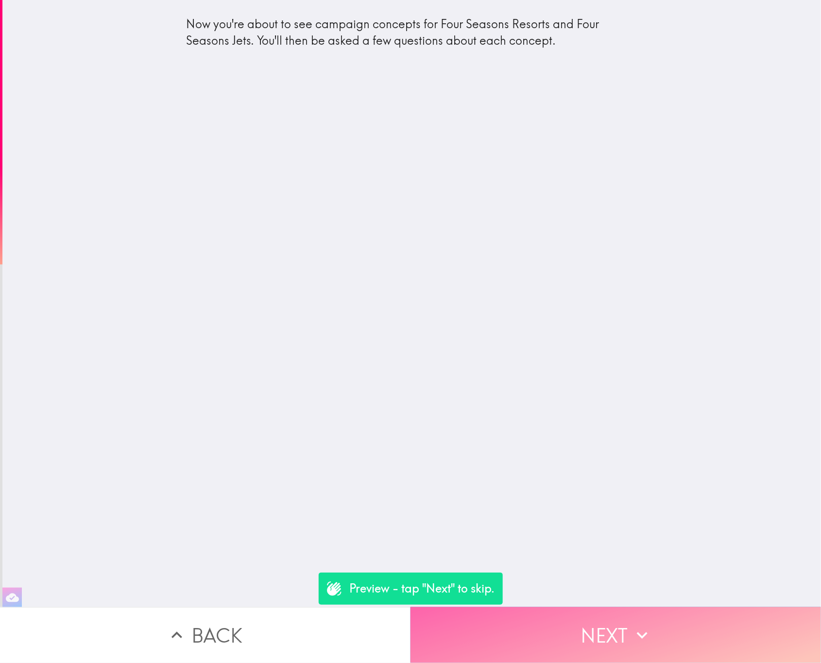
click at [605, 618] on button "Next" at bounding box center [615, 635] width 410 height 56
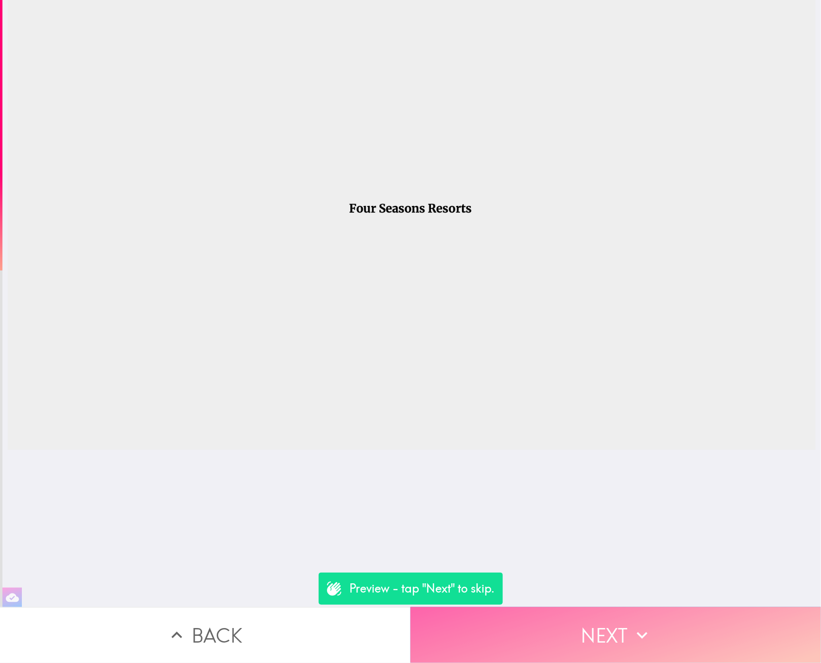
click at [608, 640] on button "Next" at bounding box center [615, 635] width 410 height 56
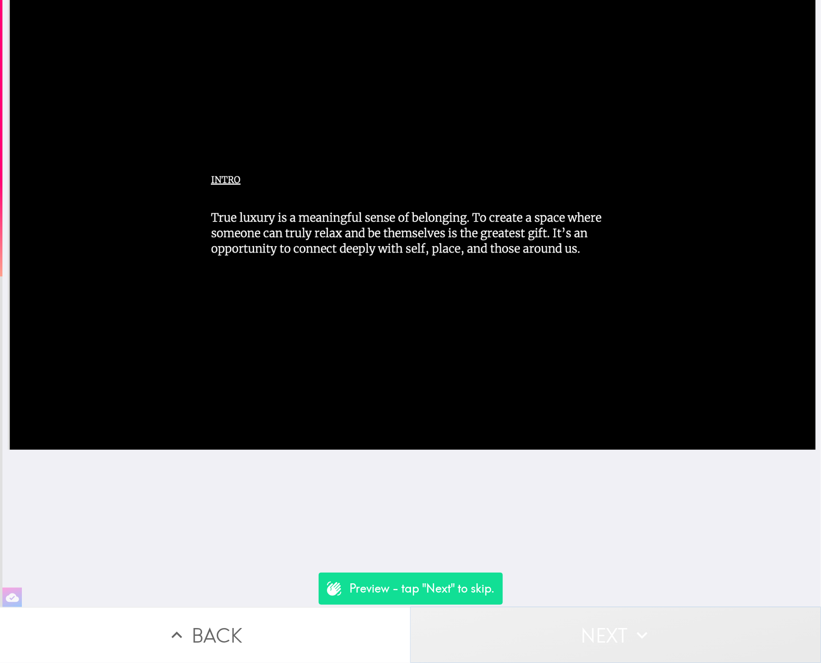
click at [608, 640] on button "Next" at bounding box center [615, 635] width 410 height 56
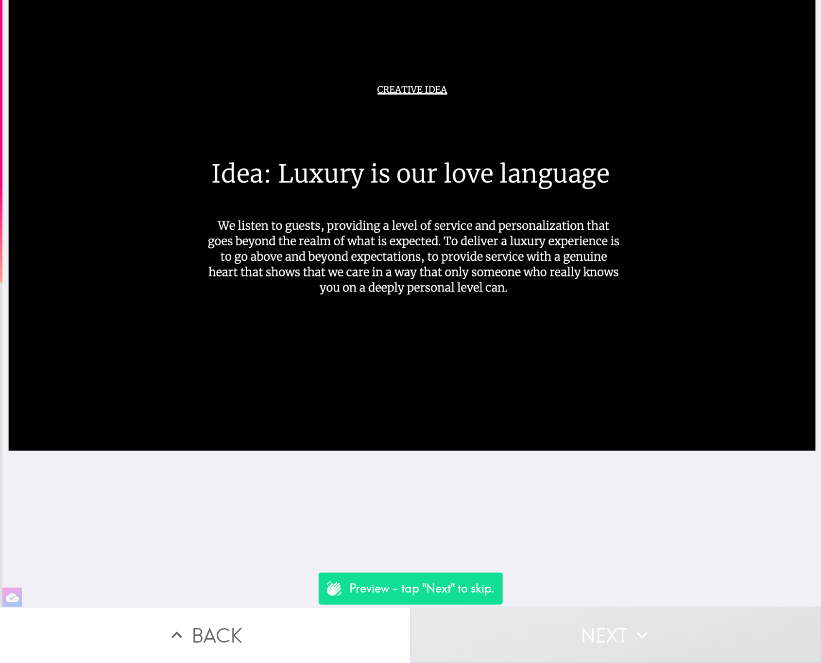
click at [603, 615] on button "Next" at bounding box center [615, 635] width 410 height 56
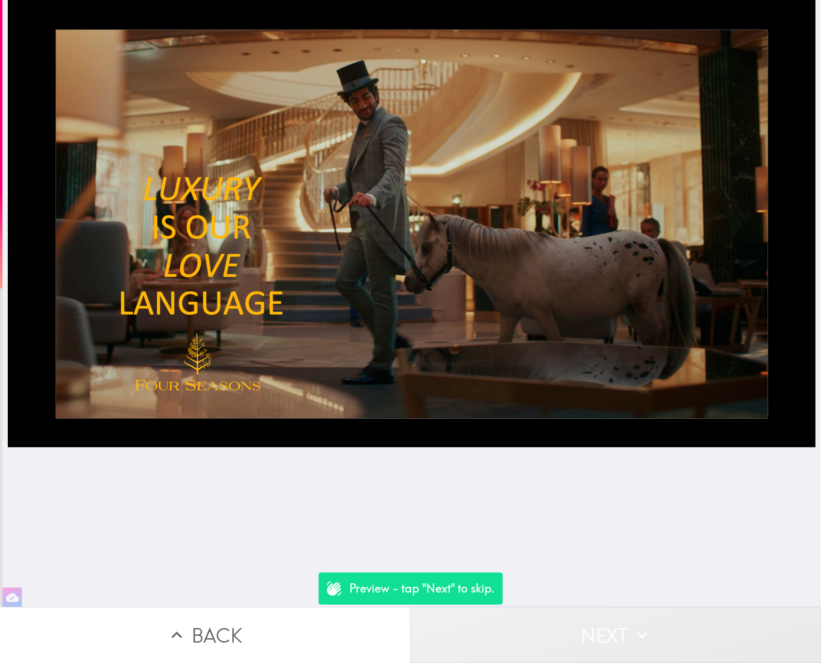
click at [603, 615] on button "Next" at bounding box center [615, 635] width 410 height 56
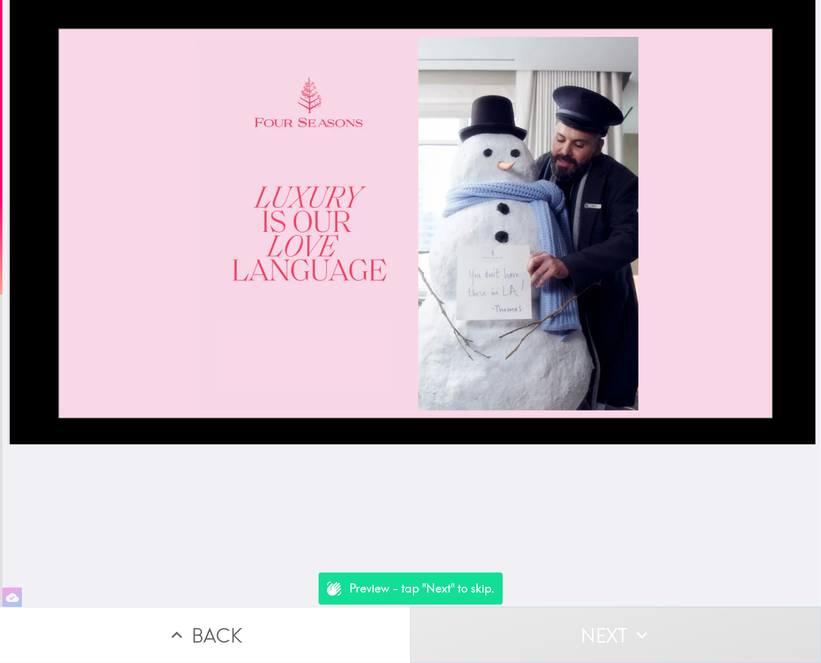
click at [603, 615] on button "Next" at bounding box center [615, 635] width 410 height 56
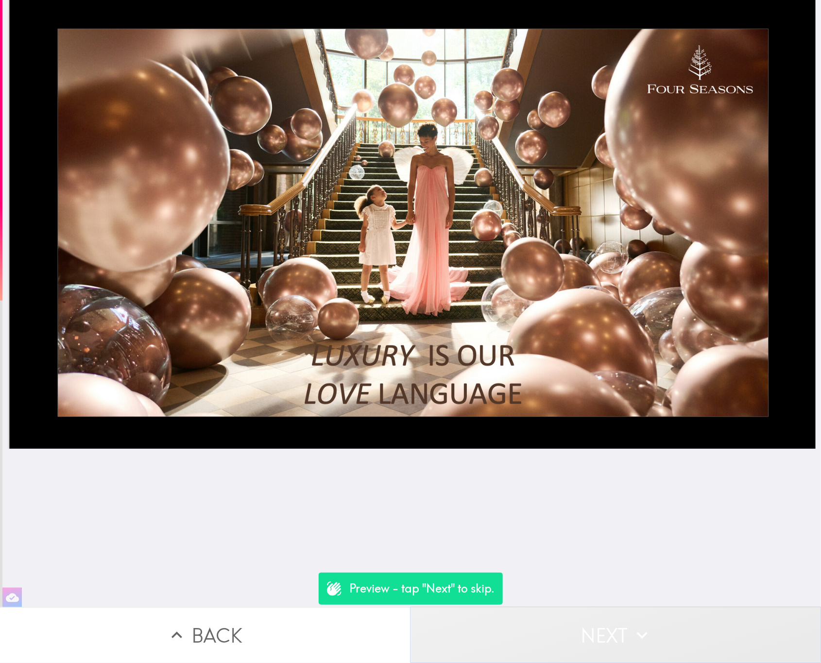
click at [702, 617] on button "Next" at bounding box center [615, 635] width 410 height 56
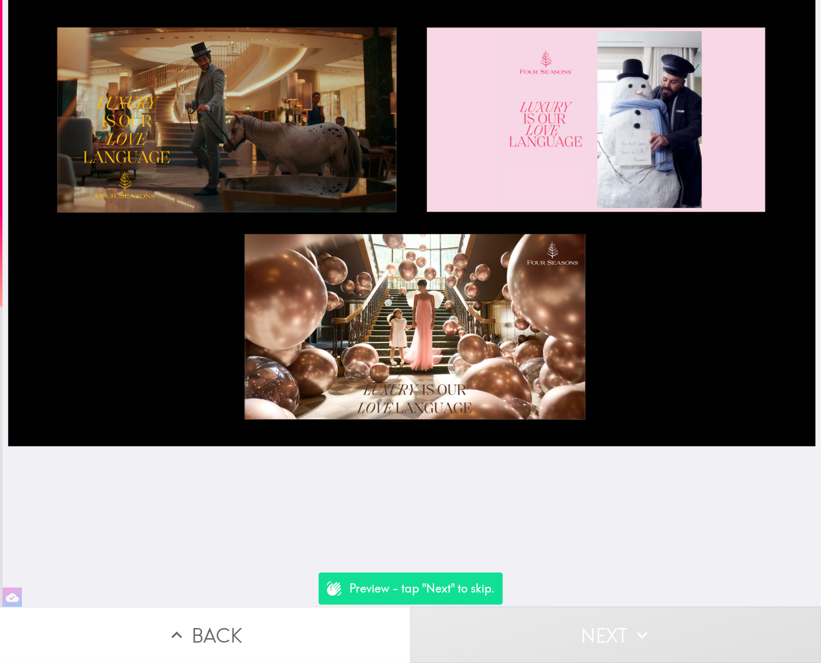
click at [702, 617] on button "Next" at bounding box center [615, 635] width 410 height 56
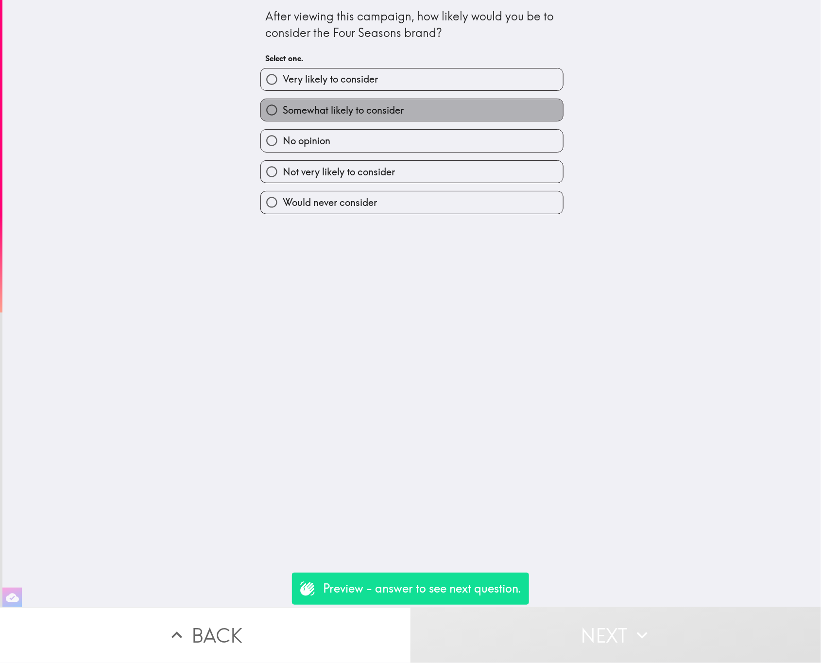
click at [382, 117] on span "Somewhat likely to consider" at bounding box center [343, 110] width 121 height 14
click at [283, 117] on input "Somewhat likely to consider" at bounding box center [272, 110] width 22 height 22
radio input "true"
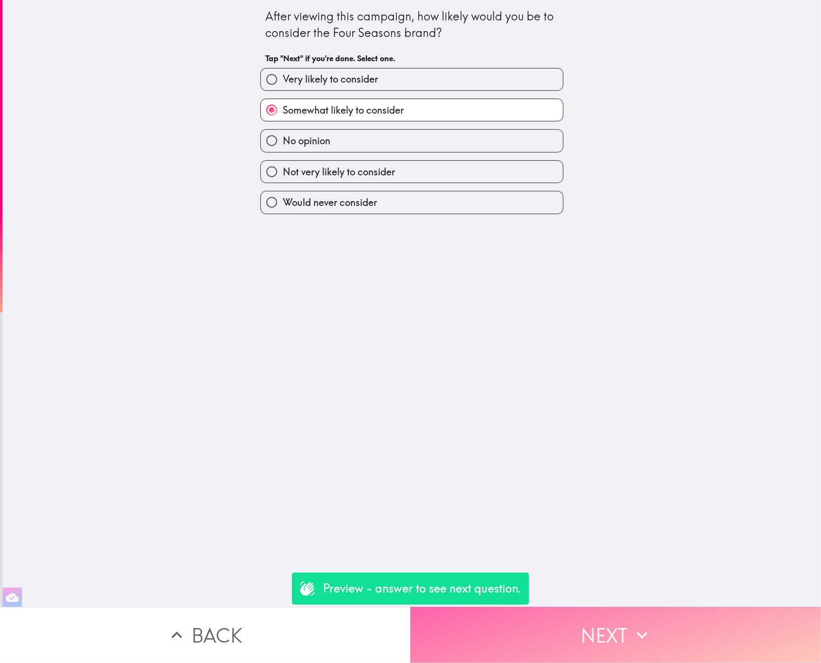
click at [602, 644] on button "Next" at bounding box center [615, 635] width 410 height 56
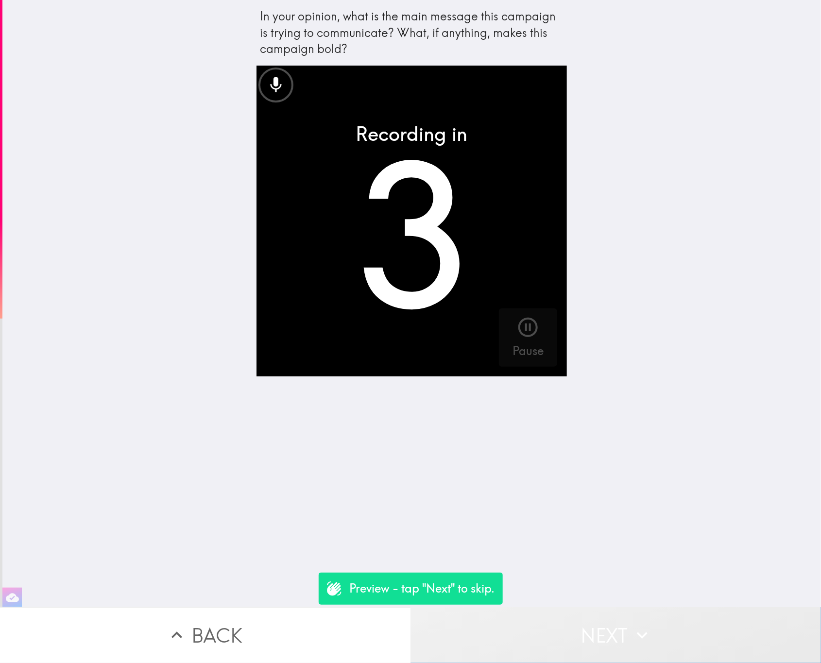
click at [634, 640] on button "Next" at bounding box center [615, 635] width 410 height 56
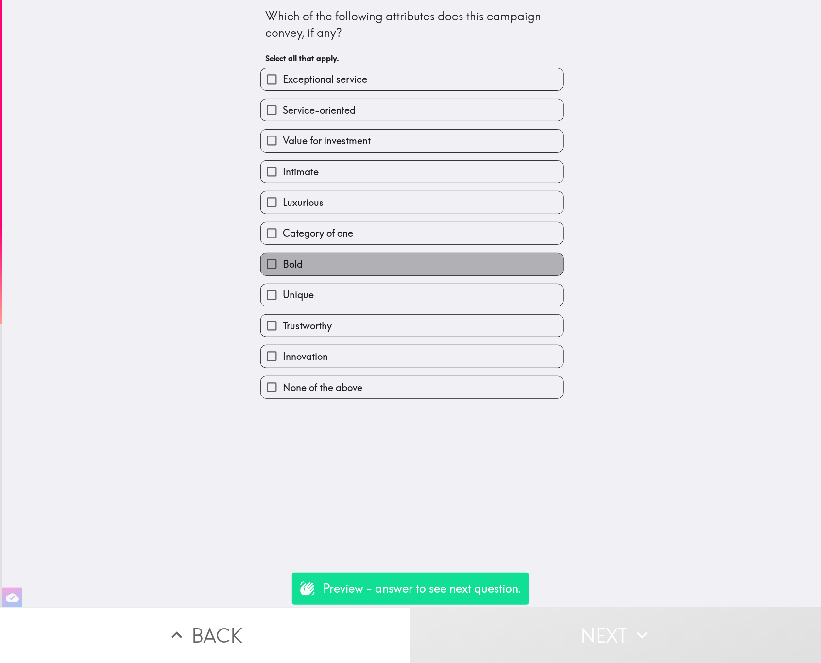
click at [456, 261] on label "Bold" at bounding box center [412, 264] width 302 height 22
click at [283, 261] on input "Bold" at bounding box center [272, 264] width 22 height 22
checkbox input "true"
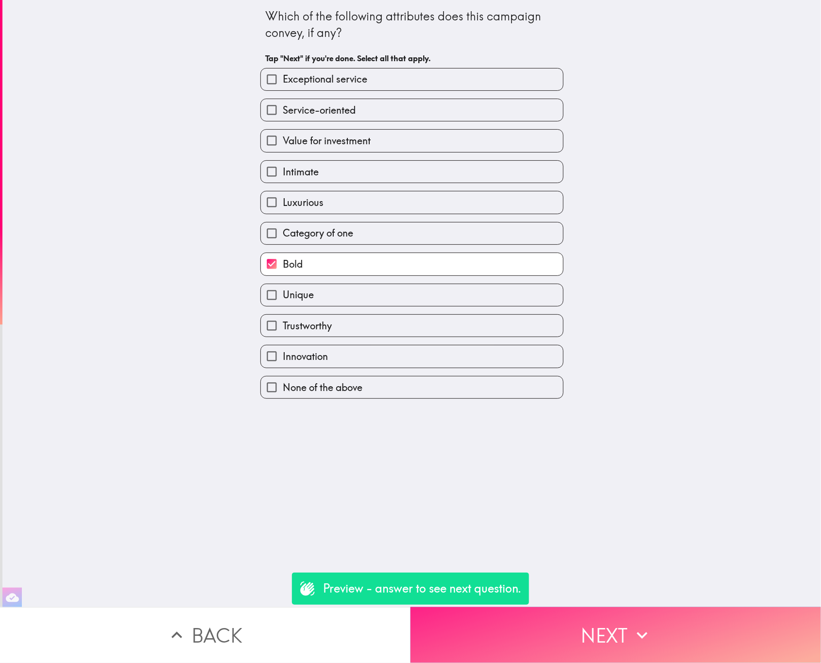
drag, startPoint x: 666, startPoint y: 571, endPoint x: 678, endPoint y: 612, distance: 42.4
click at [666, 576] on div "Which of the following attributes does this campaign convey, if any? Tap "Next"…" at bounding box center [411, 303] width 818 height 607
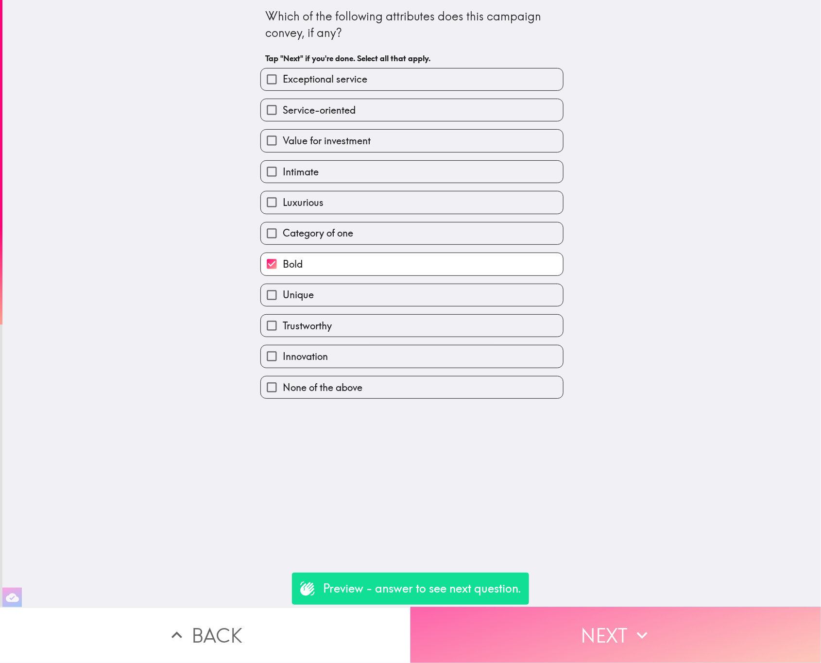
click at [678, 613] on button "Next" at bounding box center [615, 635] width 410 height 56
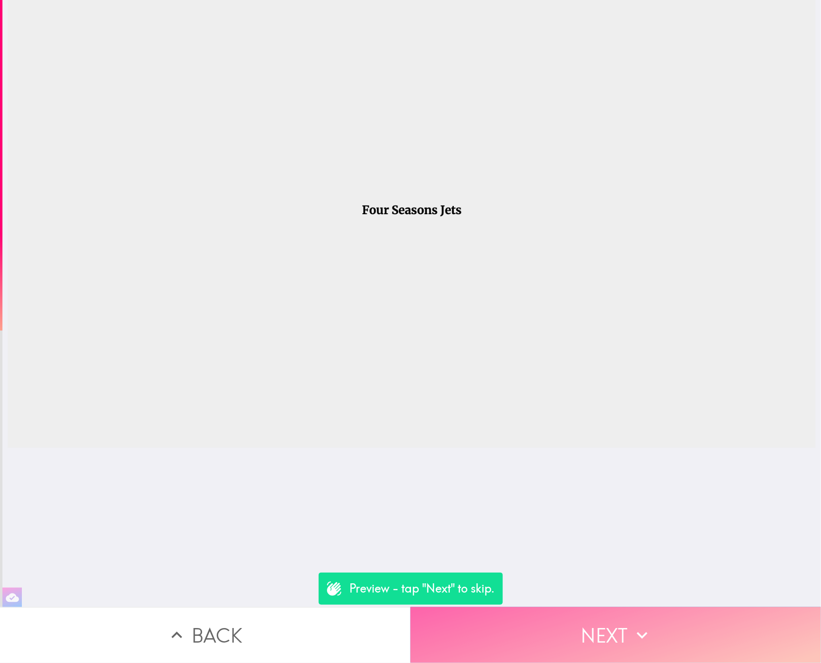
click at [605, 642] on button "Next" at bounding box center [615, 635] width 410 height 56
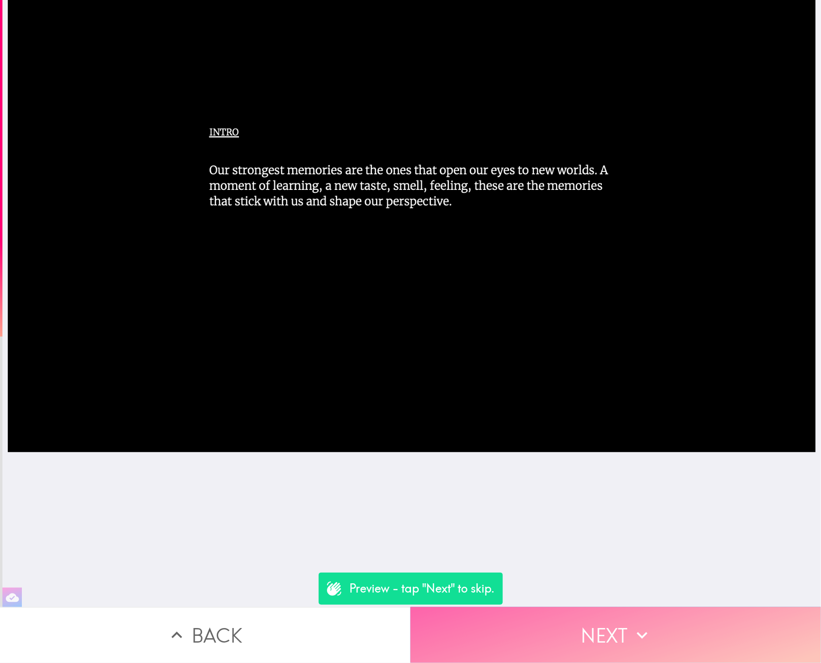
click at [510, 614] on button "Next" at bounding box center [615, 635] width 410 height 56
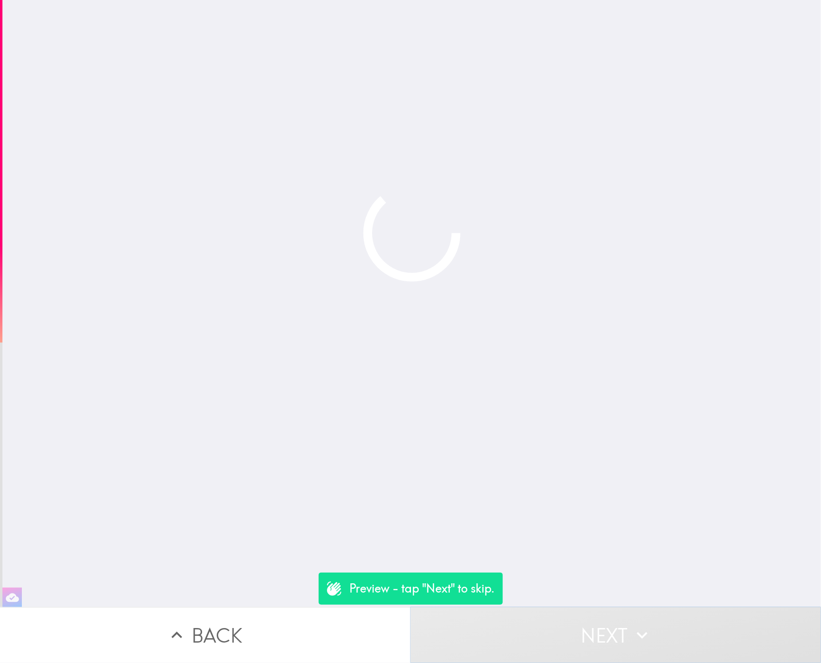
click at [509, 610] on button "Next" at bounding box center [615, 635] width 410 height 56
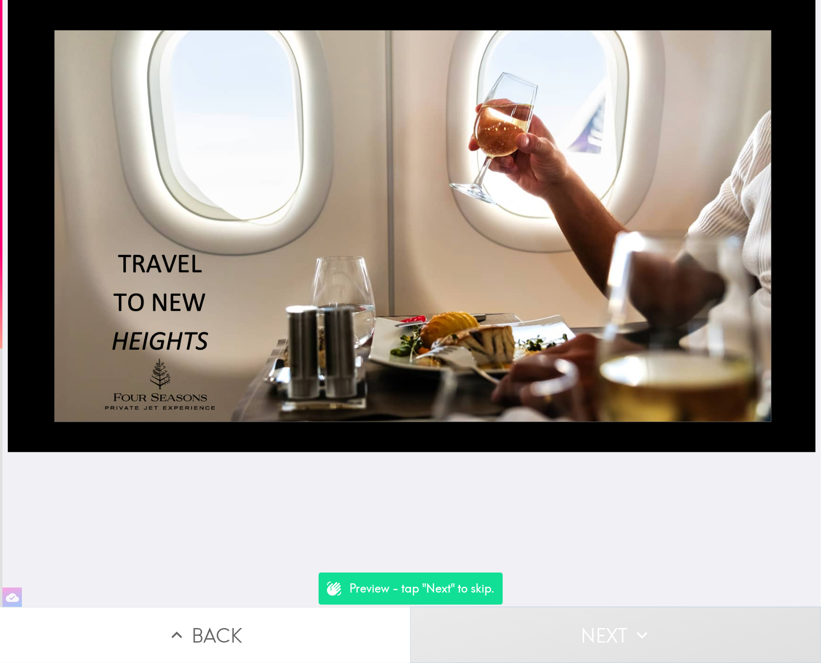
click at [509, 612] on button "Next" at bounding box center [615, 635] width 410 height 56
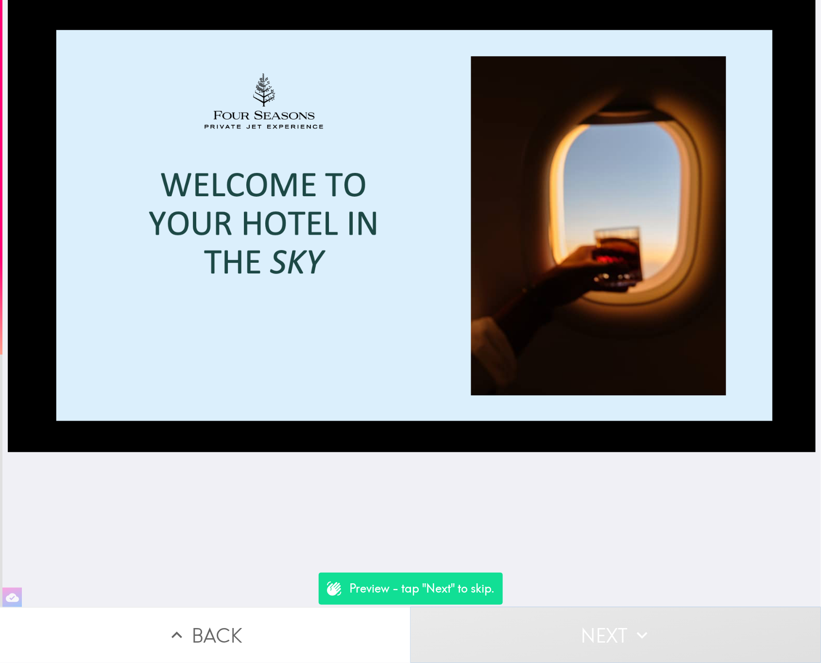
click at [509, 612] on button "Next" at bounding box center [615, 635] width 410 height 56
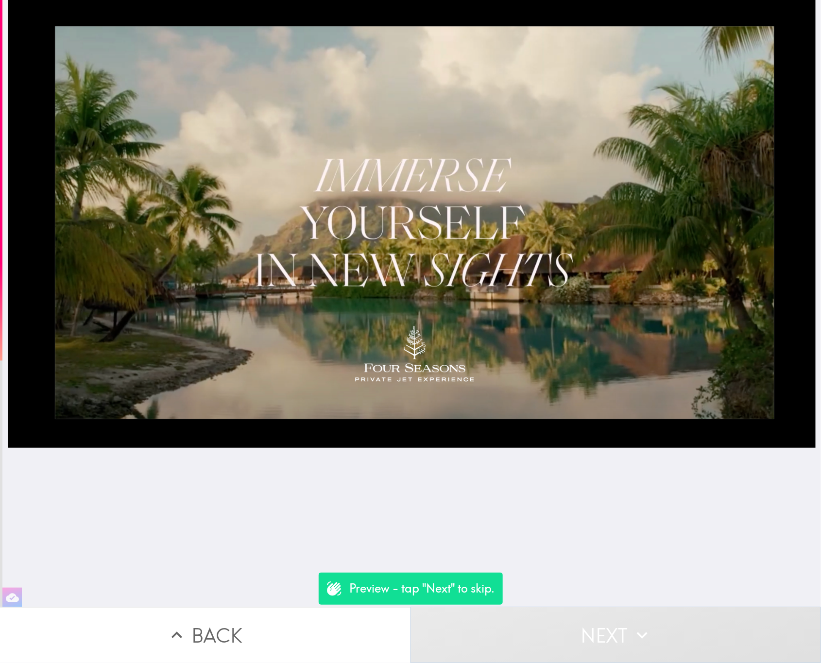
click at [509, 612] on button "Next" at bounding box center [615, 635] width 410 height 56
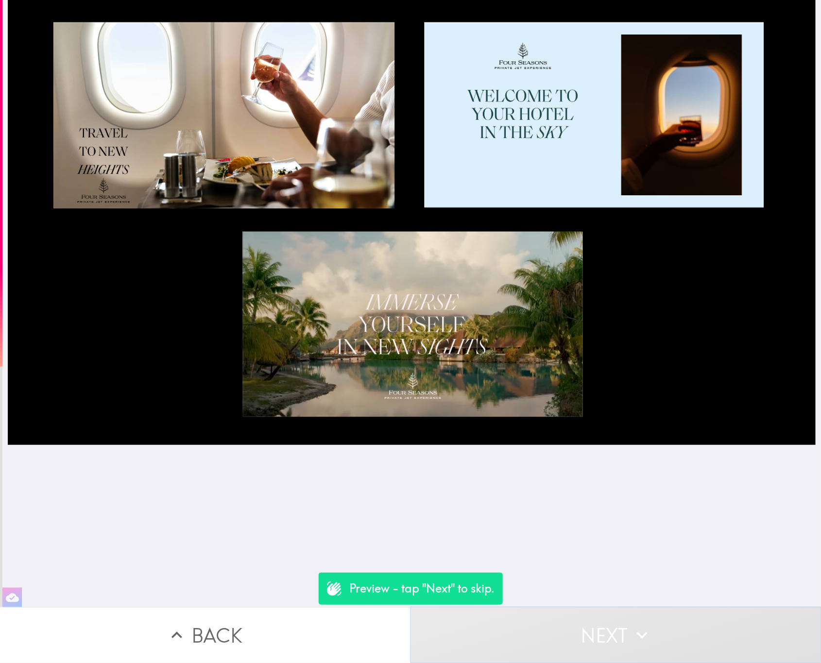
click at [631, 632] on icon "button" at bounding box center [641, 635] width 21 height 21
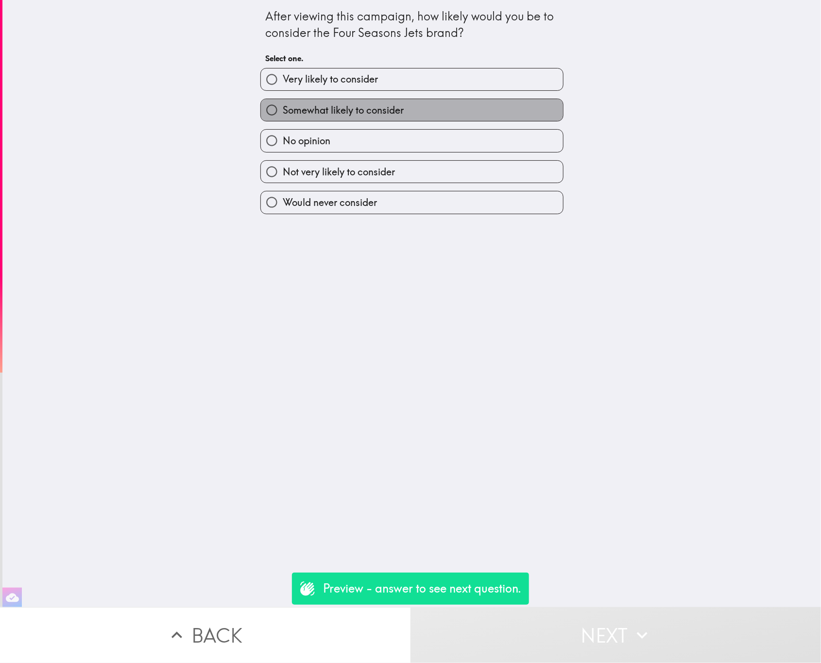
click at [411, 99] on label "Somewhat likely to consider" at bounding box center [412, 110] width 302 height 22
click at [283, 99] on input "Somewhat likely to consider" at bounding box center [272, 110] width 22 height 22
radio input "true"
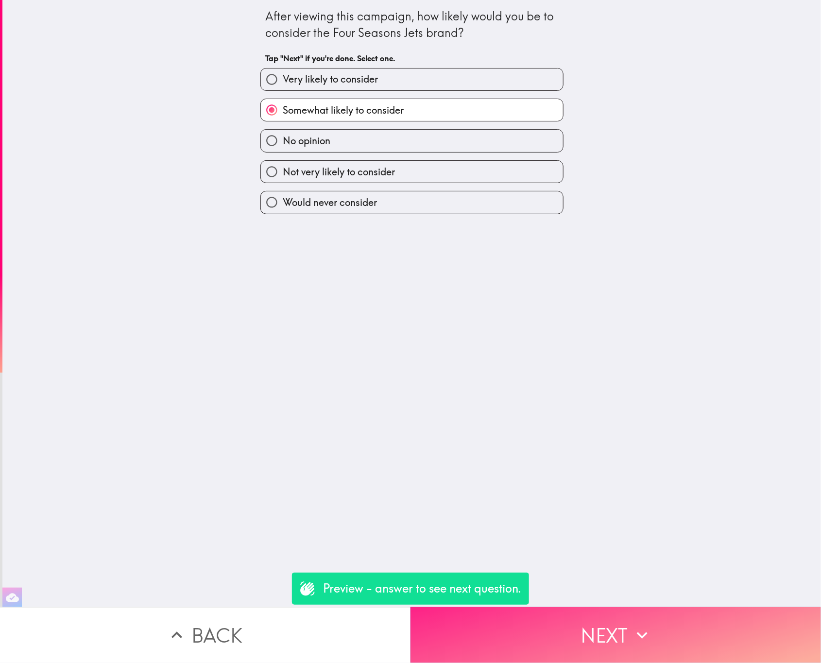
click at [631, 629] on icon "button" at bounding box center [641, 635] width 21 height 21
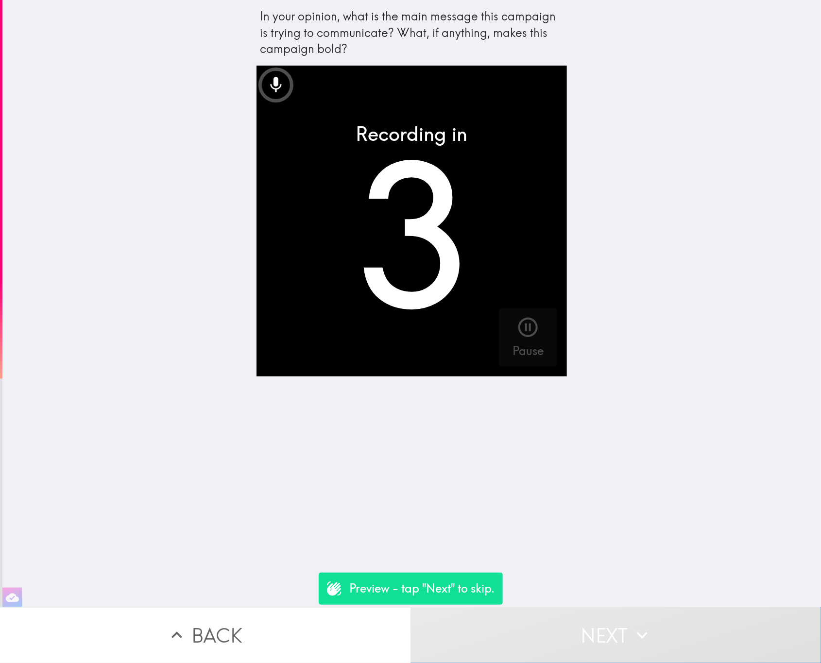
click at [638, 612] on button "Next" at bounding box center [615, 635] width 410 height 56
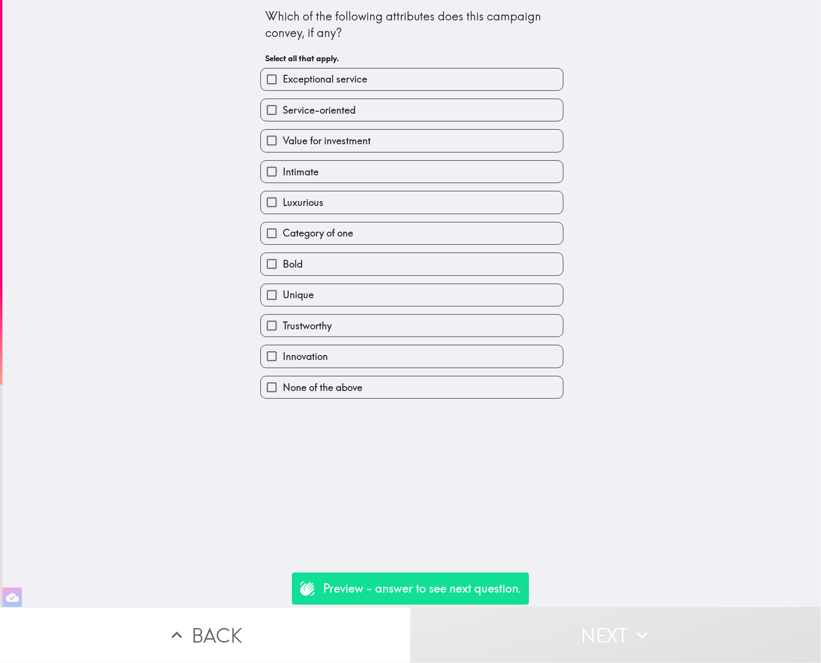
click at [370, 108] on label "Service-oriented" at bounding box center [412, 110] width 302 height 22
click at [283, 108] on input "Service-oriented" at bounding box center [272, 110] width 22 height 22
checkbox input "true"
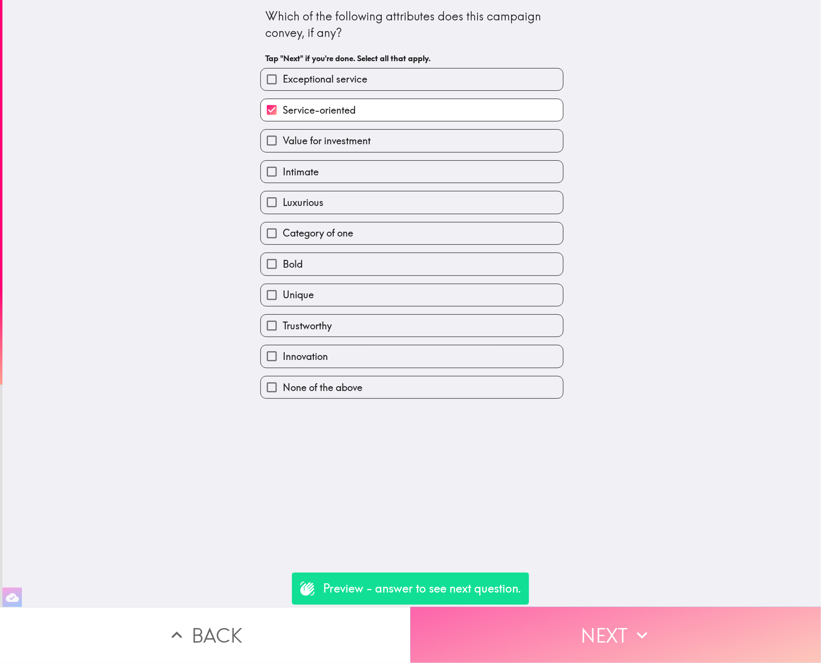
click at [649, 626] on button "Next" at bounding box center [615, 635] width 410 height 56
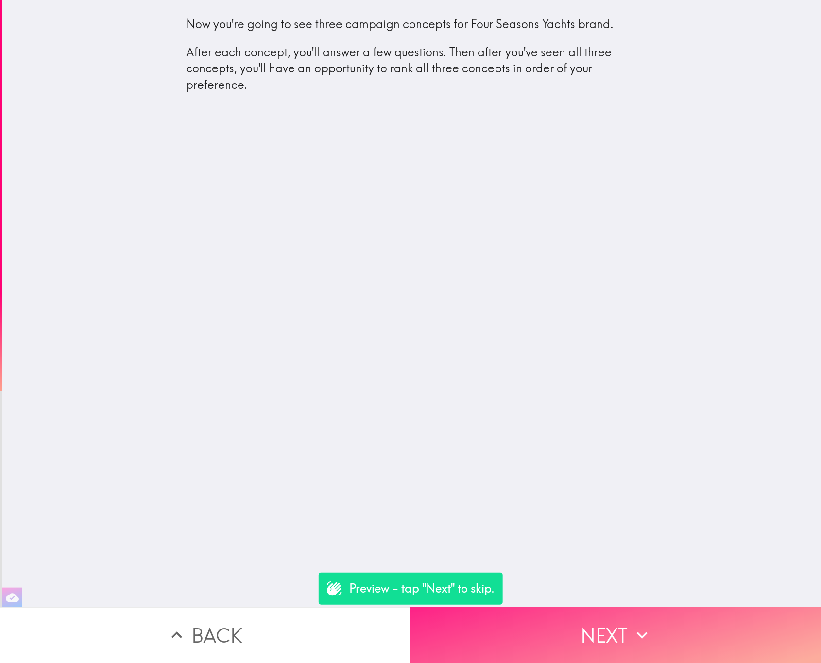
click at [650, 611] on button "Next" at bounding box center [615, 635] width 410 height 56
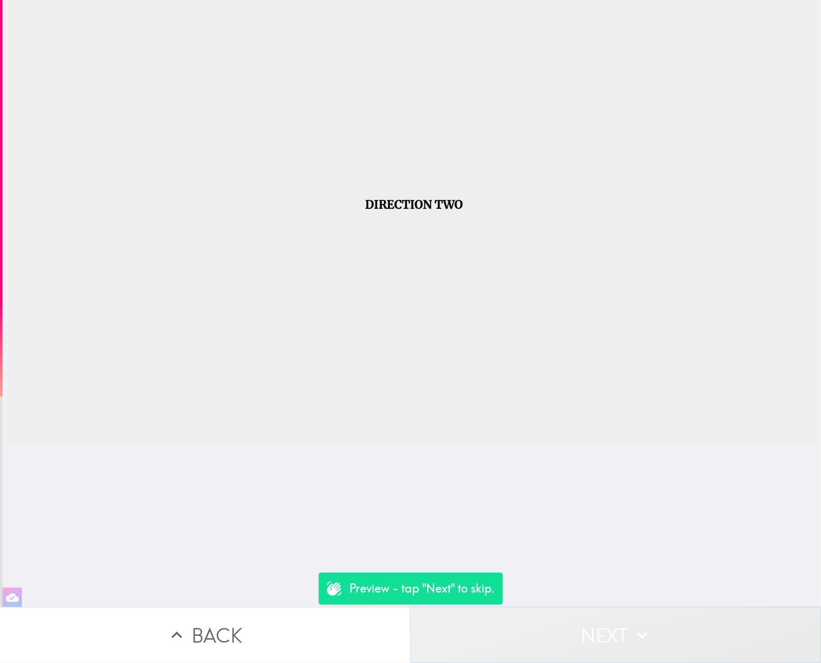
click at [605, 607] on button "Next" at bounding box center [615, 635] width 410 height 56
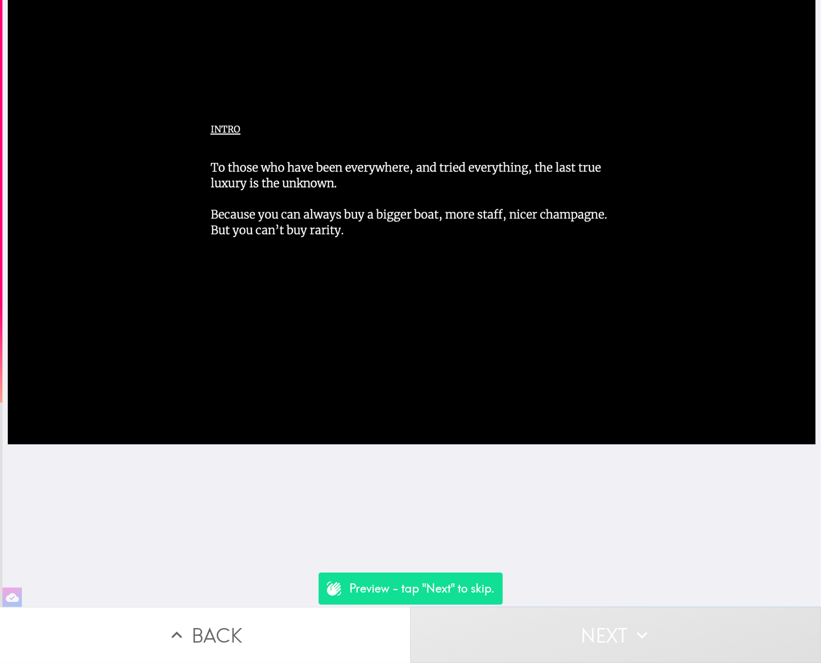
click at [593, 620] on button "Next" at bounding box center [615, 635] width 410 height 56
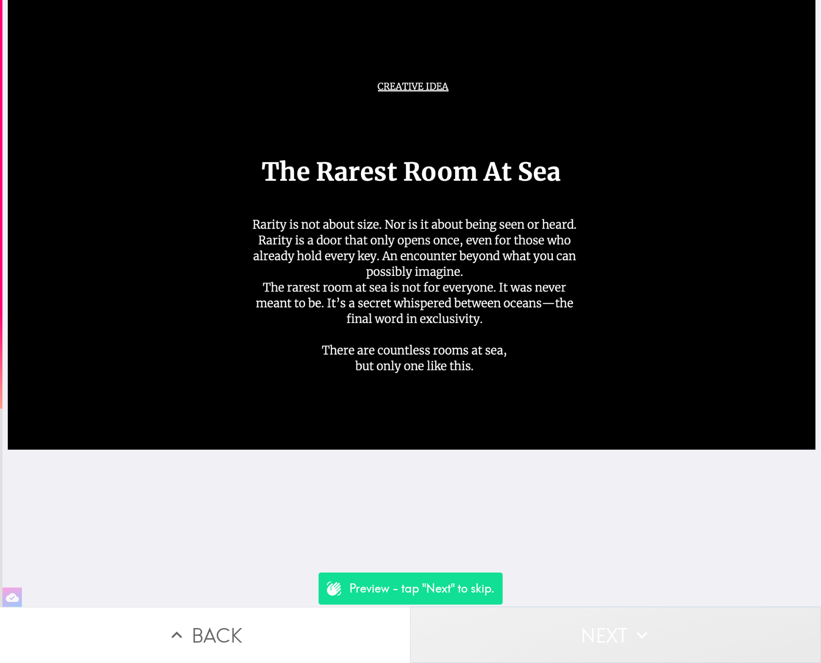
click at [602, 643] on button "Next" at bounding box center [615, 635] width 410 height 56
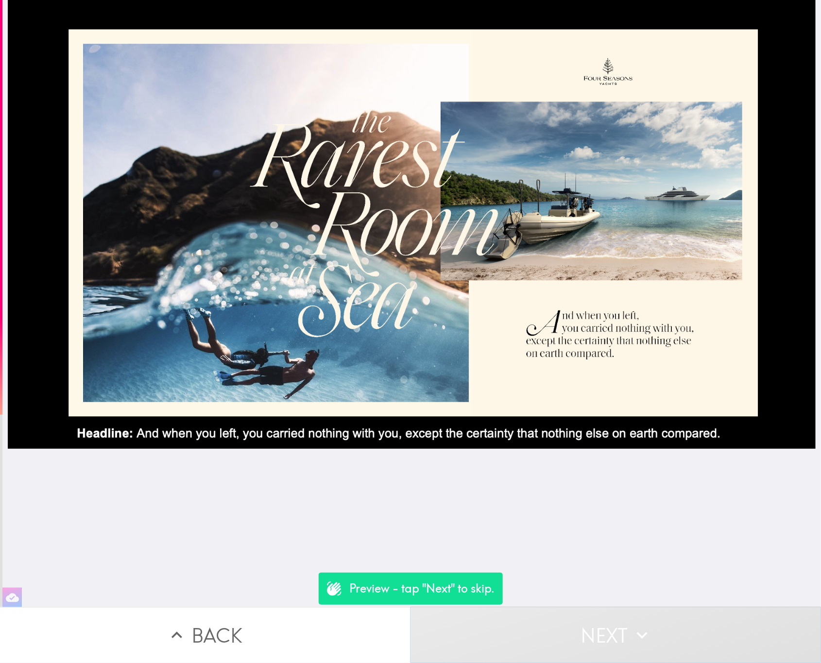
click at [602, 643] on button "Next" at bounding box center [615, 635] width 410 height 56
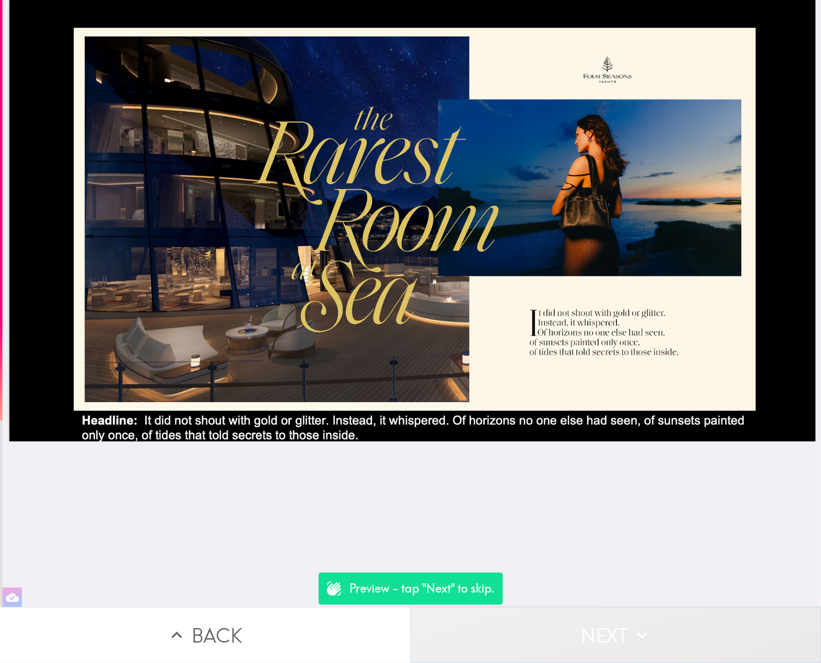
click at [602, 643] on button "Next" at bounding box center [615, 635] width 410 height 56
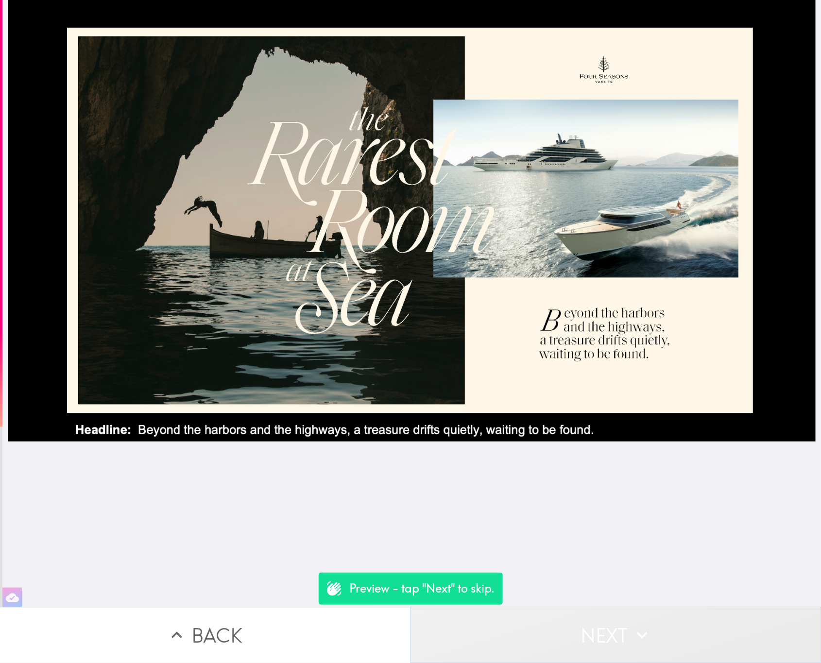
click at [602, 643] on button "Next" at bounding box center [615, 635] width 410 height 56
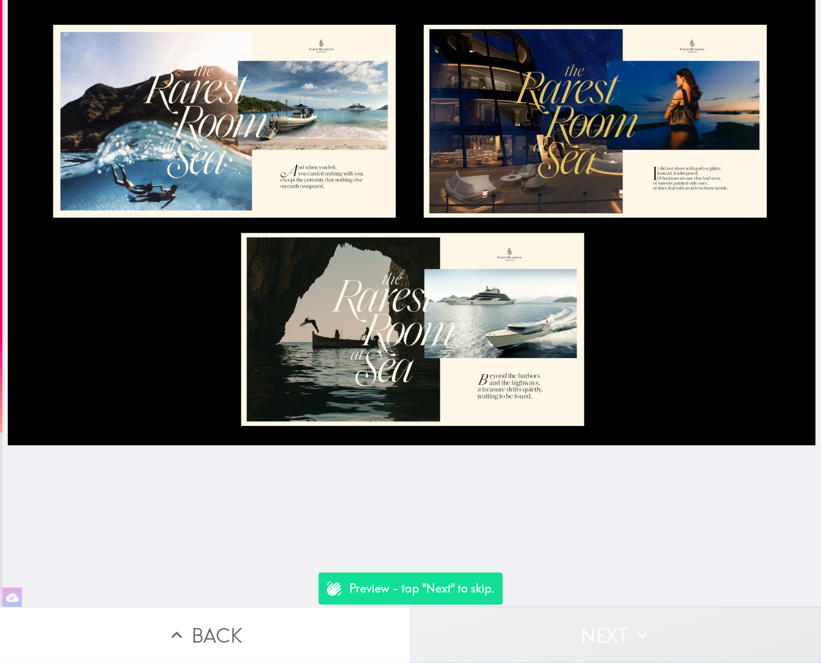
click at [602, 643] on button "Next" at bounding box center [615, 635] width 410 height 56
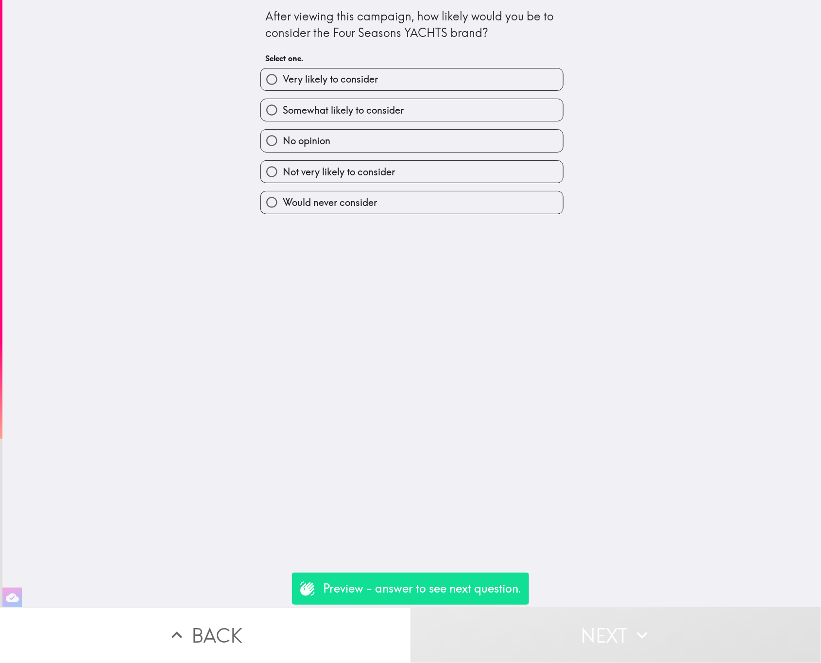
click at [344, 86] on span "Very likely to consider" at bounding box center [330, 79] width 95 height 14
click at [283, 86] on input "Very likely to consider" at bounding box center [272, 79] width 22 height 22
radio input "true"
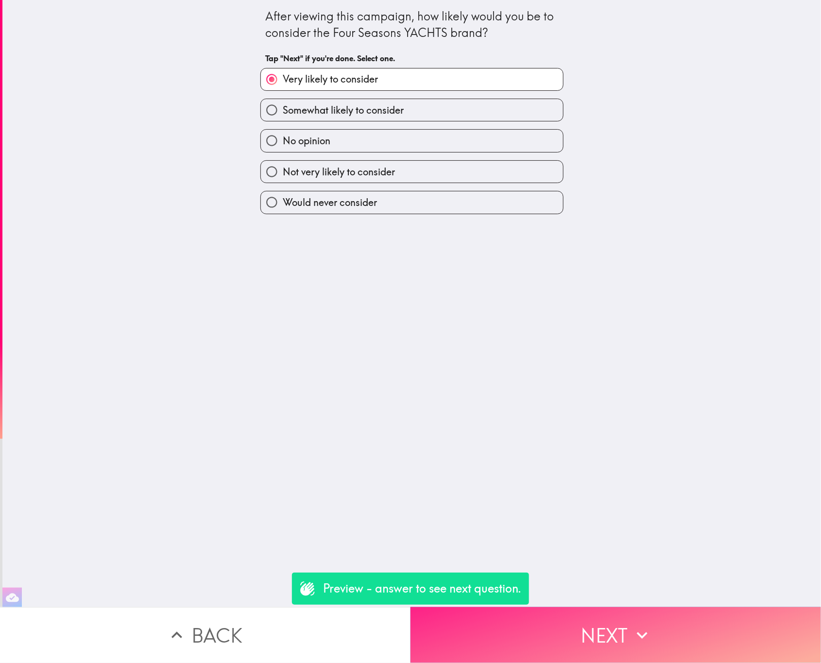
click at [624, 617] on button "Next" at bounding box center [615, 635] width 410 height 56
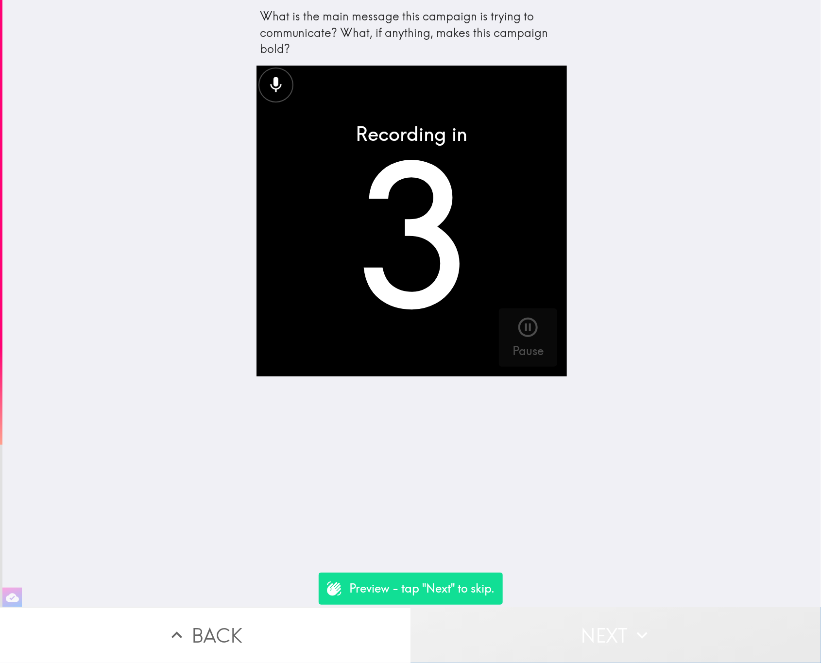
click at [622, 616] on button "Next" at bounding box center [615, 635] width 410 height 56
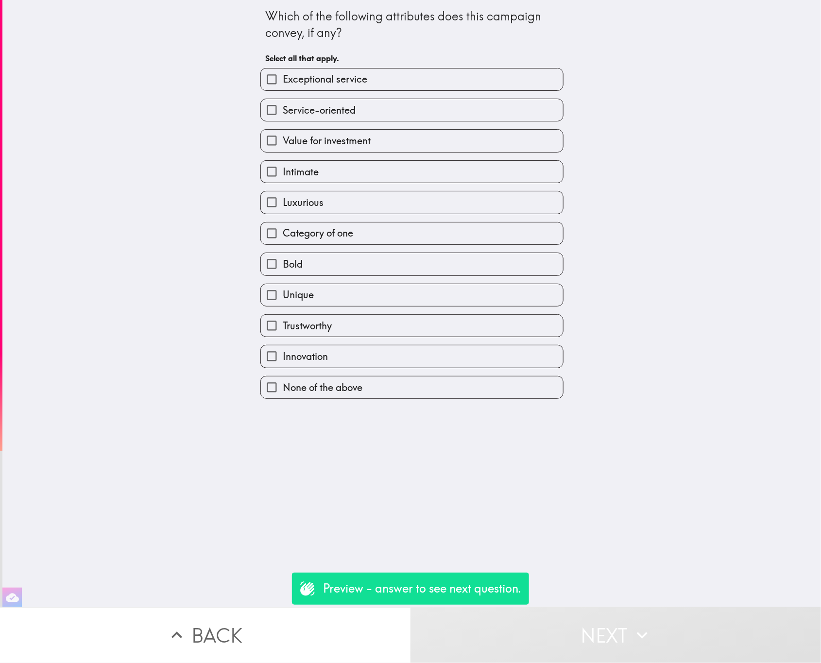
click at [443, 221] on div "Category of one" at bounding box center [408, 229] width 311 height 31
click at [475, 286] on div "Unique" at bounding box center [411, 295] width 303 height 23
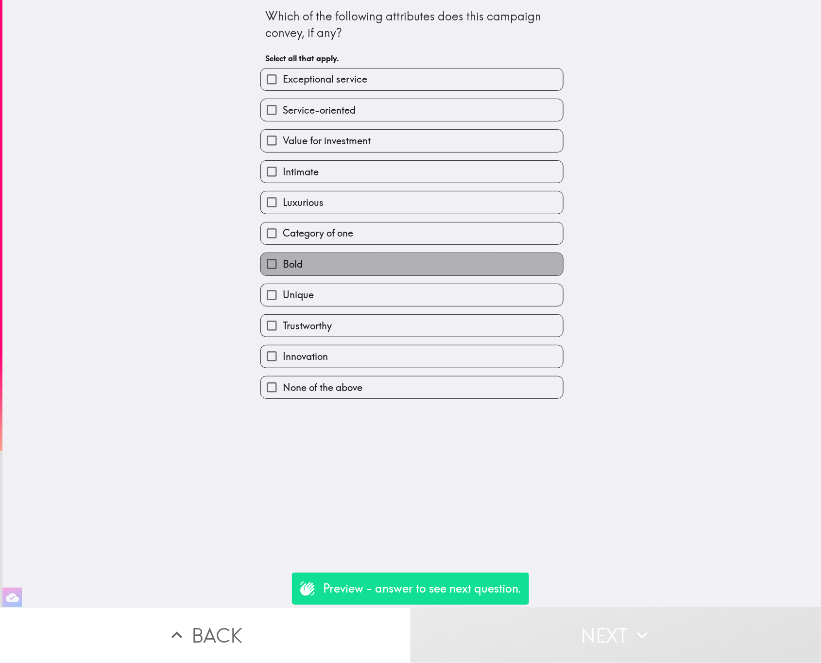
click at [475, 261] on label "Bold" at bounding box center [412, 264] width 302 height 22
click at [283, 261] on input "Bold" at bounding box center [272, 264] width 22 height 22
checkbox input "true"
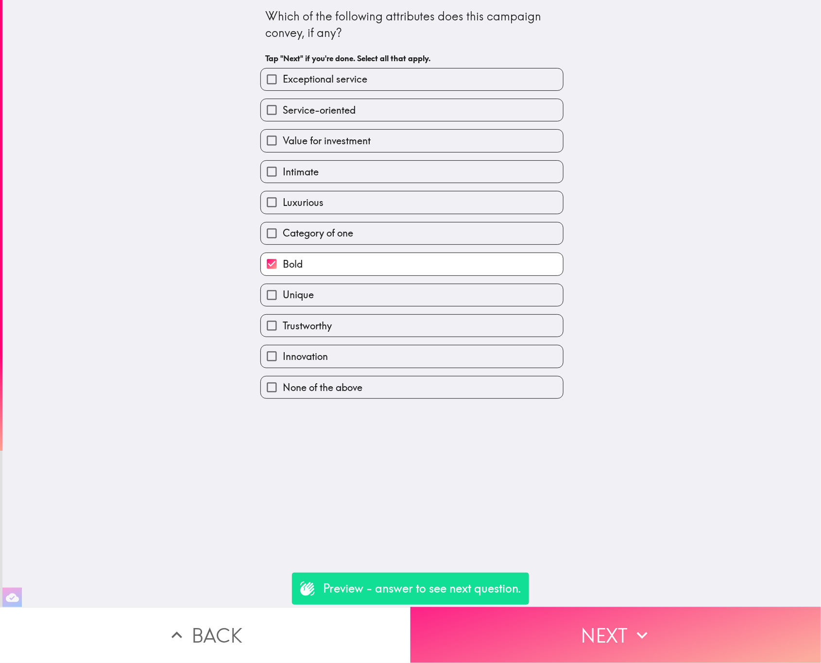
click at [584, 607] on button "Next" at bounding box center [615, 635] width 410 height 56
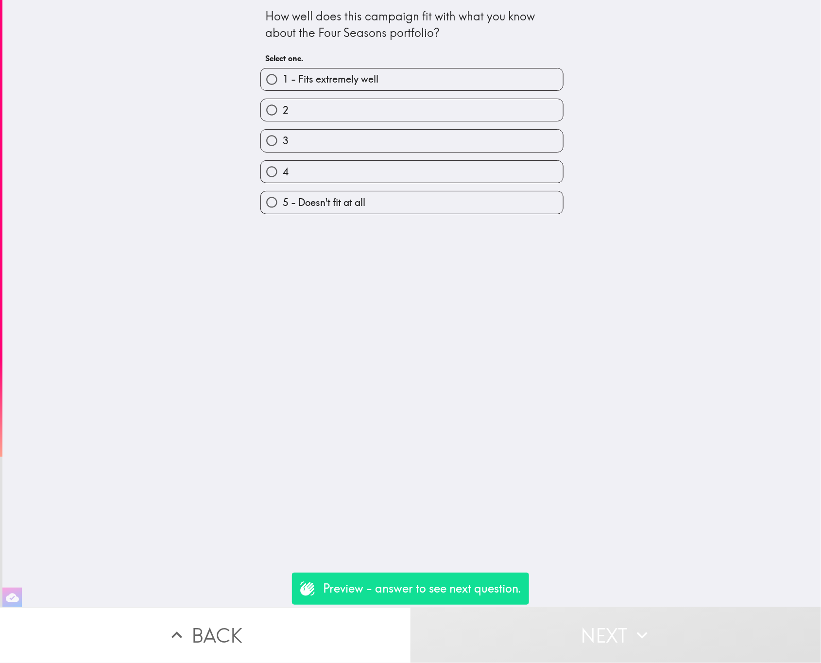
click at [366, 115] on label "2" at bounding box center [412, 110] width 302 height 22
click at [283, 115] on input "2" at bounding box center [272, 110] width 22 height 22
radio input "true"
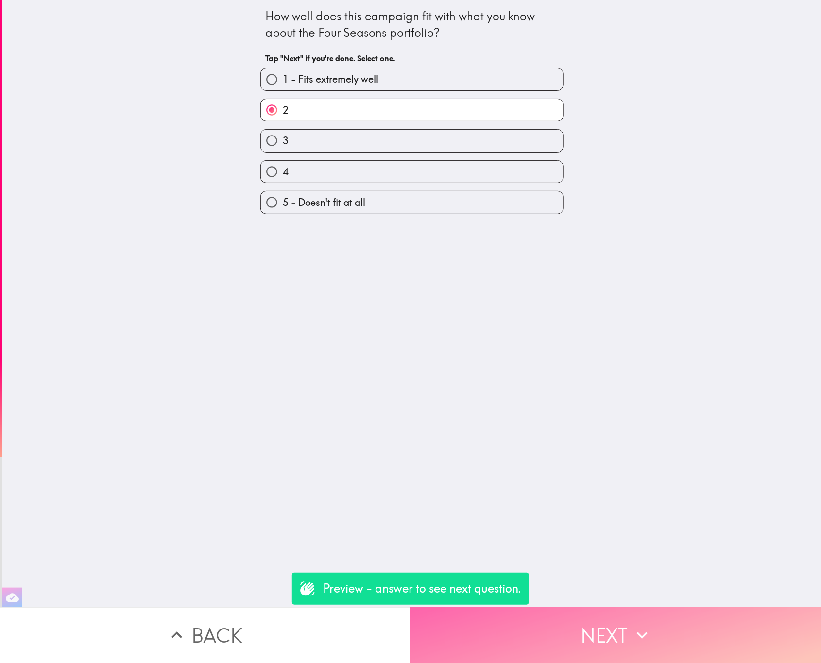
click at [573, 619] on button "Next" at bounding box center [615, 635] width 410 height 56
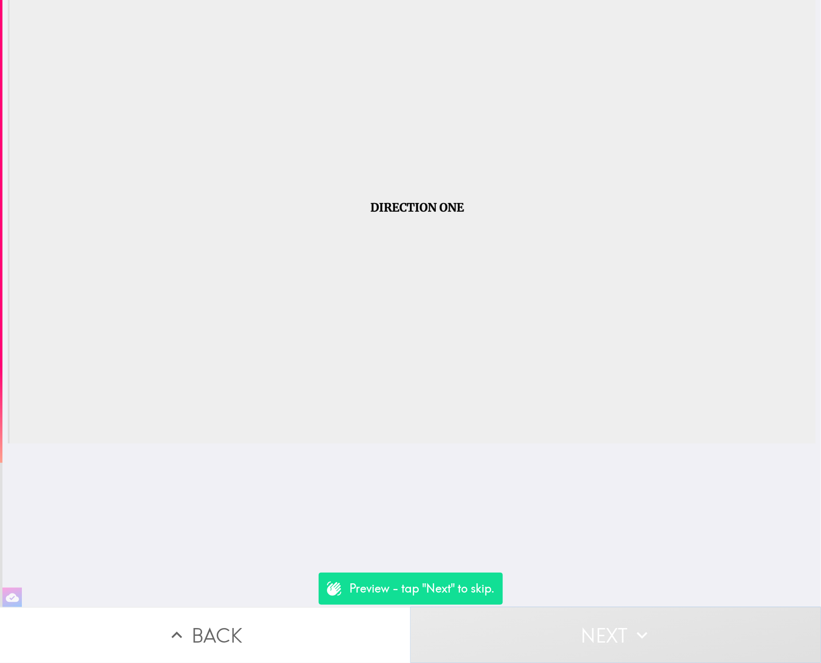
click at [476, 619] on button "Next" at bounding box center [615, 635] width 410 height 56
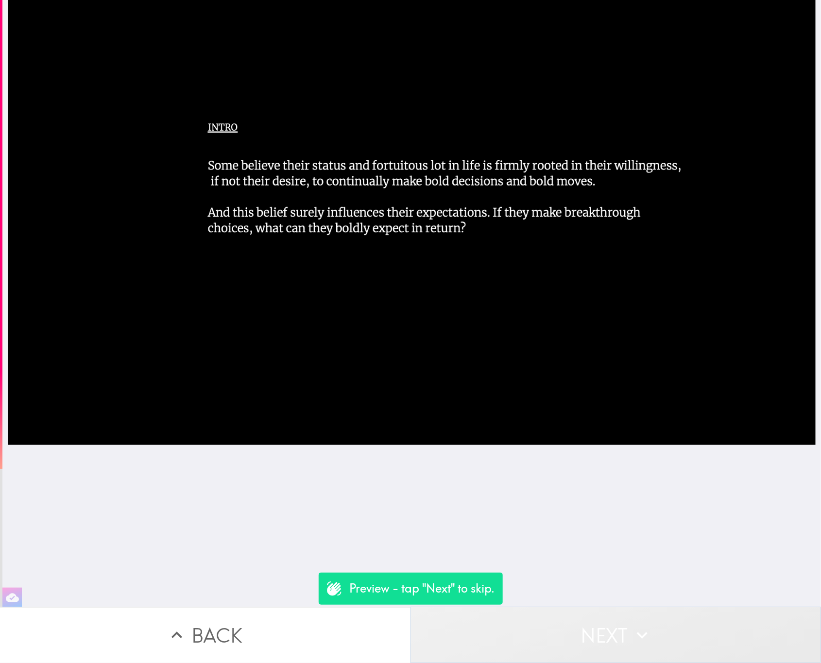
click at [476, 619] on button "Next" at bounding box center [615, 635] width 410 height 56
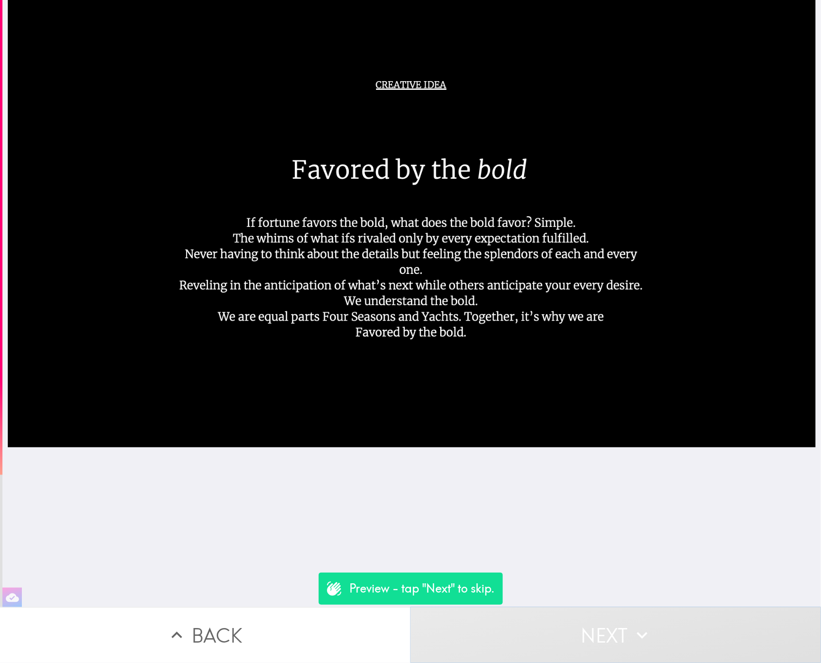
click at [476, 619] on button "Next" at bounding box center [615, 635] width 410 height 56
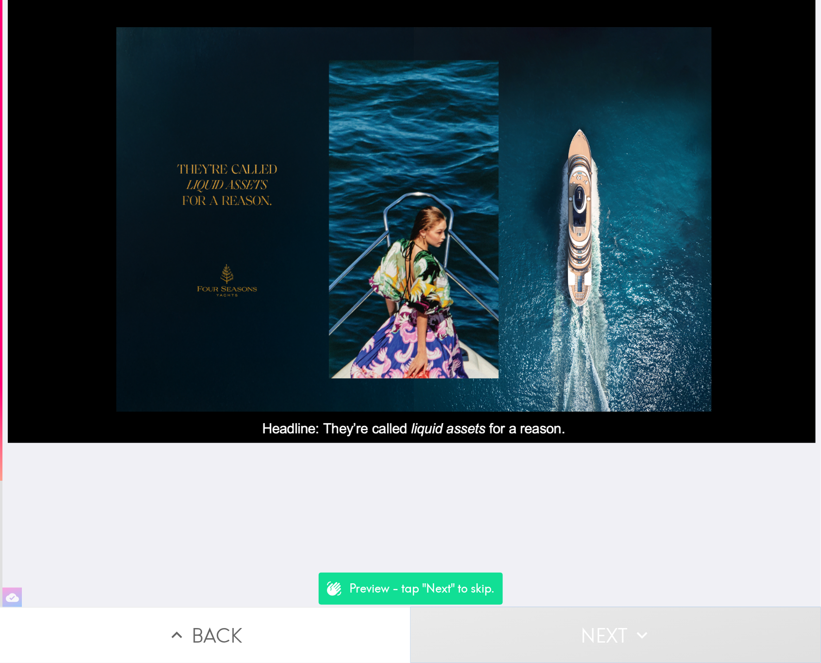
click at [476, 619] on button "Next" at bounding box center [615, 635] width 410 height 56
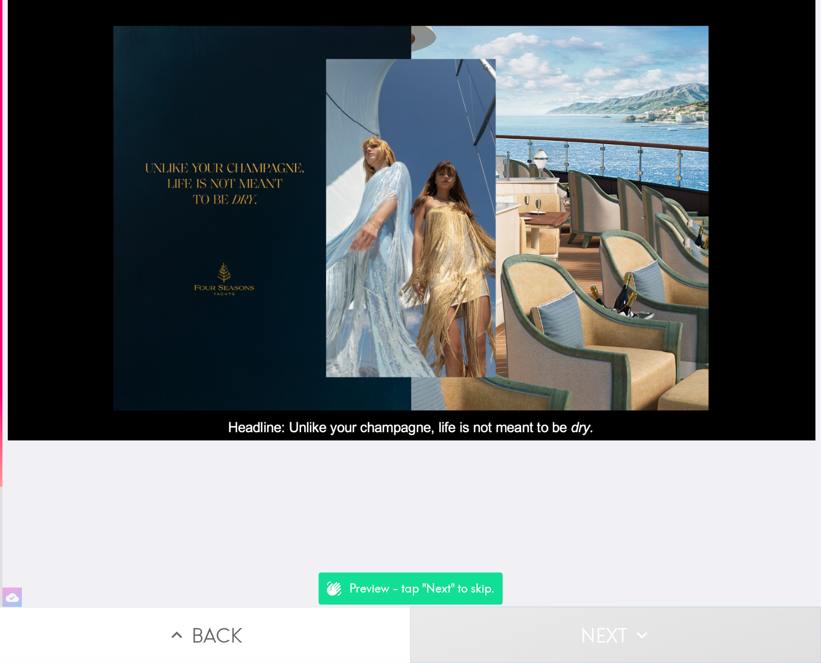
click at [476, 619] on button "Next" at bounding box center [615, 635] width 410 height 56
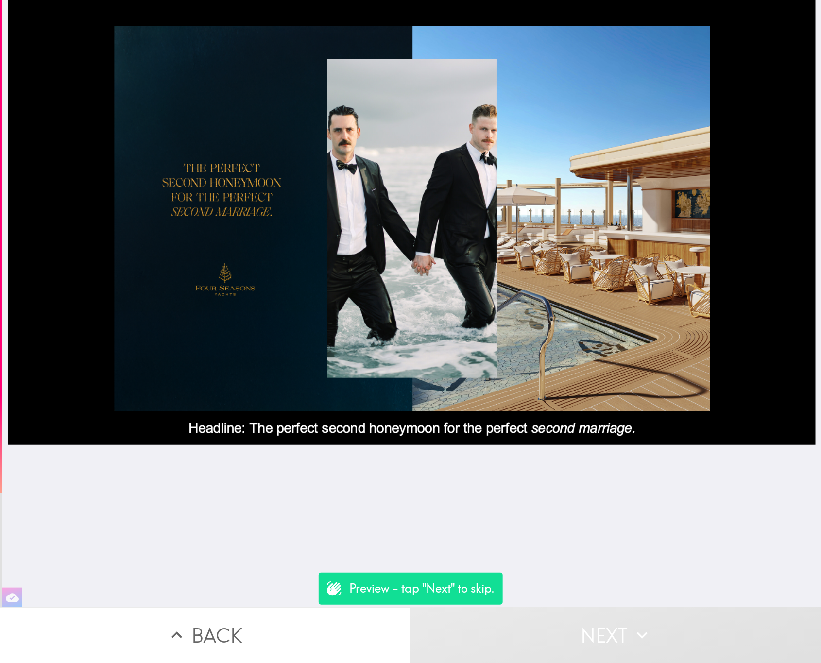
click at [476, 619] on button "Next" at bounding box center [615, 635] width 410 height 56
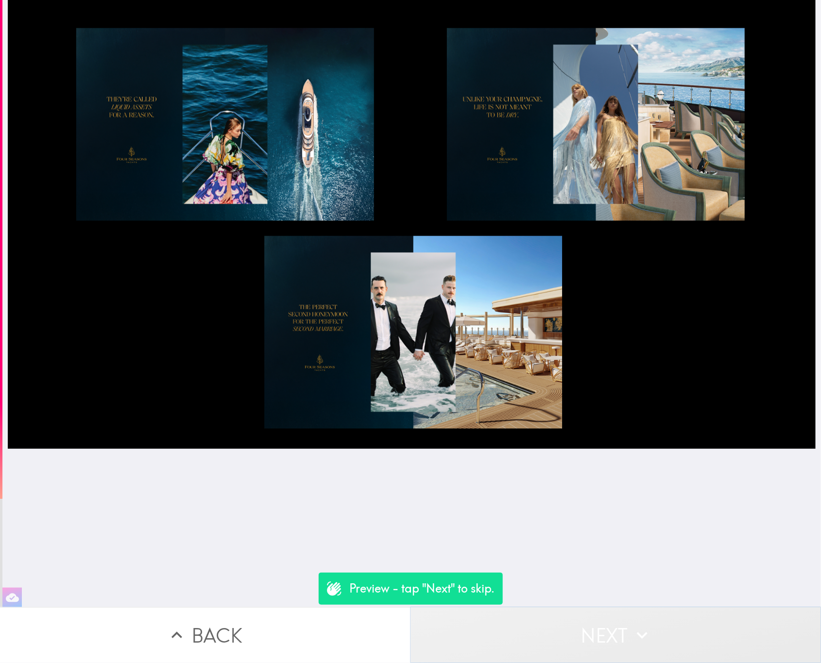
click at [476, 619] on button "Next" at bounding box center [615, 635] width 410 height 56
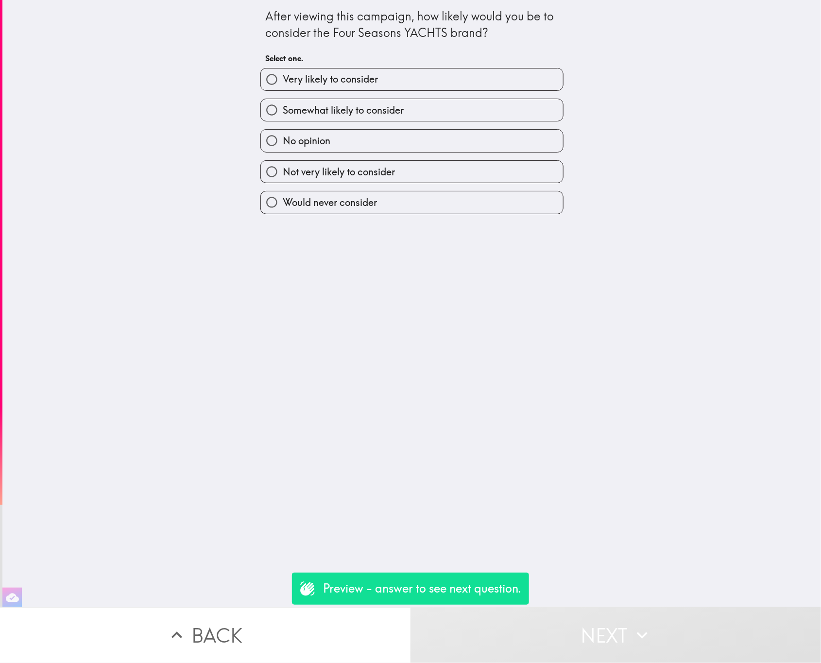
click at [299, 140] on span "No opinion" at bounding box center [307, 141] width 48 height 14
click at [283, 140] on input "No opinion" at bounding box center [272, 141] width 22 height 22
radio input "true"
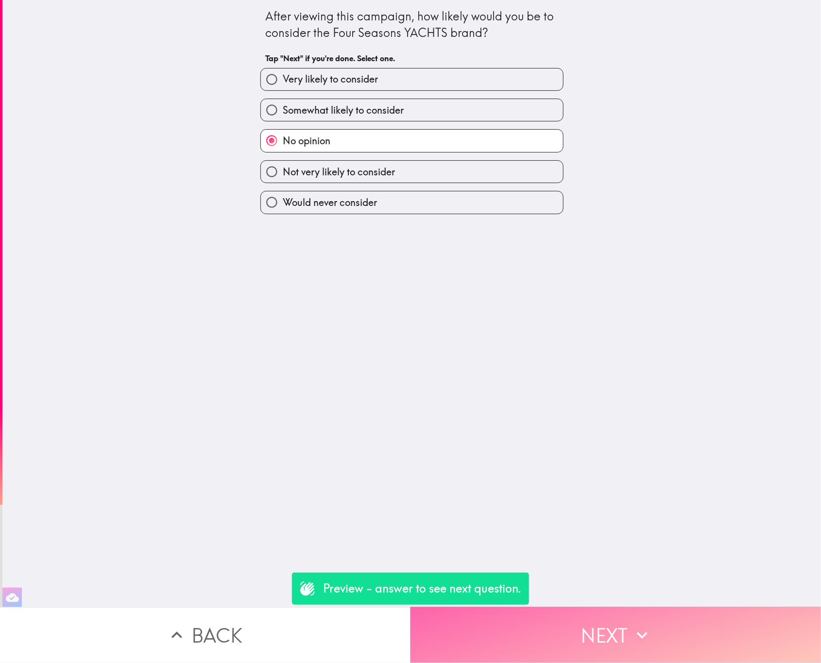
click at [541, 628] on button "Next" at bounding box center [615, 635] width 410 height 56
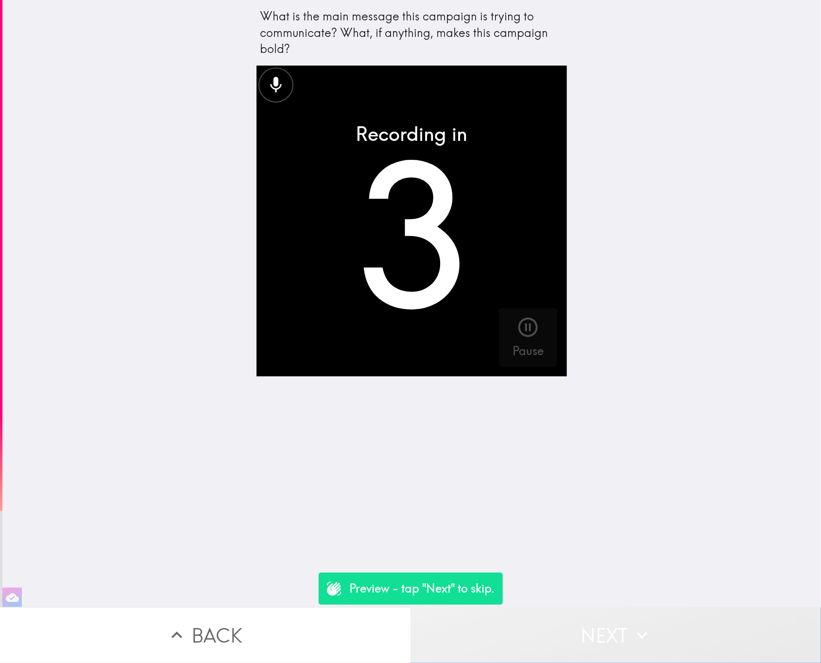
click at [632, 630] on icon "button" at bounding box center [641, 635] width 21 height 21
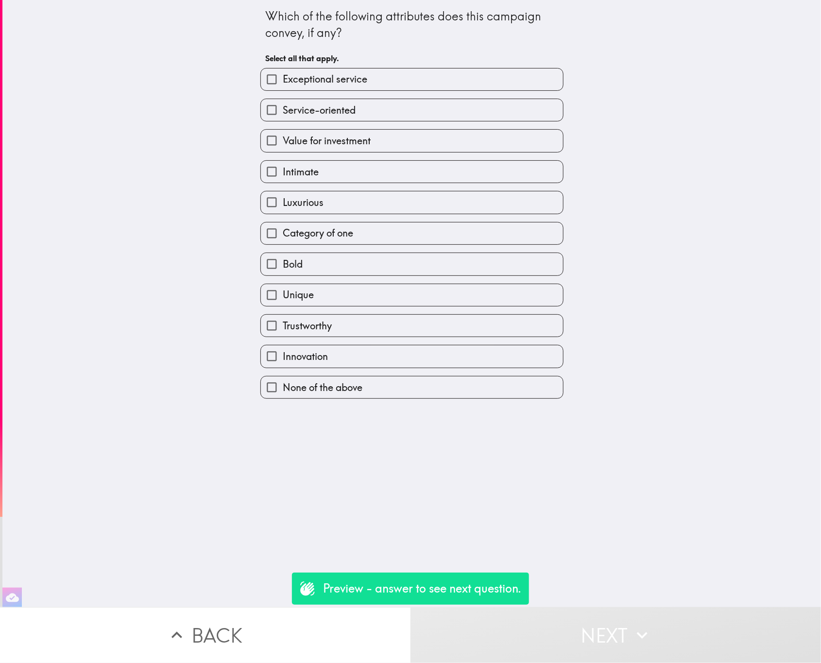
click at [395, 165] on label "Intimate" at bounding box center [412, 172] width 302 height 22
click at [283, 165] on input "Intimate" at bounding box center [272, 172] width 22 height 22
checkbox input "true"
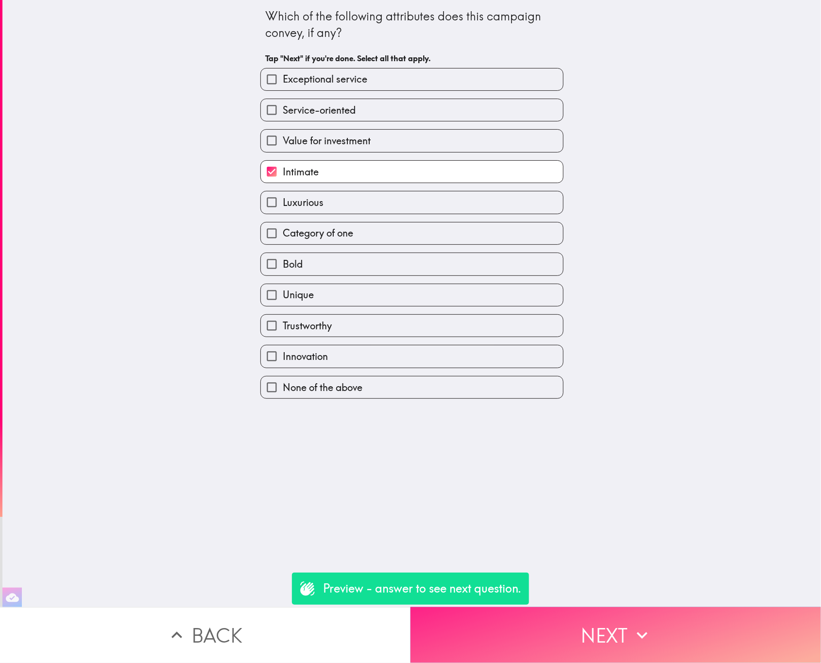
click at [564, 627] on button "Next" at bounding box center [615, 635] width 410 height 56
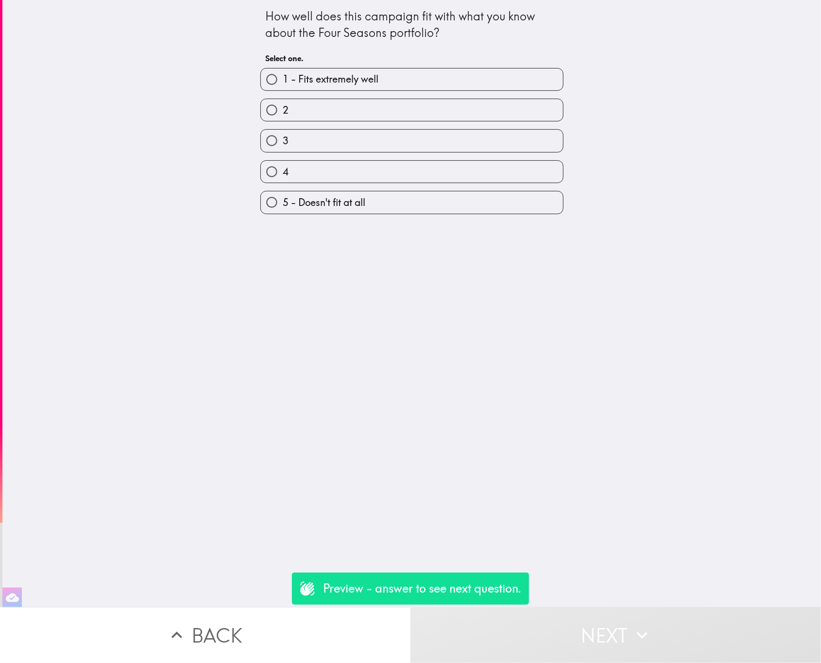
click at [382, 189] on div "5 - Doesn't fit at all" at bounding box center [408, 198] width 311 height 31
click at [382, 178] on label "4" at bounding box center [412, 172] width 302 height 22
click at [283, 178] on input "4" at bounding box center [272, 172] width 22 height 22
radio input "true"
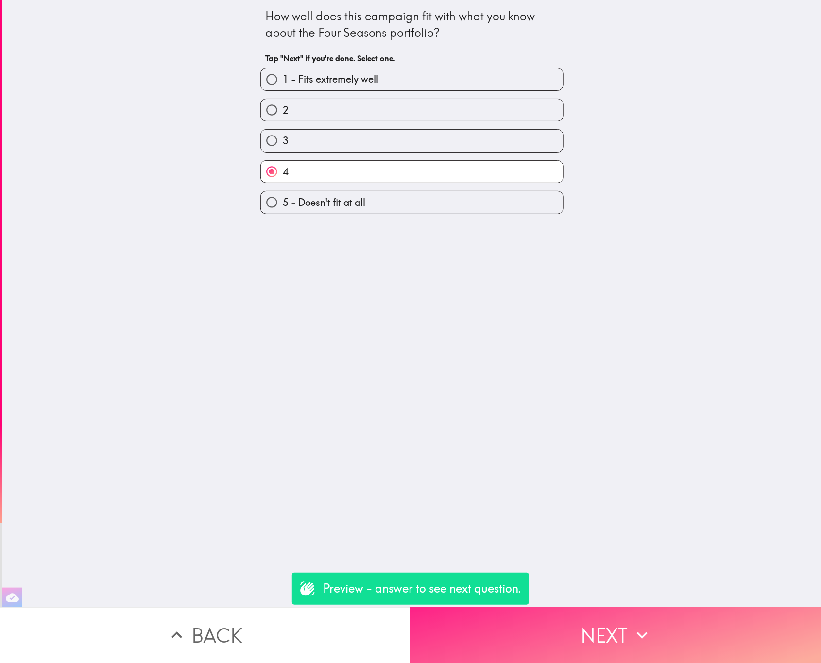
click at [573, 632] on button "Next" at bounding box center [615, 635] width 410 height 56
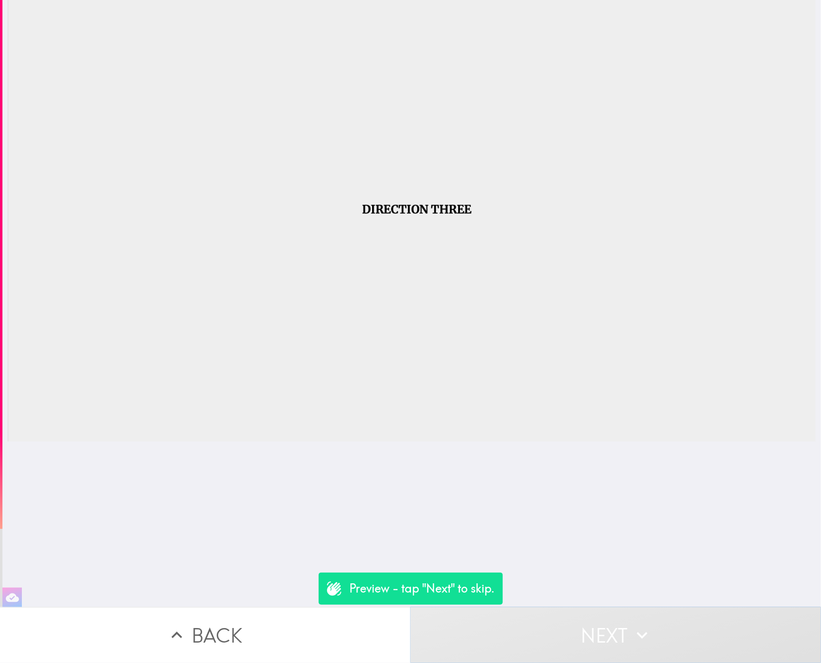
click at [481, 631] on button "Next" at bounding box center [615, 635] width 410 height 56
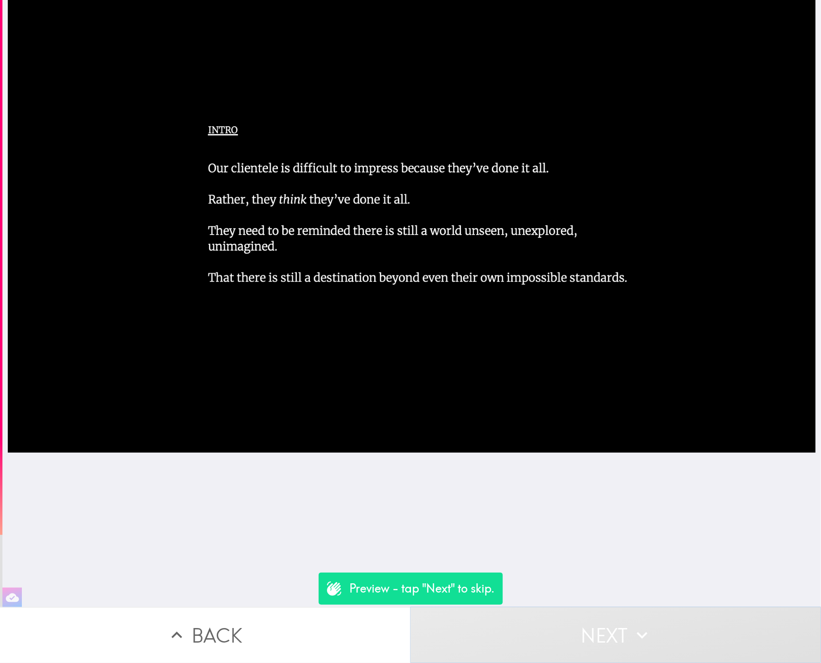
click at [497, 629] on button "Next" at bounding box center [615, 635] width 410 height 56
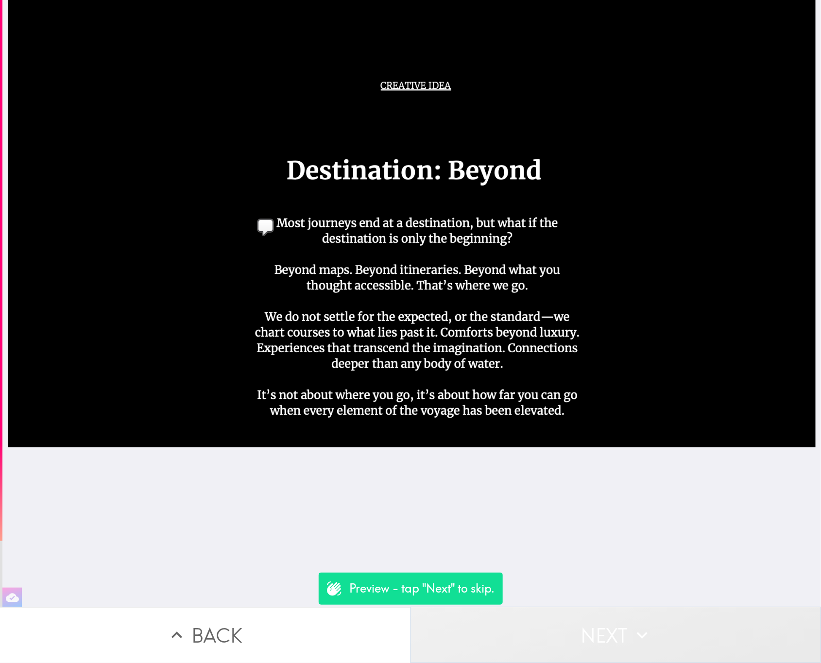
click at [498, 629] on button "Next" at bounding box center [615, 635] width 410 height 56
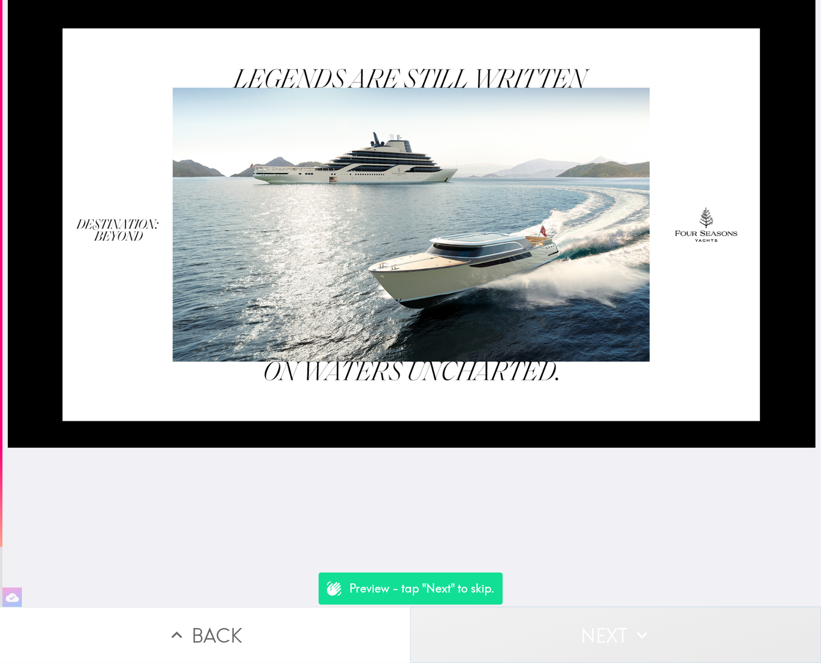
click at [498, 629] on button "Next" at bounding box center [615, 635] width 410 height 56
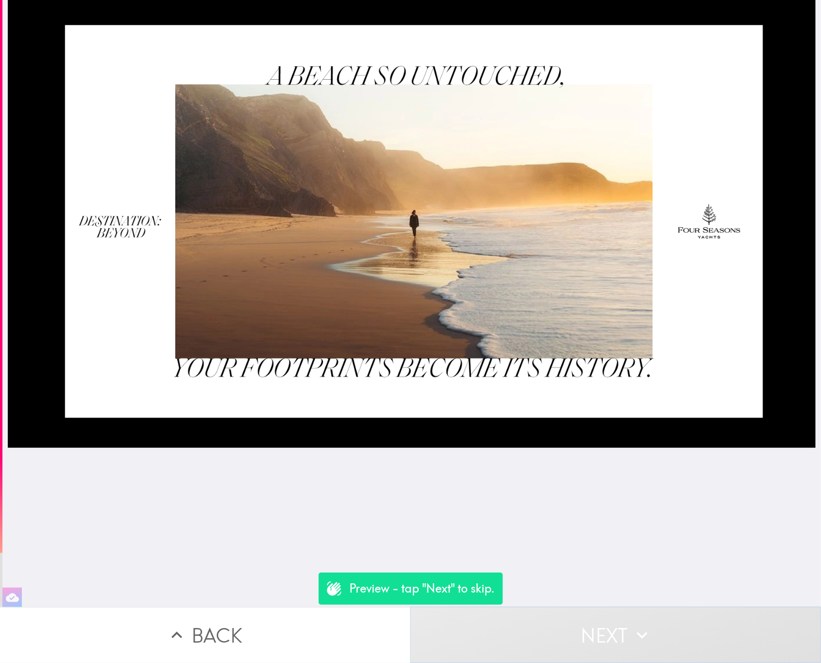
click at [498, 629] on button "Next" at bounding box center [615, 635] width 410 height 56
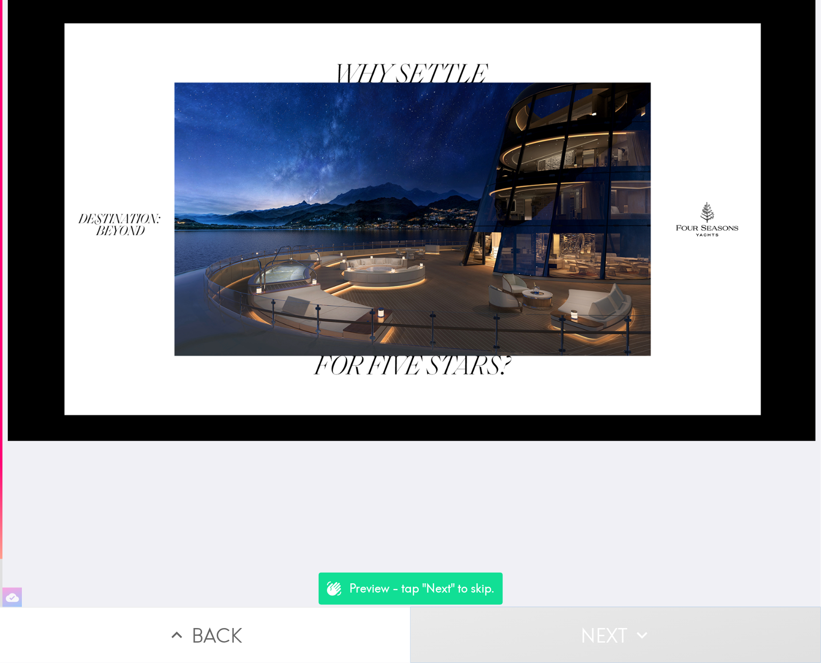
drag, startPoint x: 498, startPoint y: 629, endPoint x: 493, endPoint y: 632, distance: 6.5
click at [493, 632] on button "Next" at bounding box center [615, 635] width 410 height 56
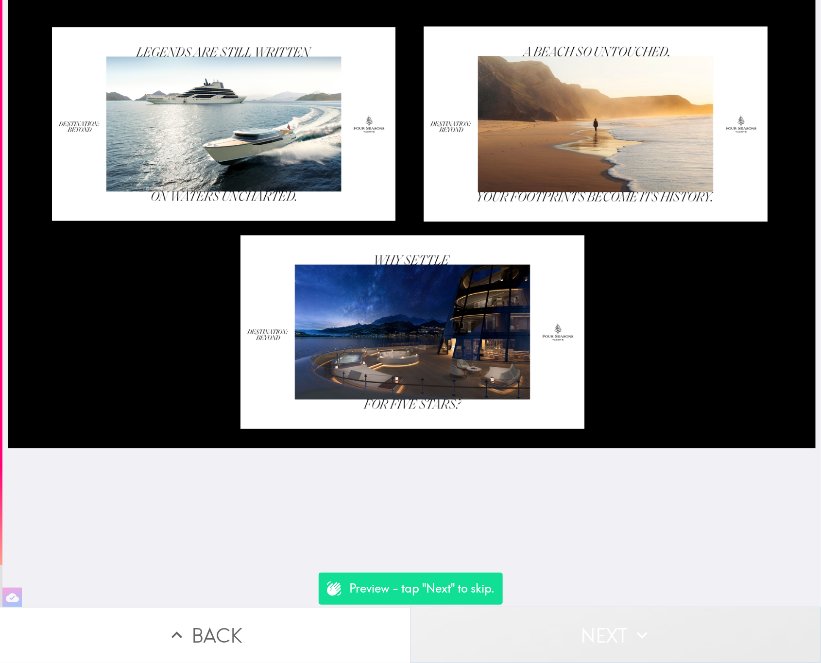
click at [553, 649] on button "Next" at bounding box center [615, 635] width 410 height 56
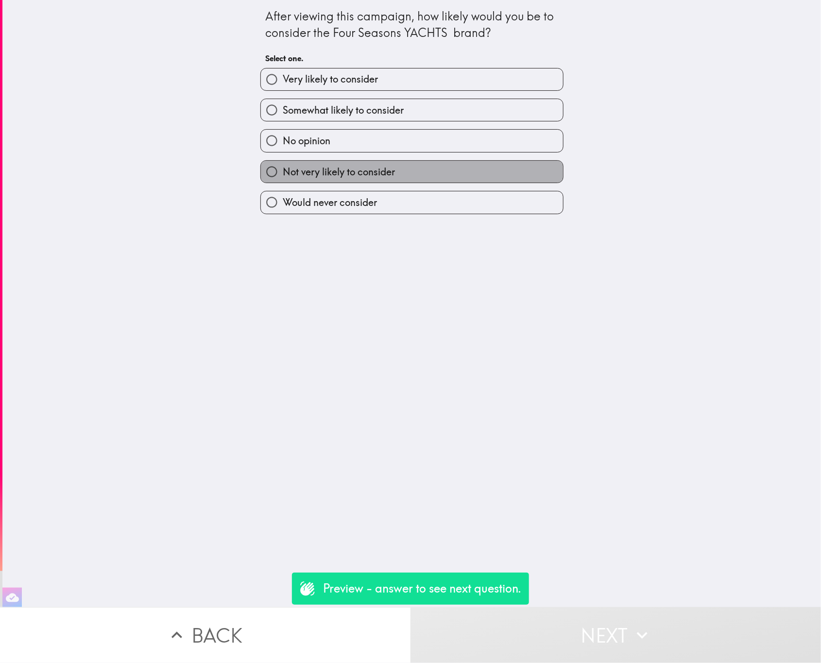
click at [448, 165] on label "Not very likely to consider" at bounding box center [412, 172] width 302 height 22
click at [283, 165] on input "Not very likely to consider" at bounding box center [272, 172] width 22 height 22
radio input "true"
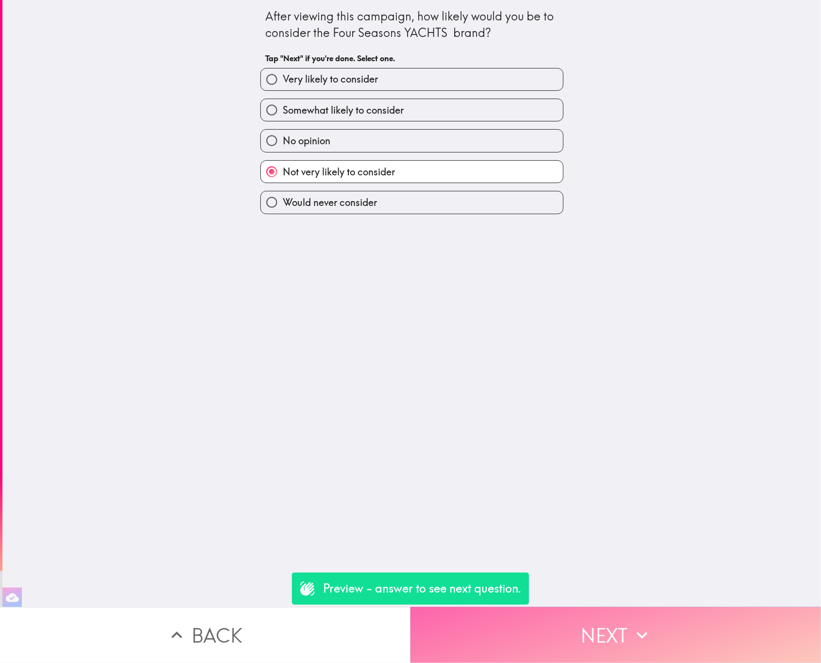
drag, startPoint x: 597, startPoint y: 646, endPoint x: 596, endPoint y: 633, distance: 13.2
click at [598, 646] on button "Next" at bounding box center [615, 635] width 410 height 56
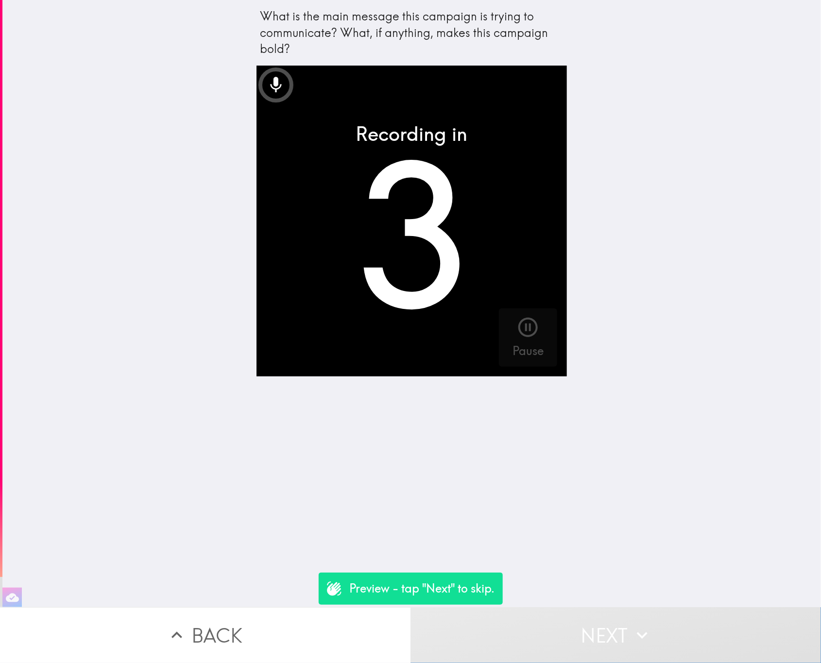
click at [595, 624] on button "Next" at bounding box center [615, 635] width 410 height 56
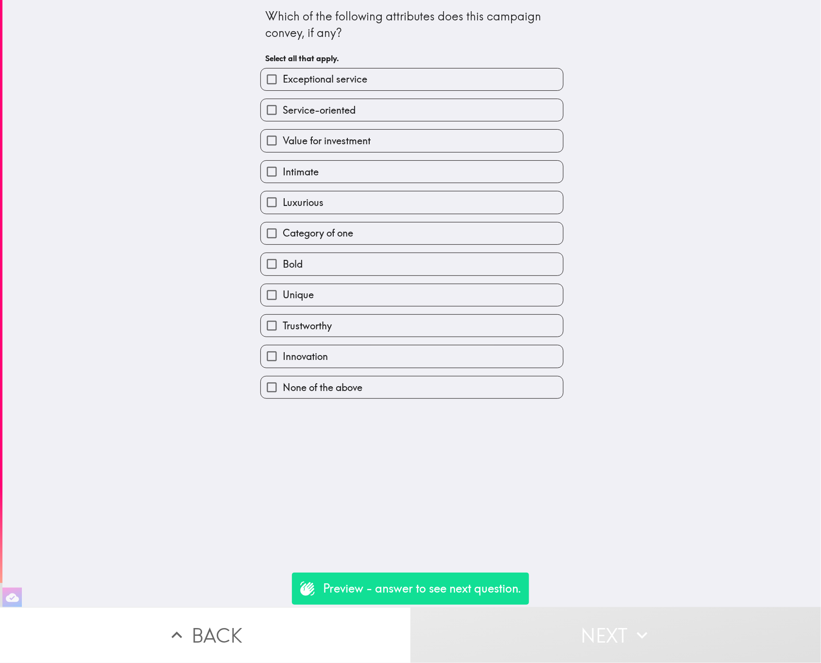
click at [443, 191] on div "Luxurious" at bounding box center [408, 198] width 311 height 31
click at [390, 195] on label "Luxurious" at bounding box center [412, 202] width 302 height 22
click at [283, 195] on input "Luxurious" at bounding box center [272, 202] width 22 height 22
checkbox input "true"
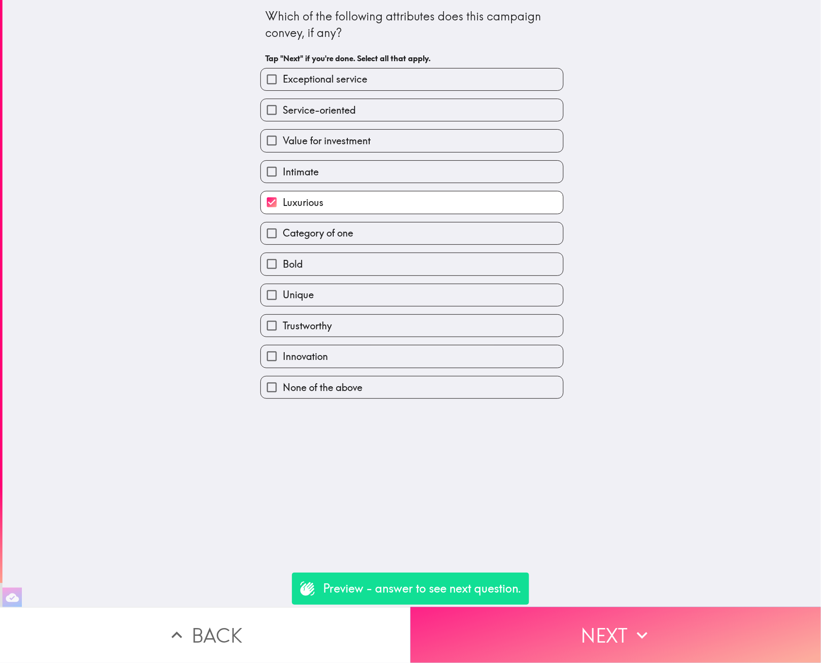
click at [527, 640] on button "Next" at bounding box center [615, 635] width 410 height 56
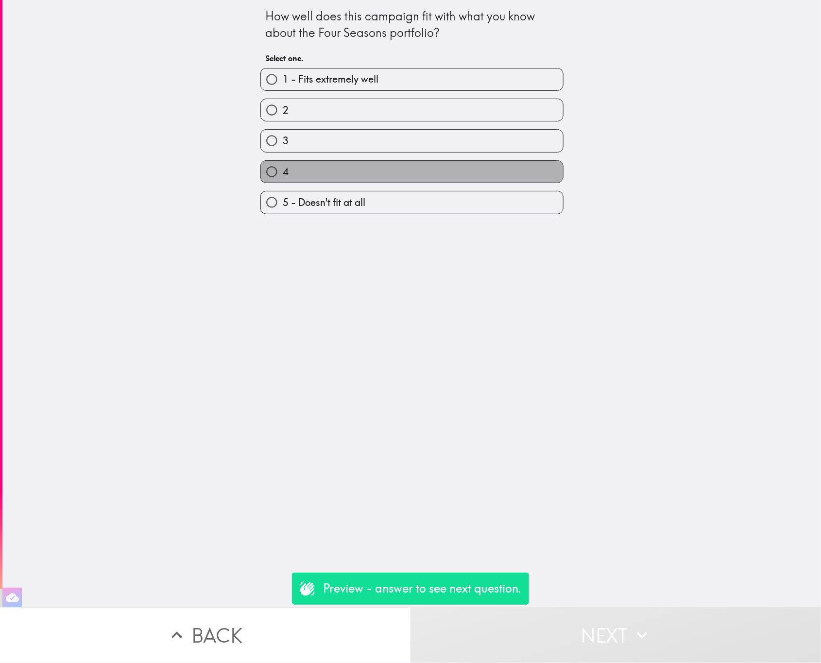
click at [388, 173] on label "4" at bounding box center [412, 172] width 302 height 22
click at [283, 173] on input "4" at bounding box center [272, 172] width 22 height 22
radio input "true"
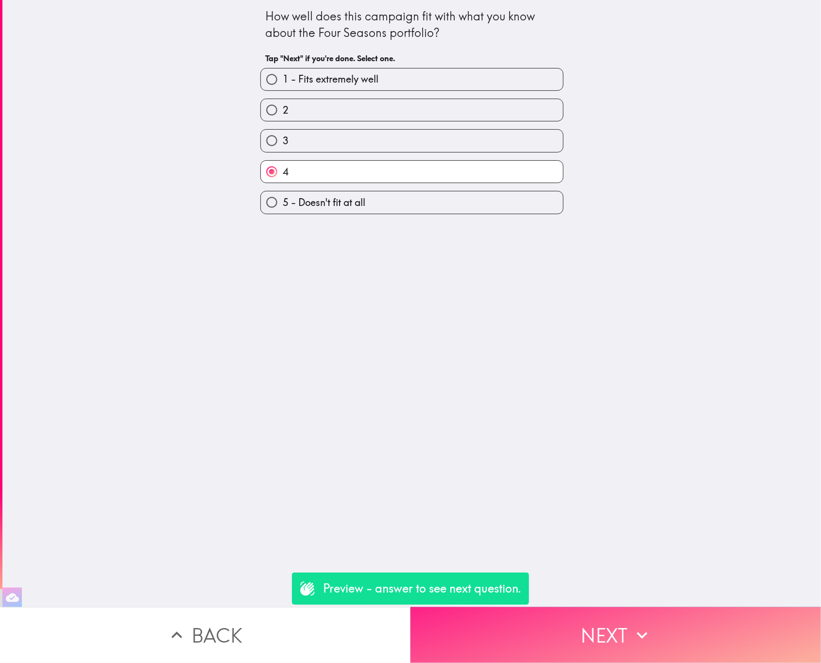
click at [554, 621] on button "Next" at bounding box center [615, 635] width 410 height 56
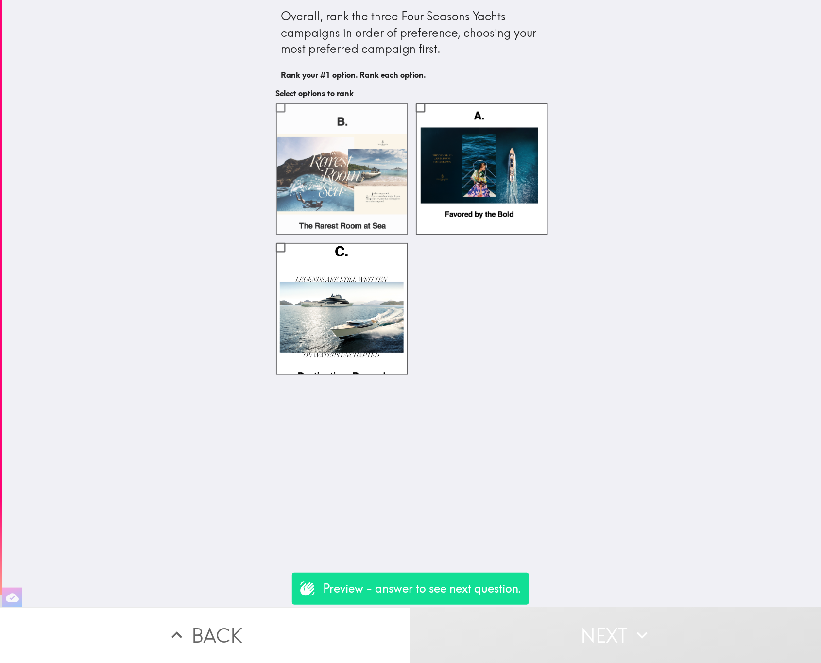
click at [373, 170] on label at bounding box center [342, 169] width 132 height 132
click at [291, 119] on input "checkbox" at bounding box center [281, 108] width 22 height 22
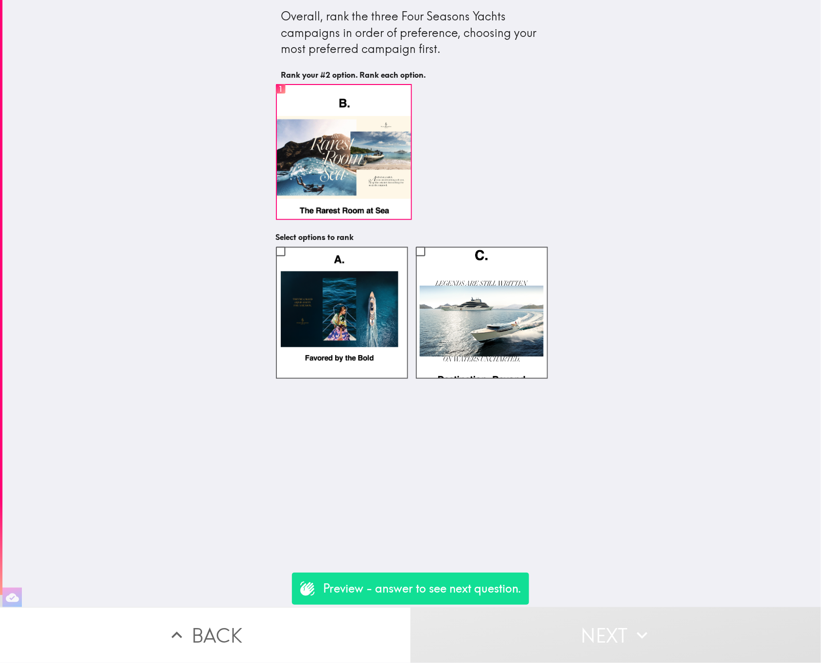
click at [378, 179] on label "1" at bounding box center [344, 152] width 136 height 136
click at [291, 102] on input "1" at bounding box center [281, 90] width 22 height 25
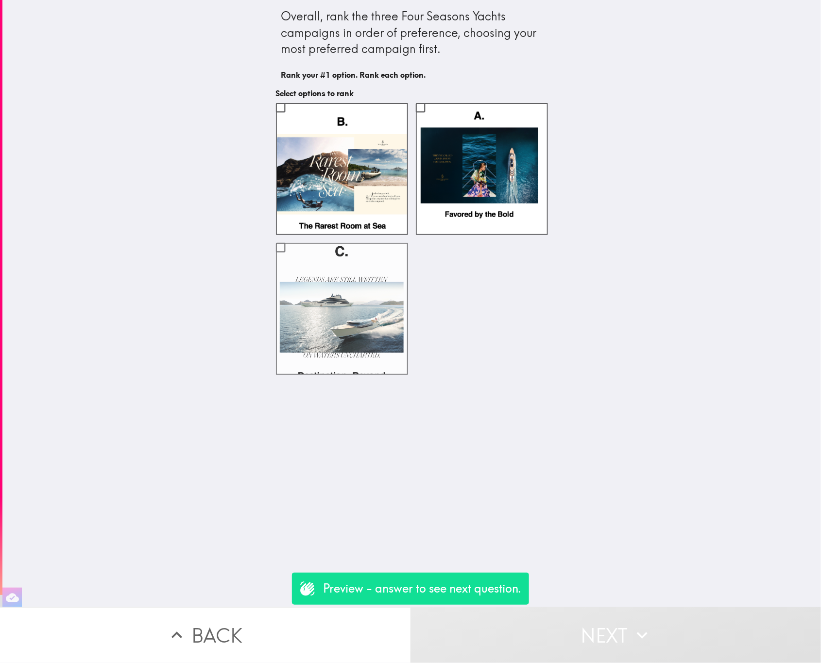
click at [325, 277] on label at bounding box center [342, 309] width 132 height 132
click at [291, 258] on input "checkbox" at bounding box center [281, 248] width 22 height 22
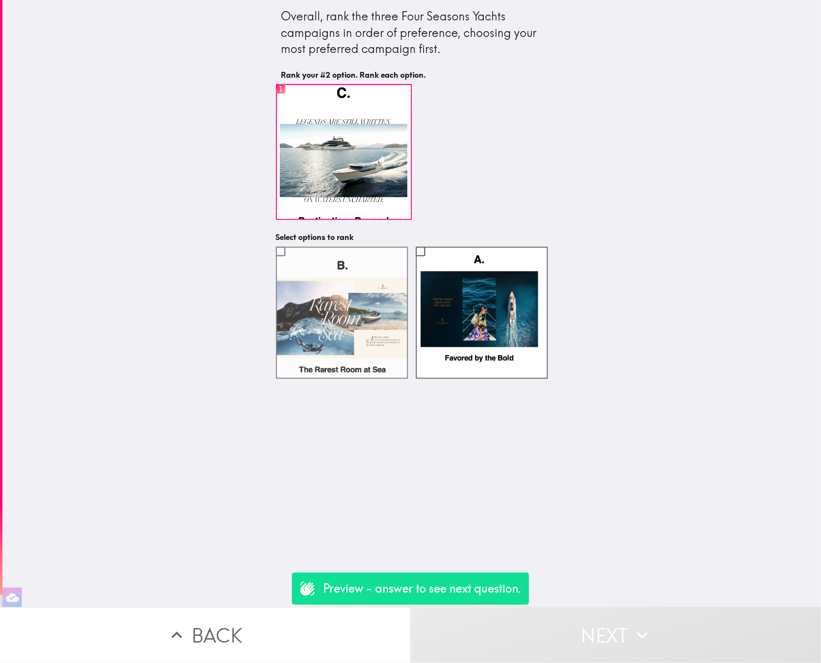
click at [322, 267] on label at bounding box center [342, 313] width 132 height 132
click at [291, 262] on input "checkbox" at bounding box center [281, 251] width 22 height 22
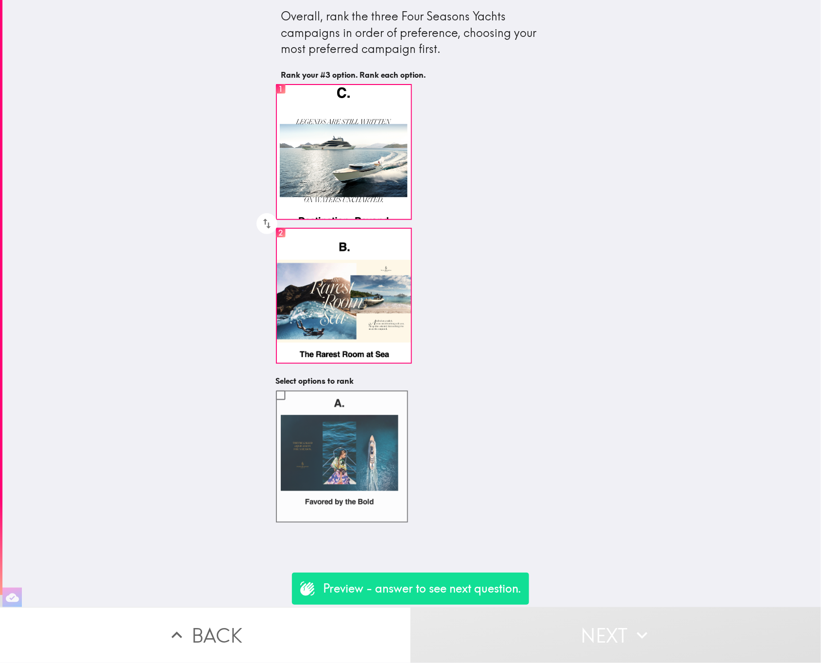
click at [308, 454] on label at bounding box center [342, 457] width 132 height 132
click at [291, 406] on input "checkbox" at bounding box center [281, 395] width 22 height 22
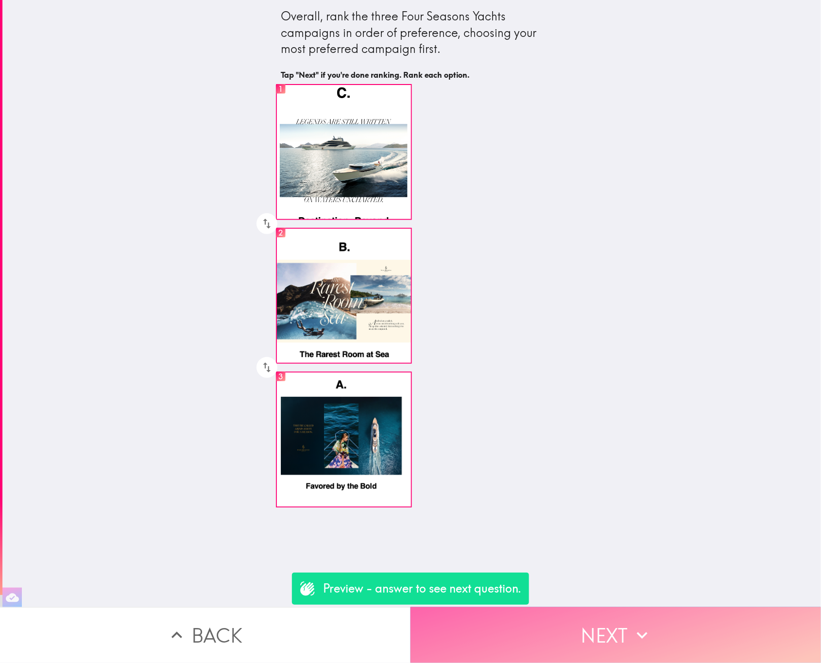
click at [631, 625] on icon "button" at bounding box center [641, 635] width 21 height 21
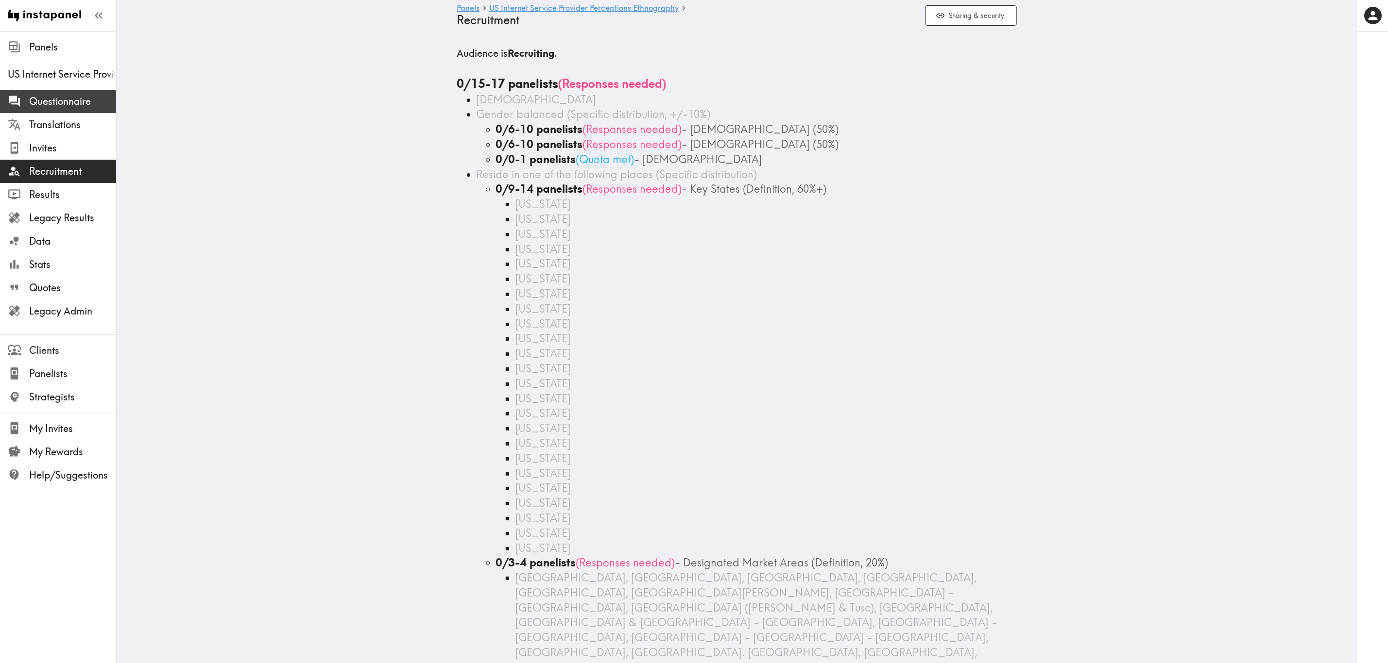
click at [97, 101] on span "Questionnaire" at bounding box center [72, 102] width 87 height 14
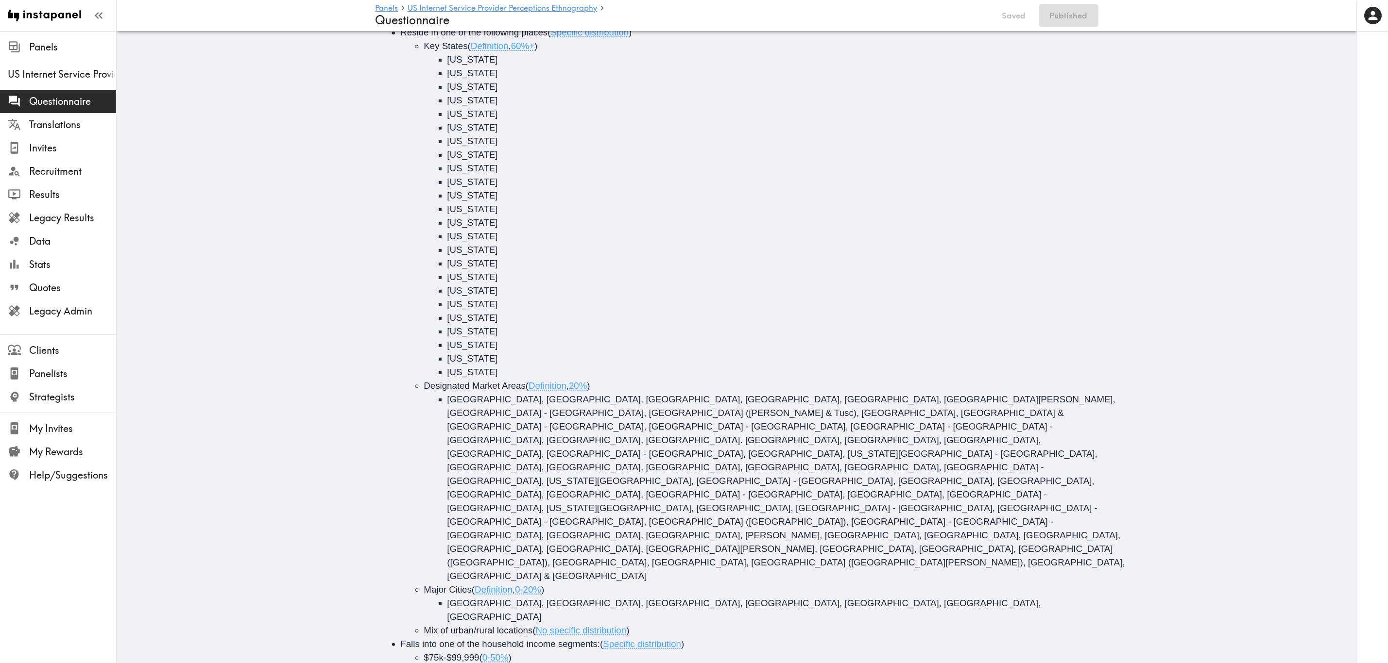
scroll to position [251, 0]
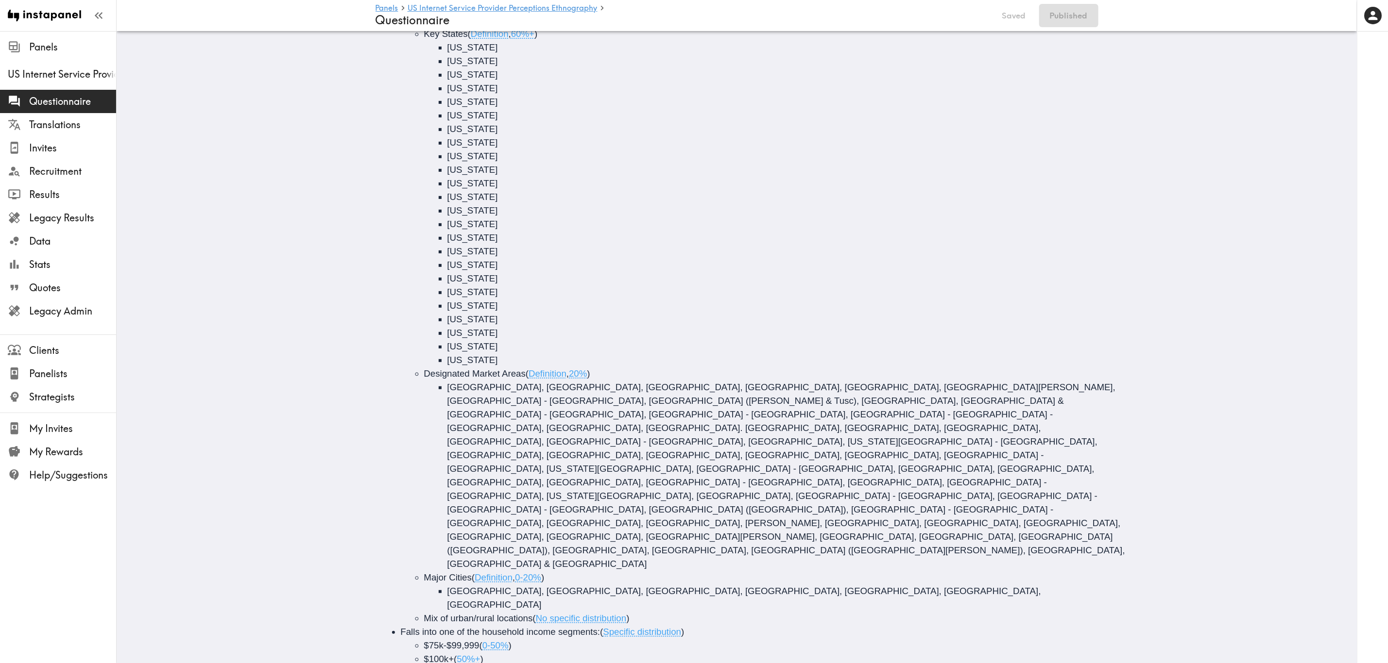
click at [465, 401] on li "[GEOGRAPHIC_DATA], [GEOGRAPHIC_DATA], [GEOGRAPHIC_DATA], [GEOGRAPHIC_DATA], [GE…" at bounding box center [787, 598] width 680 height 27
click at [475, 401] on span "Mix of urban/rural locations" at bounding box center [478, 618] width 109 height 10
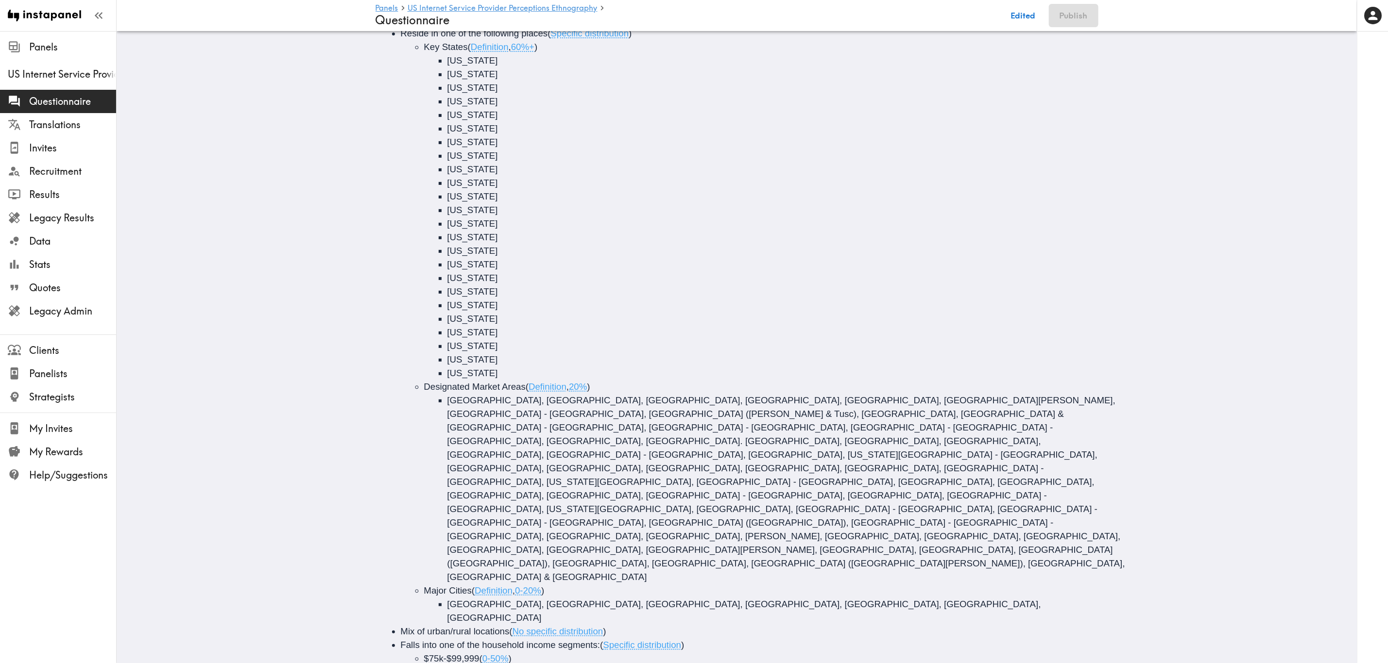
click at [839, 10] on button "Edited" at bounding box center [1022, 15] width 35 height 23
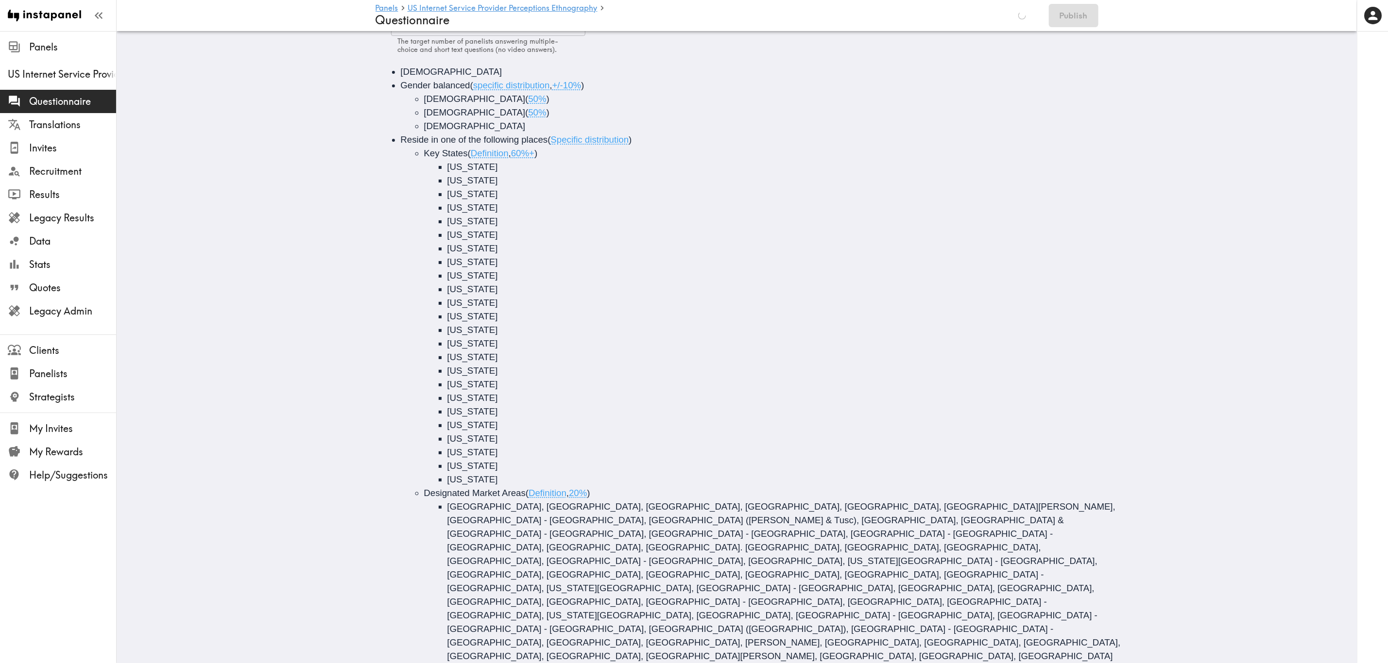
scroll to position [0, 0]
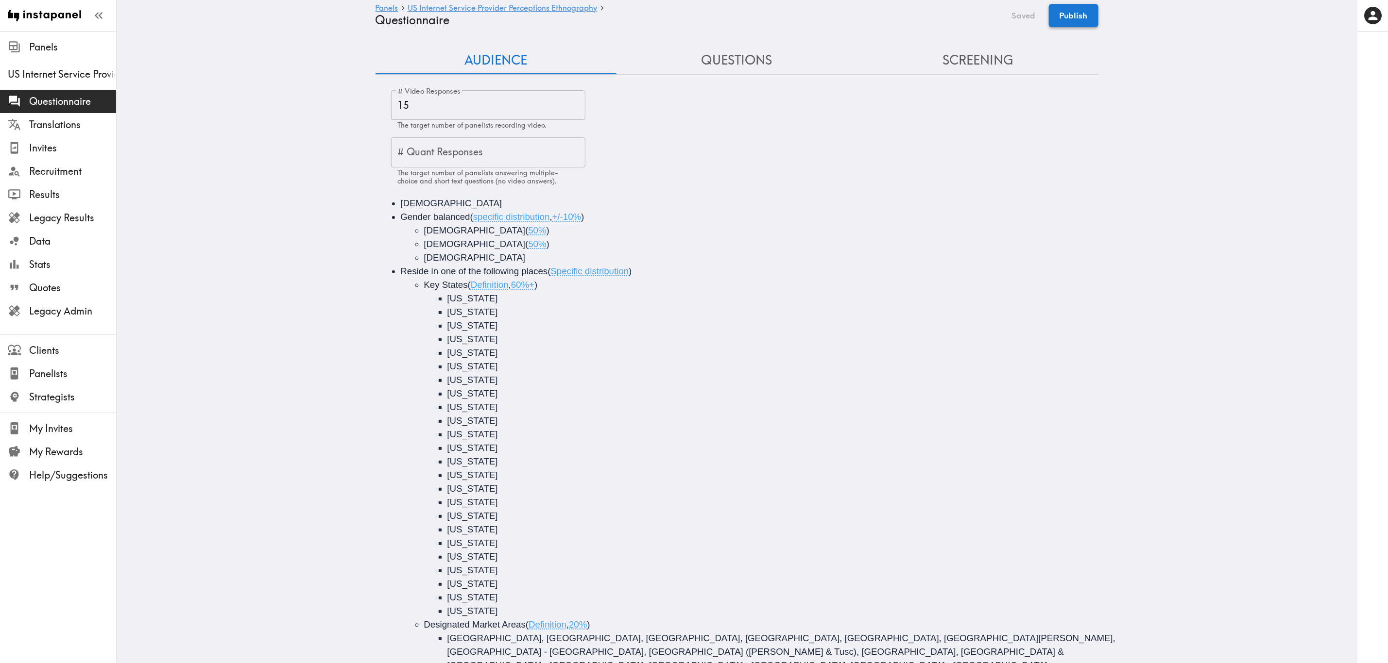
click at [839, 16] on button "Publish" at bounding box center [1074, 15] width 50 height 23
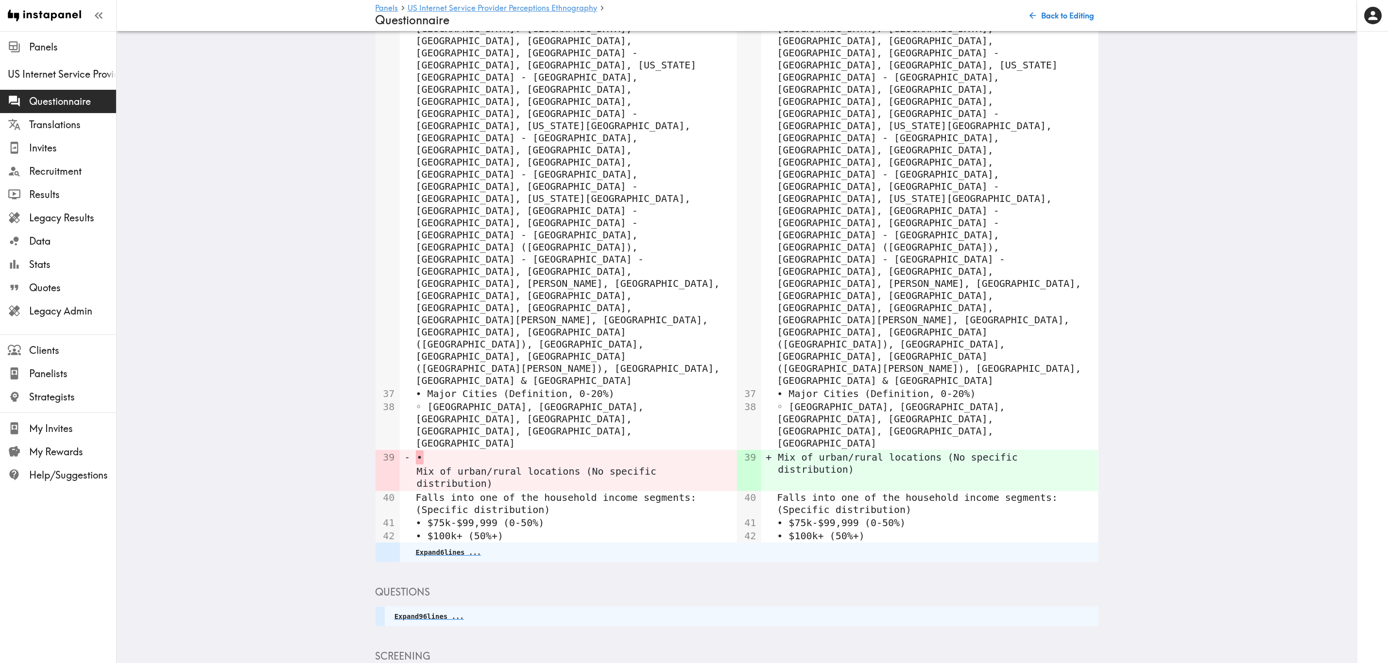
scroll to position [350, 0]
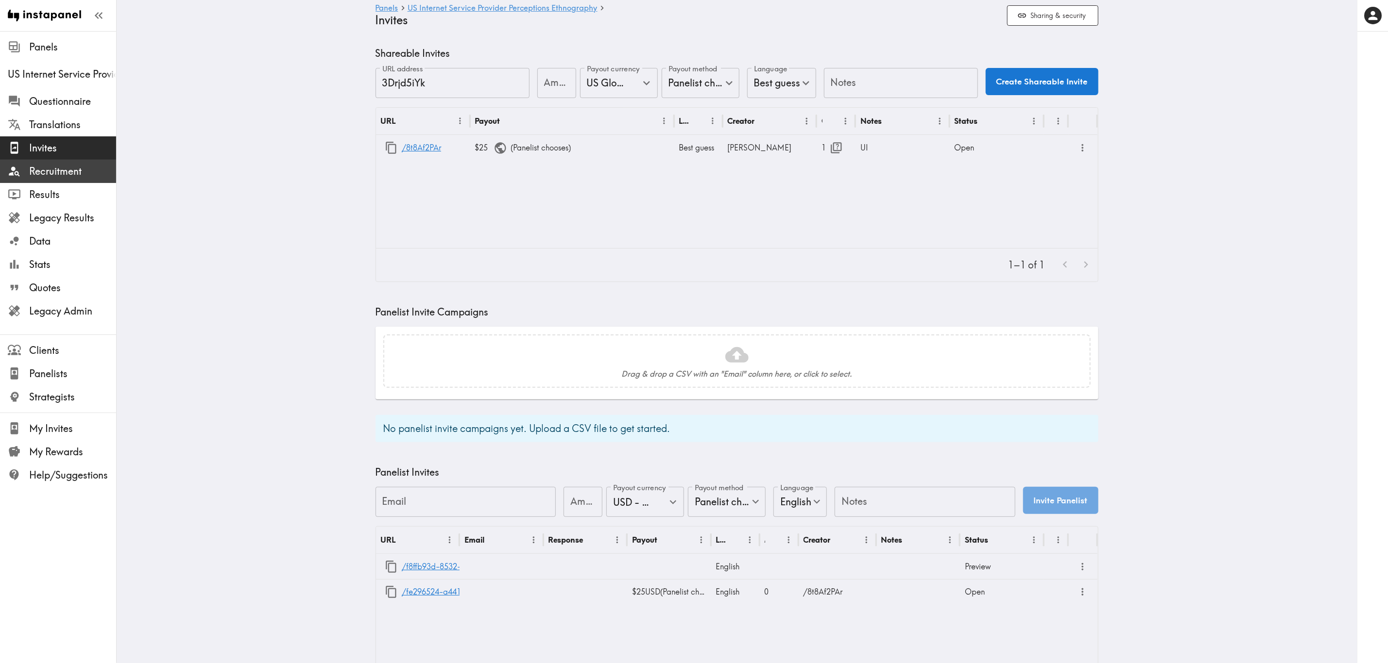
click at [79, 170] on span "Recruitment" at bounding box center [72, 172] width 87 height 14
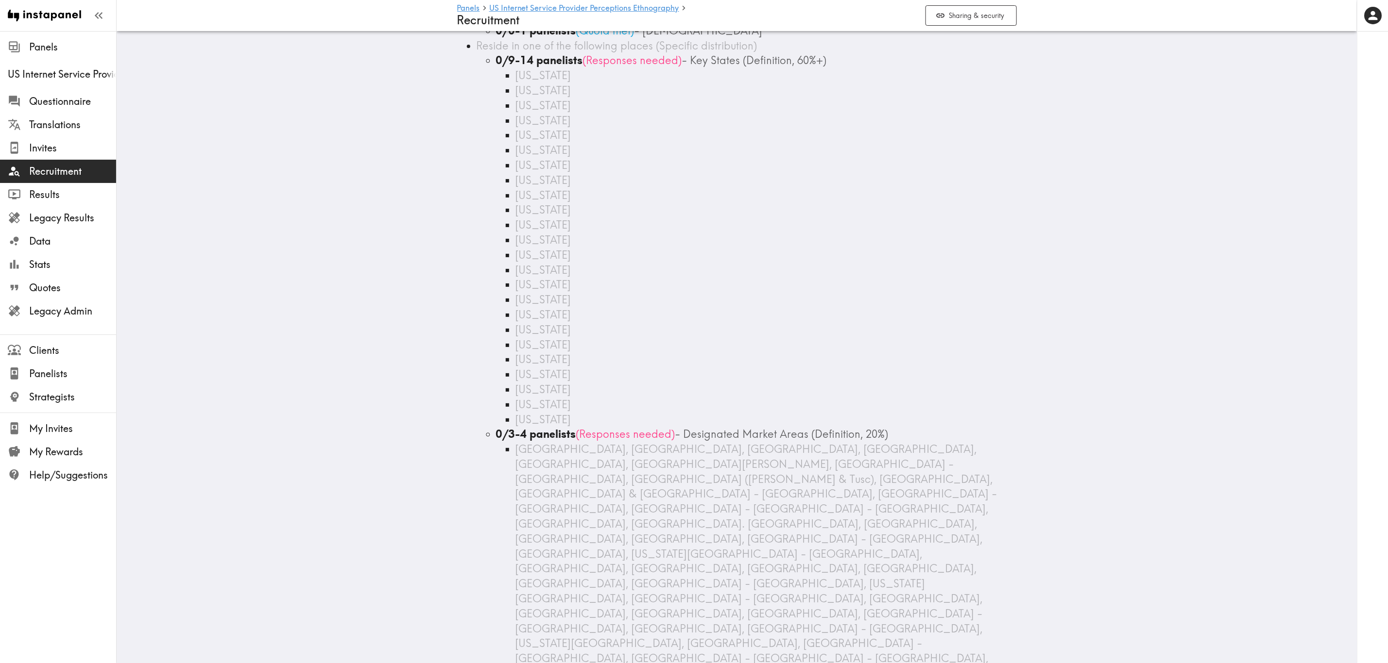
scroll to position [261, 0]
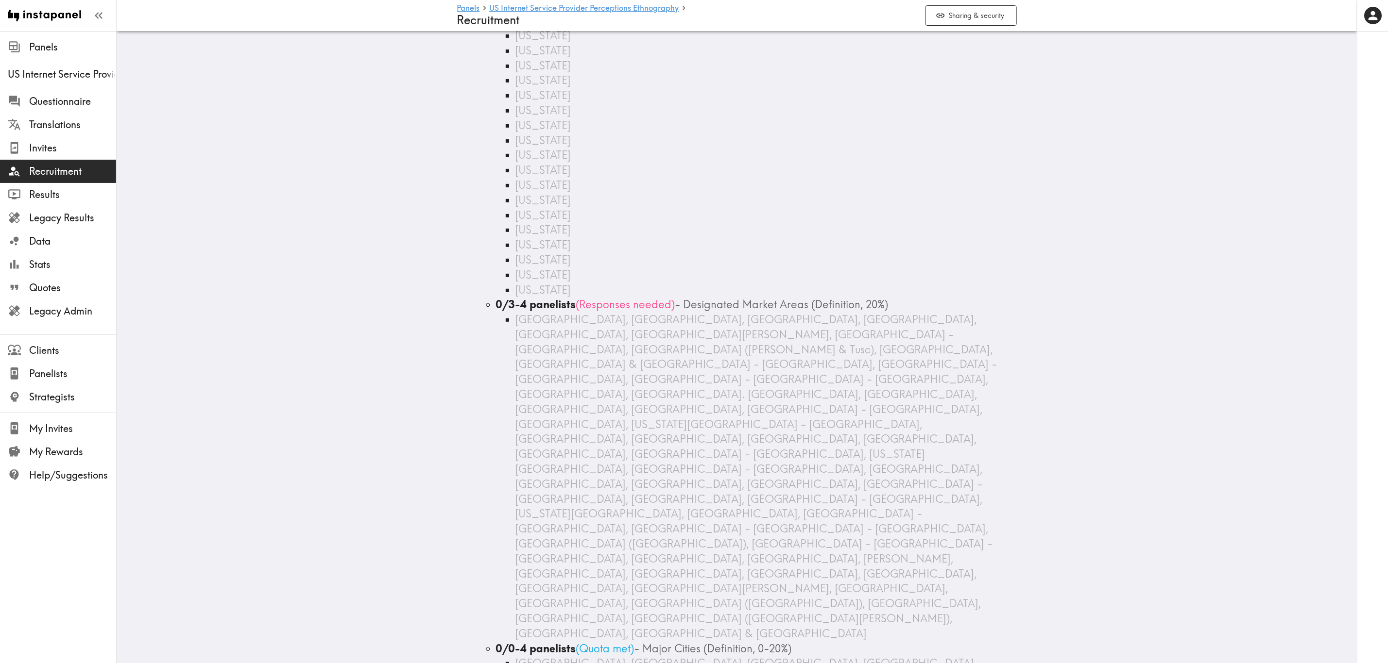
scroll to position [261, 0]
click at [82, 194] on span "Results" at bounding box center [72, 195] width 87 height 14
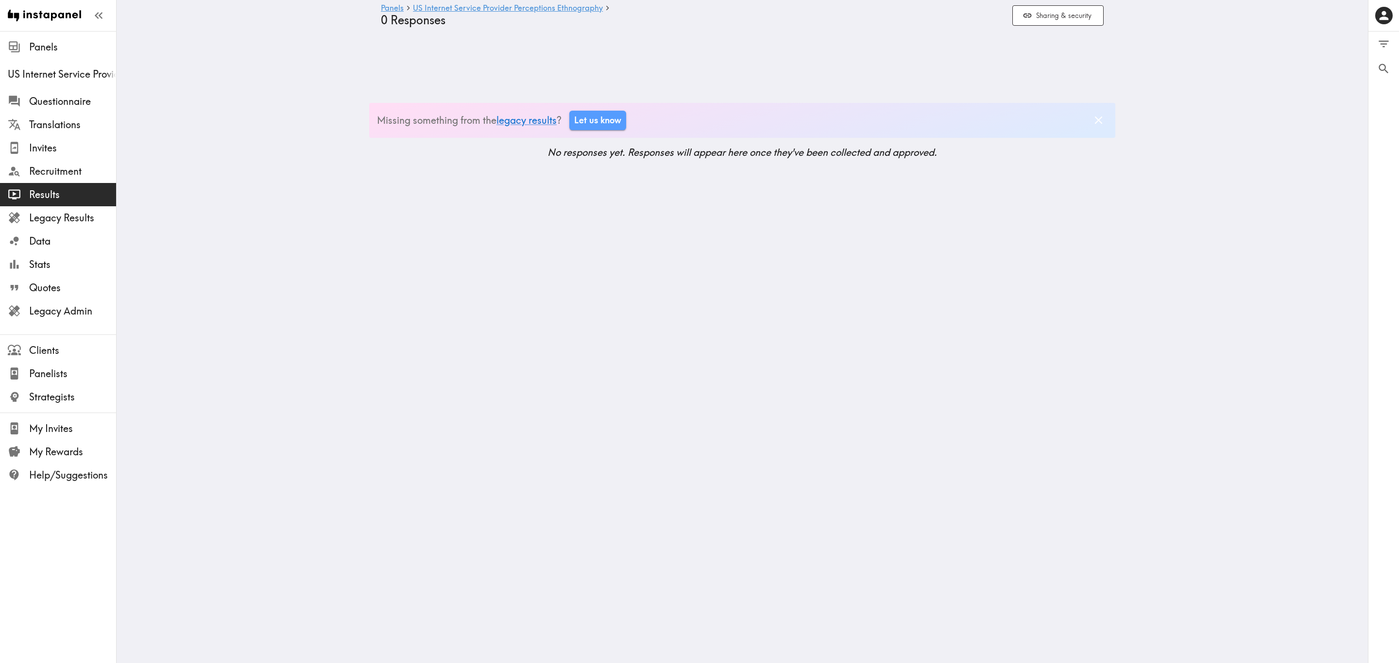
click at [643, 160] on main "Panels US Internet Service Provider Perceptions Ethnography 0 Responses Sharing…" at bounding box center [742, 130] width 1251 height 87
click at [645, 165] on main "Panels US Internet Service Provider Perceptions Ethnography 0 Responses Sharing…" at bounding box center [742, 130] width 1251 height 87
click at [442, 163] on main "Panels US Internet Service Provider Perceptions Ethnography 0 Responses Sharing…" at bounding box center [742, 130] width 1251 height 87
